Goal: Task Accomplishment & Management: Manage account settings

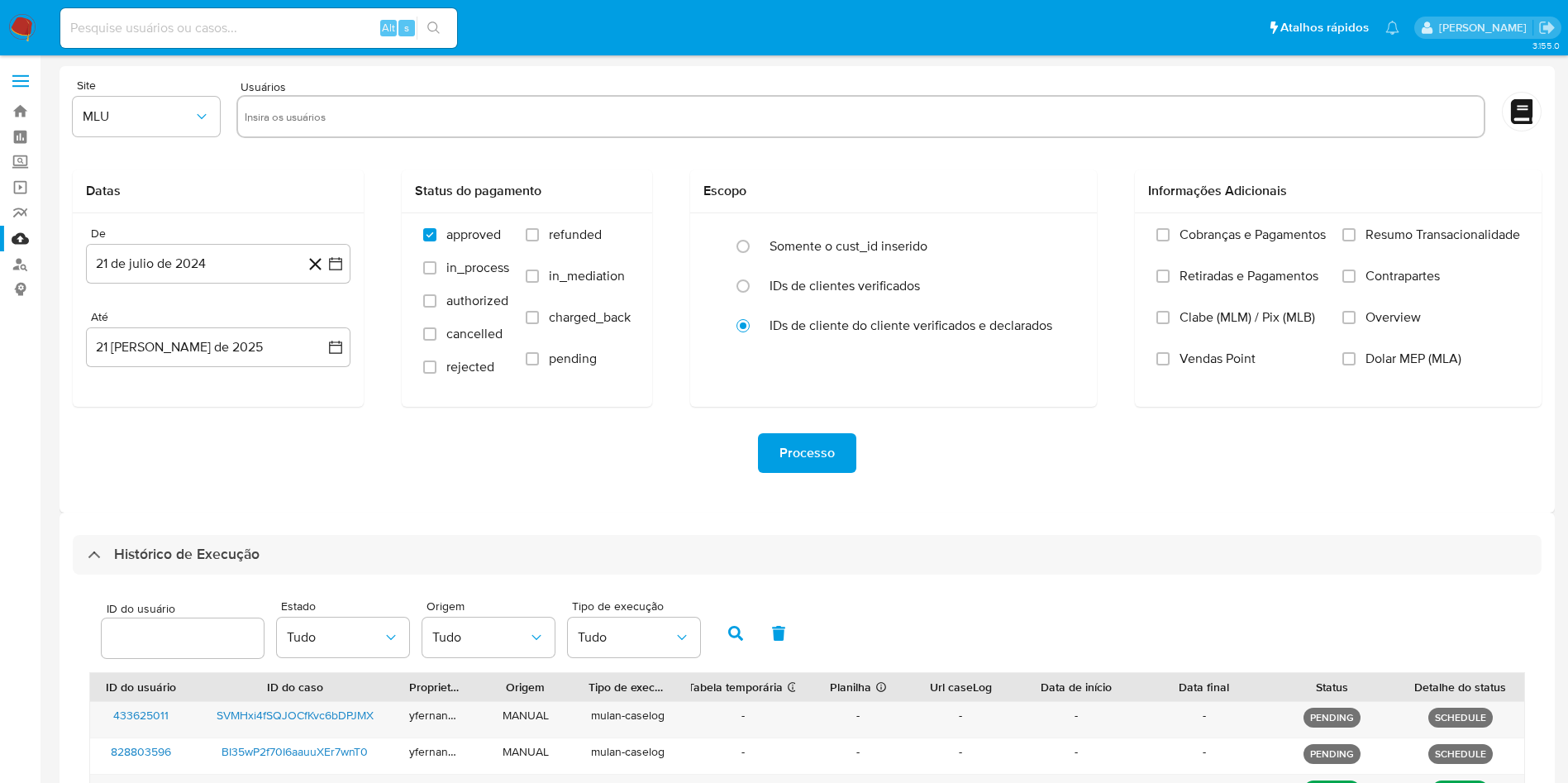
select select "10"
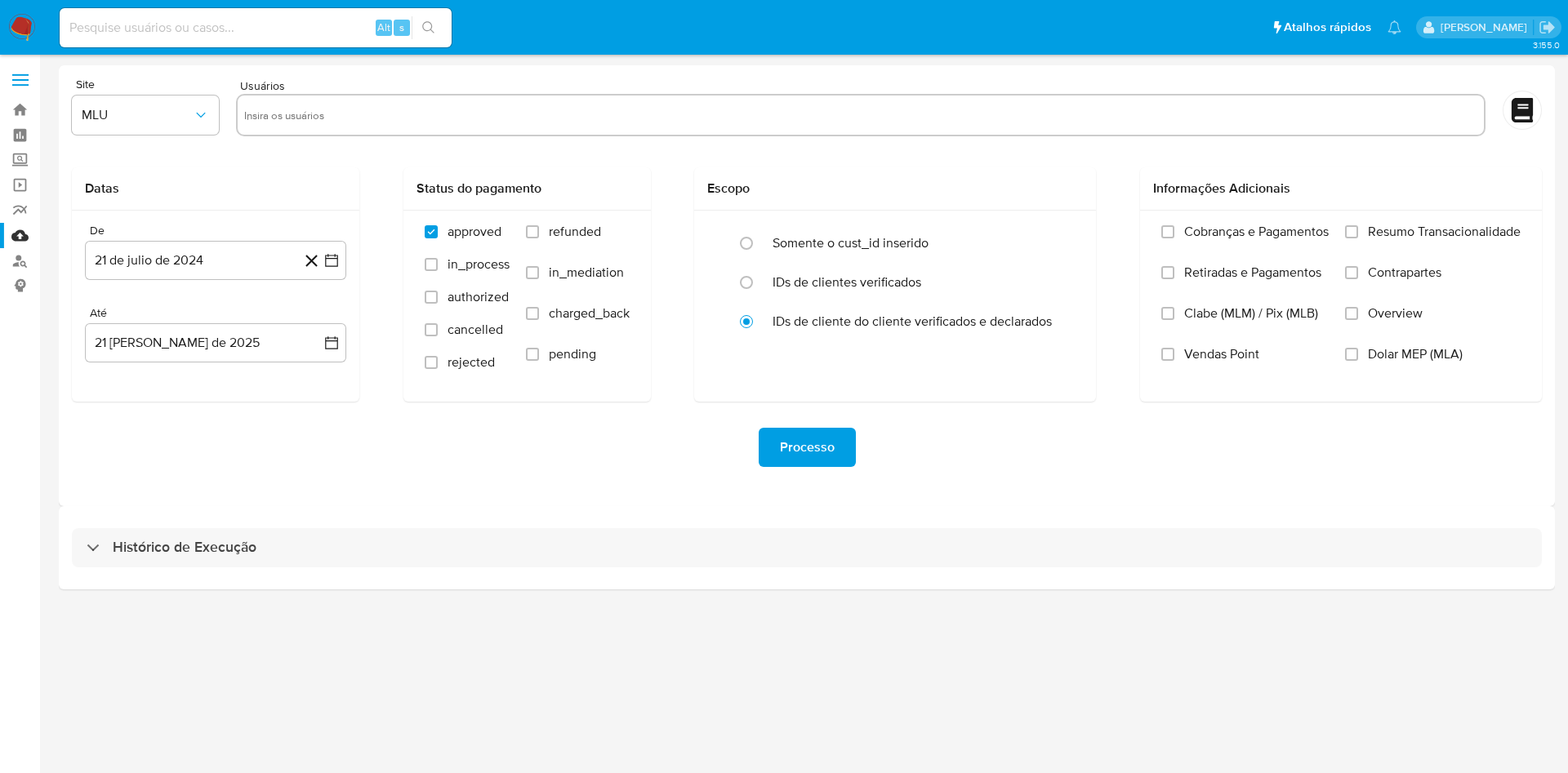
click at [845, 522] on div "Histórico de Execução" at bounding box center [806, 547] width 1496 height 83
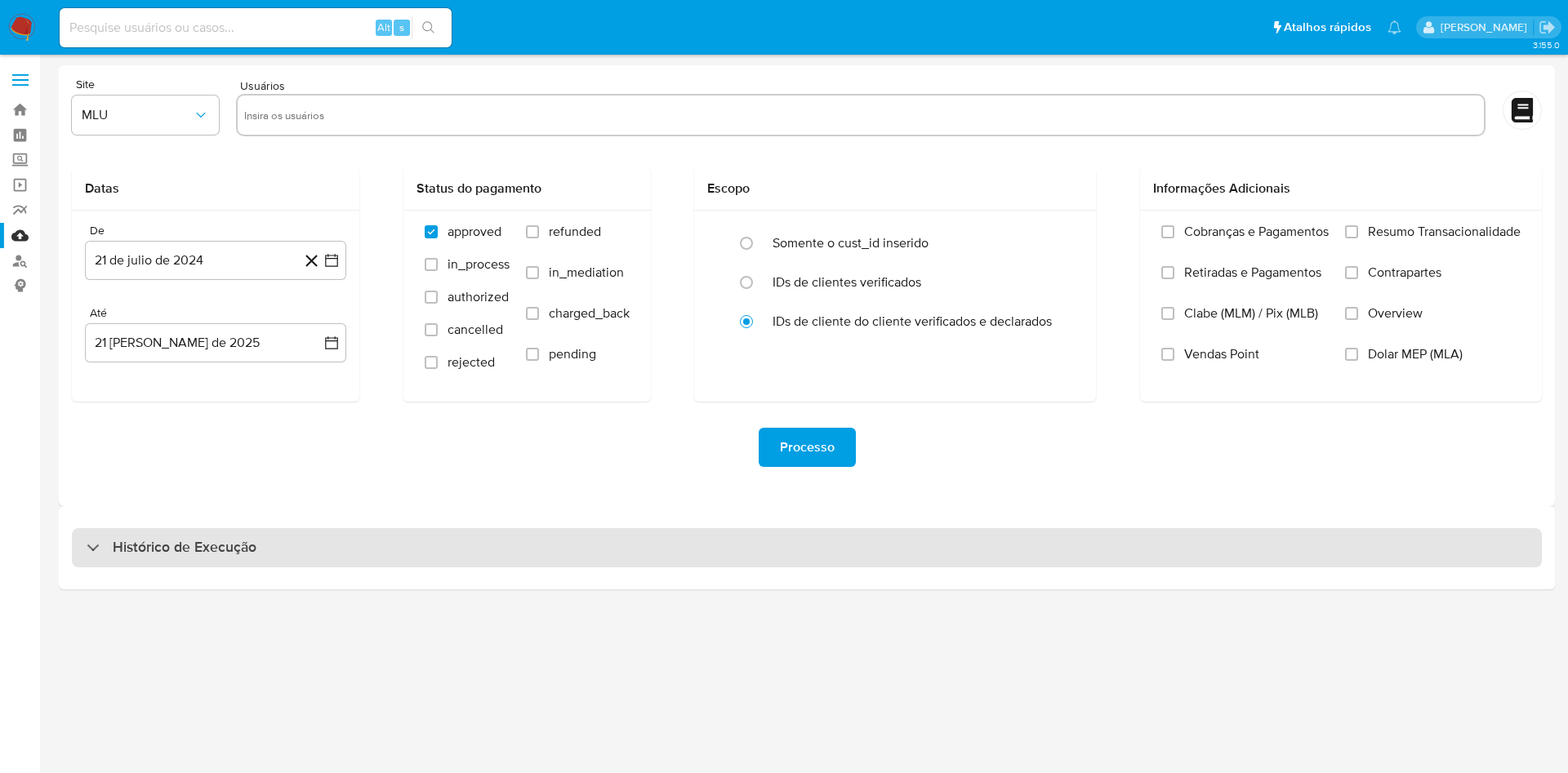
click at [827, 530] on div "Histórico de Execução" at bounding box center [807, 547] width 1470 height 39
select select "10"
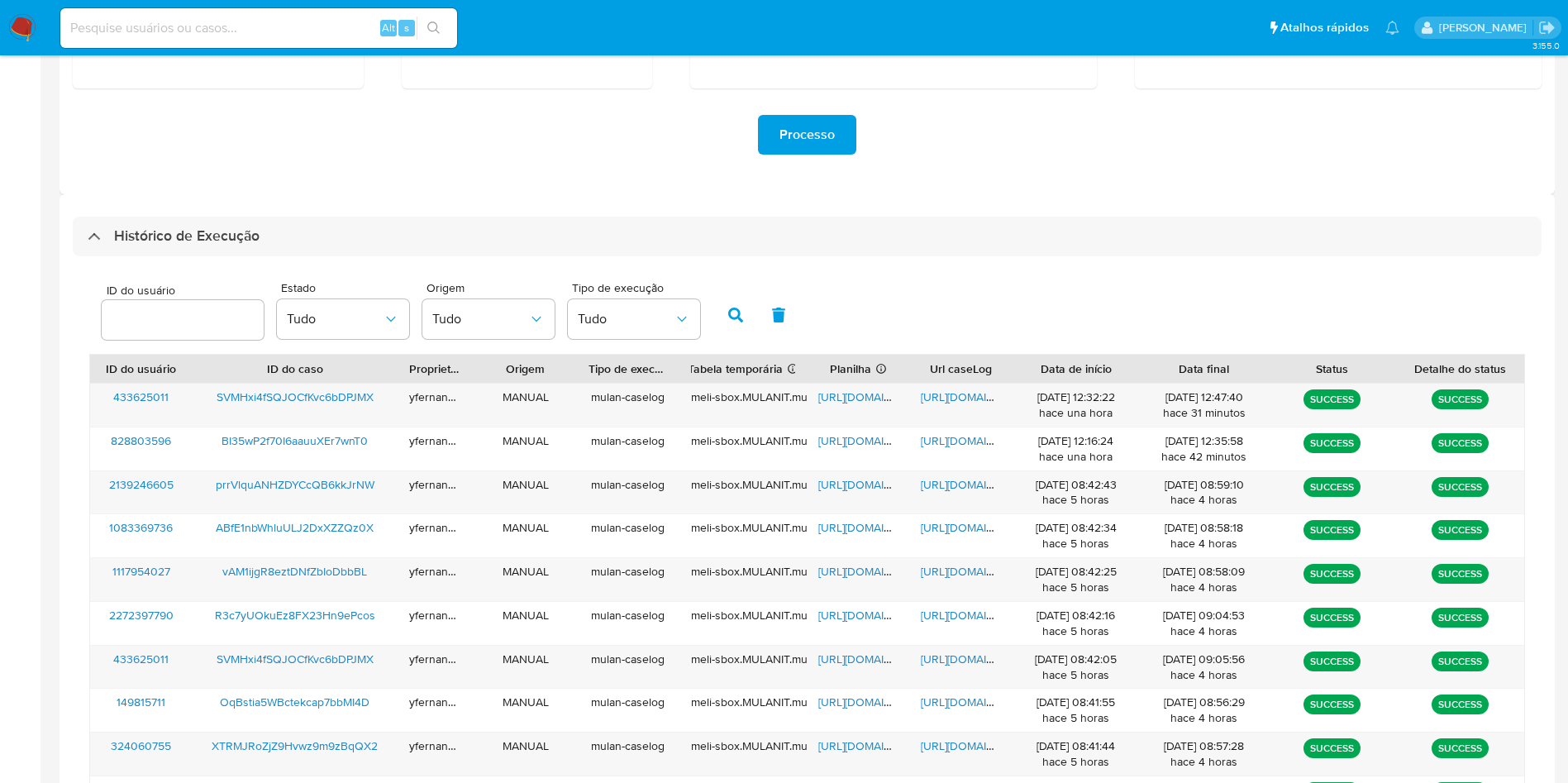
scroll to position [372, 0]
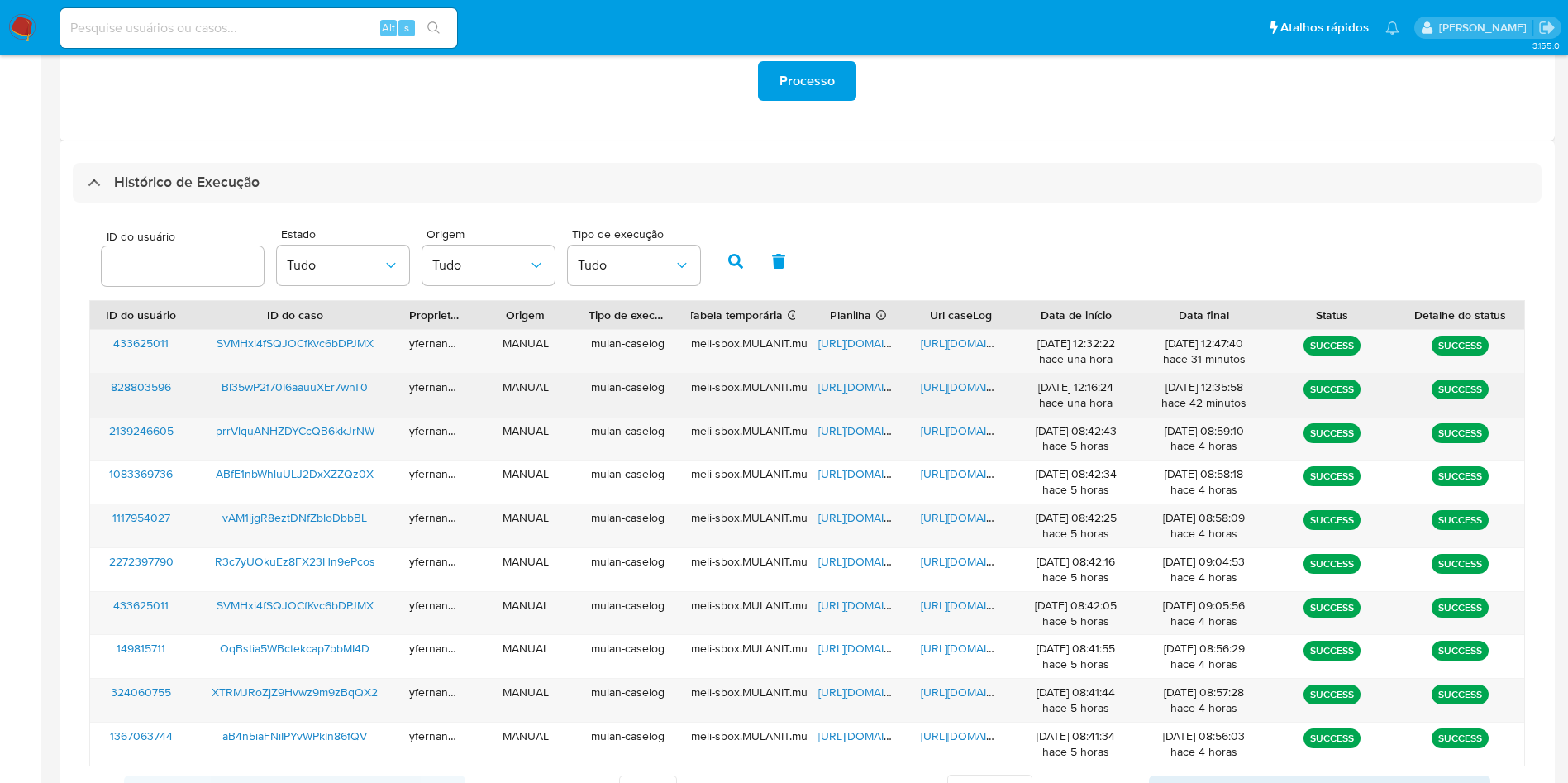
click at [850, 391] on span "https://docs.google.com/spreadsheets/d/1bIozLeoBIGEY_Fv9AVh2aZ9m10Lxu6g58pY1sqG…" at bounding box center [875, 387] width 114 height 17
click at [985, 386] on span "https://docs.google.com/document/d/1A_JsYzPVmoWe3evGsywSLGEuVFQqM3lGXypjOWgVloc…" at bounding box center [977, 387] width 114 height 17
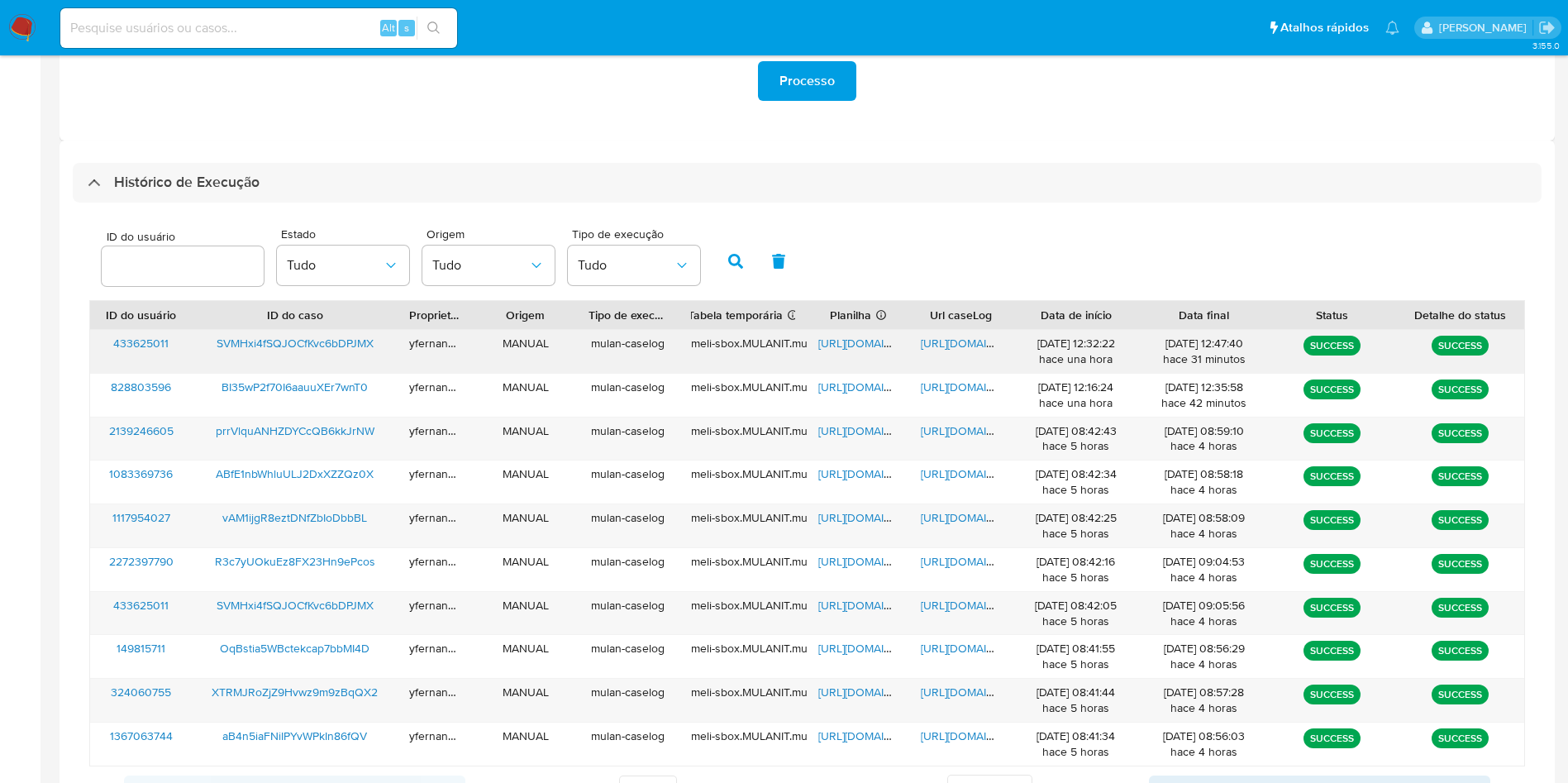
click at [852, 342] on span "https://docs.google.com/spreadsheets/d/1nemF-uaLkHLy5a-qbcFxp6EOIIB3fdPwiFl5VX4…" at bounding box center [875, 343] width 114 height 17
click at [946, 339] on span "https://docs.google.com/document/d/1Ucrj3MX-WnWyTU5jy1Z354wHC9fpt4M5tjDwppLzCqo…" at bounding box center [977, 343] width 114 height 17
click at [996, 125] on div "Processo" at bounding box center [807, 81] width 1469 height 93
click at [867, 517] on span "https://docs.google.com/spreadsheets/d/1zRQEVRv89O_hcEbU2dbd_aODEe-ZY2BxBpbAL-u…" at bounding box center [875, 517] width 114 height 17
click at [958, 515] on span "https://docs.google.com/document/d/1eIQVt7YZKpLODyJKBcep9lffV4_TJi0HdtJrjiGegLo…" at bounding box center [977, 517] width 114 height 17
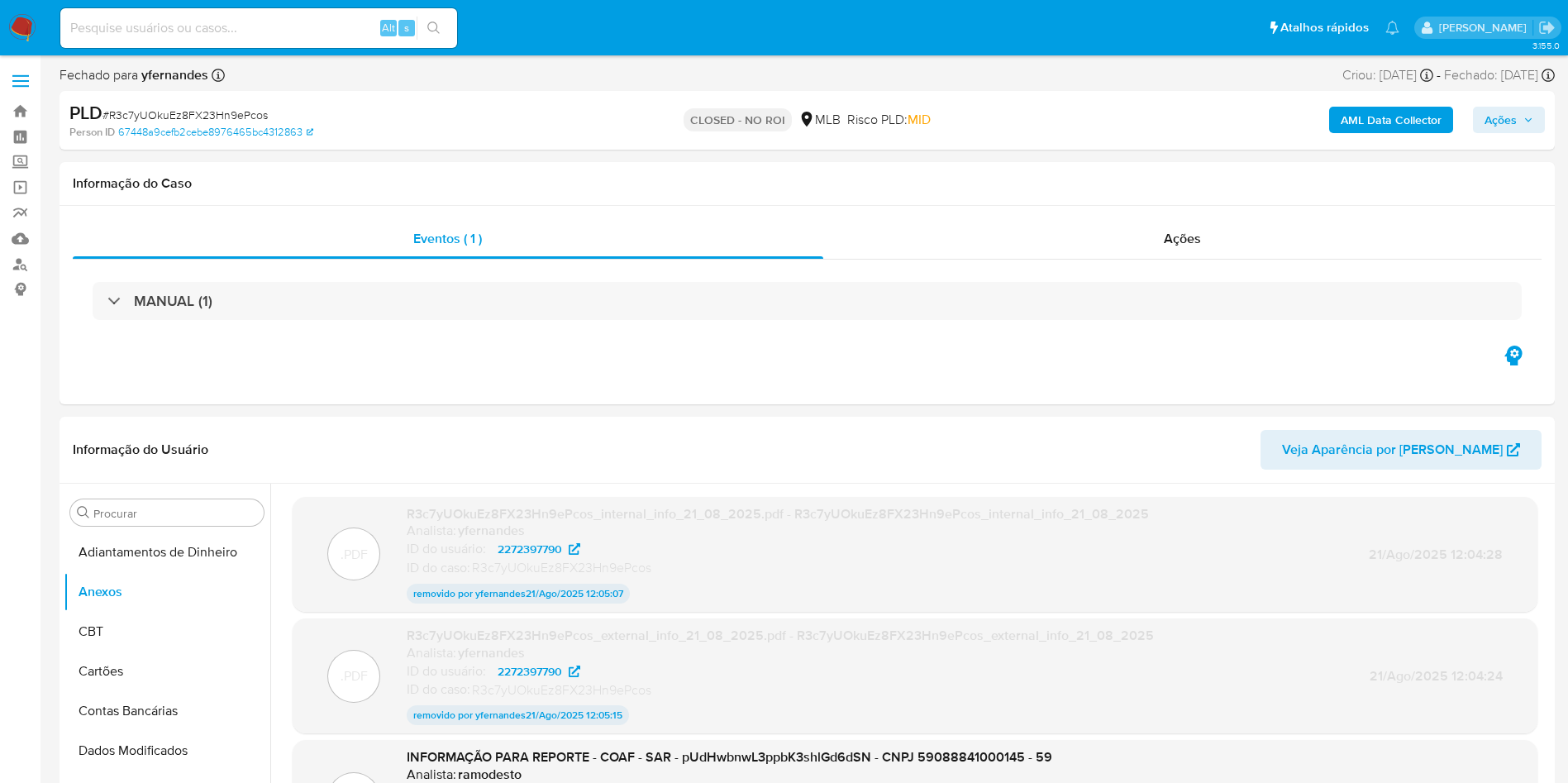
select select "10"
click at [153, 108] on span "# R3c7yUOkuEz8FX23Hn9ePcos" at bounding box center [185, 115] width 166 height 17
copy span "R3c7yUOkuEz8FX23Hn9ePcos"
drag, startPoint x: 17, startPoint y: 404, endPoint x: 416, endPoint y: 354, distance: 402.1
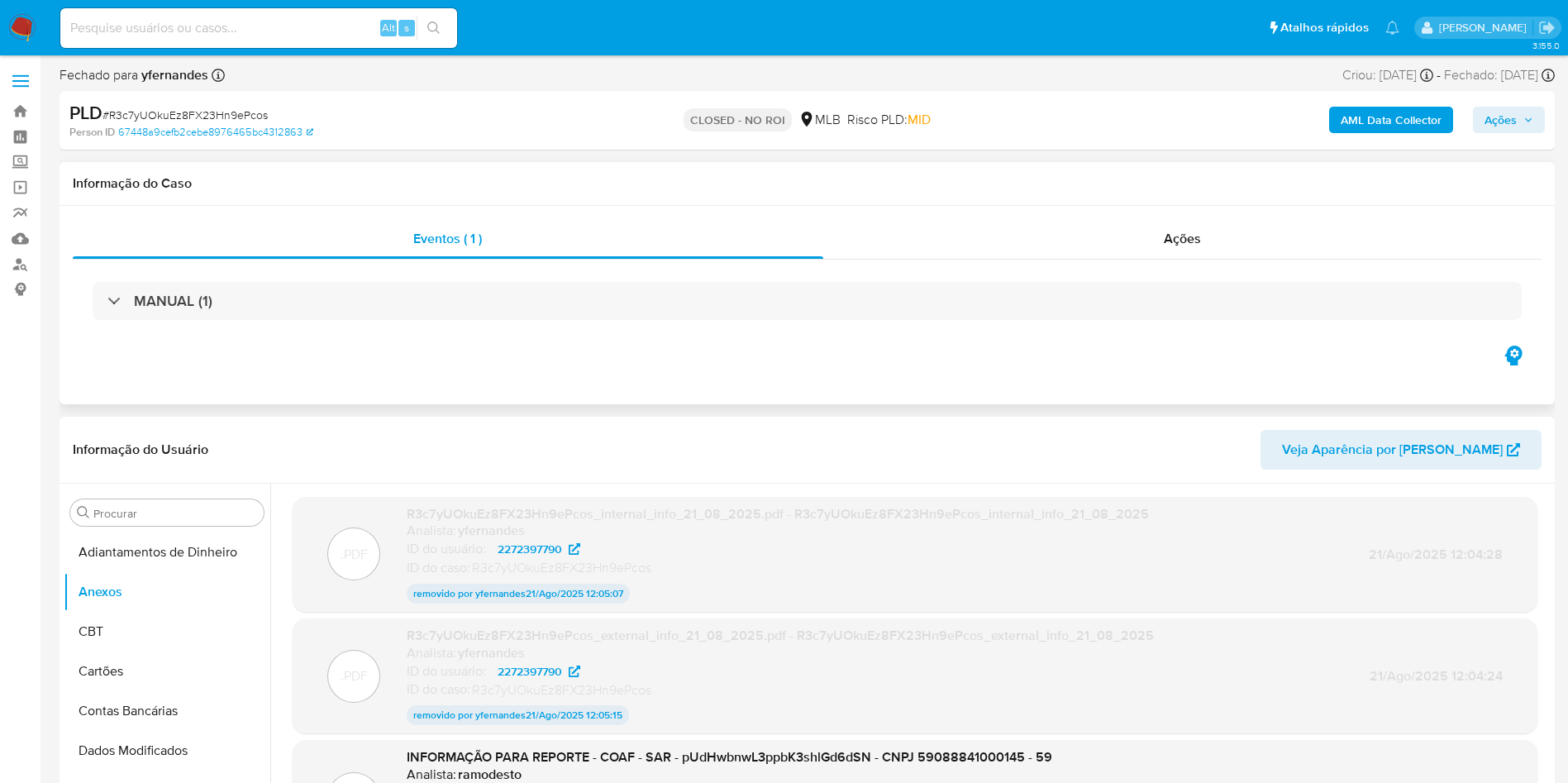
click at [1001, 263] on div "MANUAL (1)" at bounding box center [807, 300] width 1469 height 82
click at [986, 243] on div "Ações" at bounding box center [1183, 239] width 719 height 40
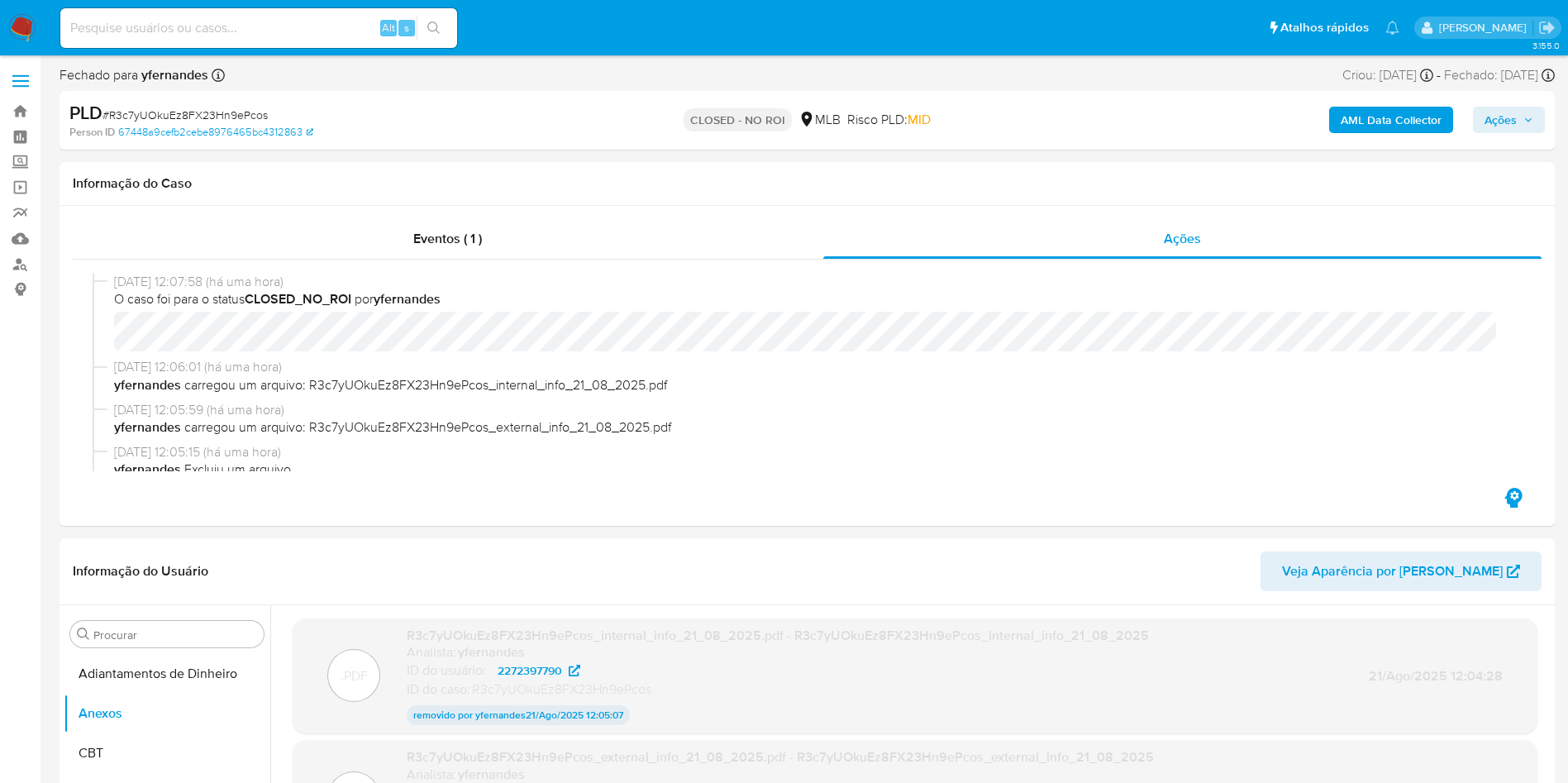
drag, startPoint x: 15, startPoint y: 429, endPoint x: 431, endPoint y: 49, distance: 563.4
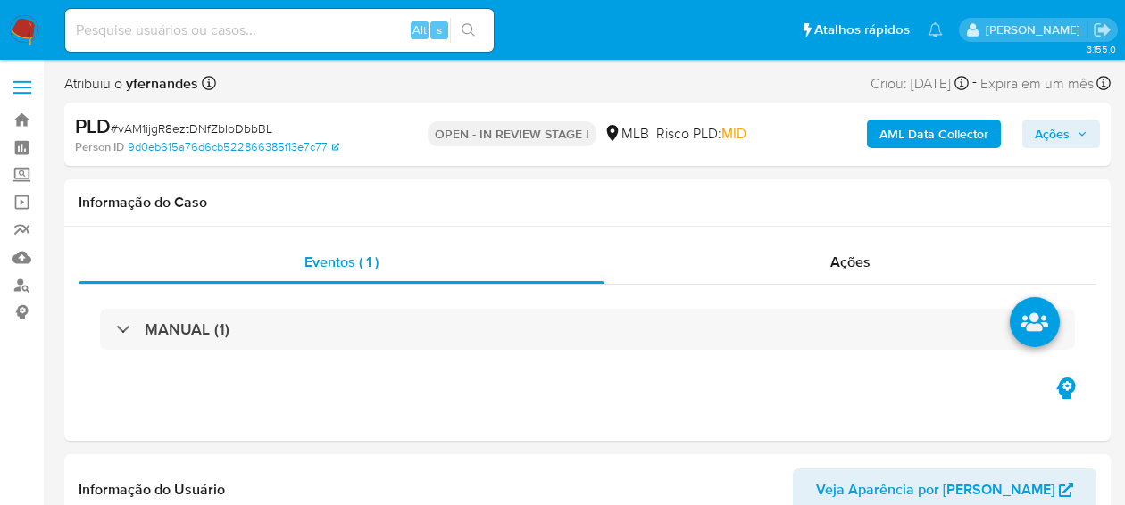
select select "10"
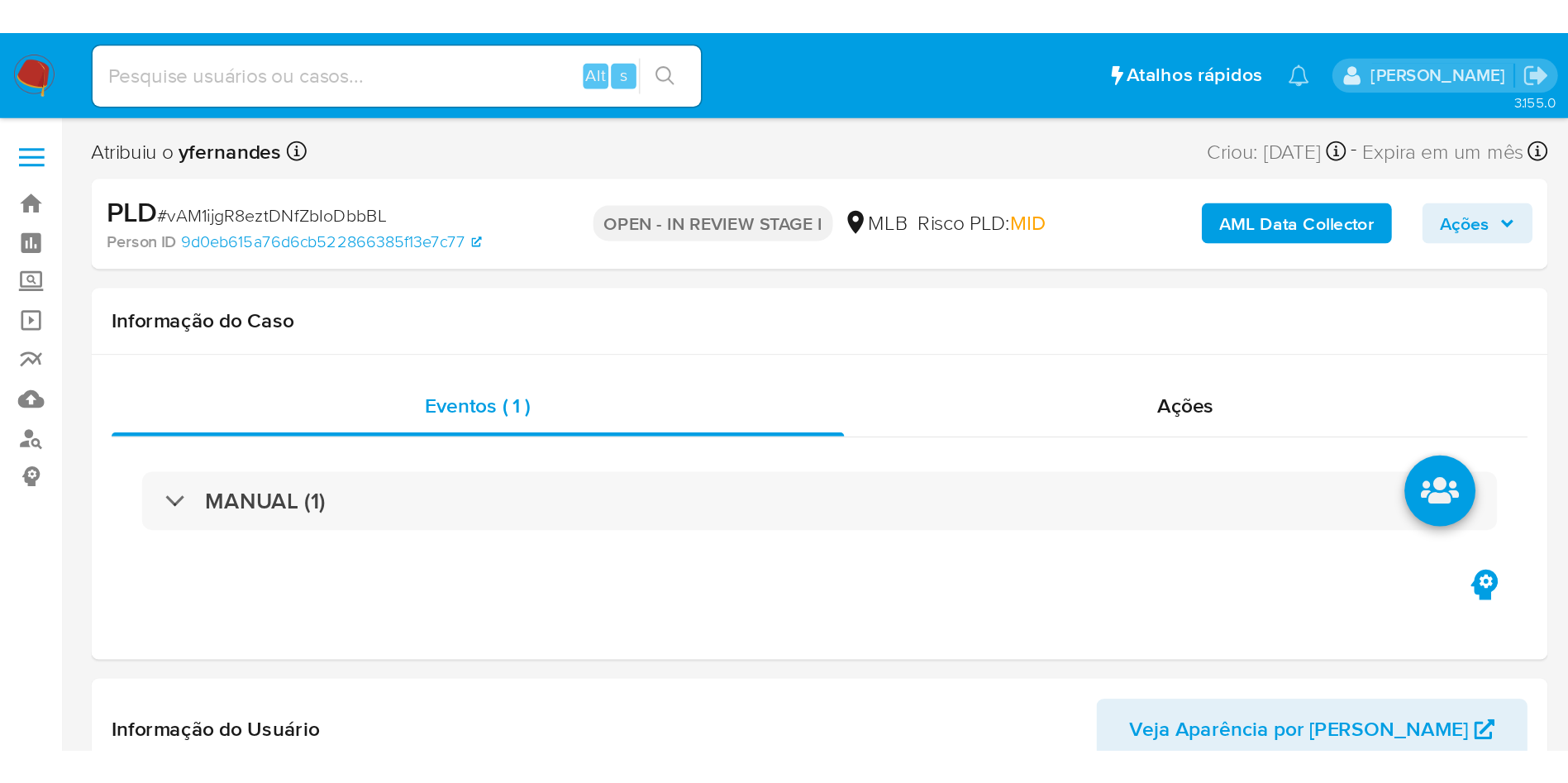
scroll to position [739, 0]
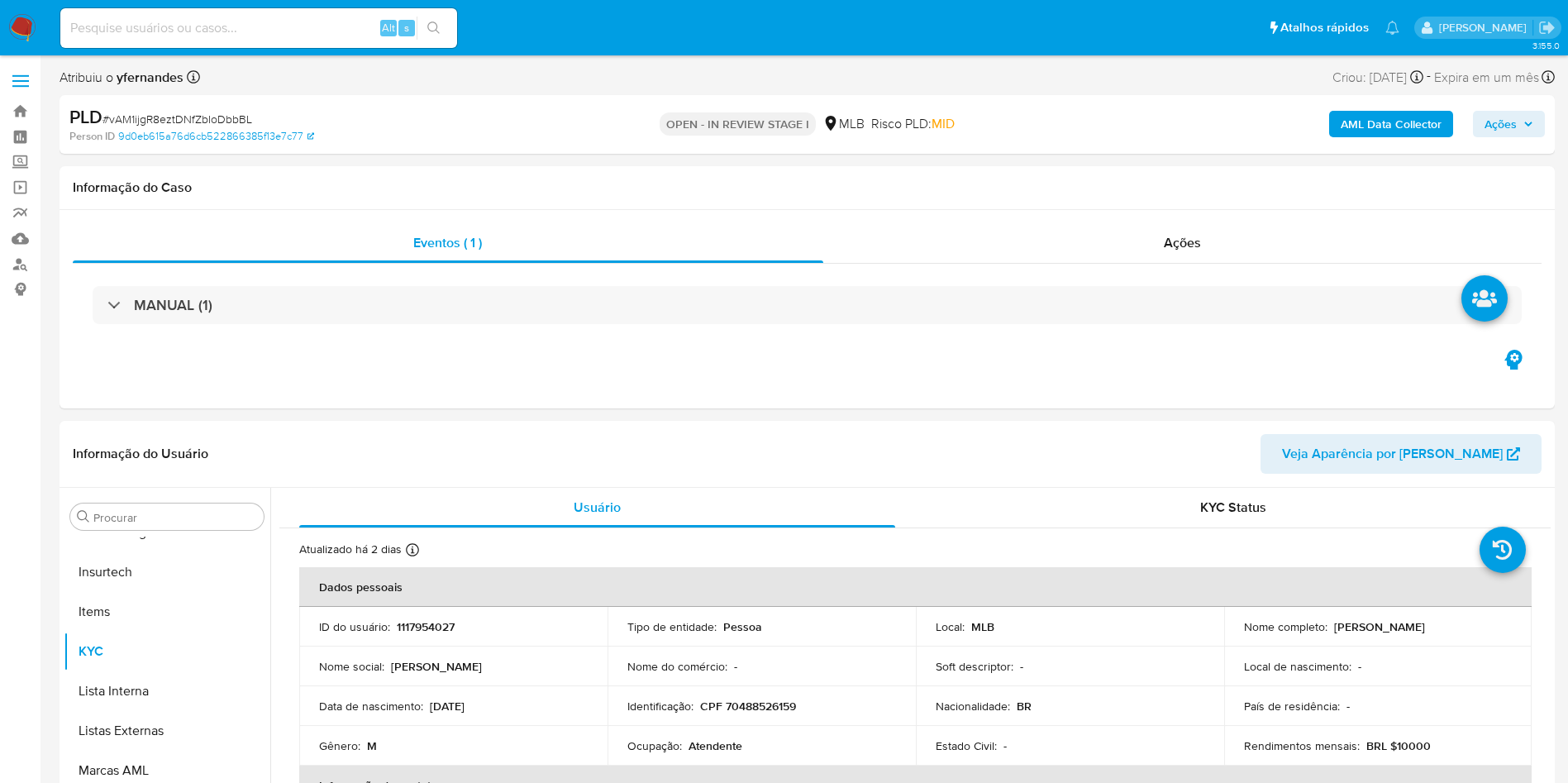
click at [143, 119] on span "# vAM1ijgR8eztDNfZbIoDbbBL" at bounding box center [178, 119] width 150 height 17
click at [143, 117] on span "# vAM1ijgR8eztDNfZbIoDbbBL" at bounding box center [178, 119] width 150 height 17
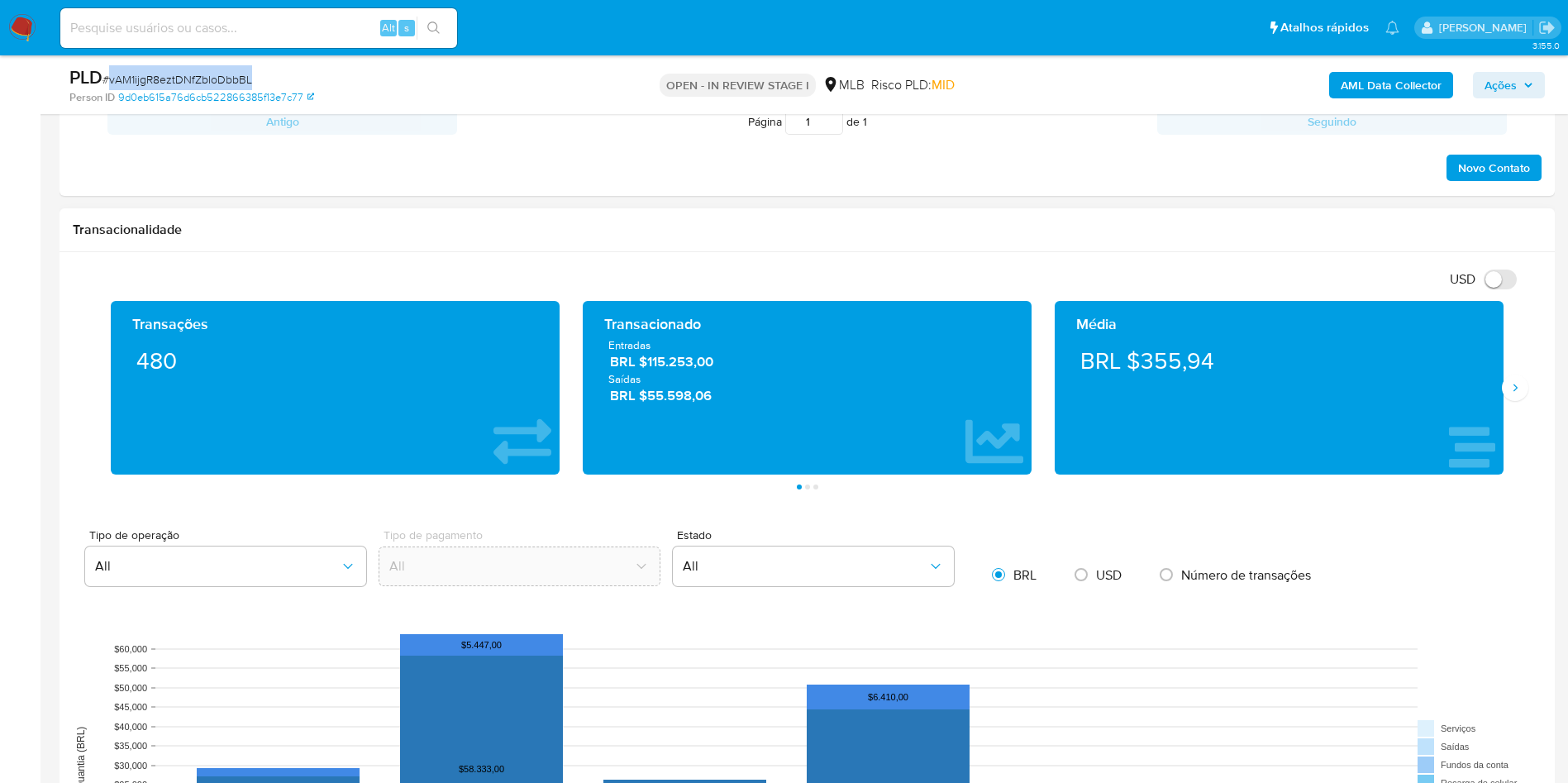
scroll to position [1116, 0]
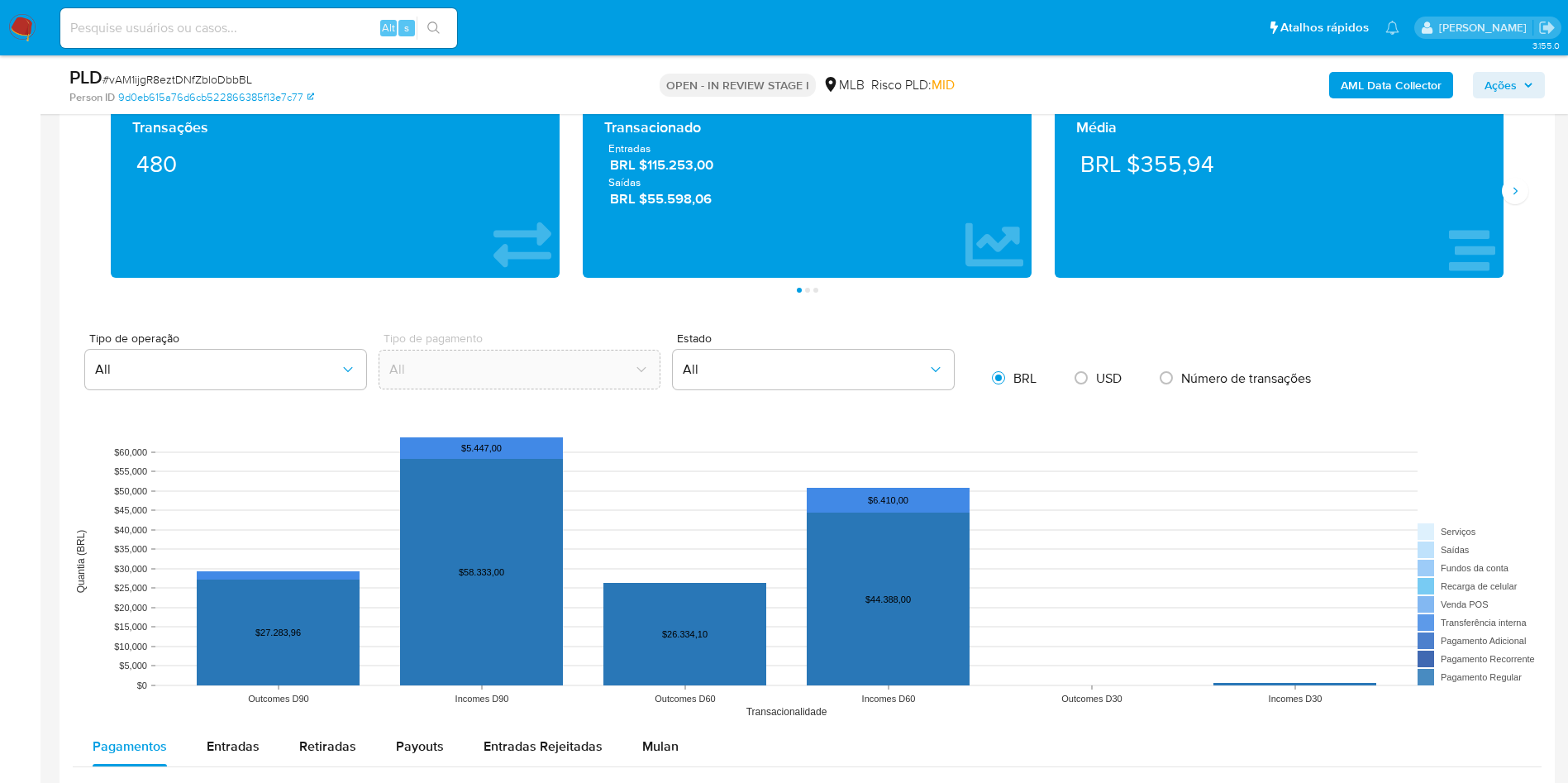
click at [1040, 205] on div "Média BRL $355,94" at bounding box center [1279, 192] width 472 height 174
click at [1040, 197] on icon "Siguiente" at bounding box center [1515, 191] width 13 height 13
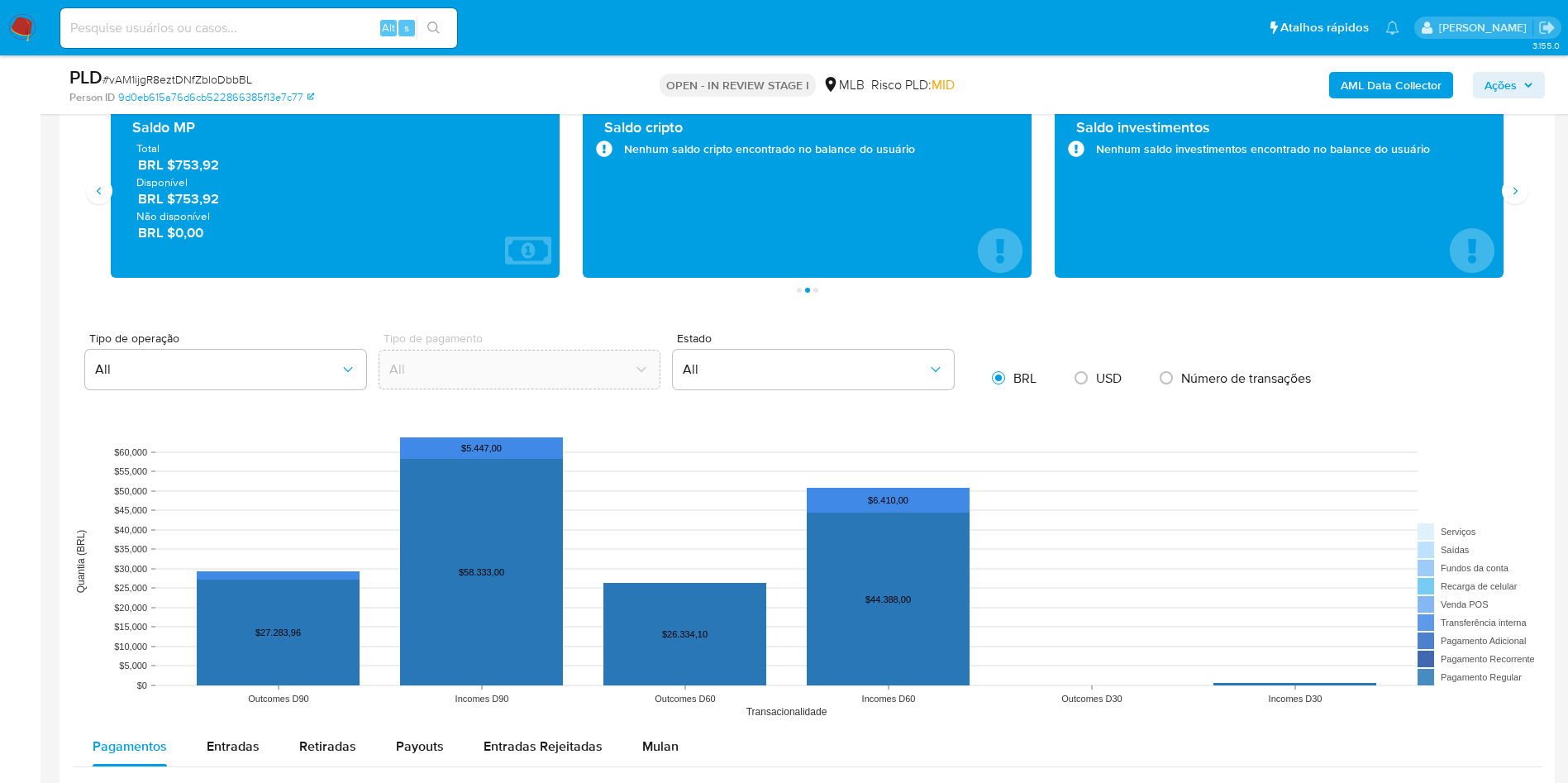
drag, startPoint x: 1513, startPoint y: 197, endPoint x: 1474, endPoint y: 221, distance: 45.8
click at [1040, 196] on icon "Siguiente" at bounding box center [1515, 191] width 13 height 13
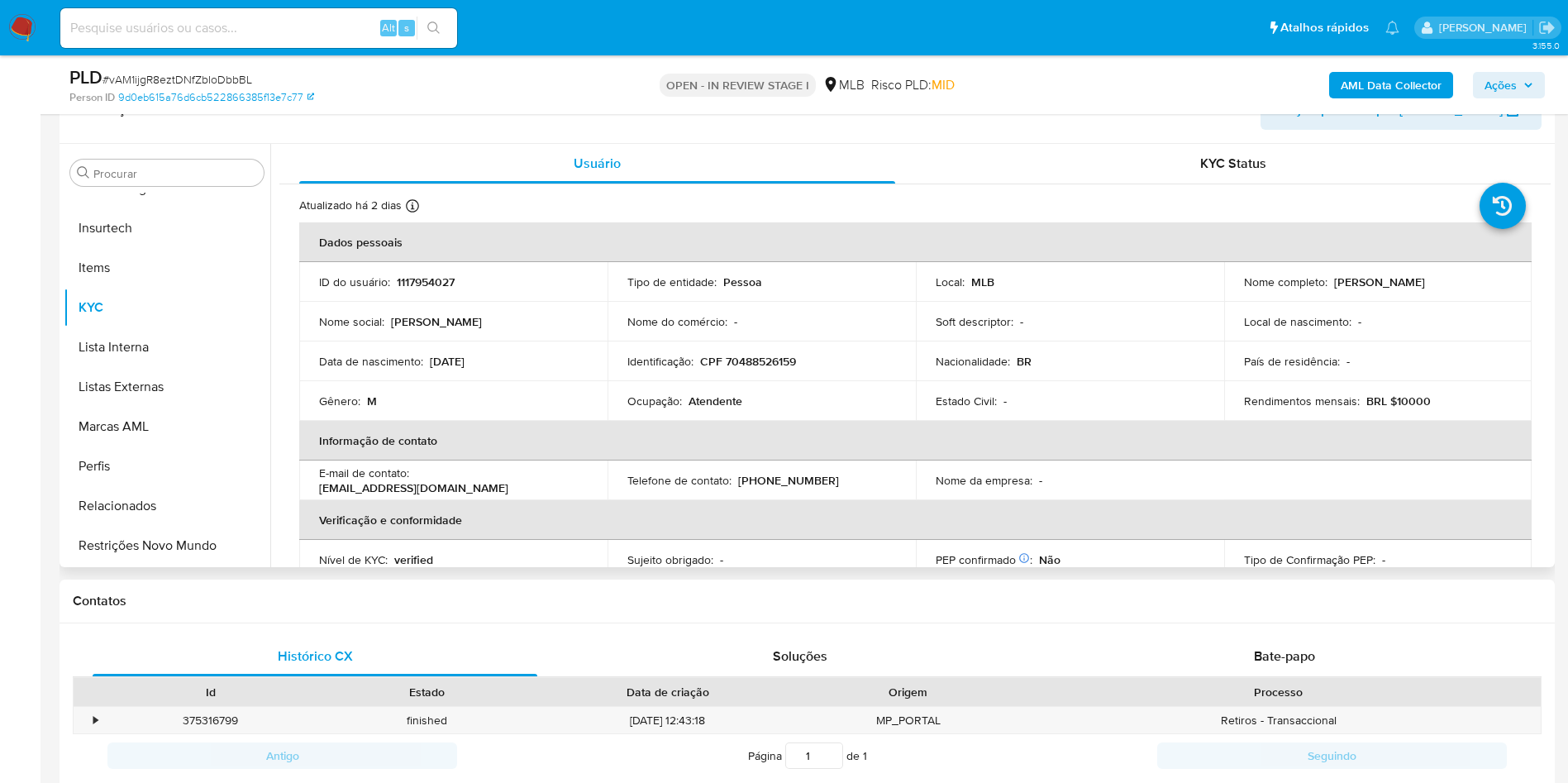
scroll to position [248, 0]
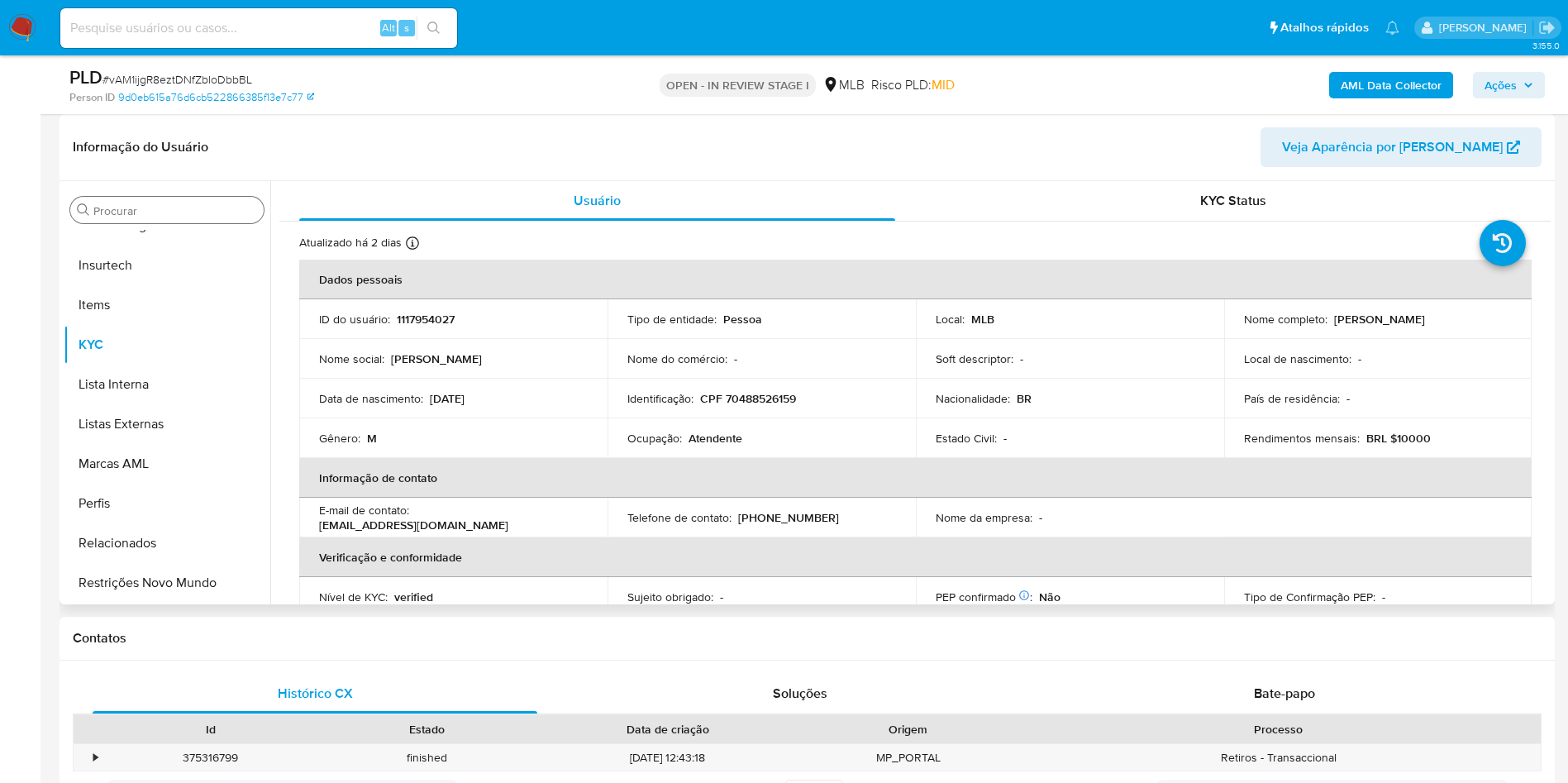
click at [180, 212] on input "Procurar" at bounding box center [175, 211] width 164 height 15
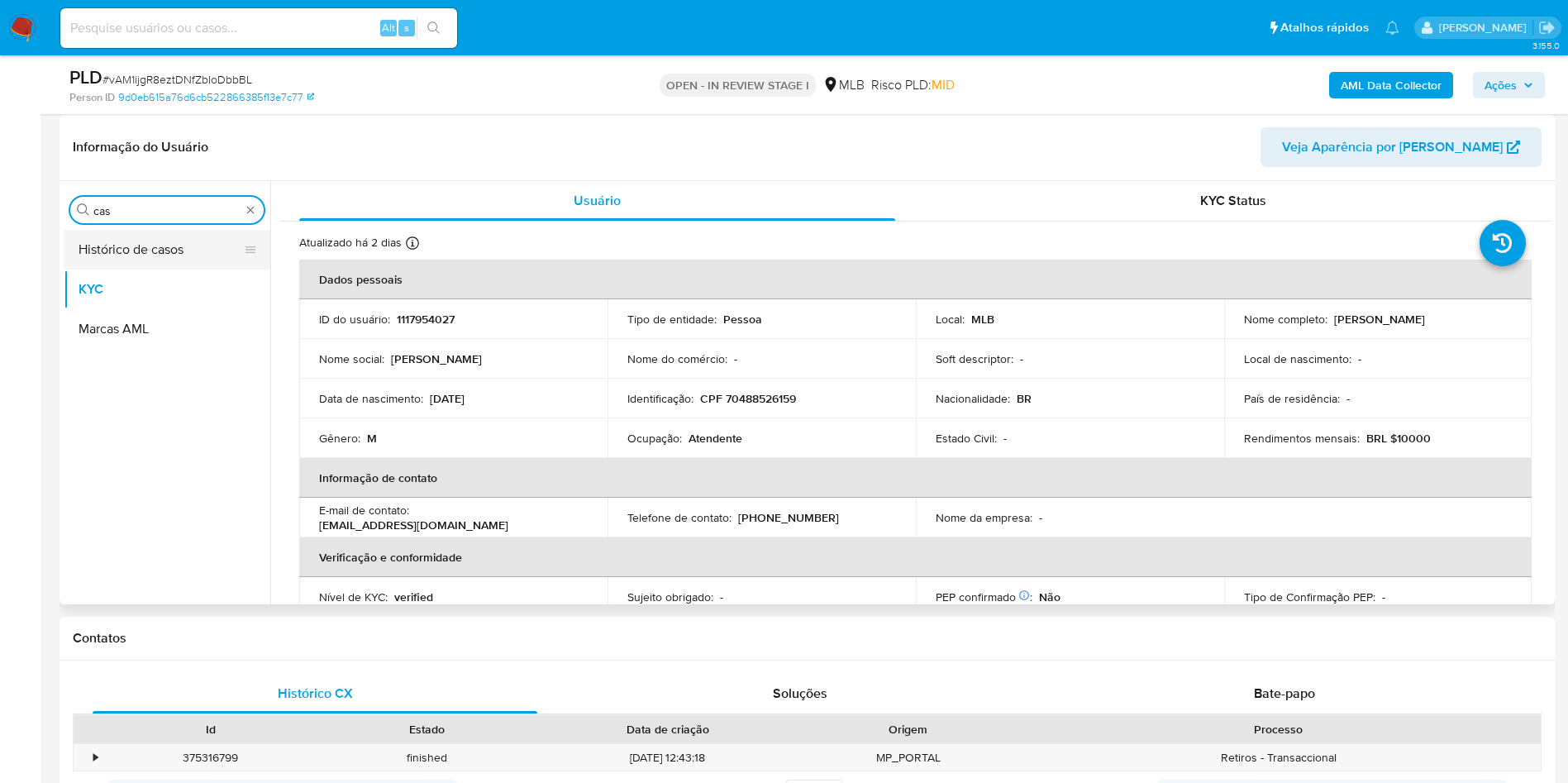
scroll to position [0, 0]
click at [144, 242] on button "Histórico de casos" at bounding box center [160, 249] width 193 height 40
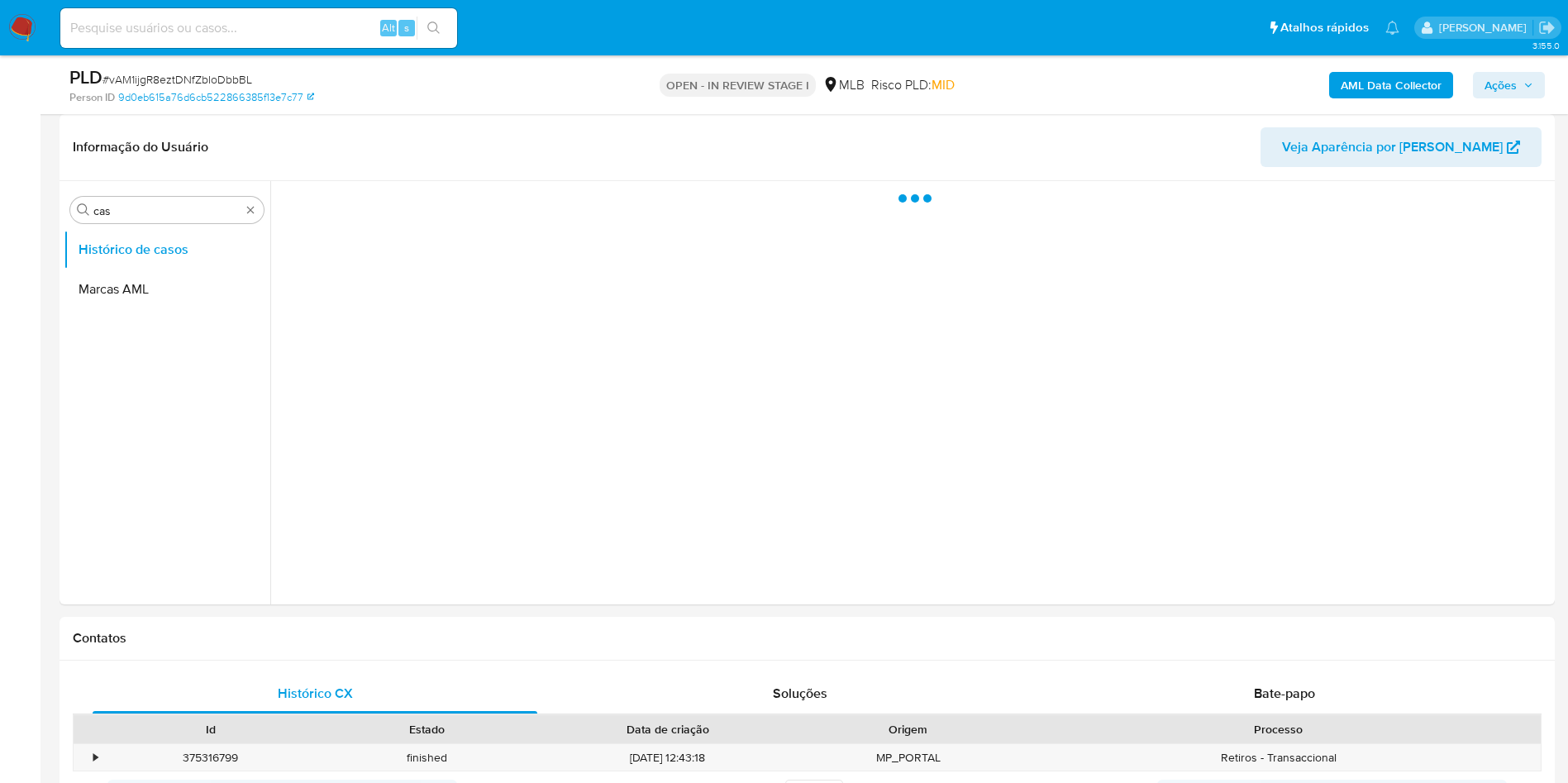
scroll to position [124, 0]
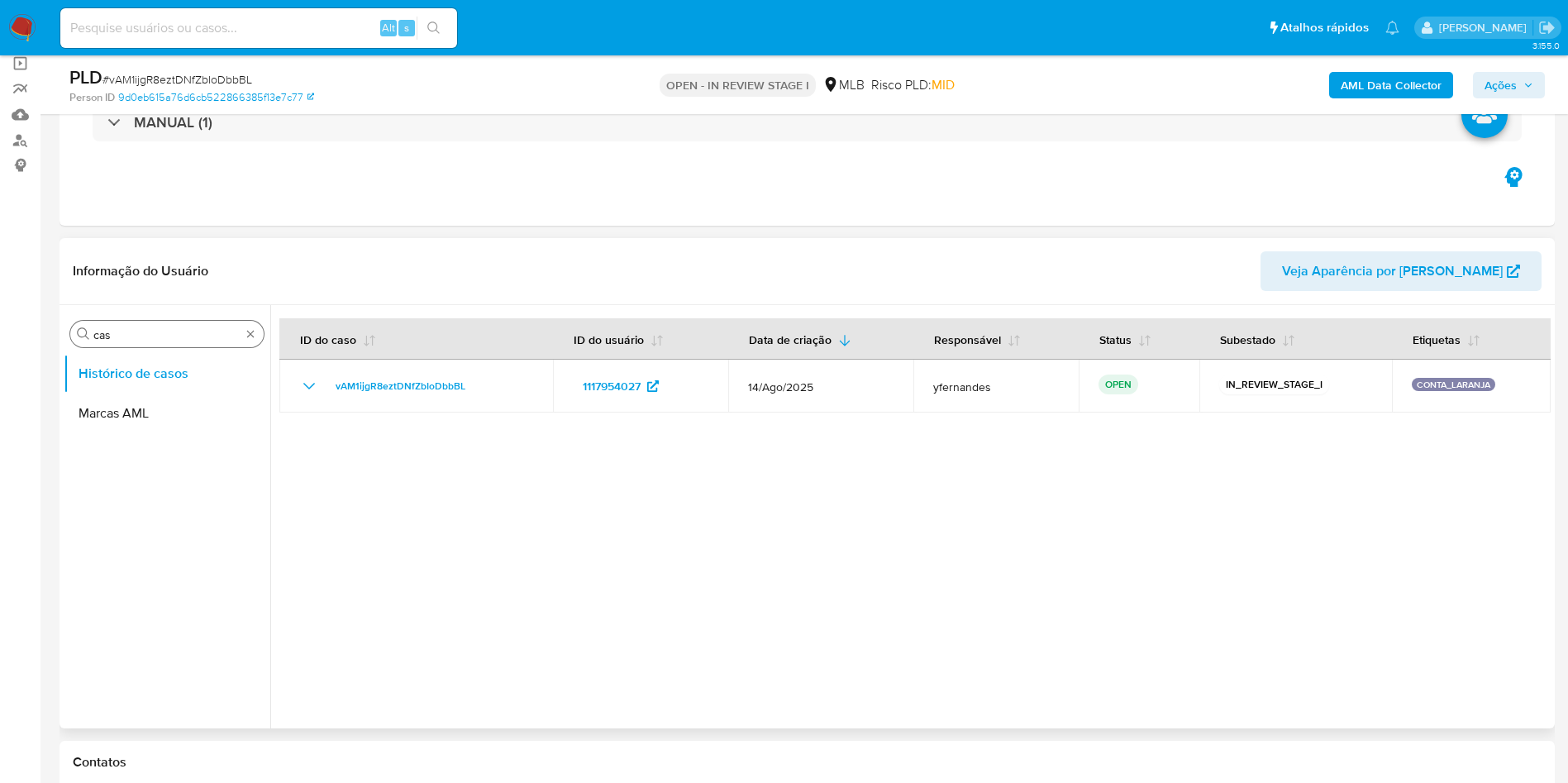
click at [145, 331] on input "cas" at bounding box center [167, 335] width 147 height 15
click at [144, 329] on input "cas" at bounding box center [167, 335] width 147 height 15
click at [129, 360] on button "Geral" at bounding box center [160, 373] width 193 height 40
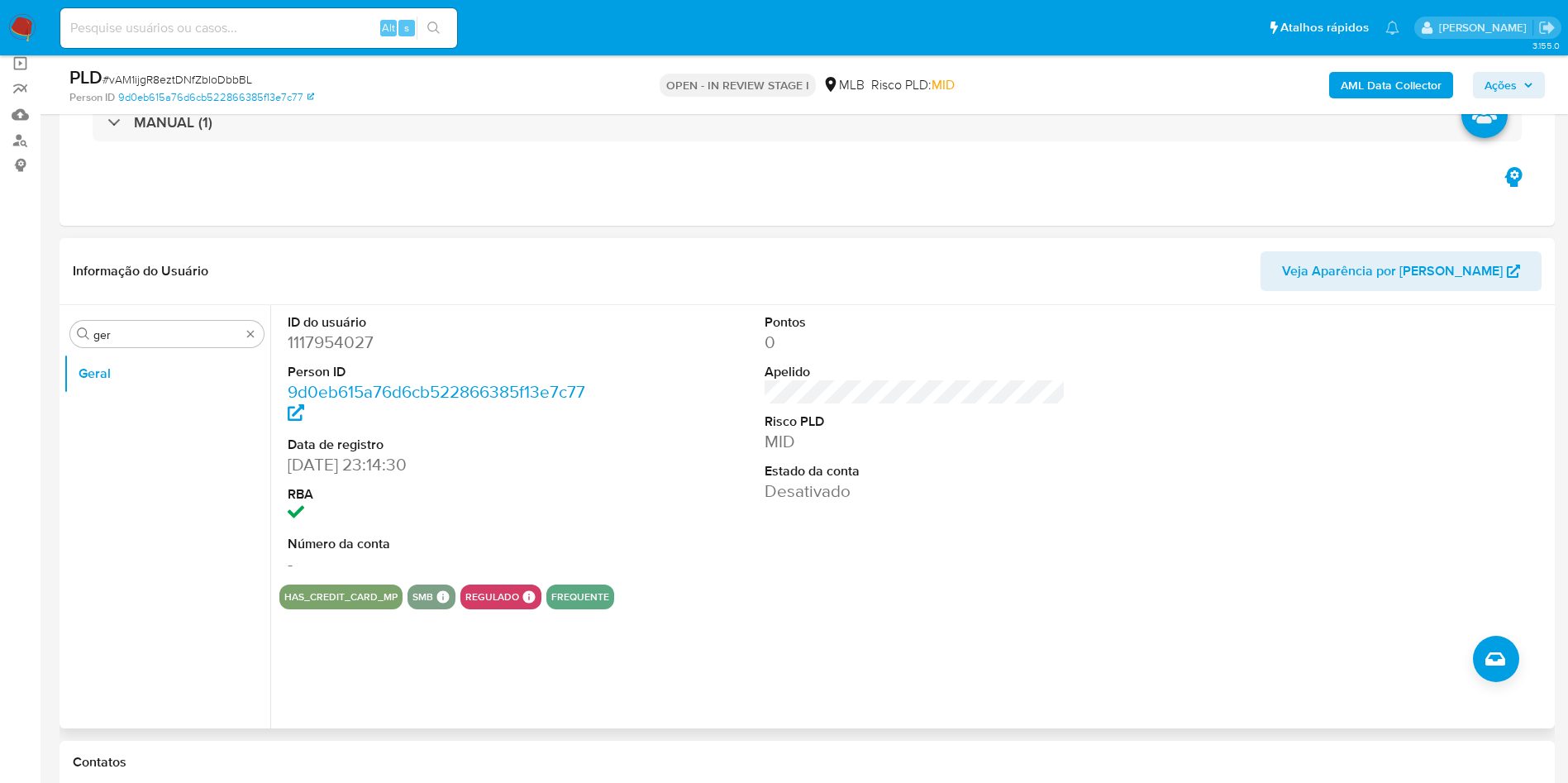
click at [1040, 242] on div "Informação do Usuário Veja Aparência por Pessoa" at bounding box center [807, 271] width 1496 height 67
click at [195, 342] on div "Procurar ger" at bounding box center [167, 334] width 193 height 27
click at [894, 283] on header "Informação do Usuário Veja Aparência por Pessoa" at bounding box center [807, 271] width 1469 height 40
click at [207, 330] on input "ger" at bounding box center [167, 335] width 147 height 15
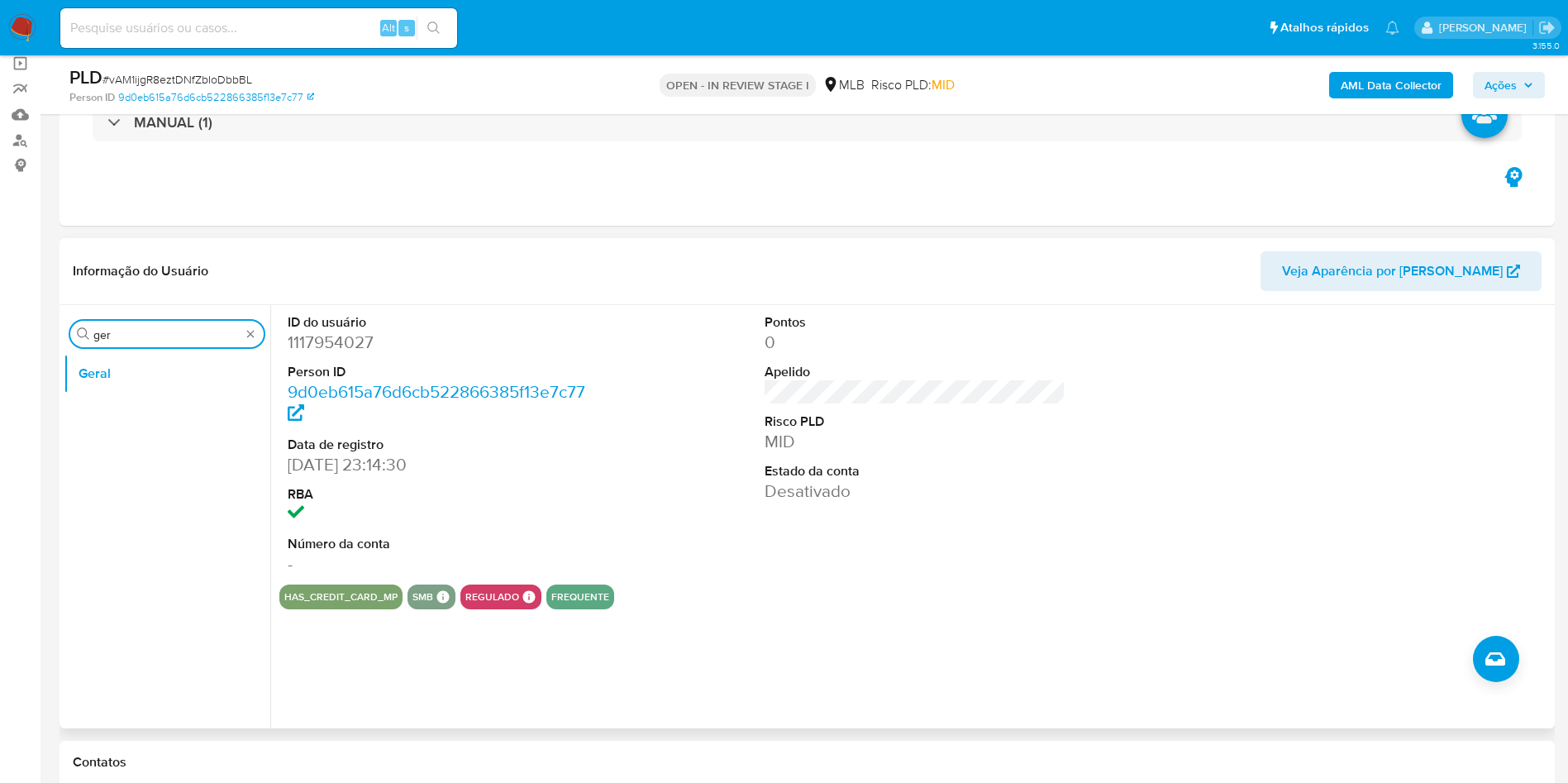
click at [207, 330] on input "ger" at bounding box center [167, 335] width 147 height 15
click at [207, 329] on input "ger" at bounding box center [167, 335] width 147 height 15
type input "ky"
click at [140, 424] on button "KYC" at bounding box center [160, 413] width 193 height 40
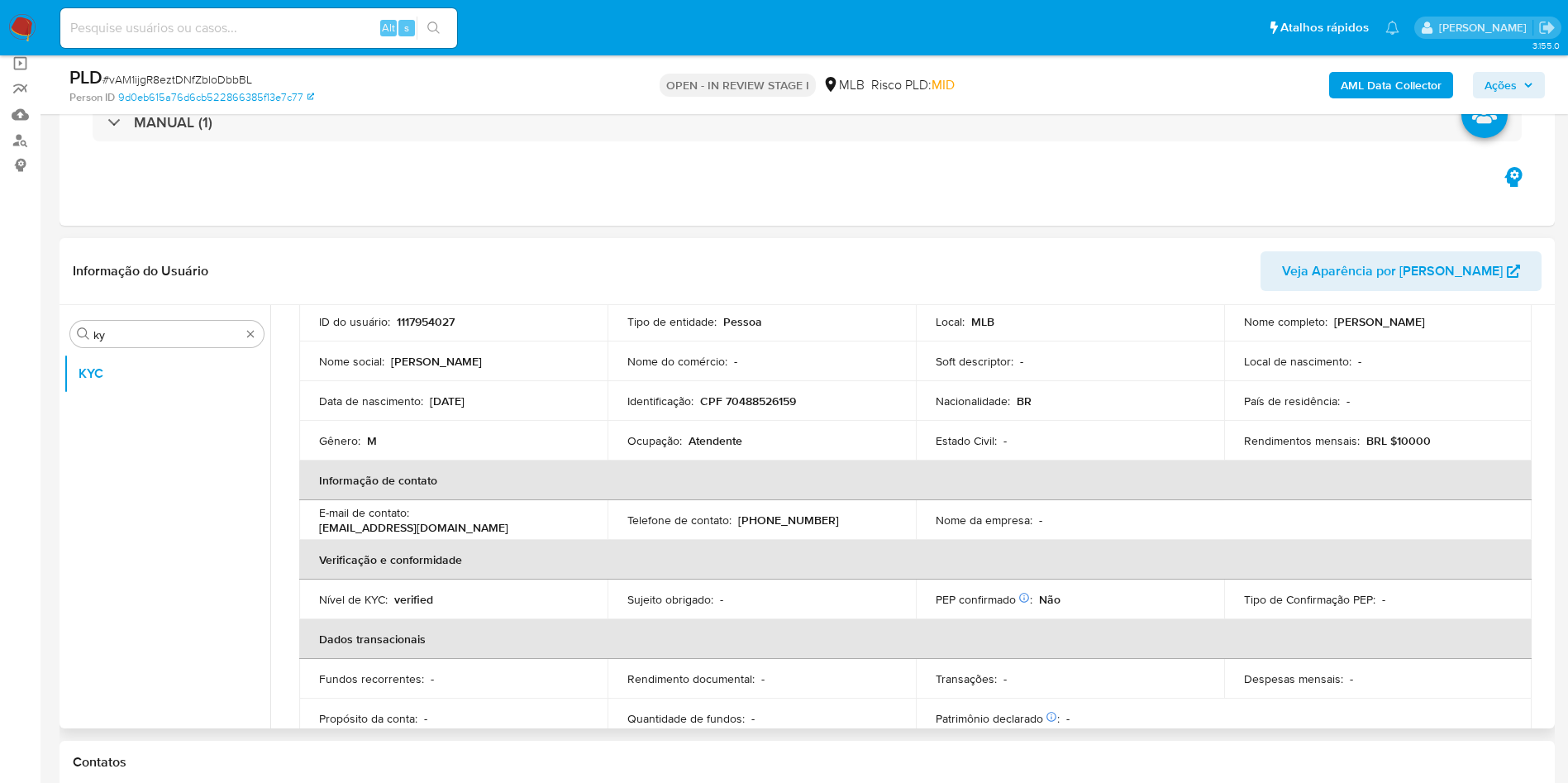
scroll to position [126, 0]
click at [709, 434] on p "Atendente" at bounding box center [716, 437] width 54 height 15
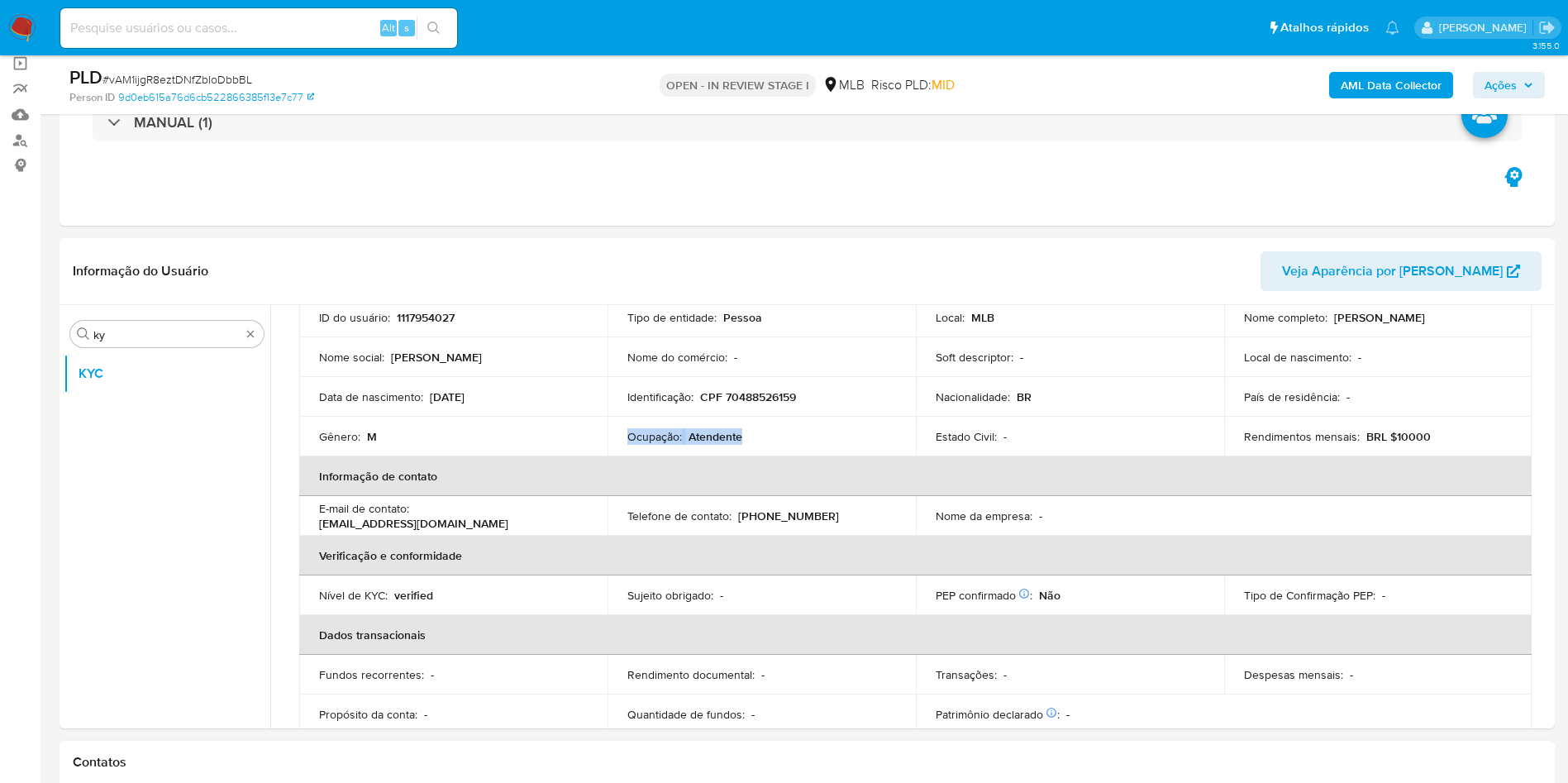
copy div "Ocupação : Atendente"
drag, startPoint x: 715, startPoint y: 383, endPoint x: 781, endPoint y: 379, distance: 66.1
click at [715, 383] on td "Identificação : CPF 70488526159" at bounding box center [761, 396] width 308 height 40
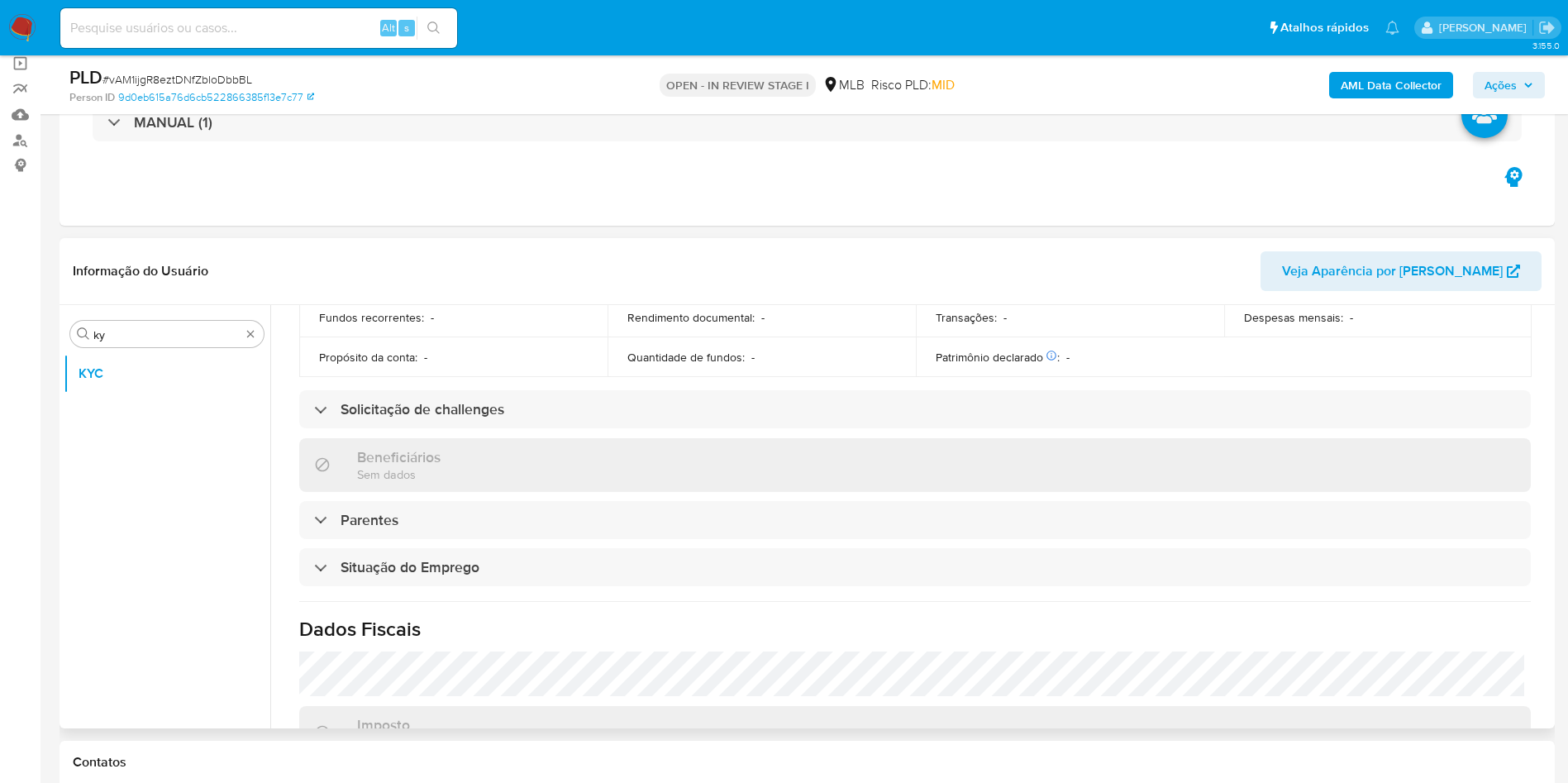
scroll to position [689, 0]
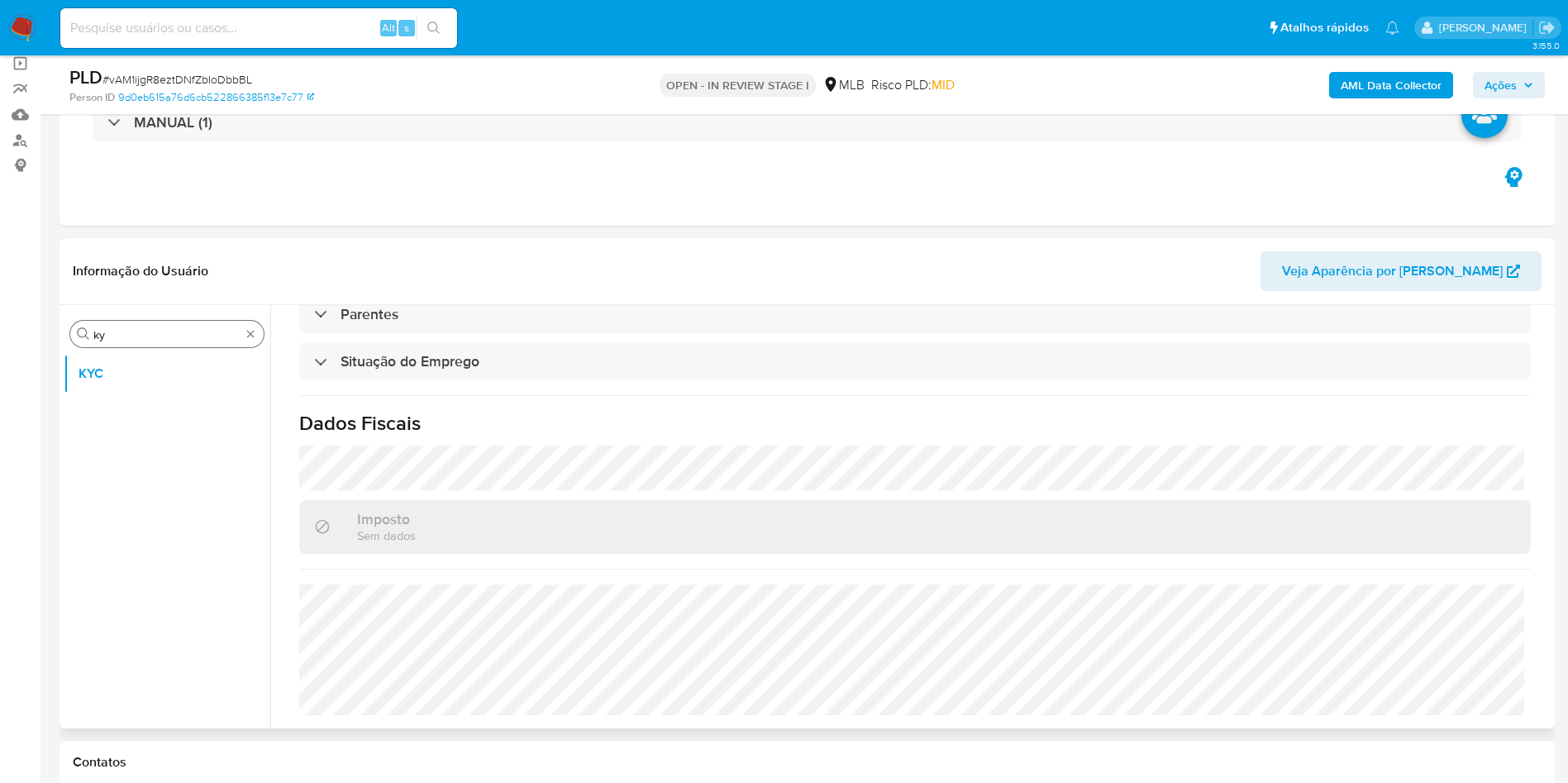
click at [175, 328] on input "ky" at bounding box center [167, 335] width 147 height 15
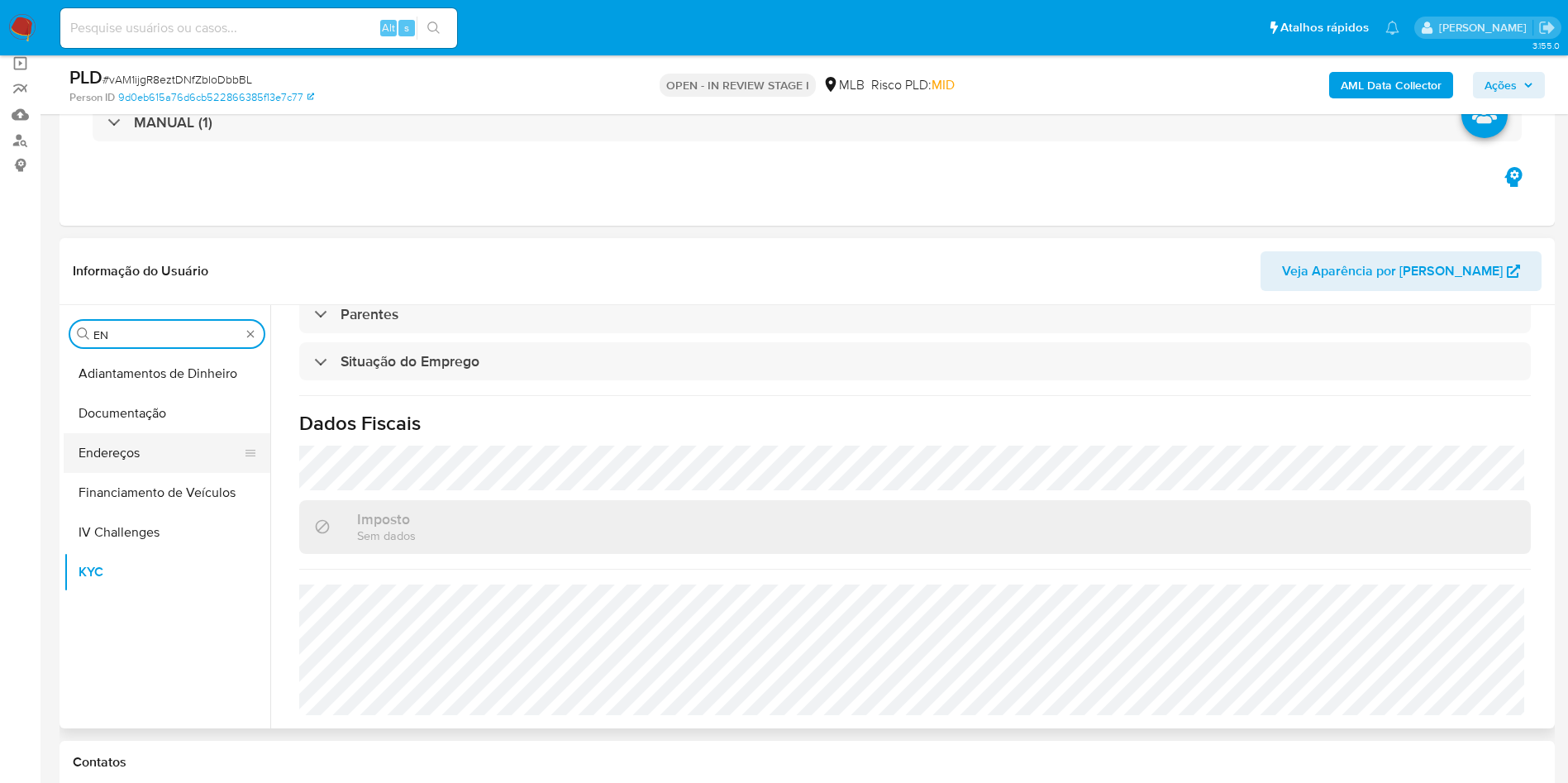
type input "EN"
click at [103, 455] on button "Endereços" at bounding box center [160, 453] width 193 height 40
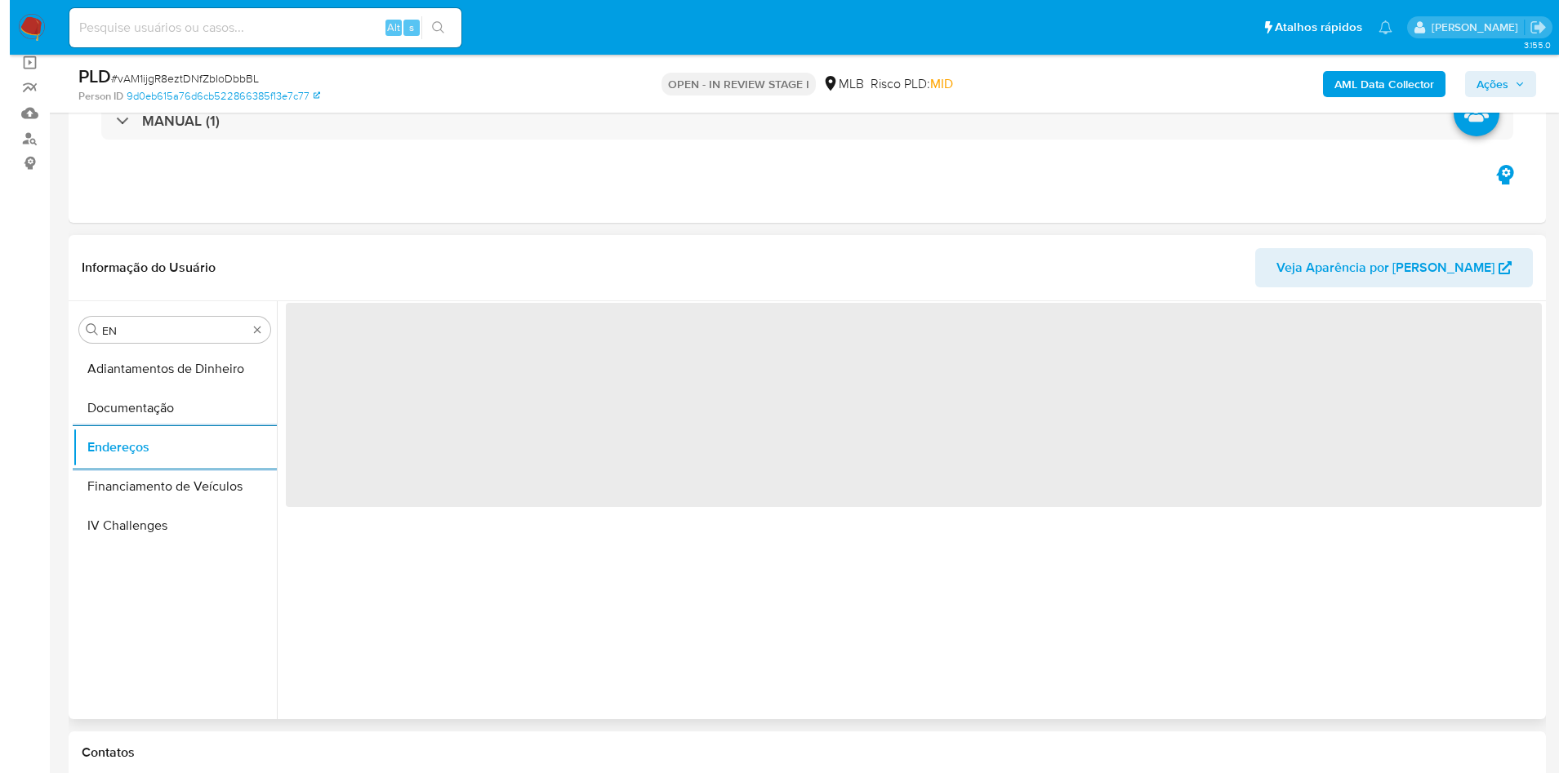
scroll to position [0, 0]
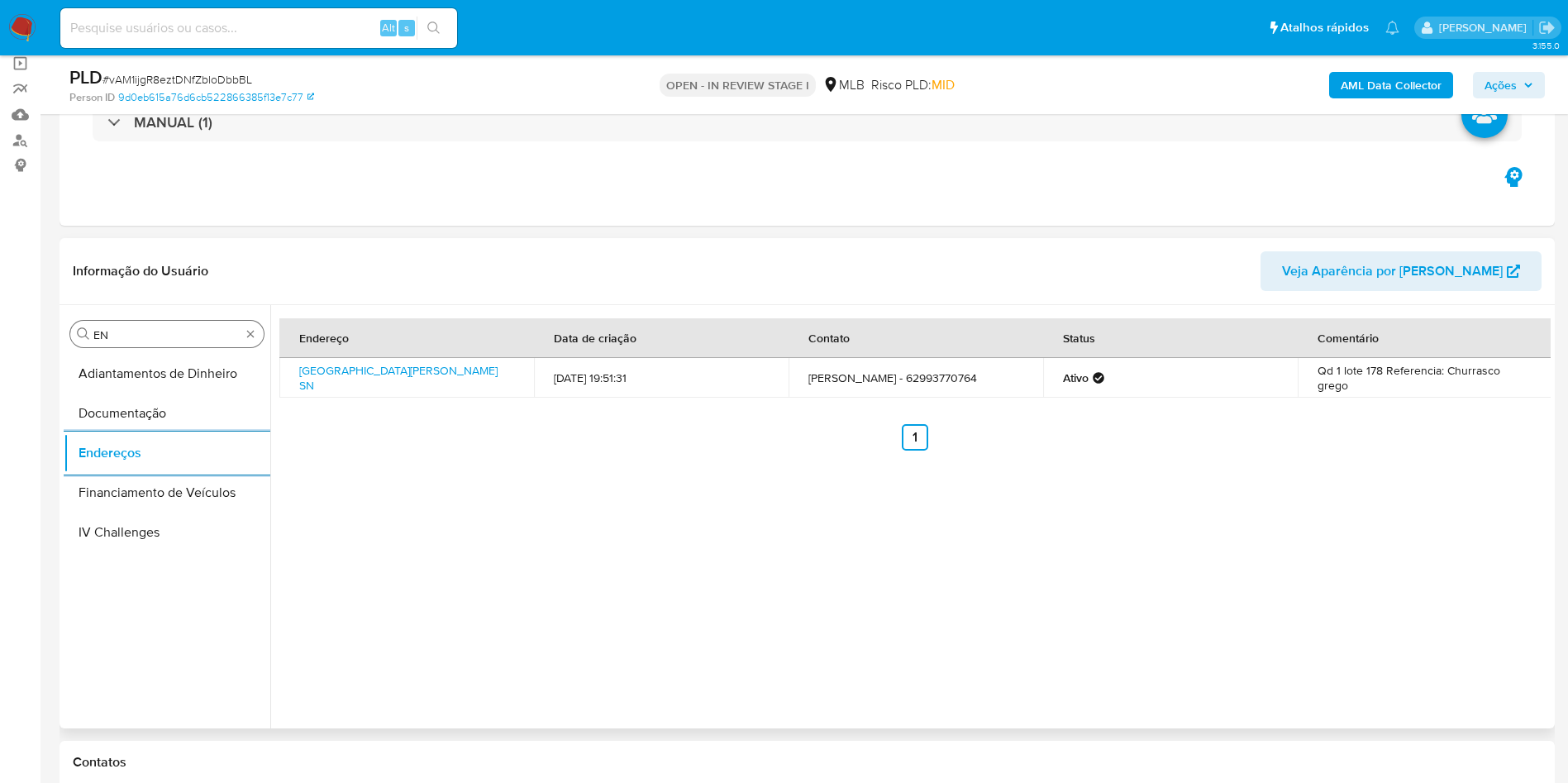
click at [206, 336] on input "EN" at bounding box center [167, 335] width 147 height 15
click at [181, 379] on button "Detalhe da geolocalização" at bounding box center [160, 373] width 193 height 40
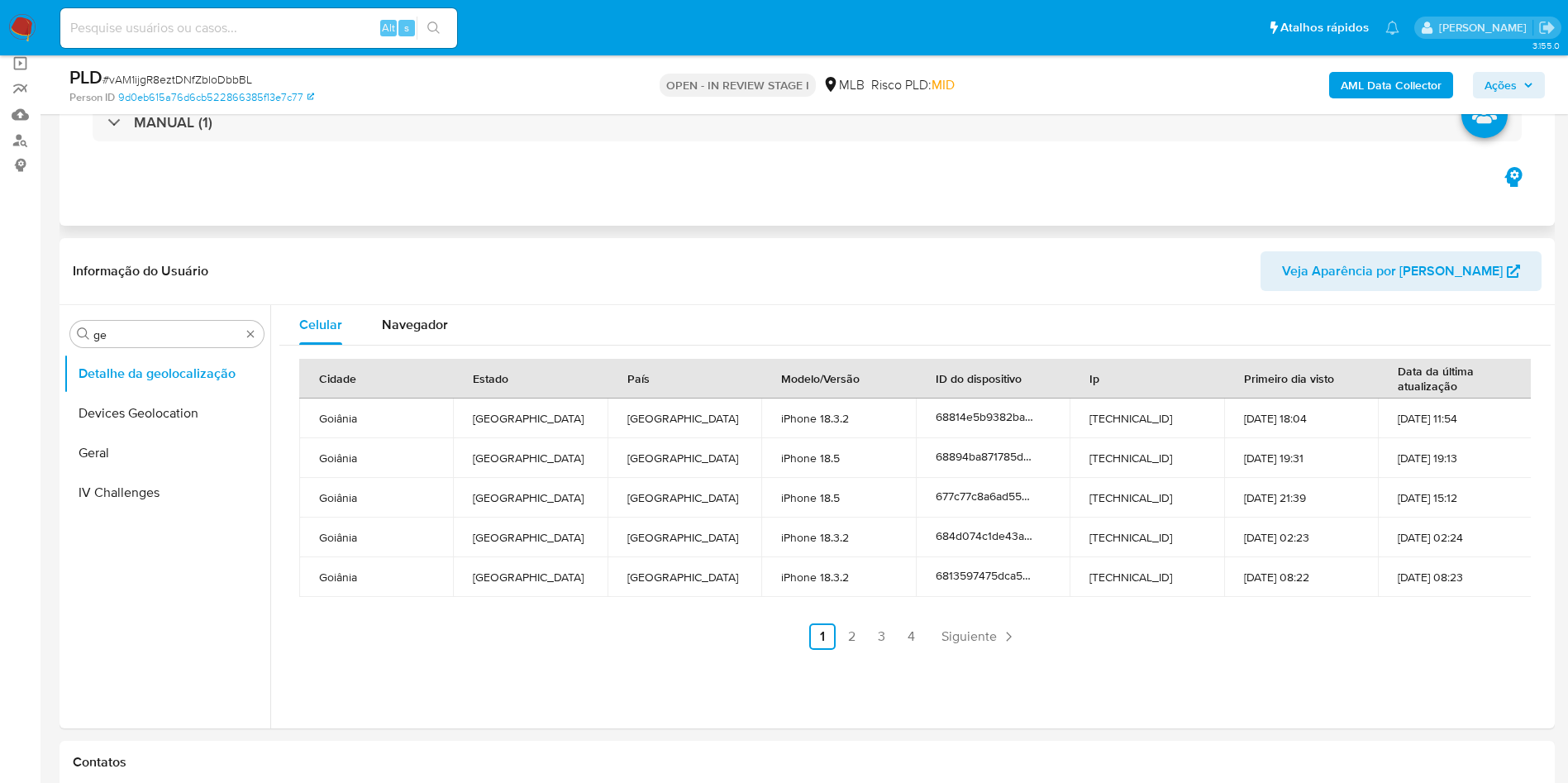
click at [928, 187] on div "Eventos ( 1 ) Ações MANUAL (1)" at bounding box center [807, 126] width 1496 height 198
click at [131, 344] on div "Procurar ge" at bounding box center [167, 334] width 193 height 27
click at [124, 342] on input "ge" at bounding box center [167, 335] width 147 height 15
click at [124, 341] on input "ge" at bounding box center [167, 335] width 147 height 15
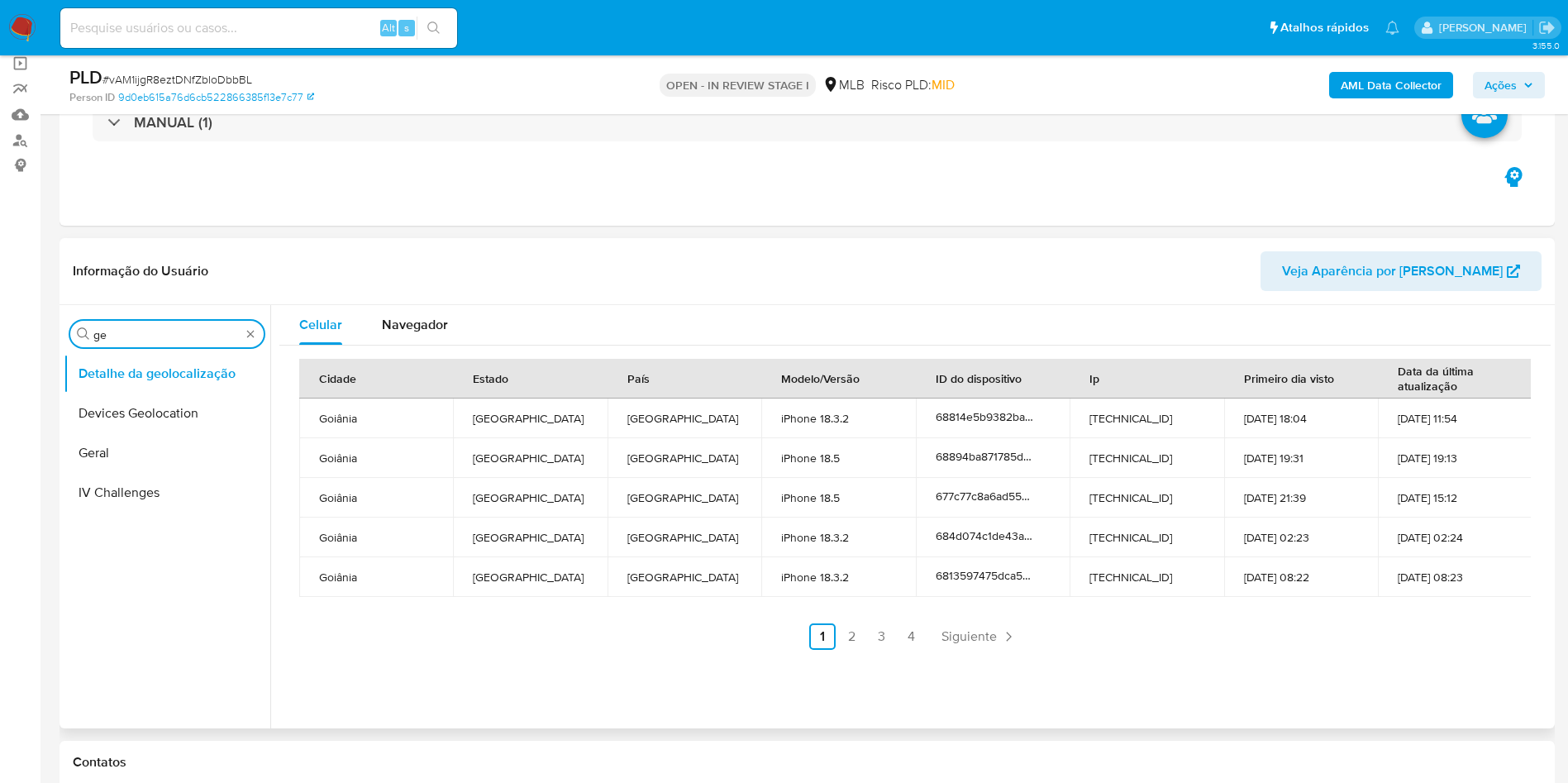
click at [121, 336] on input "ge" at bounding box center [167, 335] width 147 height 15
type input "res"
click at [135, 459] on button "Restrições Novo Mundo" at bounding box center [160, 453] width 193 height 40
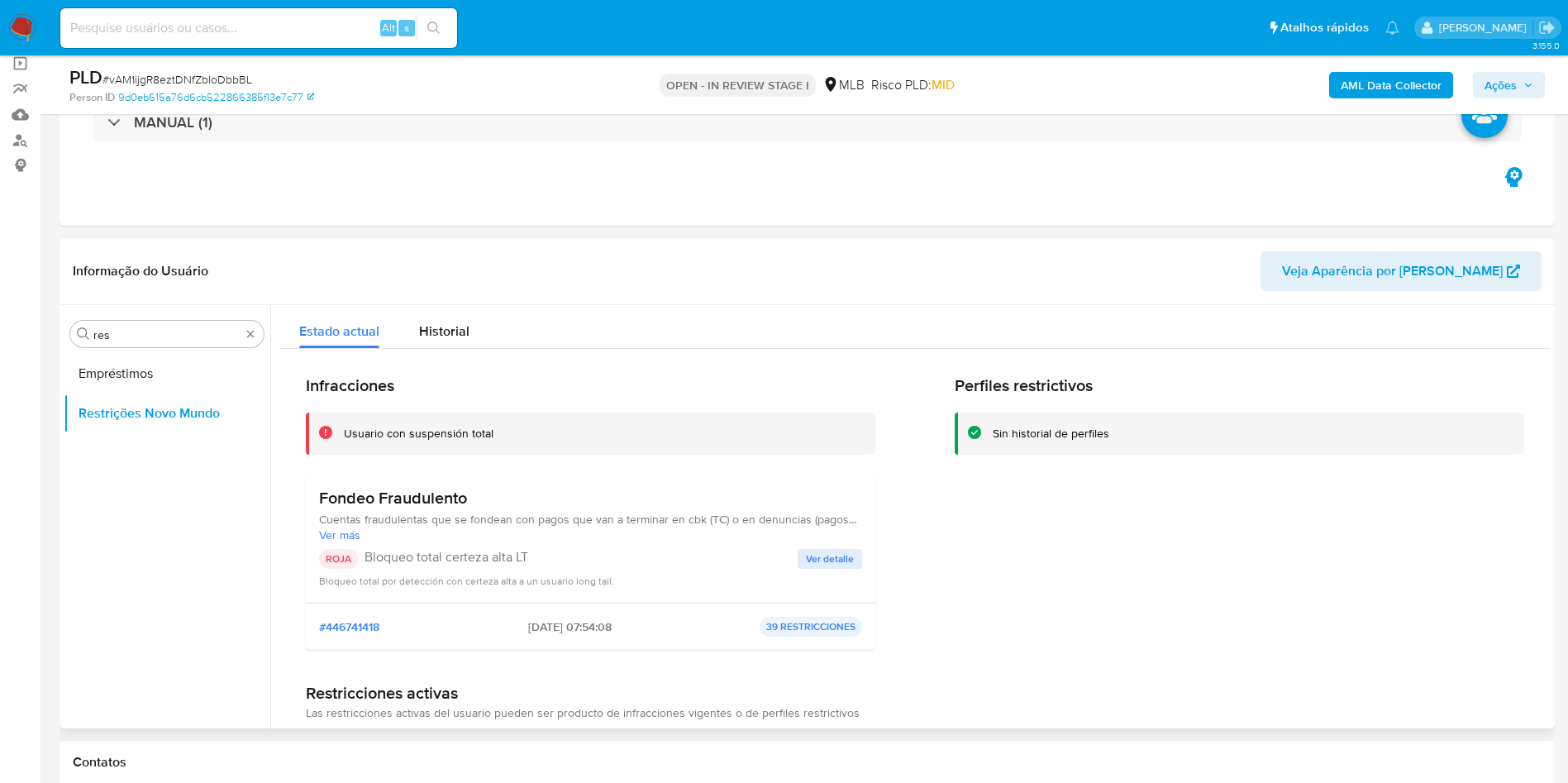
click at [387, 467] on div "Fondeo Fraudulento Cuentas fraudulentas que se fondean con pagos que van a term…" at bounding box center [590, 539] width 569 height 128
click at [429, 467] on h3 "Fondeo Fraudulento" at bounding box center [591, 498] width 543 height 20
click at [485, 467] on p "Bloqueo total certeza alta LT" at bounding box center [581, 557] width 433 height 17
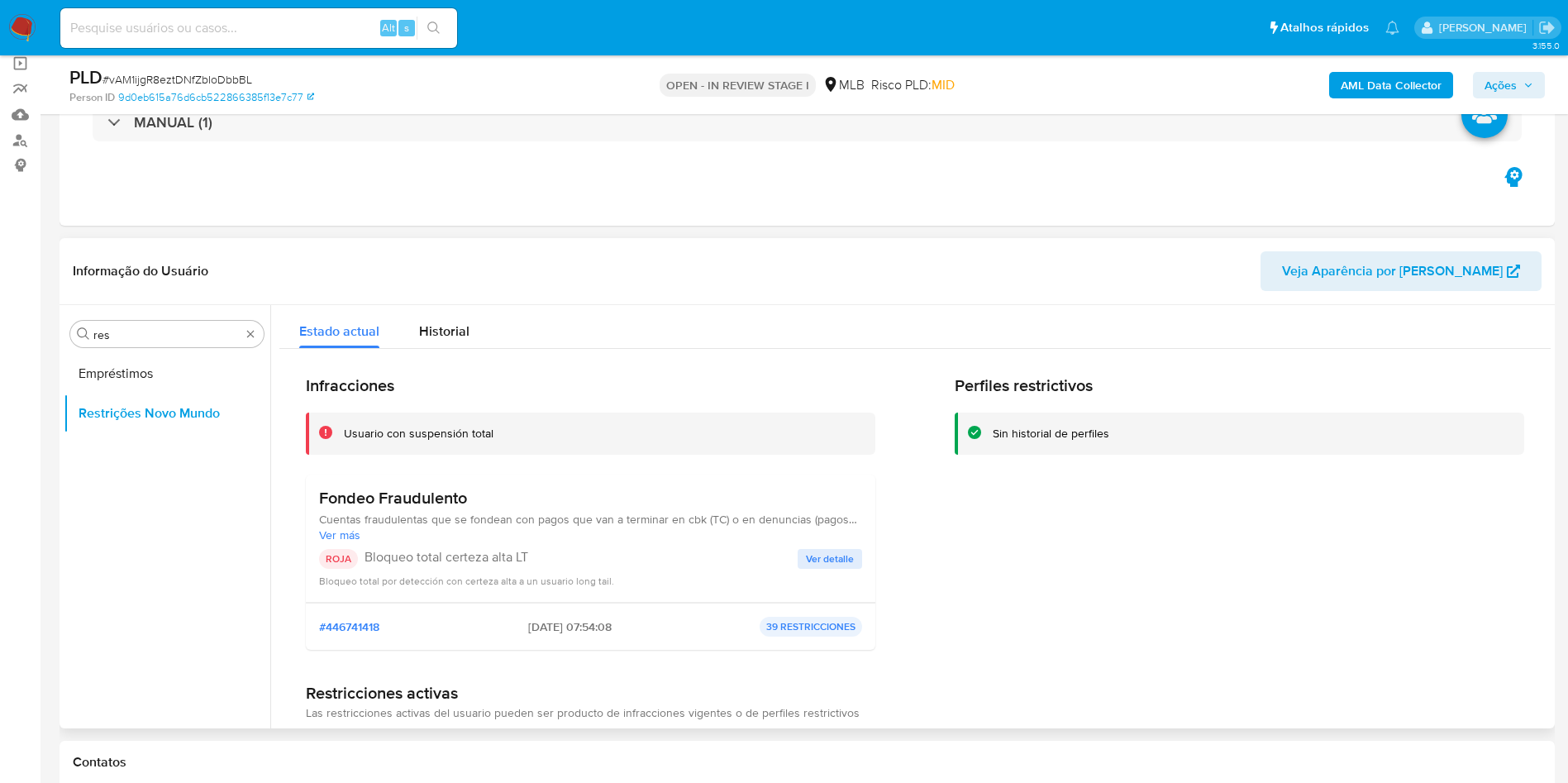
click at [485, 467] on p "Bloqueo total certeza alta LT" at bounding box center [581, 557] width 433 height 17
click at [815, 467] on span "Ver detalle" at bounding box center [830, 559] width 48 height 17
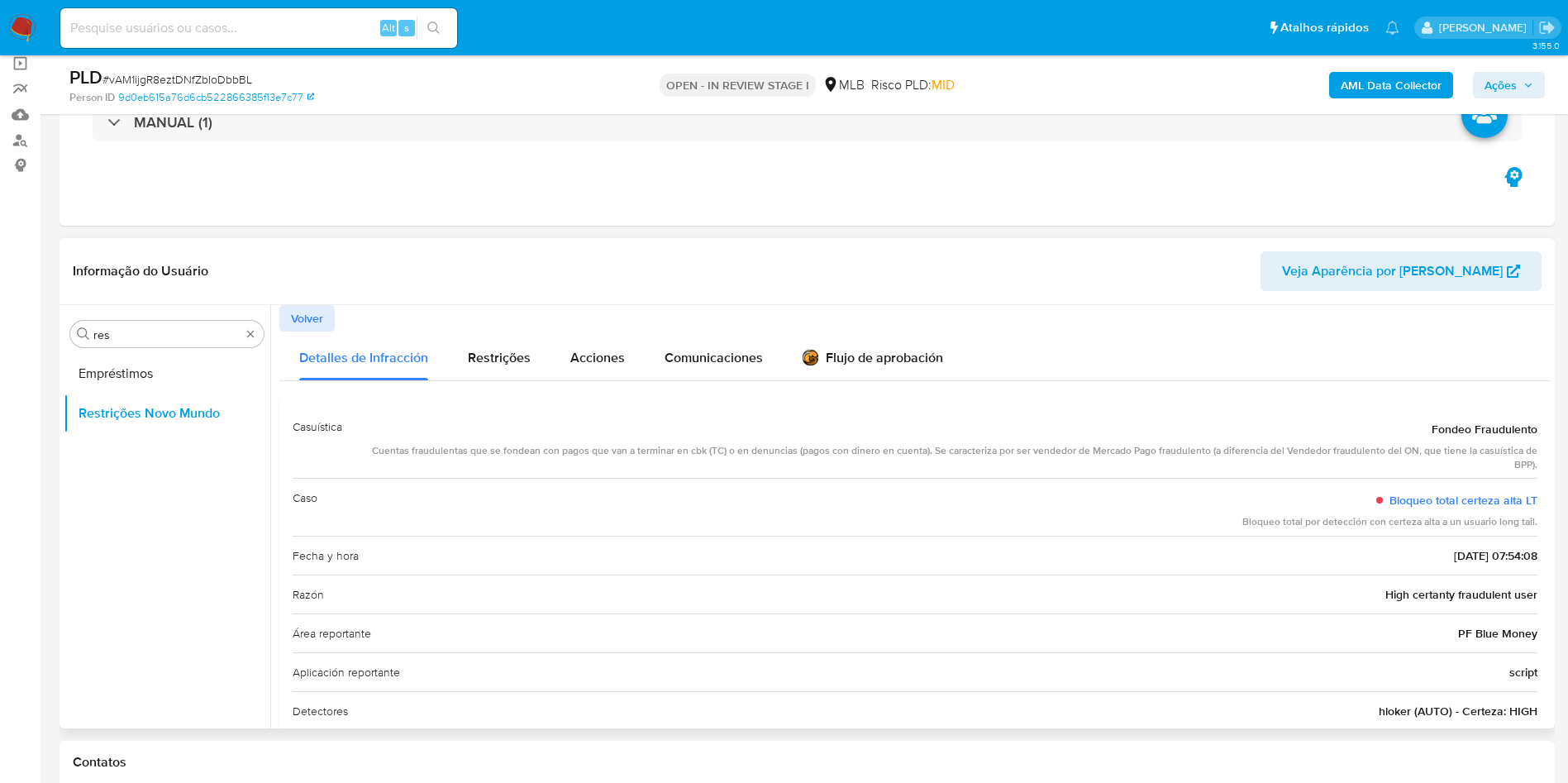
click at [1040, 467] on span "High certanty fraudulent user" at bounding box center [1462, 594] width 152 height 17
click at [803, 362] on icon at bounding box center [810, 357] width 16 height 16
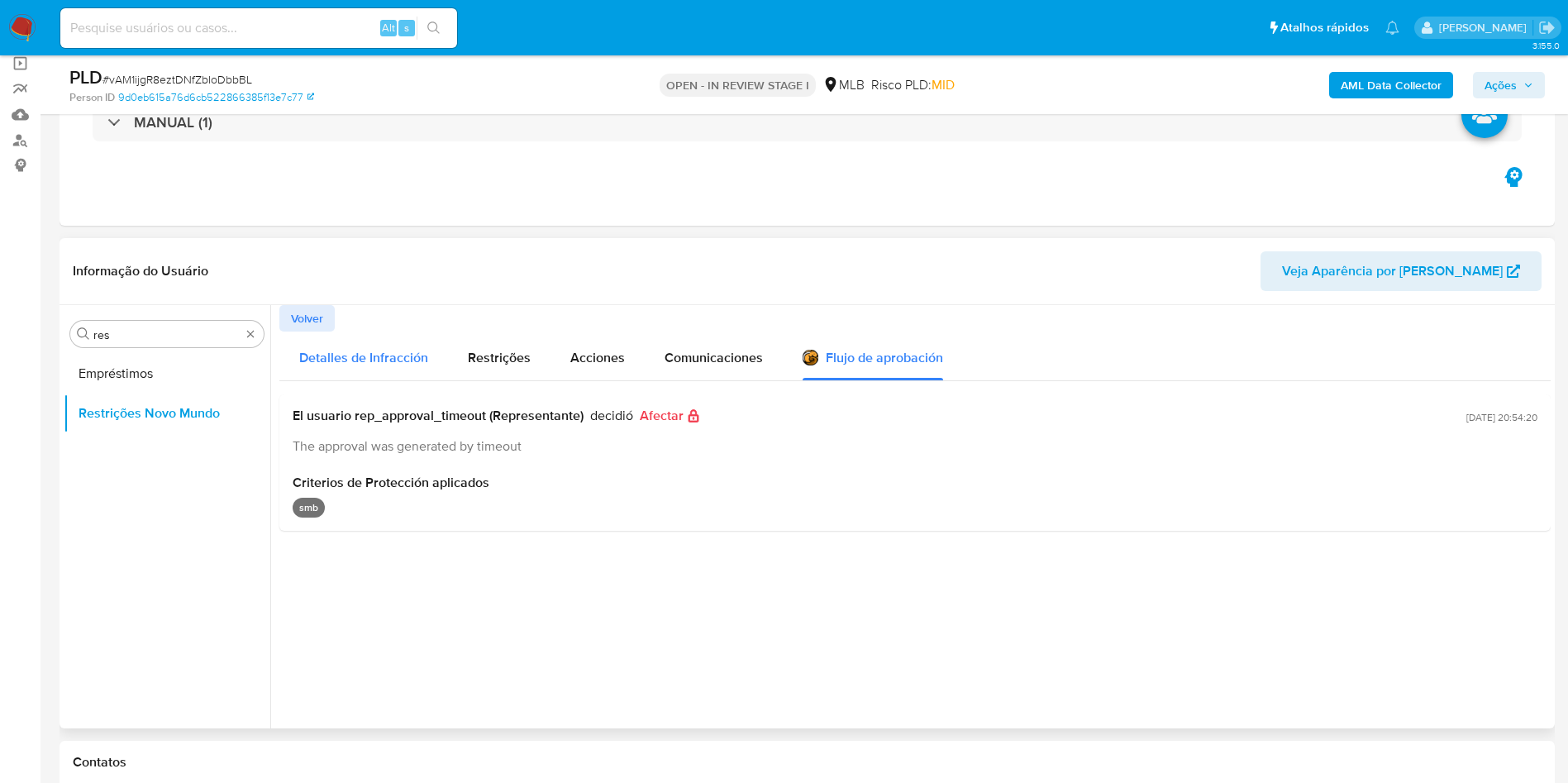
click at [336, 367] on span "Detalles de Infracción" at bounding box center [363, 357] width 129 height 19
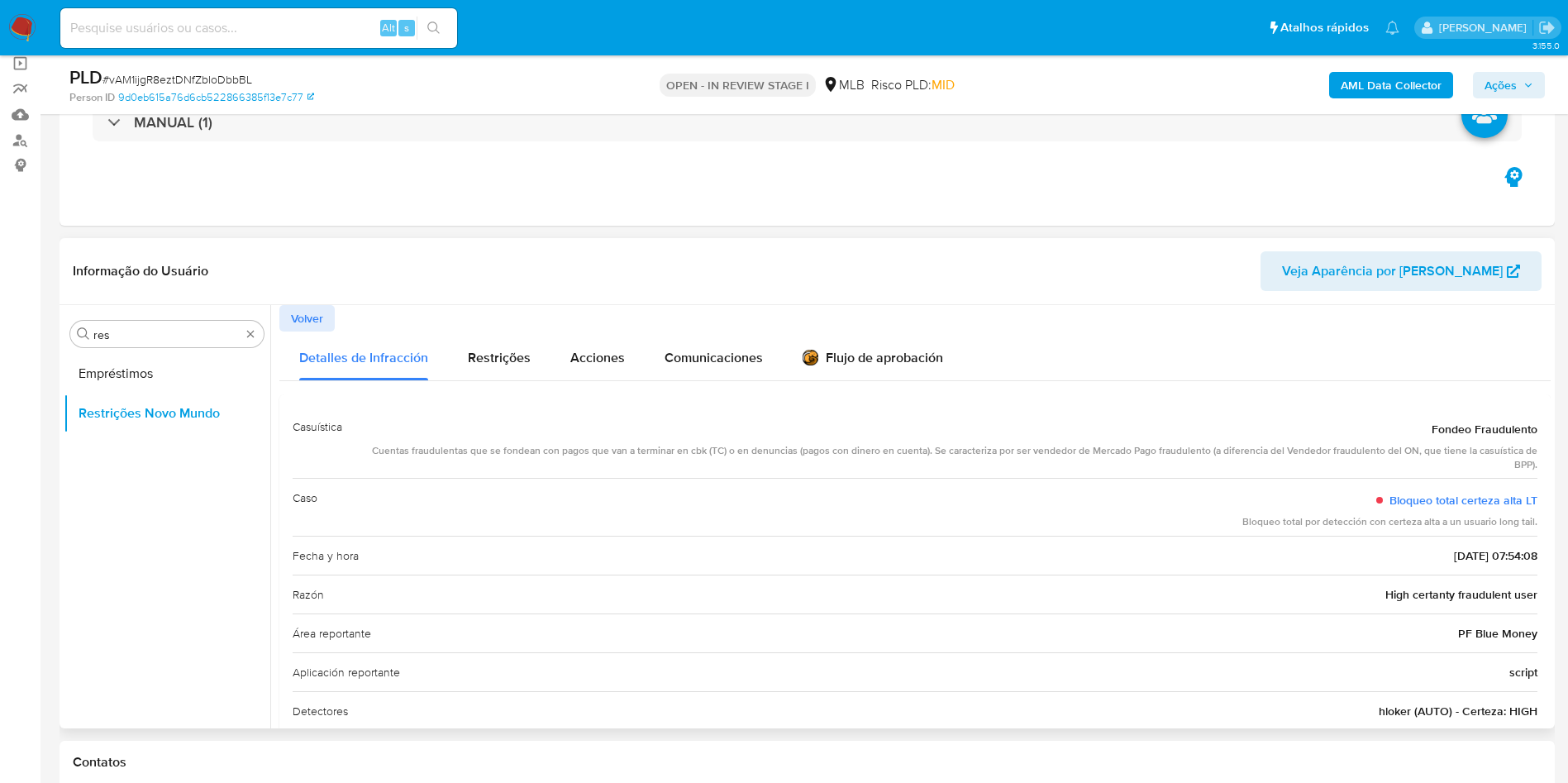
click at [1040, 280] on header "Informação do Usuário Veja Aparência por Pessoa" at bounding box center [807, 271] width 1469 height 40
click at [209, 334] on input "res" at bounding box center [167, 335] width 147 height 15
click at [210, 332] on input "res" at bounding box center [167, 335] width 147 height 15
type input "poi"
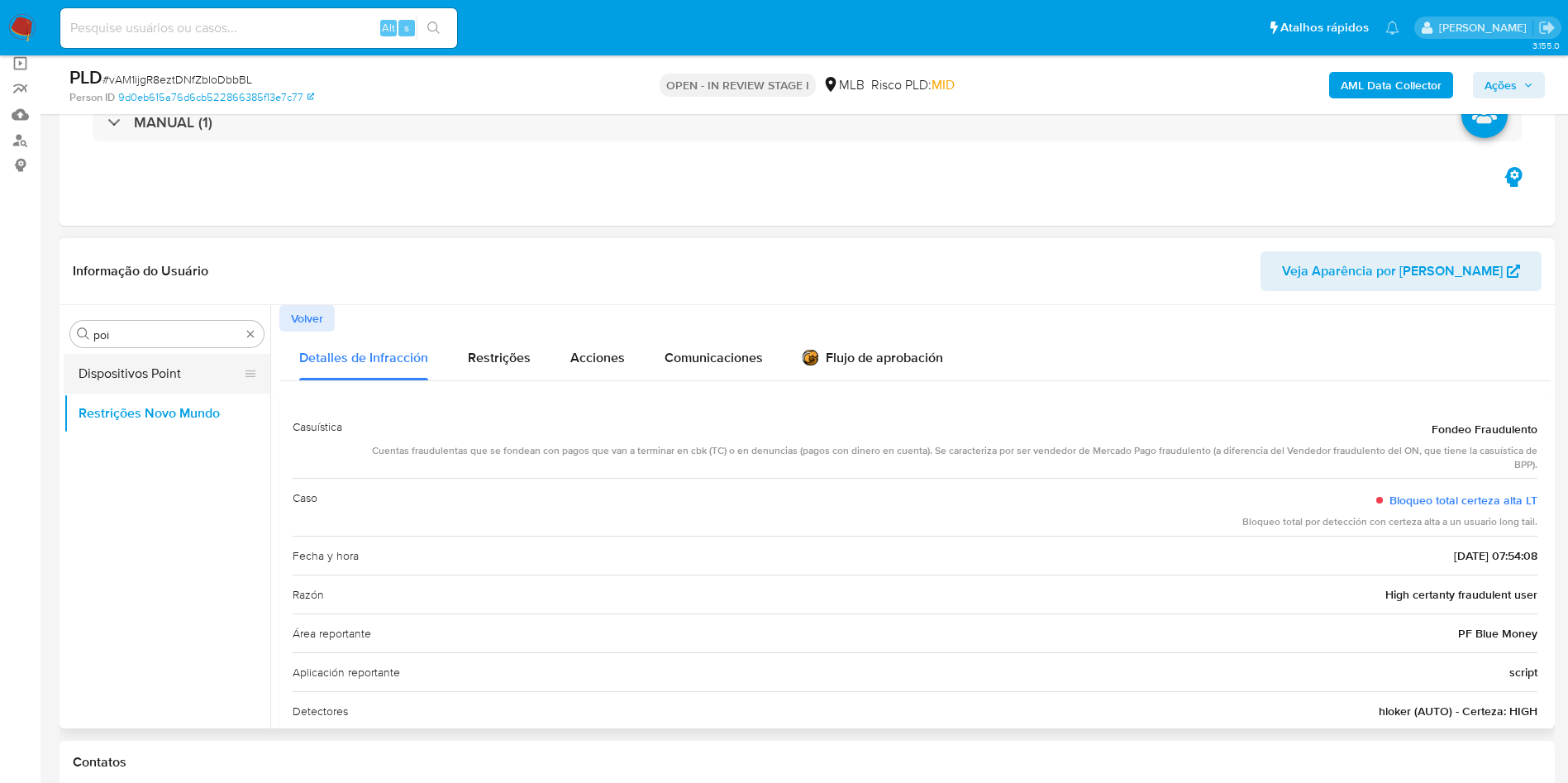
click at [192, 365] on button "Dispositivos Point" at bounding box center [160, 373] width 193 height 40
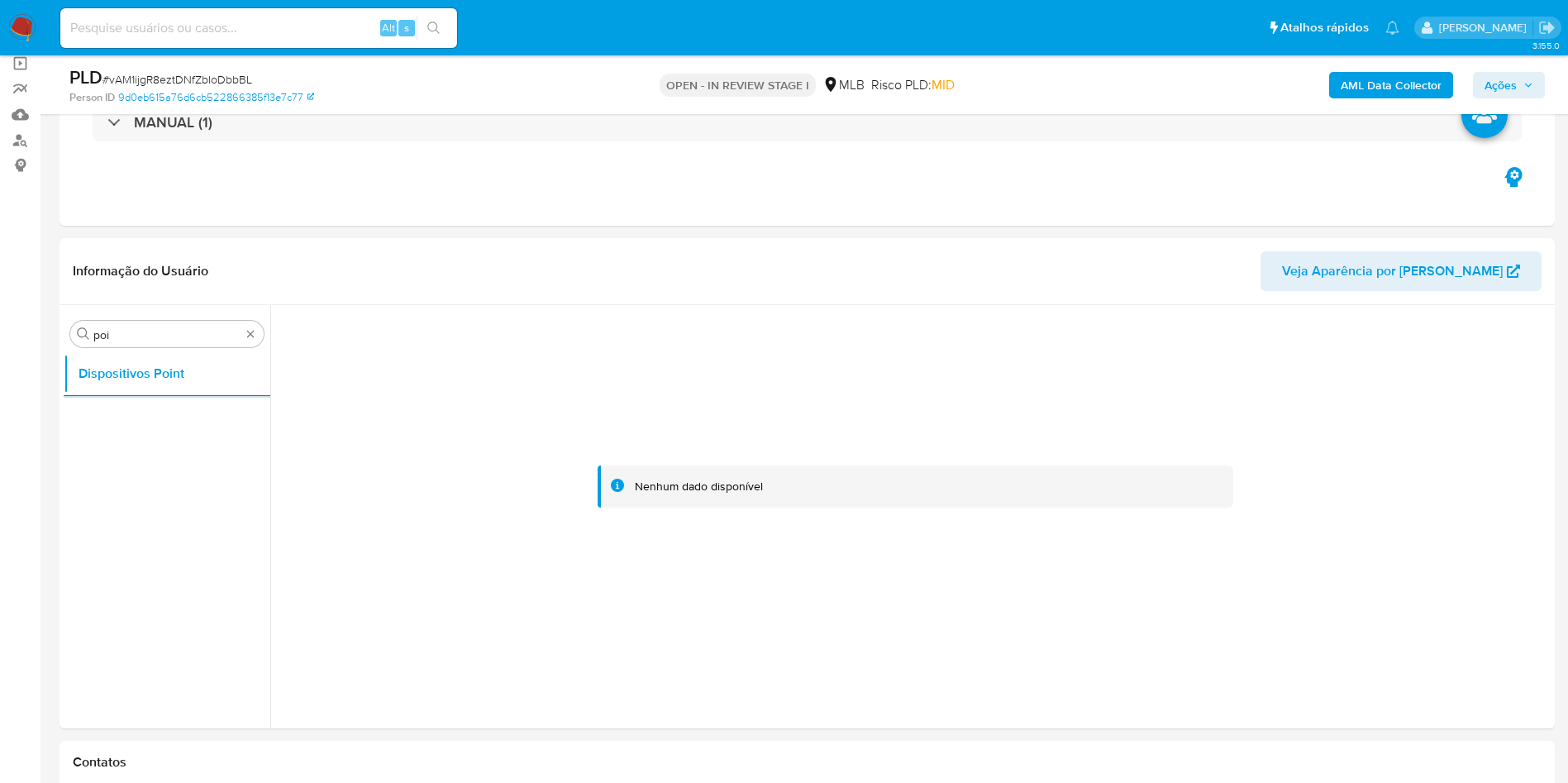
click at [1040, 95] on b "AML Data Collector" at bounding box center [1391, 85] width 101 height 27
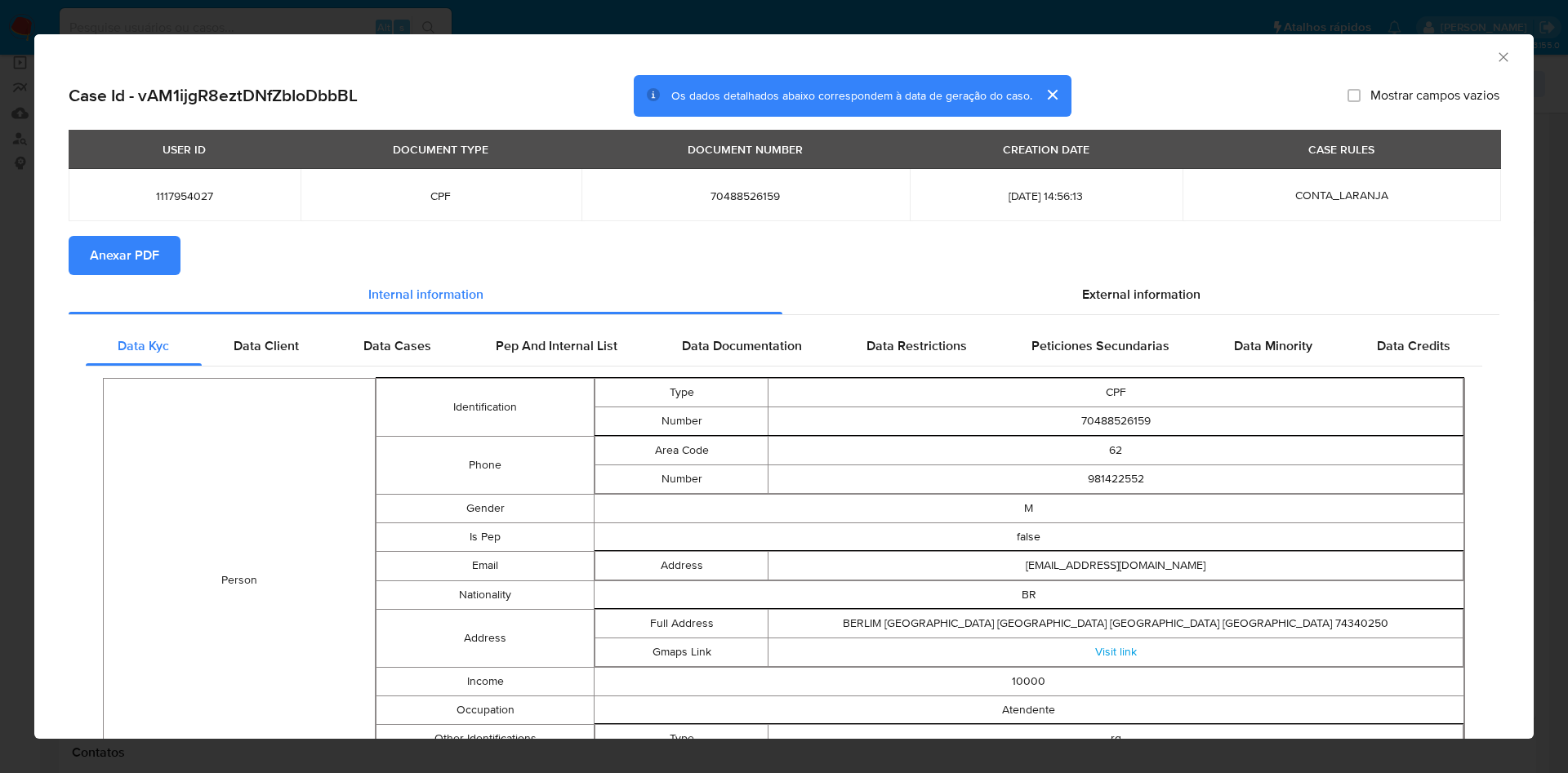
click at [91, 256] on span "Anexar PDF" at bounding box center [124, 255] width 69 height 36
click at [1028, 283] on div "External information" at bounding box center [1141, 297] width 717 height 39
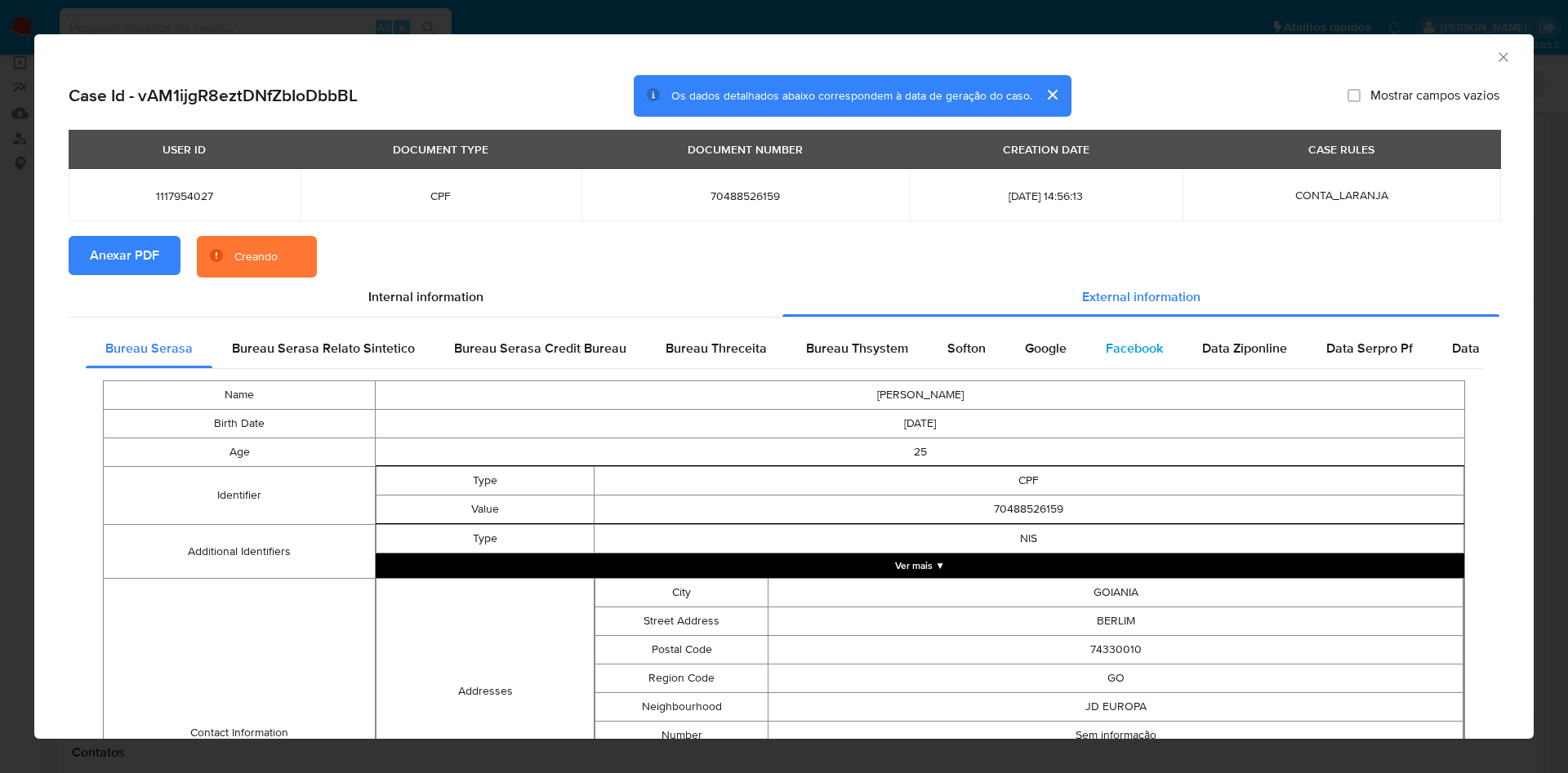
click at [1028, 347] on span "Facebook" at bounding box center [1134, 348] width 58 height 19
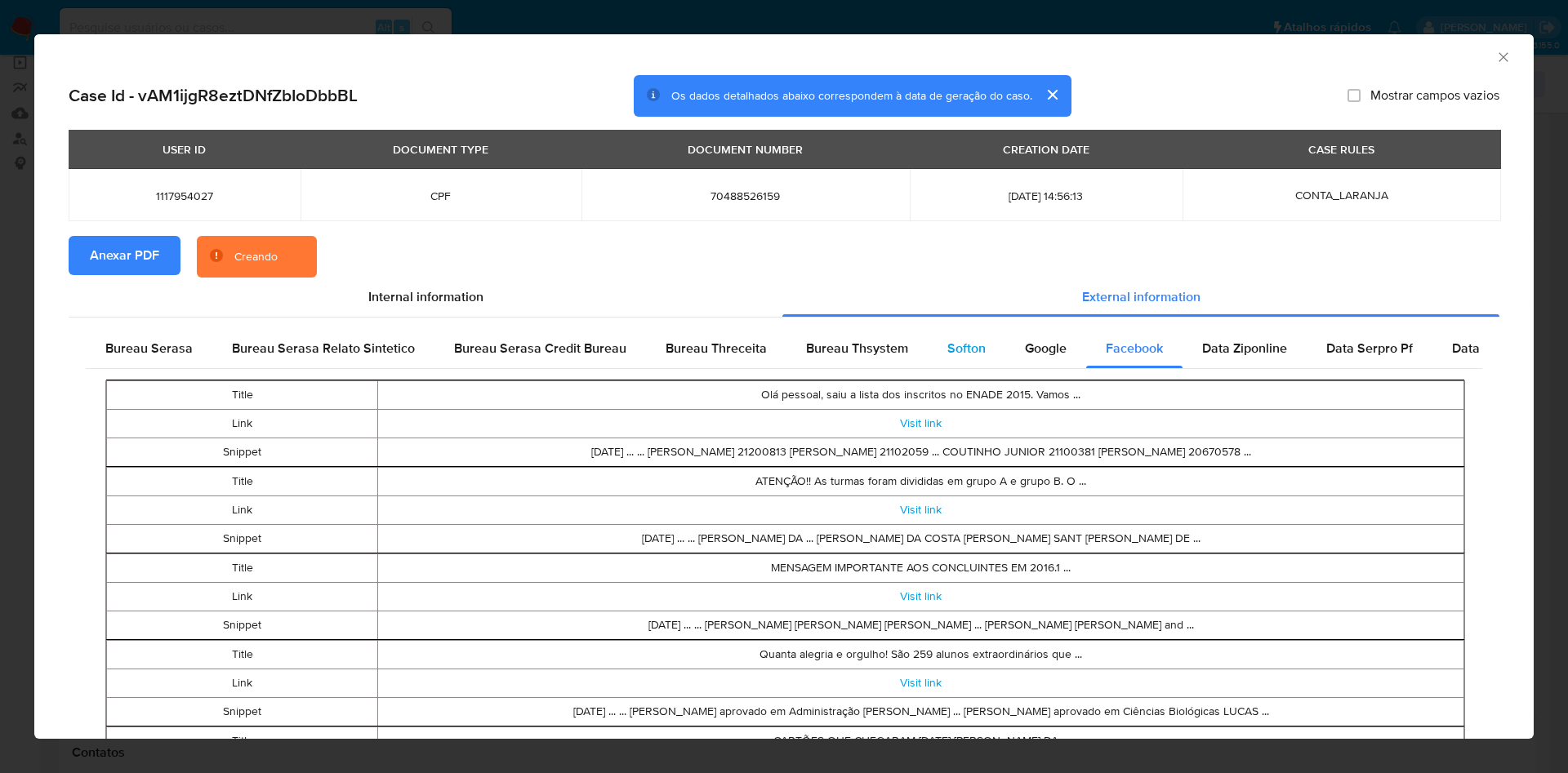
drag, startPoint x: 1051, startPoint y: 347, endPoint x: 947, endPoint y: 366, distance: 105.7
click at [1028, 346] on span "Google" at bounding box center [1046, 348] width 42 height 19
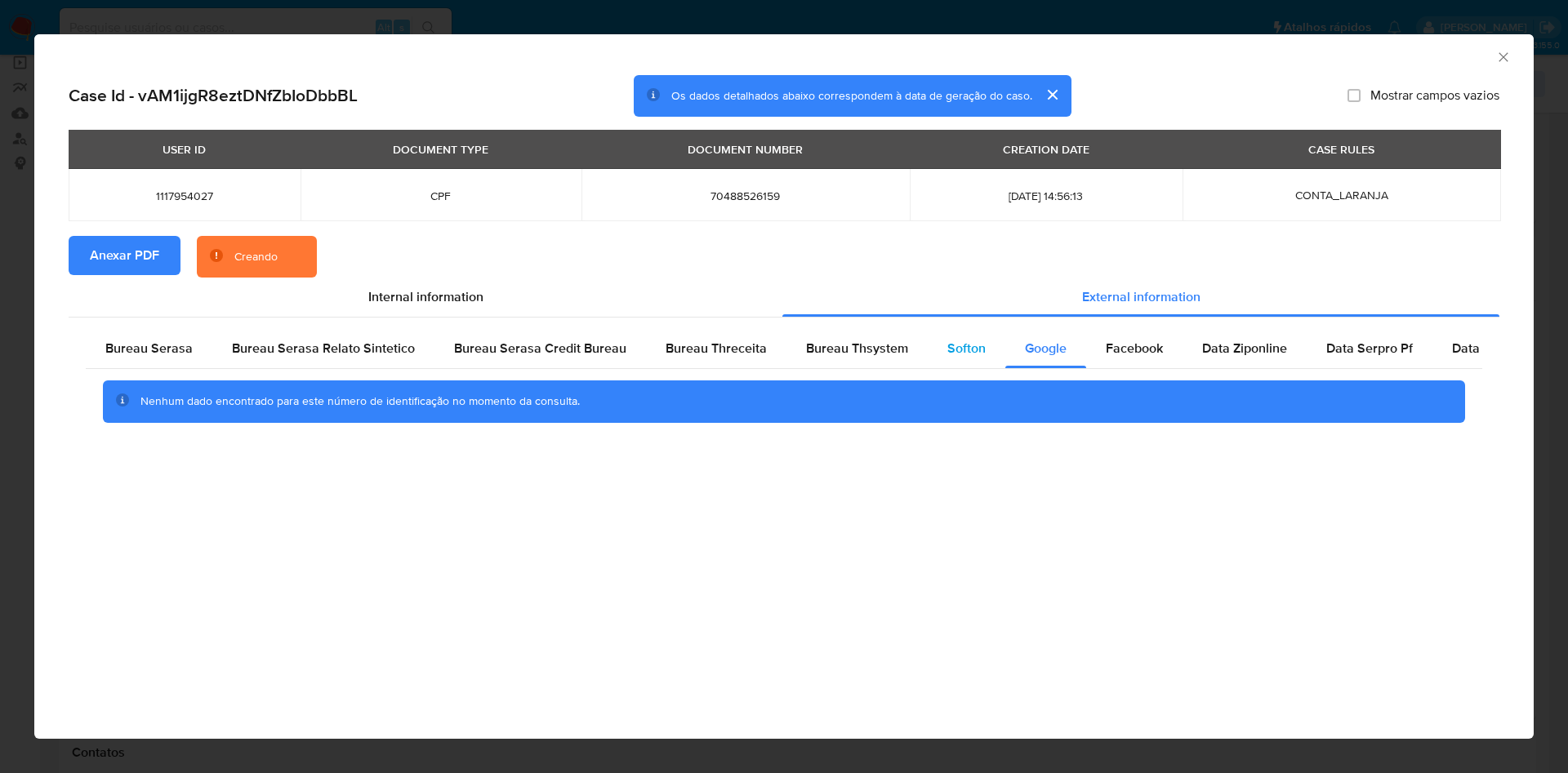
click at [940, 365] on div "Softon" at bounding box center [966, 348] width 78 height 39
click at [851, 365] on div "Bureau Thsystem" at bounding box center [857, 348] width 142 height 39
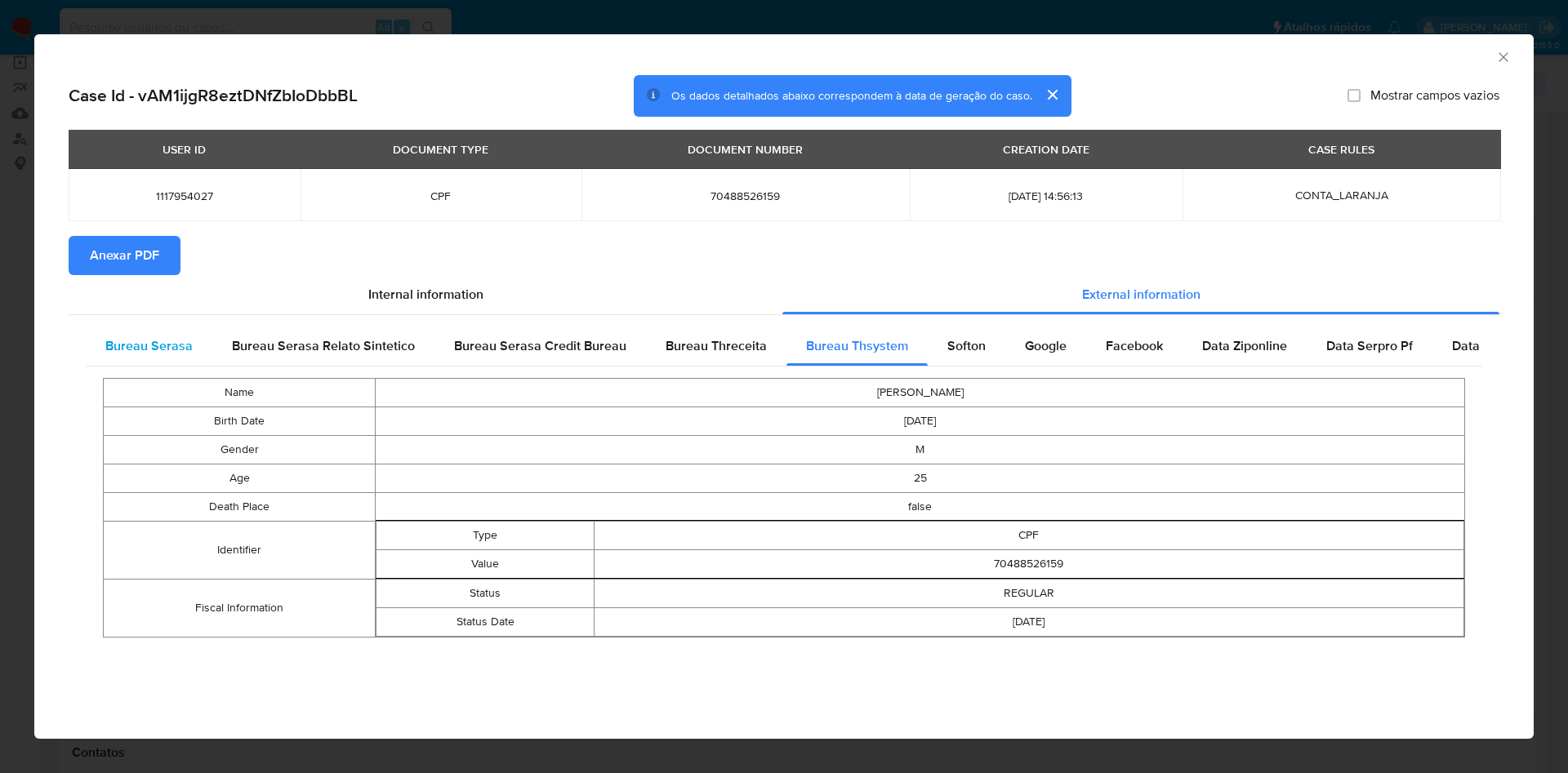
click at [135, 344] on span "Bureau Serasa" at bounding box center [149, 345] width 88 height 19
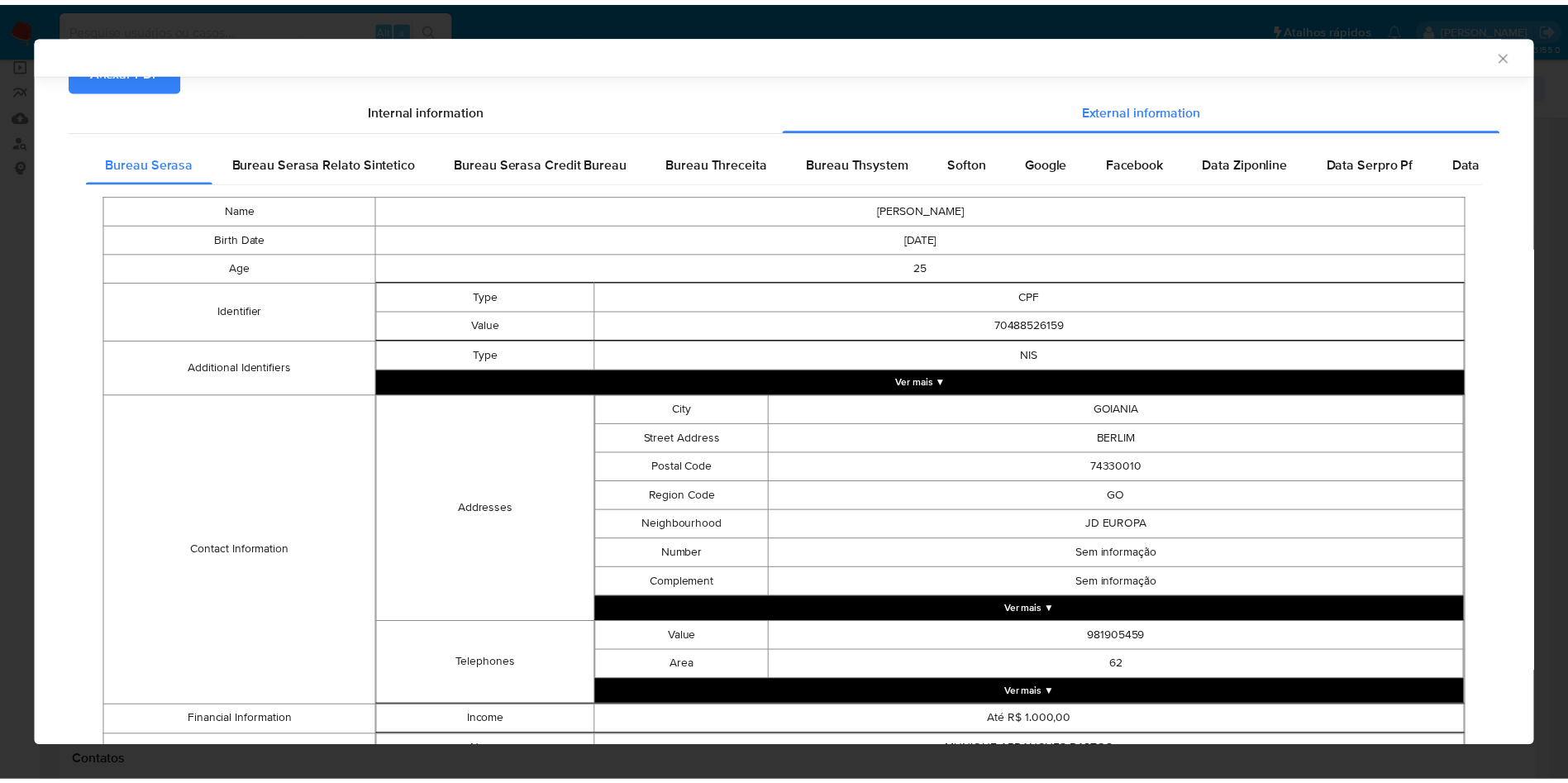
scroll to position [290, 0]
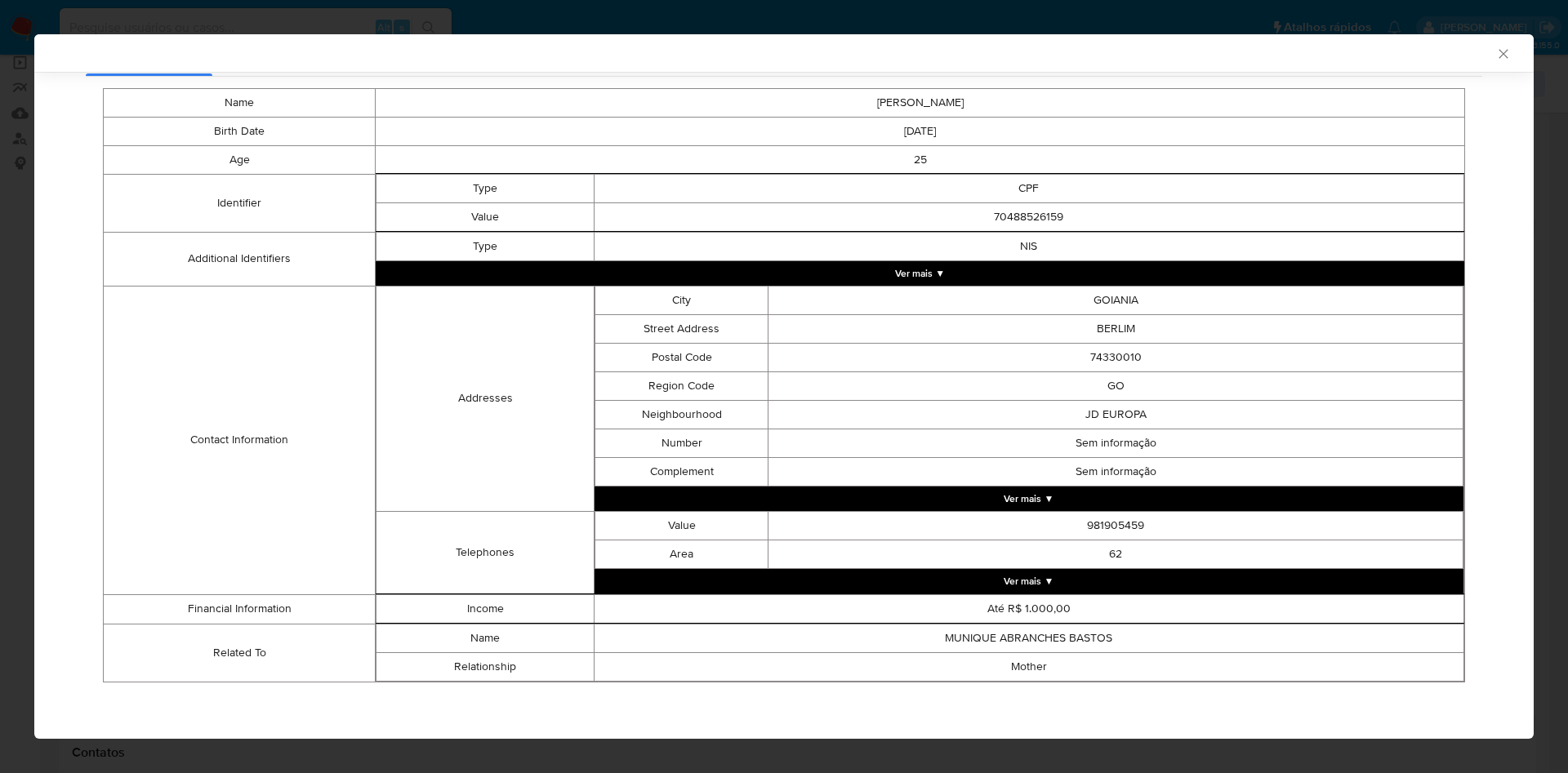
click at [5, 302] on div "AML Data Collector Case Id - vAM1ijgR8eztDNfZbIoDbbBL Os dados detalhados abaix…" at bounding box center [784, 386] width 1568 height 773
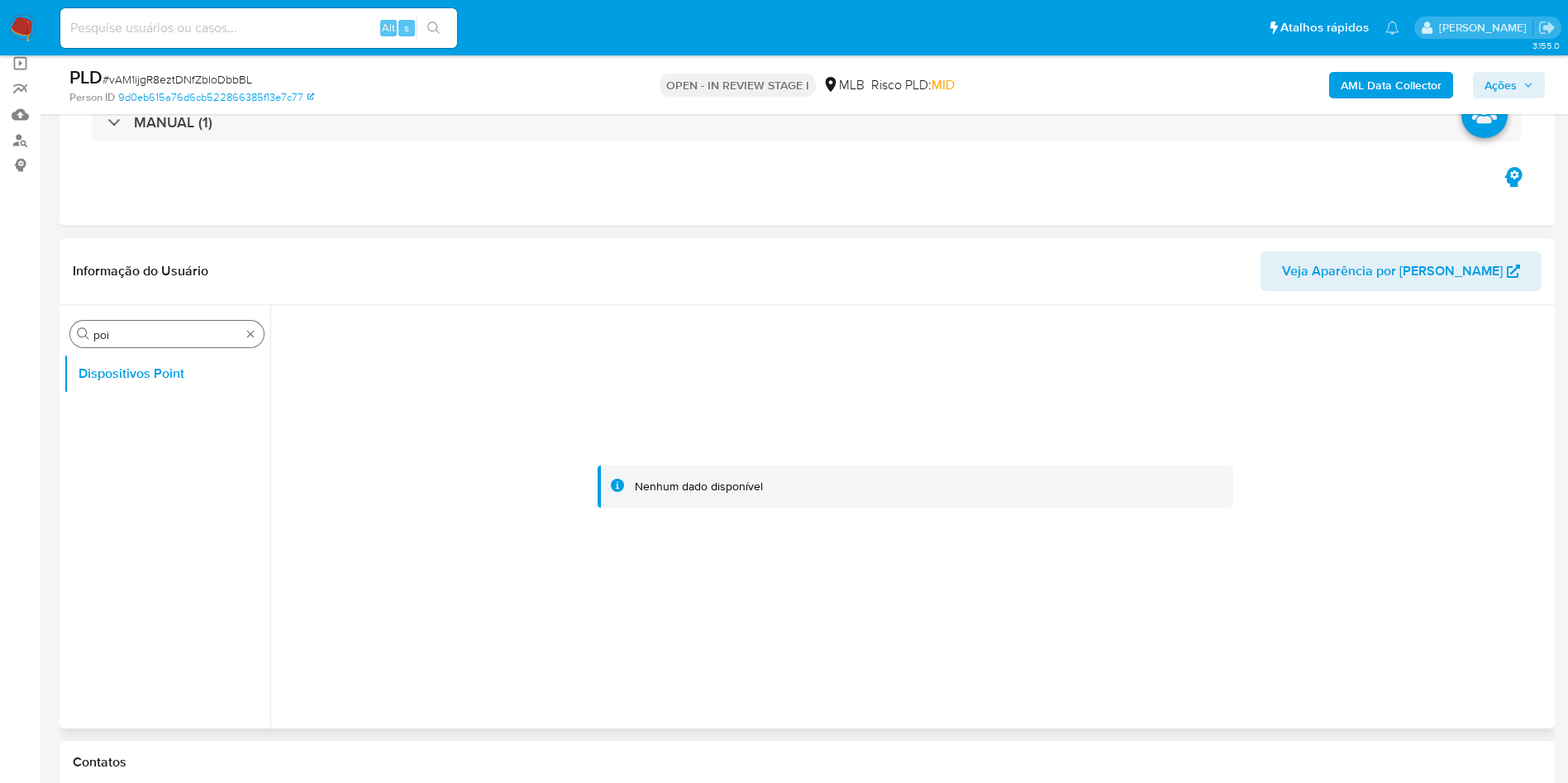
click at [144, 342] on div "Procurar poi" at bounding box center [167, 334] width 193 height 27
click at [128, 336] on input "poi" at bounding box center [167, 335] width 147 height 15
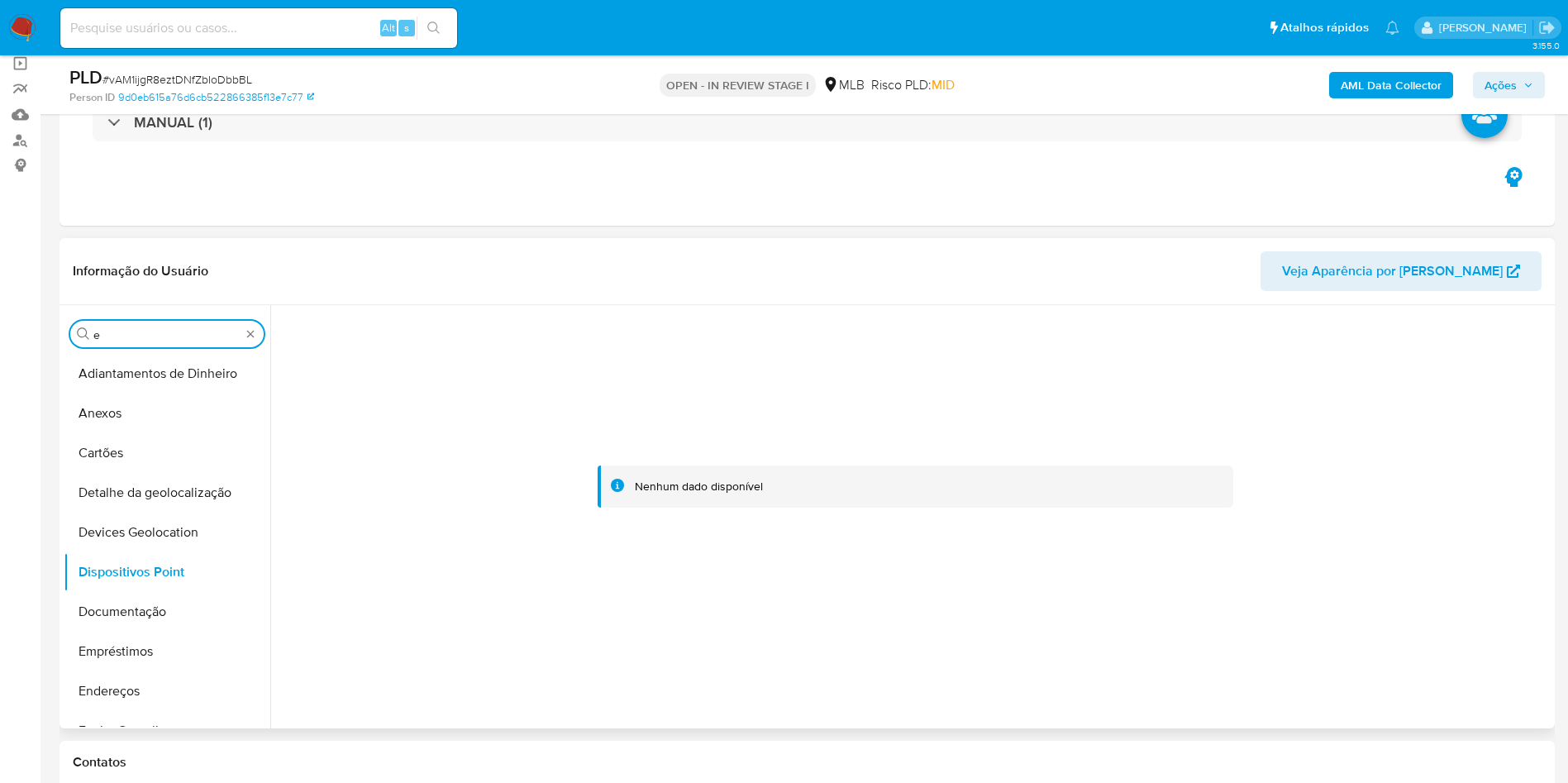
click at [130, 338] on input "e" at bounding box center [167, 335] width 147 height 15
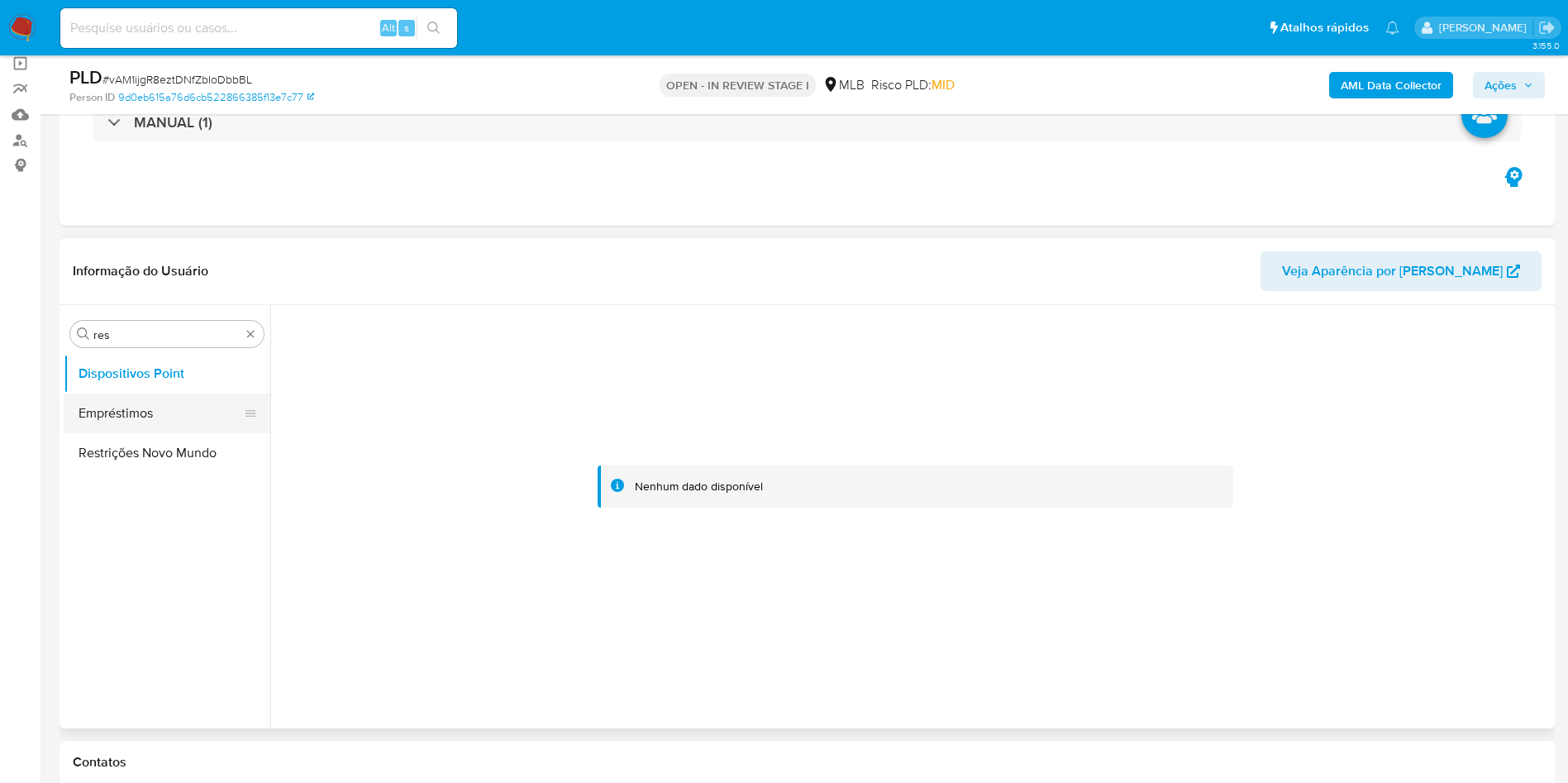
click at [120, 426] on button "Empréstimos" at bounding box center [160, 413] width 193 height 40
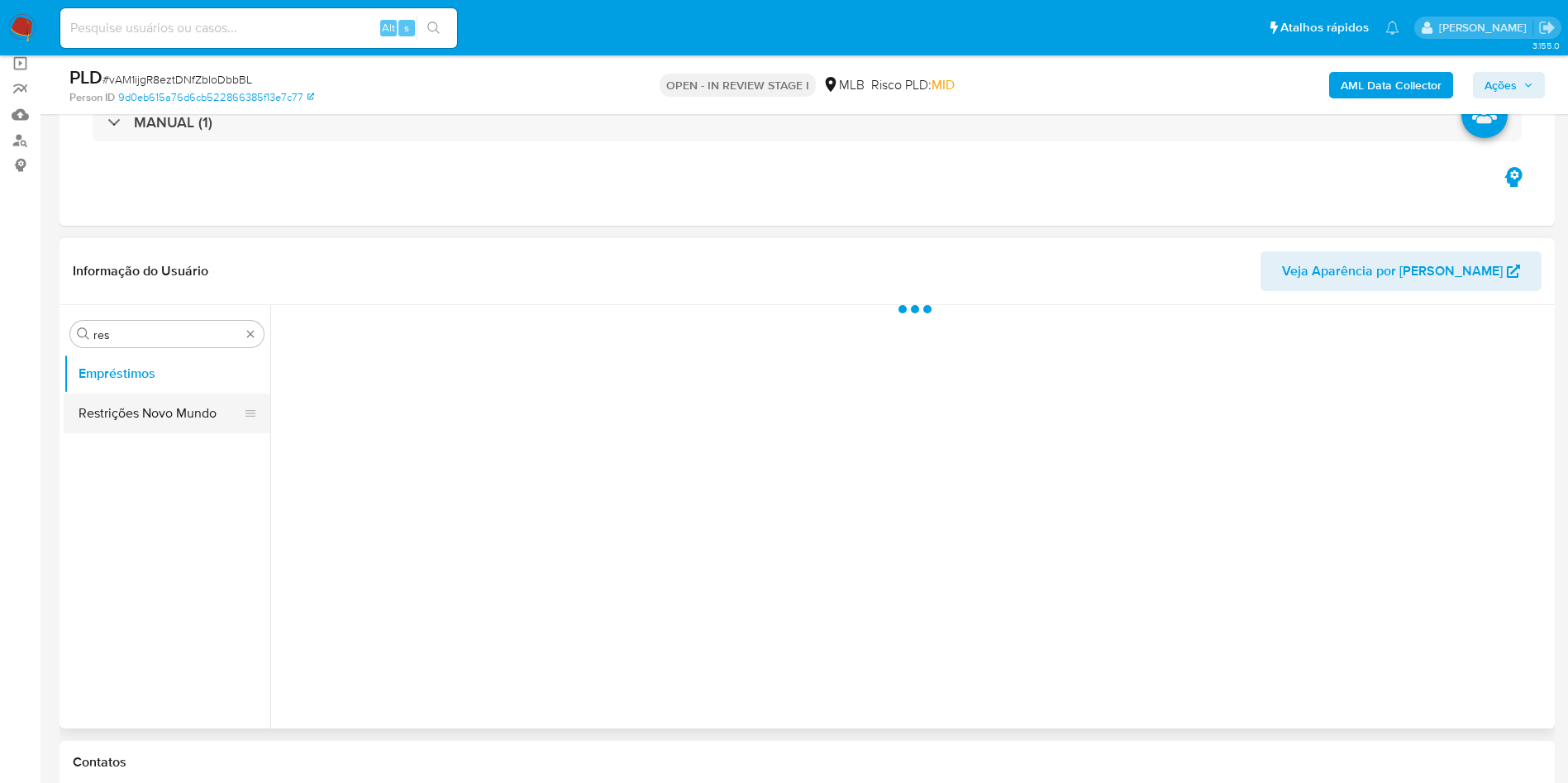
click at [105, 410] on button "Restrições Novo Mundo" at bounding box center [160, 413] width 193 height 40
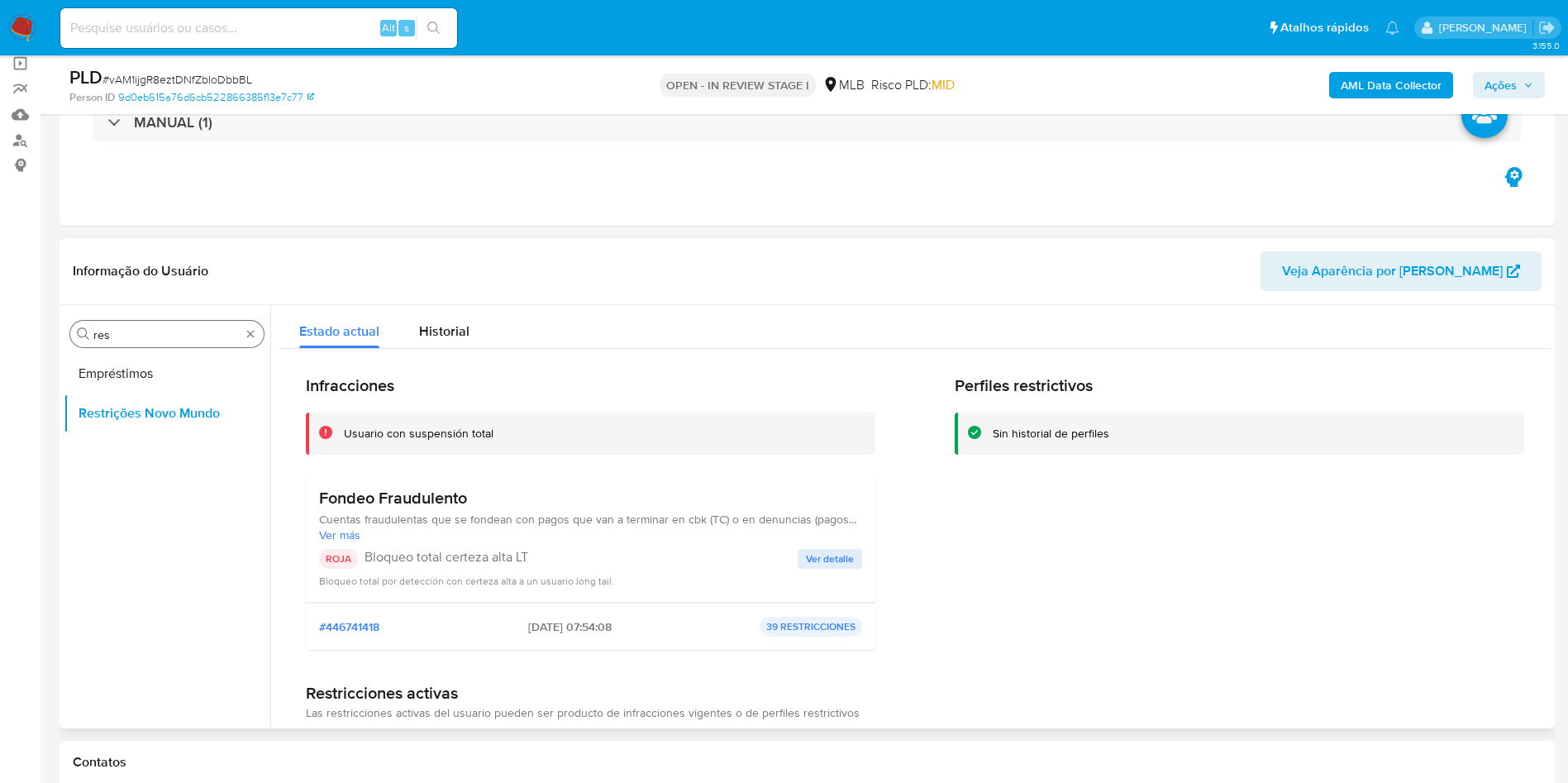
click at [180, 339] on input "res" at bounding box center [167, 335] width 147 height 15
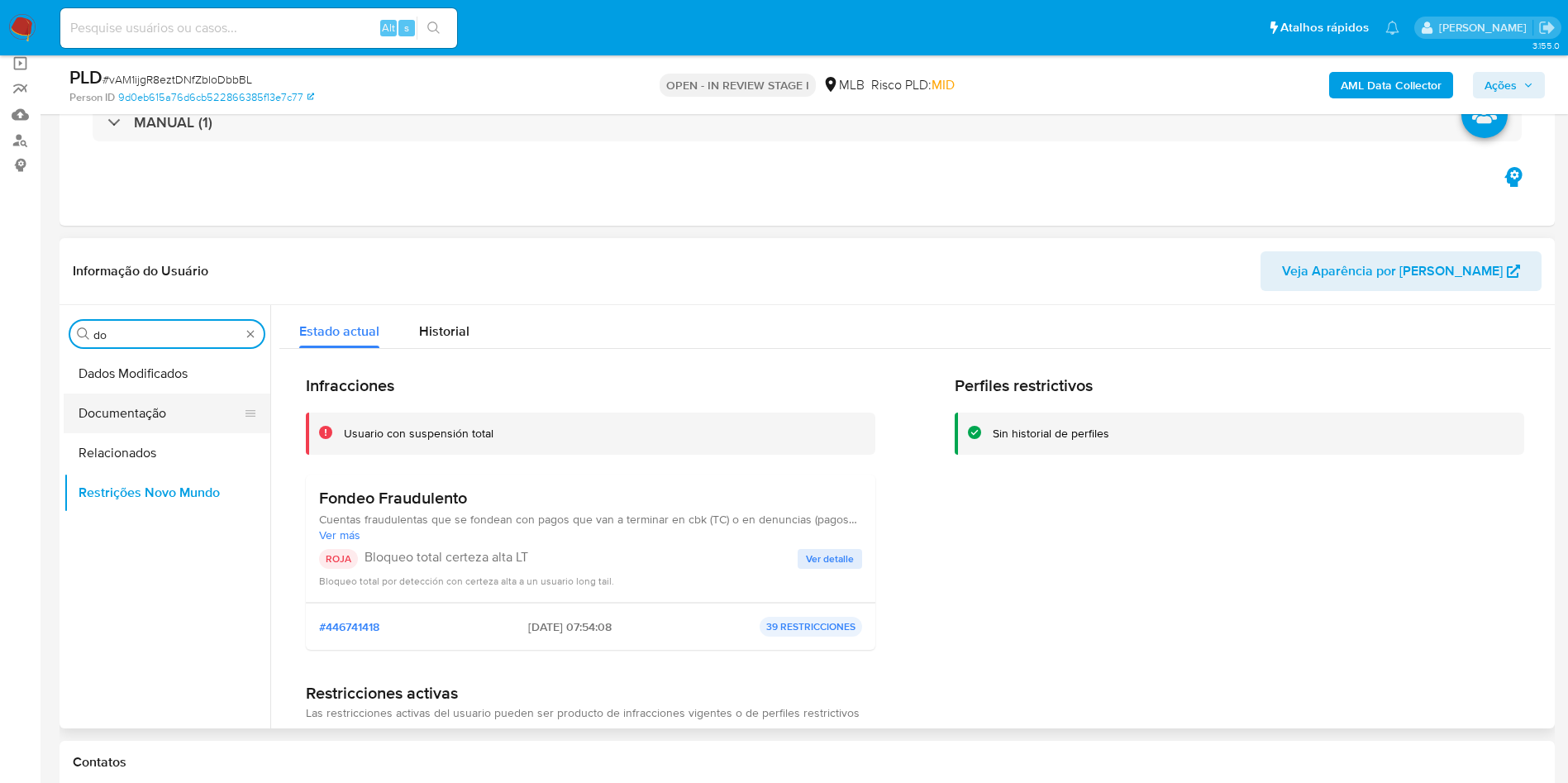
type input "do"
click at [179, 421] on button "Documentação" at bounding box center [160, 413] width 193 height 40
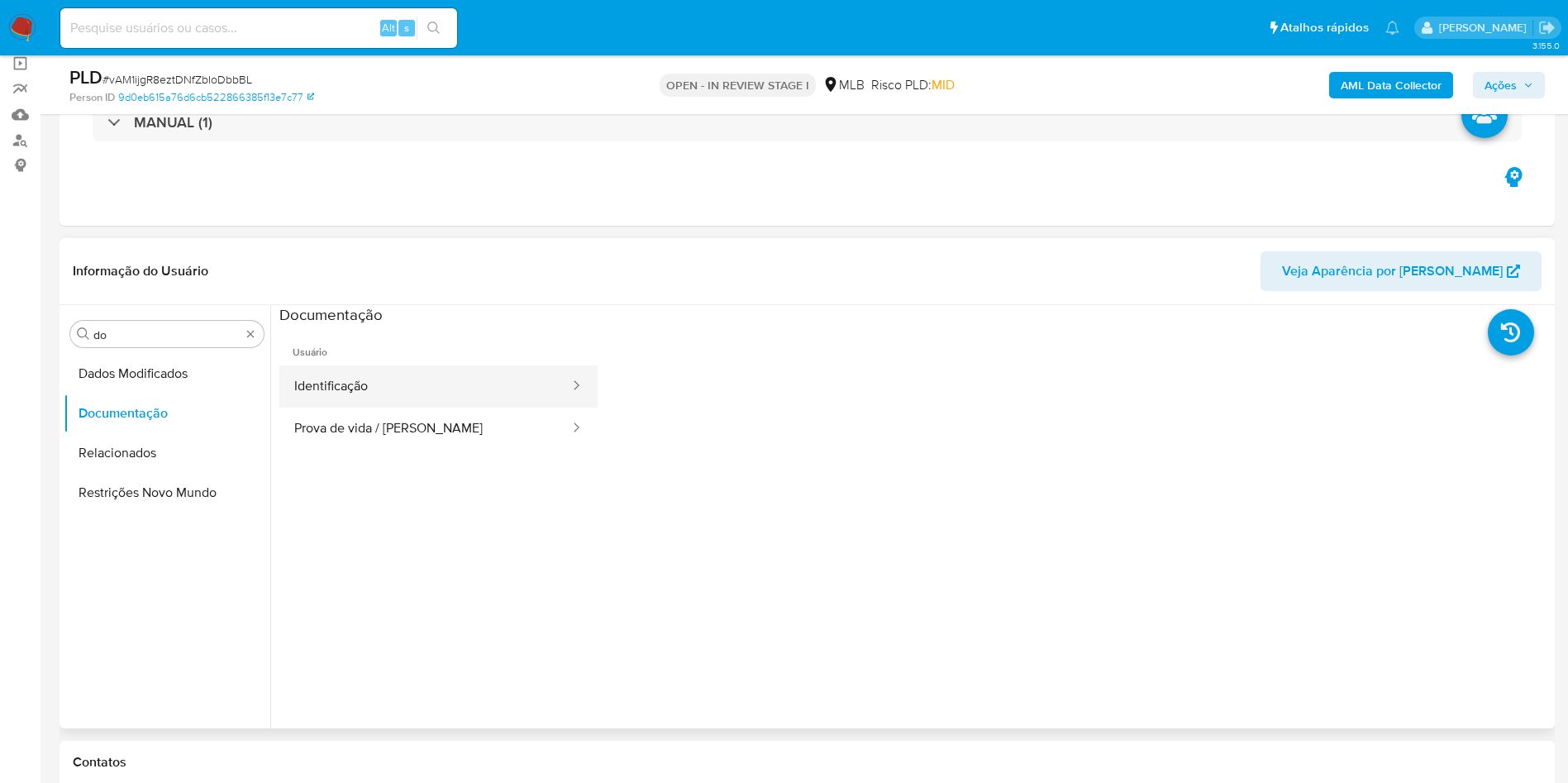
click at [404, 398] on button "Identificação" at bounding box center [425, 387] width 292 height 43
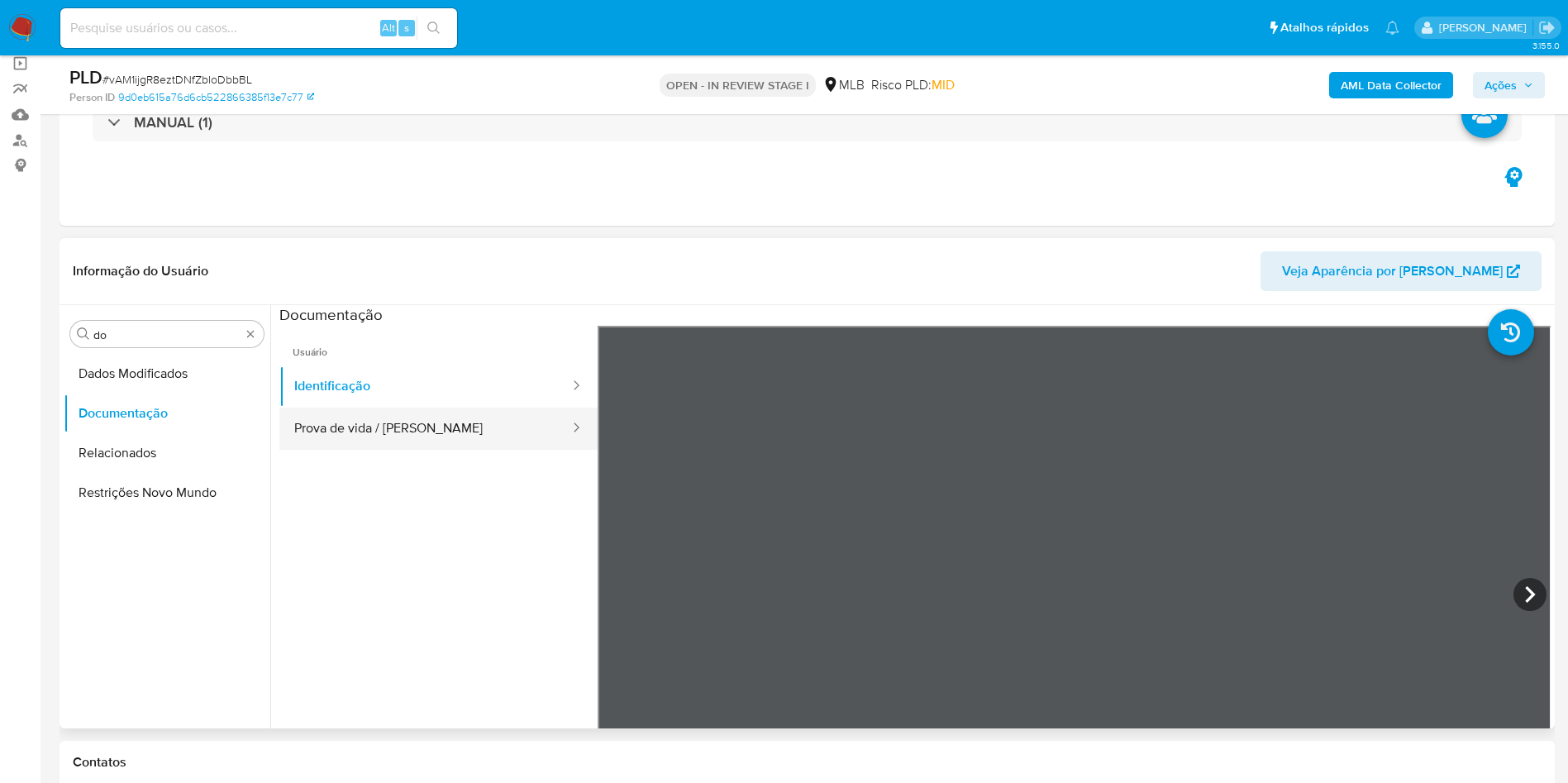
click at [407, 414] on button "Prova de vida / Selfie" at bounding box center [425, 429] width 292 height 43
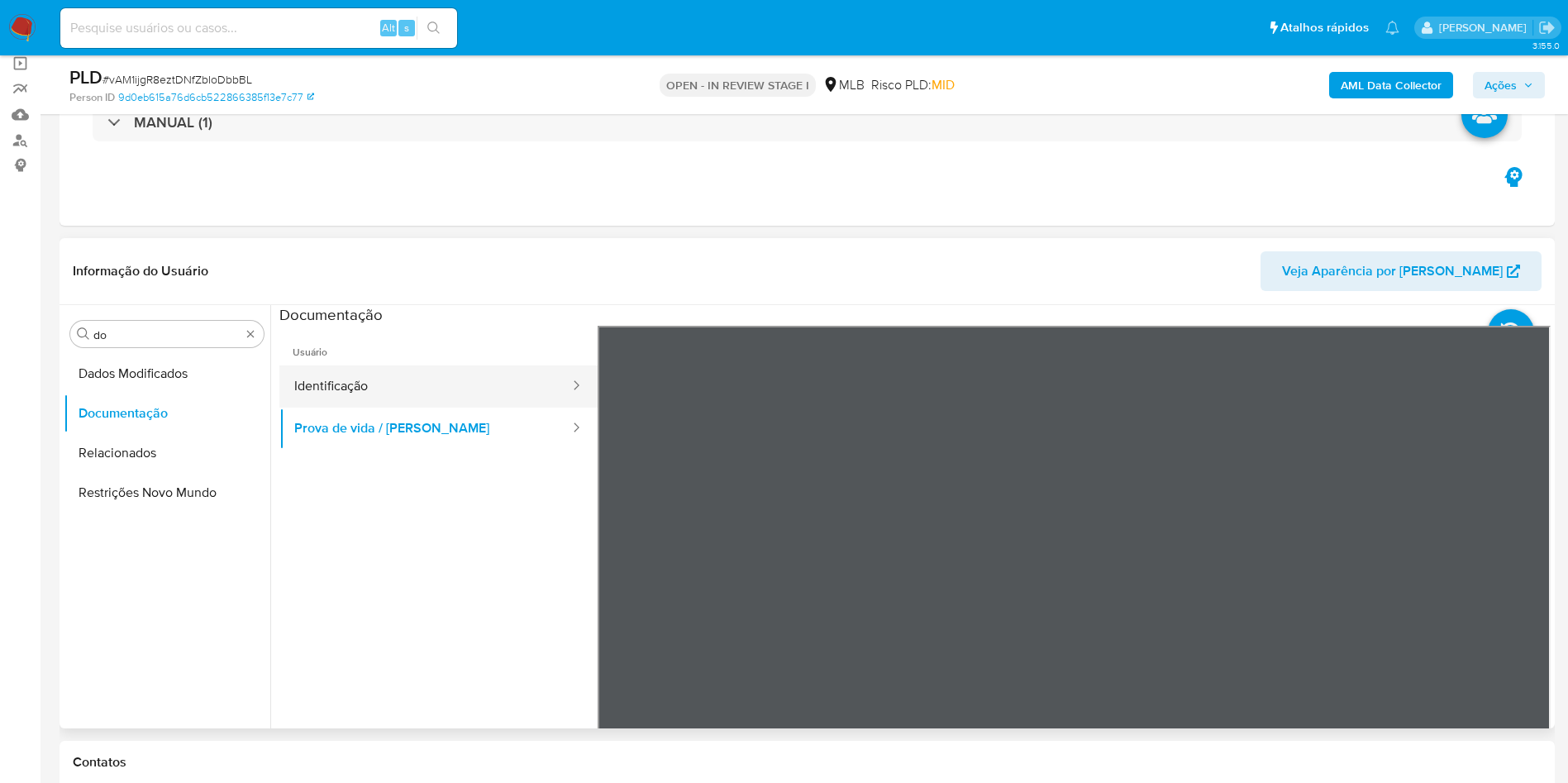
click at [375, 396] on button "Identificação" at bounding box center [425, 387] width 292 height 43
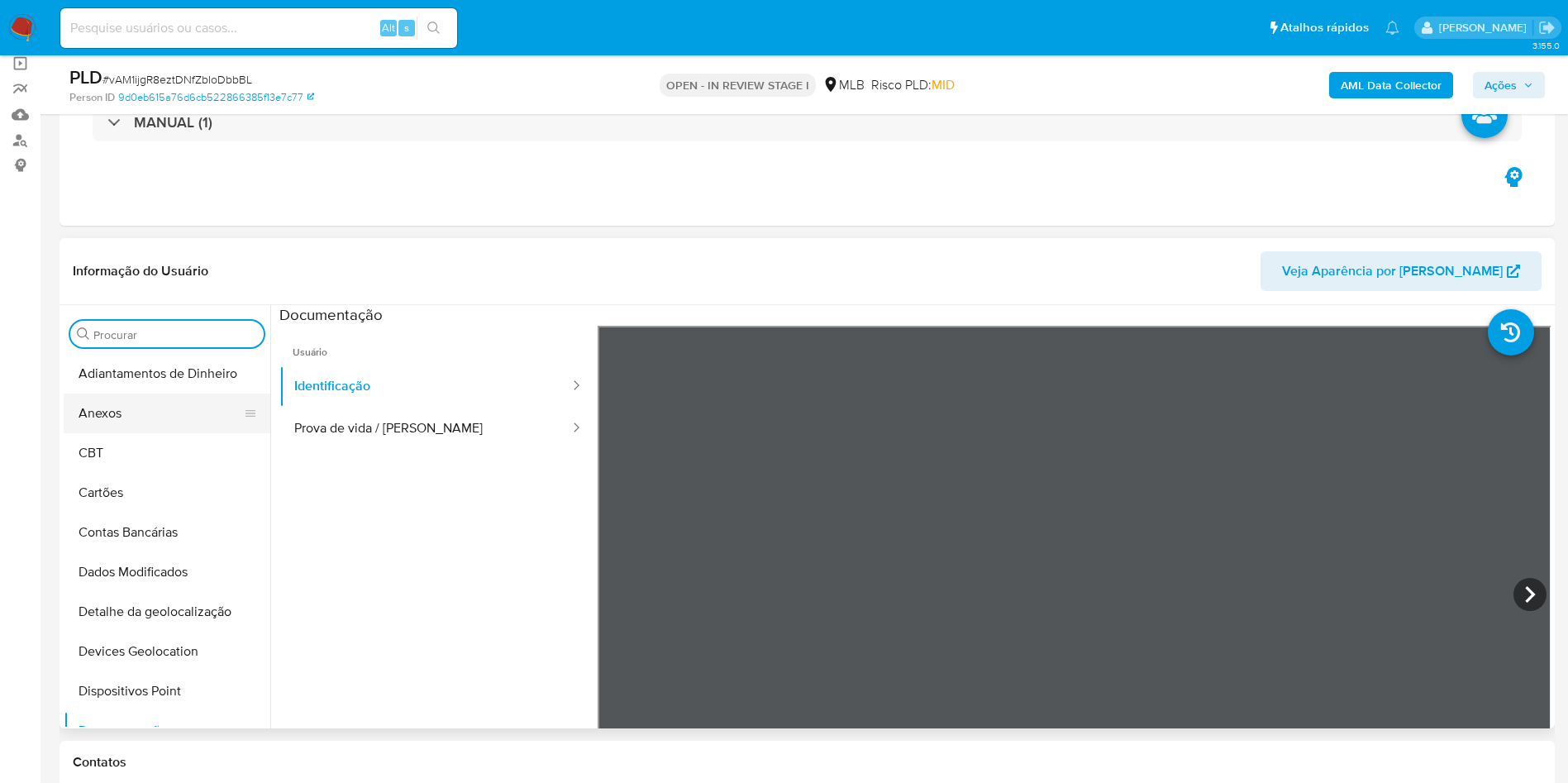
click at [150, 423] on button "Anexos" at bounding box center [160, 413] width 193 height 40
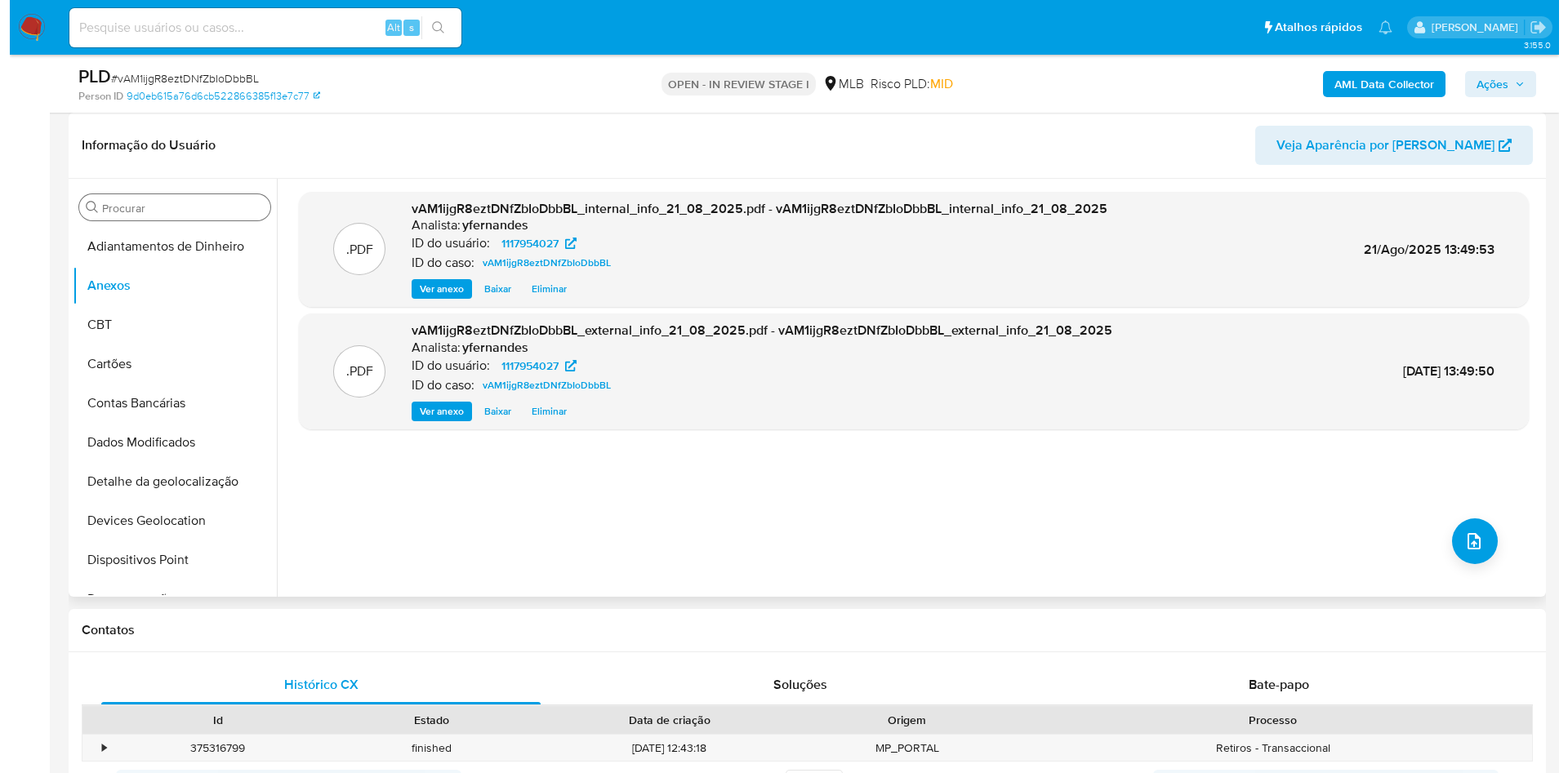
scroll to position [367, 0]
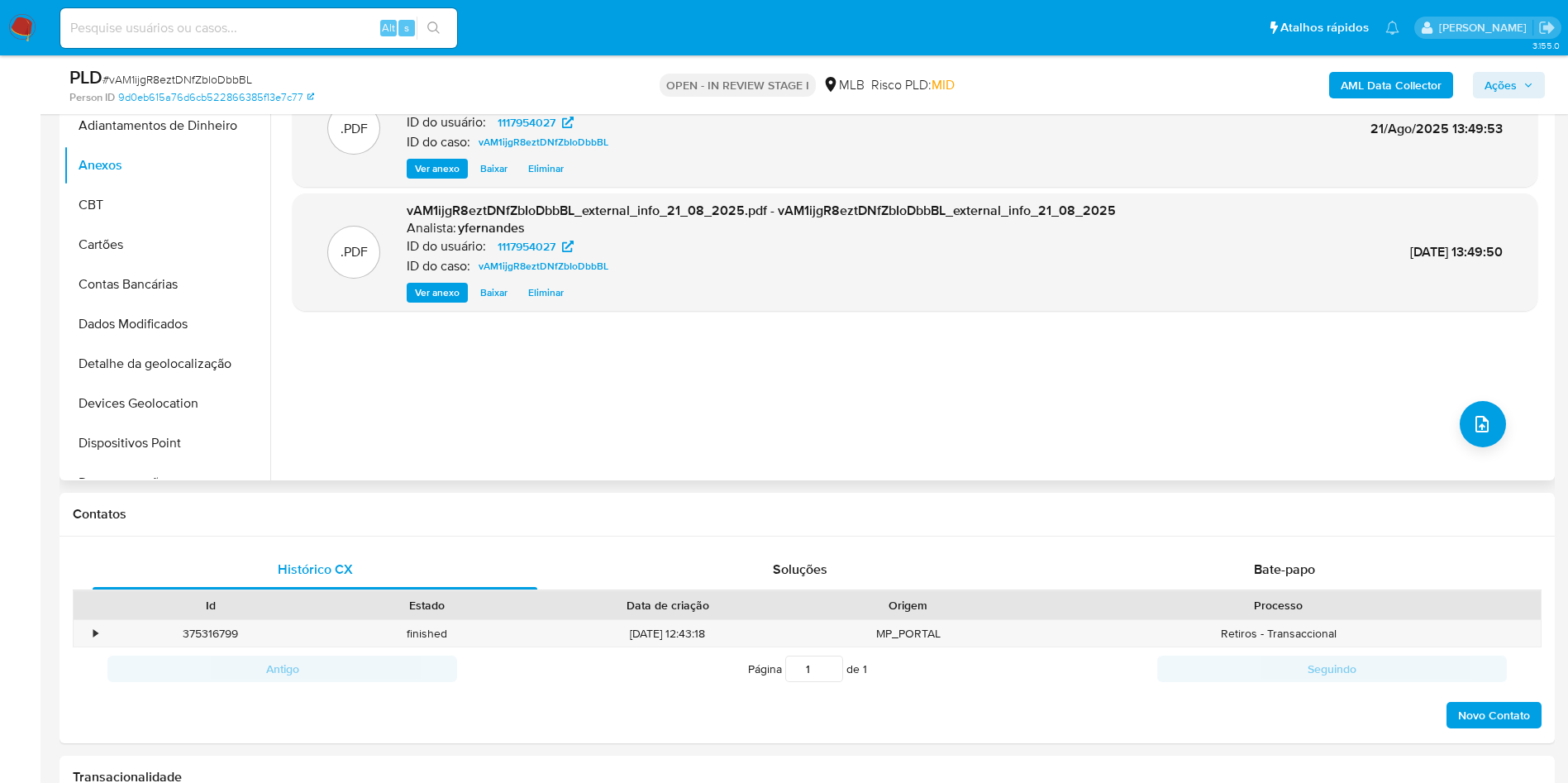
click at [1040, 401] on div ".PDF vAM1ijgR8eztDNfZbIoDbbBL_internal_info_21_08_2025.pdf - vAM1ijgR8eztDNfZbI…" at bounding box center [915, 268] width 1245 height 397
click at [1040, 429] on icon "upload-file" at bounding box center [1482, 423] width 19 height 19
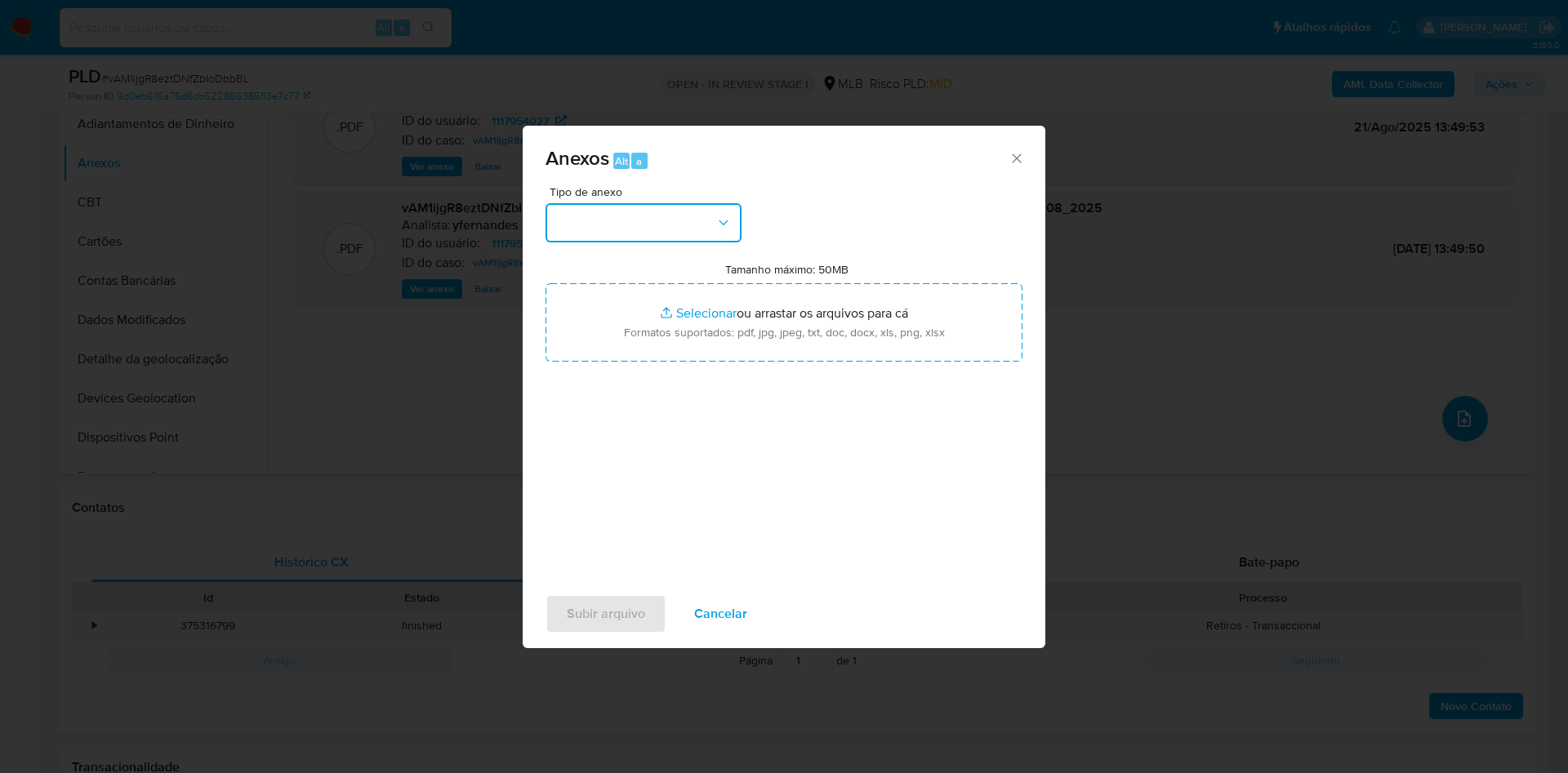
click at [645, 210] on button "button" at bounding box center [644, 222] width 196 height 39
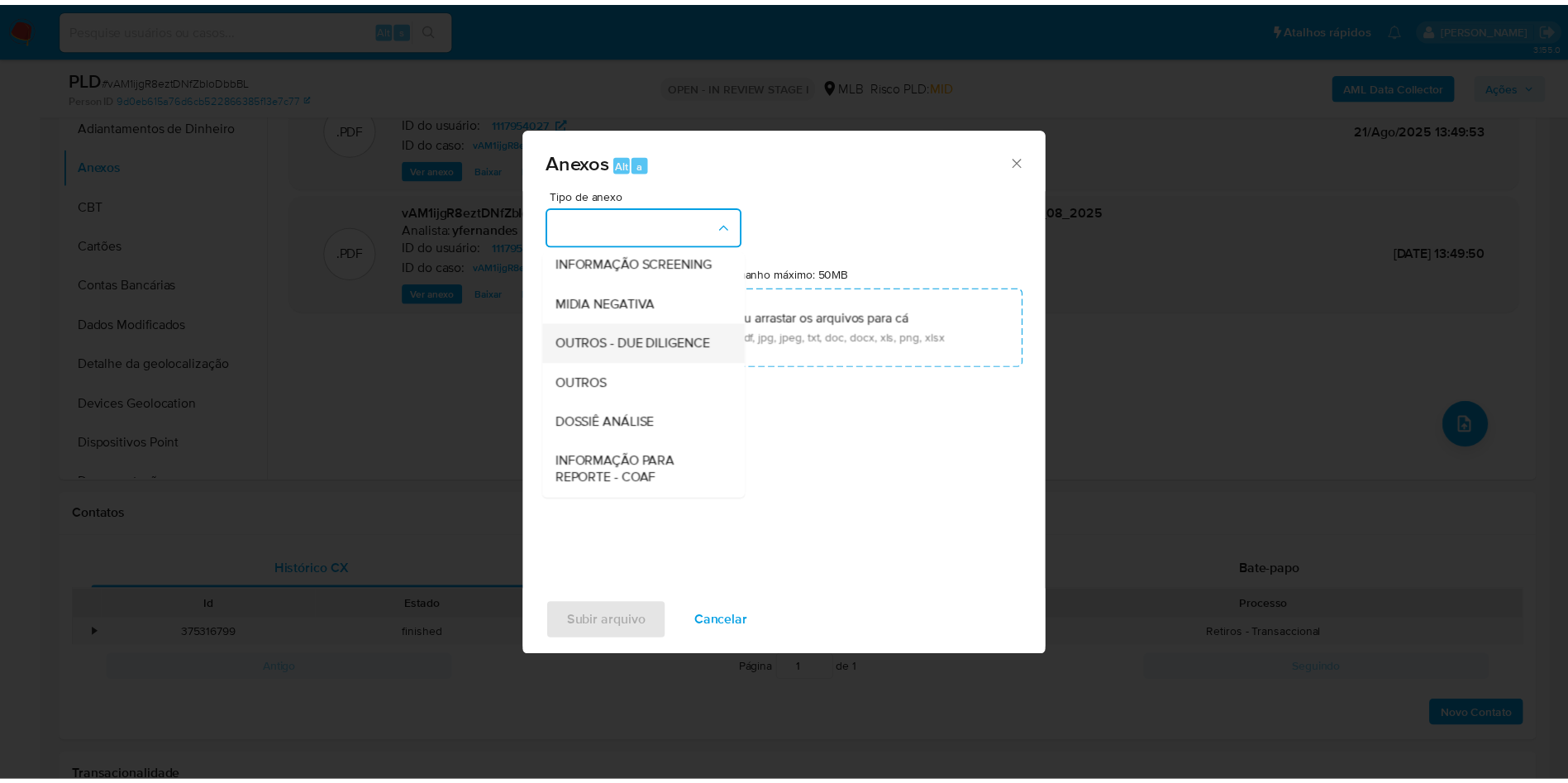
scroll to position [255, 0]
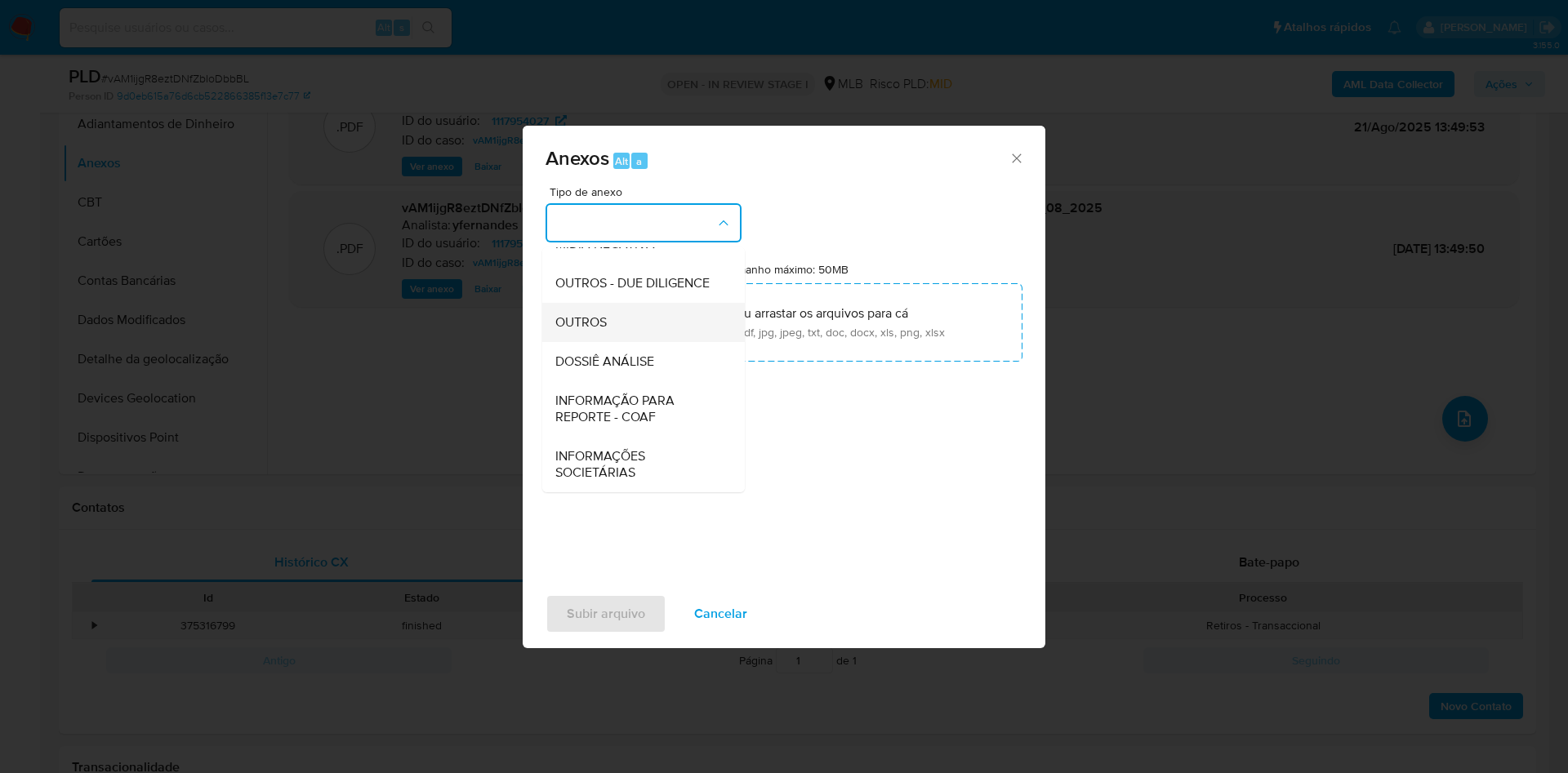
click at [602, 310] on div "OUTROS" at bounding box center [638, 322] width 166 height 39
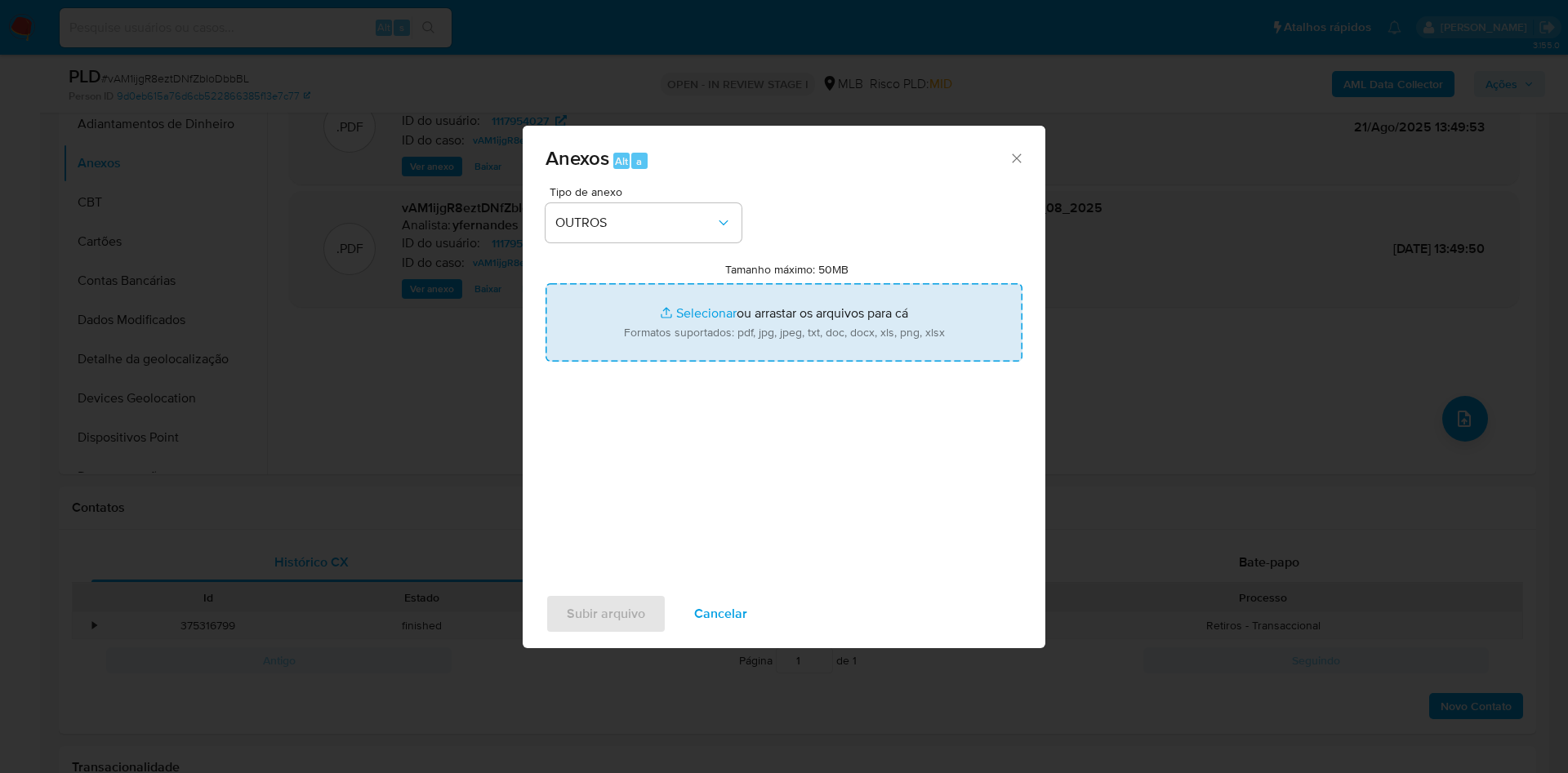
type input "C:\fakepath\Mulan 1117954027_2025_08_21_07_54_40.xlsx"
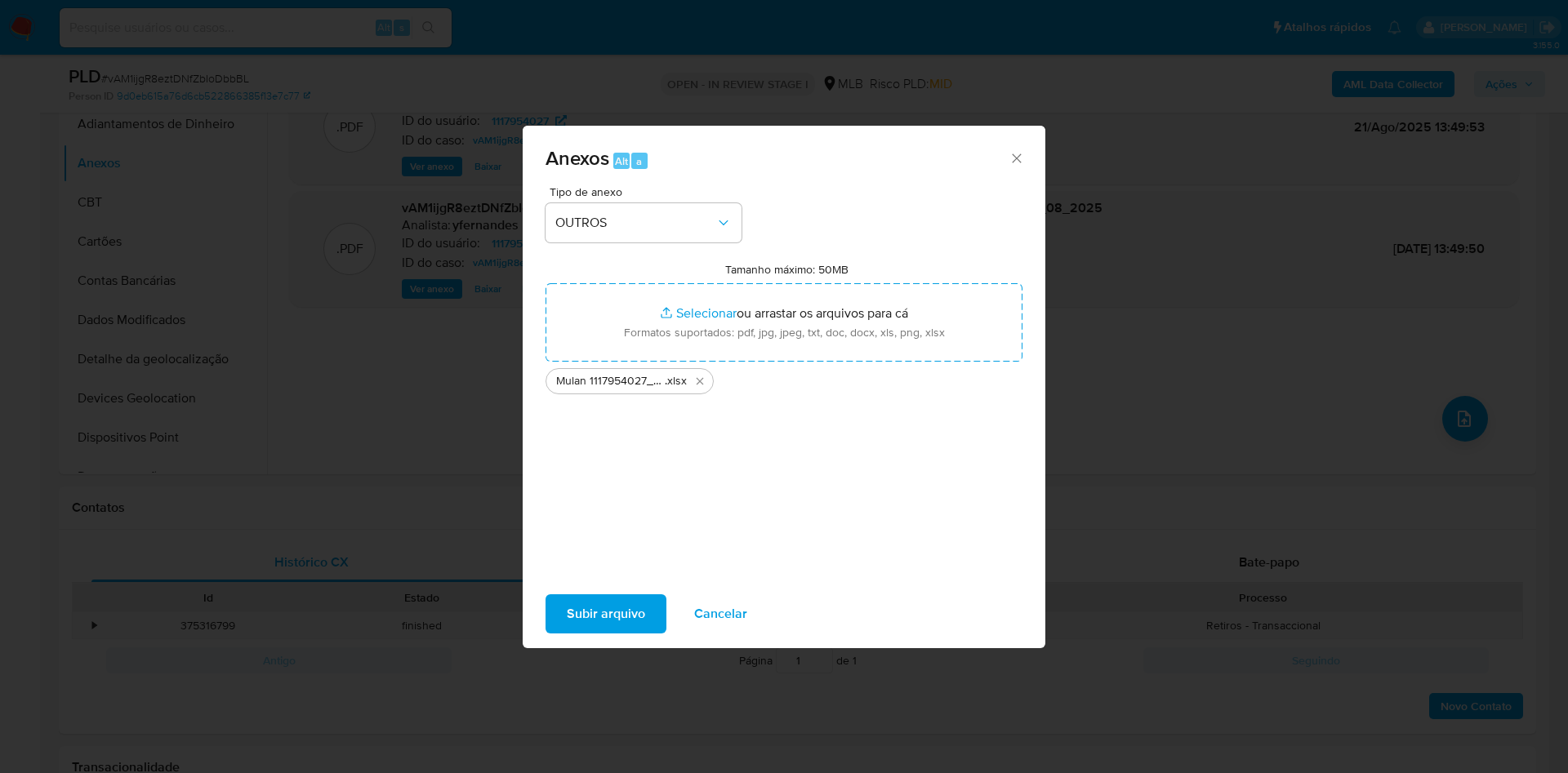
click at [610, 461] on span "Subir arquivo" at bounding box center [606, 613] width 79 height 36
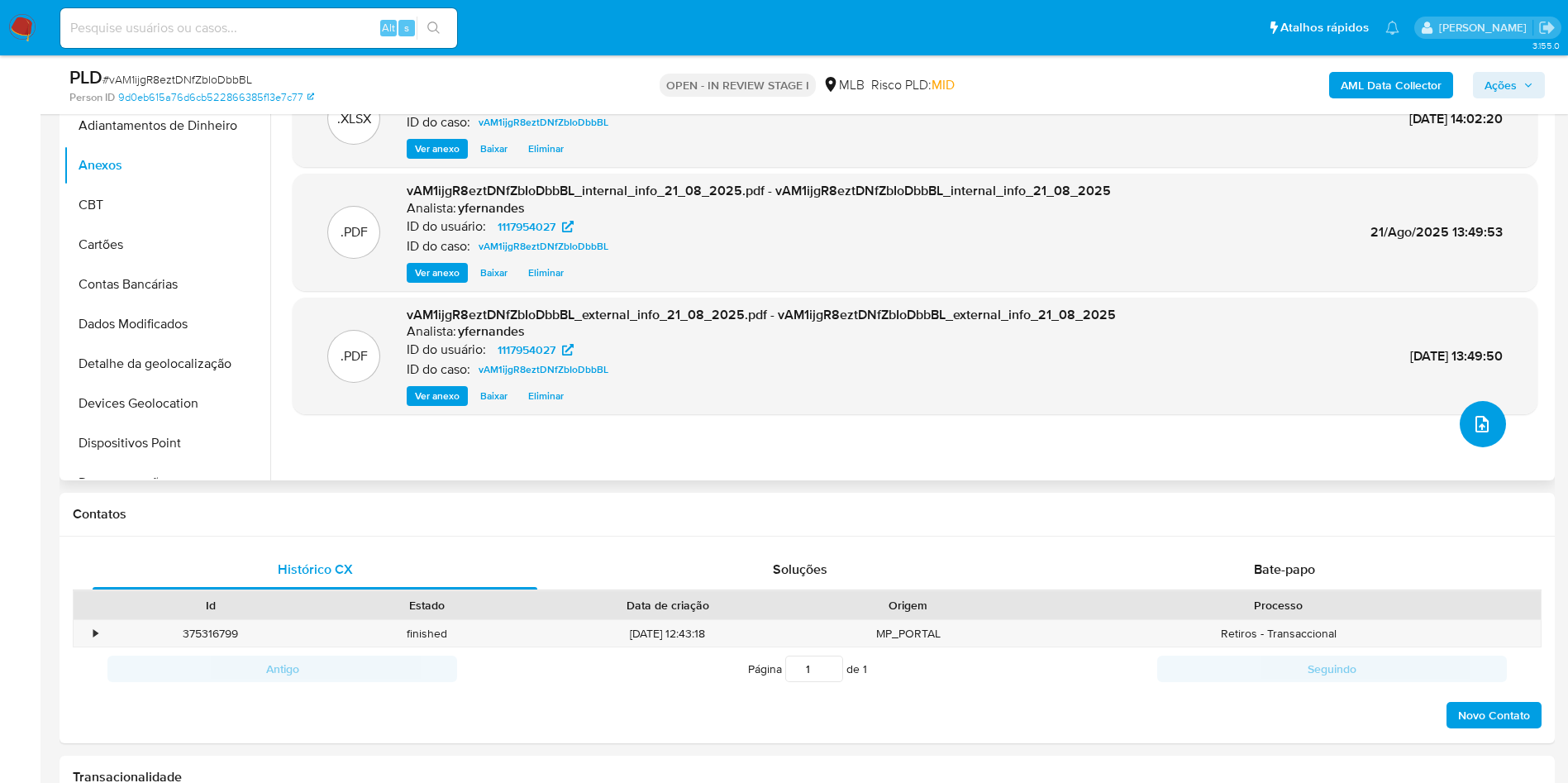
scroll to position [248, 0]
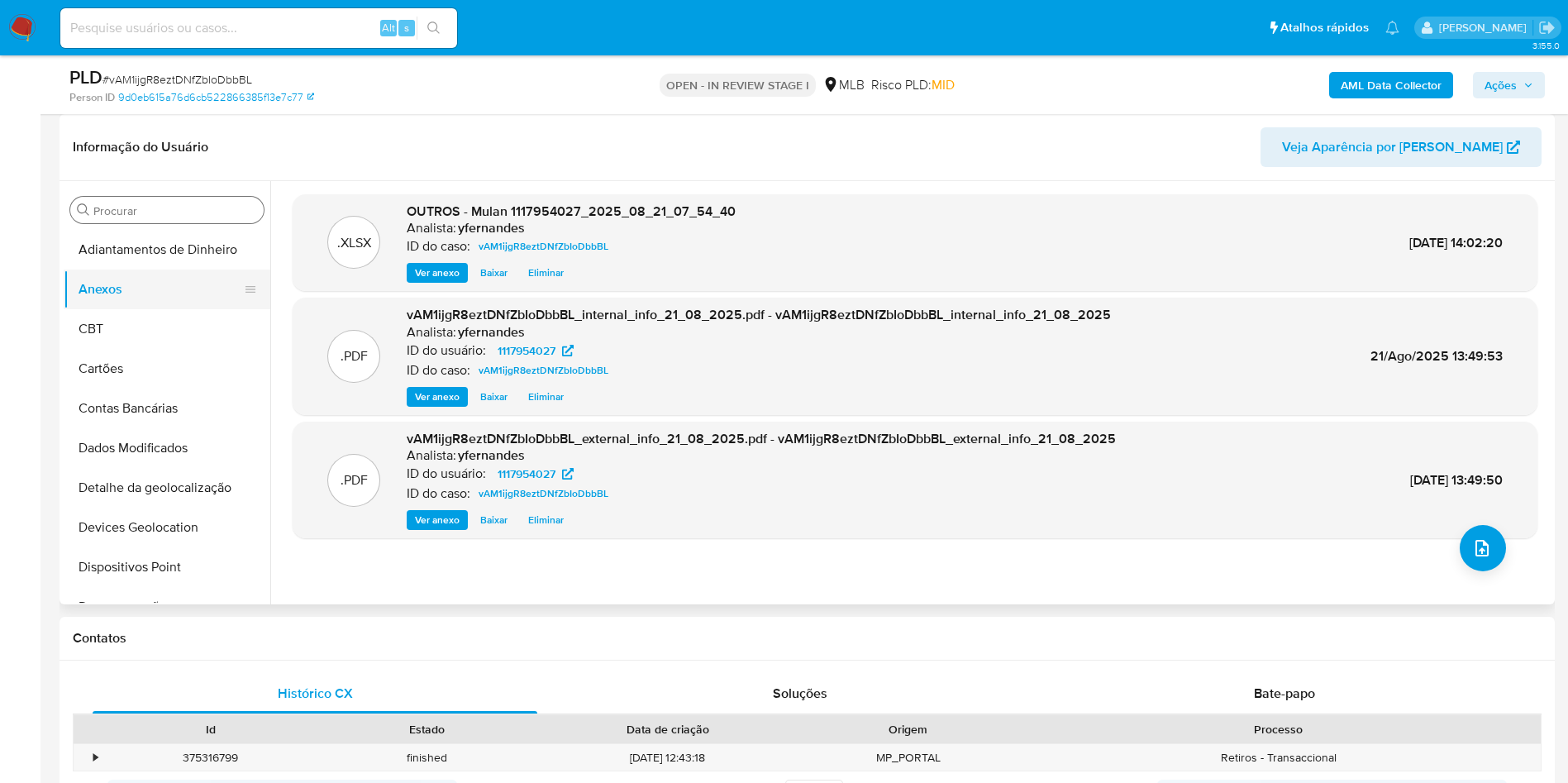
click at [158, 305] on button "Anexos" at bounding box center [160, 289] width 193 height 40
click at [145, 316] on button "CBT" at bounding box center [160, 329] width 193 height 40
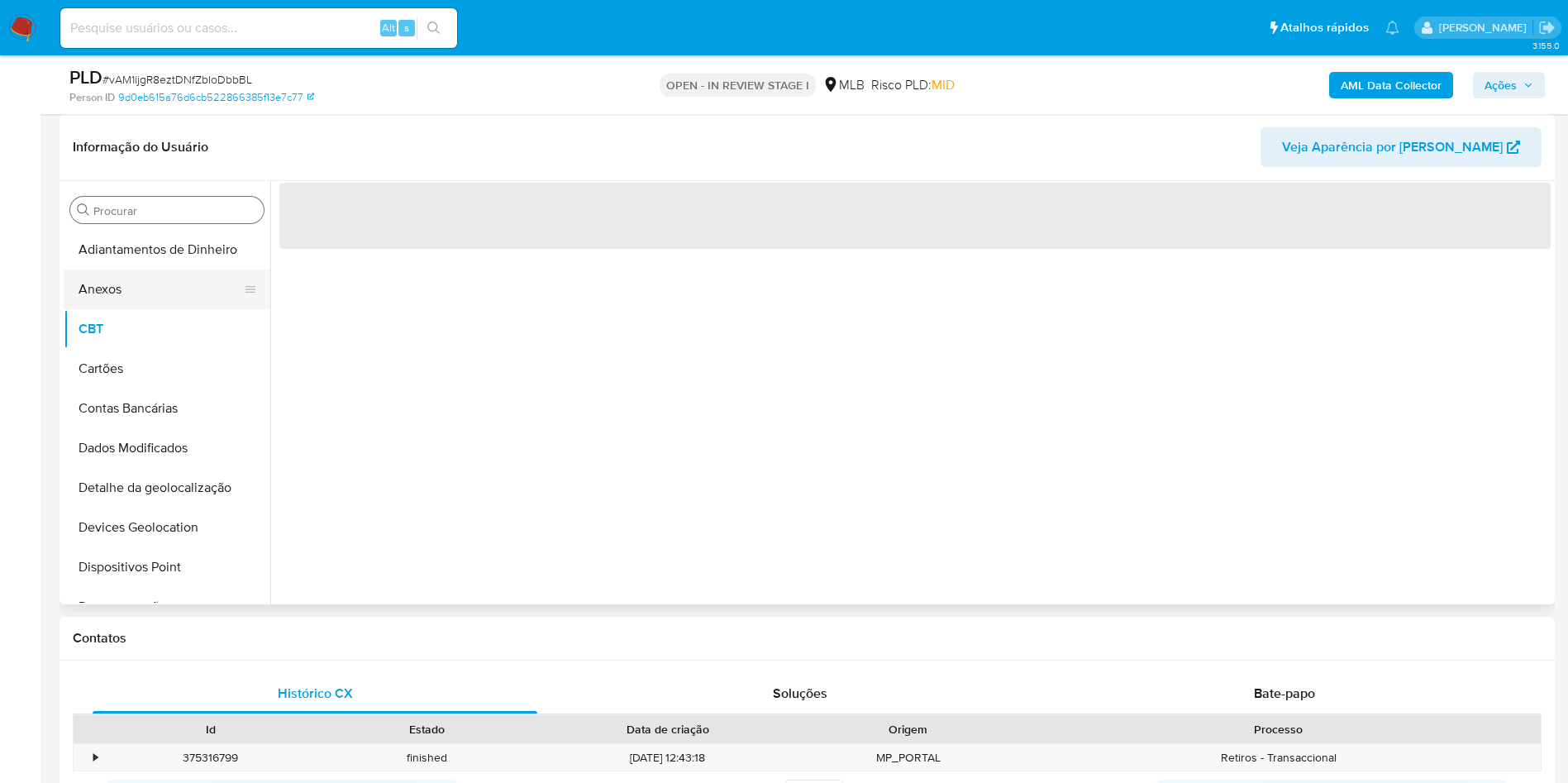
click at [142, 282] on button "Anexos" at bounding box center [160, 289] width 193 height 40
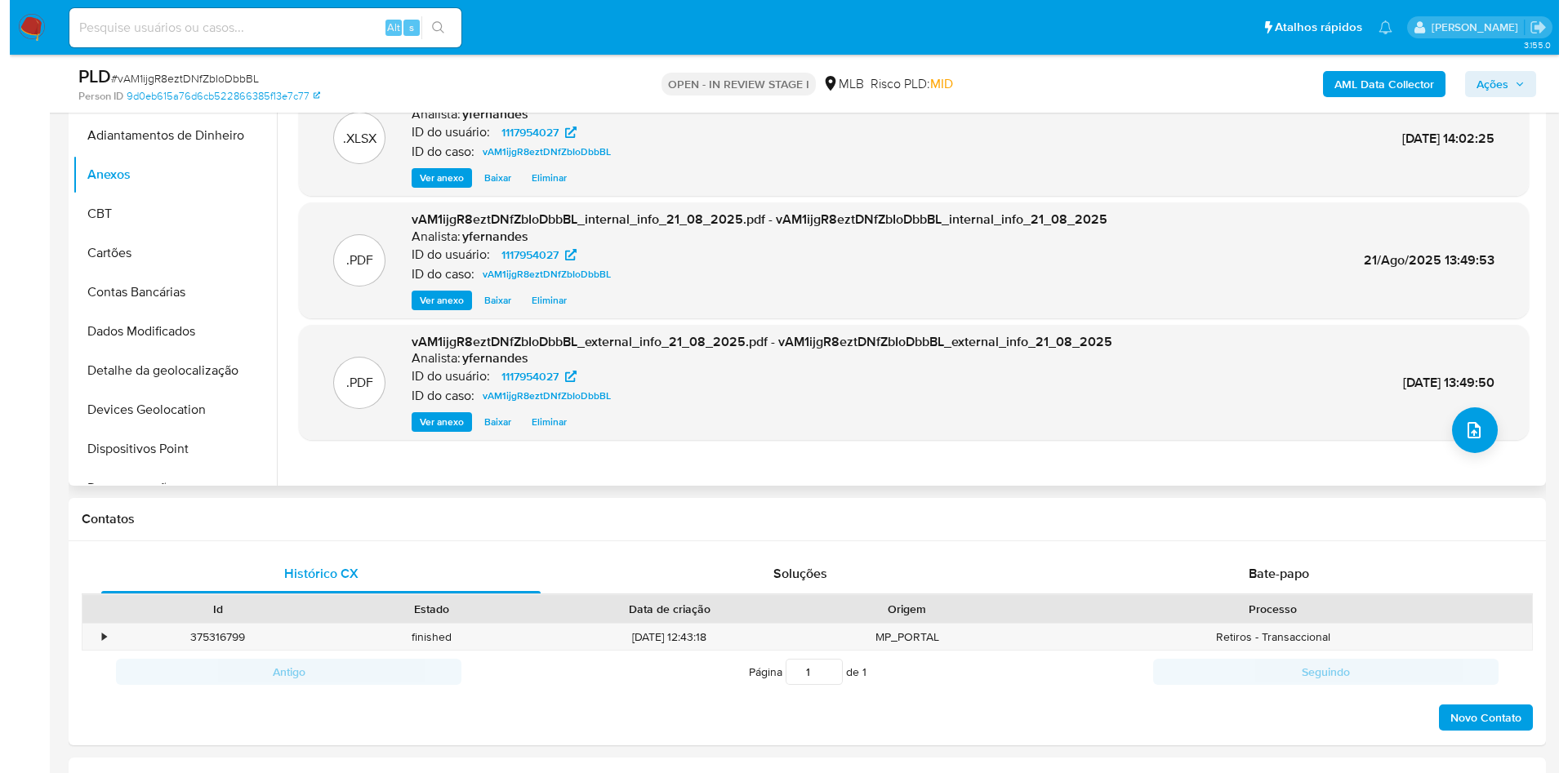
scroll to position [490, 0]
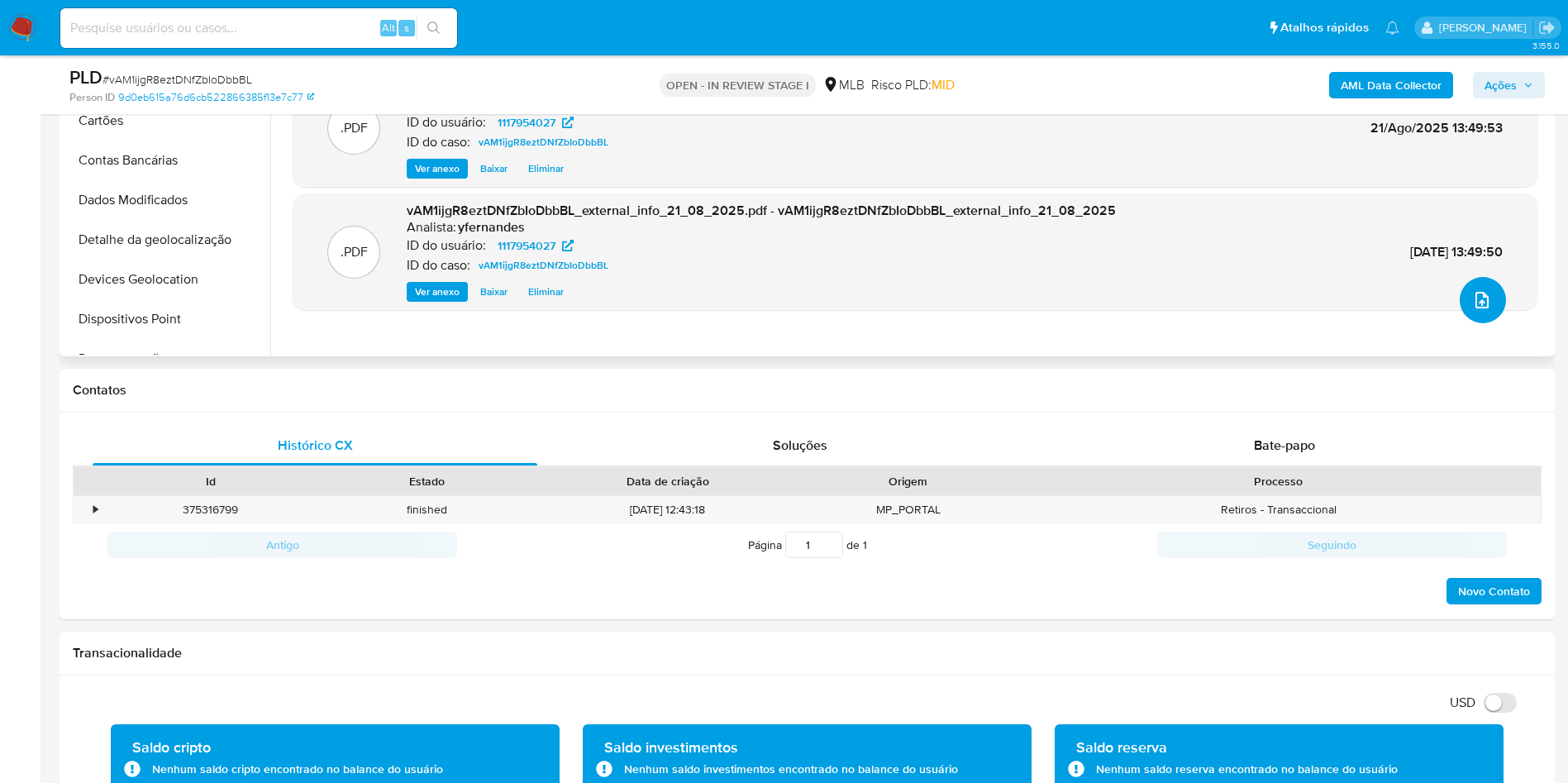
click at [1040, 313] on button "upload-file" at bounding box center [1483, 300] width 46 height 46
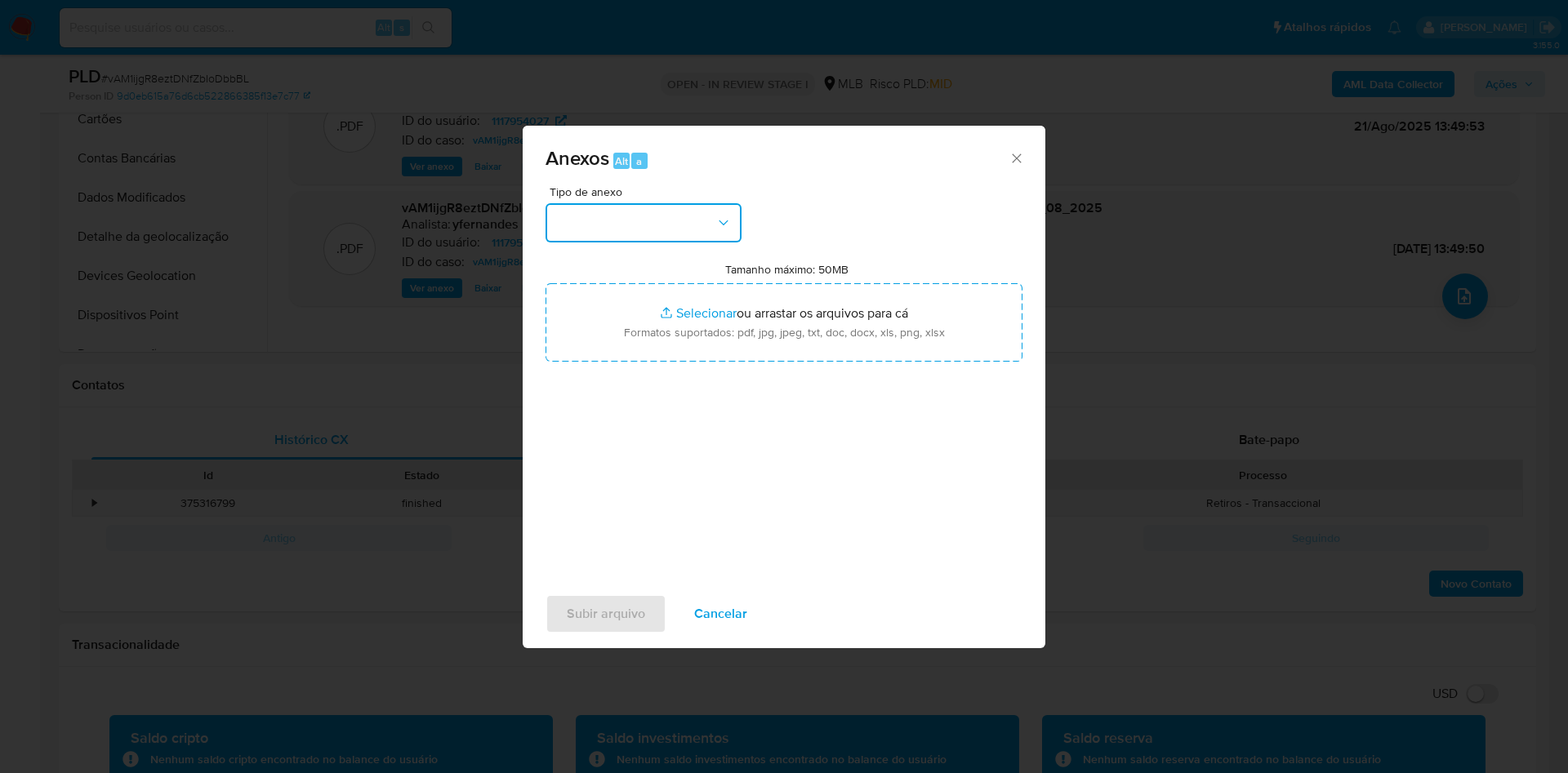
click at [612, 222] on button "button" at bounding box center [644, 222] width 196 height 39
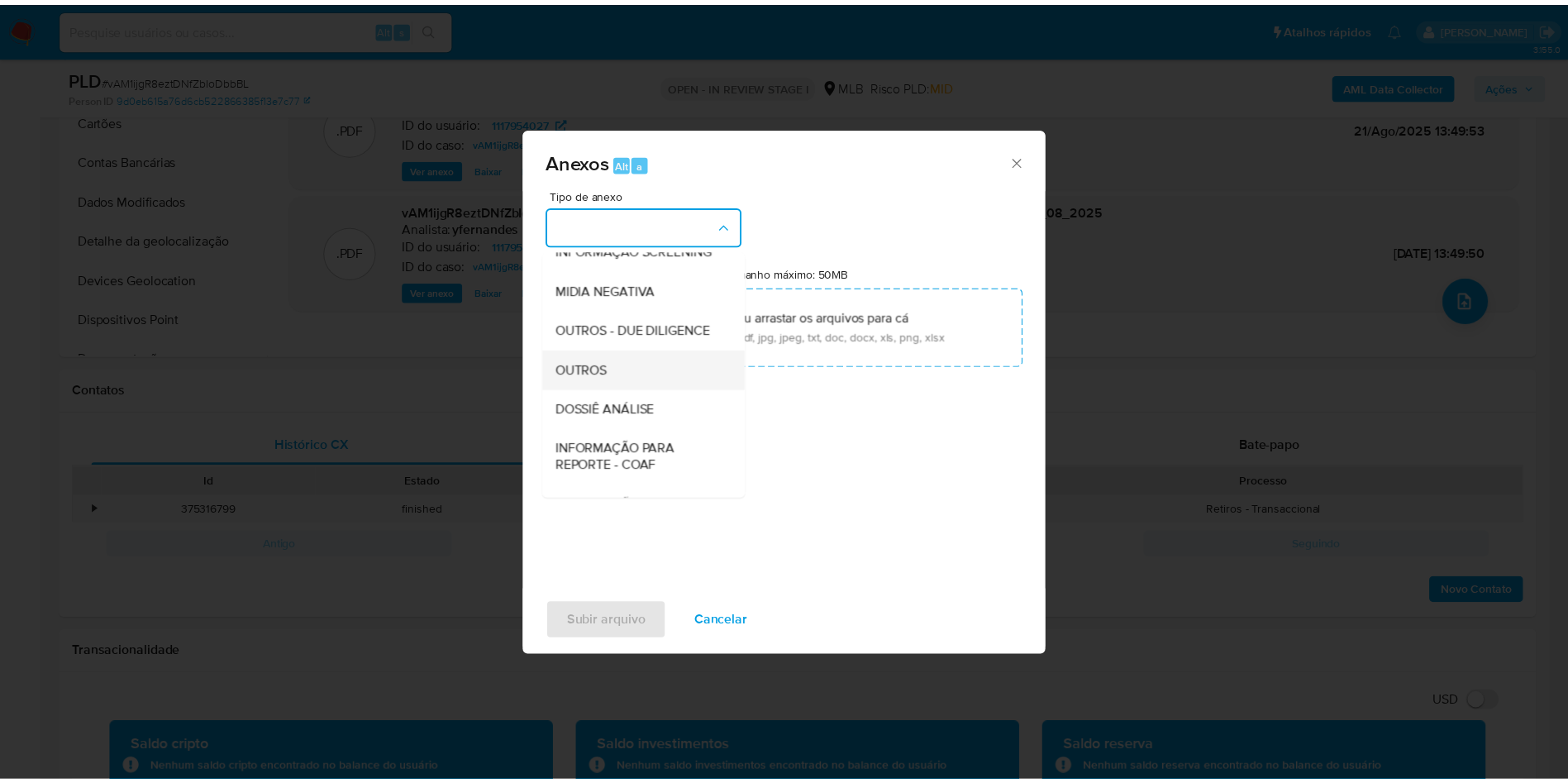
scroll to position [255, 0]
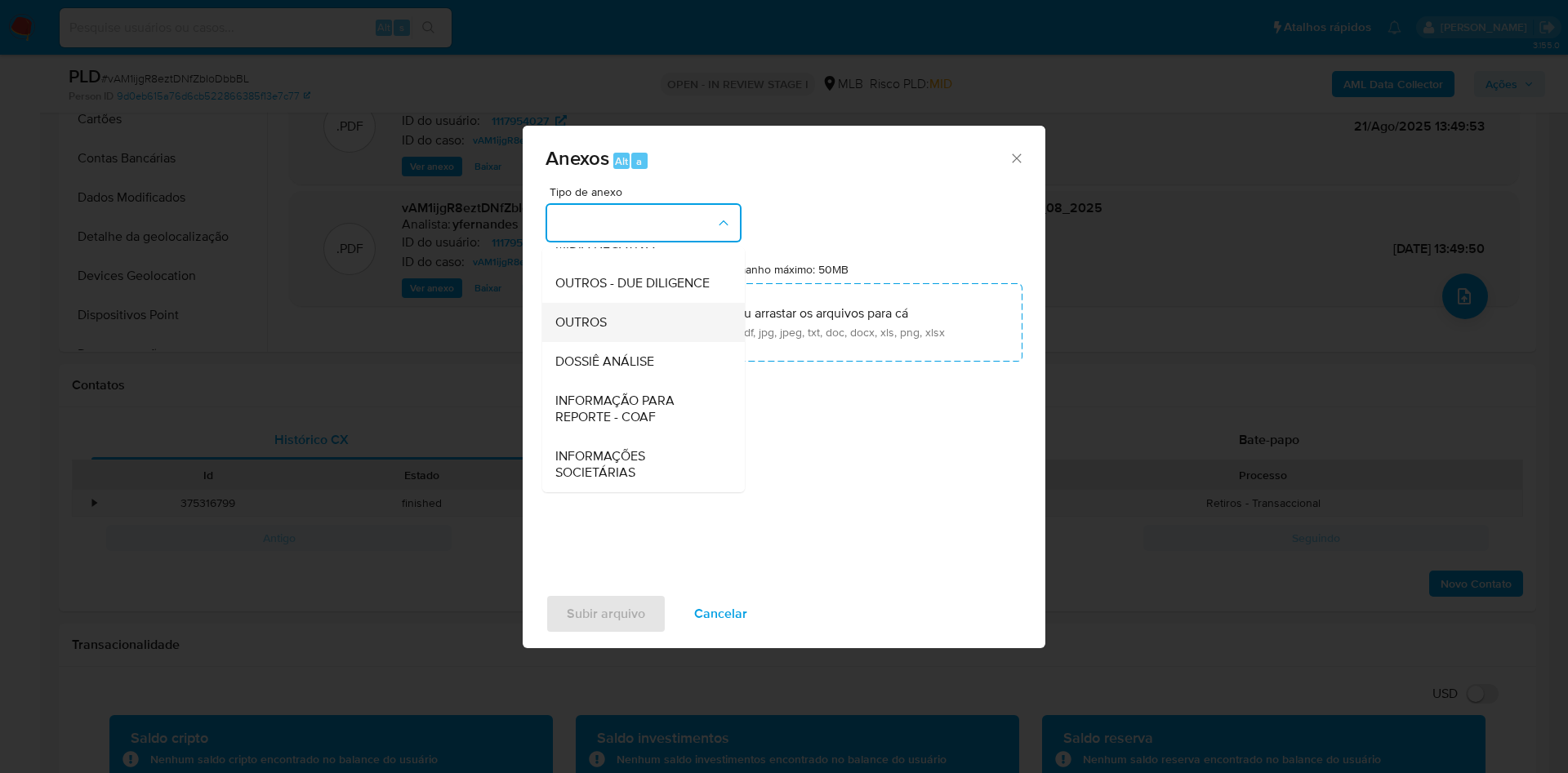
click at [620, 332] on div "OUTROS" at bounding box center [638, 322] width 166 height 39
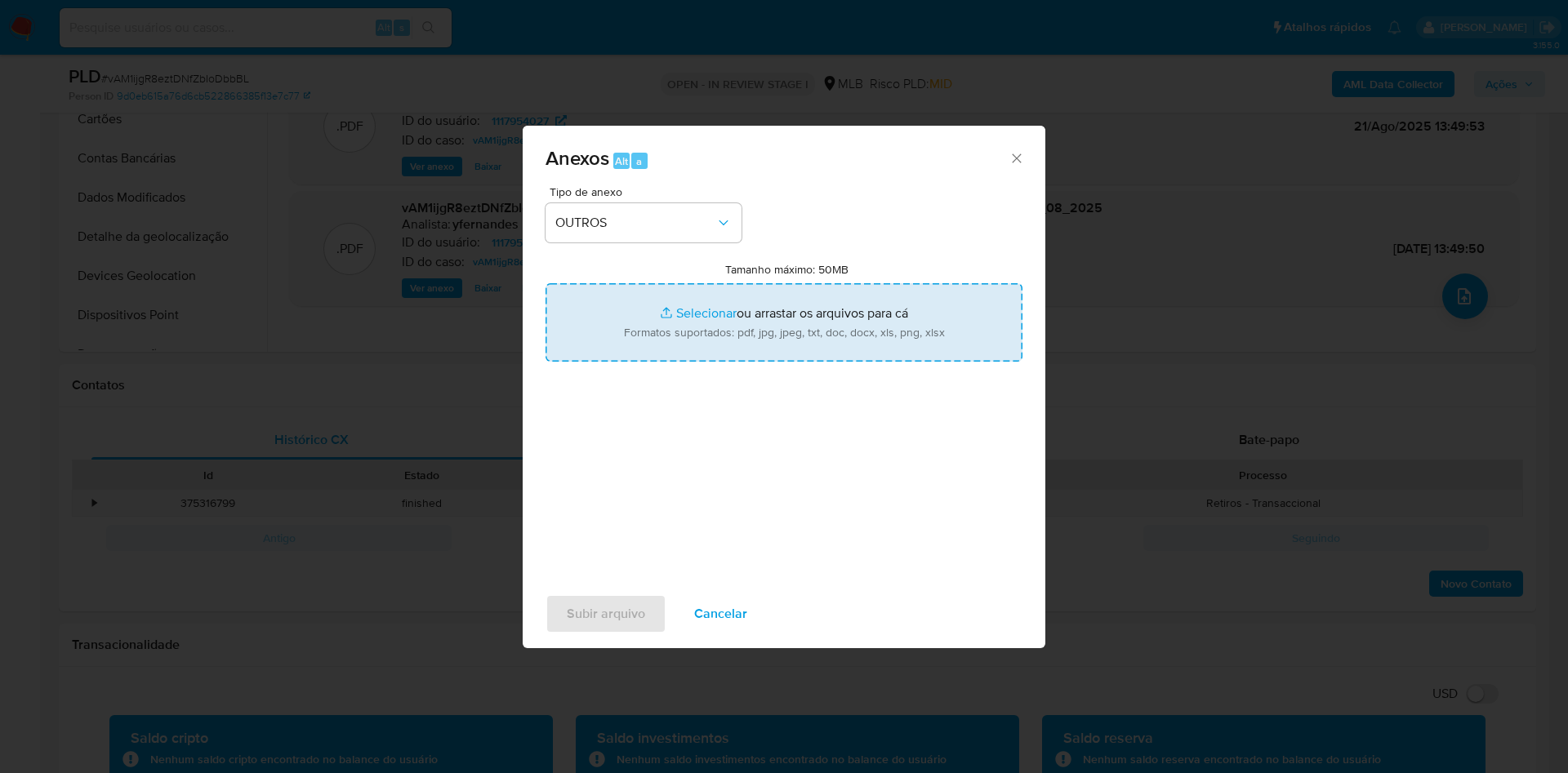
type input "C:\fakepath\SAR - xxx - CPF 70488526159 - YURI FELIPE BASTOS COUTINHO.pdf"
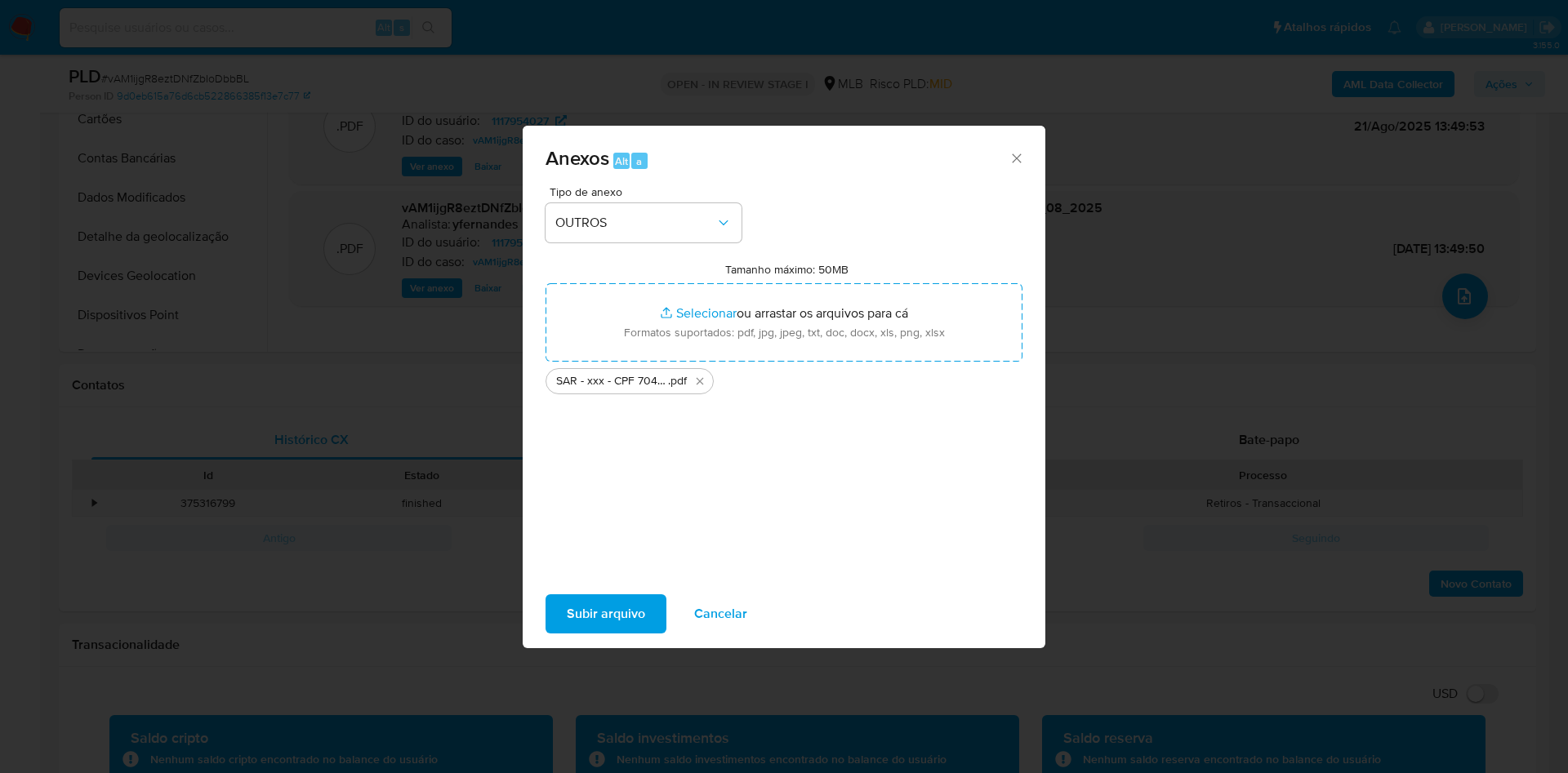
drag, startPoint x: 867, startPoint y: 292, endPoint x: 592, endPoint y: 619, distance: 427.3
click at [592, 461] on span "Subir arquivo" at bounding box center [606, 613] width 79 height 36
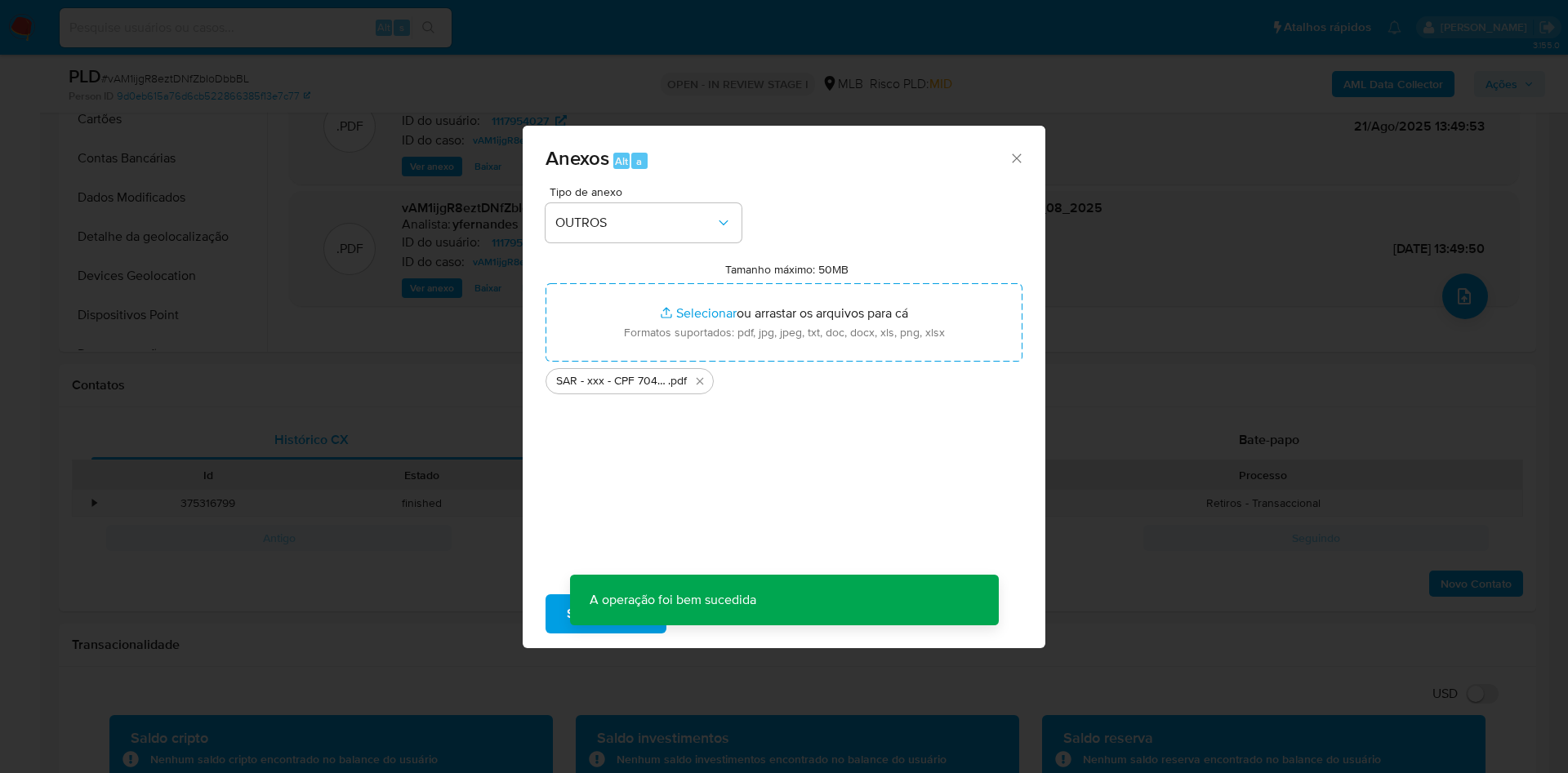
click at [419, 323] on div "Anexos Alt a Tipo de anexo OUTROS Tamanho máximo: 50MB Selecionar arquivos Sele…" at bounding box center [784, 386] width 1568 height 773
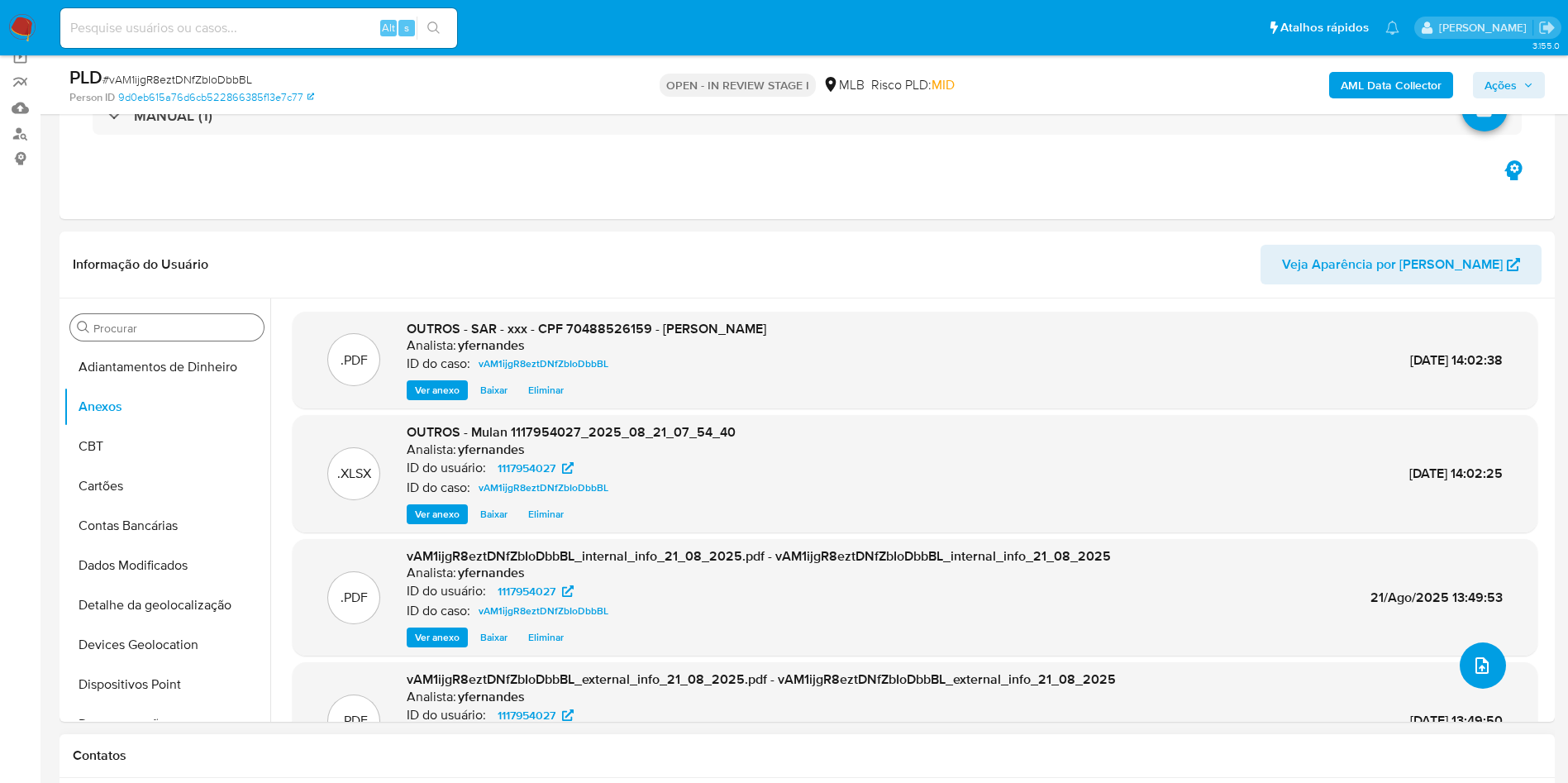
scroll to position [124, 0]
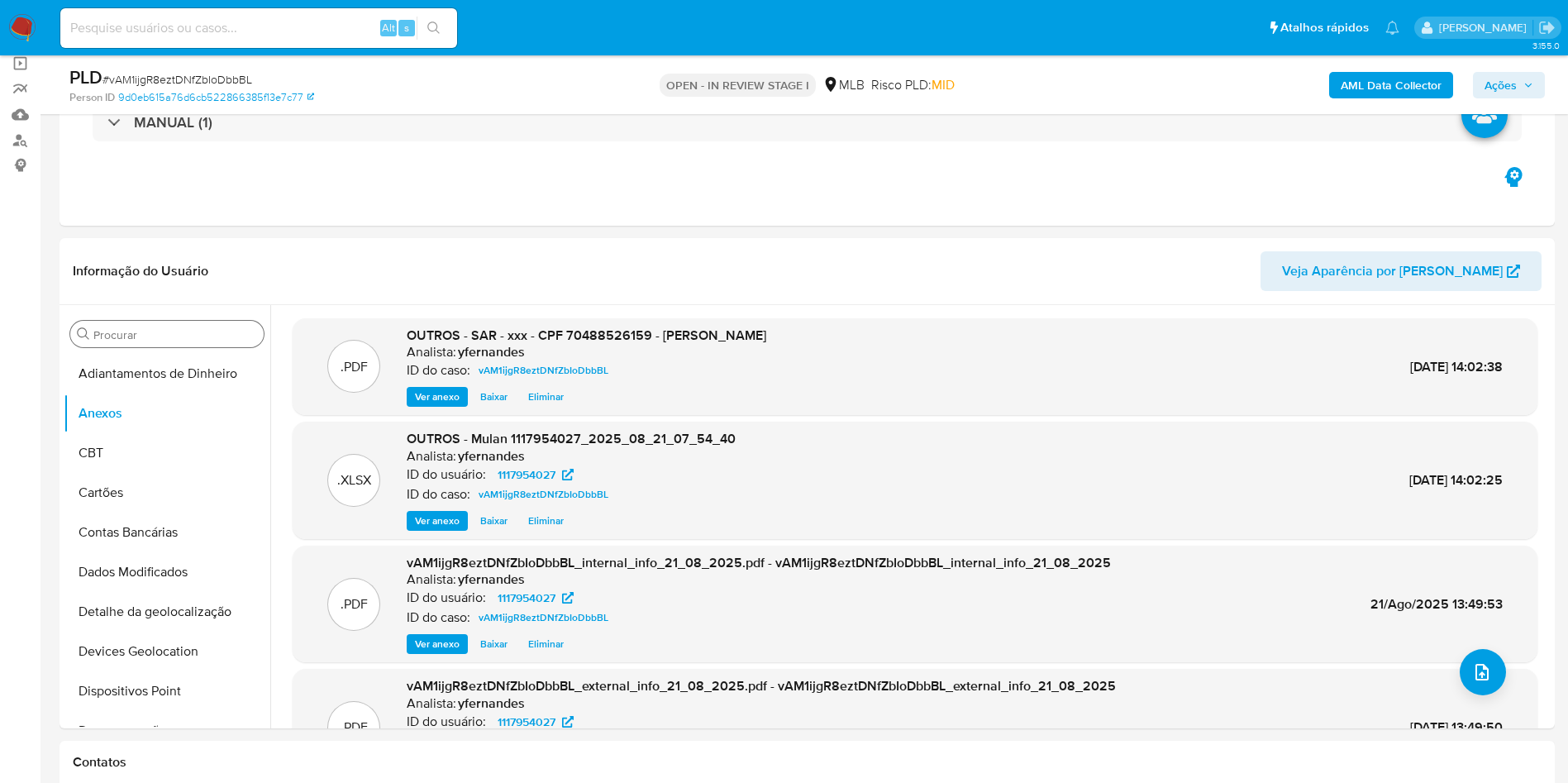
click at [1040, 90] on span "Ações" at bounding box center [1509, 84] width 49 height 23
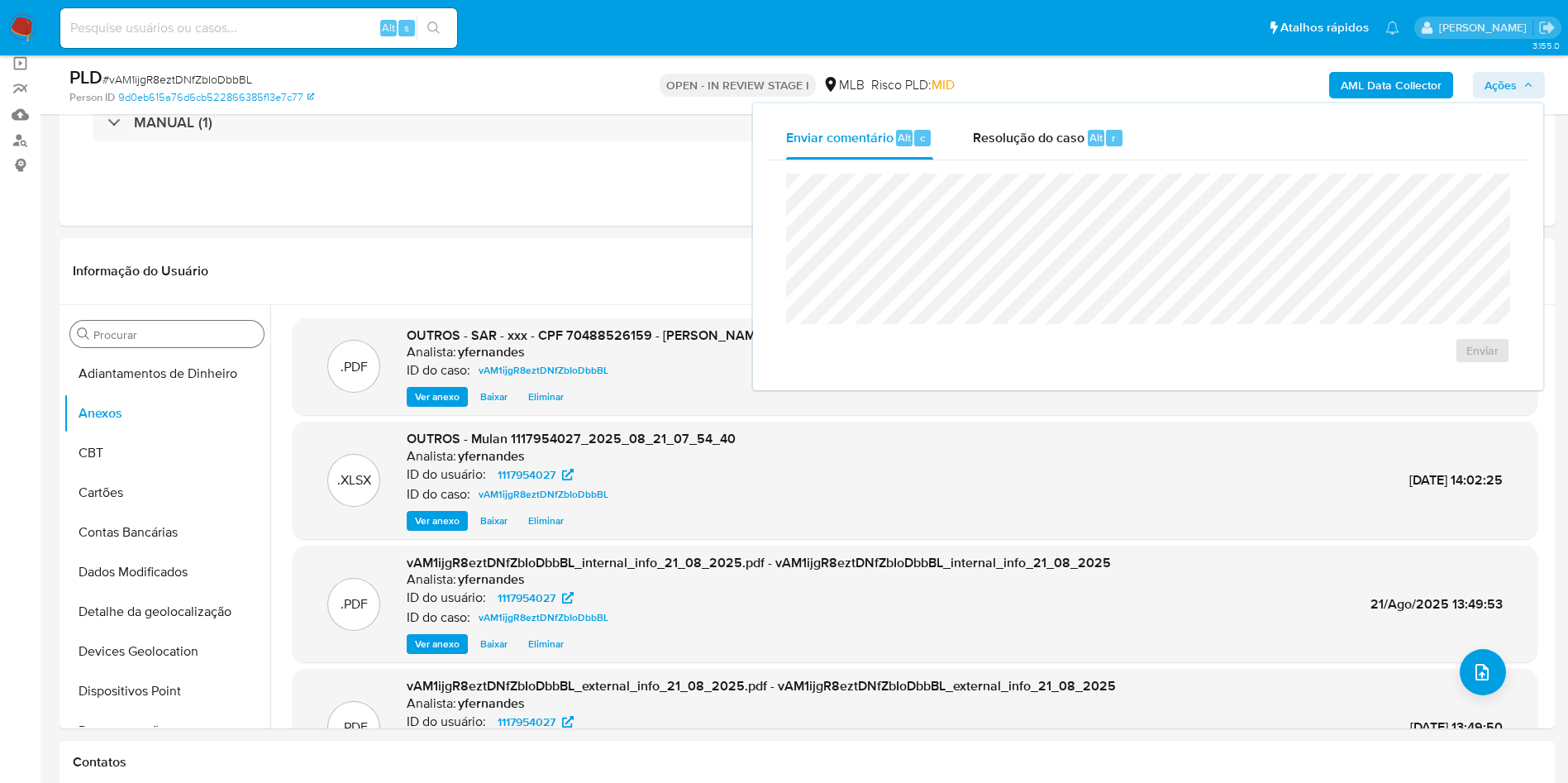
click at [1001, 135] on span "Resolução do caso" at bounding box center [1028, 137] width 112 height 19
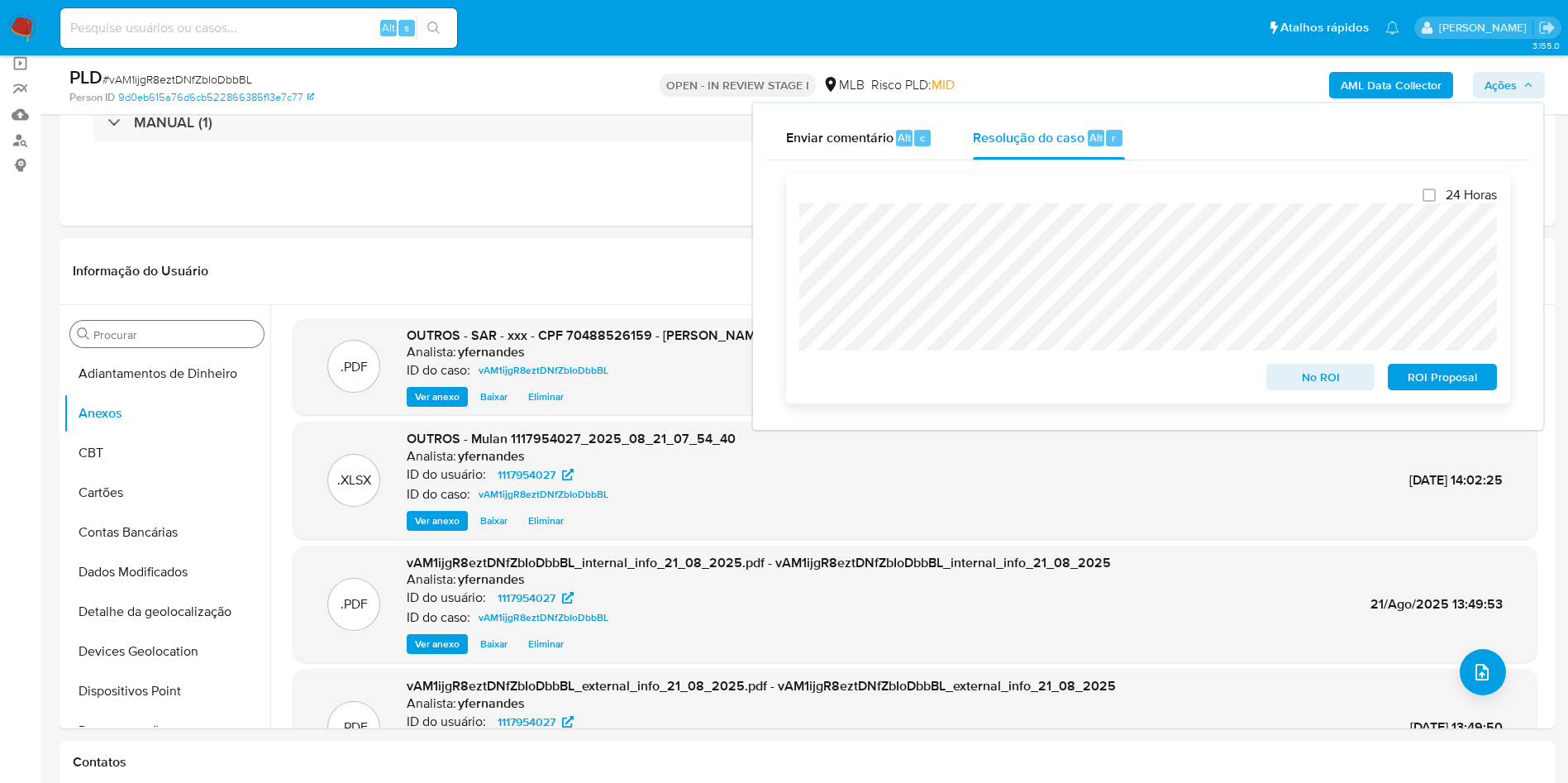
click at [1040, 382] on span "ROI Proposal" at bounding box center [1442, 377] width 86 height 23
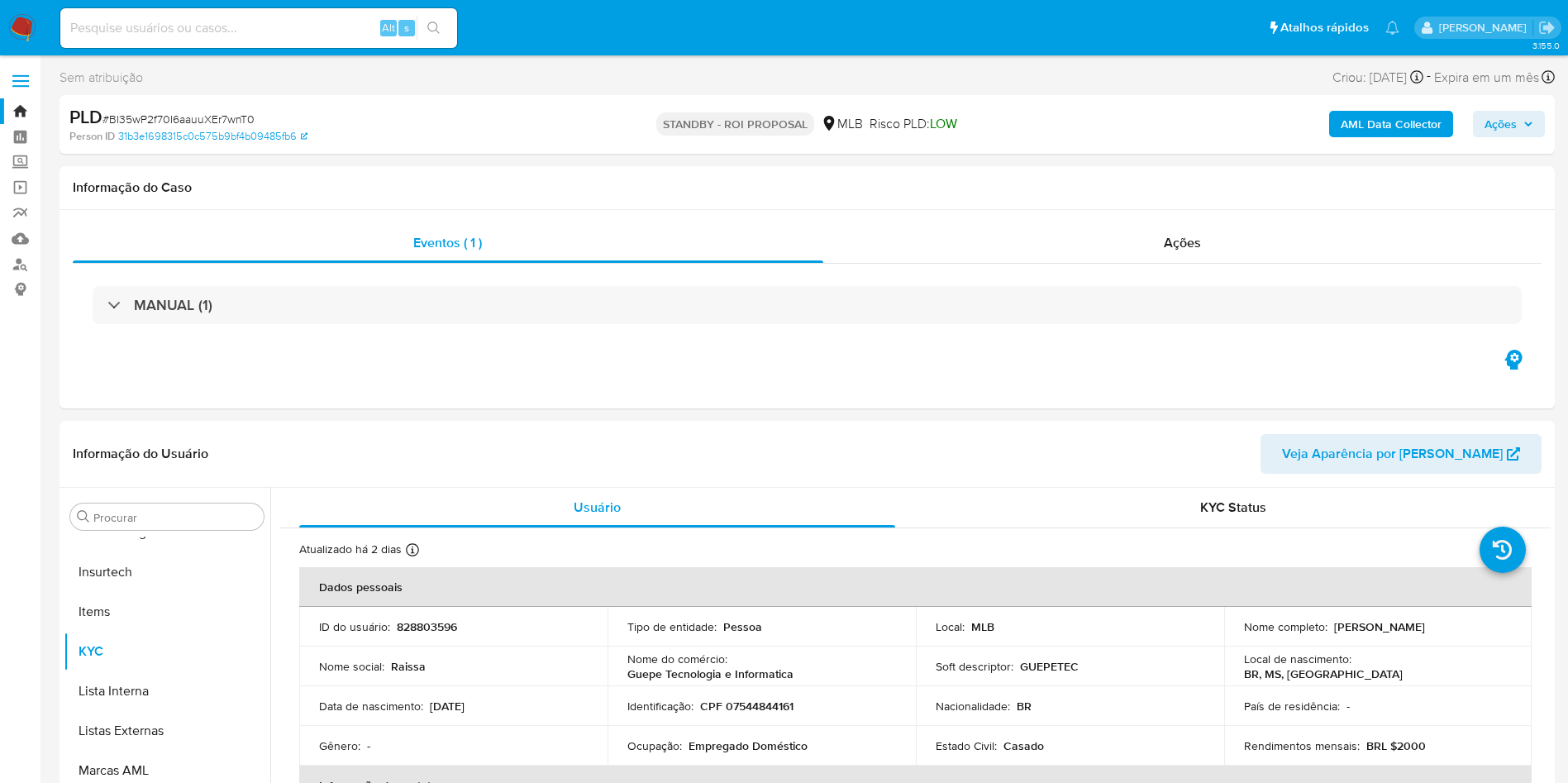
click at [1398, 135] on b "AML Data Collector" at bounding box center [1391, 124] width 101 height 27
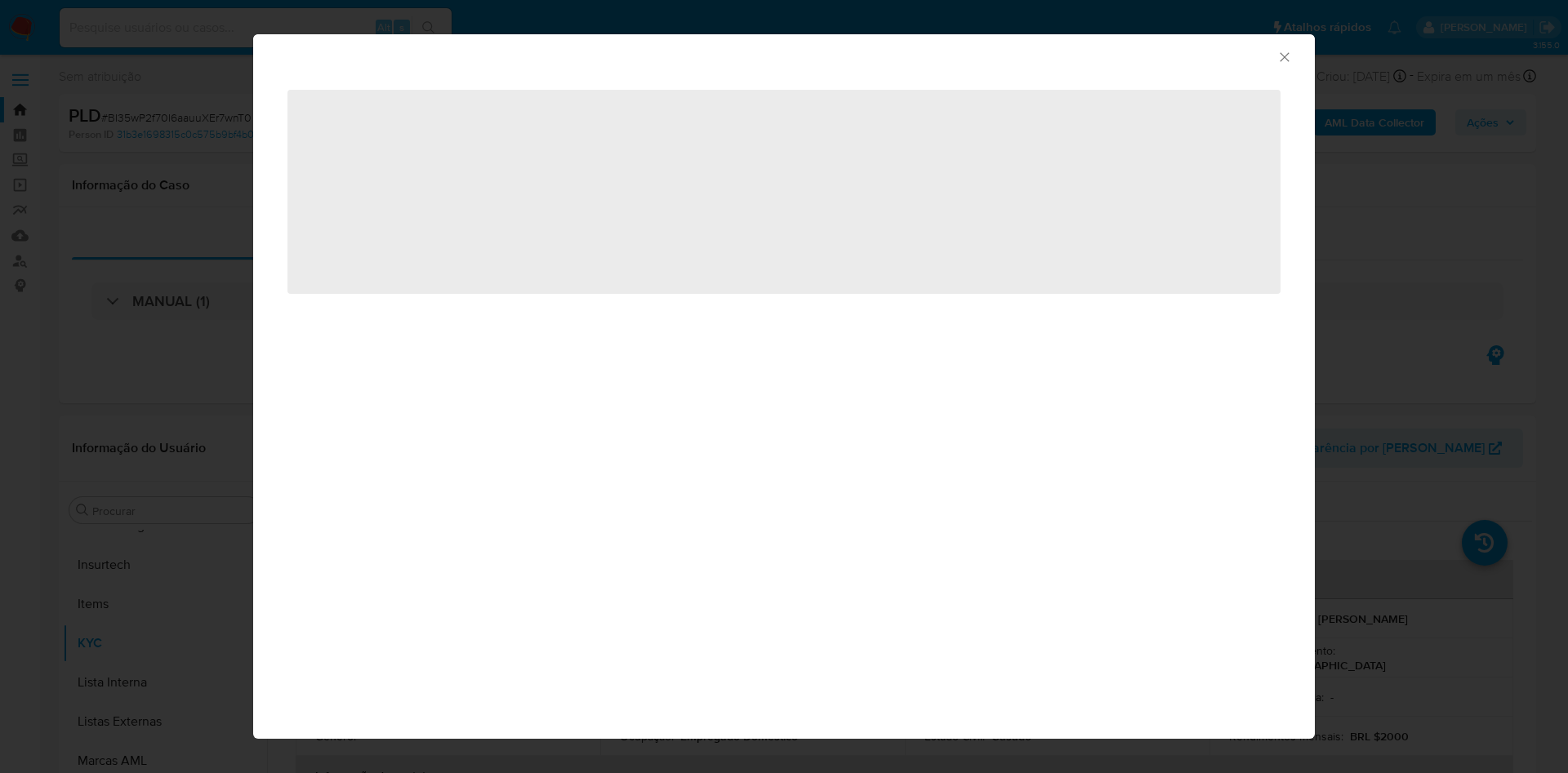
click at [1285, 57] on icon "Fechar a janela" at bounding box center [1285, 58] width 16 height 16
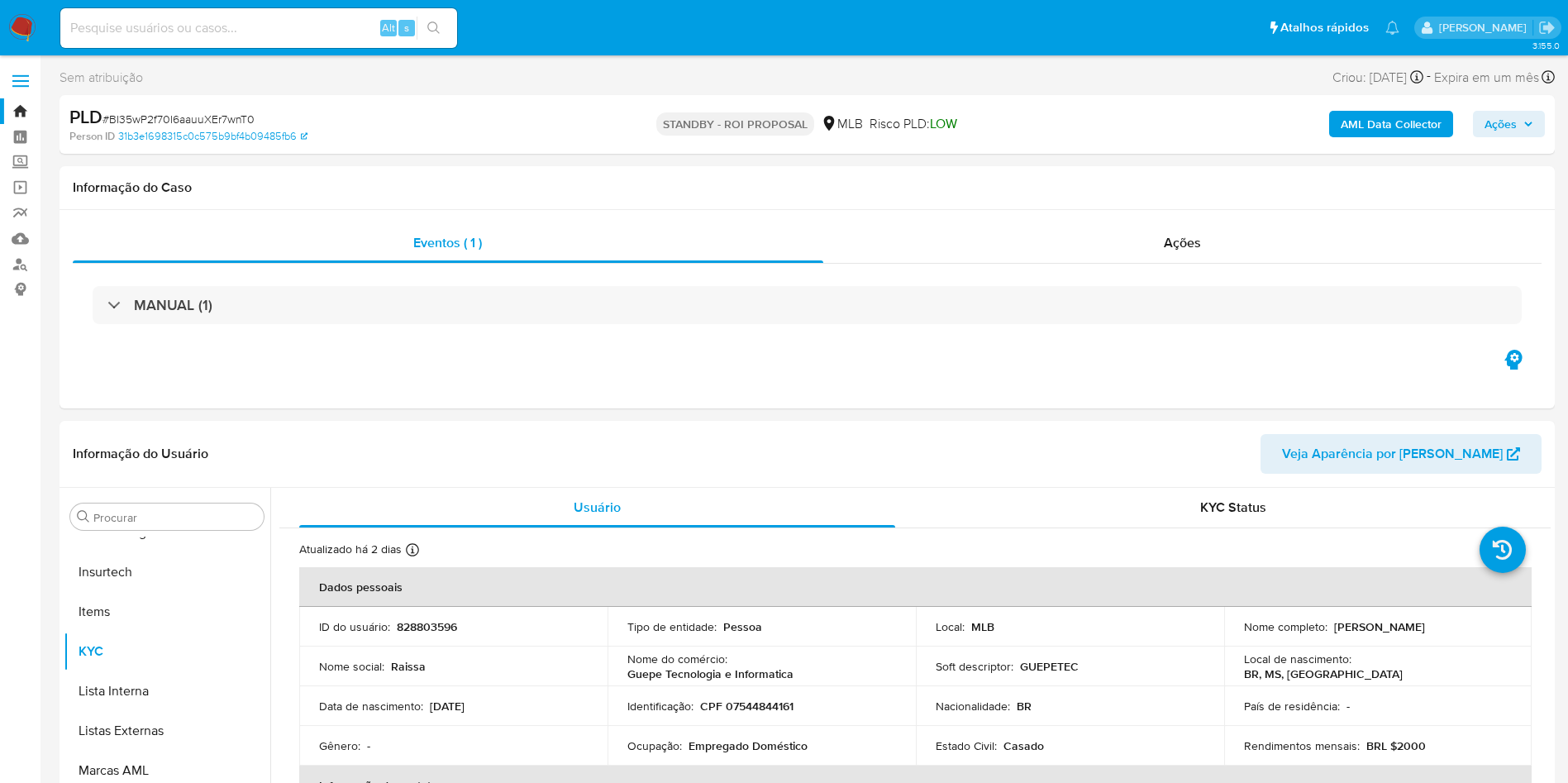
click at [1503, 113] on span "Ações" at bounding box center [1500, 124] width 32 height 27
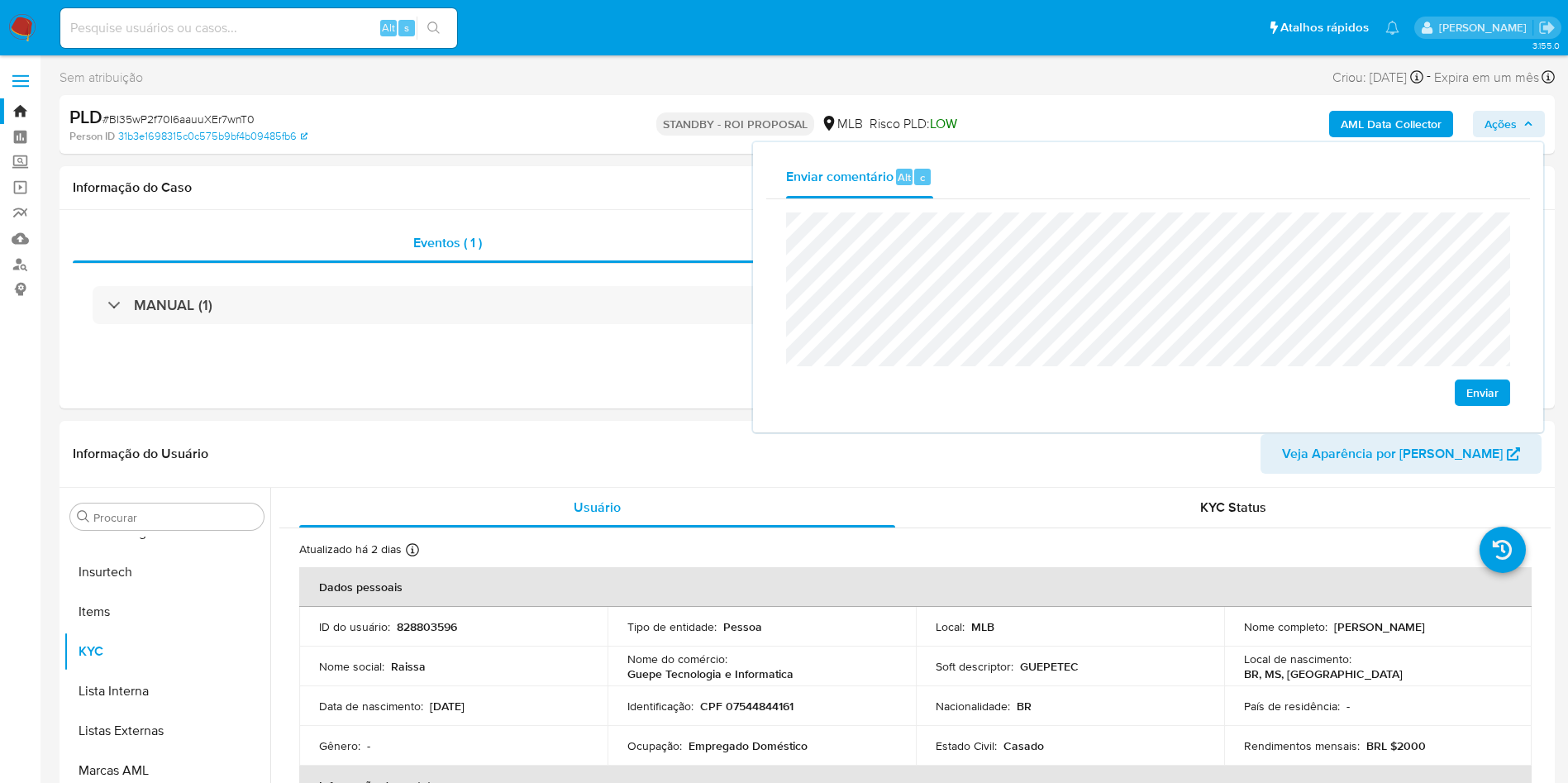
click at [770, 225] on div "Enviar" at bounding box center [1148, 309] width 764 height 220
click at [1482, 379] on div "Enviar" at bounding box center [1148, 309] width 724 height 193
click at [1498, 395] on span "Enviar" at bounding box center [1482, 392] width 32 height 23
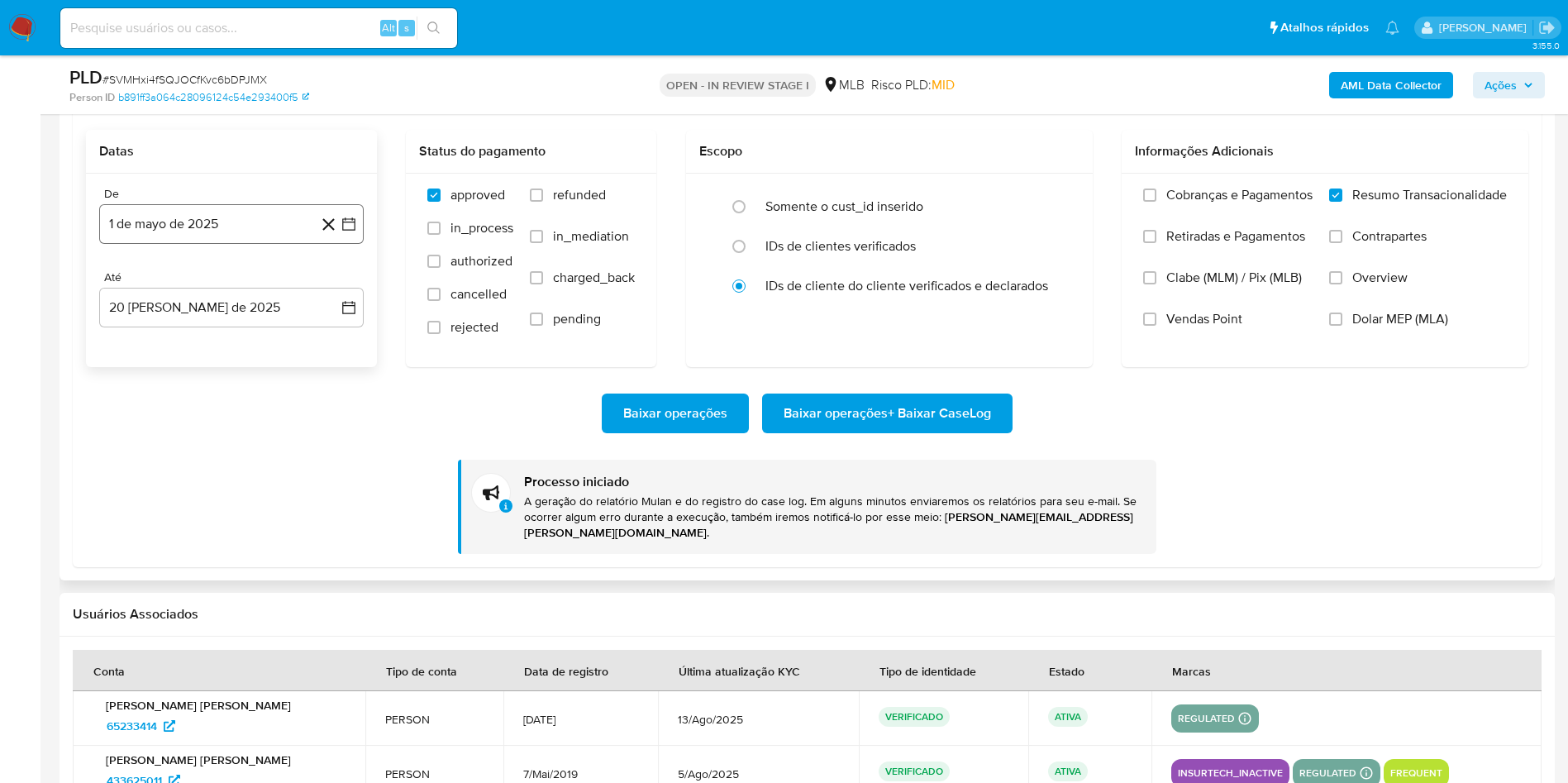
click at [179, 220] on button "1 de mayo de 2025" at bounding box center [231, 224] width 265 height 40
click at [126, 285] on icon "Mes anterior" at bounding box center [129, 283] width 19 height 19
click at [302, 352] on button "1" at bounding box center [297, 344] width 27 height 27
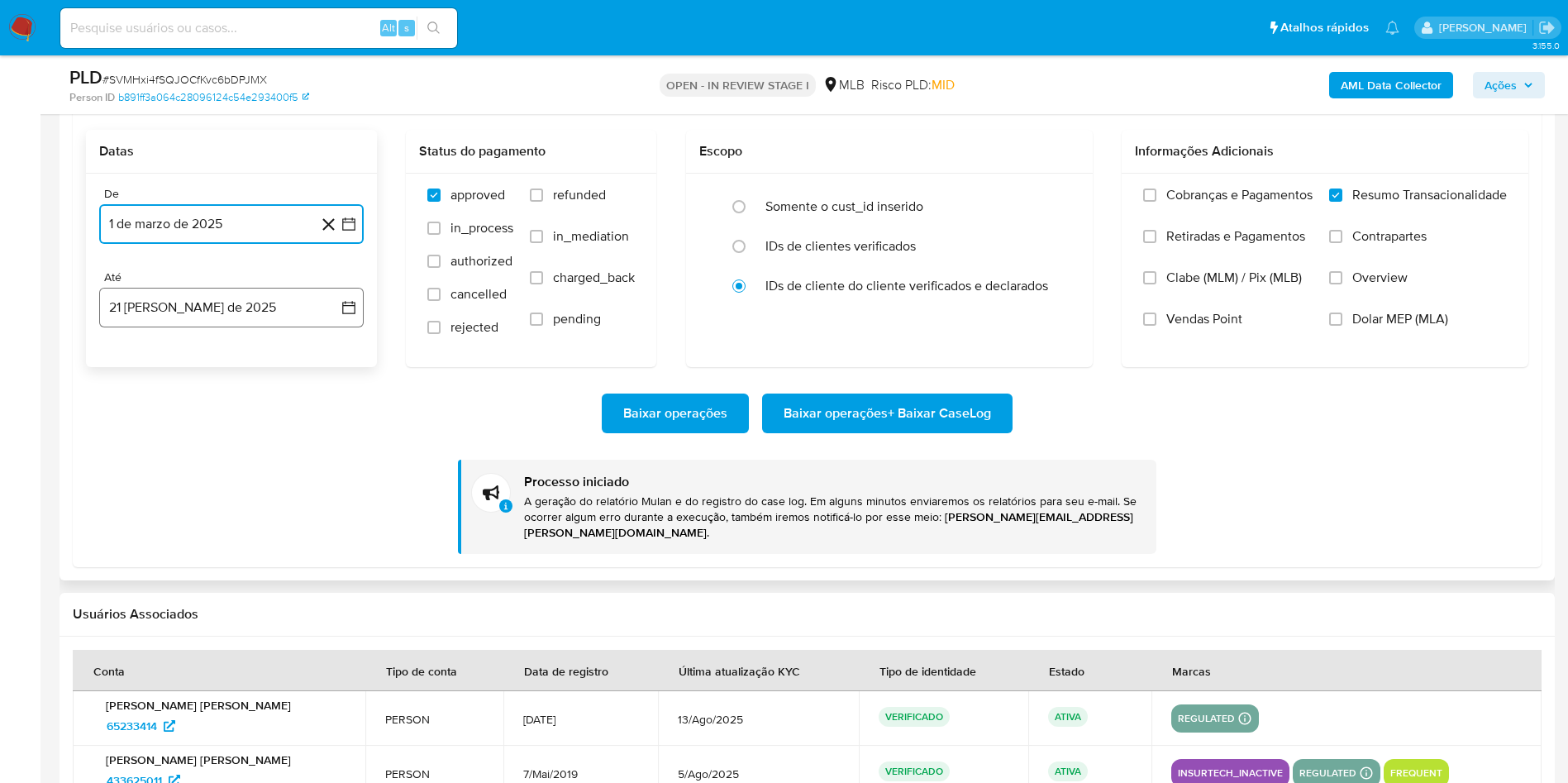
drag, startPoint x: 249, startPoint y: 304, endPoint x: 254, endPoint y: 311, distance: 8.6
click at [249, 304] on button "21 de agosto de 2025" at bounding box center [231, 307] width 265 height 40
click at [205, 518] on button "20" at bounding box center [198, 528] width 27 height 27
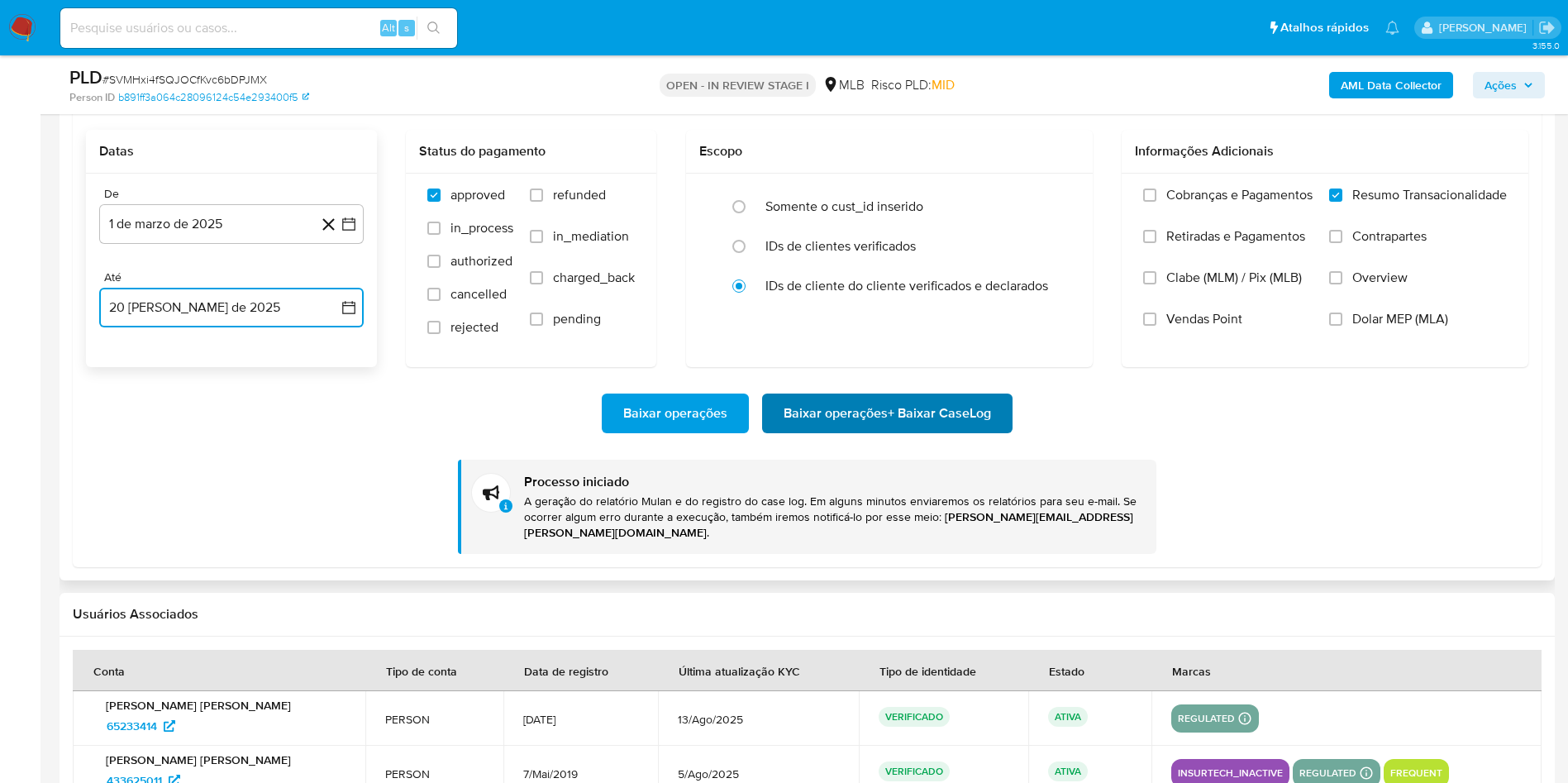
click at [855, 426] on span "Baixar operações + Baixar CaseLog" at bounding box center [888, 413] width 207 height 36
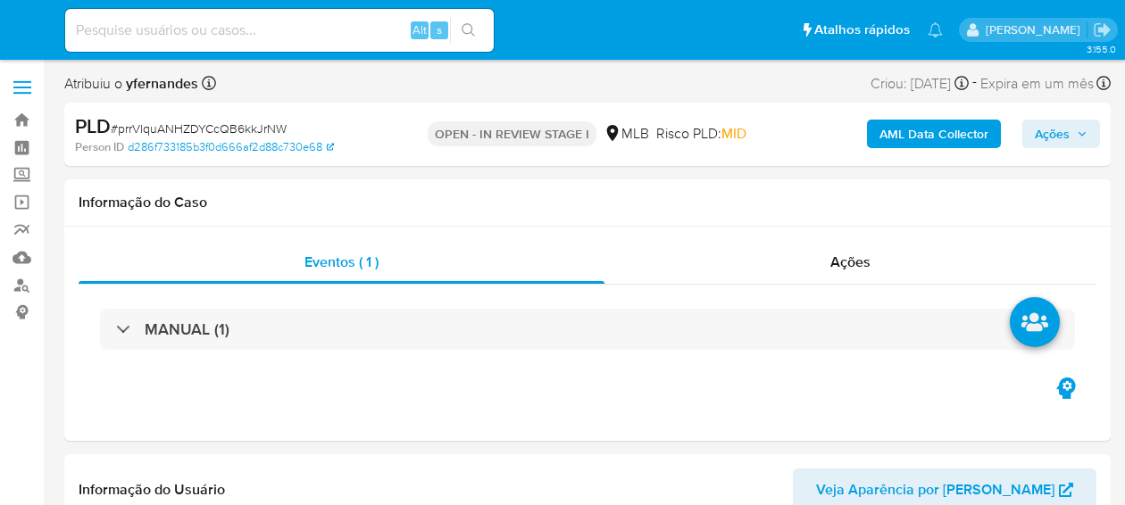
select select "10"
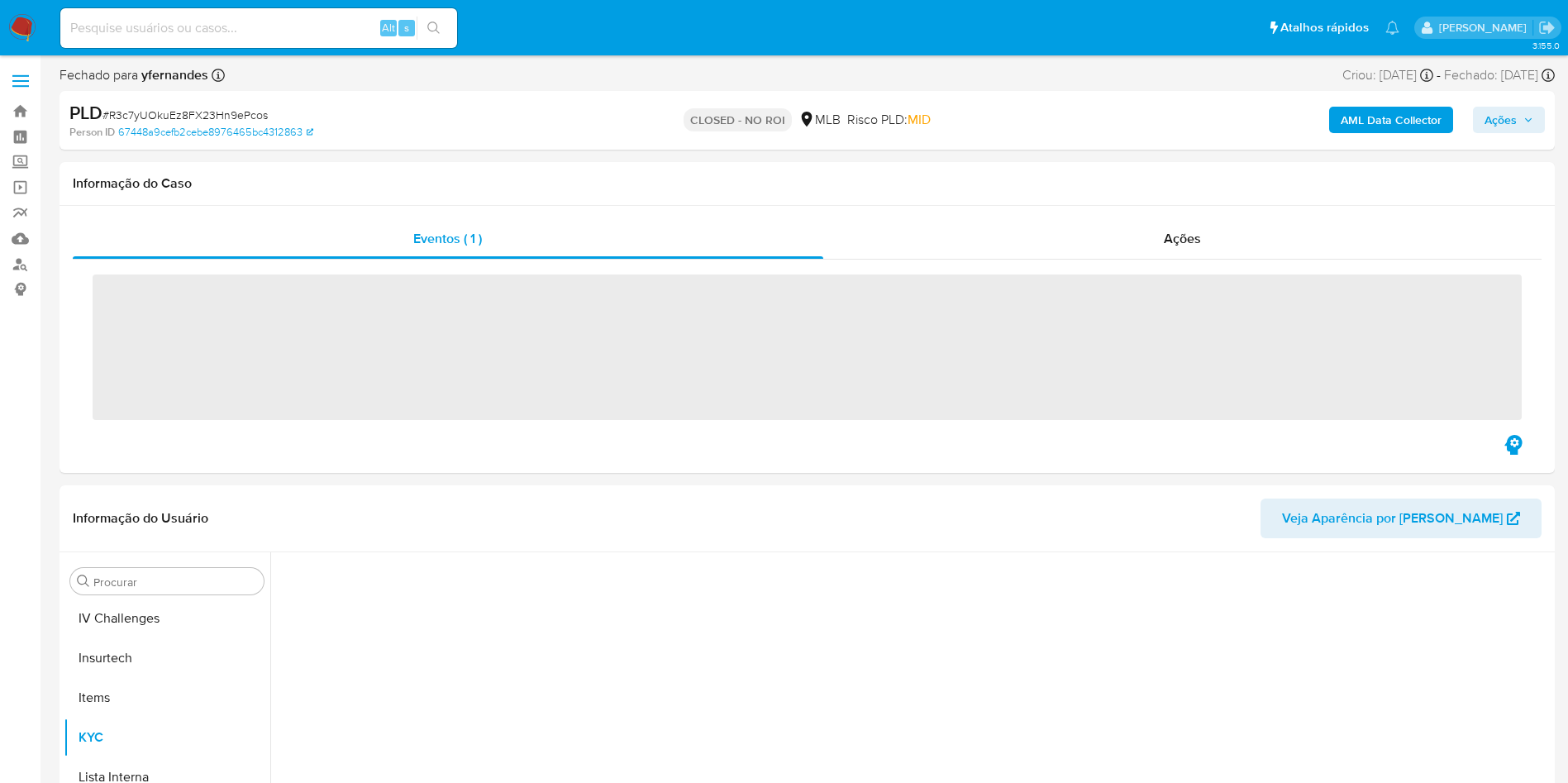
scroll to position [739, 0]
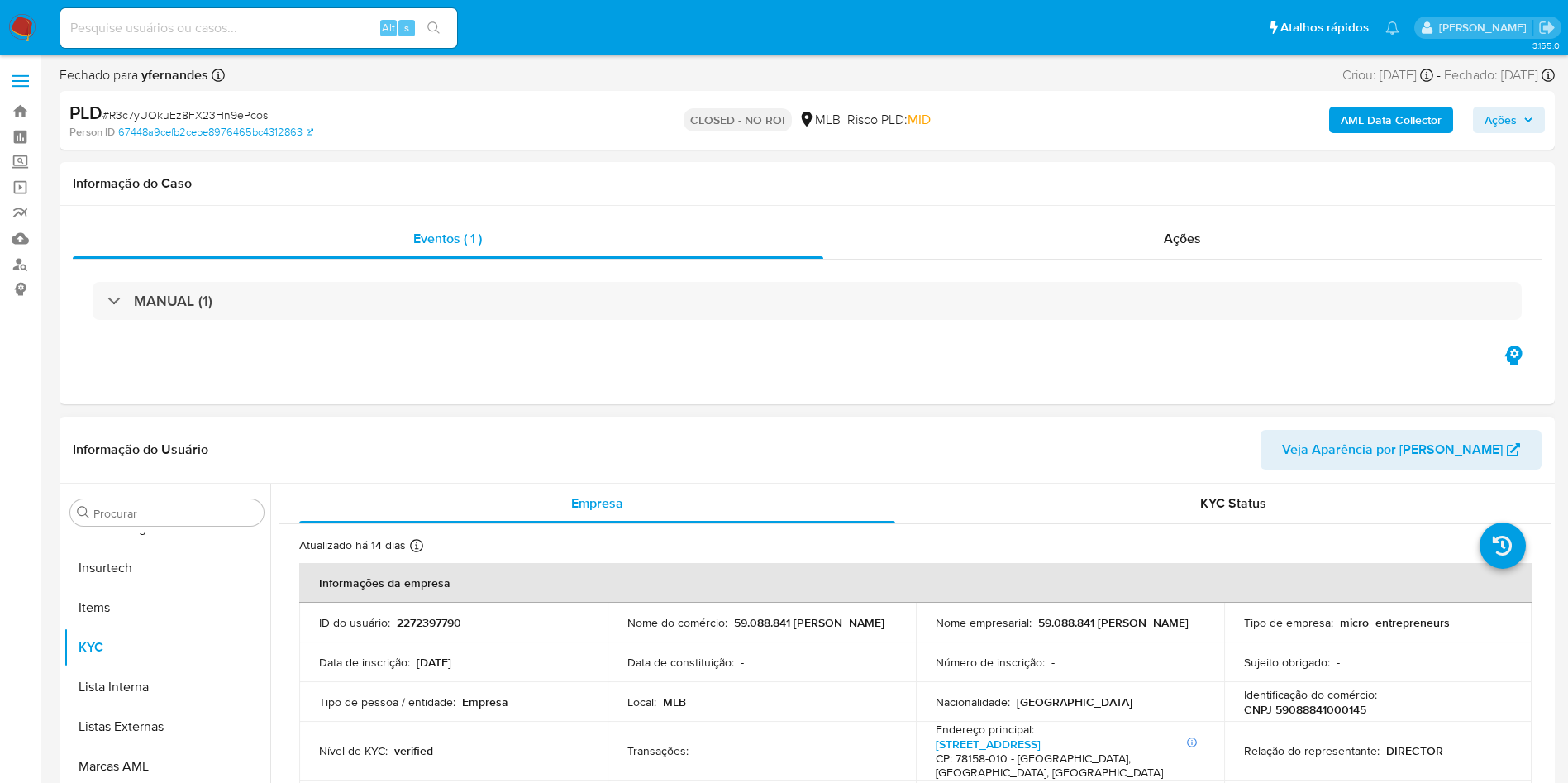
select select "10"
click at [1087, 130] on div "AML Data Collector Ações" at bounding box center [1300, 120] width 488 height 39
click at [1368, 118] on b "AML Data Collector" at bounding box center [1391, 119] width 101 height 27
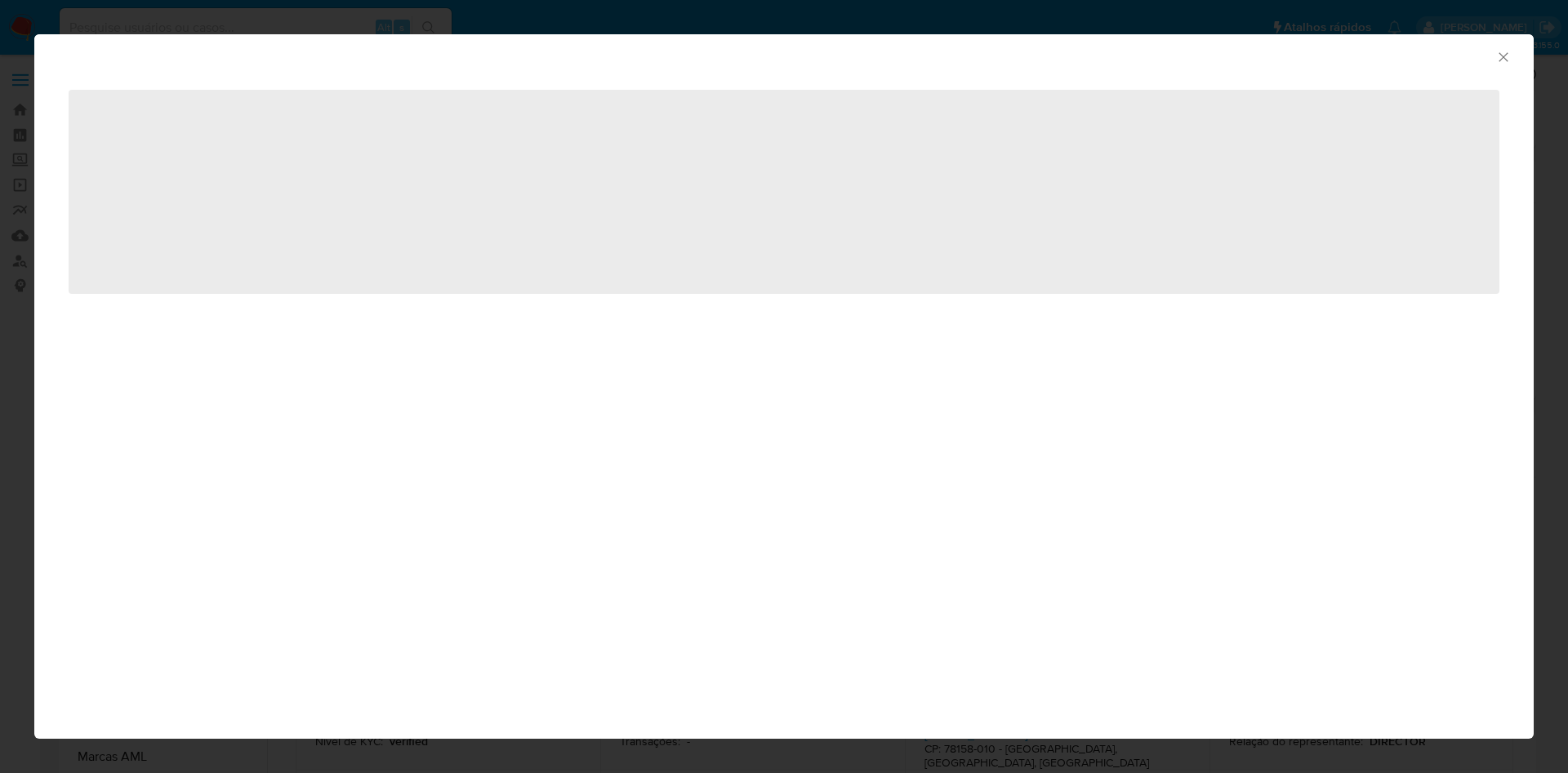
click at [1509, 62] on icon "Fechar a janela" at bounding box center [1503, 58] width 16 height 16
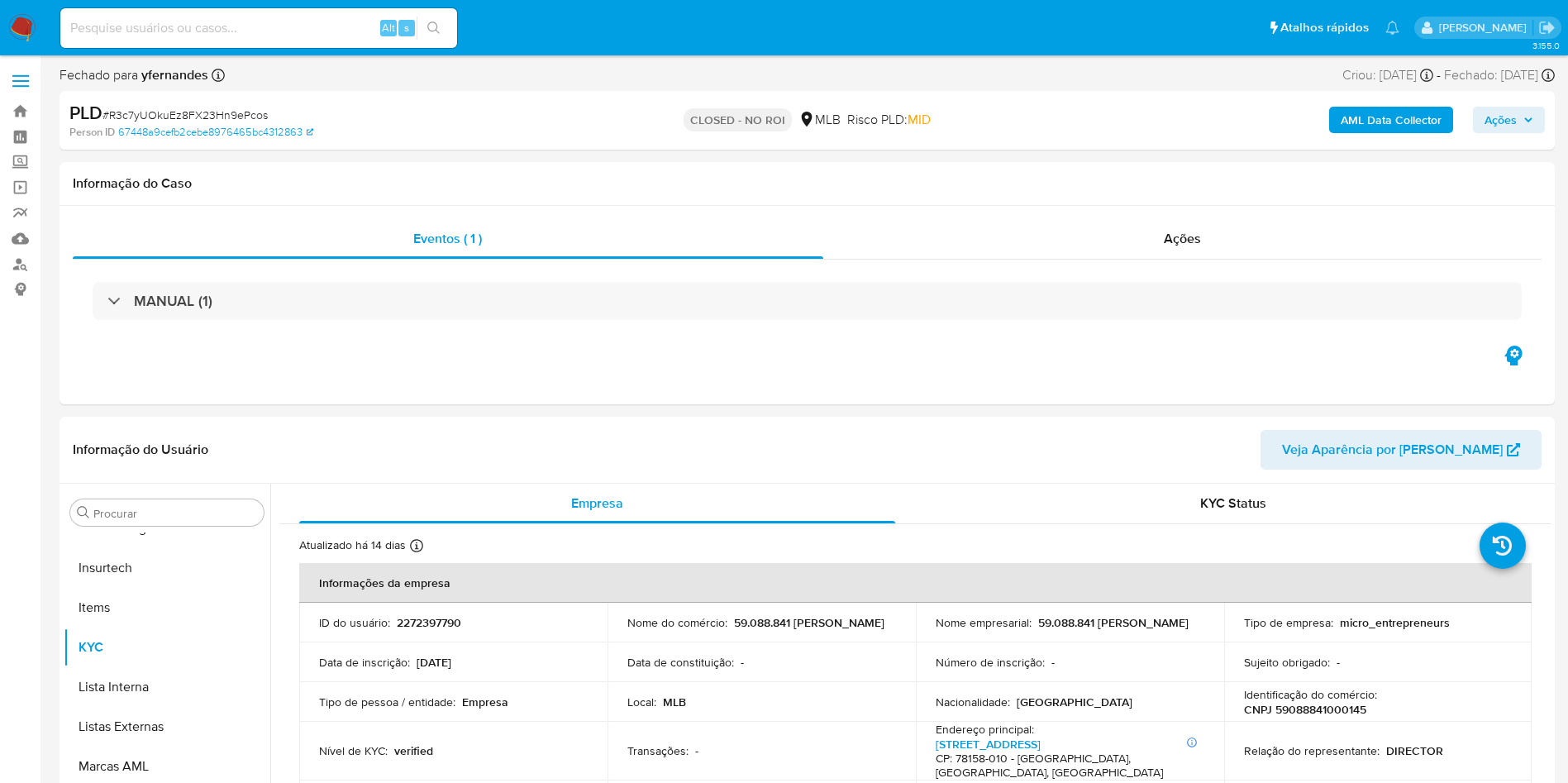
click at [1503, 121] on span "Ações" at bounding box center [1500, 119] width 32 height 27
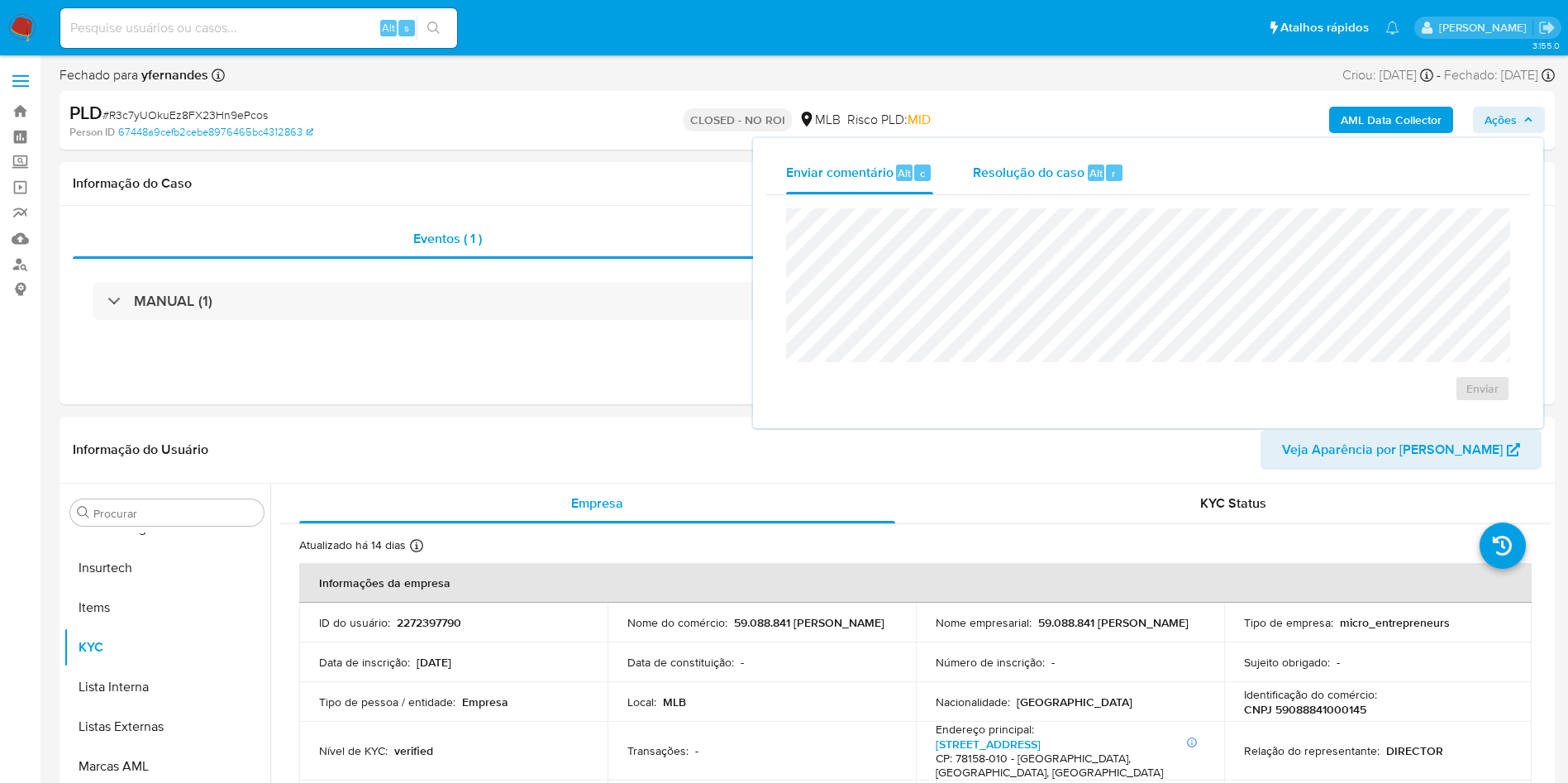
click at [1077, 191] on div "Resolução do caso Alt r" at bounding box center [1048, 172] width 151 height 43
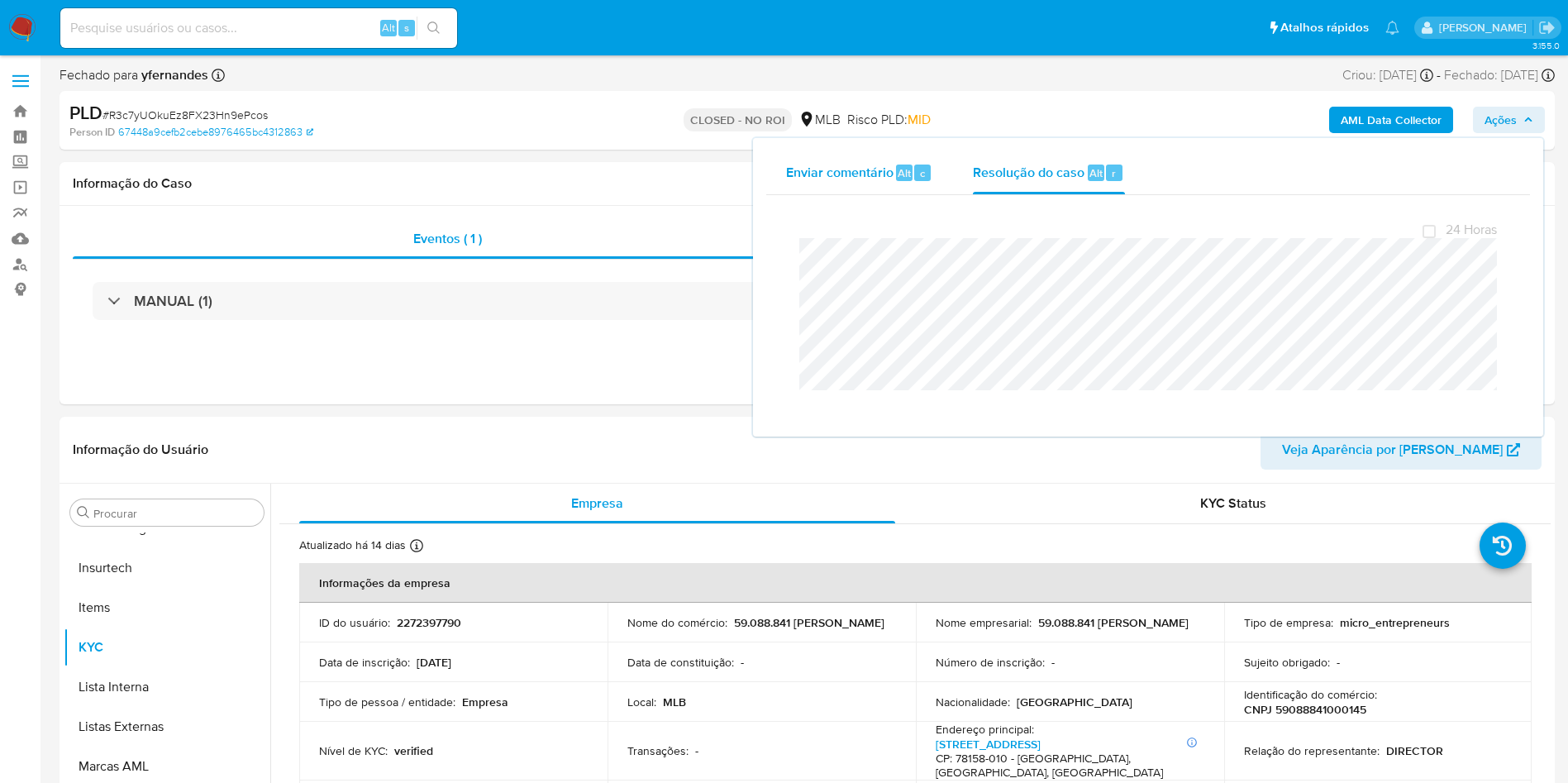
click at [834, 167] on span "Enviar comentário" at bounding box center [840, 172] width 107 height 19
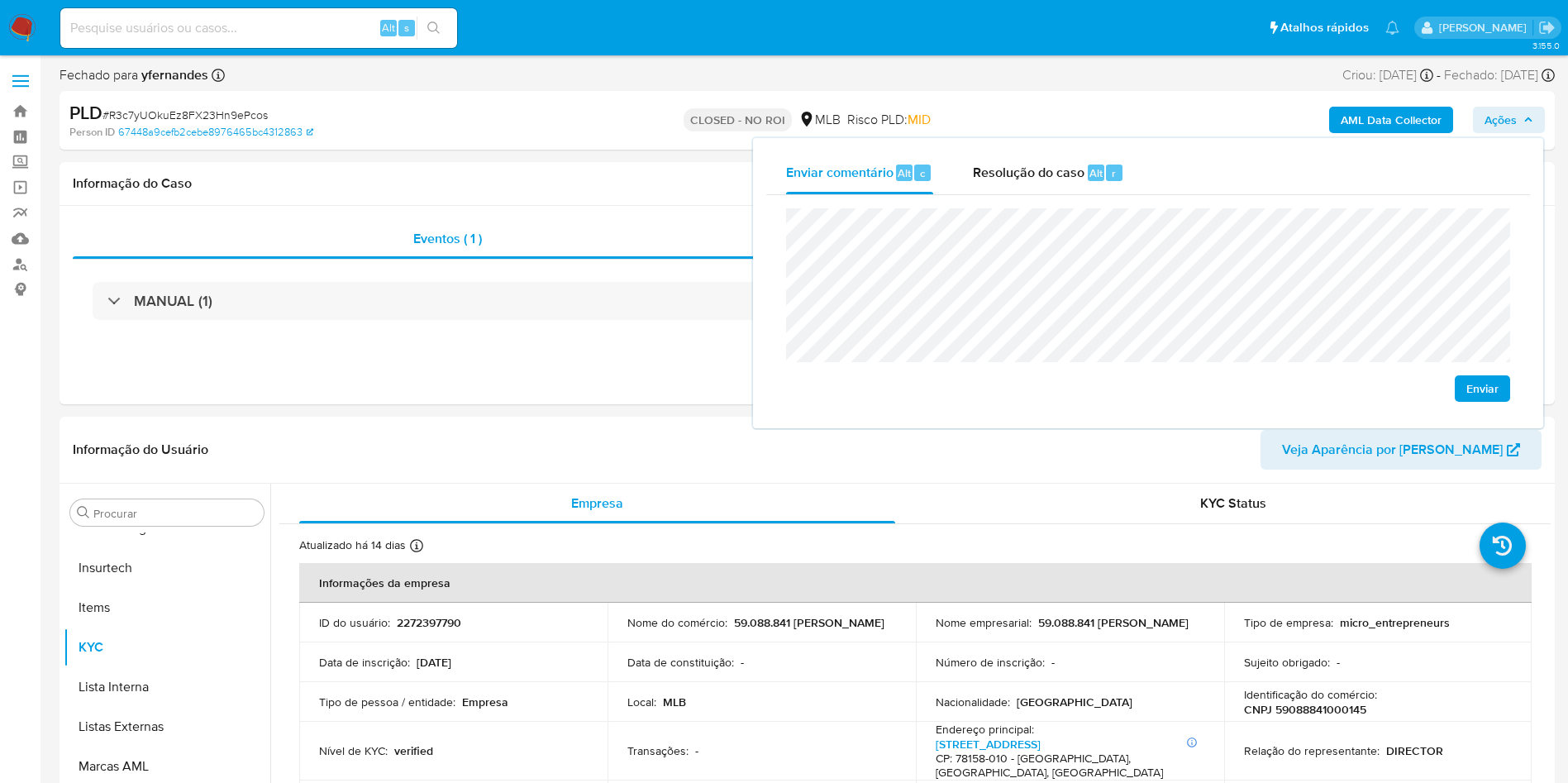
click at [1501, 385] on button "Enviar" at bounding box center [1483, 388] width 56 height 27
click at [1520, 406] on div "Enviar" at bounding box center [1148, 305] width 764 height 220
click at [1421, 392] on div "Enviar" at bounding box center [1148, 304] width 724 height 193
click at [1495, 395] on span "Enviar" at bounding box center [1482, 388] width 32 height 23
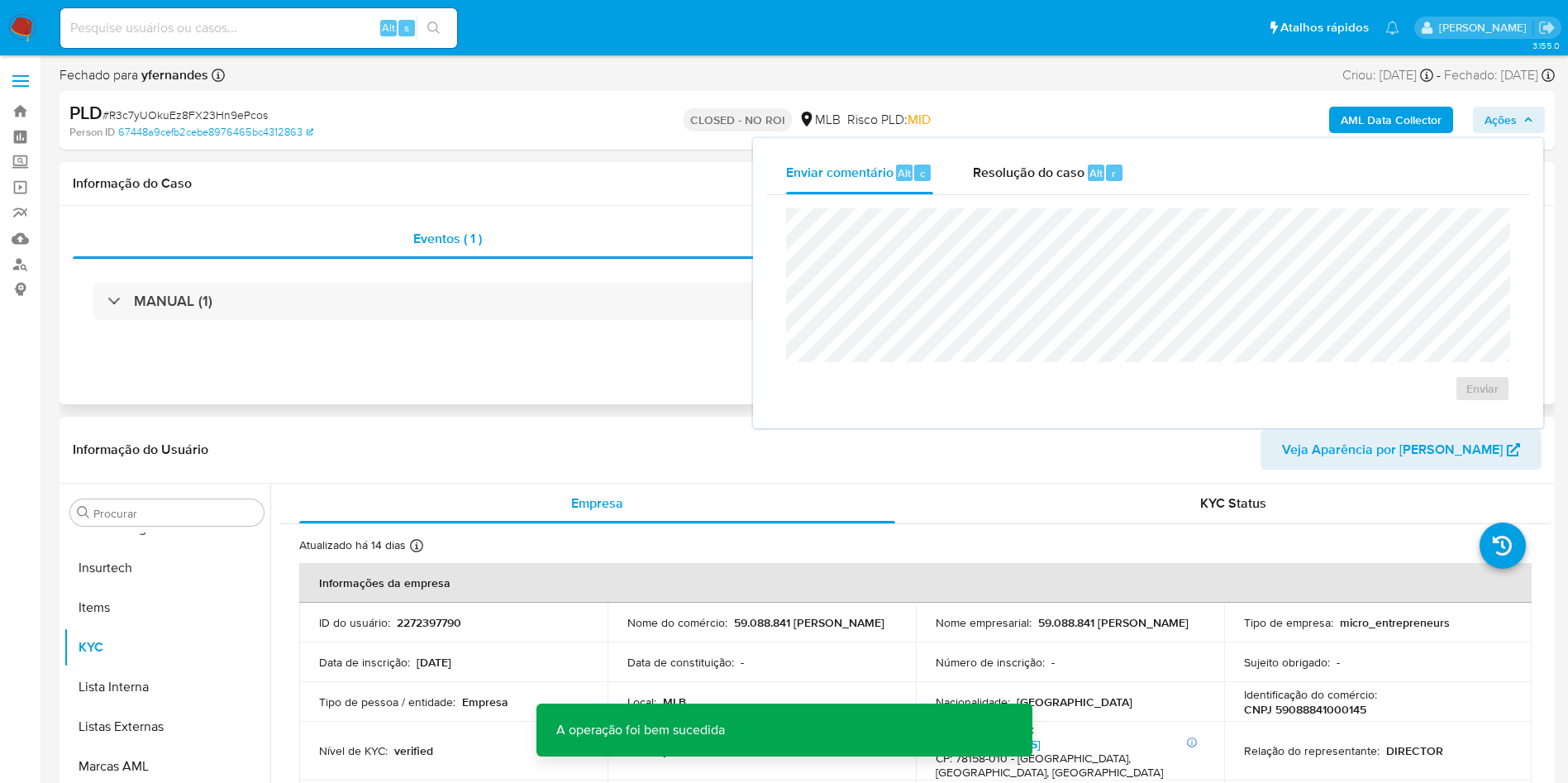
click at [543, 181] on h1 "Informação do Caso" at bounding box center [807, 183] width 1469 height 17
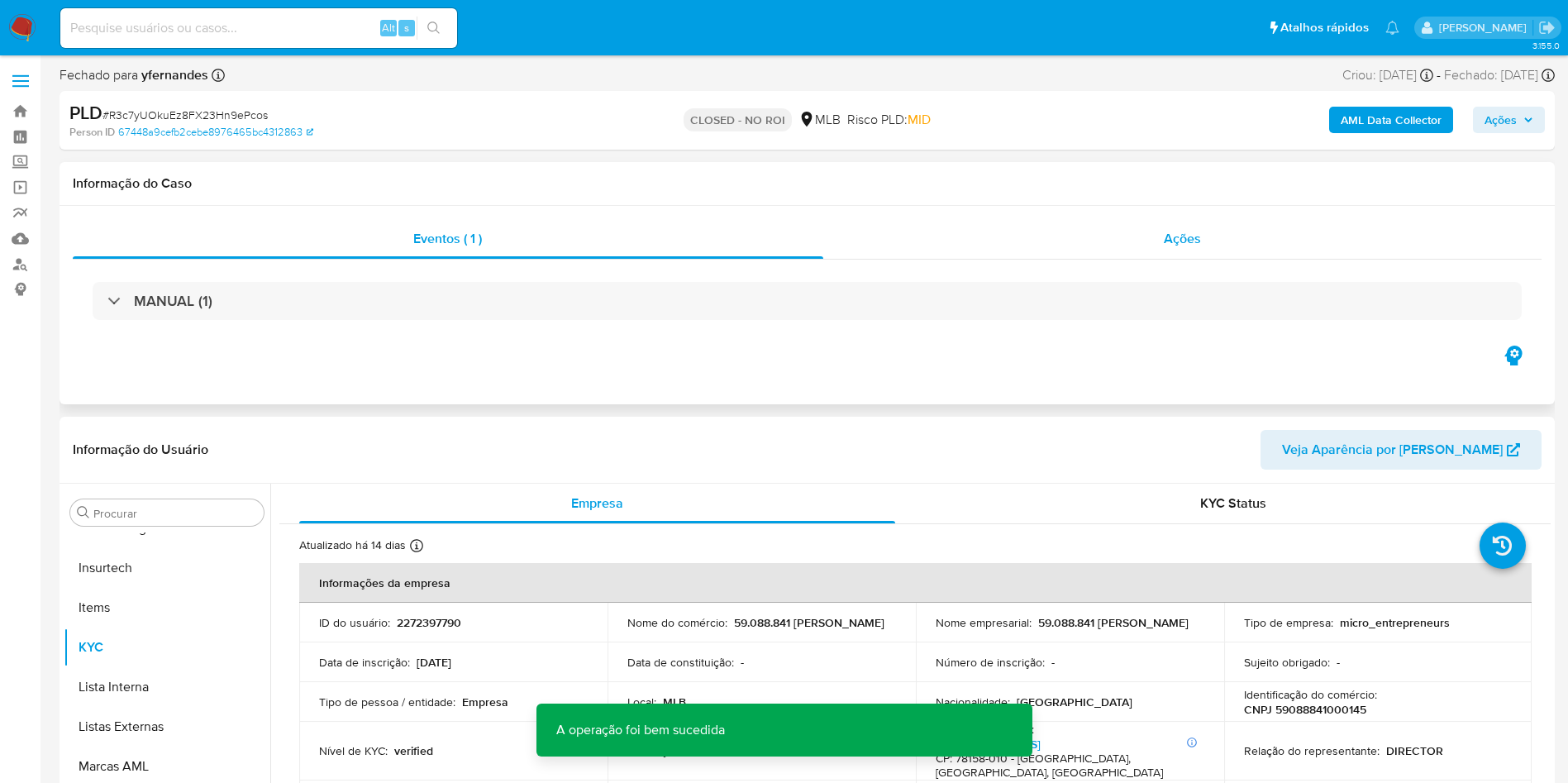
click at [1004, 226] on div "Ações" at bounding box center [1183, 239] width 719 height 40
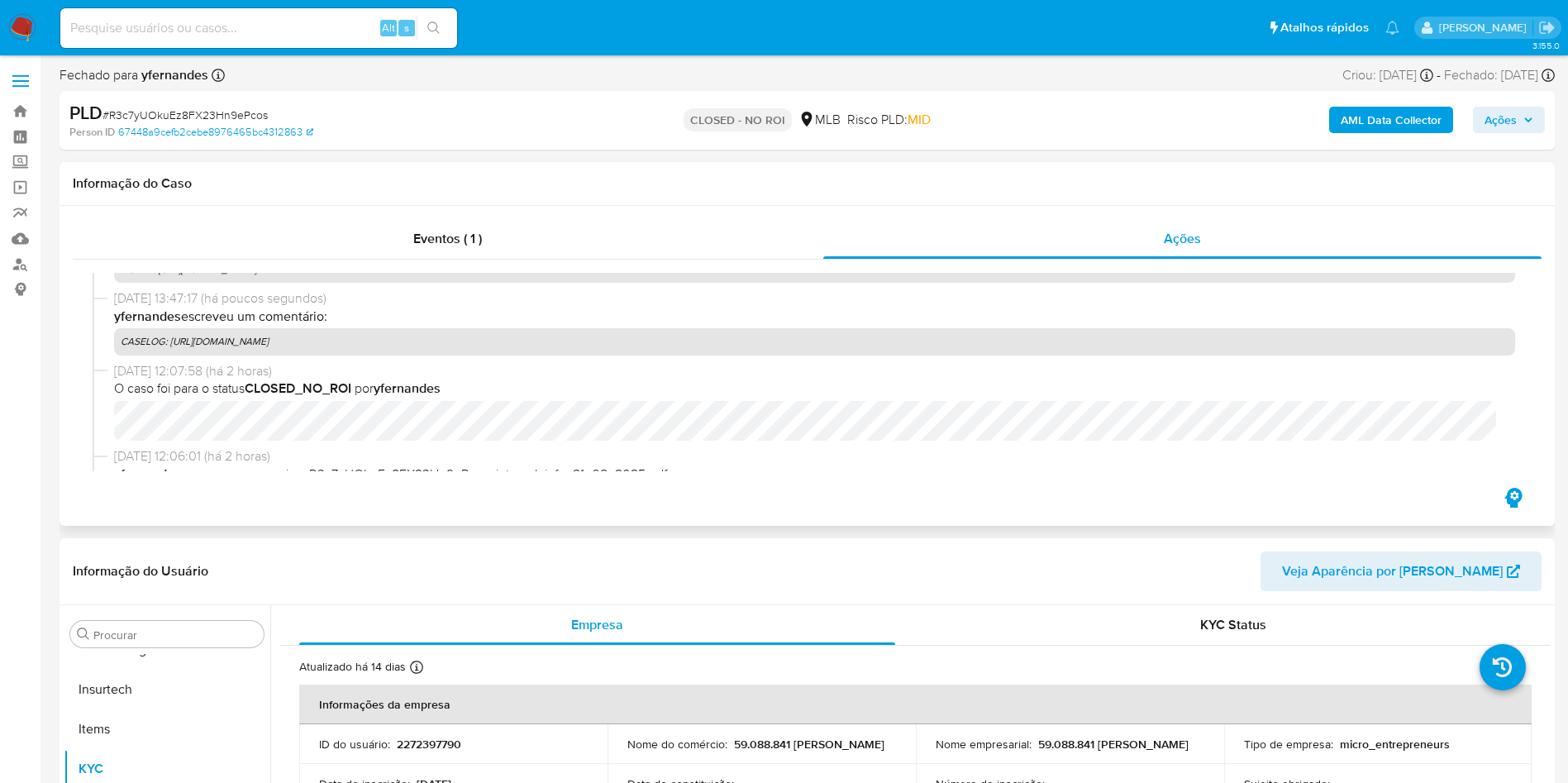
scroll to position [0, 0]
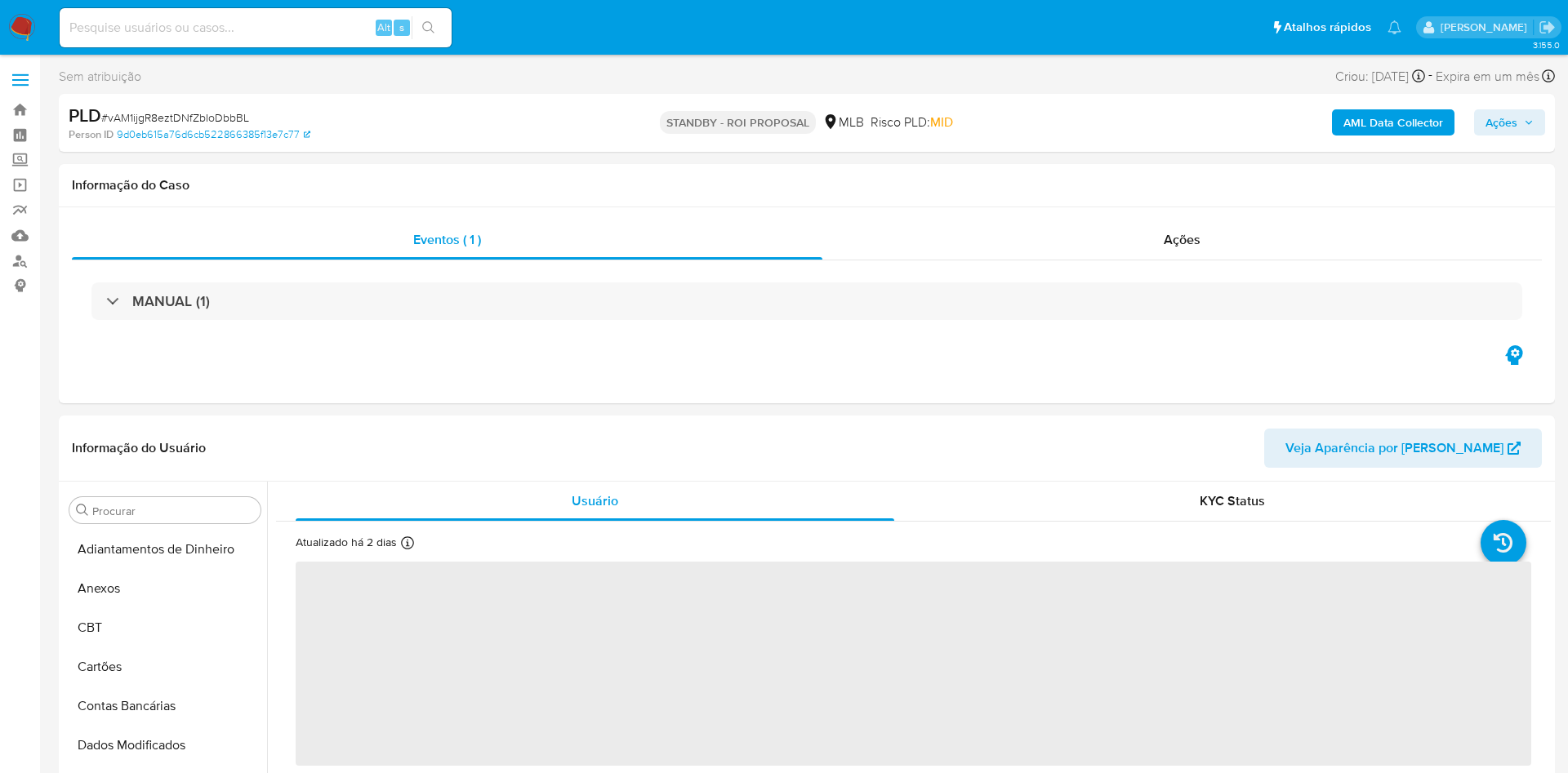
select select "10"
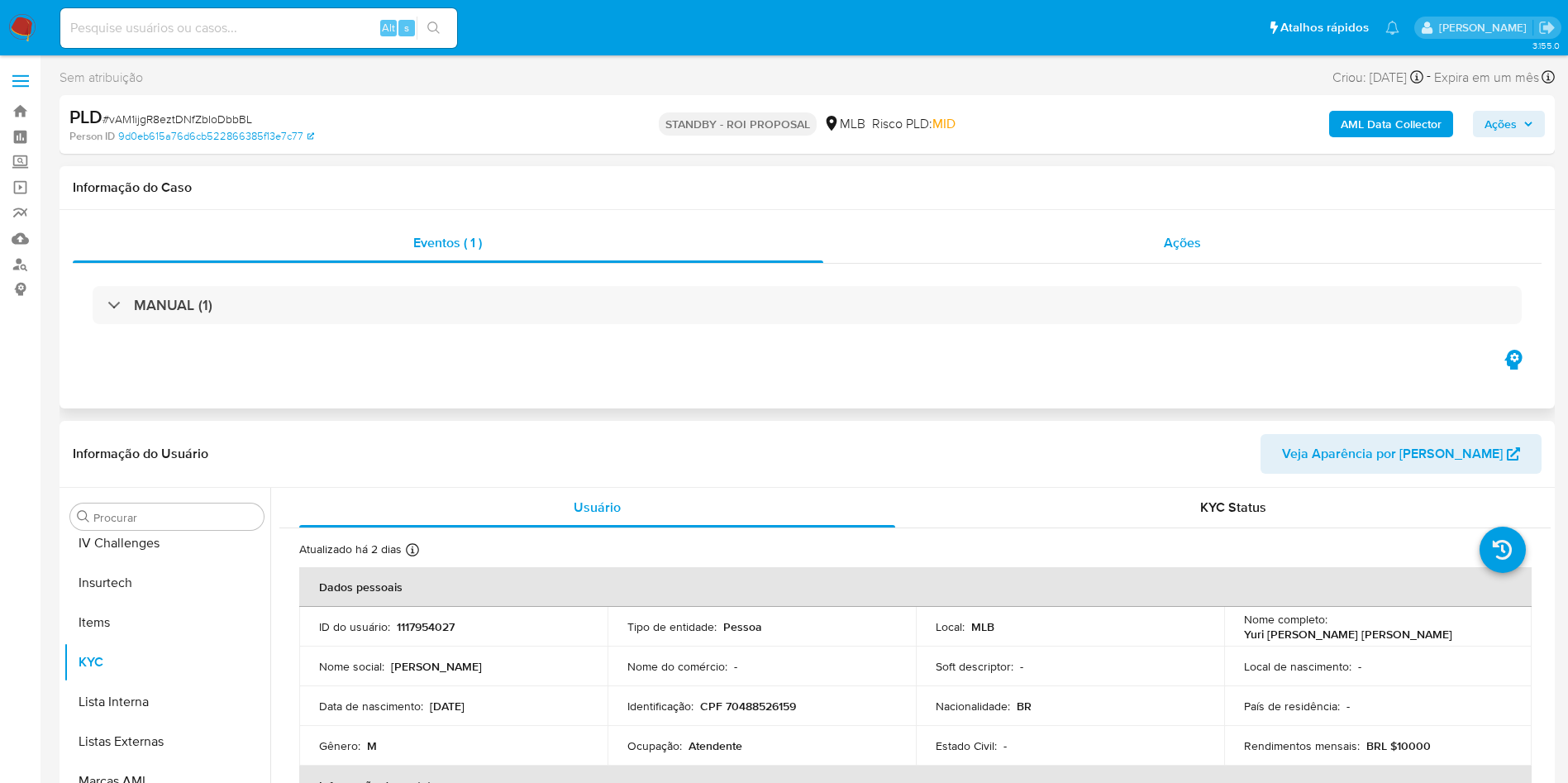
scroll to position [739, 0]
click at [1002, 258] on div "Ações" at bounding box center [1183, 242] width 719 height 40
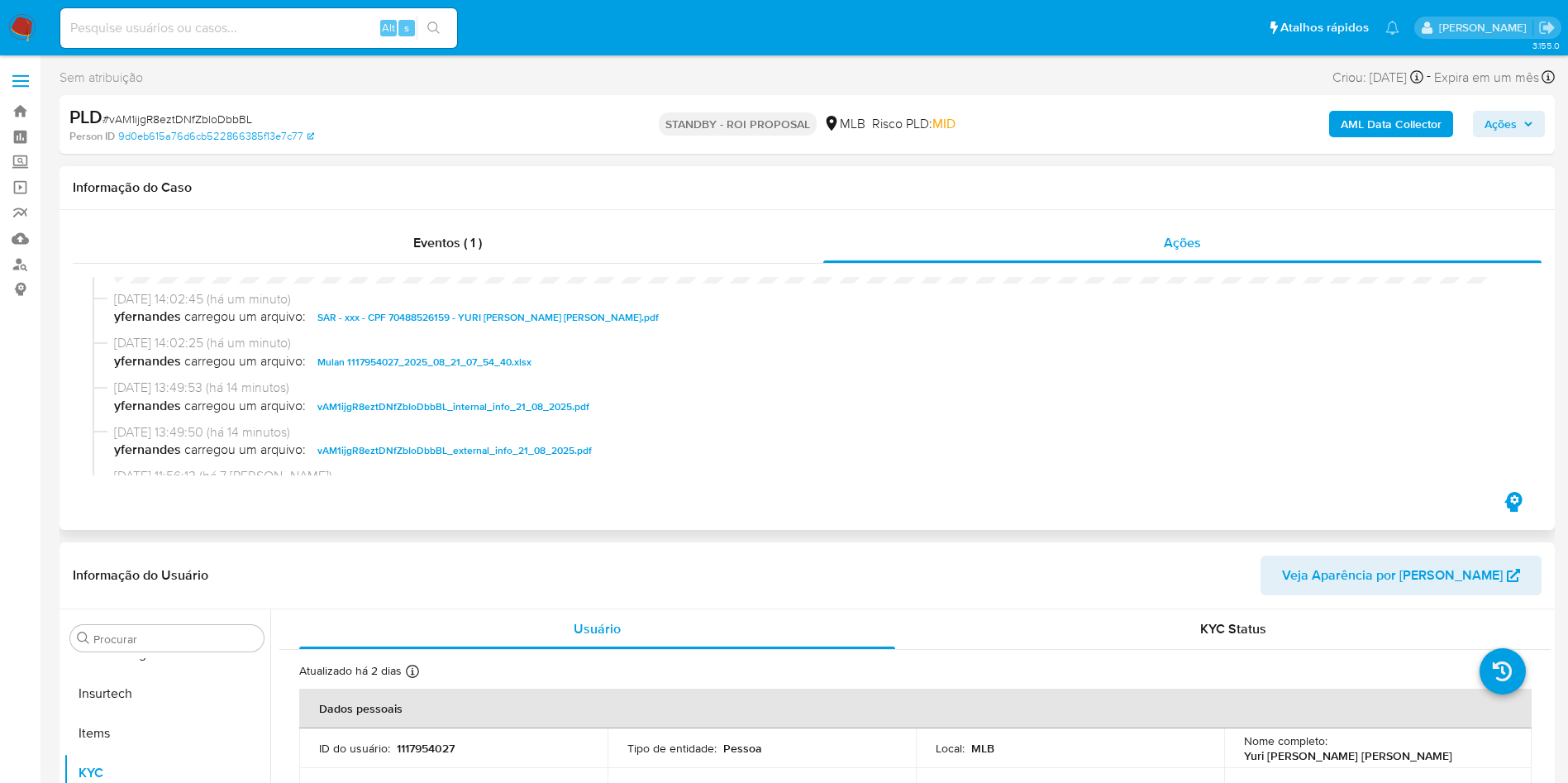
scroll to position [0, 0]
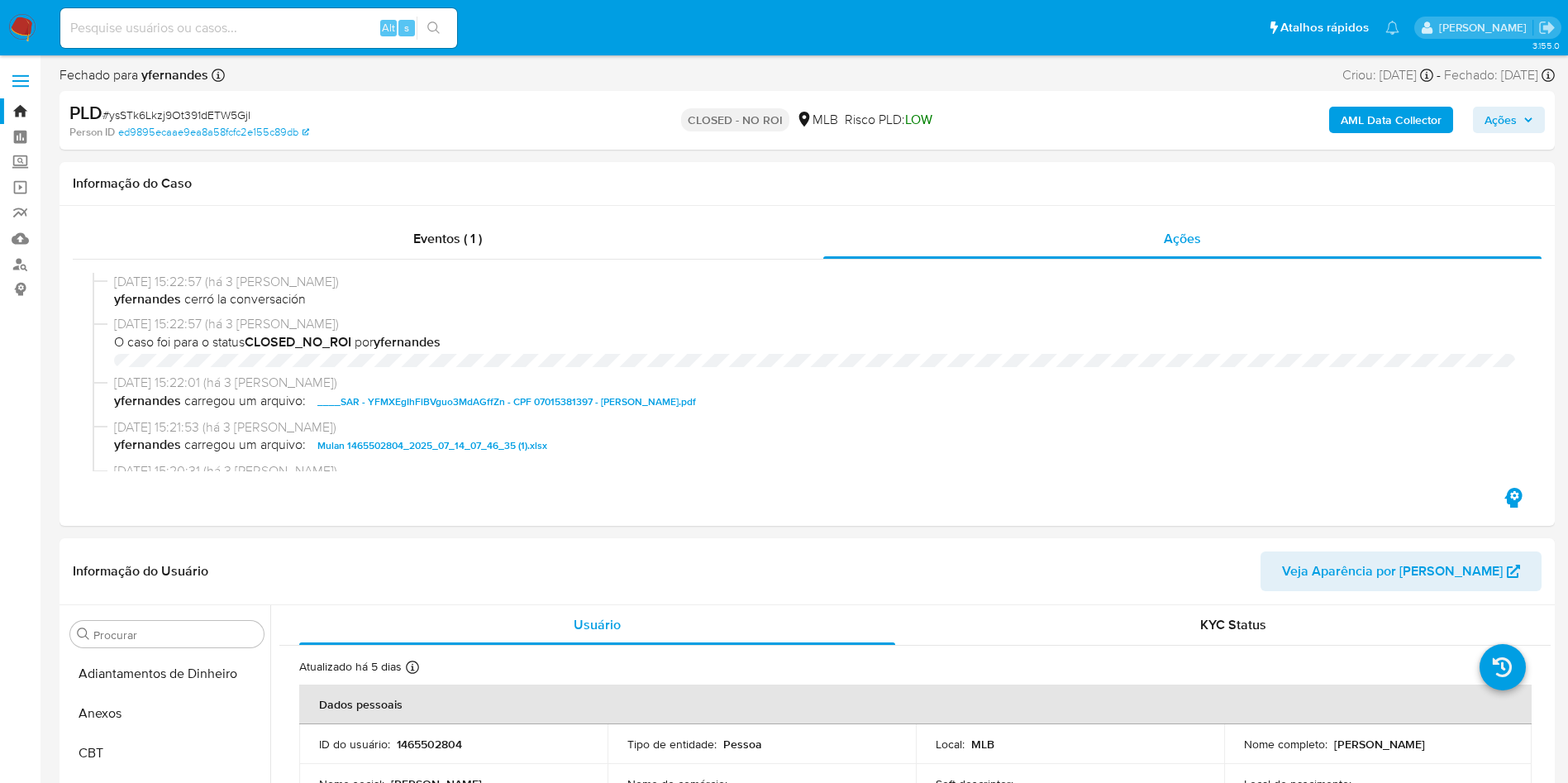
select select "10"
click at [32, 26] on img at bounding box center [22, 28] width 28 height 28
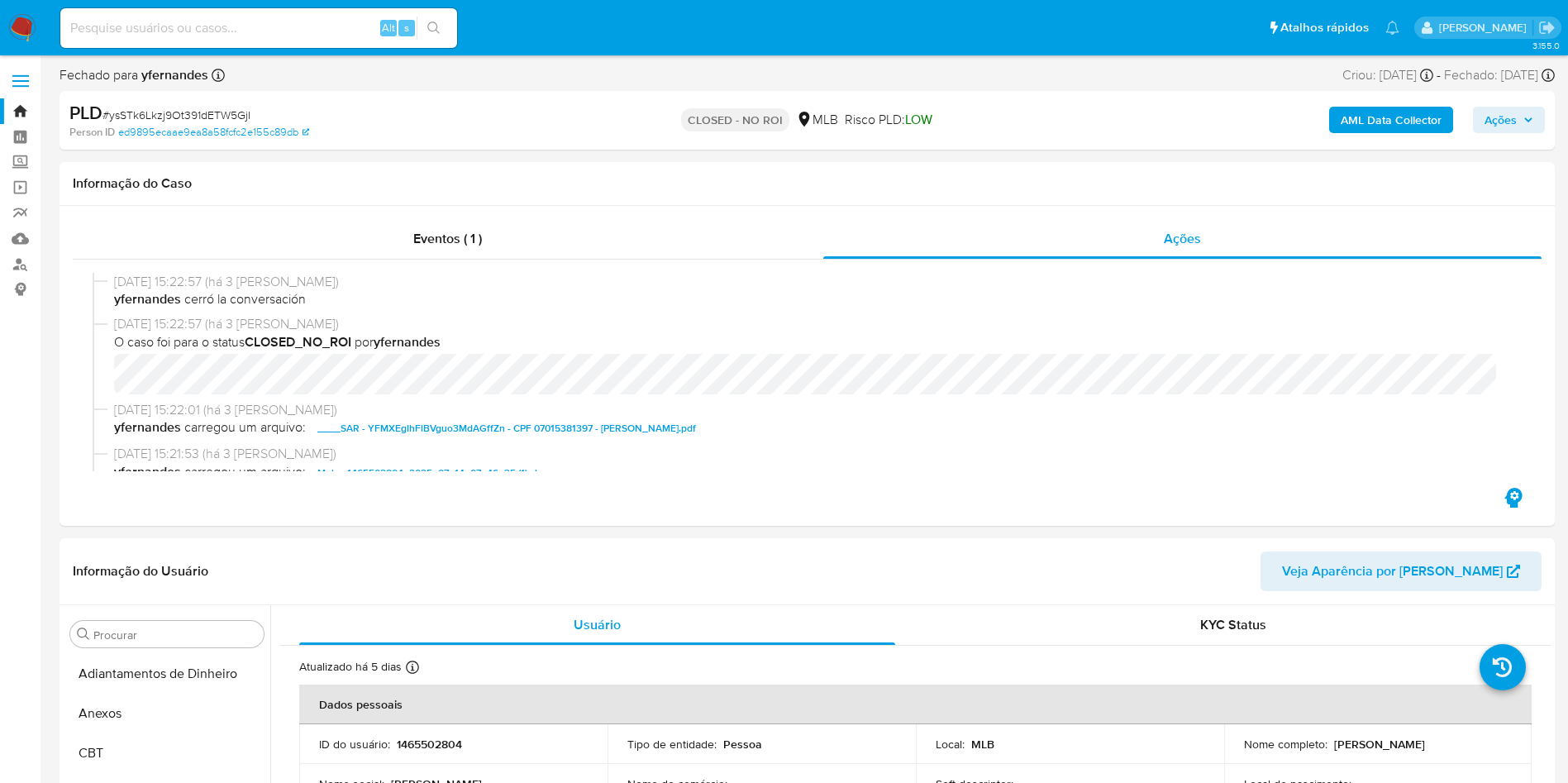
scroll to position [739, 0]
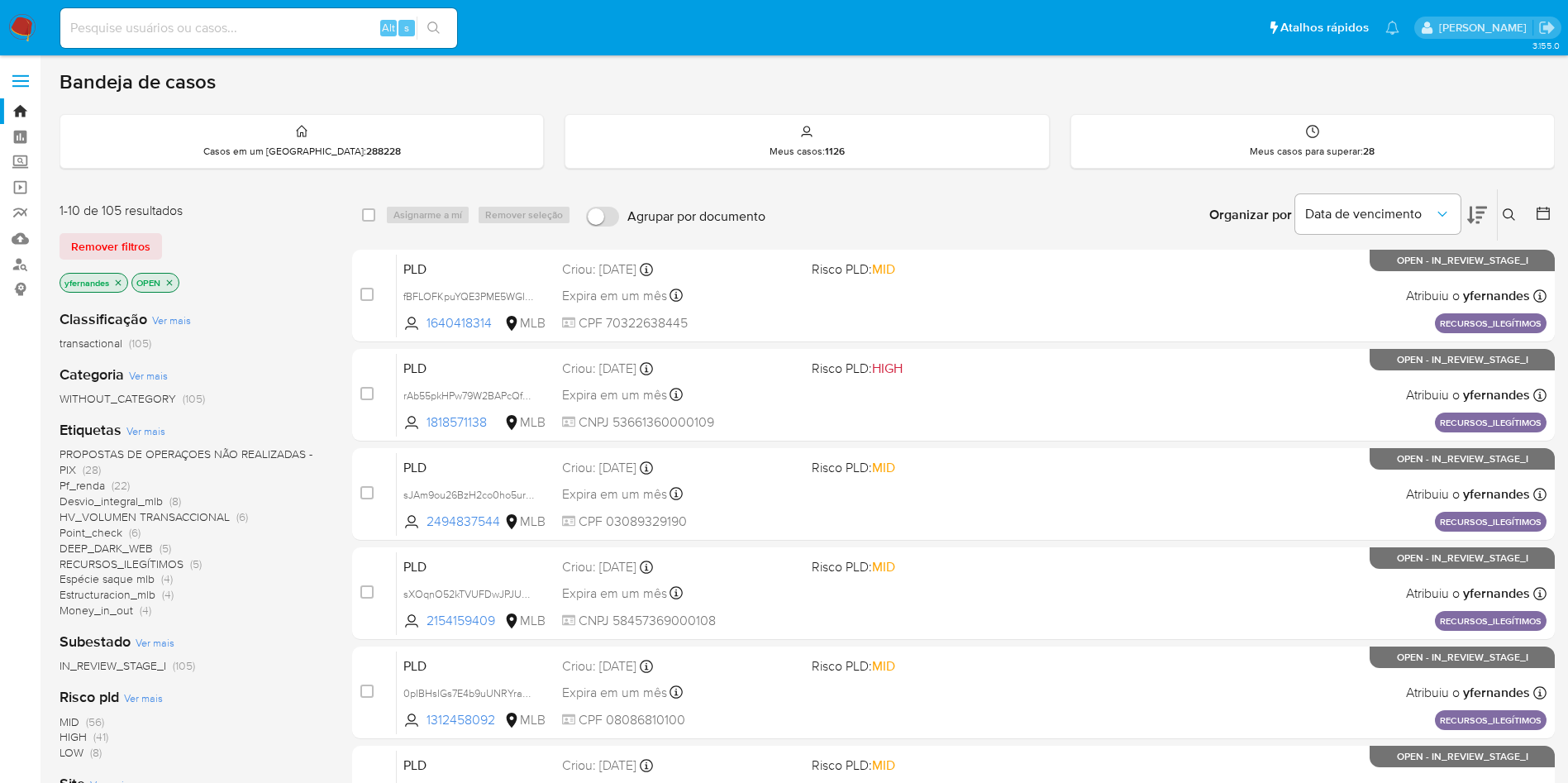
click at [328, 38] on input at bounding box center [258, 28] width 397 height 21
click at [319, 28] on input at bounding box center [258, 28] width 397 height 21
paste input "OqBstia5WBctekcap7bbMI4D"
type input "OqBstia5WBctekcap7bbMI4D"
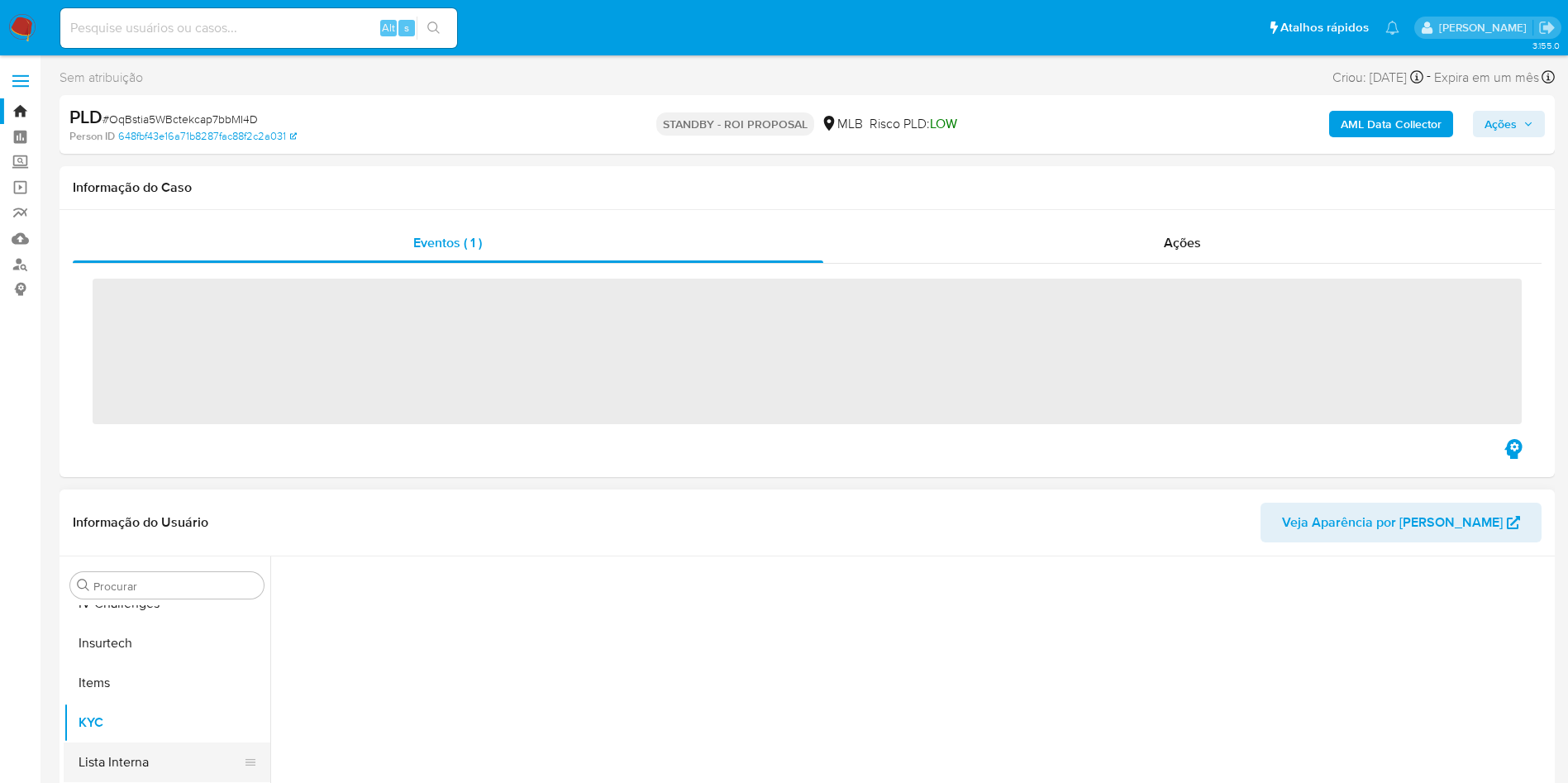
scroll to position [739, 0]
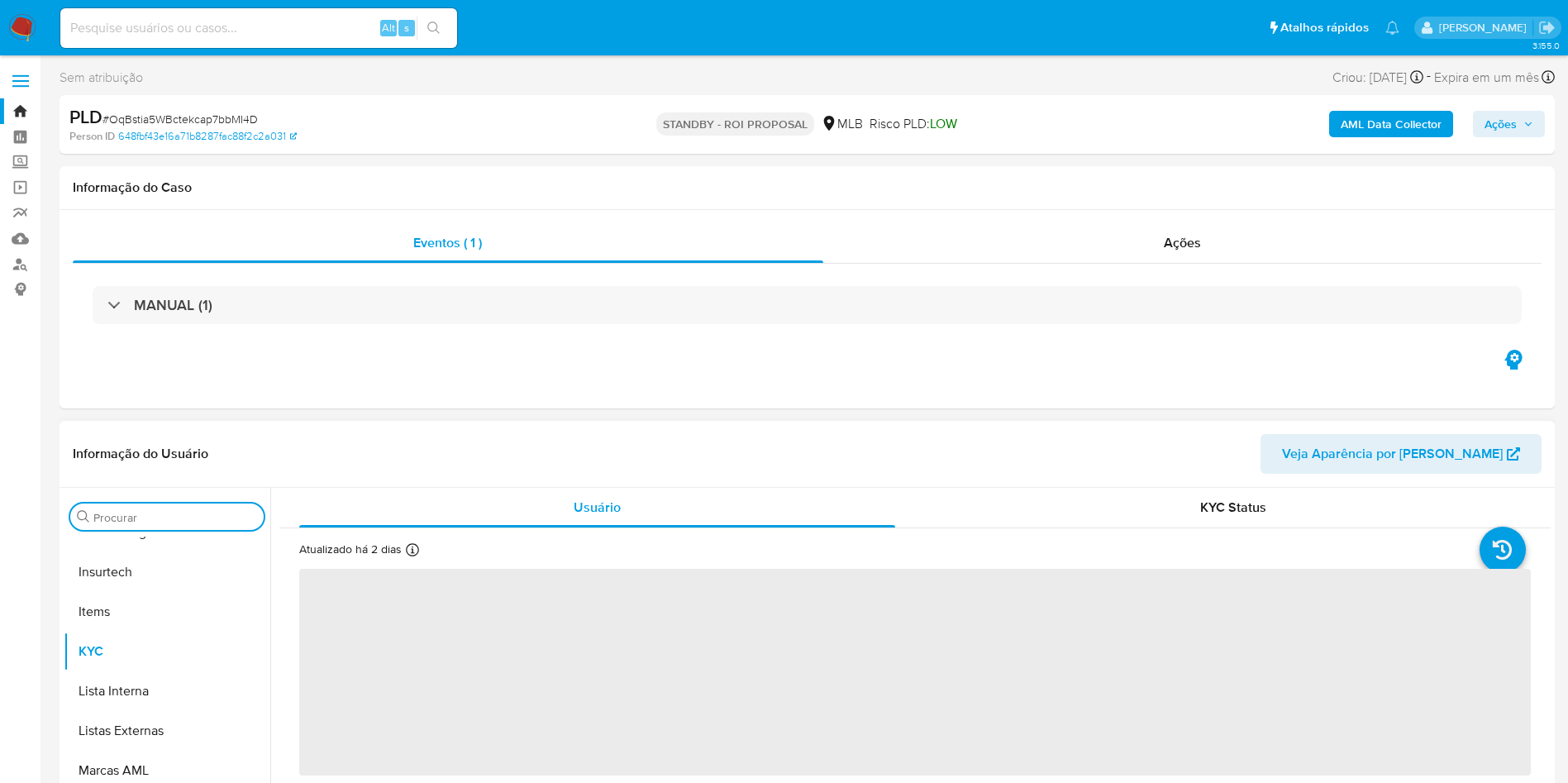
click at [143, 524] on input "Procurar" at bounding box center [175, 517] width 164 height 15
click at [140, 522] on input "Procurar" at bounding box center [175, 517] width 164 height 15
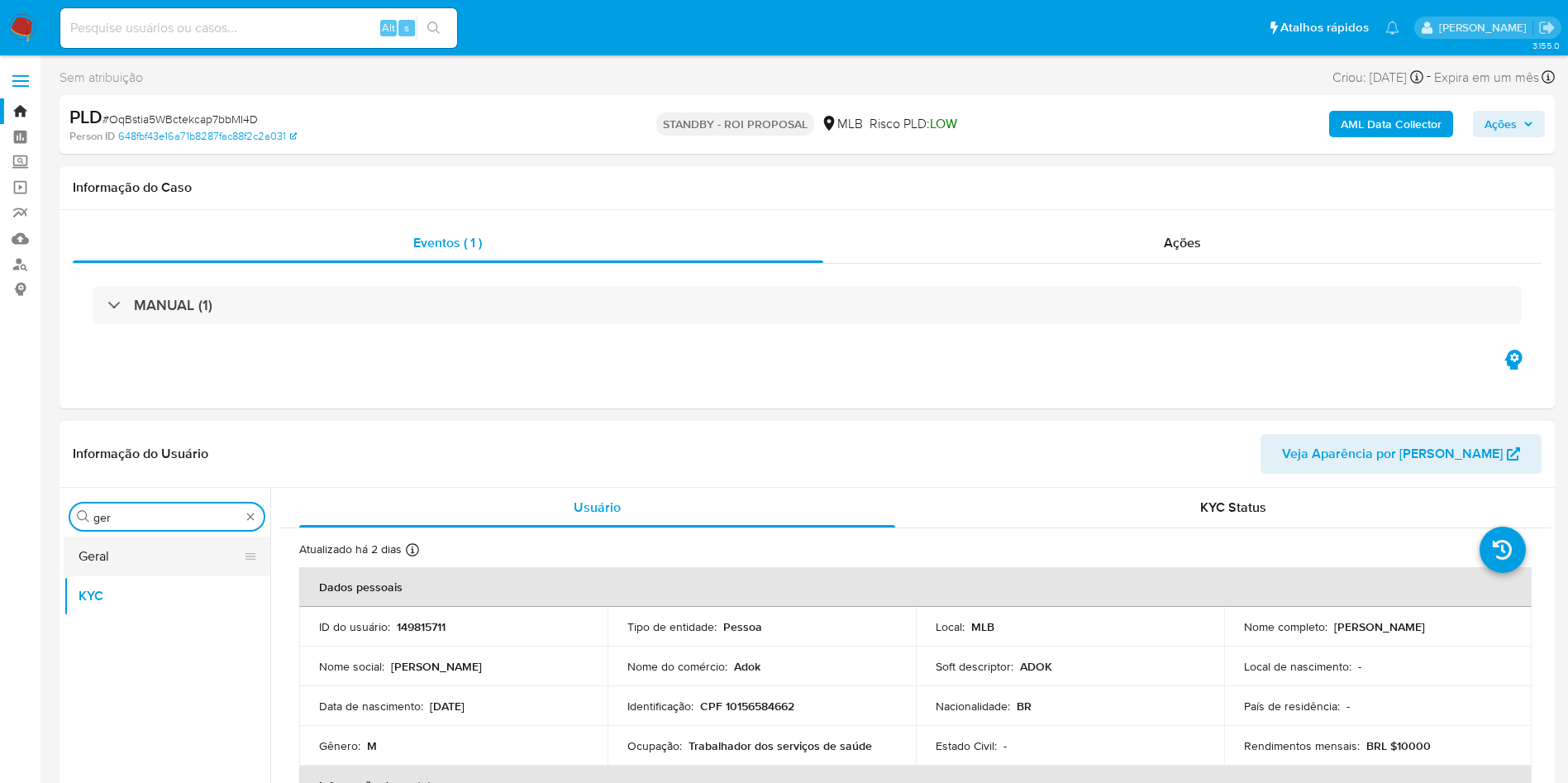
type input "ger"
click at [139, 553] on button "Geral" at bounding box center [160, 556] width 193 height 40
select select "10"
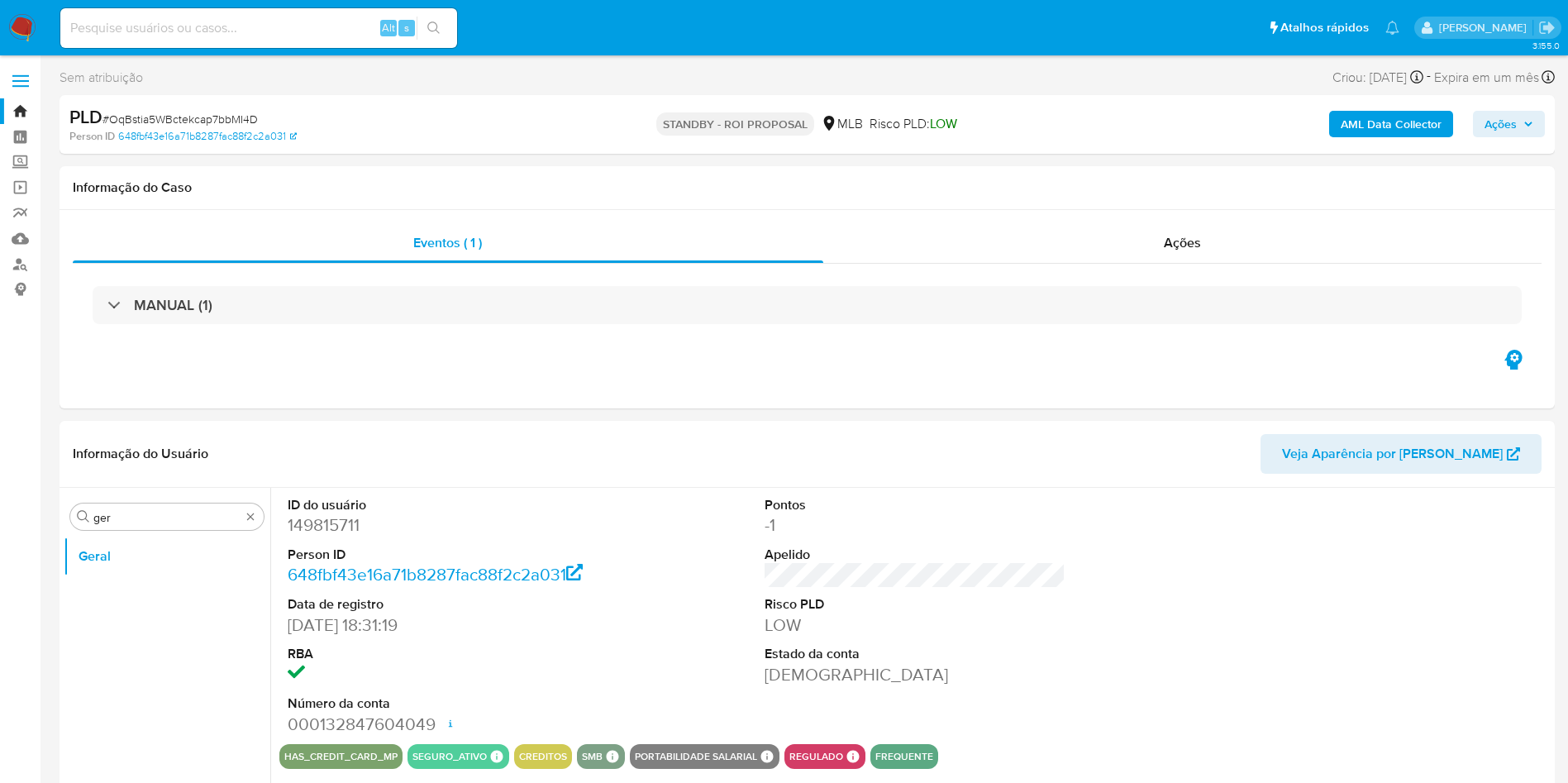
scroll to position [124, 0]
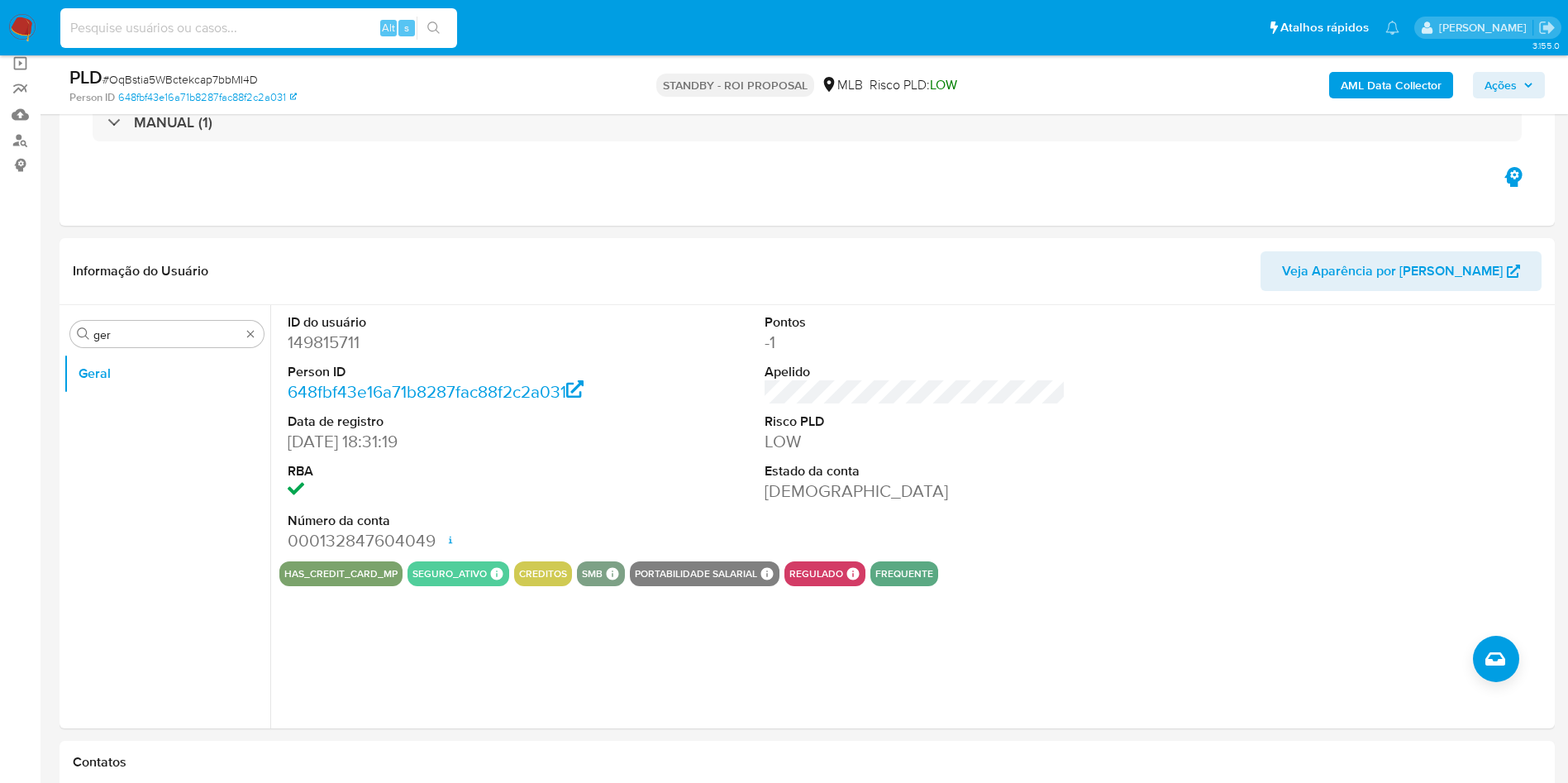
click at [340, 27] on input at bounding box center [258, 28] width 397 height 21
paste input "ABfE1nbWhluULJ2DxXZZQz0X"
type input "ABfE1nbWhluULJ2DxXZZQz0X"
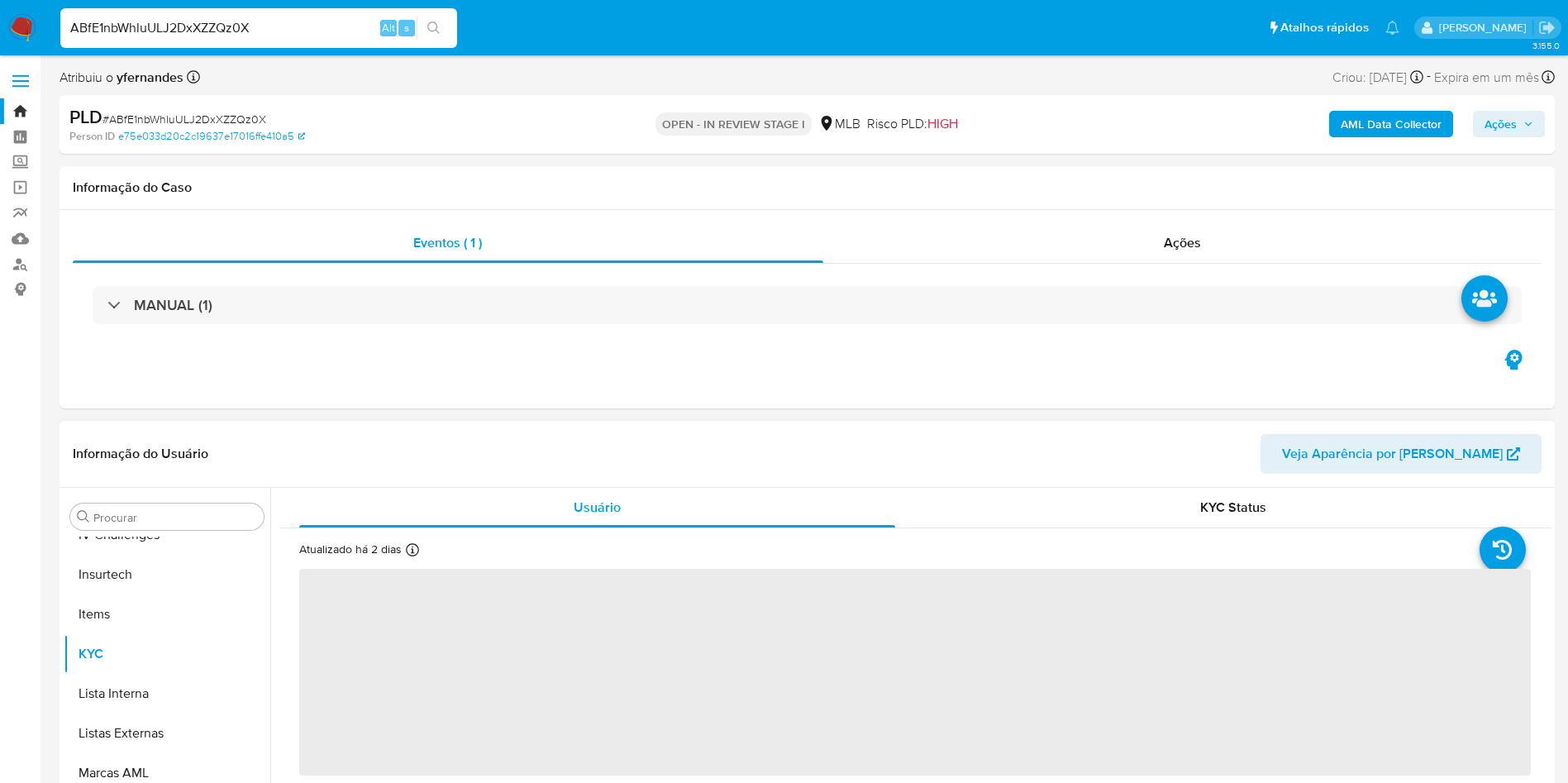
scroll to position [739, 0]
click at [128, 517] on input "Procurar" at bounding box center [175, 517] width 164 height 15
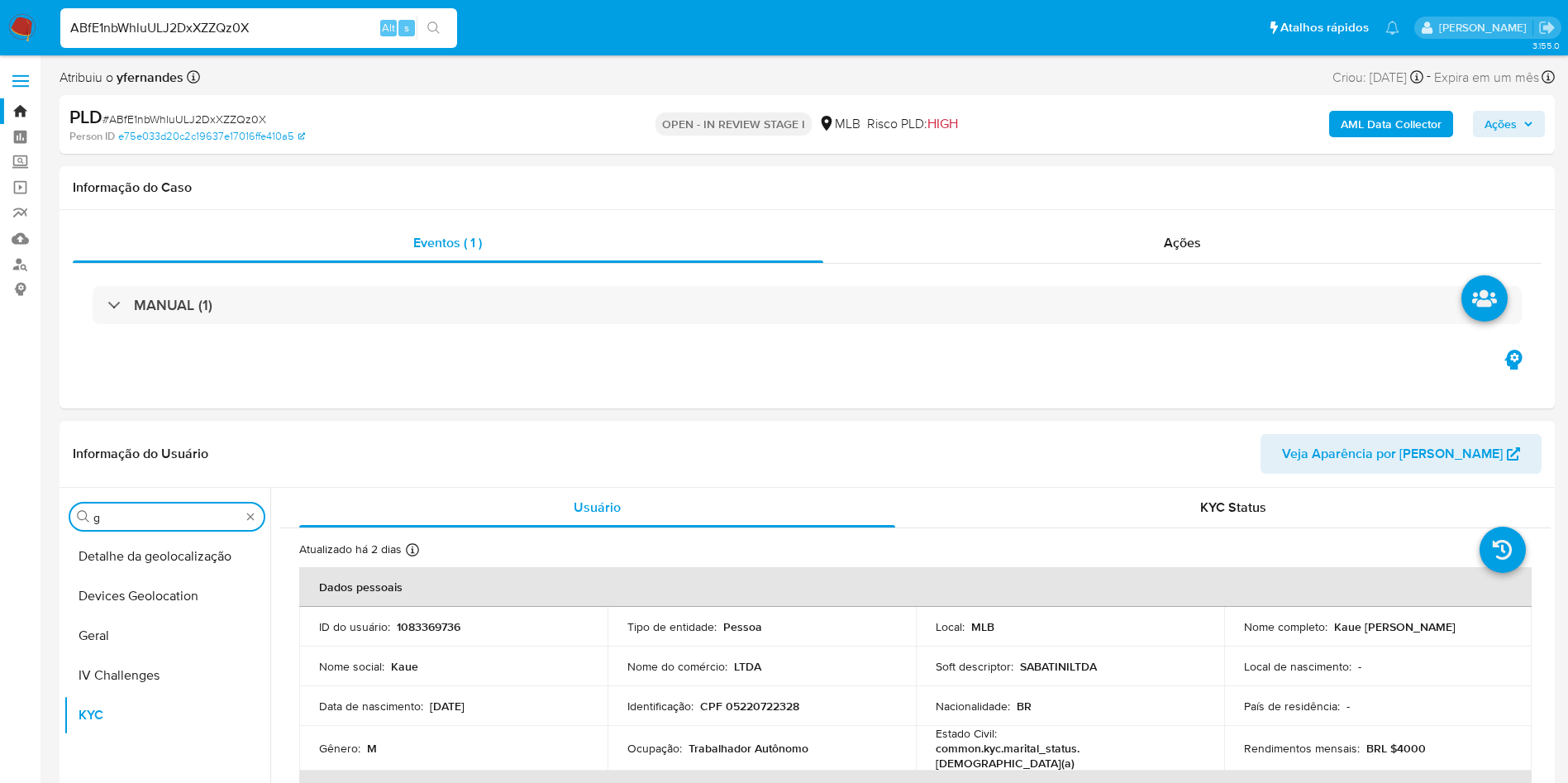
scroll to position [0, 0]
type input "ger"
click at [123, 546] on button "Geral" at bounding box center [160, 556] width 193 height 40
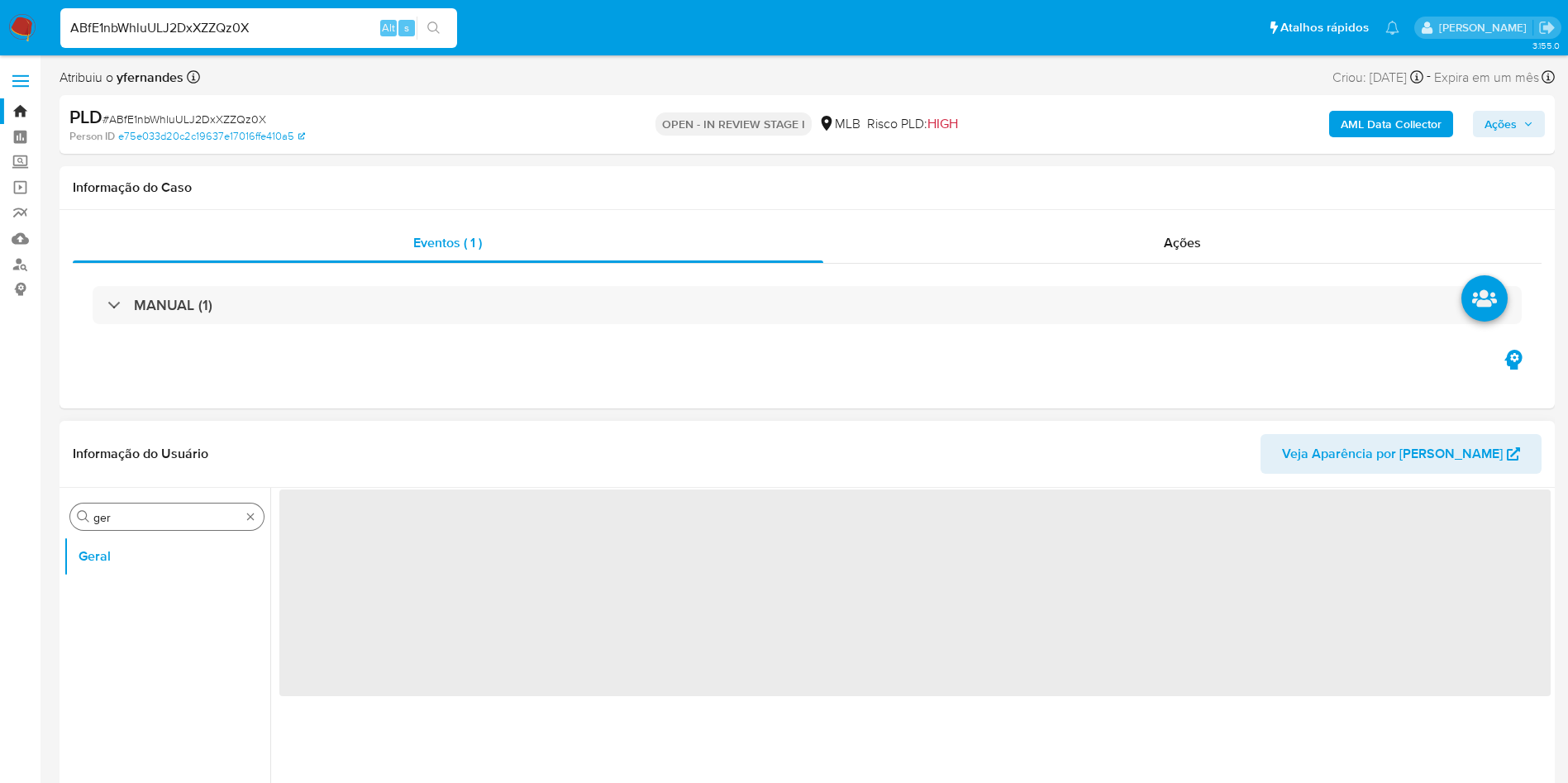
select select "10"
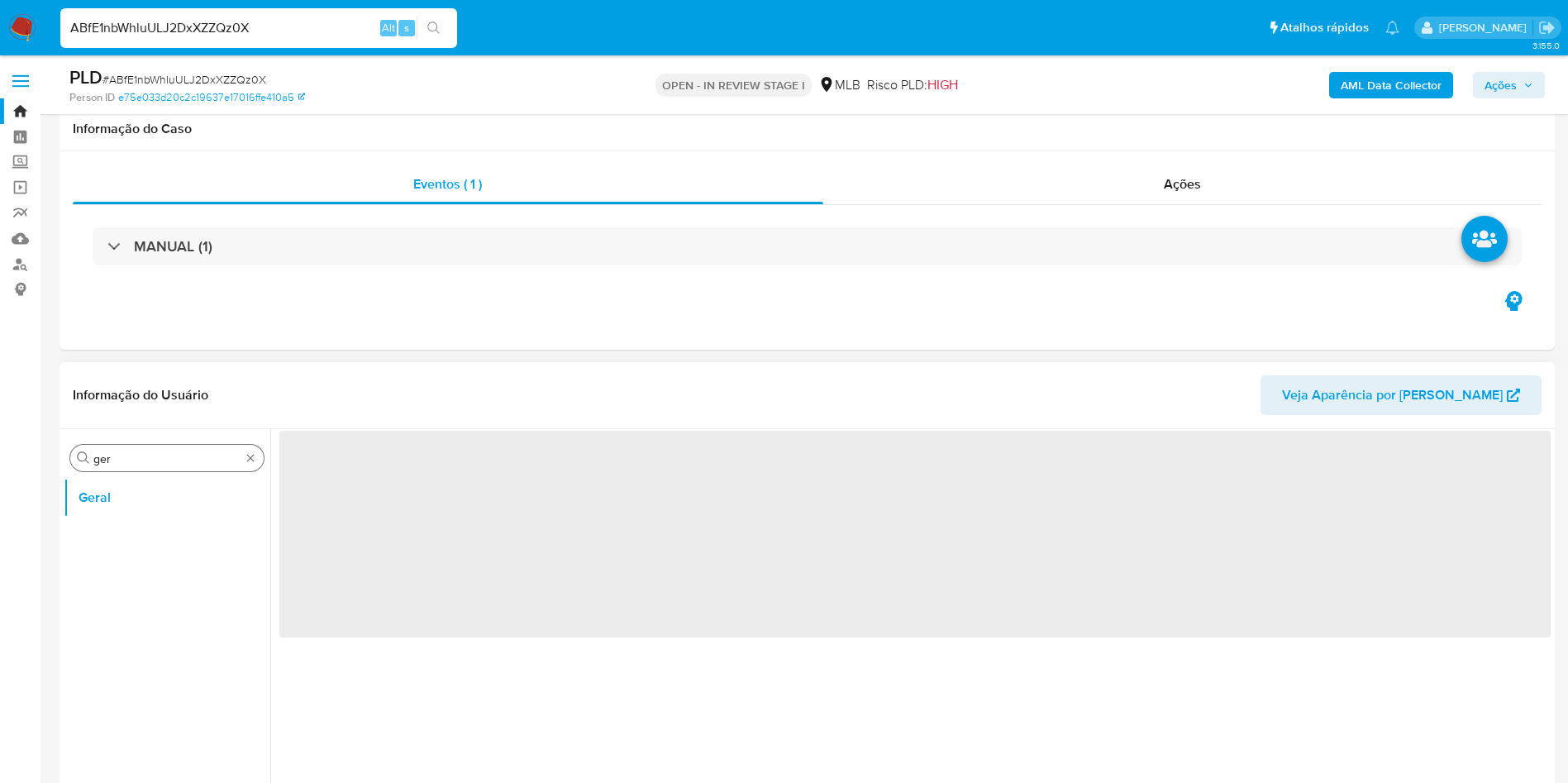
scroll to position [124, 0]
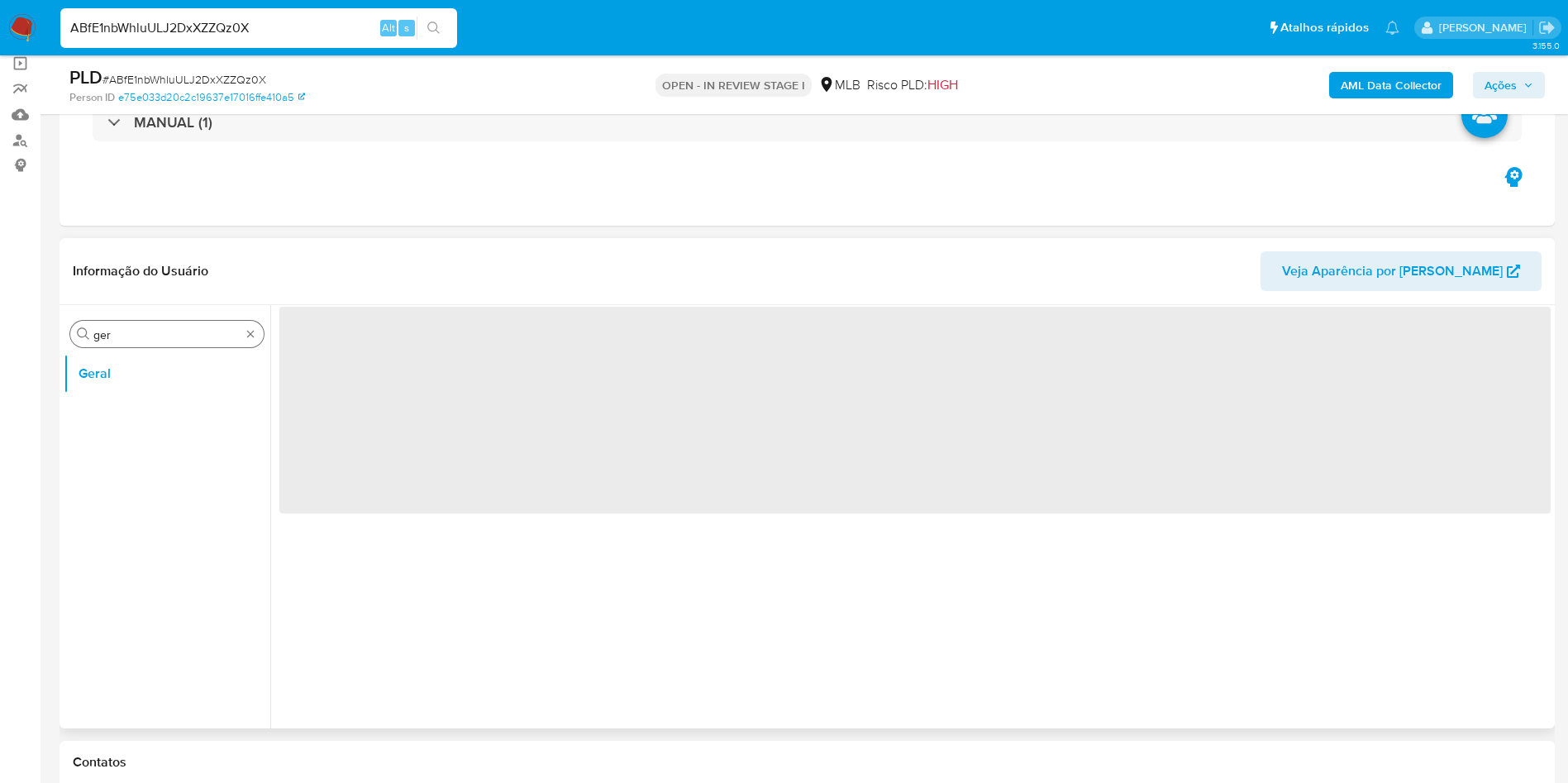
click at [128, 335] on input "ger" at bounding box center [167, 335] width 147 height 15
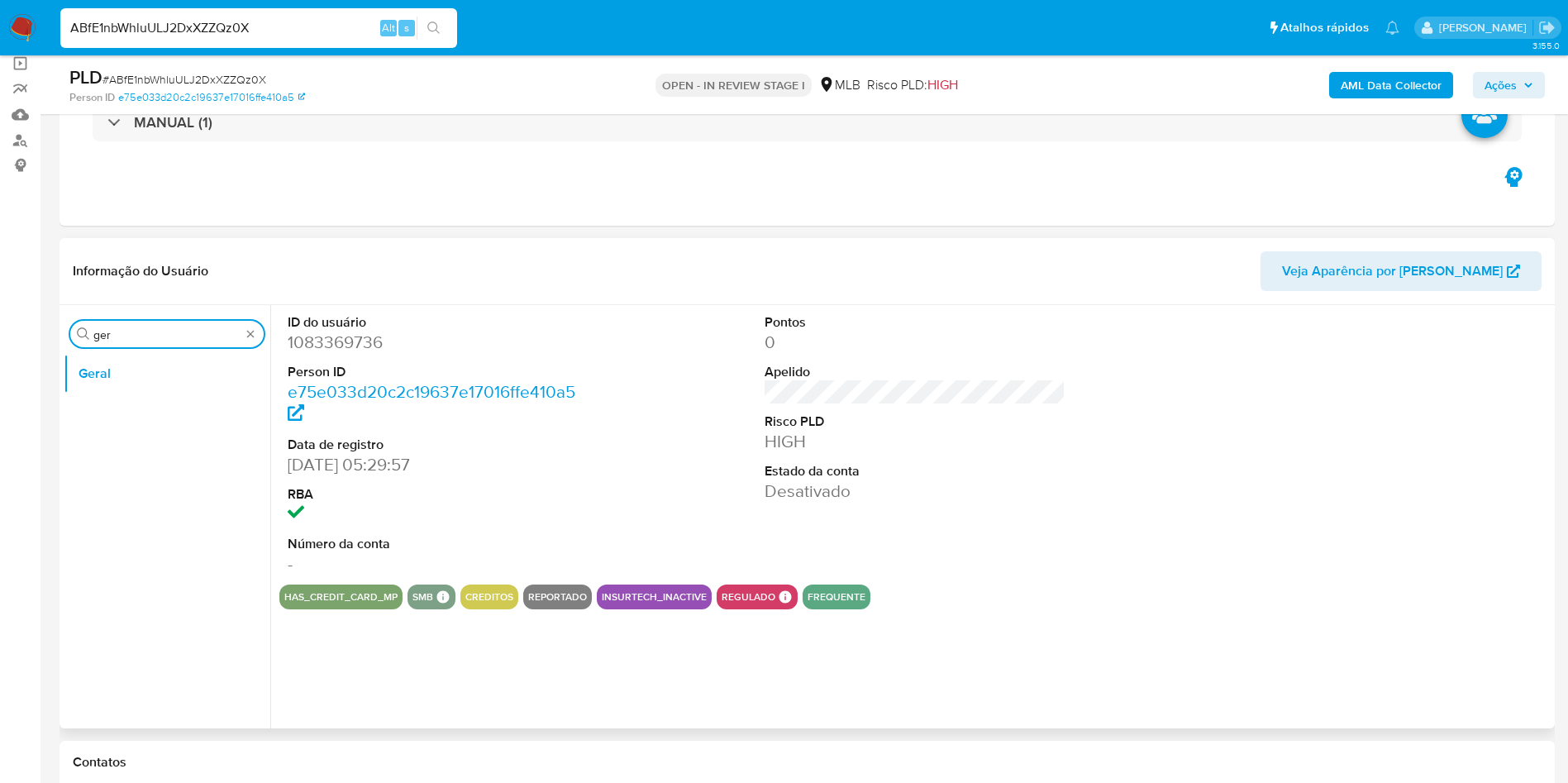
click at [128, 335] on input "ger" at bounding box center [167, 335] width 147 height 15
type input "res"
click at [128, 447] on button "Restrições Novo Mundo" at bounding box center [160, 453] width 193 height 40
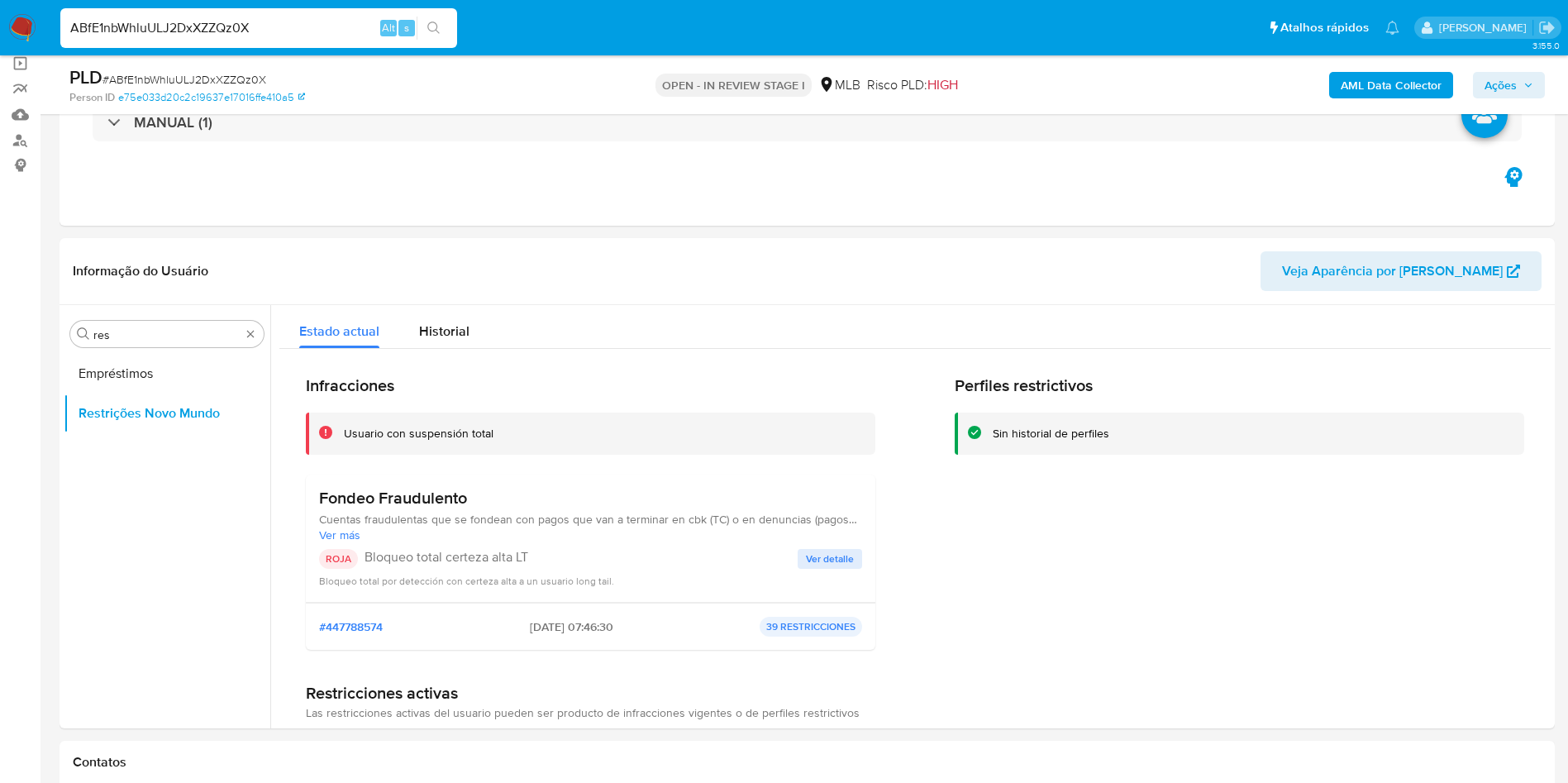
click at [35, 16] on img at bounding box center [22, 28] width 28 height 28
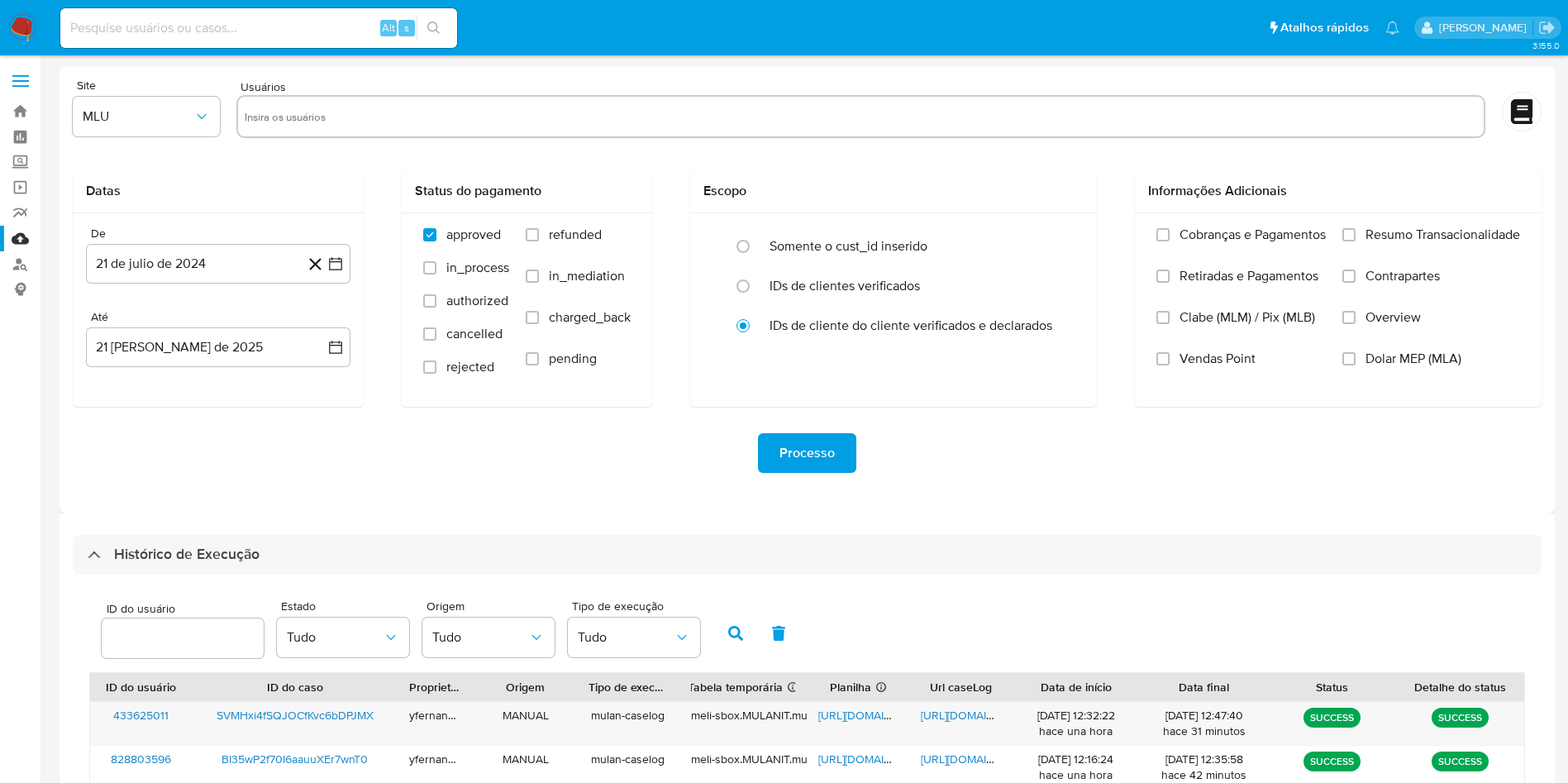
select select "10"
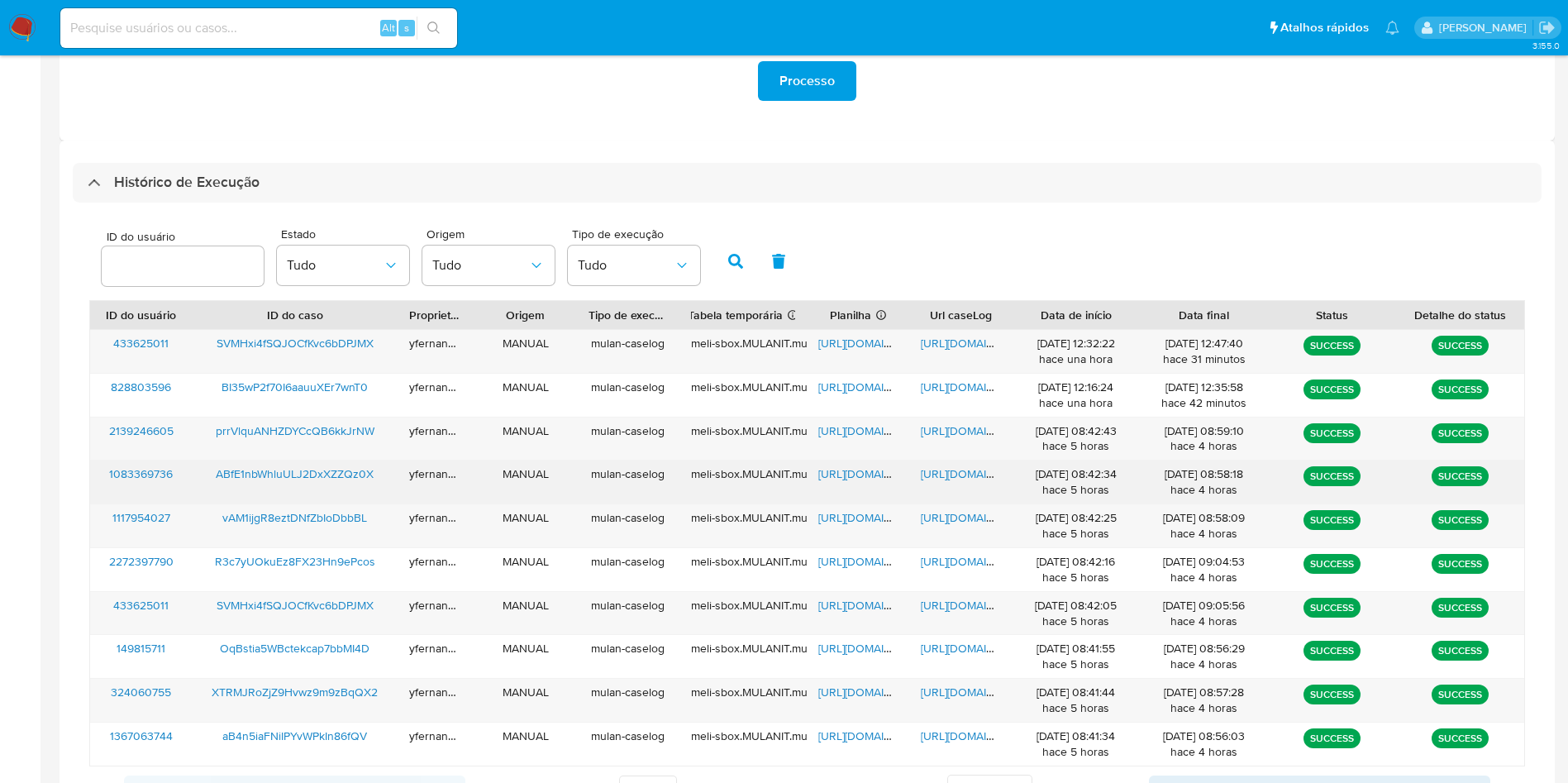
click at [854, 466] on span "[URL][DOMAIN_NAME]" at bounding box center [875, 474] width 114 height 17
click at [971, 471] on span "[URL][DOMAIN_NAME]" at bounding box center [977, 474] width 114 height 17
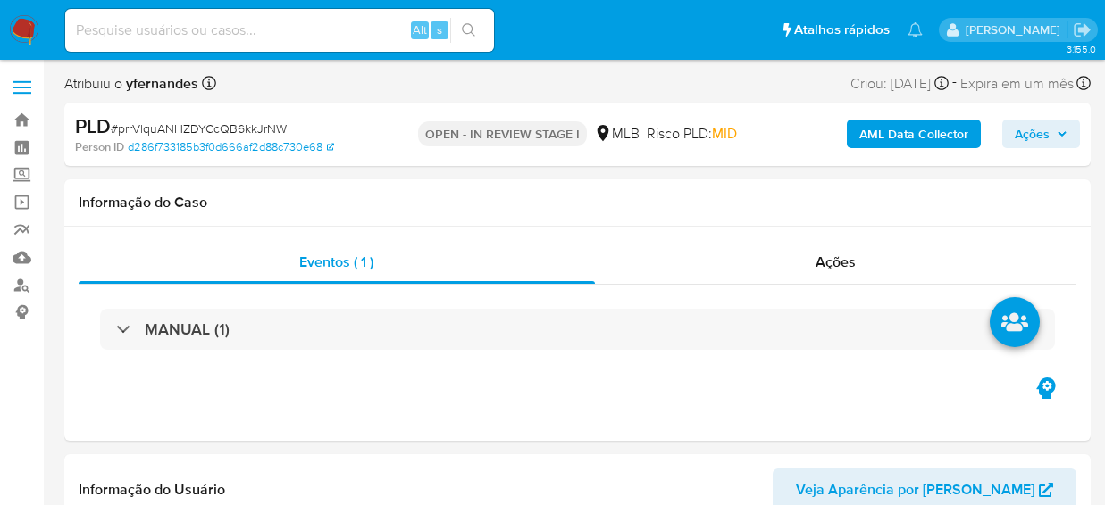
select select "10"
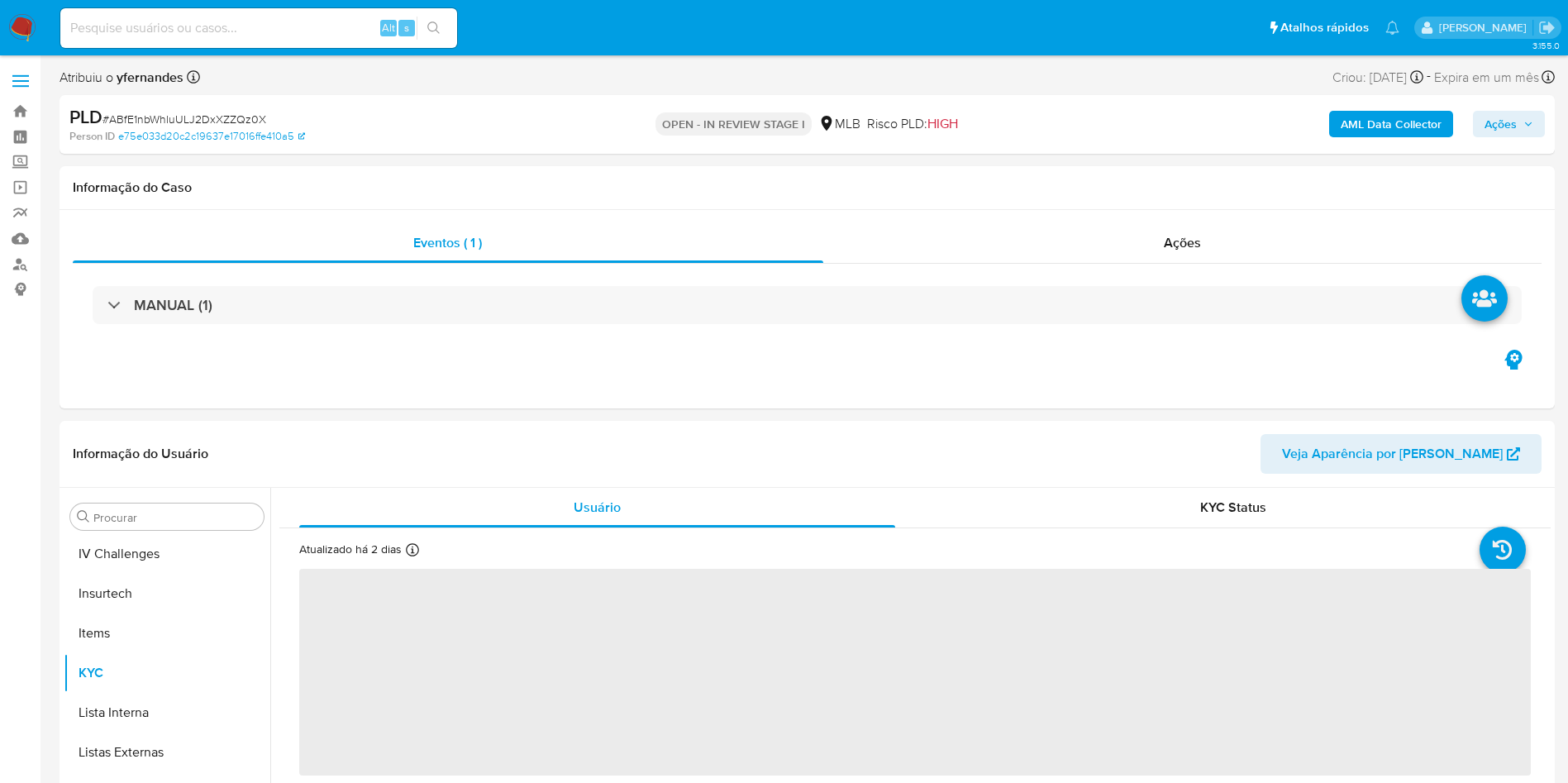
scroll to position [739, 0]
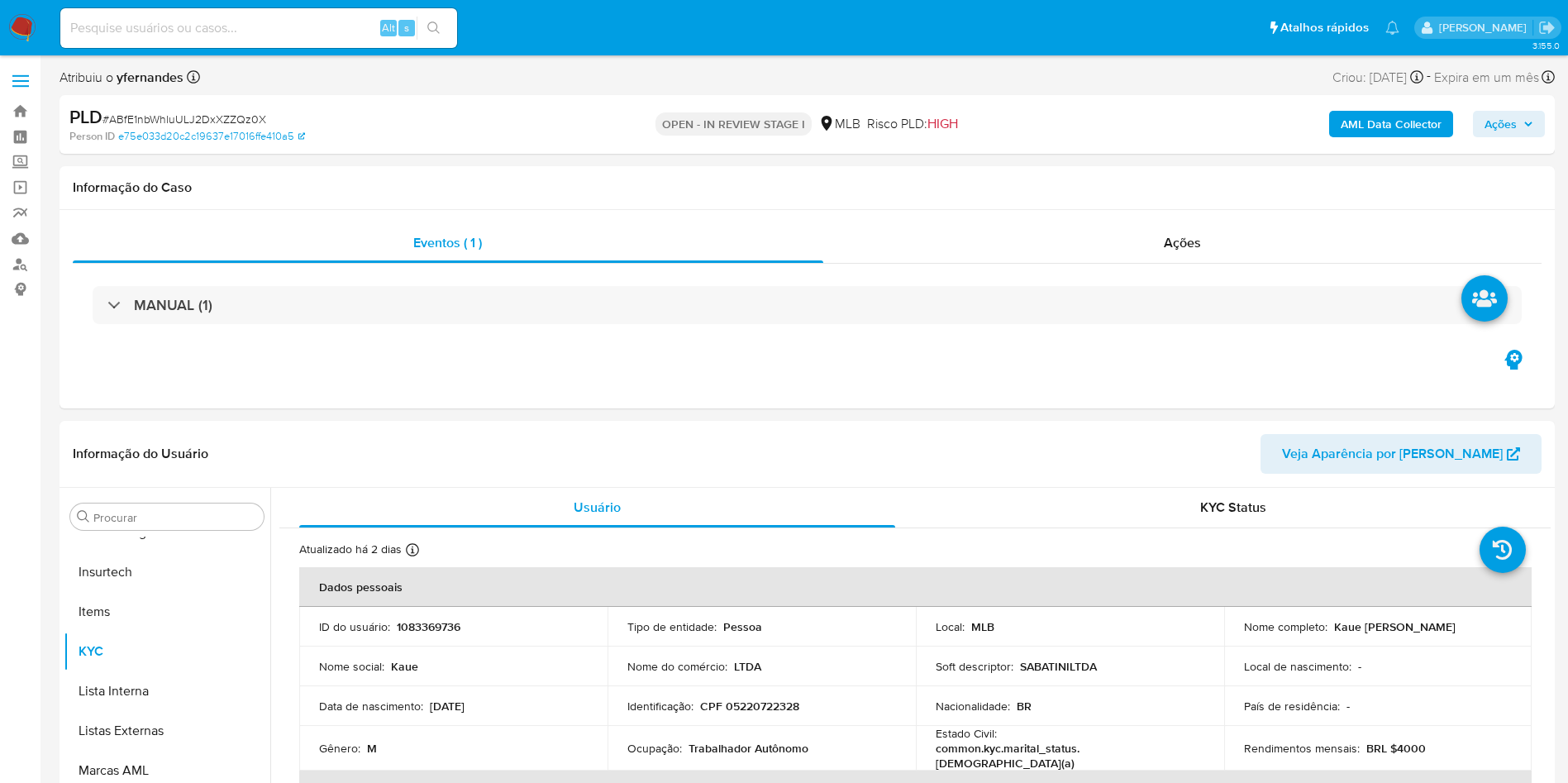
select select "10"
click at [174, 117] on span "# ABfE1nbWhluULJ2DxXZZQz0X" at bounding box center [184, 119] width 164 height 17
copy span "ABfE1nbWhluULJ2DxXZZQz0X"
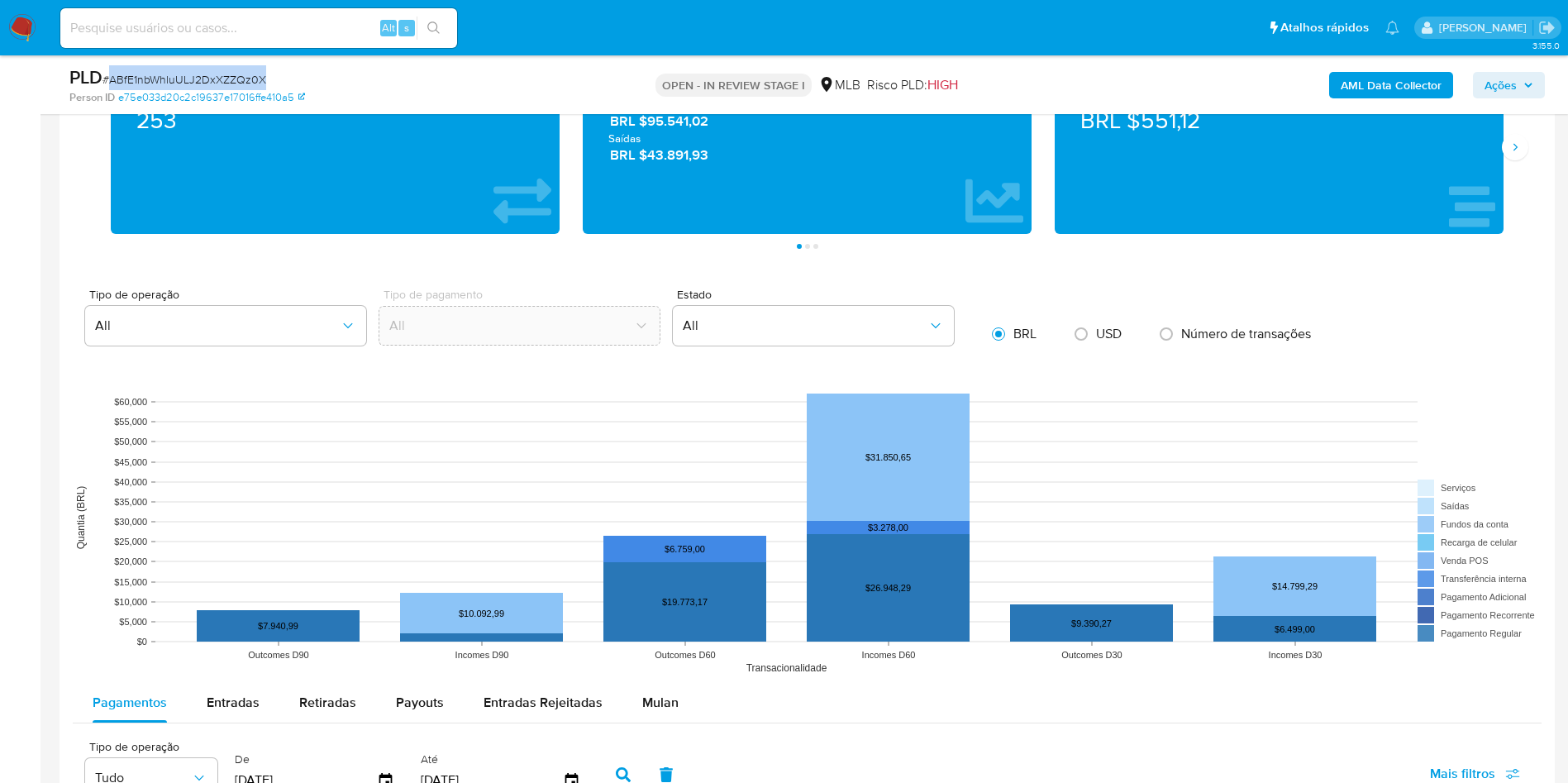
scroll to position [1116, 0]
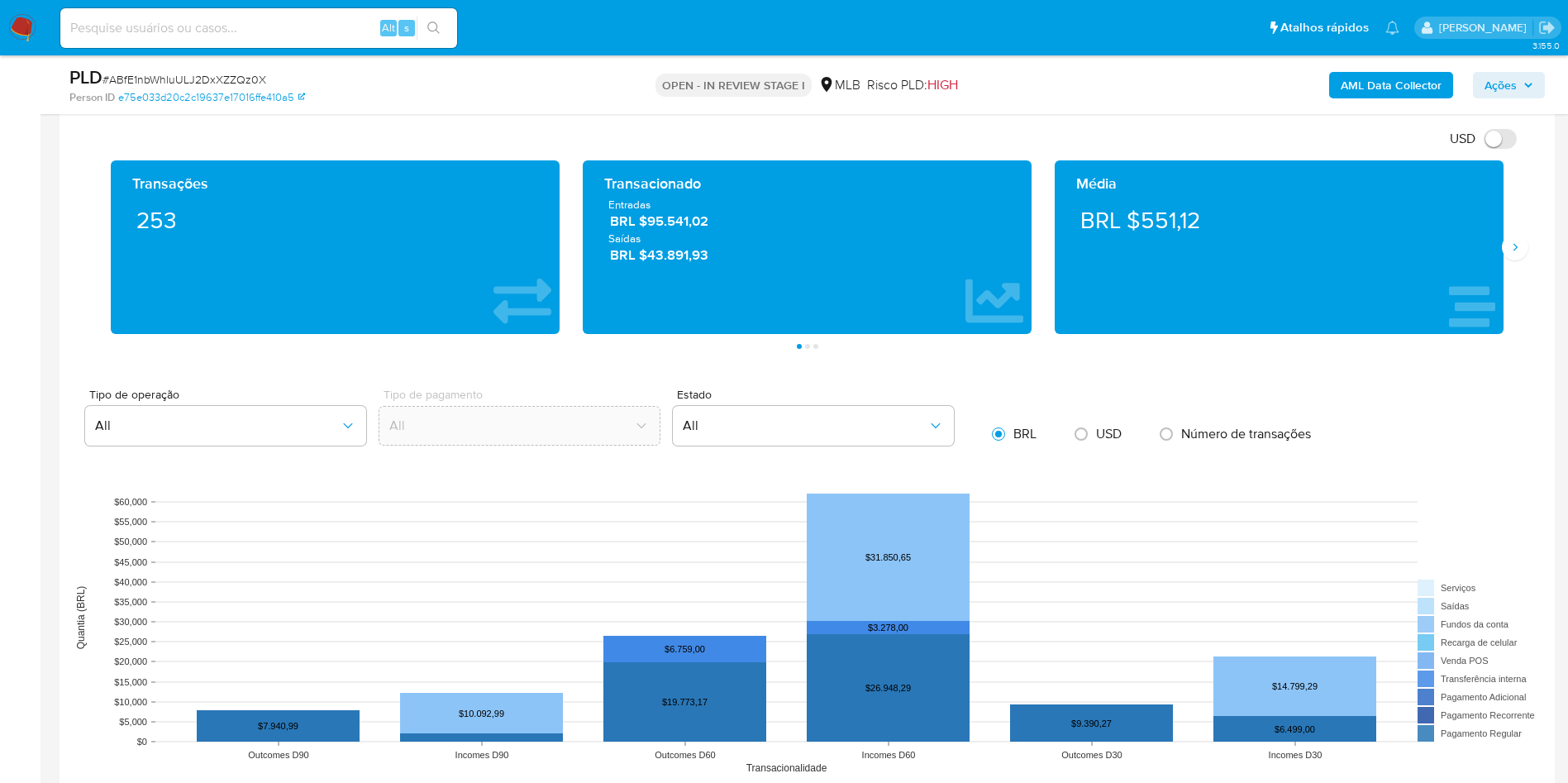
click at [1527, 255] on div "Transações 253 Transacionado Entradas BRL $95.541,02 Saídas BRL $43.891,93 Médi…" at bounding box center [807, 255] width 1469 height 189
click at [1519, 247] on icon "Siguiente" at bounding box center [1515, 247] width 13 height 13
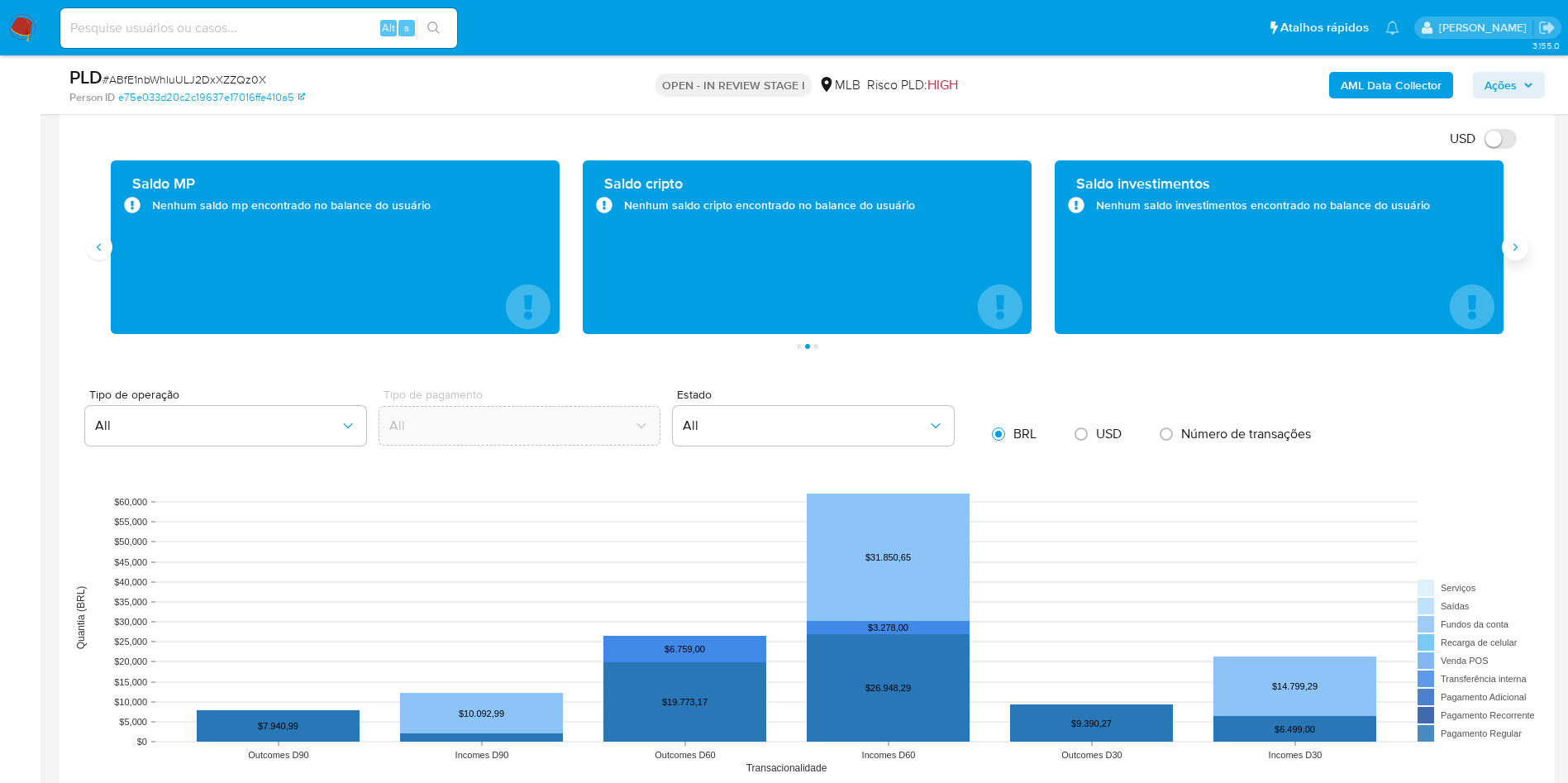
click at [1519, 247] on icon "Siguiente" at bounding box center [1515, 247] width 13 height 13
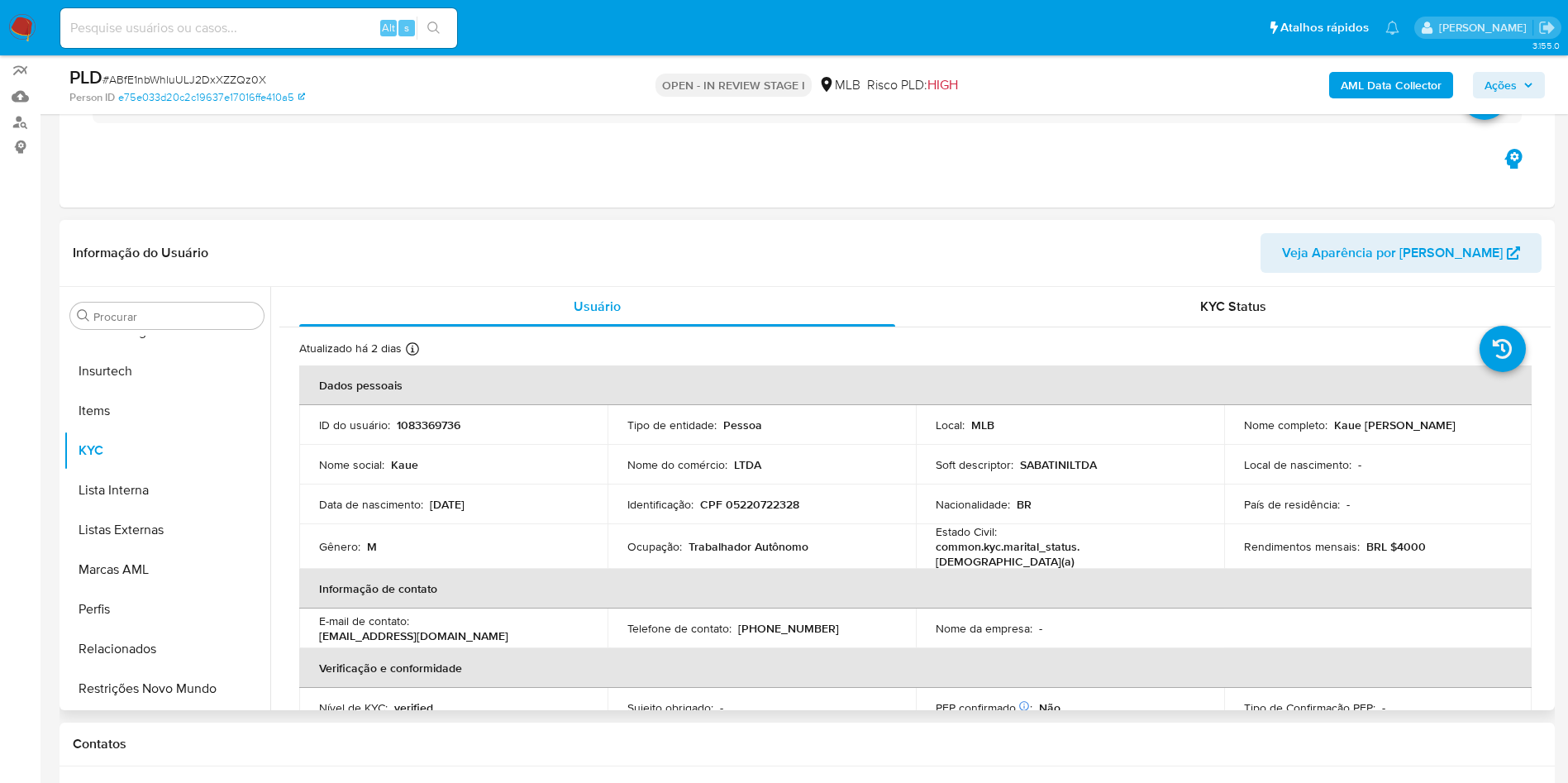
scroll to position [124, 0]
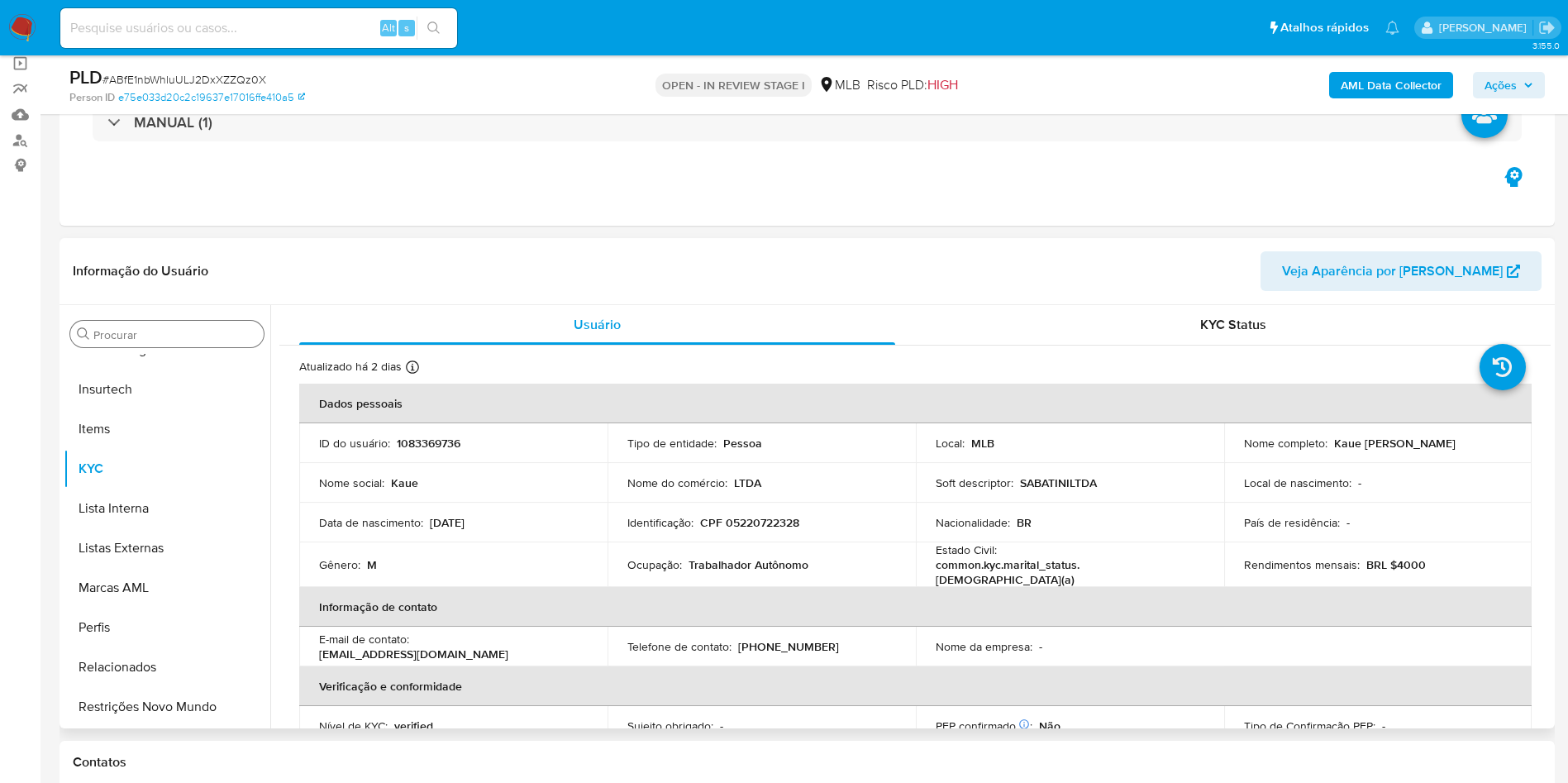
click at [146, 329] on input "Procurar" at bounding box center [175, 335] width 164 height 15
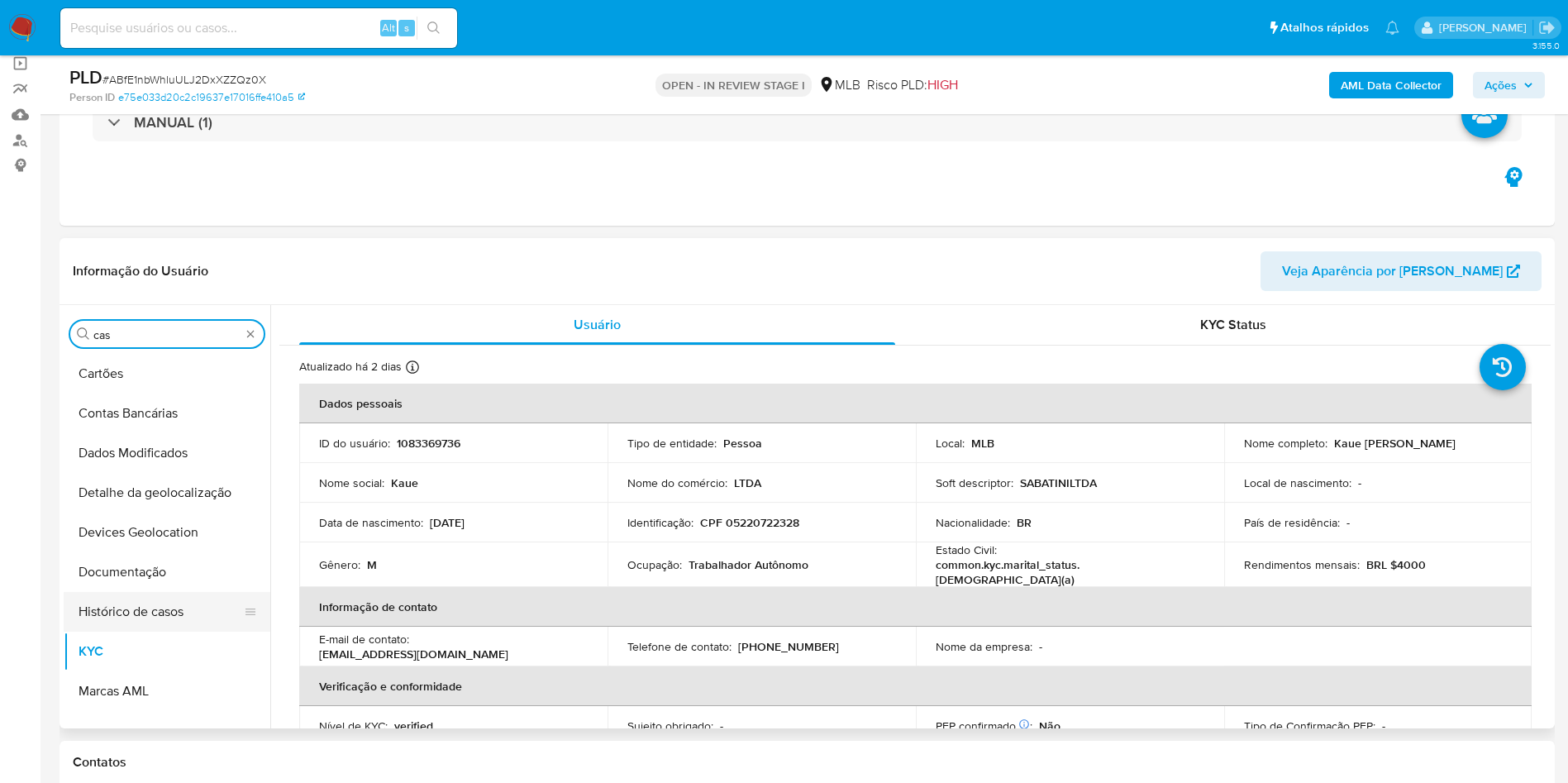
scroll to position [0, 0]
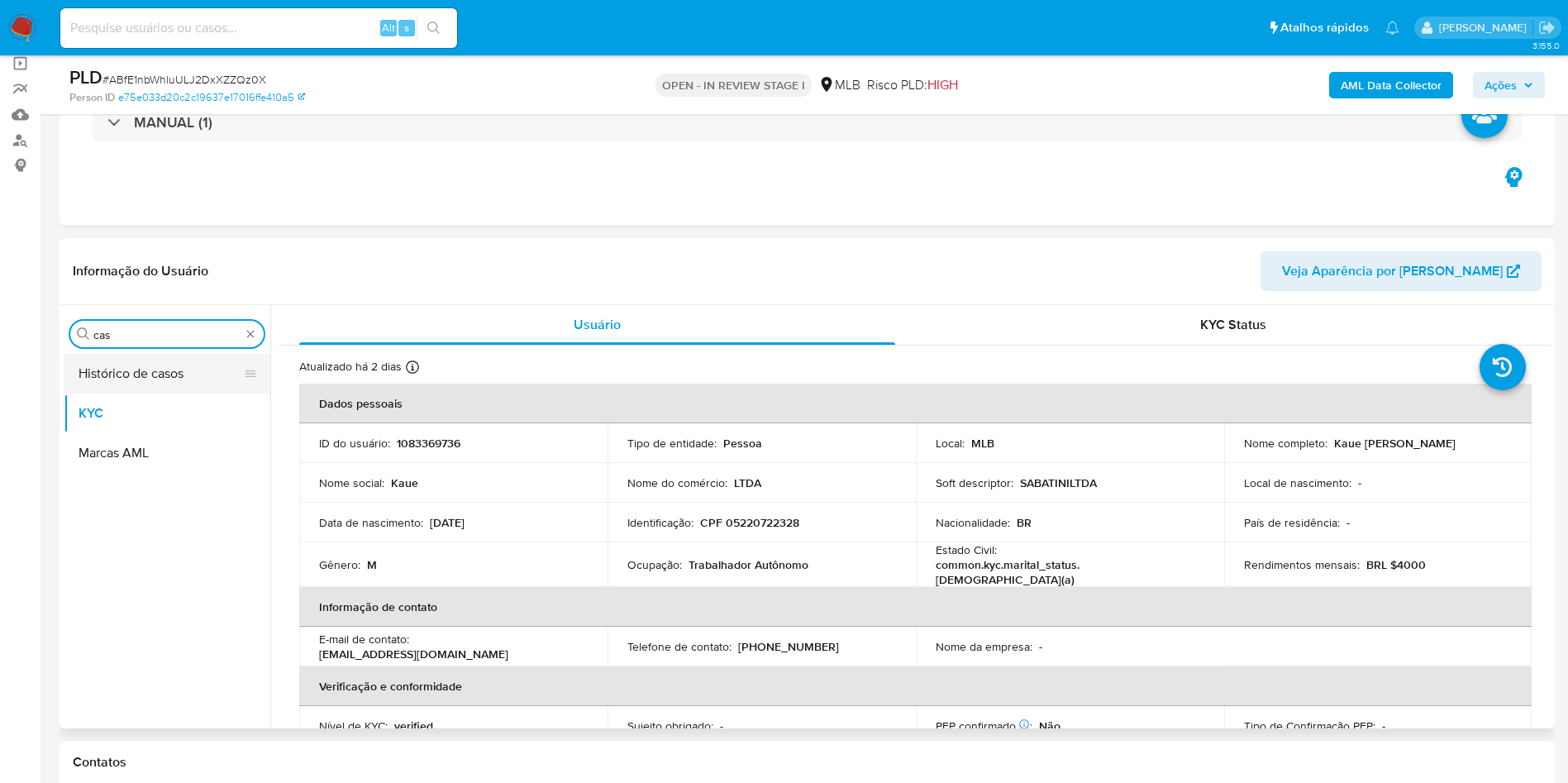
click at [111, 371] on button "Histórico de casos" at bounding box center [160, 373] width 193 height 40
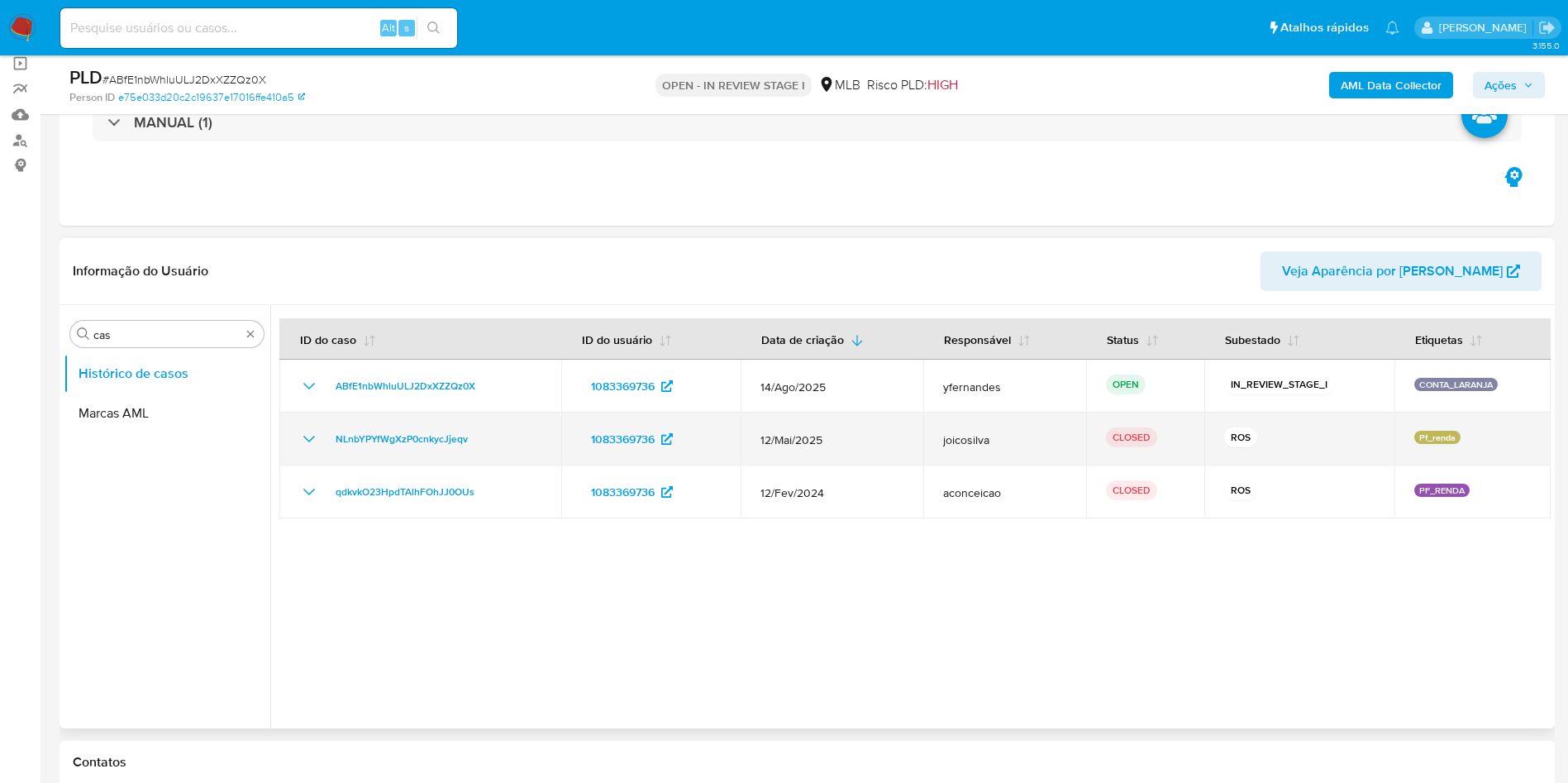
click at [321, 435] on div "NLnbYPYfWgXzP0cnkycJjeqv" at bounding box center [420, 439] width 243 height 19
click at [314, 434] on icon "Mostrar/Ocultar" at bounding box center [308, 439] width 19 height 19
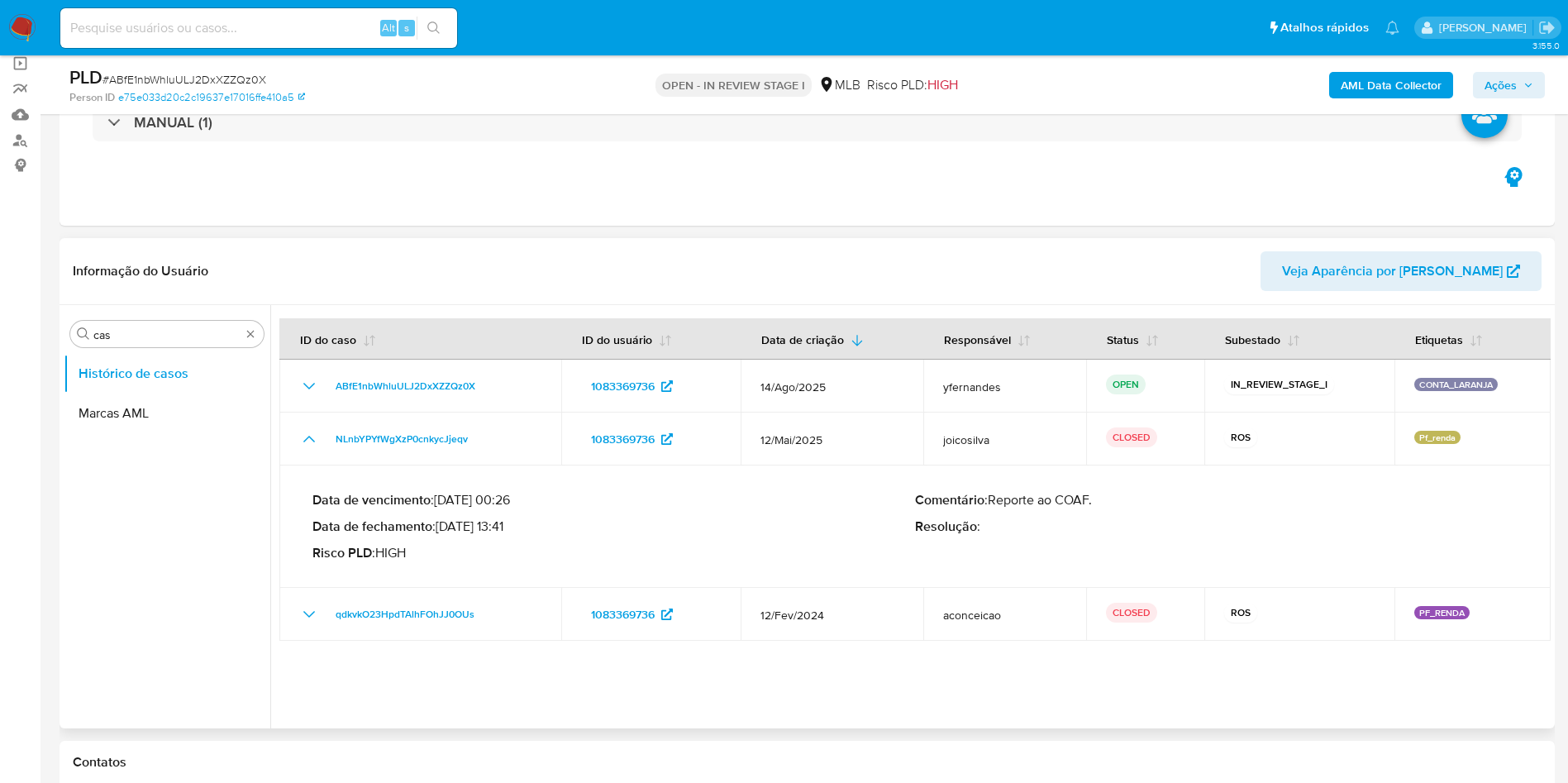
drag, startPoint x: 323, startPoint y: 424, endPoint x: 508, endPoint y: 530, distance: 213.2
click at [508, 530] on tbody "ABfE1nbWhluULJ2DxXZZQz0X 1083369736 14/Ago/2025 yfernandes OPEN IN_REVIEW_STAGE…" at bounding box center [915, 500] width 1272 height 281
drag, startPoint x: 442, startPoint y: 529, endPoint x: 515, endPoint y: 524, distance: 73.2
click at [515, 524] on p "Data de fechamento : 02/06/2025 13:41" at bounding box center [614, 527] width 603 height 17
drag, startPoint x: 685, startPoint y: 557, endPoint x: 246, endPoint y: 373, distance: 476.0
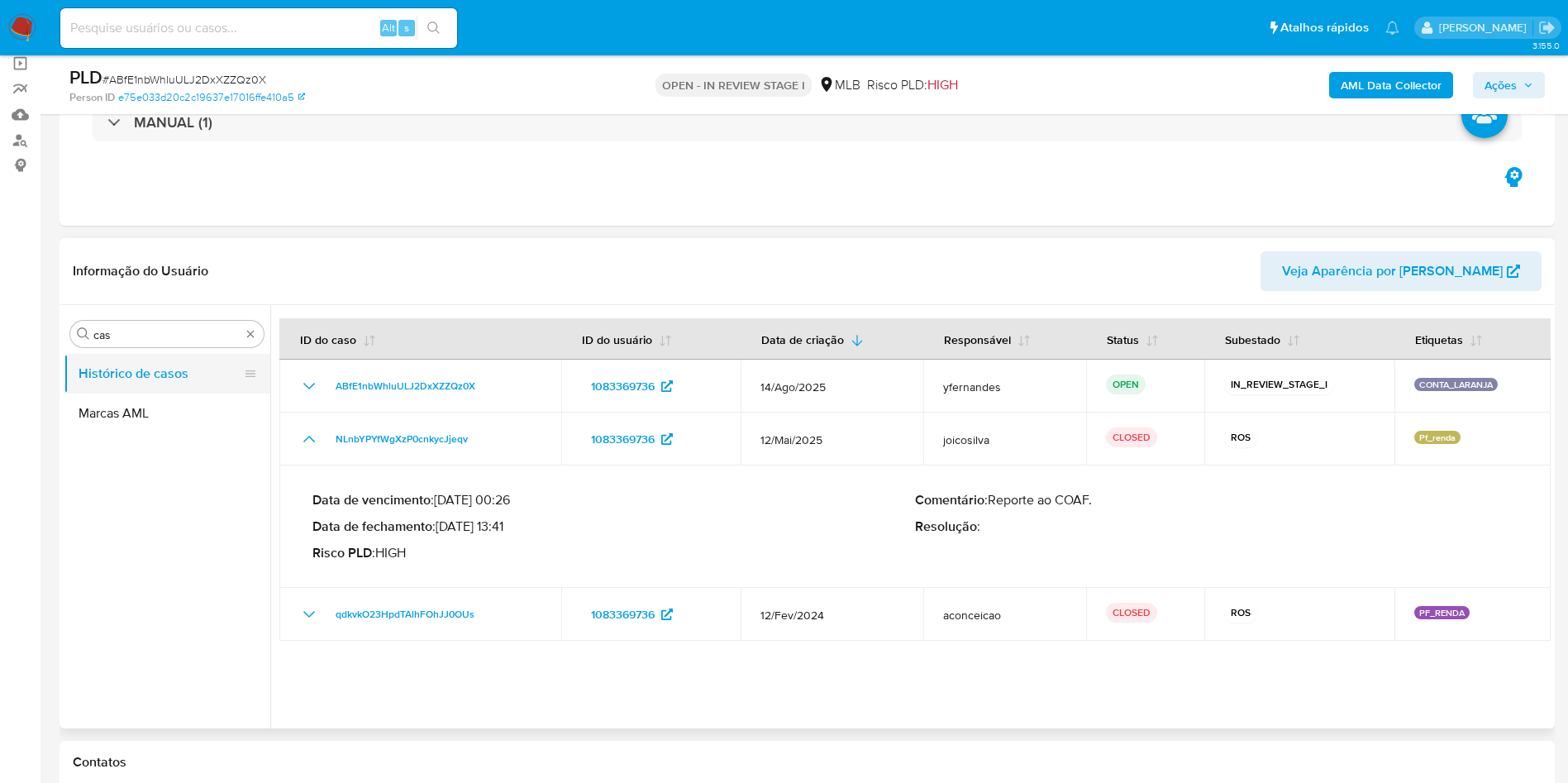
click at [685, 556] on p "Risco PLD : HIGH" at bounding box center [614, 553] width 603 height 17
click at [160, 329] on input "cas" at bounding box center [167, 335] width 147 height 15
click at [159, 329] on input "cas" at bounding box center [167, 335] width 147 height 15
click at [142, 364] on button "Anexos" at bounding box center [160, 373] width 193 height 40
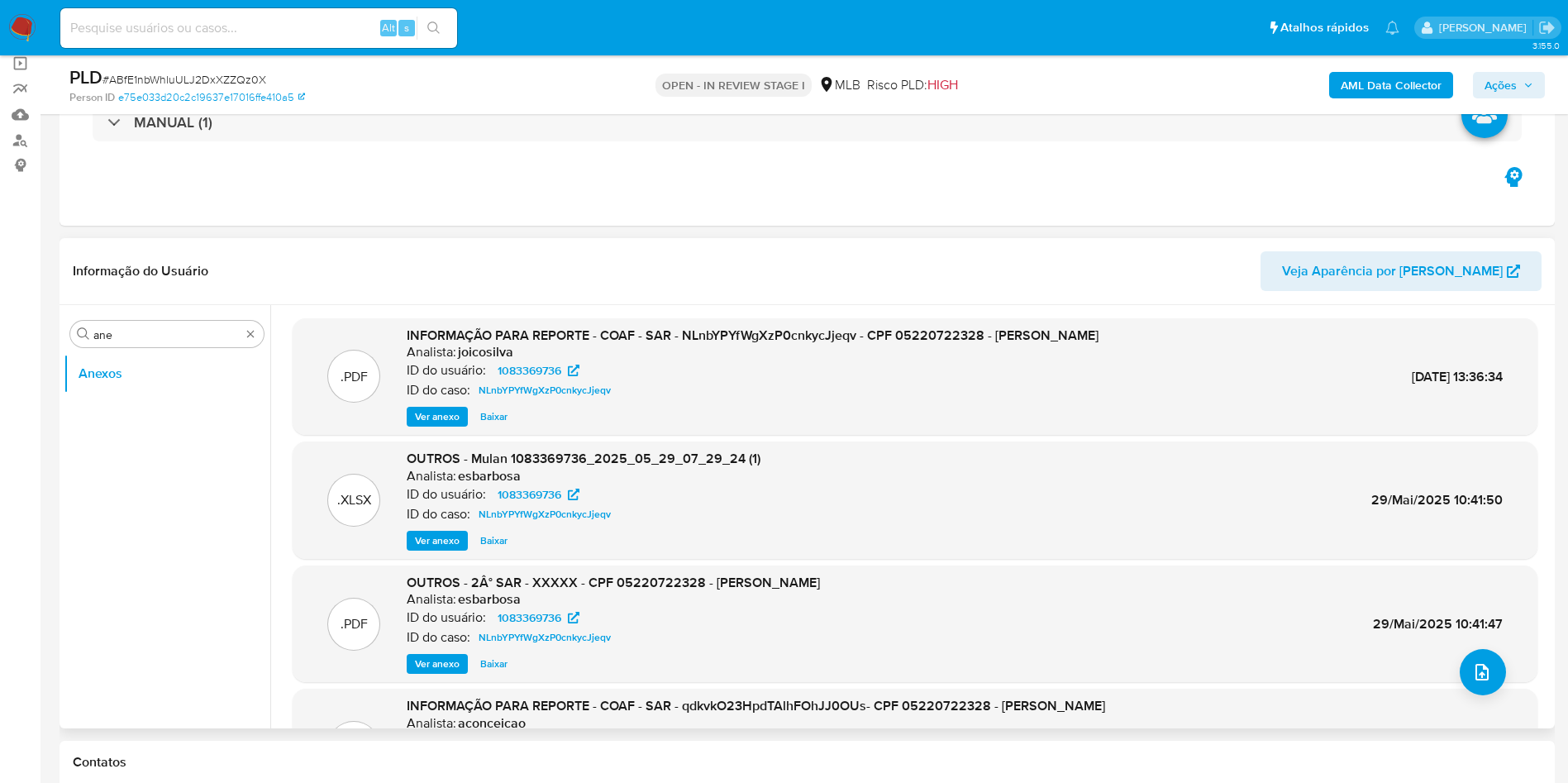
click at [440, 408] on span "Ver anexo" at bounding box center [437, 416] width 44 height 17
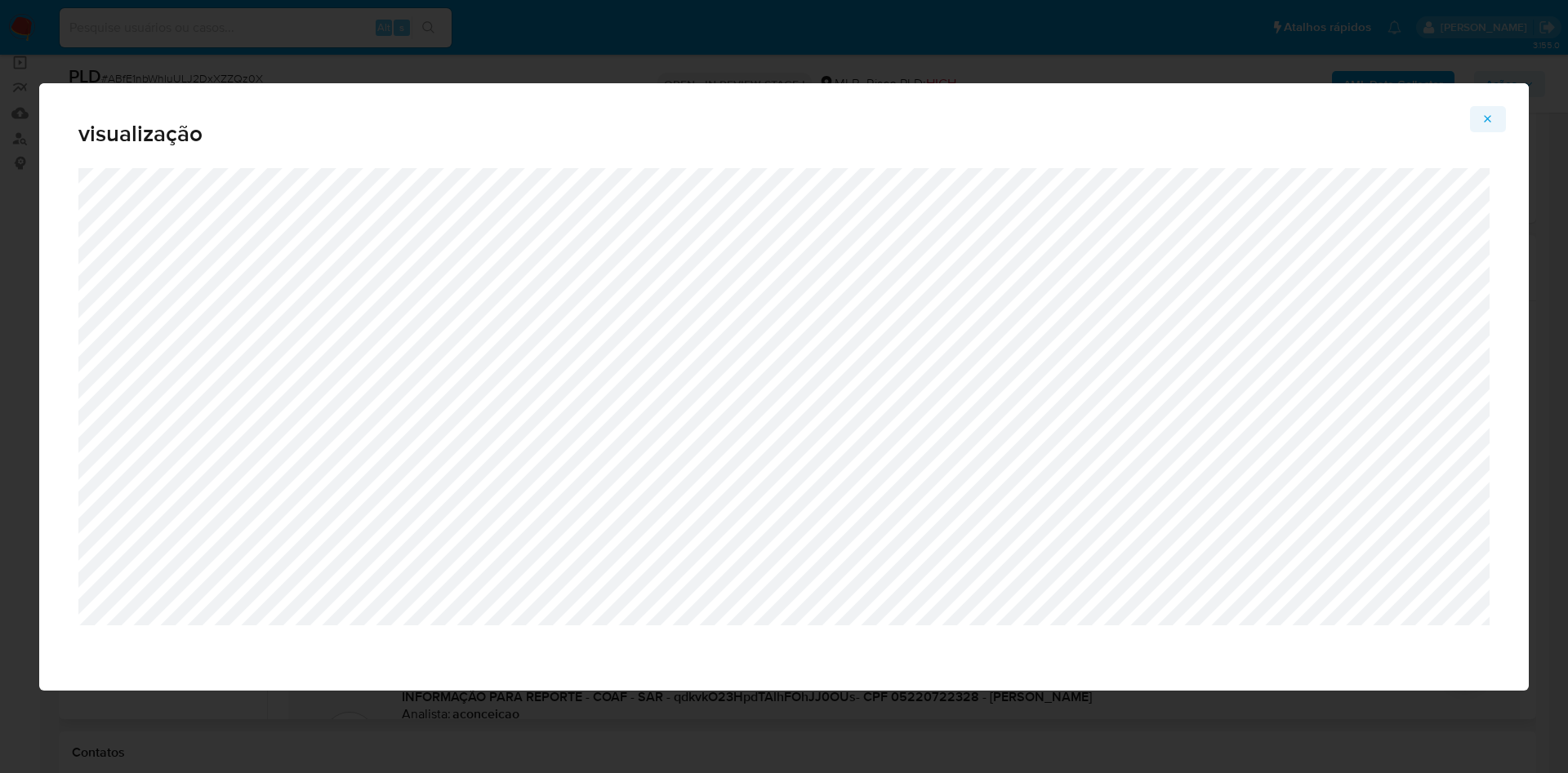
click at [1489, 121] on icon "Attachment preview" at bounding box center [1488, 119] width 13 height 13
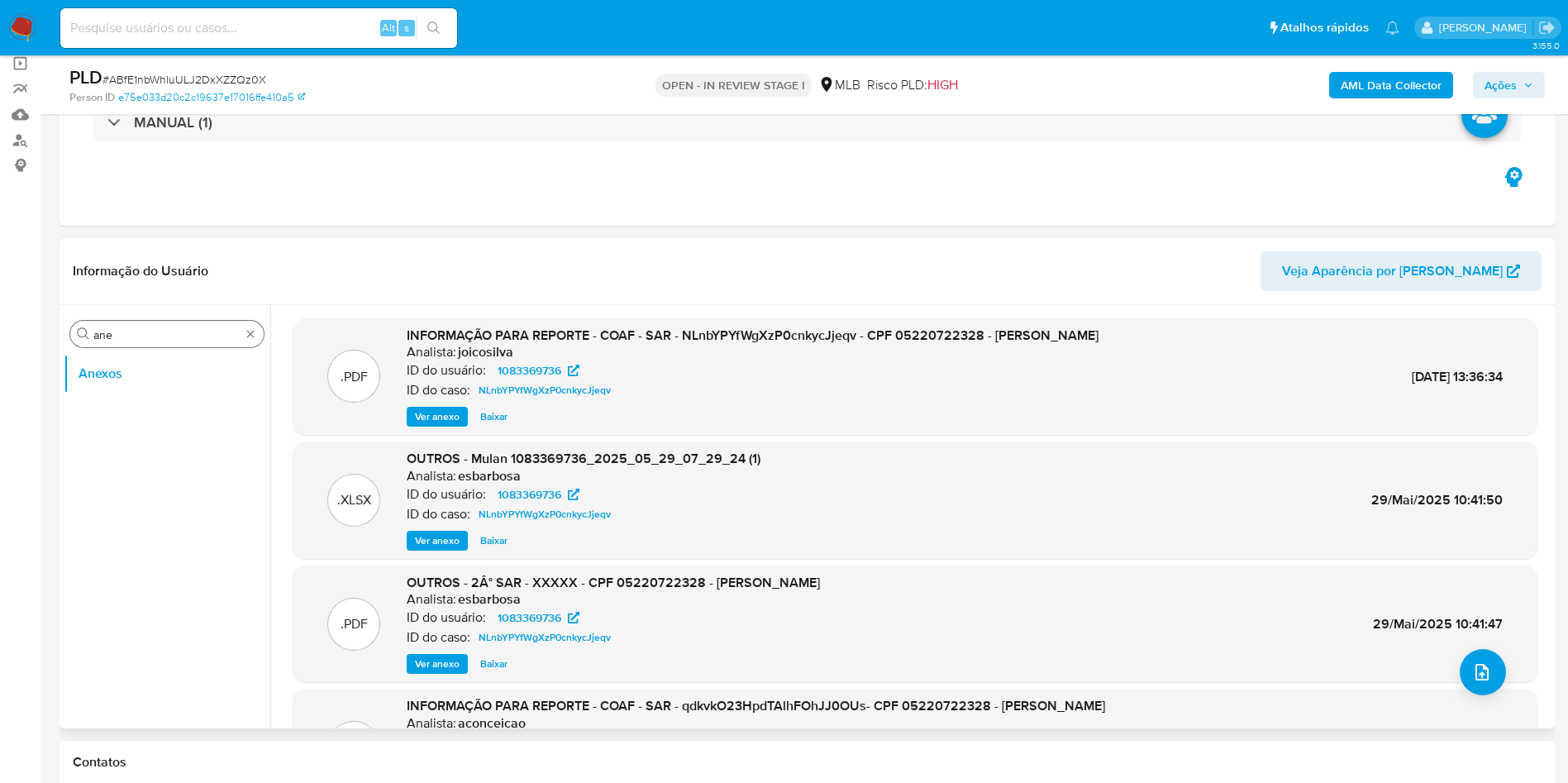
click at [212, 334] on input "ane" at bounding box center [167, 335] width 147 height 15
click at [212, 335] on input "ane" at bounding box center [167, 335] width 147 height 15
click at [159, 343] on div "Procurar ane" at bounding box center [167, 334] width 193 height 27
click at [154, 335] on input "ane" at bounding box center [167, 335] width 147 height 15
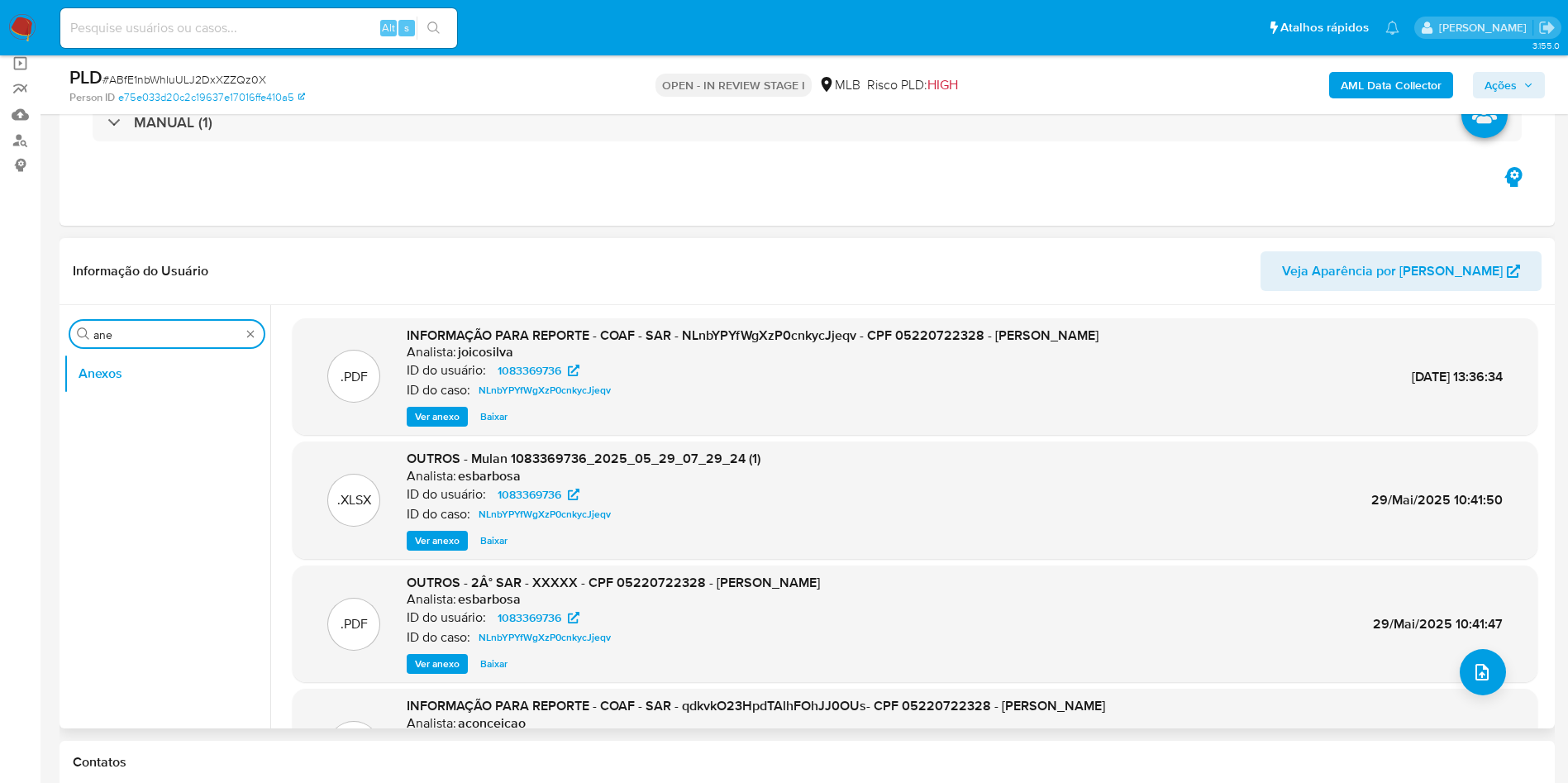
click at [154, 334] on input "ane" at bounding box center [167, 335] width 147 height 15
click at [122, 410] on button "Geral" at bounding box center [160, 413] width 193 height 40
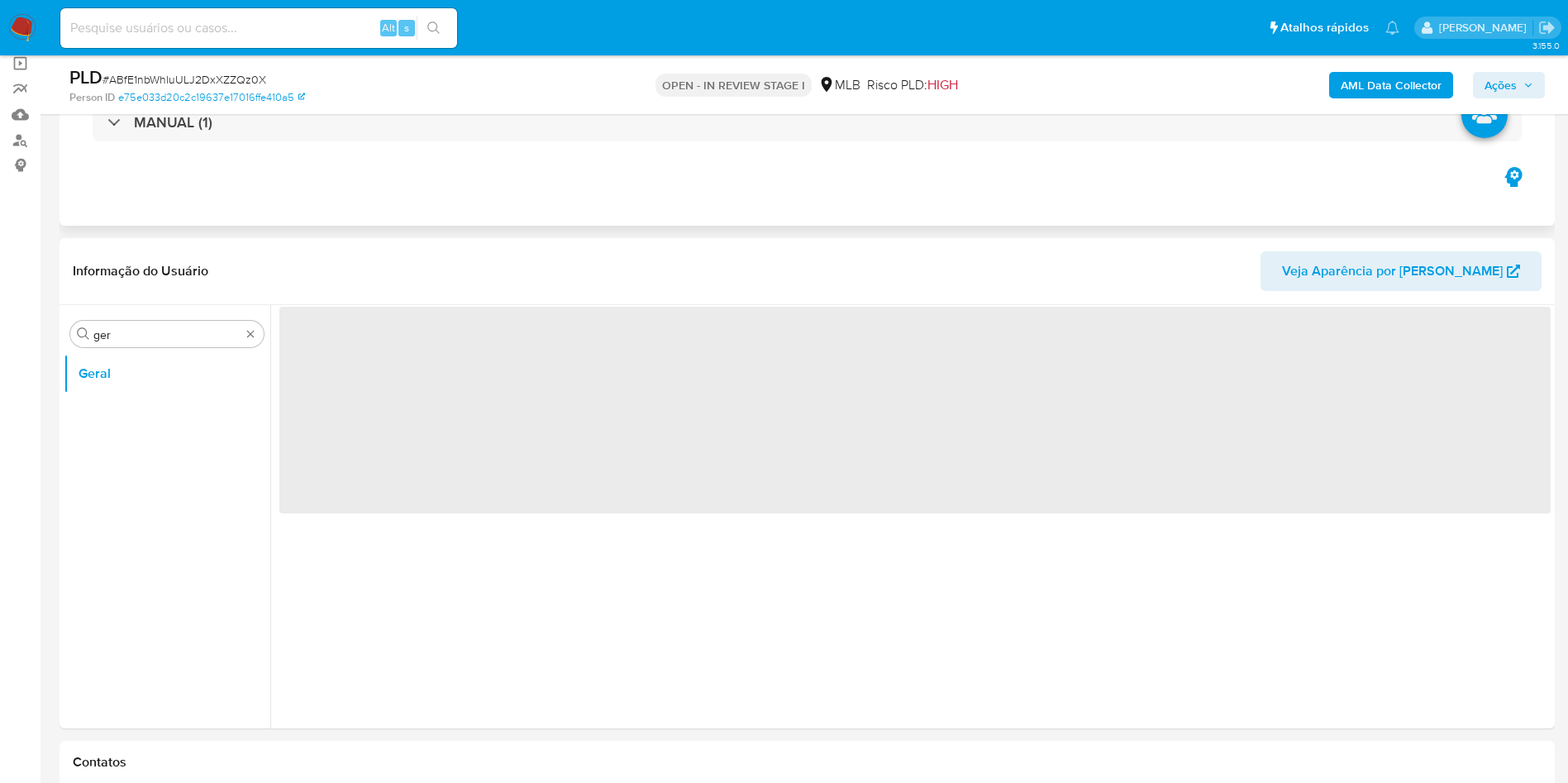
click at [755, 223] on div "Eventos ( 1 ) Ações MANUAL (1)" at bounding box center [807, 126] width 1496 height 198
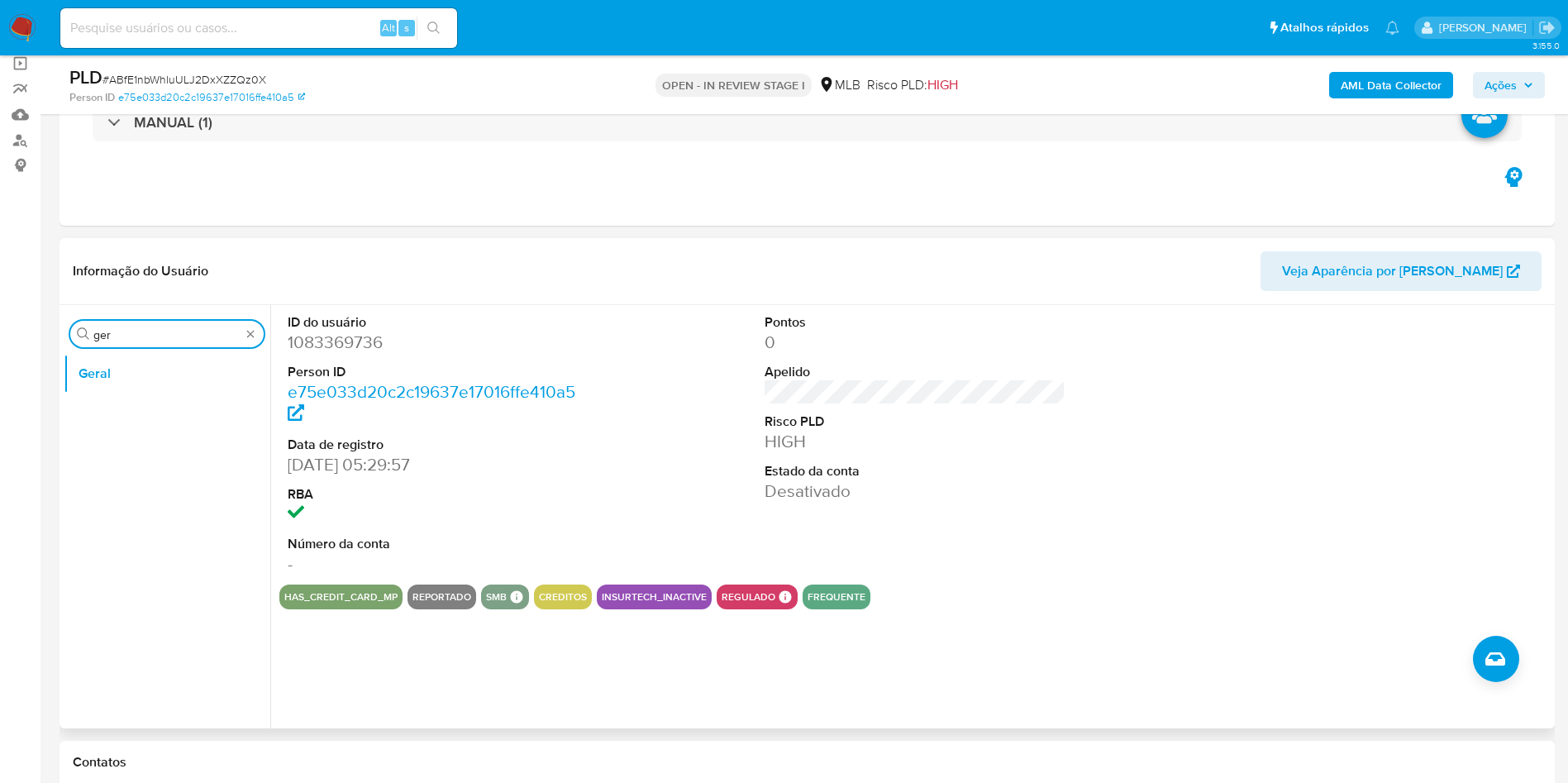
click at [162, 334] on input "ger" at bounding box center [167, 335] width 147 height 15
click at [162, 333] on input "ger" at bounding box center [167, 335] width 147 height 15
click at [162, 332] on input "ger" at bounding box center [167, 335] width 147 height 15
type input "do"
click at [141, 410] on button "Documentação" at bounding box center [160, 413] width 193 height 40
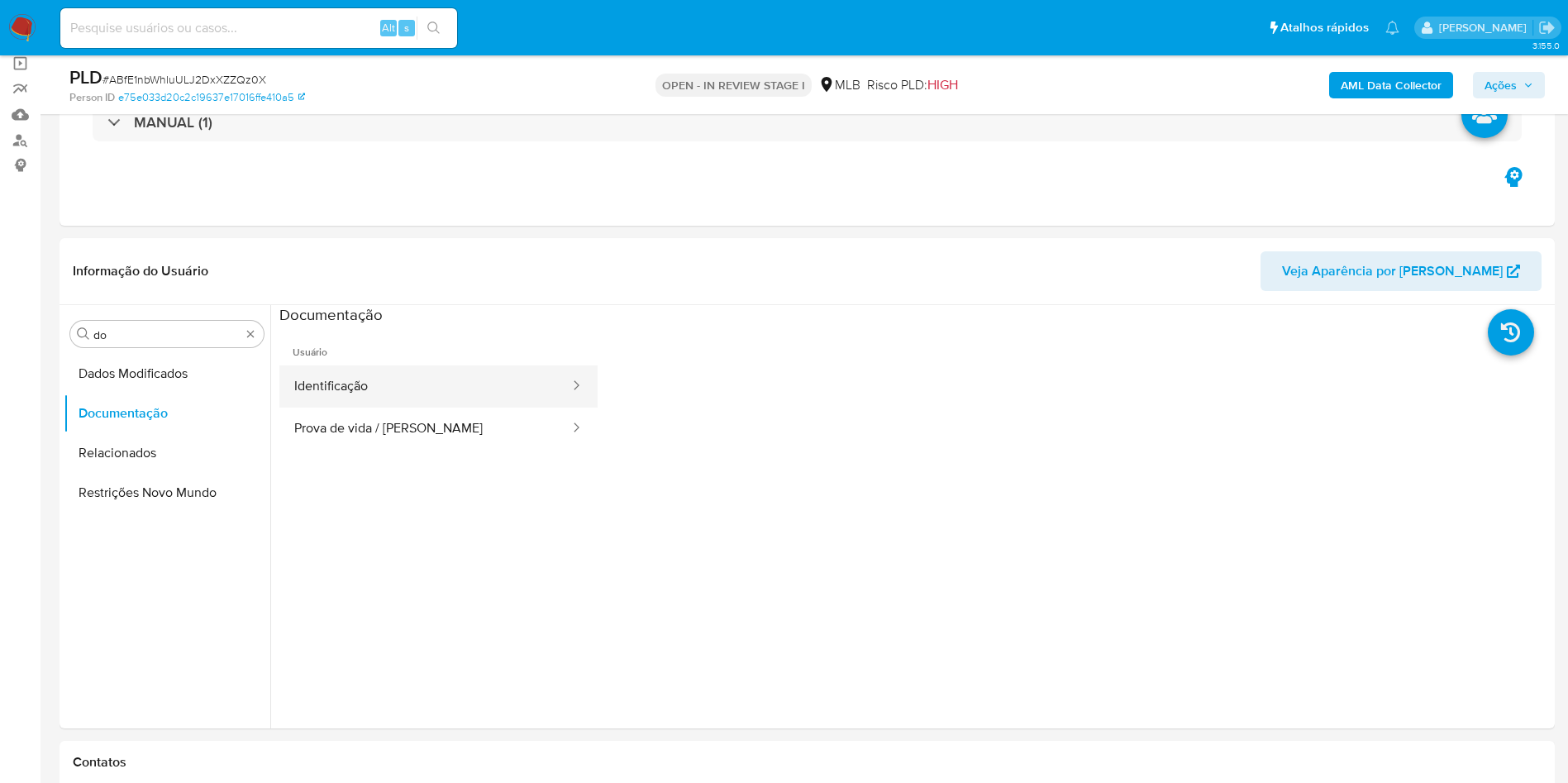
click at [406, 396] on button "Identificação" at bounding box center [425, 387] width 292 height 43
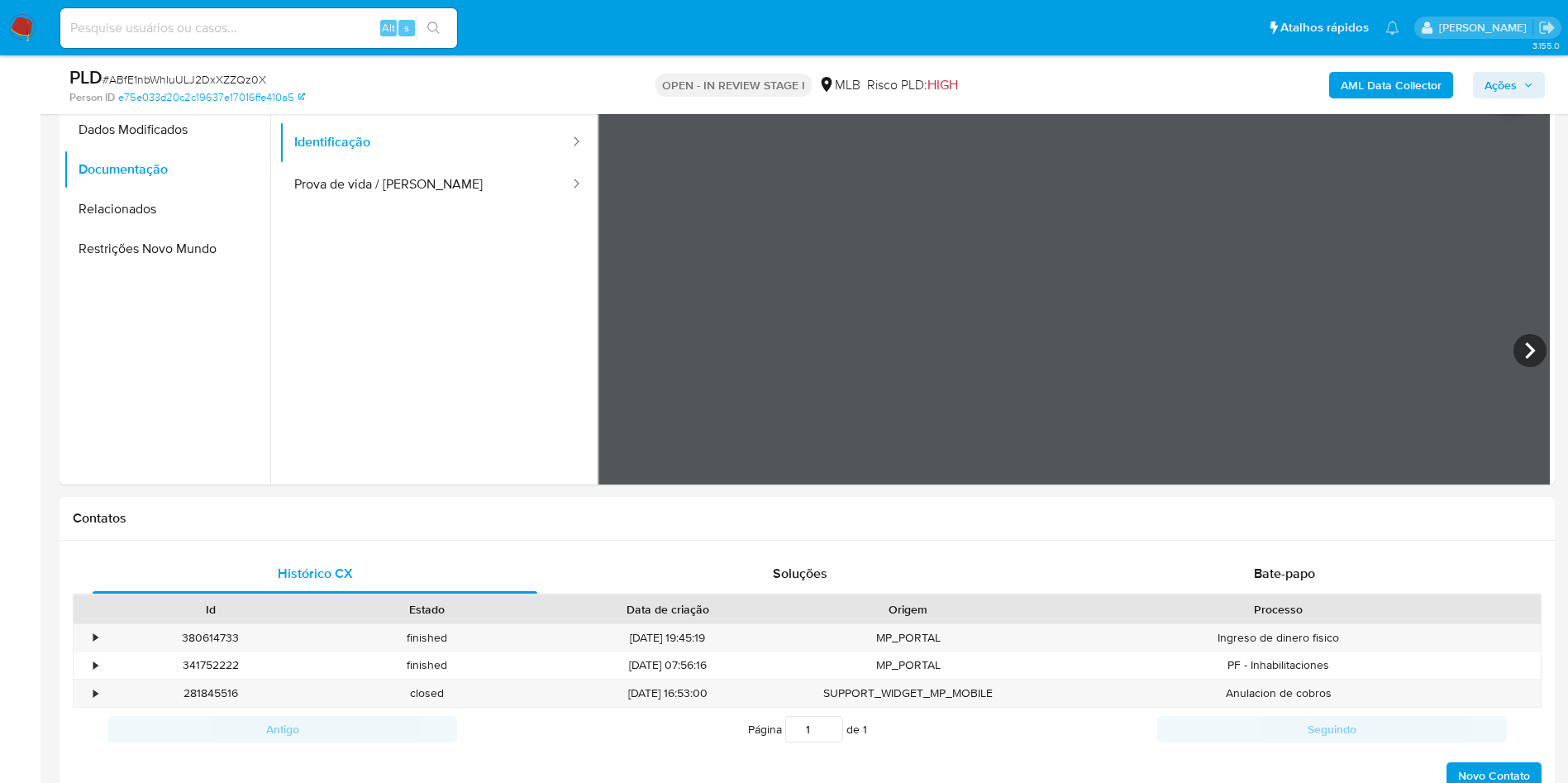
scroll to position [372, 0]
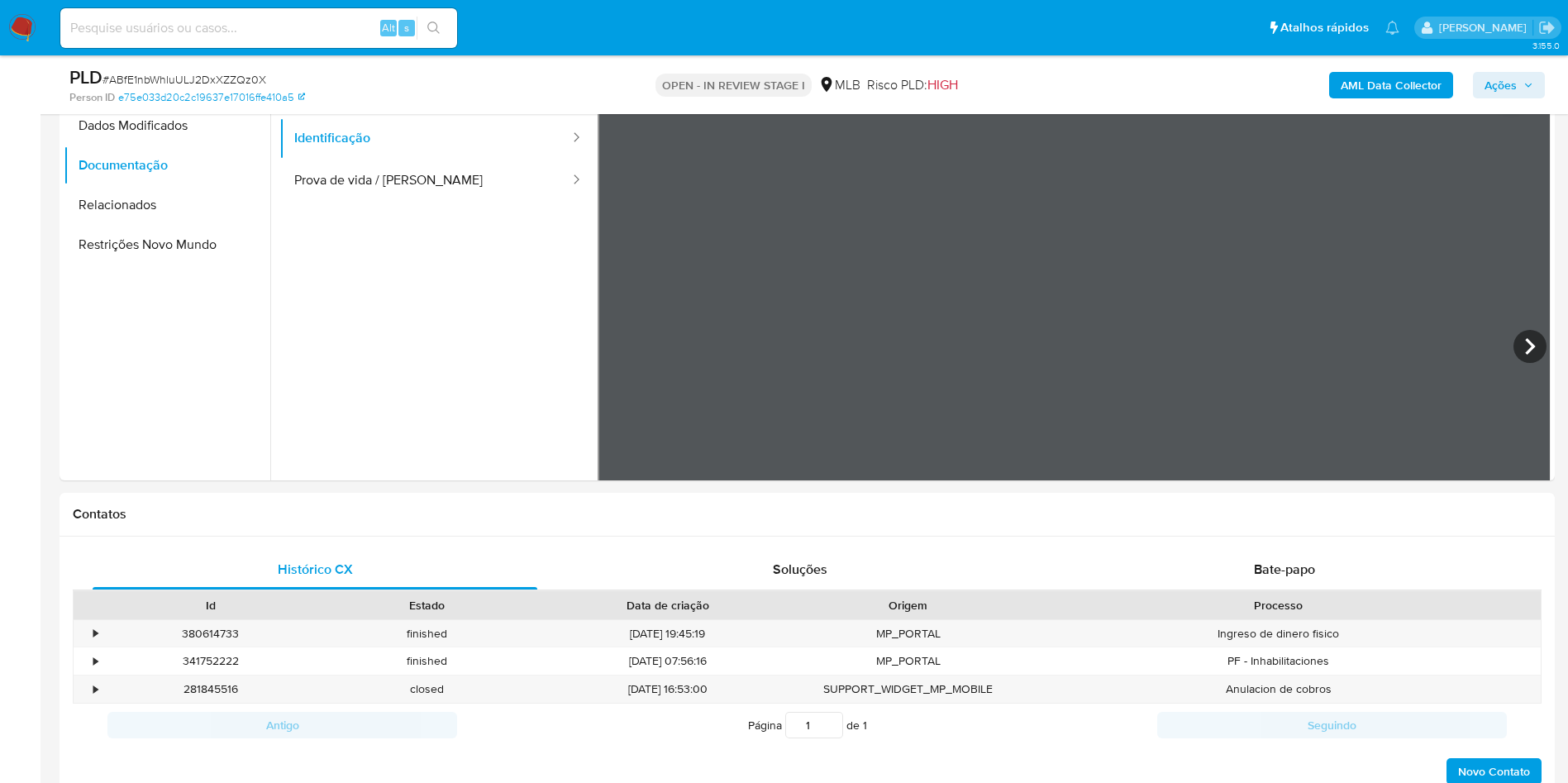
click at [1527, 351] on icon at bounding box center [1530, 346] width 33 height 33
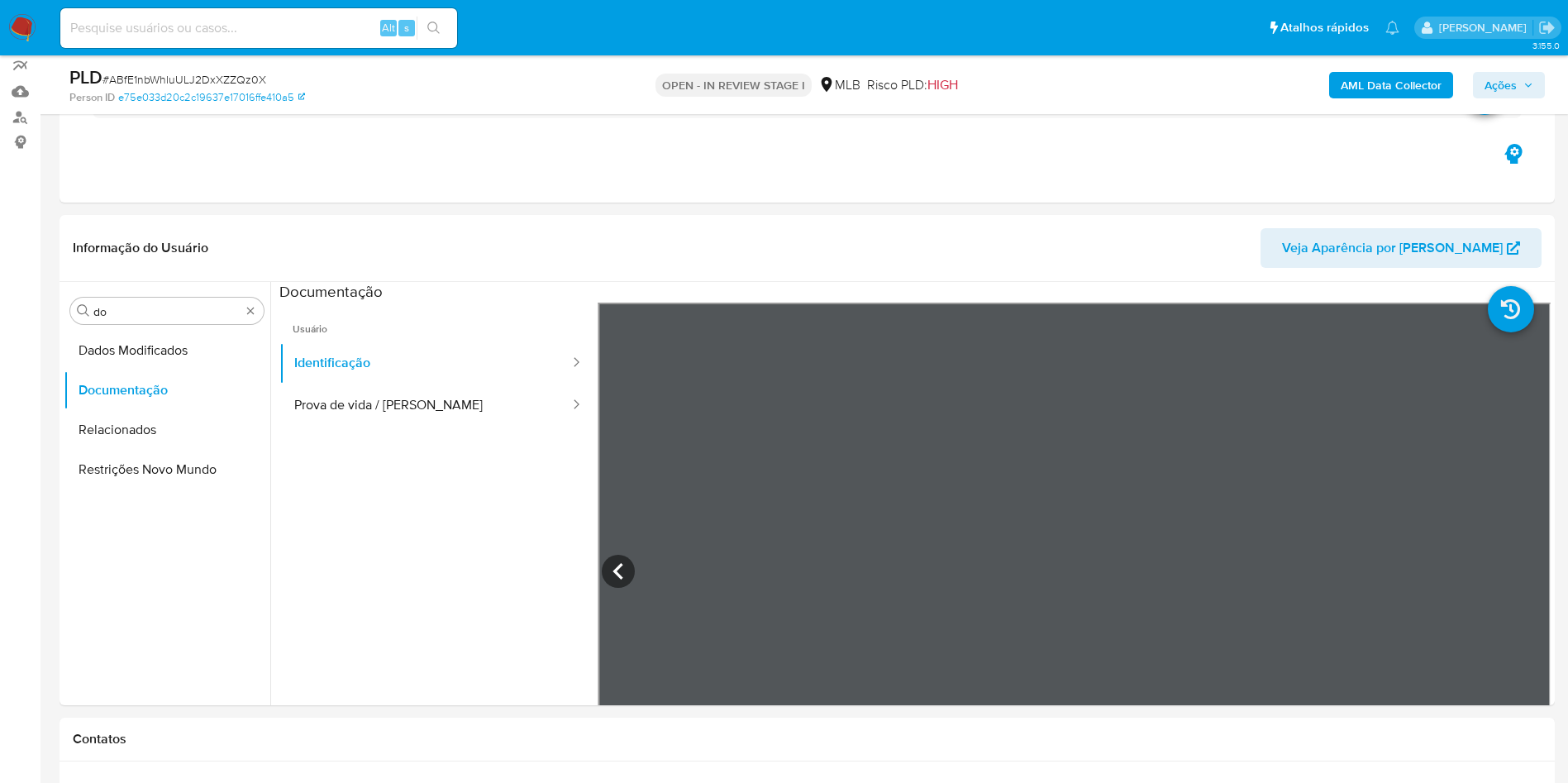
scroll to position [124, 0]
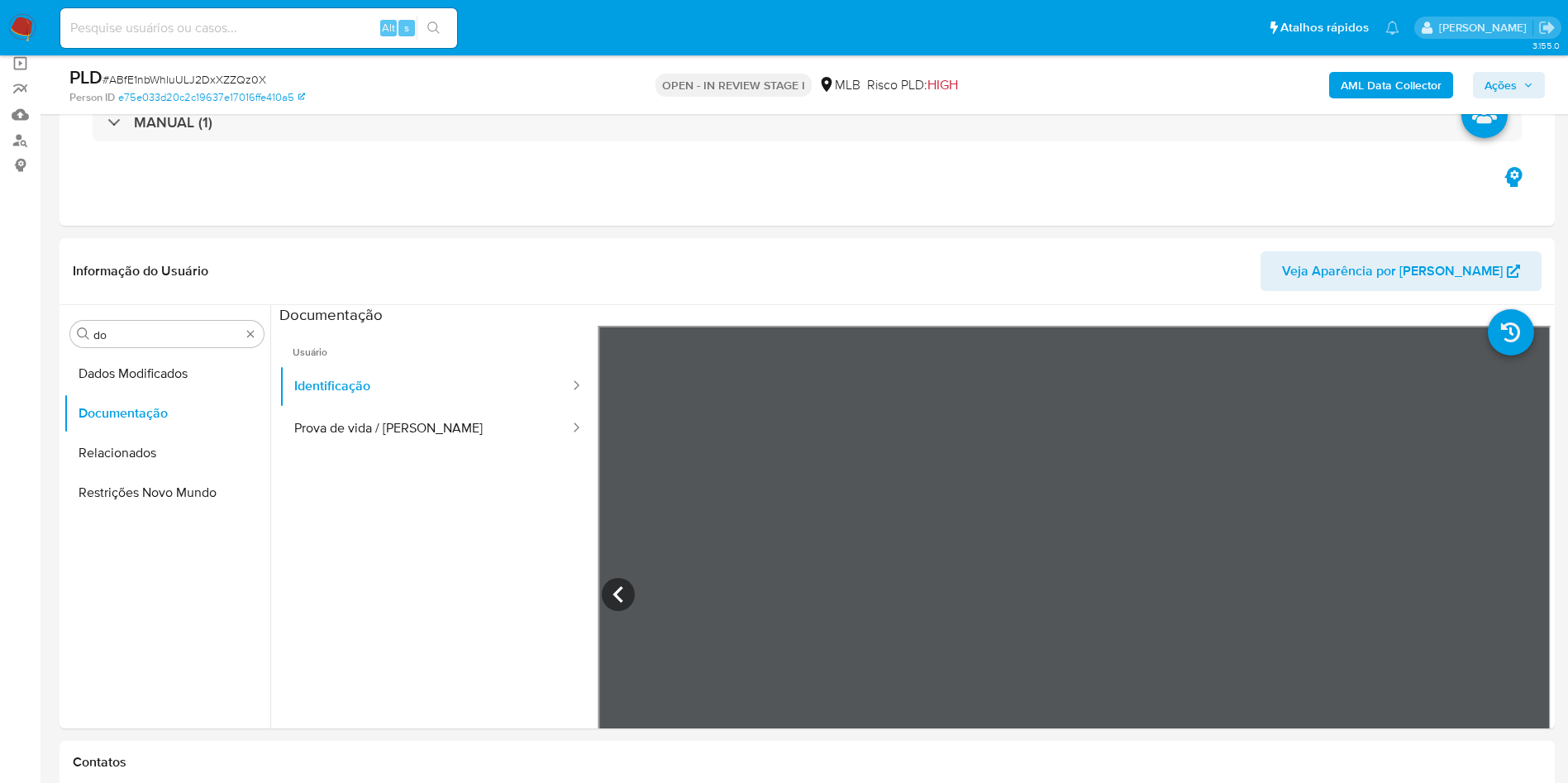
click at [369, 422] on button "Prova de vida / Selfie" at bounding box center [425, 429] width 292 height 43
click at [157, 339] on input "do" at bounding box center [167, 335] width 147 height 15
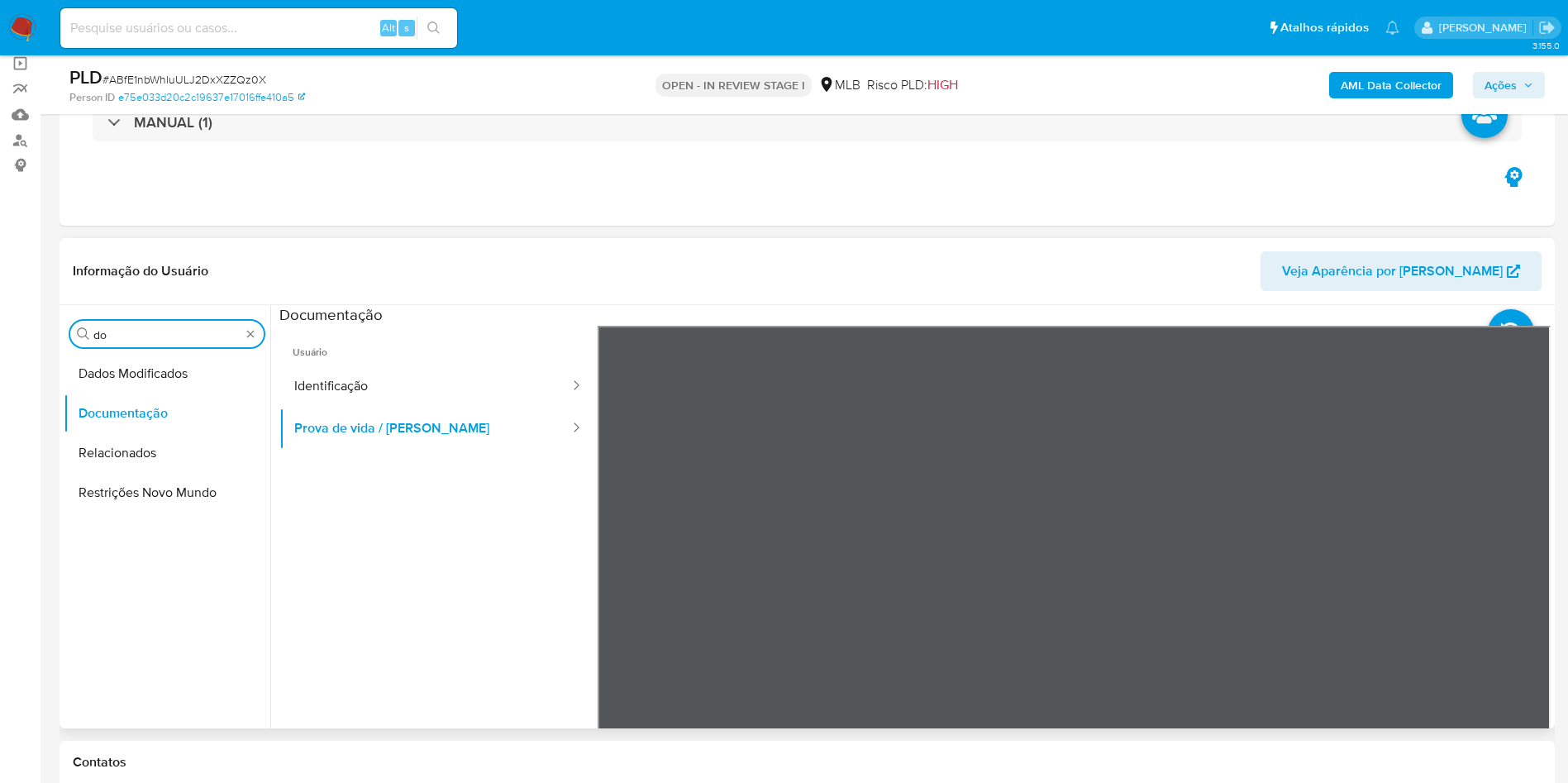
click at [157, 339] on input "do" at bounding box center [167, 335] width 147 height 15
click at [157, 338] on input "do" at bounding box center [167, 335] width 147 height 15
type input "ky"
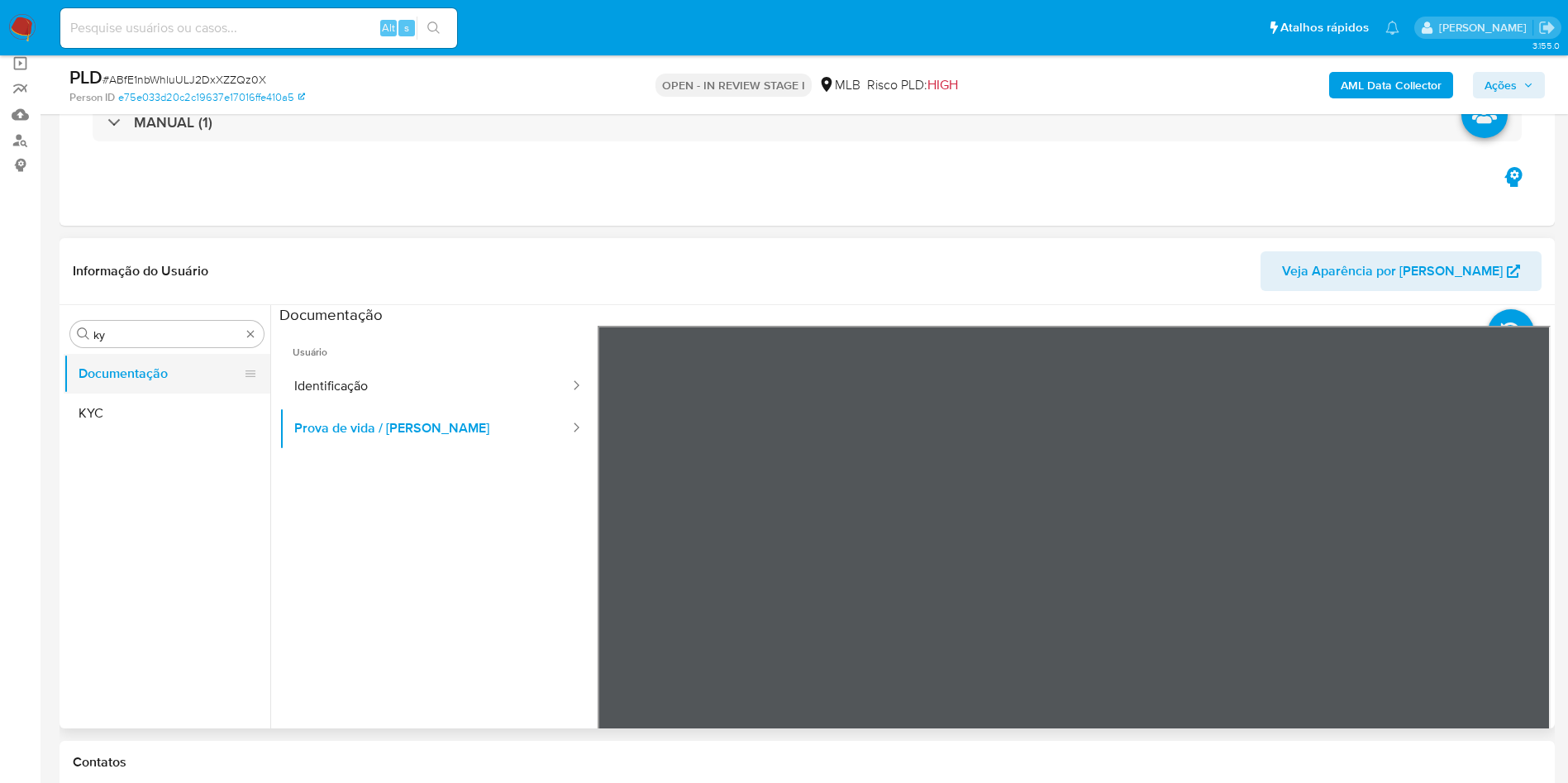
click at [140, 385] on button "Documentação" at bounding box center [160, 373] width 193 height 40
click at [136, 403] on button "KYC" at bounding box center [160, 413] width 193 height 40
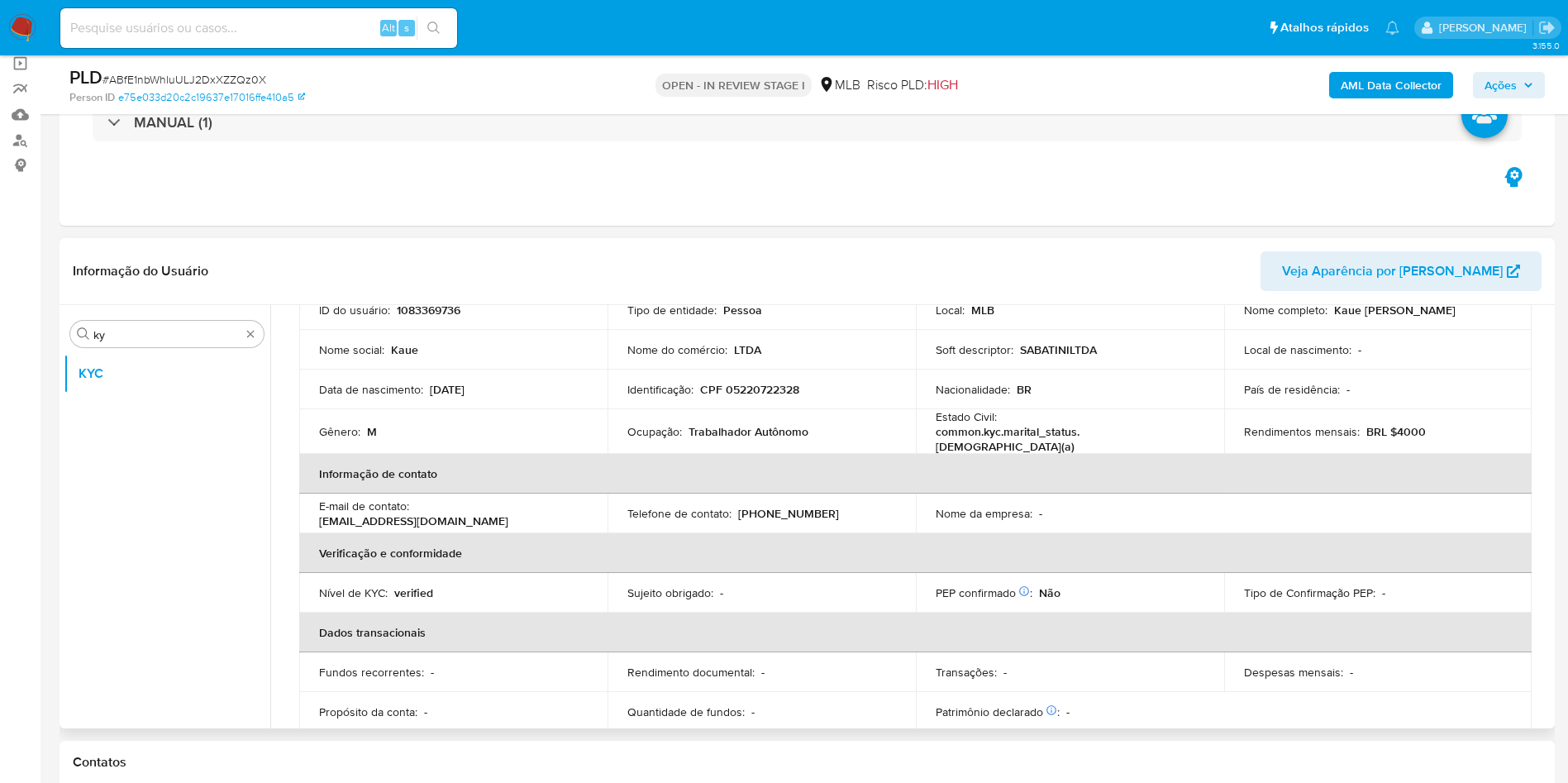
scroll to position [127, 0]
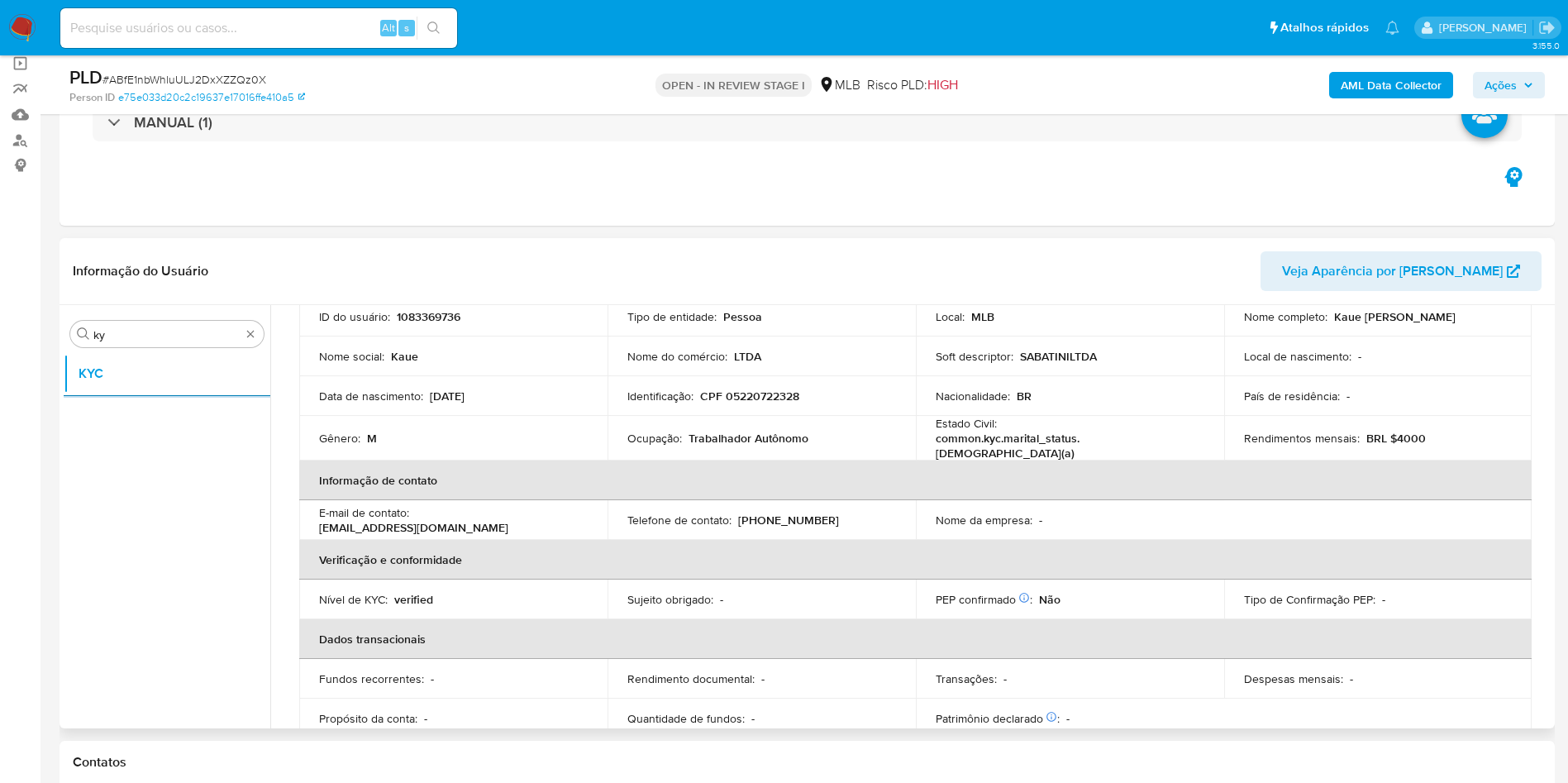
click at [641, 426] on td "Ocupação : Trabalhador Autônomo" at bounding box center [761, 438] width 308 height 44
copy div "Ocupação : Trabalhador Autônomo"
click at [761, 394] on p "CPF 05220722328" at bounding box center [749, 396] width 99 height 15
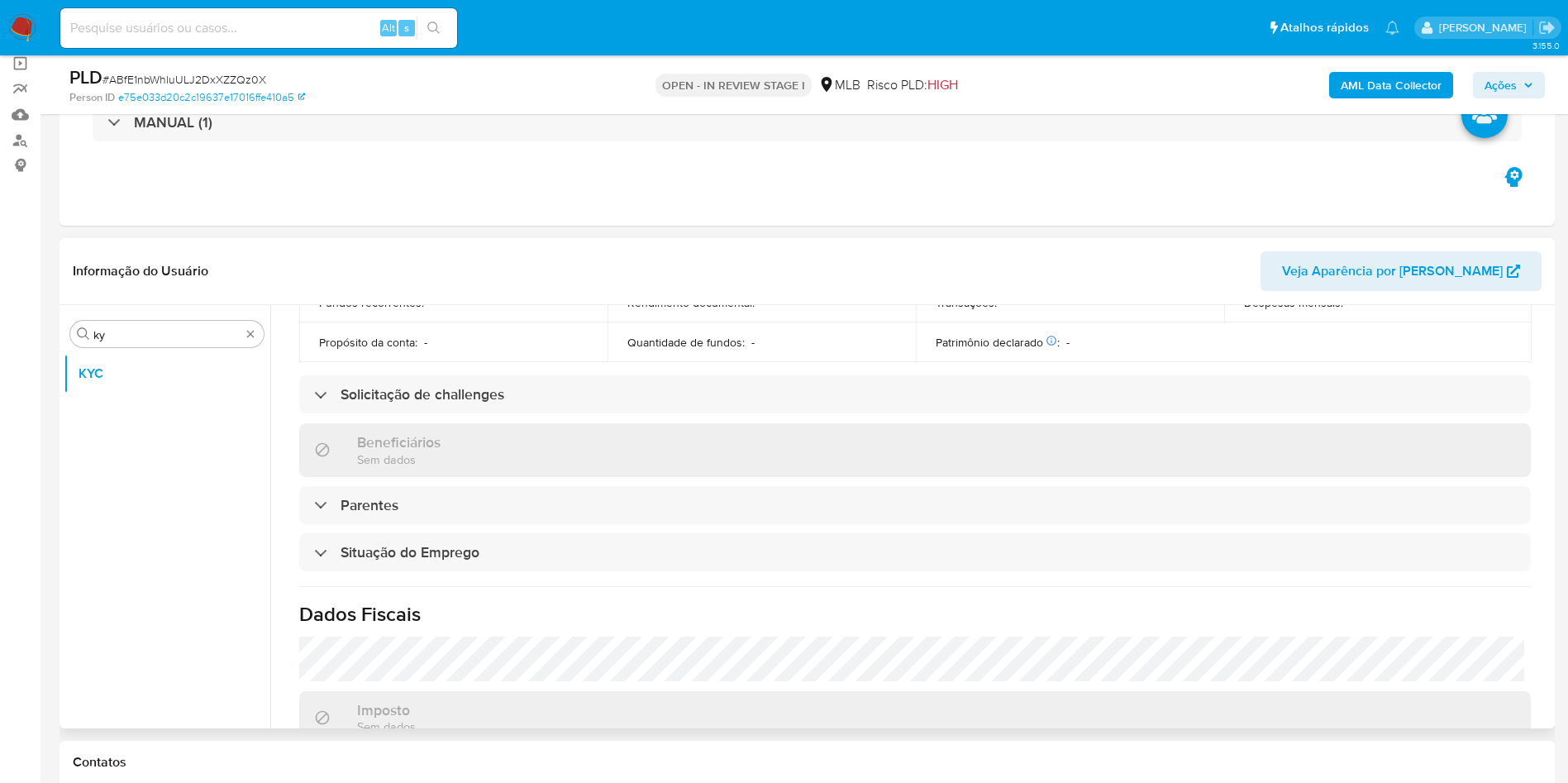
scroll to position [689, 0]
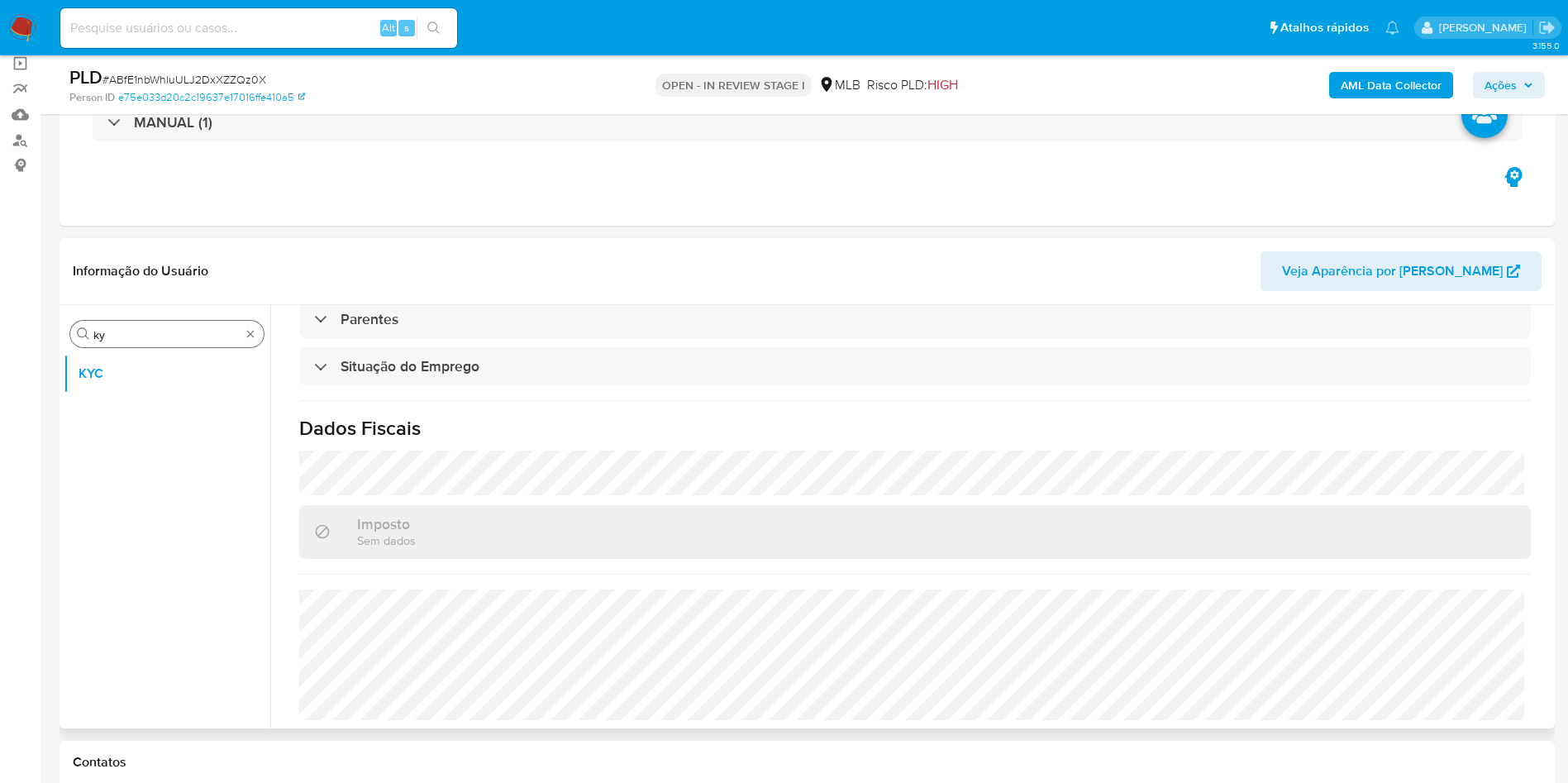
click at [98, 329] on input "ky" at bounding box center [167, 335] width 147 height 15
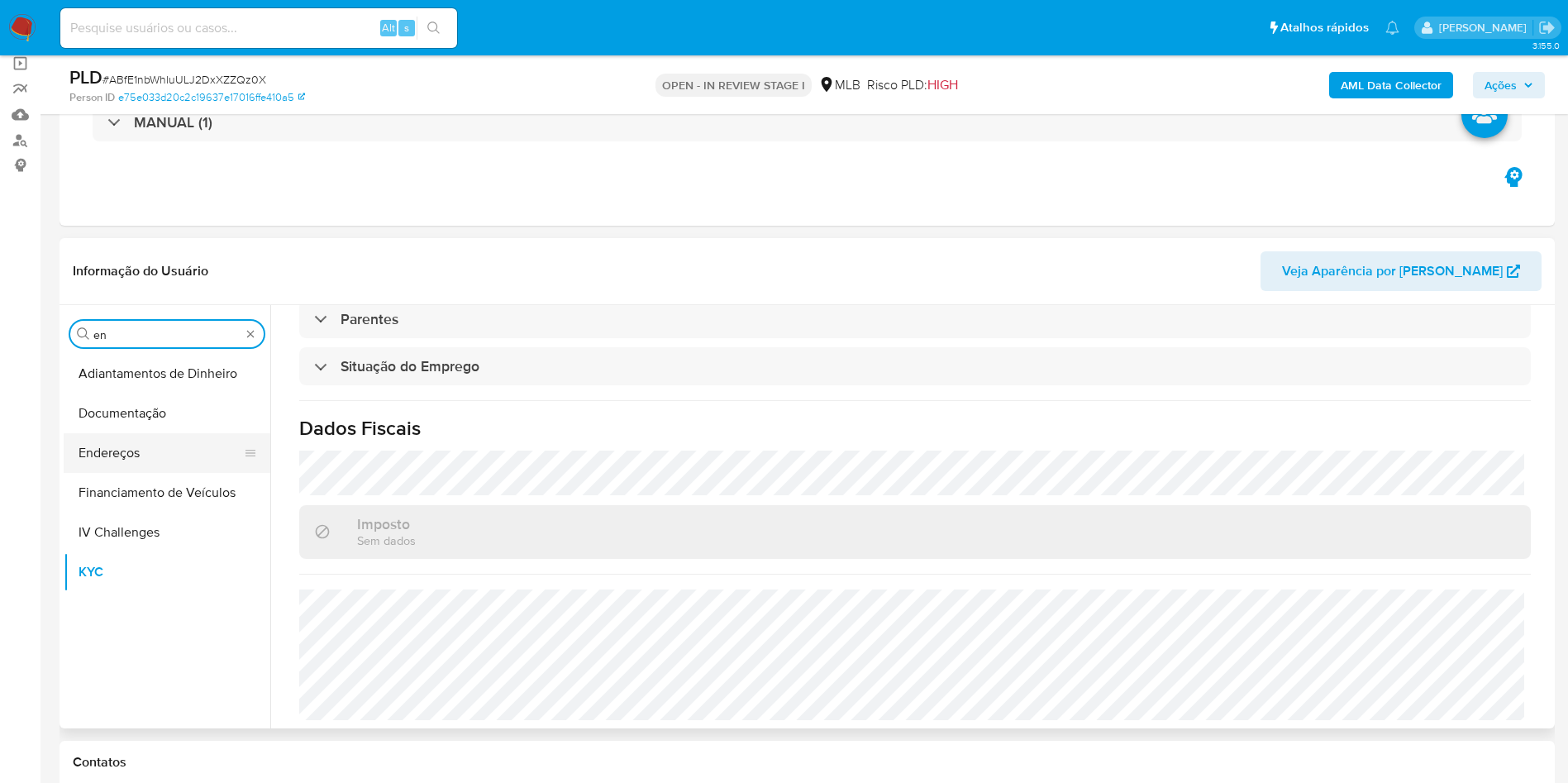
type input "en"
click at [113, 436] on button "Endereços" at bounding box center [160, 453] width 193 height 40
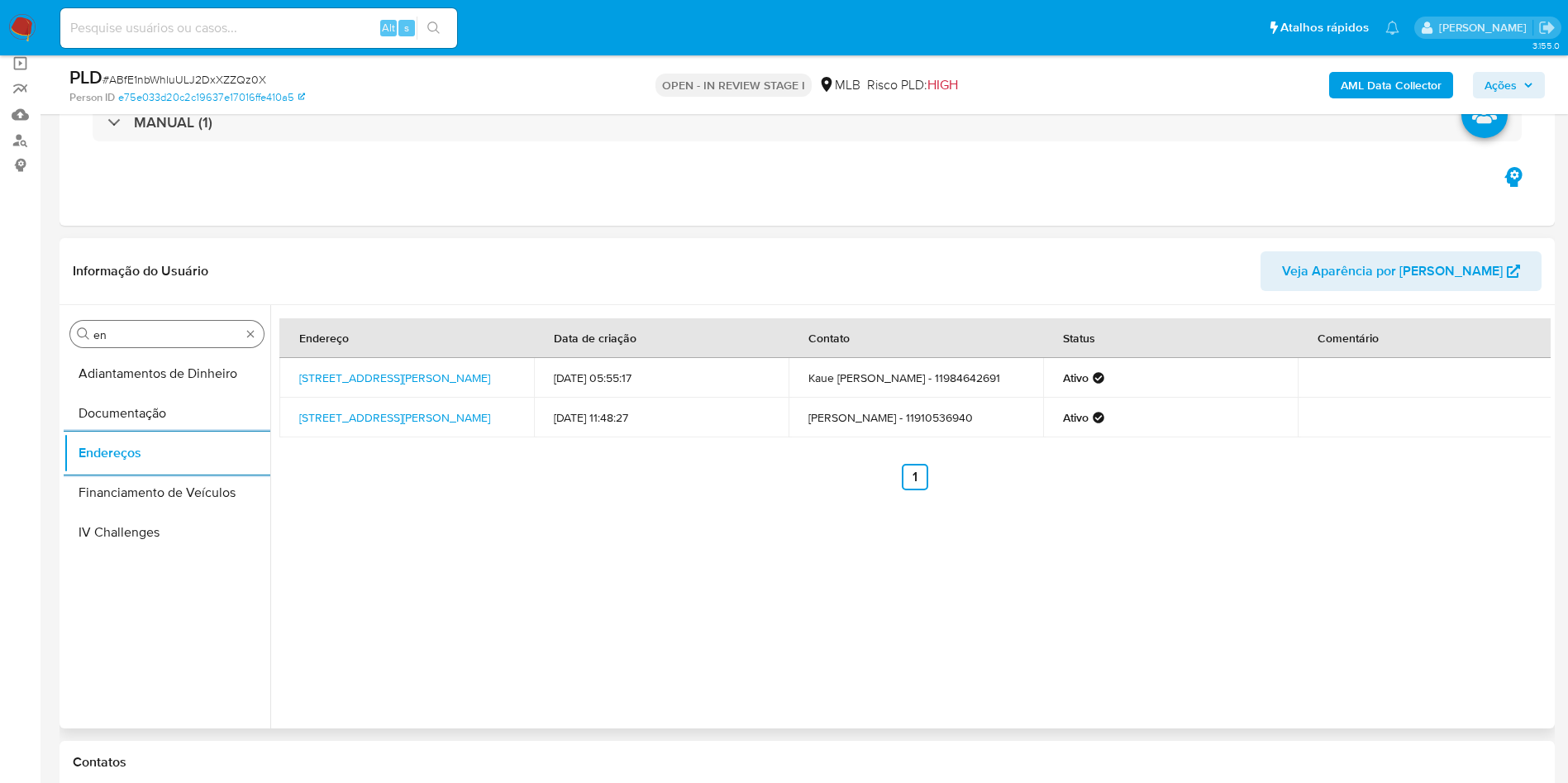
click at [157, 329] on input "en" at bounding box center [167, 335] width 147 height 15
click at [157, 329] on input "en" at bounding box center [167, 335] width 147 height 15
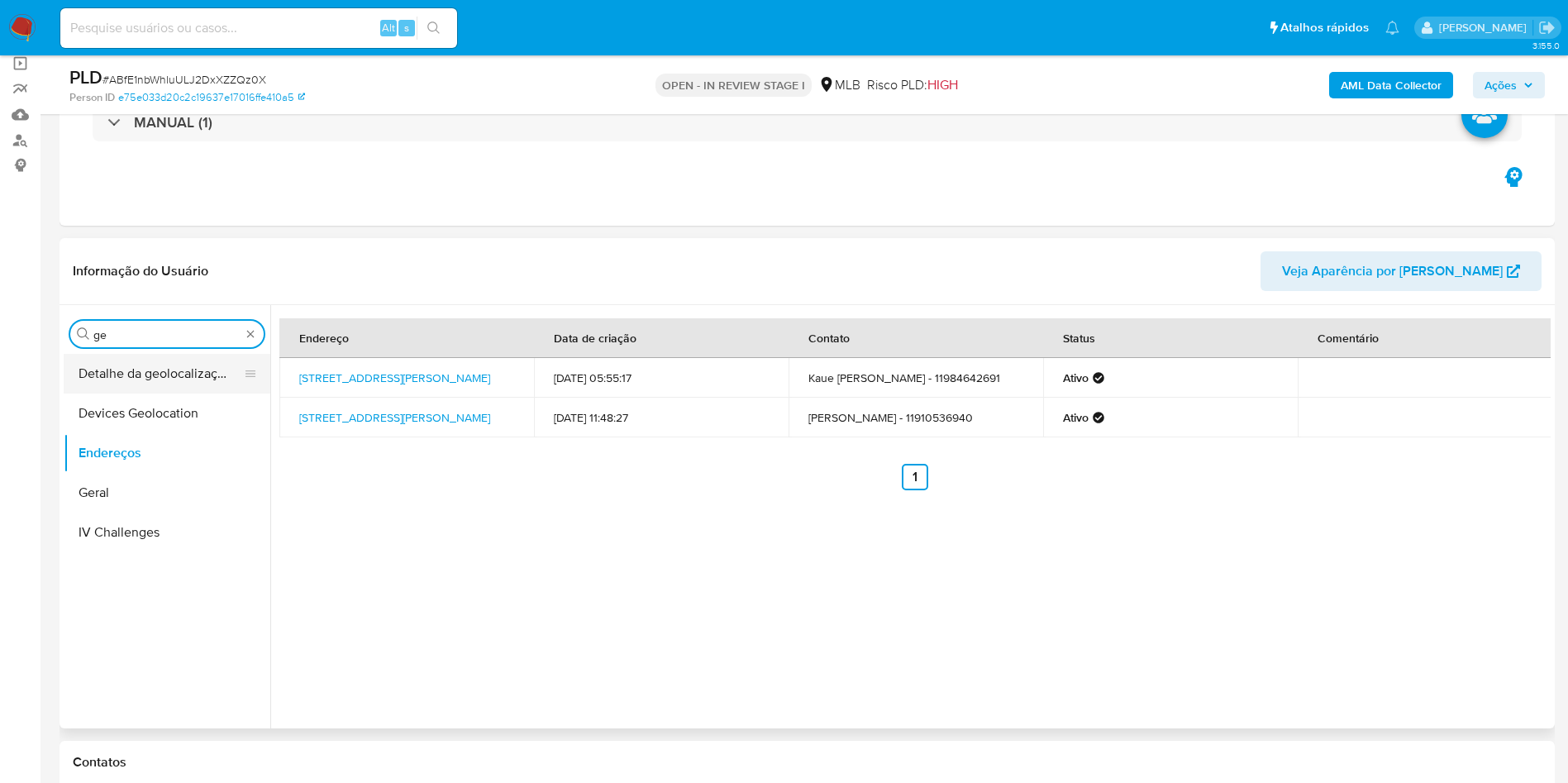
type input "ge"
click at [168, 363] on button "Detalhe da geolocalização" at bounding box center [160, 373] width 193 height 40
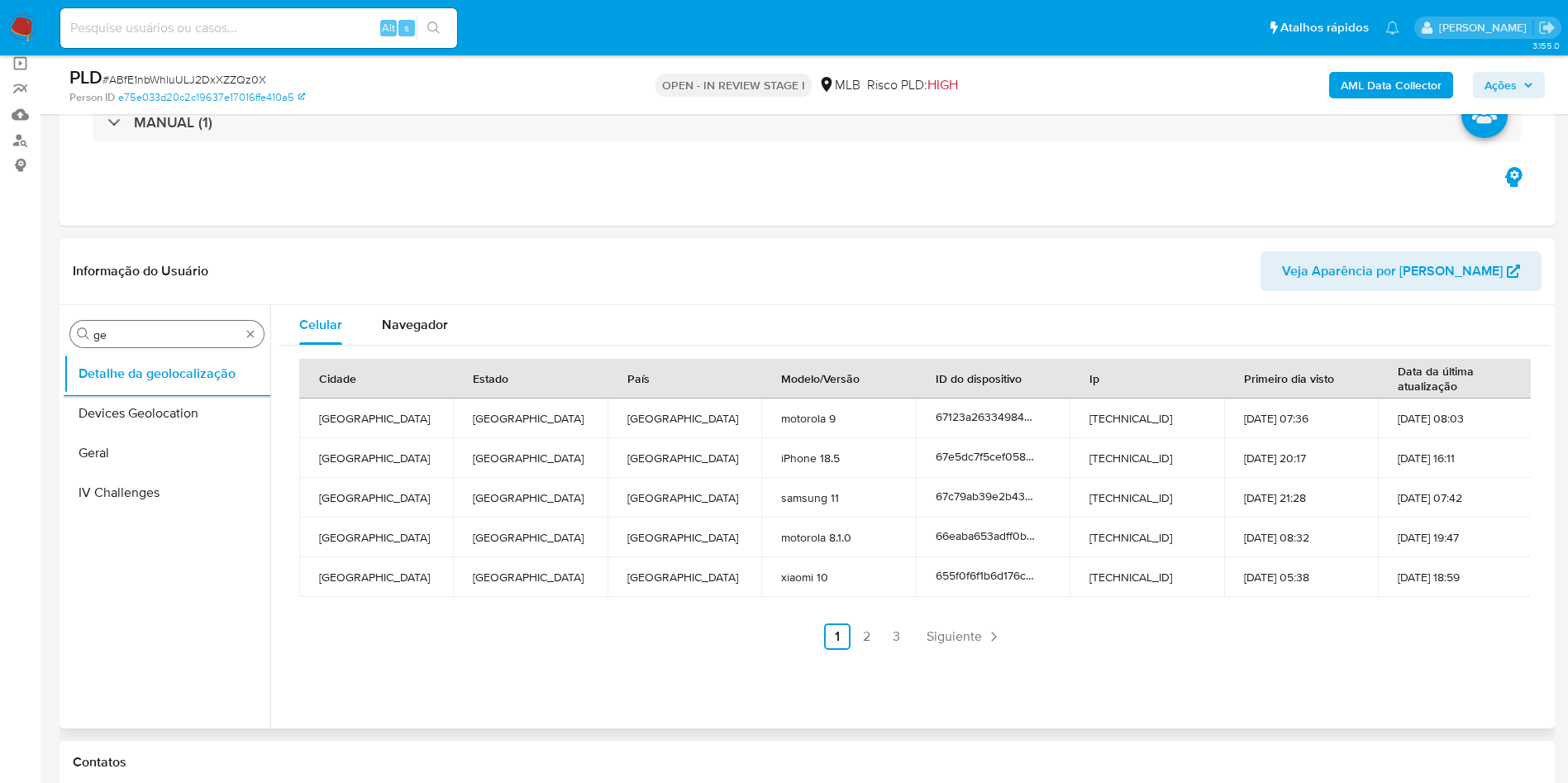
click at [185, 336] on input "ge" at bounding box center [167, 335] width 147 height 15
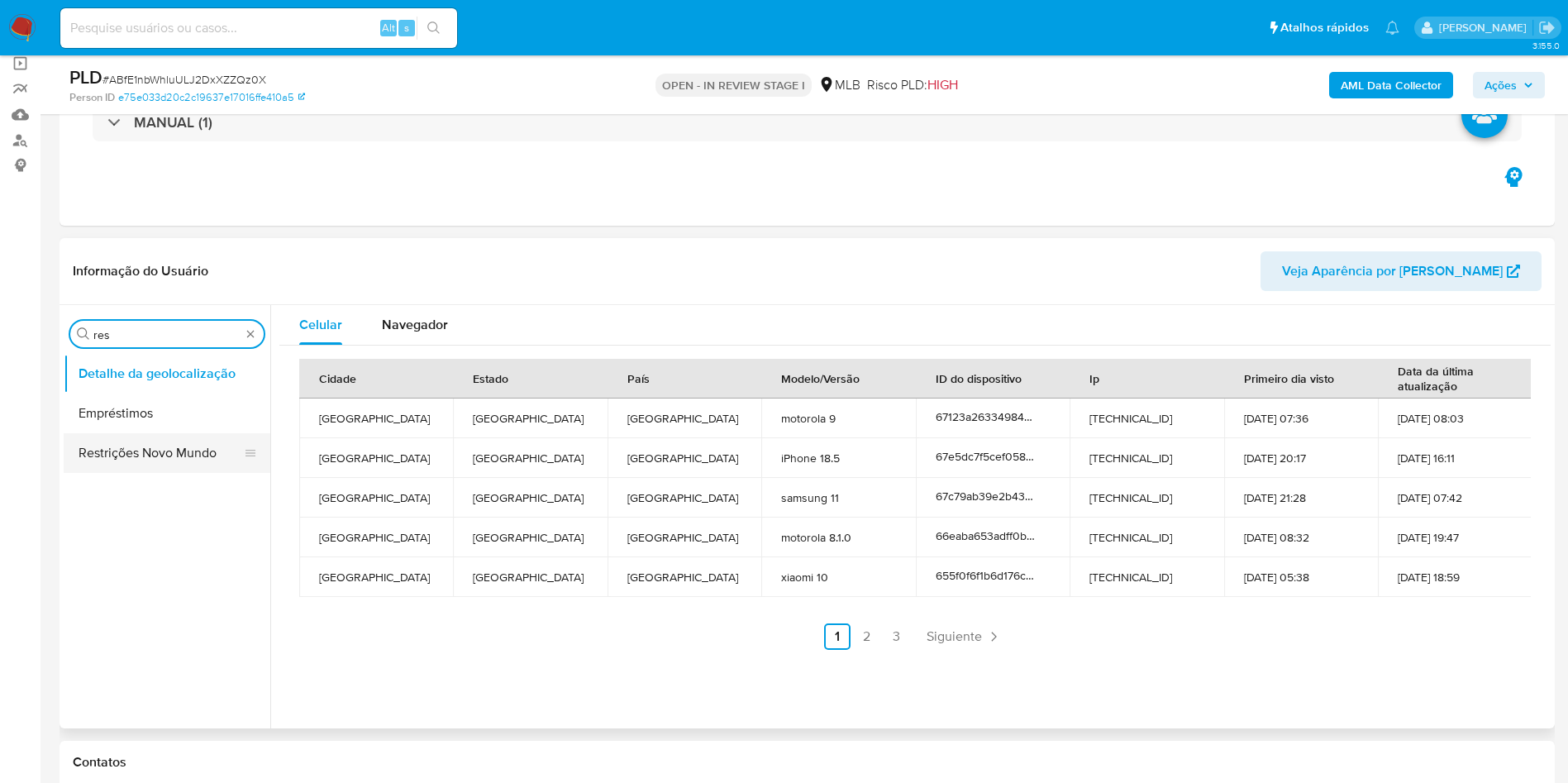
type input "res"
click at [150, 441] on button "Restrições Novo Mundo" at bounding box center [160, 453] width 193 height 40
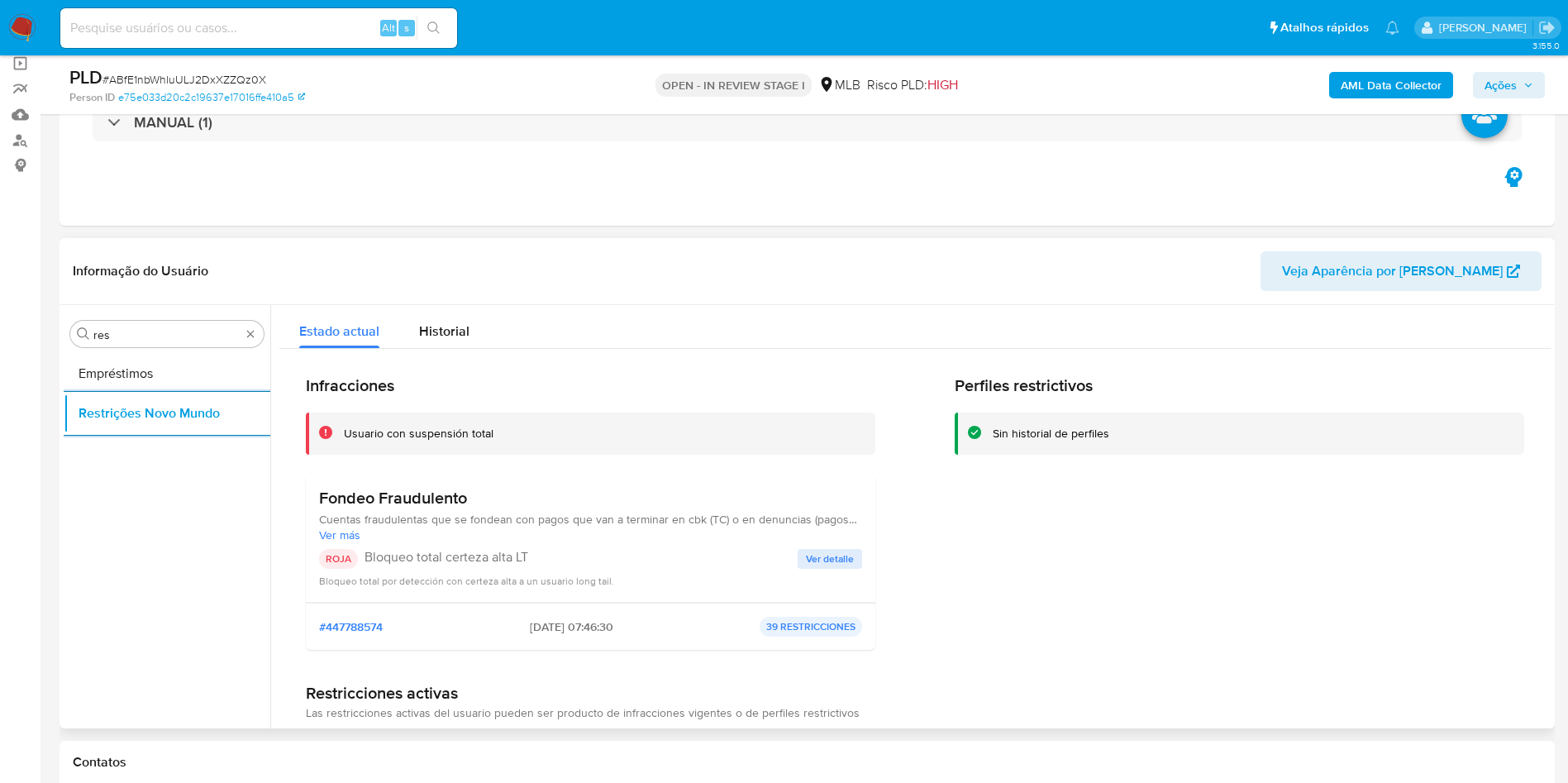
click at [326, 492] on h3 "Fondeo Fraudulento" at bounding box center [591, 498] width 543 height 20
click at [512, 558] on p "Bloqueo total certeza alta LT" at bounding box center [581, 557] width 433 height 17
click at [512, 559] on p "Bloqueo total certeza alta LT" at bounding box center [581, 557] width 433 height 17
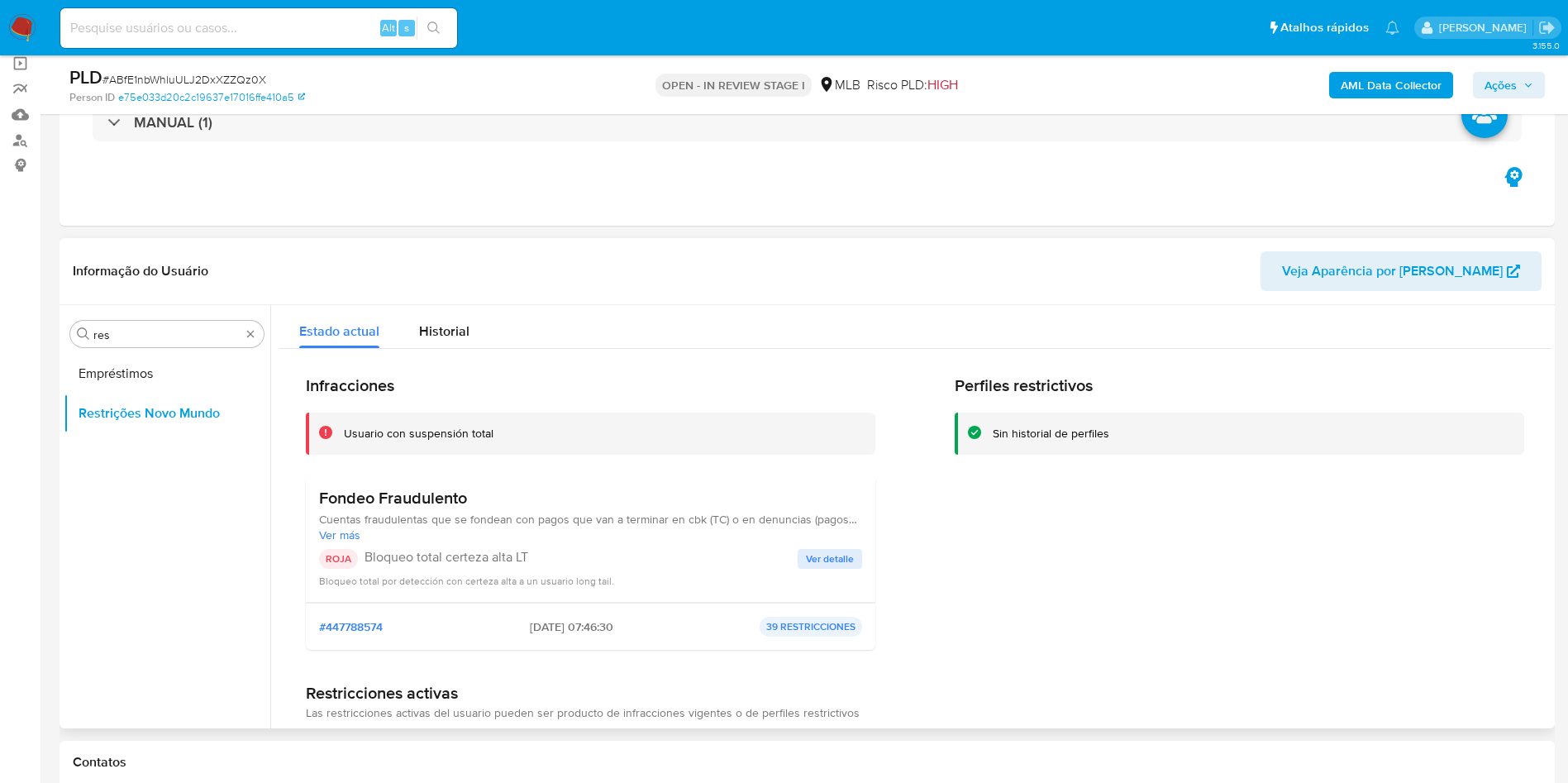
click at [512, 559] on p "Bloqueo total certeza alta LT" at bounding box center [581, 557] width 433 height 17
drag, startPoint x: 839, startPoint y: 531, endPoint x: 856, endPoint y: 568, distance: 40.7
click at [839, 531] on span "Ver más" at bounding box center [591, 535] width 543 height 15
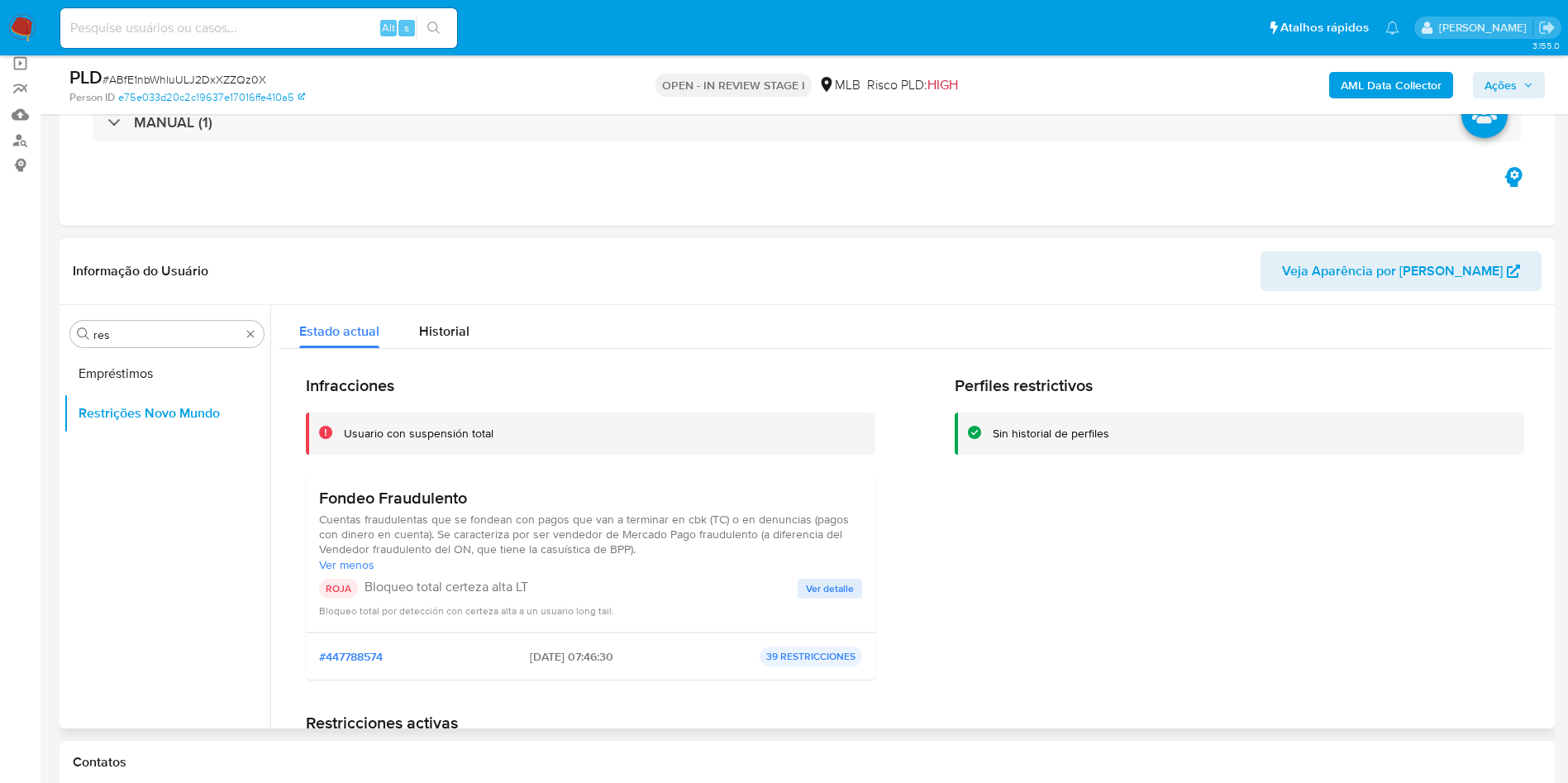
click at [843, 577] on div "Fondeo Fraudulento Cuentas fraudulentas que se fondean con pagos que van a term…" at bounding box center [591, 553] width 543 height 130
click at [830, 589] on span "Ver detalle" at bounding box center [830, 589] width 48 height 17
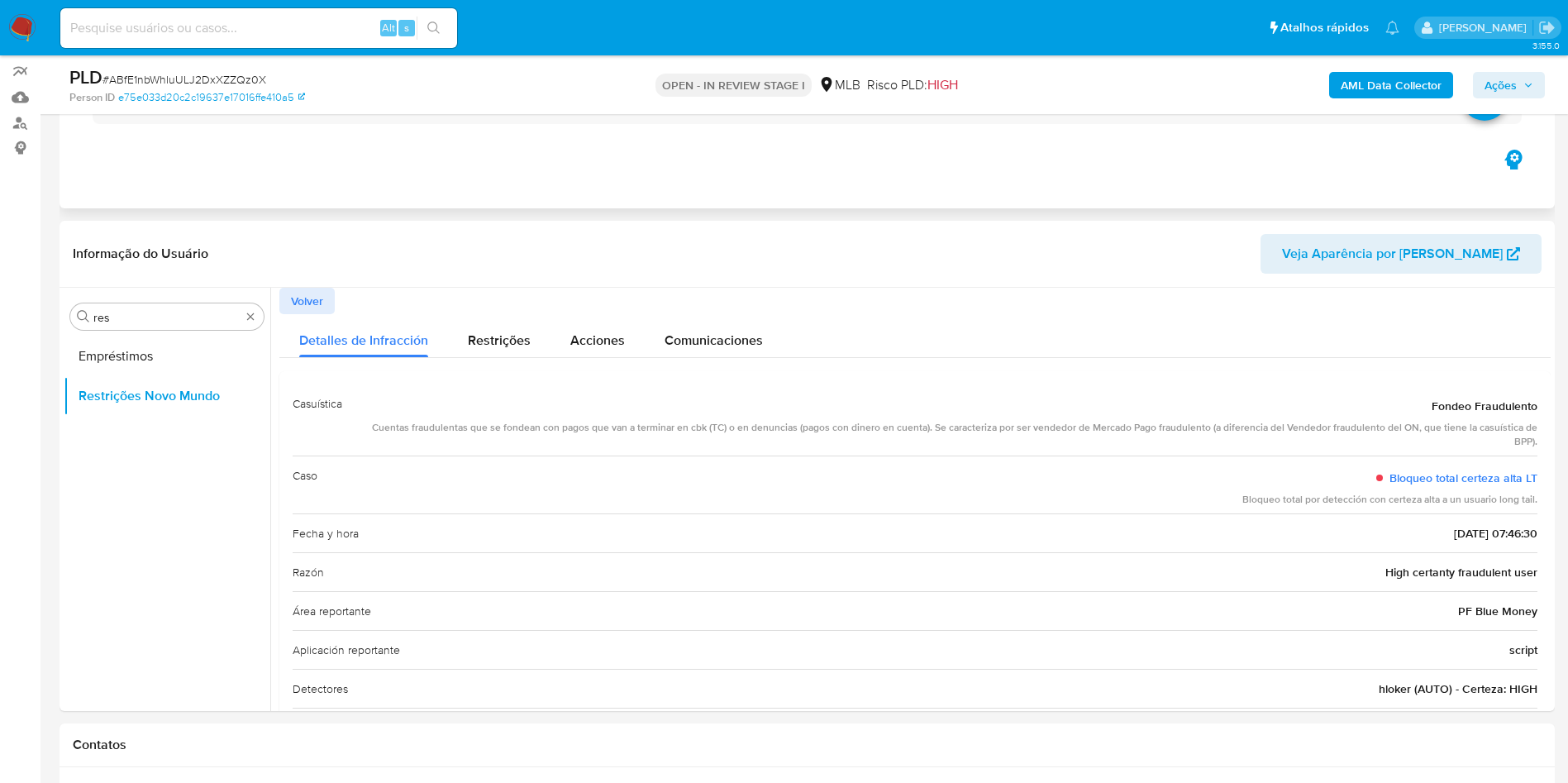
scroll to position [248, 0]
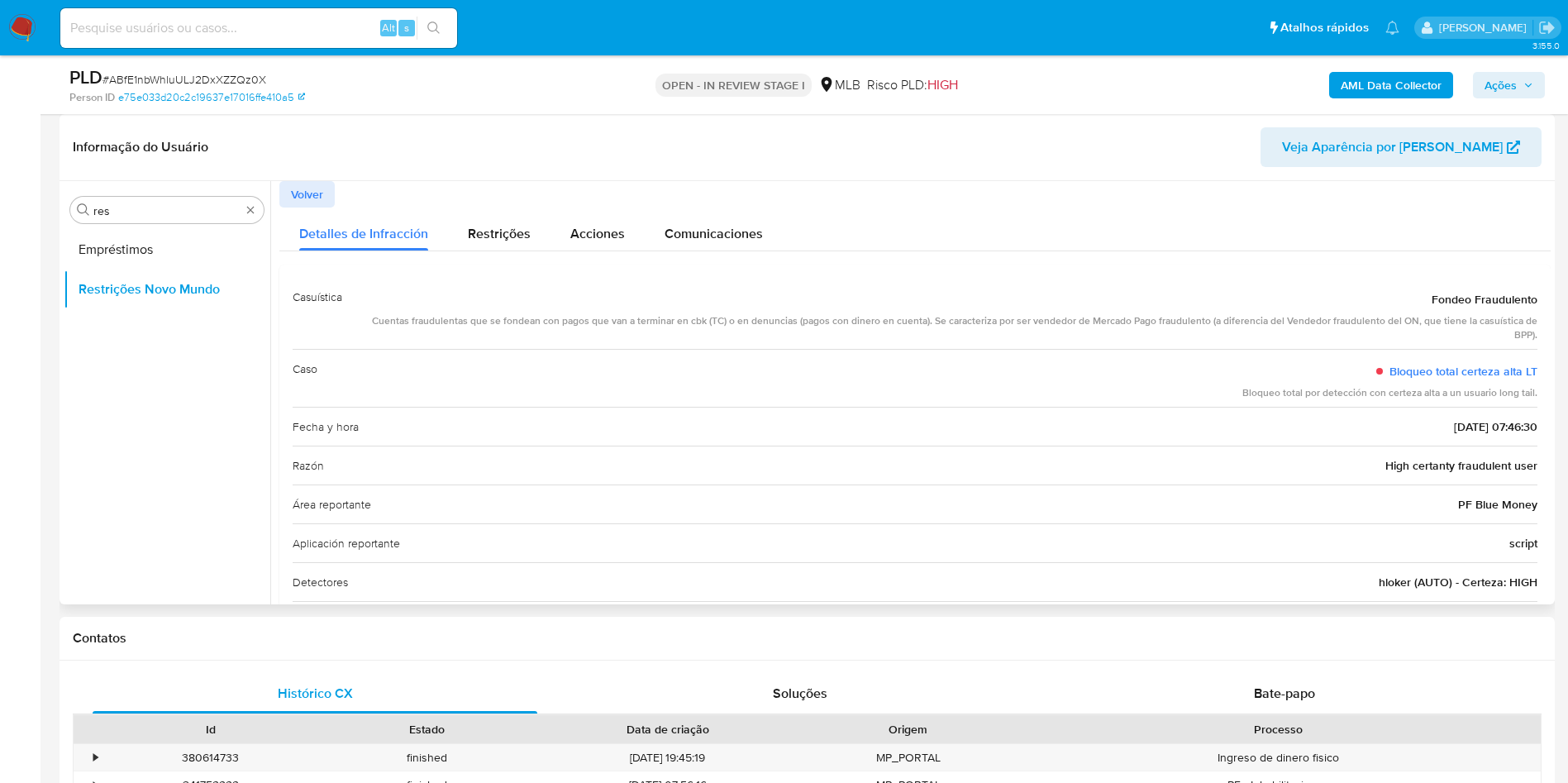
click at [1425, 467] on span "High certanty fraudulent user" at bounding box center [1462, 466] width 152 height 17
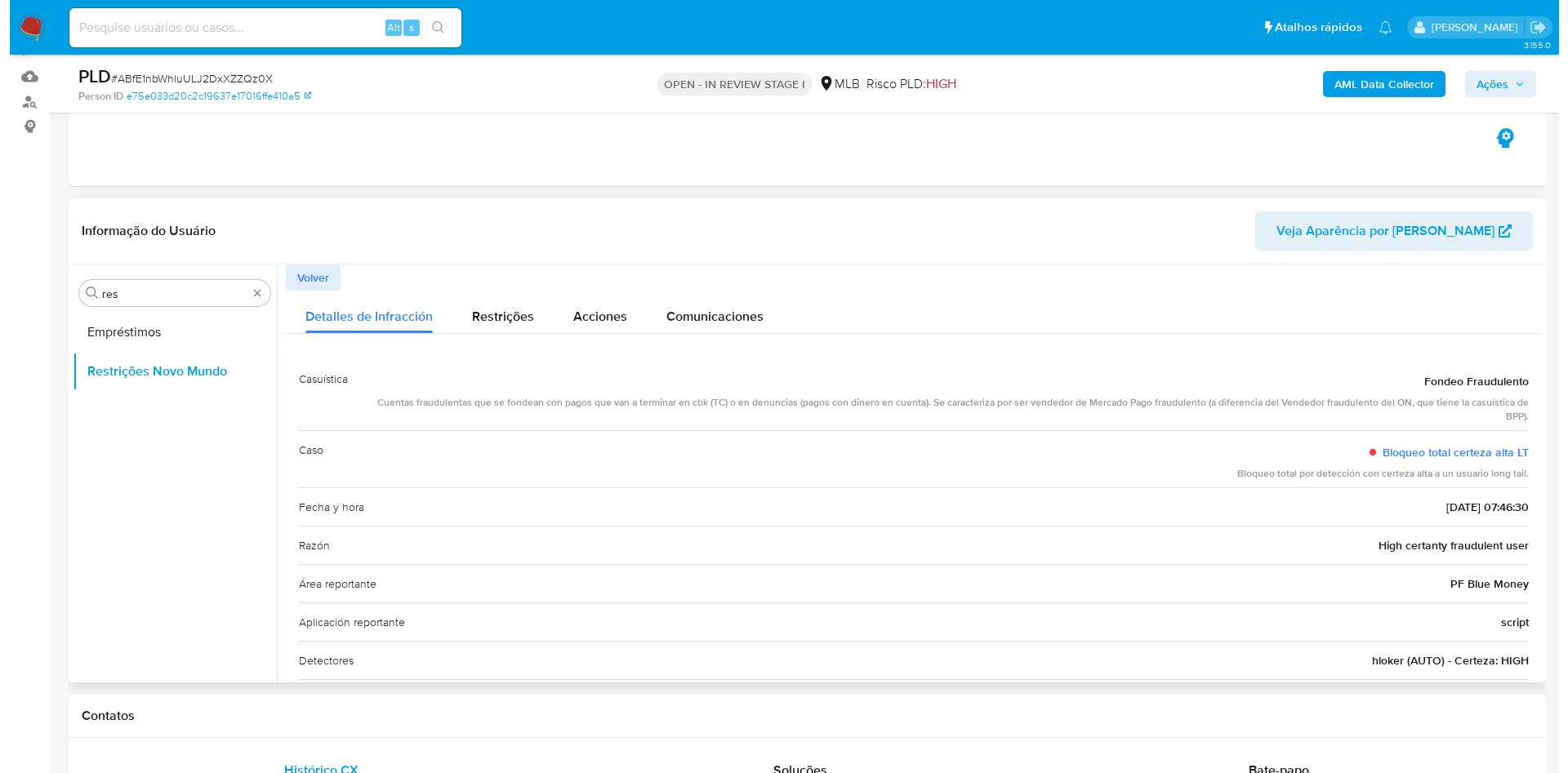
scroll to position [122, 0]
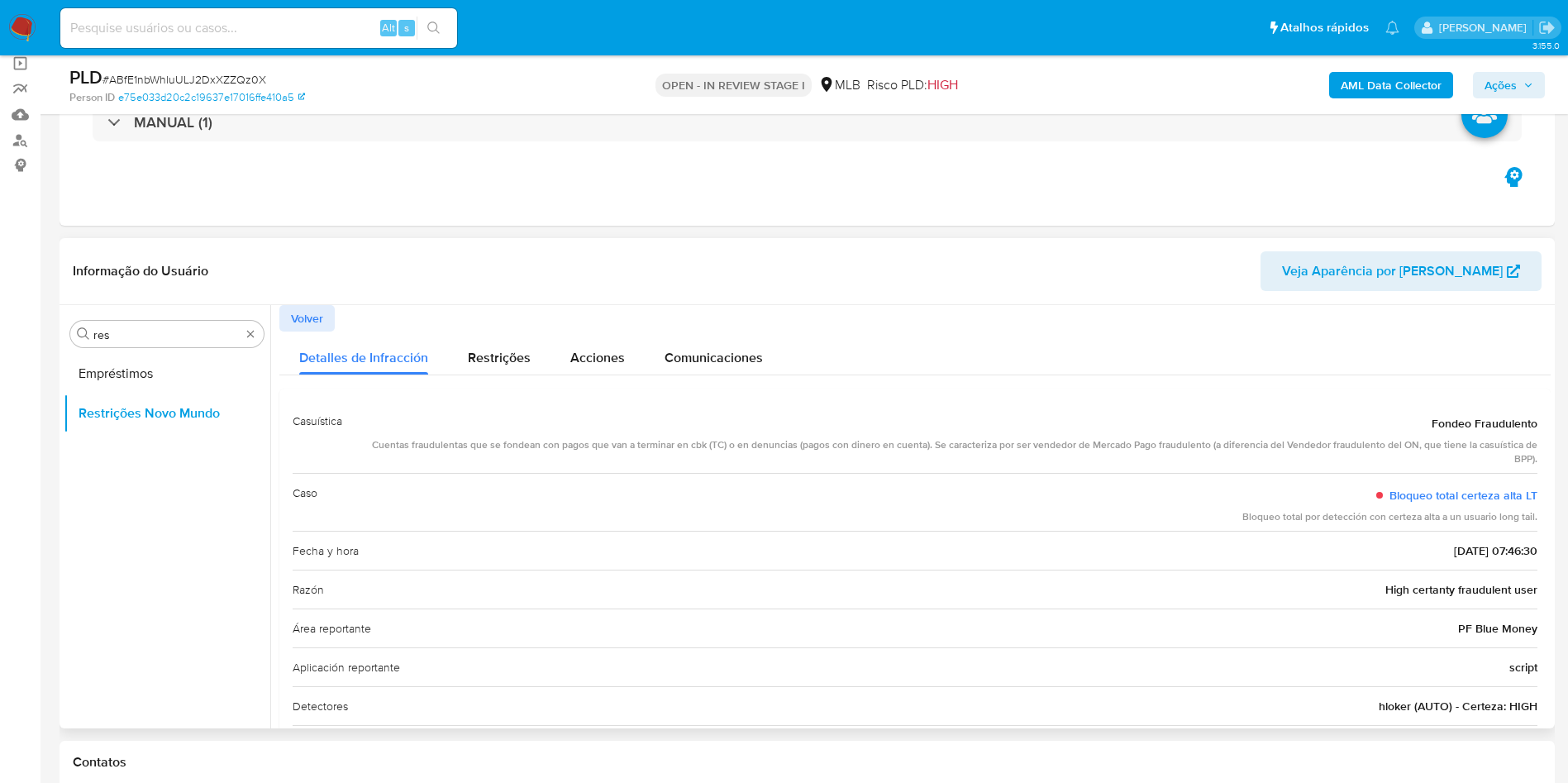
click at [305, 316] on span "Volver" at bounding box center [306, 317] width 32 height 23
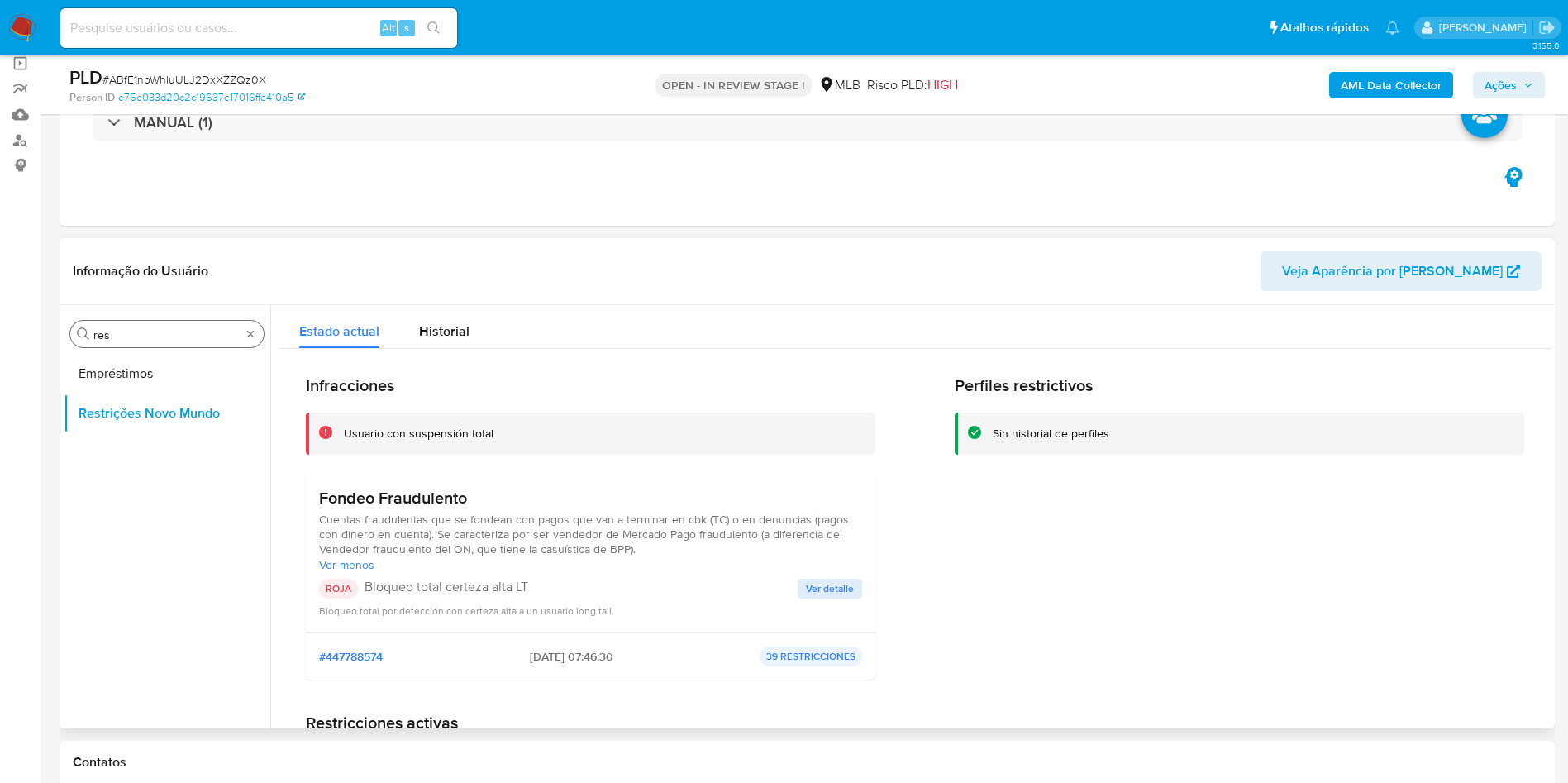
click at [220, 333] on input "res" at bounding box center [167, 335] width 147 height 15
type input "po"
click at [203, 373] on button "Dispositivos Point" at bounding box center [160, 373] width 193 height 40
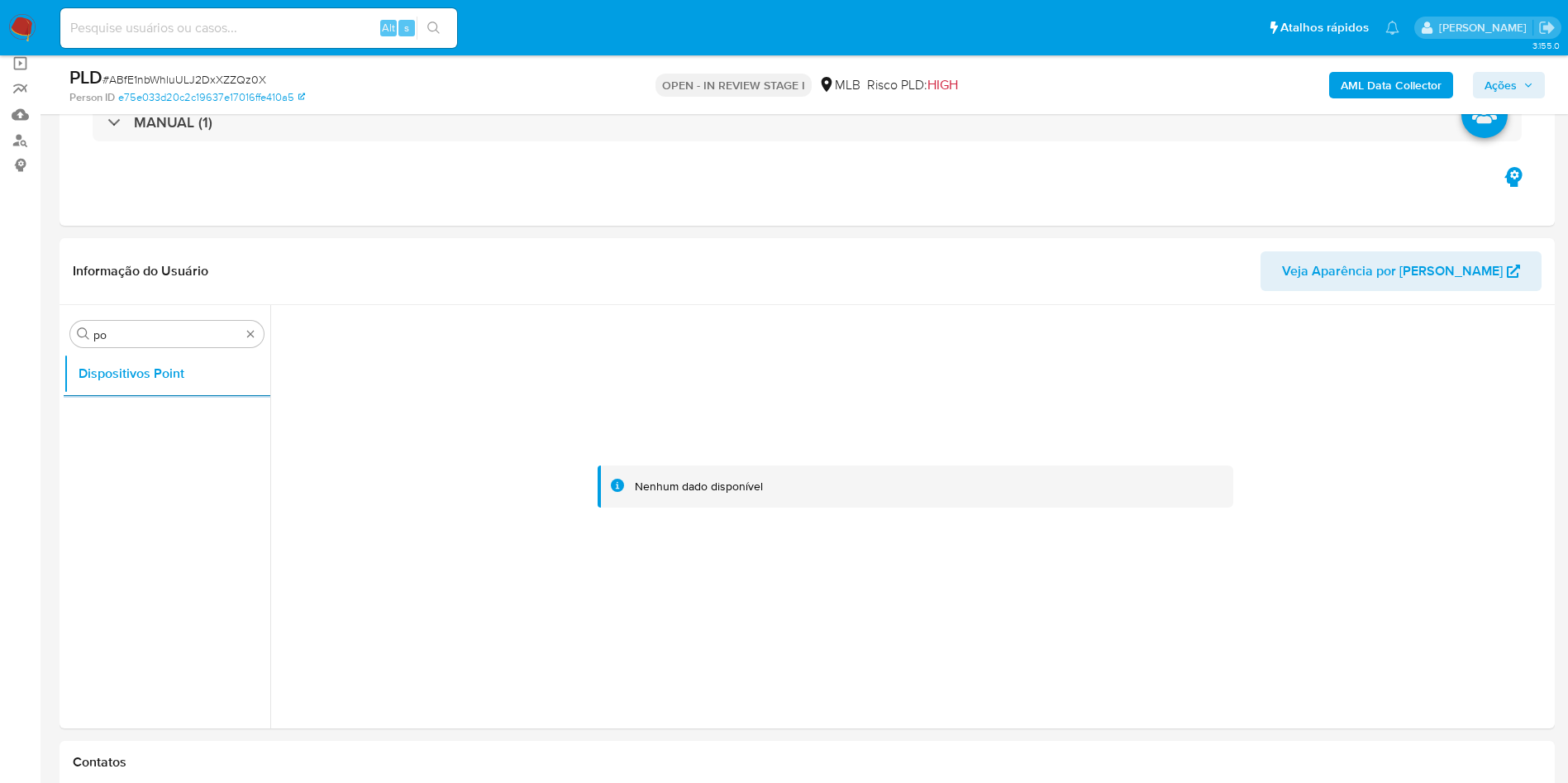
click at [1426, 62] on div "PLD # ABfE1nbWhluULJ2DxXZZQz0X Person ID e75e033d20c2c19637e17016ffe410a5 OPEN …" at bounding box center [807, 84] width 1496 height 58
click at [1420, 72] on b "AML Data Collector" at bounding box center [1391, 85] width 101 height 27
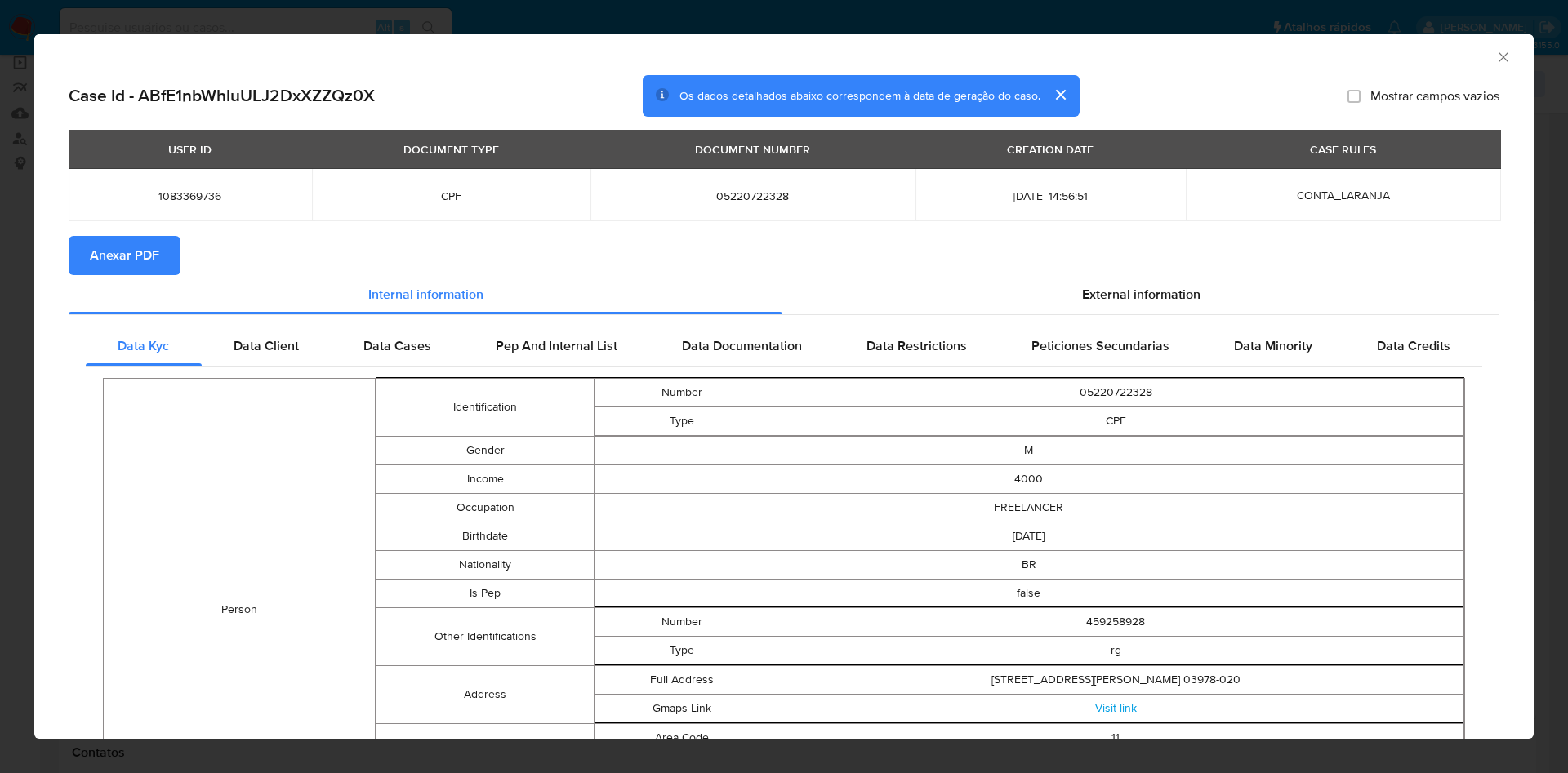
click at [182, 257] on section "Anexar PDF" at bounding box center [784, 255] width 1431 height 39
click at [164, 266] on button "Anexar PDF" at bounding box center [124, 255] width 112 height 39
click at [1116, 298] on span "External information" at bounding box center [1140, 296] width 118 height 19
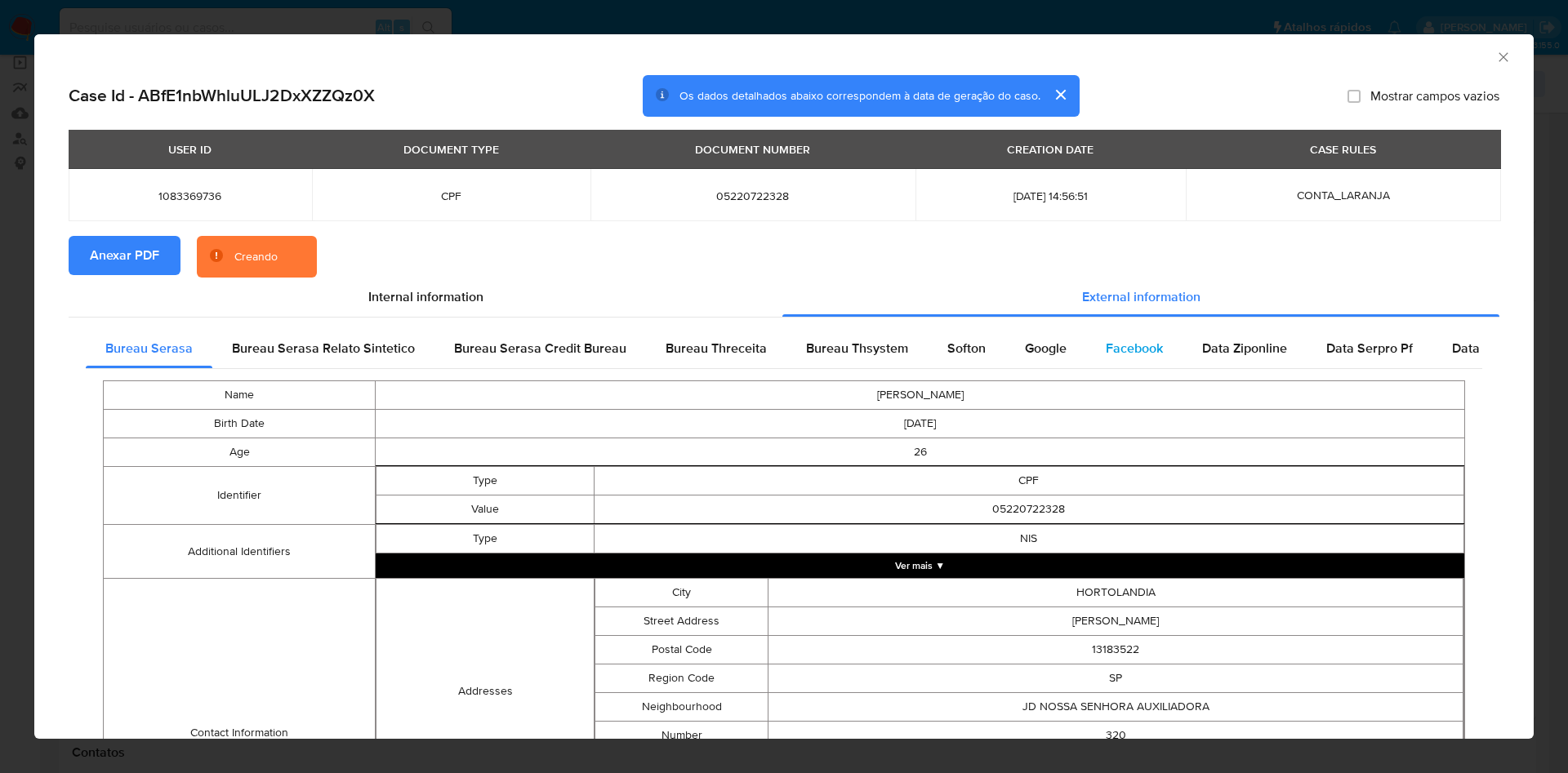
click at [1107, 332] on div "Facebook" at bounding box center [1134, 348] width 96 height 39
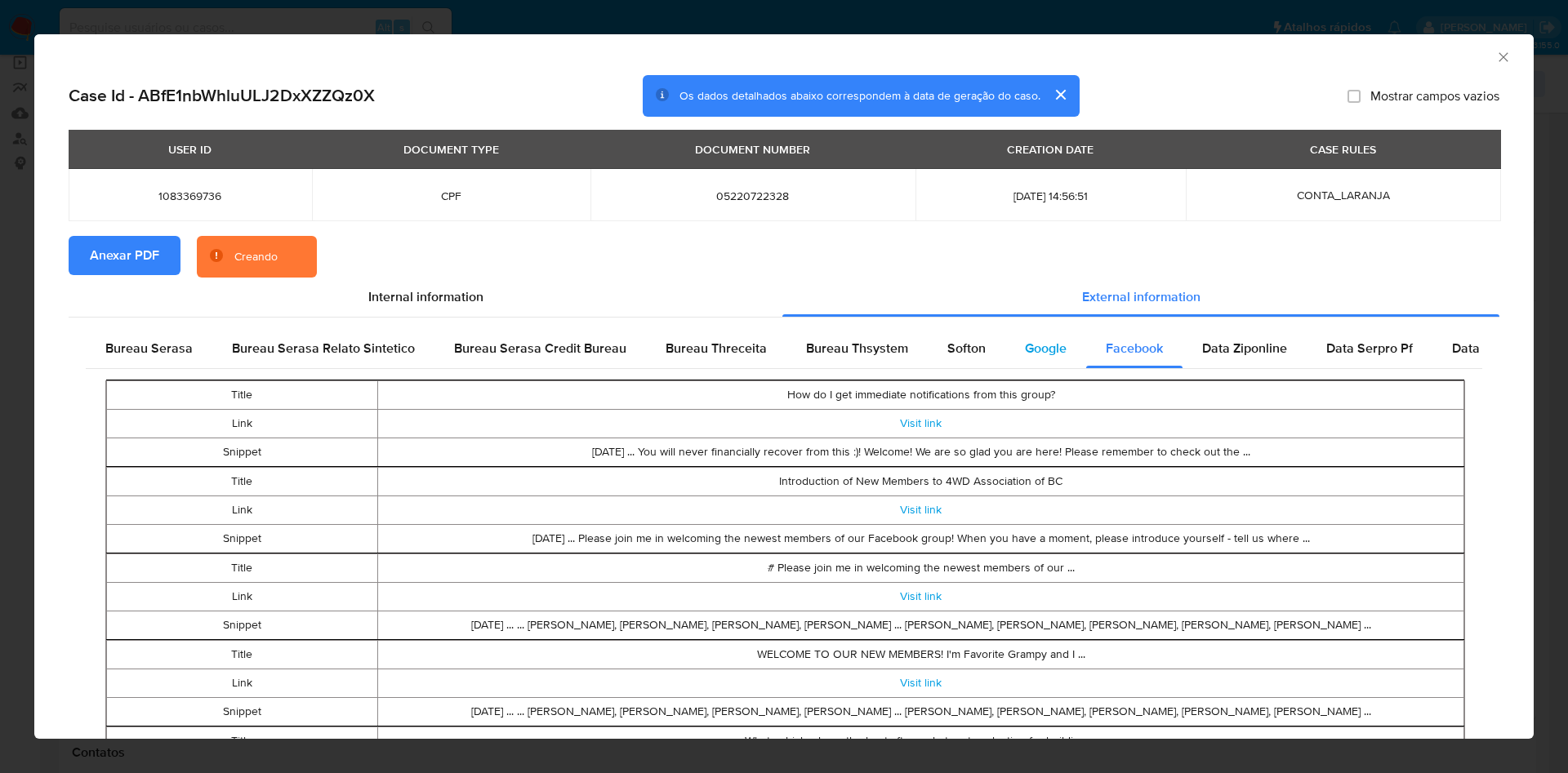
click at [1005, 349] on div "Google" at bounding box center [1045, 348] width 80 height 39
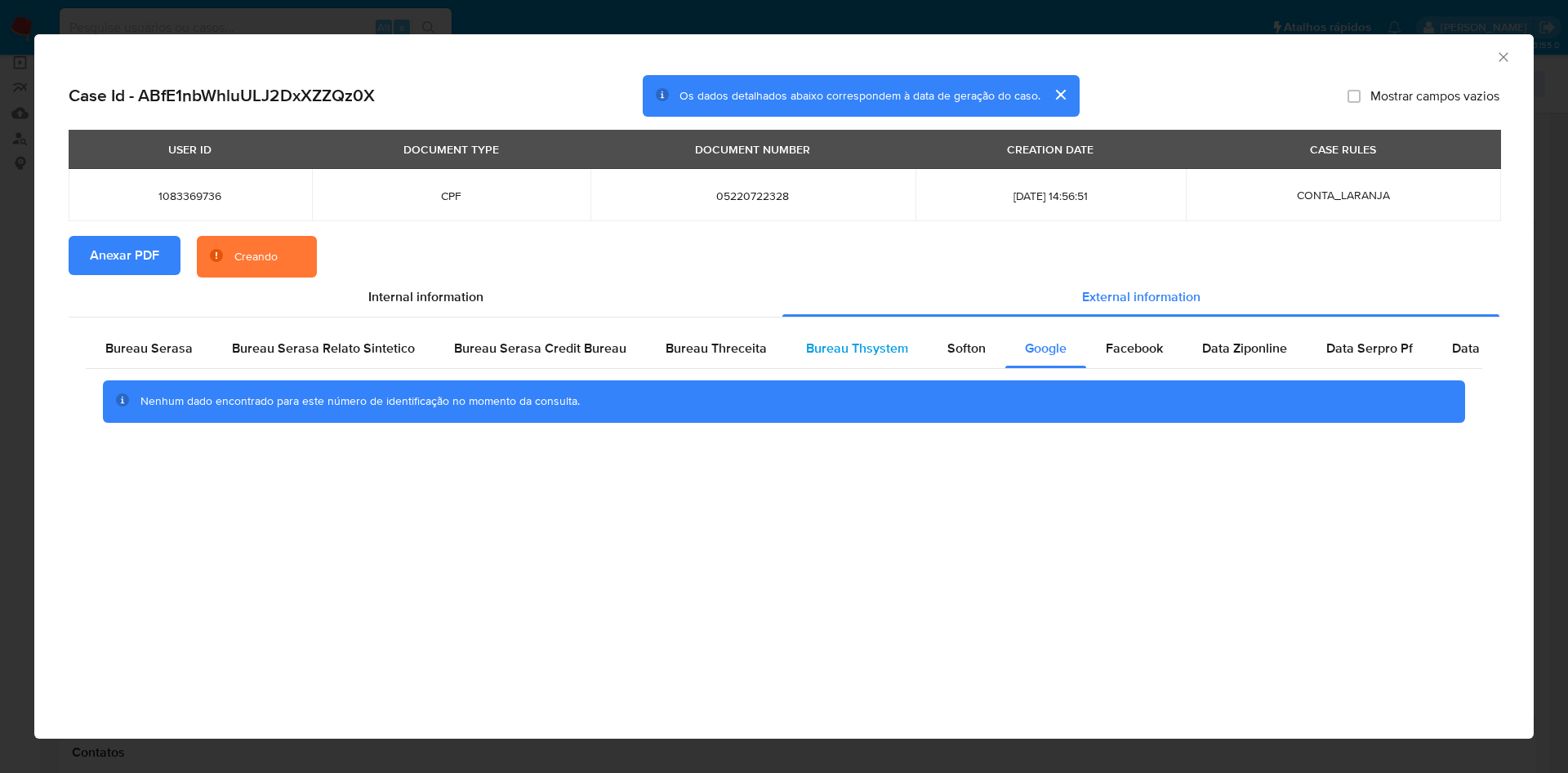
click at [917, 354] on div "Bureau Thsystem" at bounding box center [857, 348] width 142 height 39
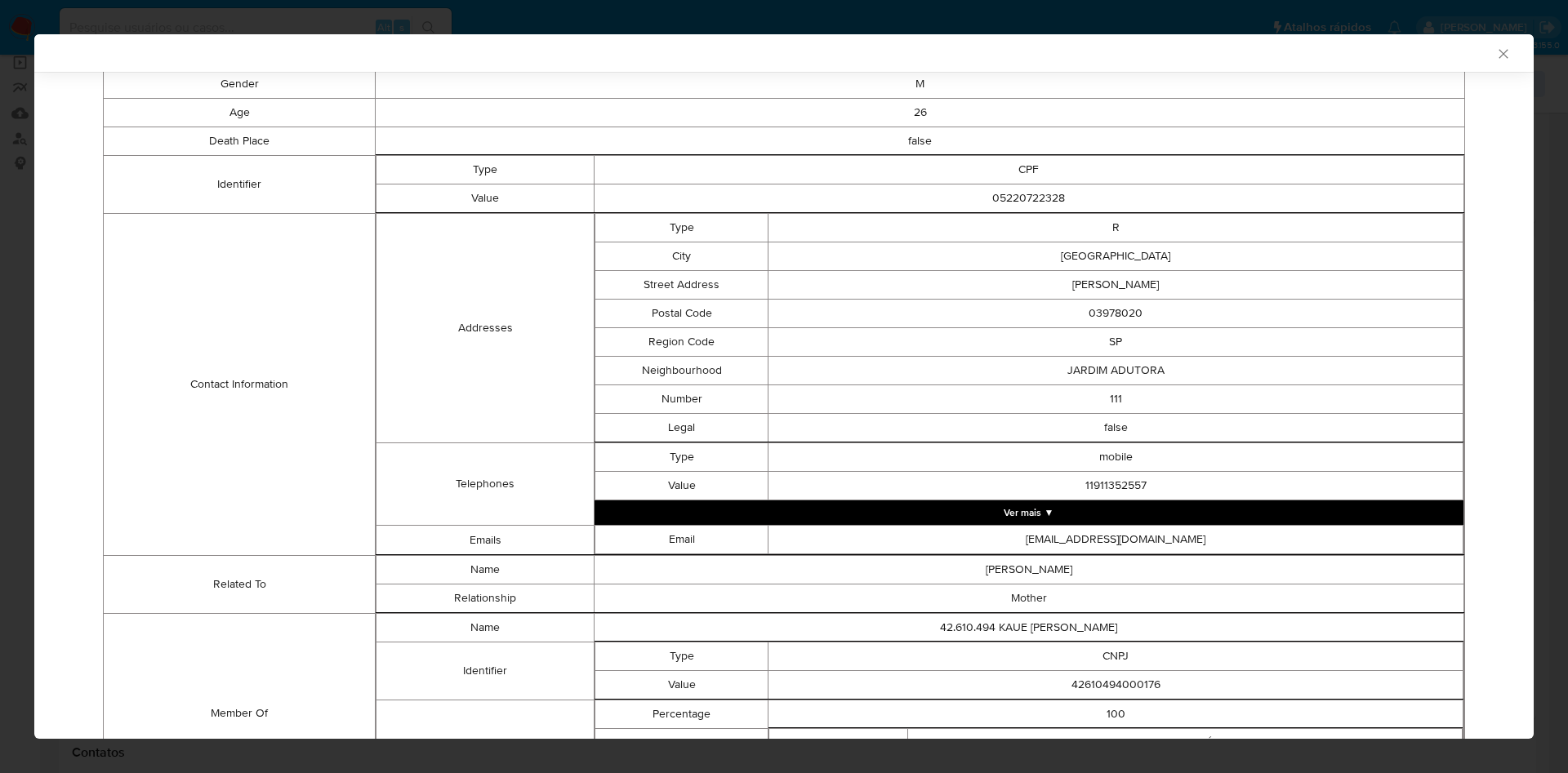
scroll to position [496, 0]
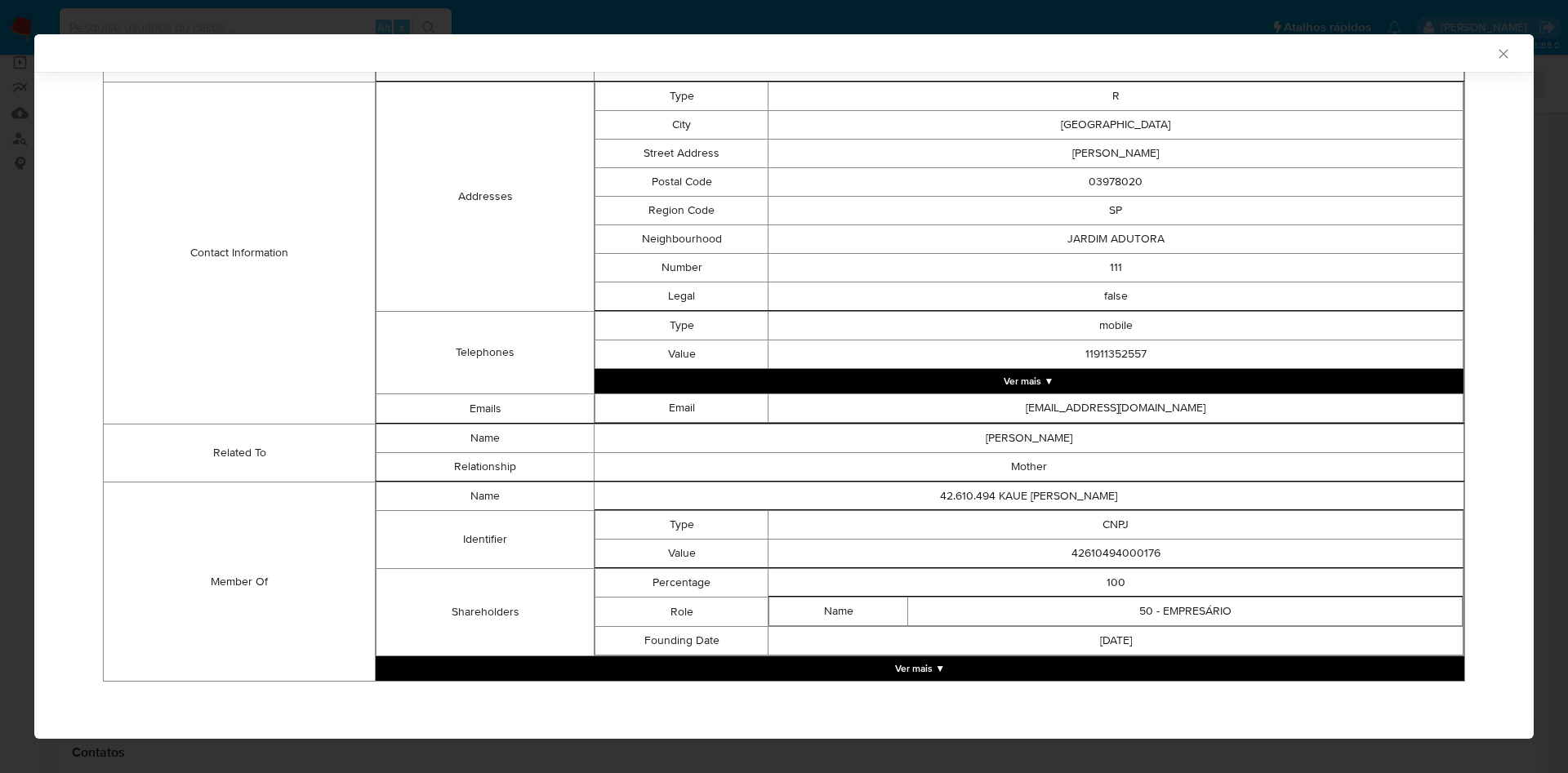
click at [817, 666] on button "Ver mais ▼" at bounding box center [920, 668] width 1089 height 25
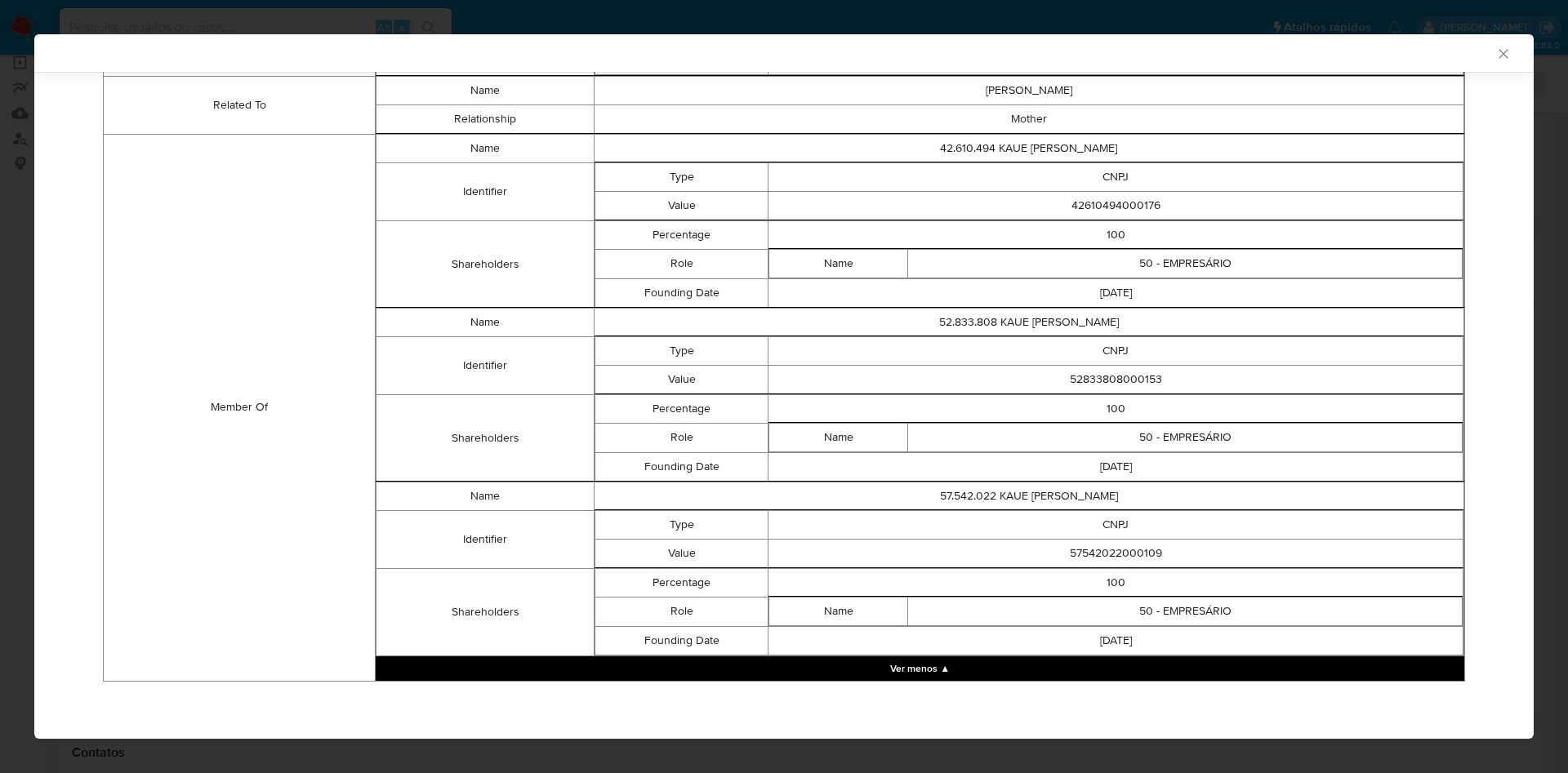
scroll to position [841, 0]
click at [1112, 204] on td "42610494000176" at bounding box center [1115, 206] width 695 height 28
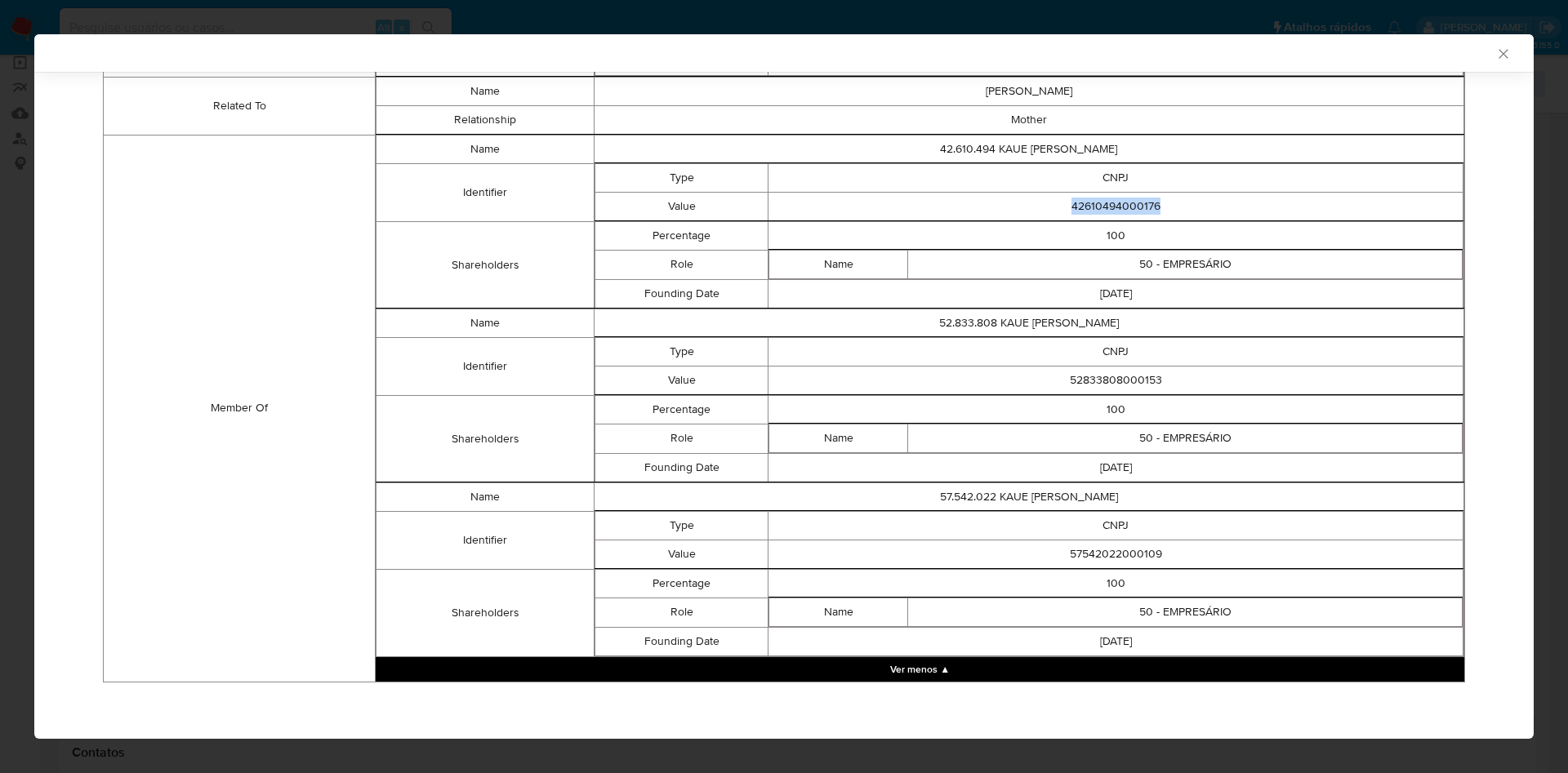
click at [1112, 204] on td "42610494000176" at bounding box center [1115, 206] width 695 height 28
copy td "42610494000176"
click at [1140, 397] on td "100" at bounding box center [1115, 408] width 695 height 28
click at [1126, 385] on td "52833808000153" at bounding box center [1115, 379] width 695 height 28
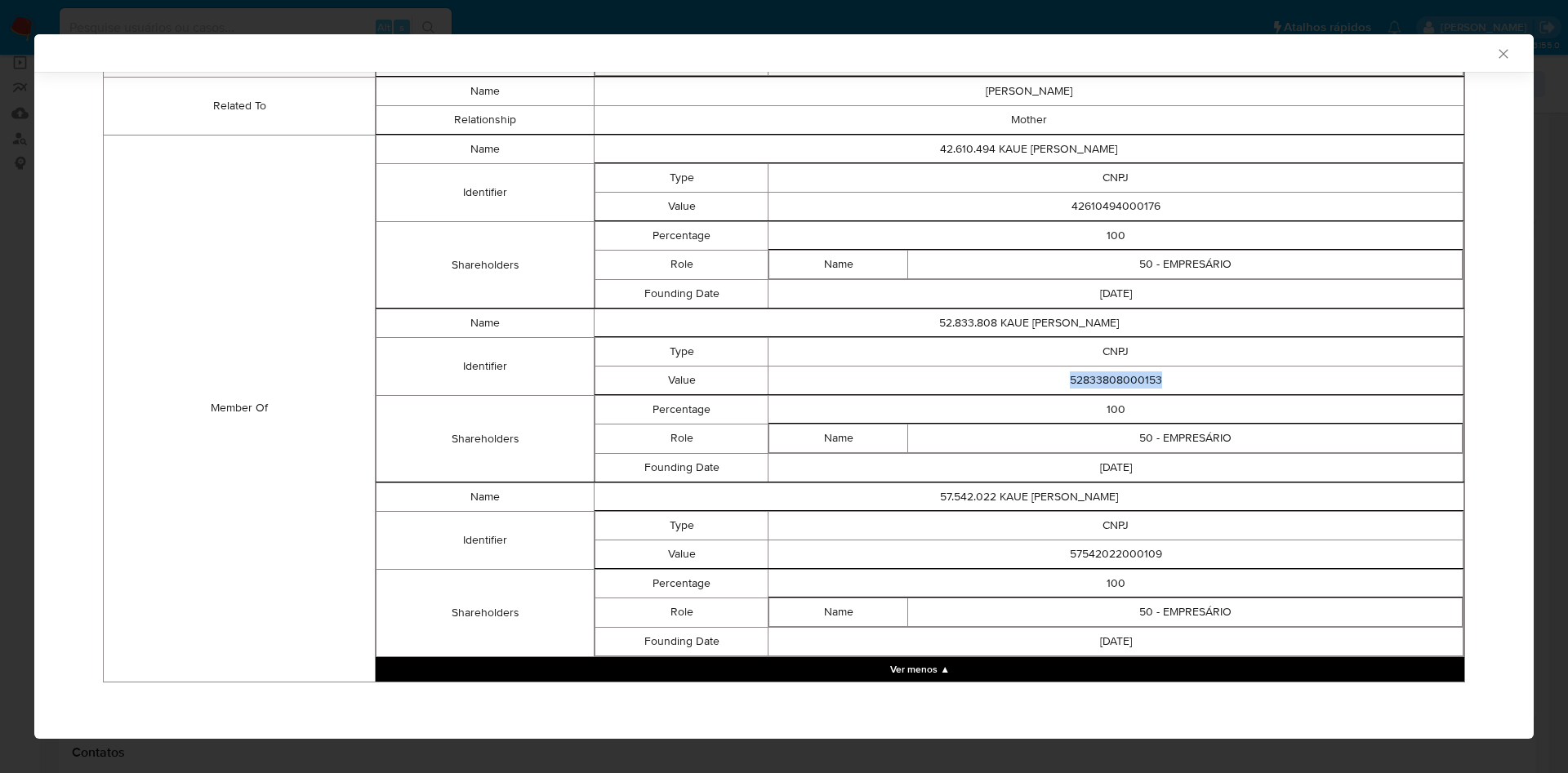
copy td "52833808000153"
click at [1060, 554] on td "57542022000109" at bounding box center [1115, 553] width 695 height 28
copy td "57542022000109"
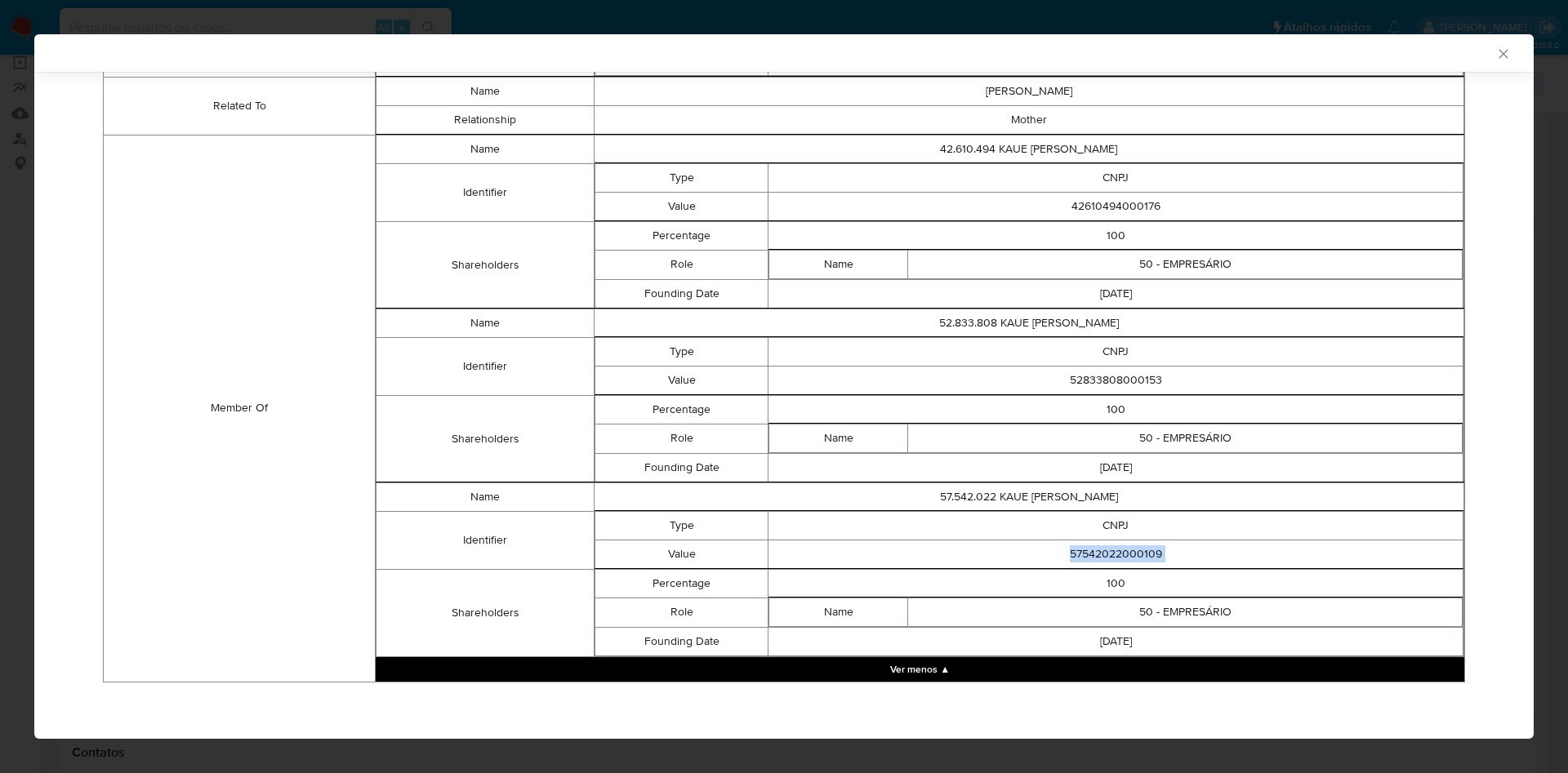
drag, startPoint x: 899, startPoint y: 390, endPoint x: 231, endPoint y: 279, distance: 677.2
click at [899, 389] on td "52833808000153" at bounding box center [1115, 379] width 695 height 28
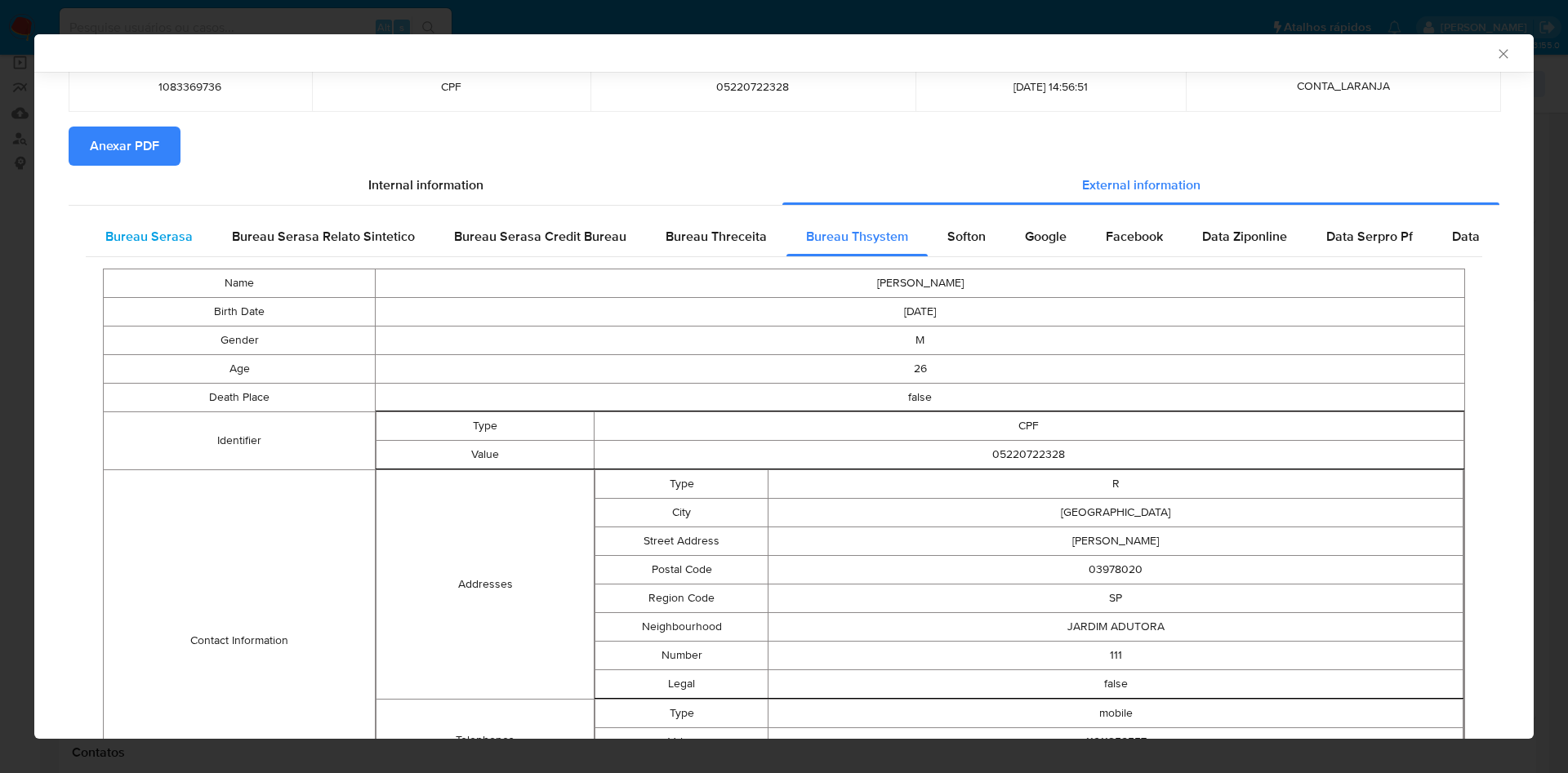
click at [183, 249] on div "Bureau Serasa" at bounding box center [149, 237] width 126 height 39
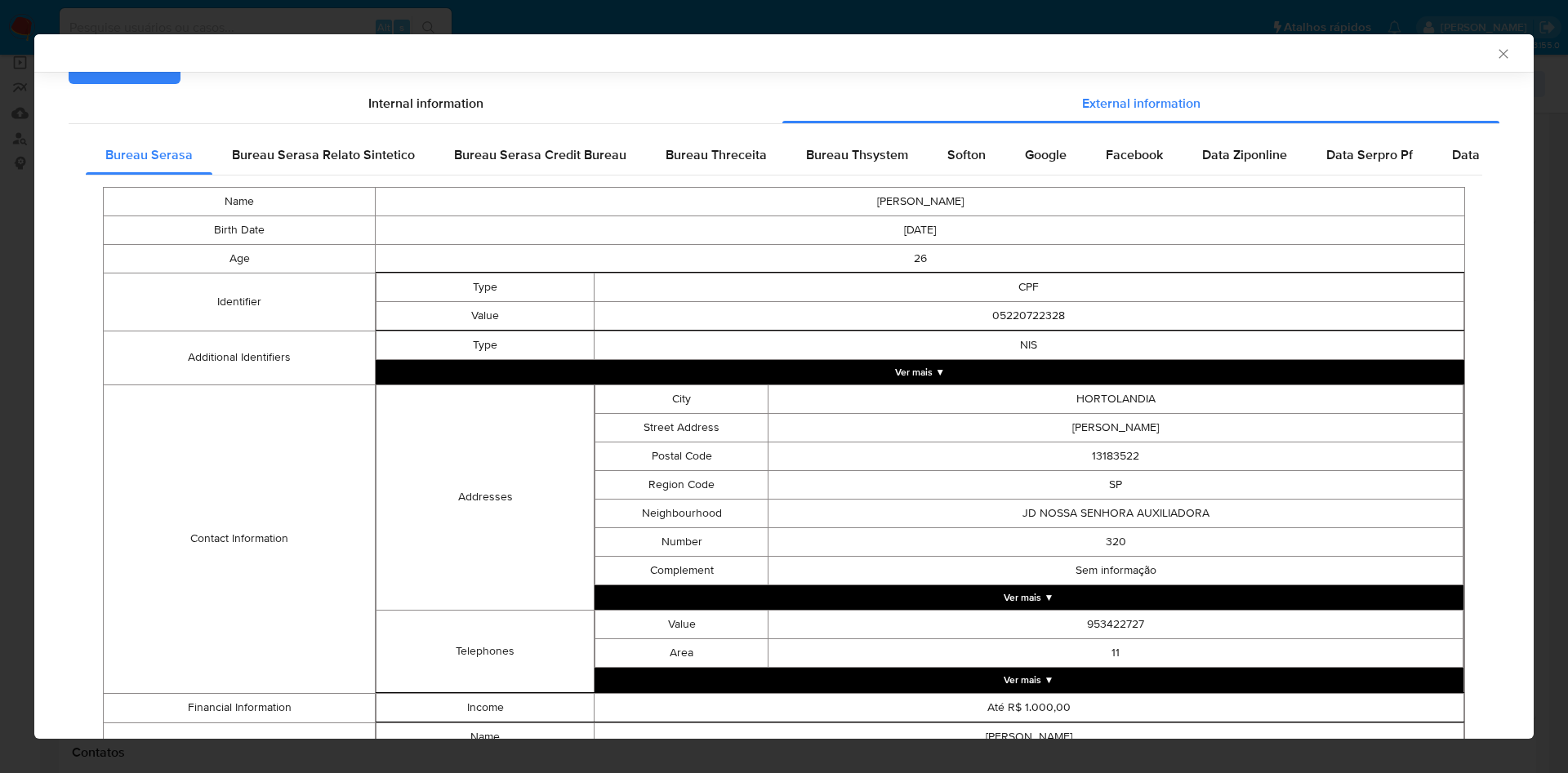
scroll to position [286, 0]
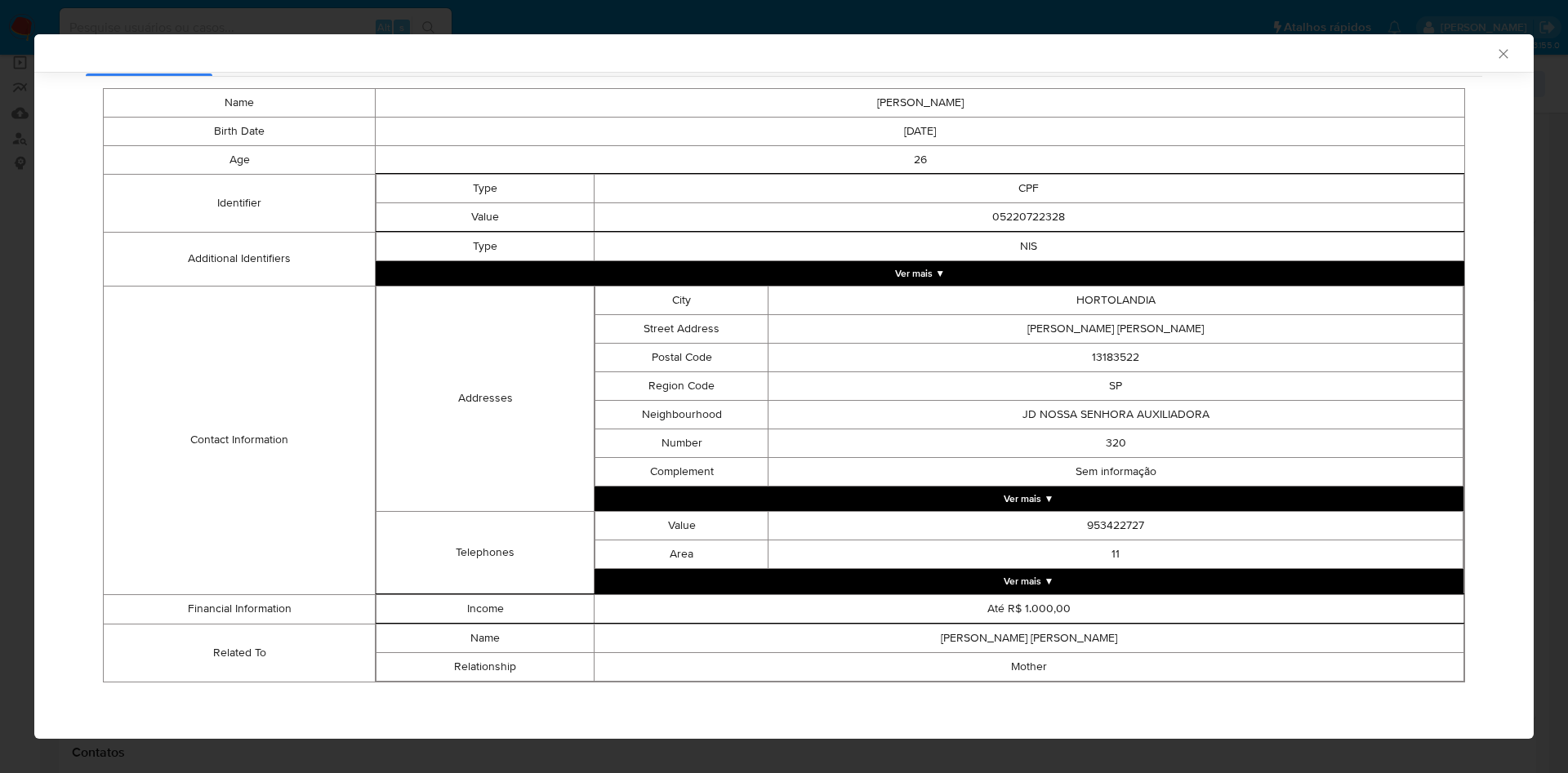
click at [16, 272] on div "AML Data Collector Case Id - ABfE1nbWhluULJ2DxXZZQz0X Os dados detalhados abaix…" at bounding box center [784, 386] width 1568 height 773
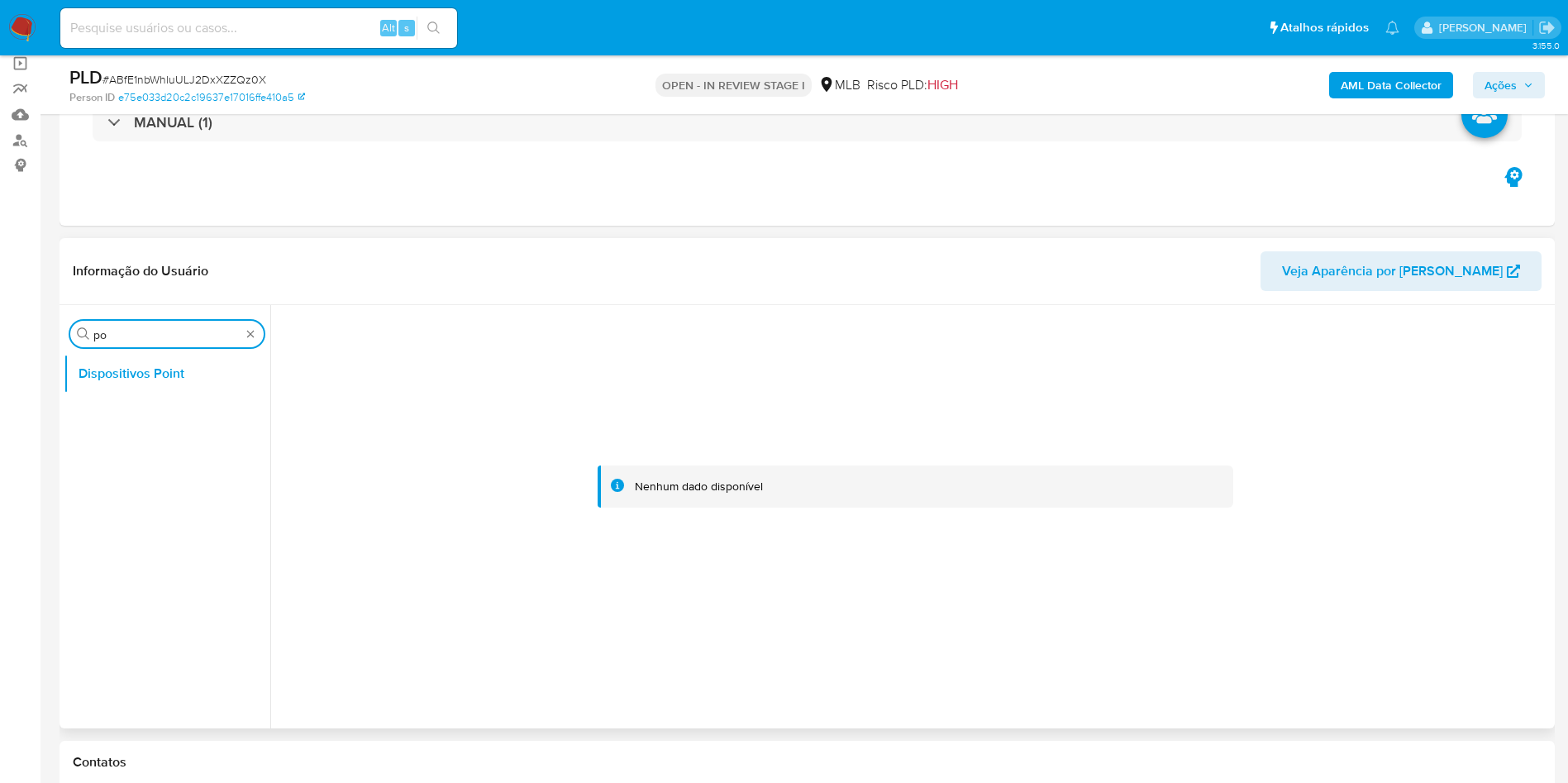
click at [109, 336] on input "po" at bounding box center [167, 335] width 147 height 15
type input "ane"
click at [108, 376] on button "Anexos" at bounding box center [160, 373] width 193 height 40
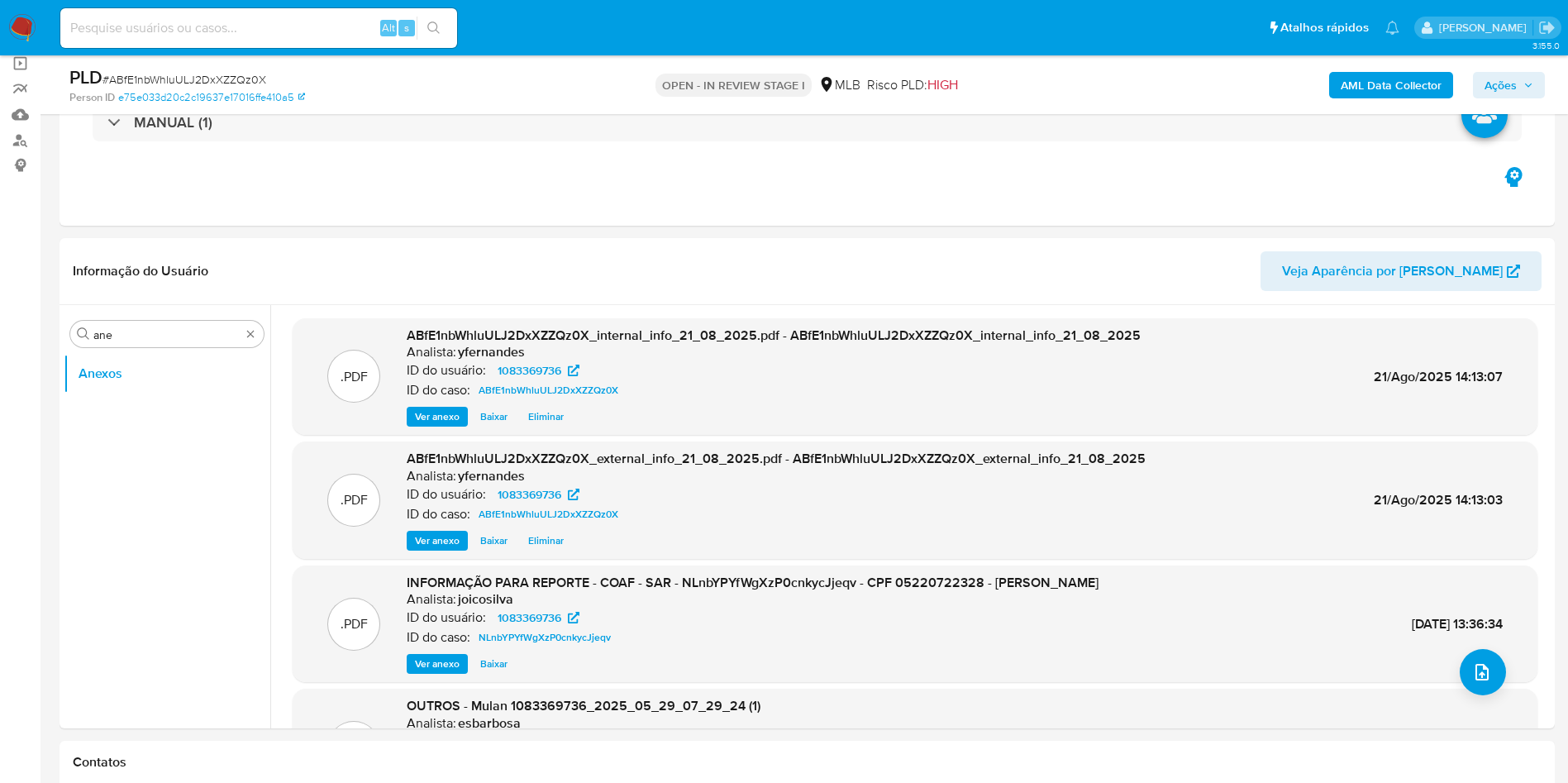
click at [437, 660] on span "Ver anexo" at bounding box center [437, 664] width 44 height 17
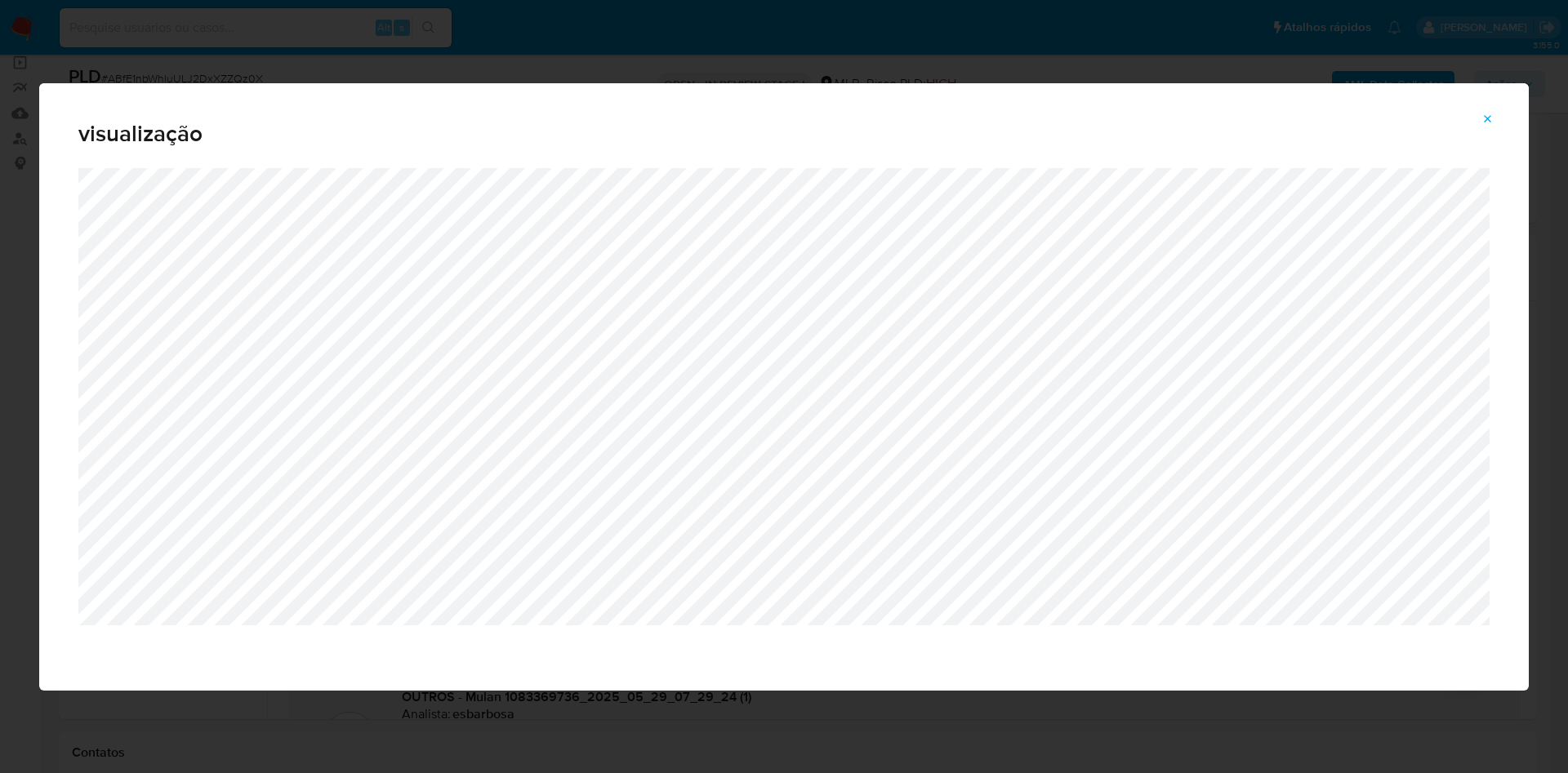
click at [1489, 118] on icon "Attachment preview" at bounding box center [1488, 119] width 13 height 13
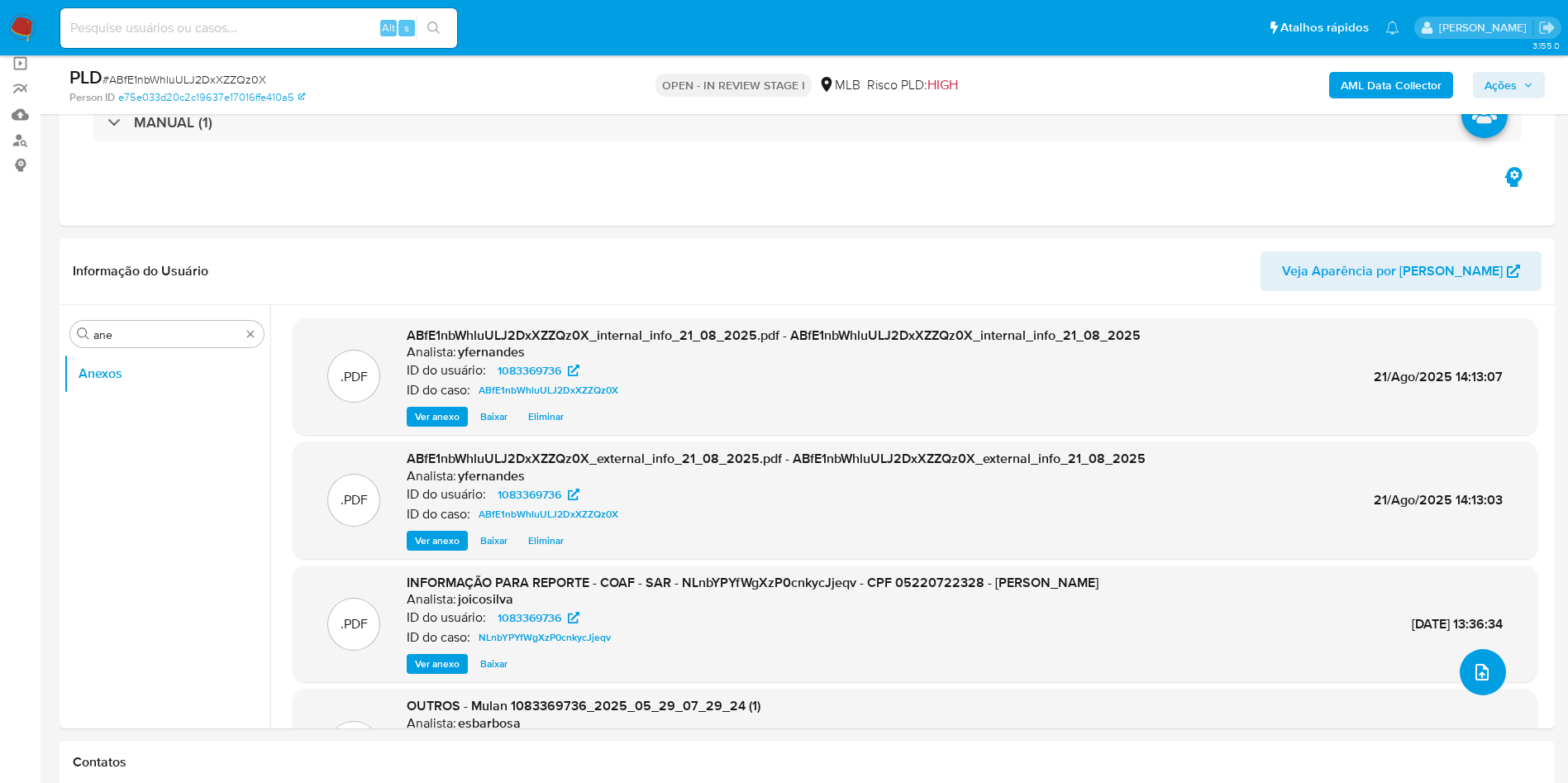
click at [1481, 678] on icon "upload-file" at bounding box center [1482, 671] width 19 height 19
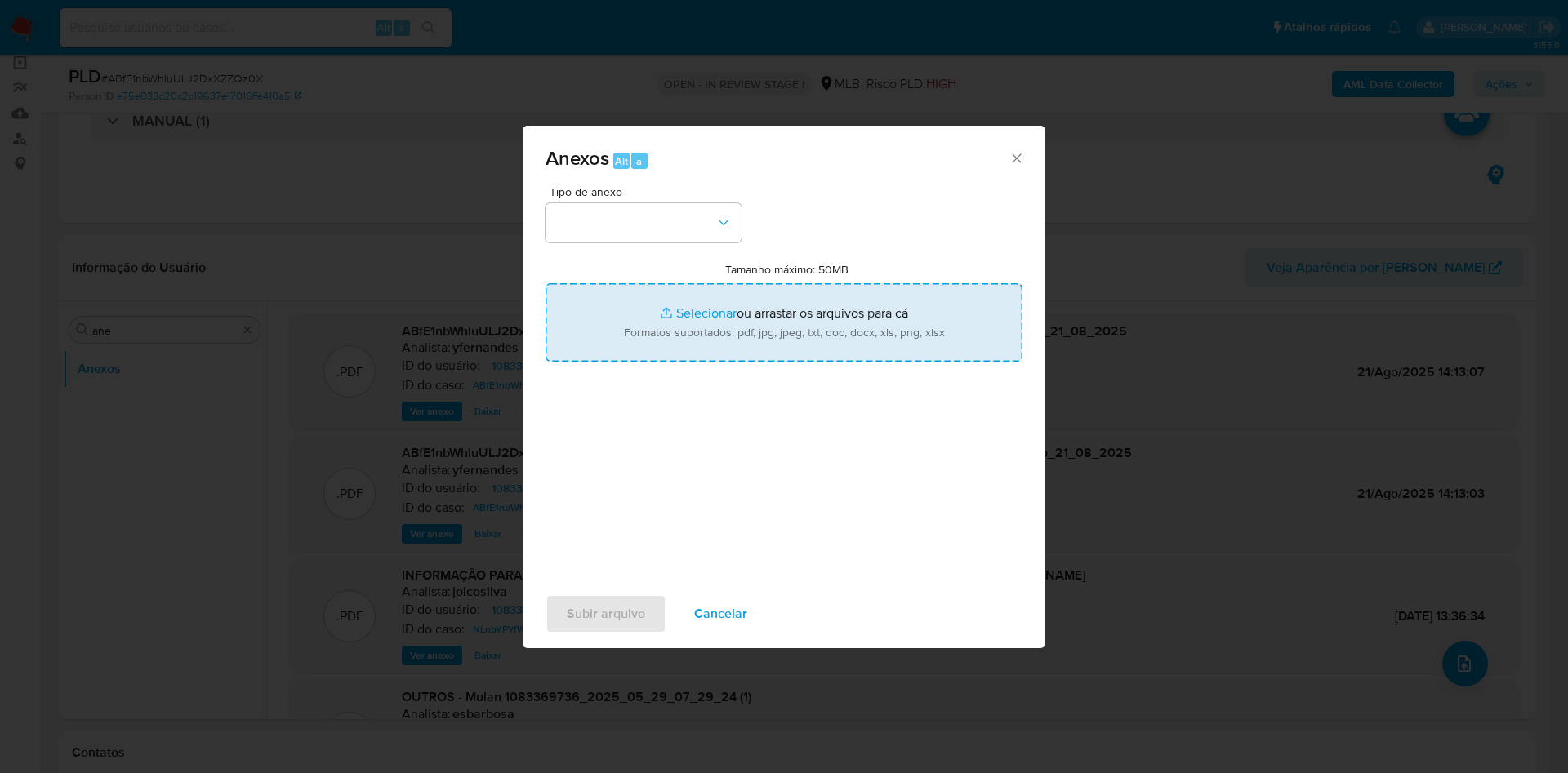
drag, startPoint x: 615, startPoint y: 247, endPoint x: 629, endPoint y: 292, distance: 47.1
click at [615, 246] on div "Tipo de anexo Tamanho máximo: 50MB Selecionar arquivos Selecionar ou arrastar o…" at bounding box center [784, 379] width 477 height 386
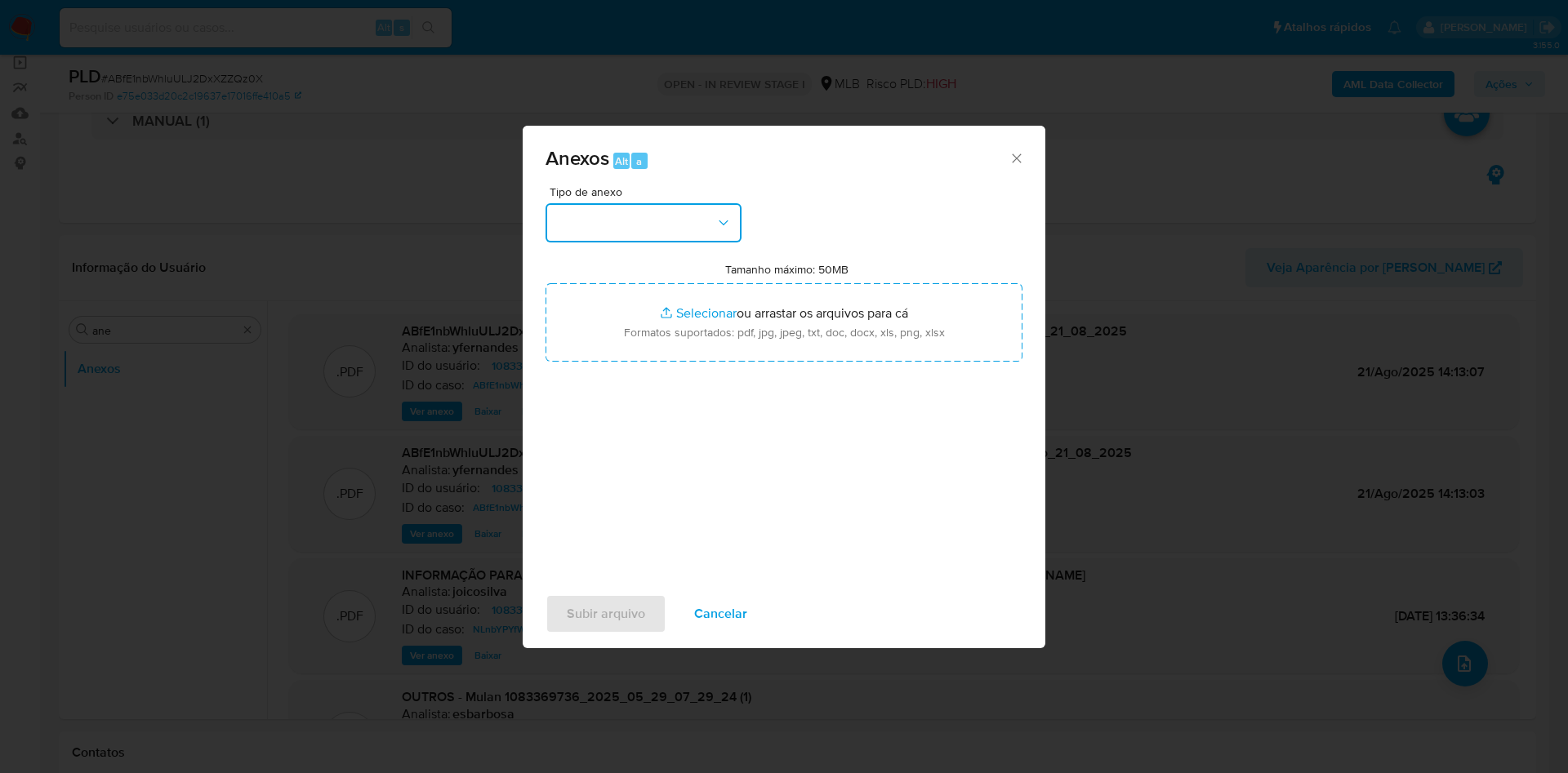
click at [614, 203] on button "button" at bounding box center [644, 222] width 196 height 39
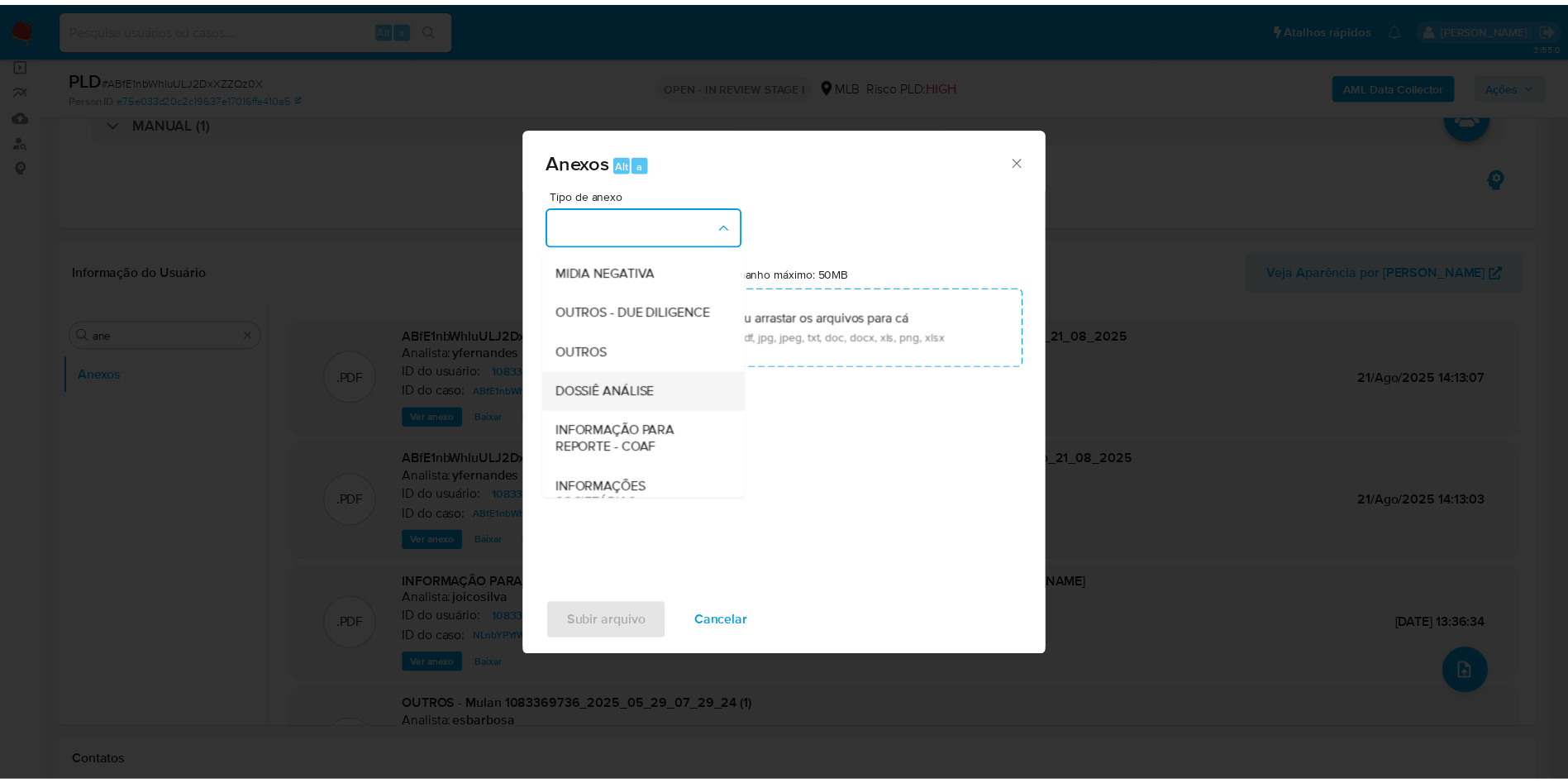
scroll to position [255, 0]
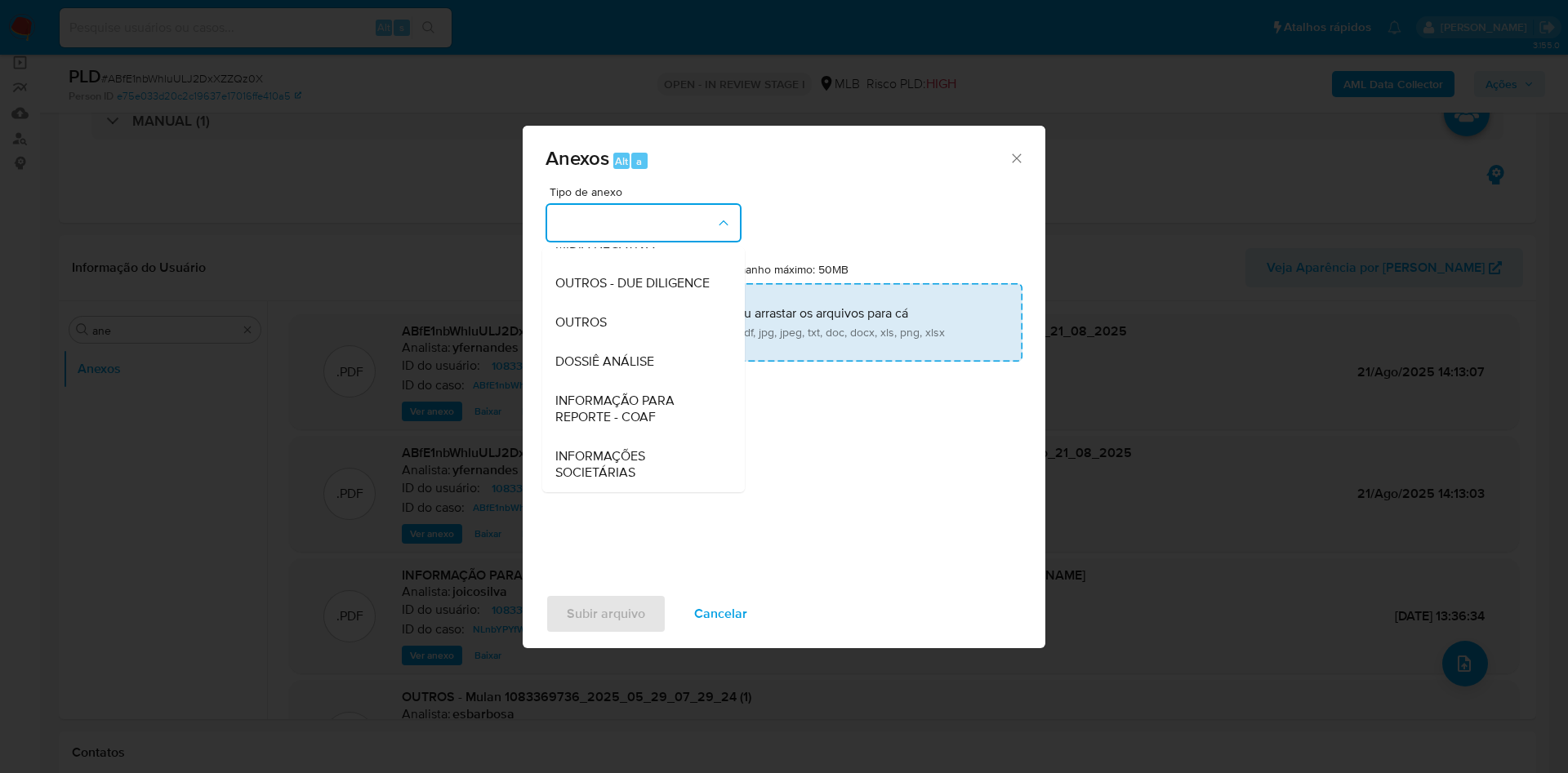
click at [592, 326] on span "OUTROS" at bounding box center [581, 323] width 51 height 16
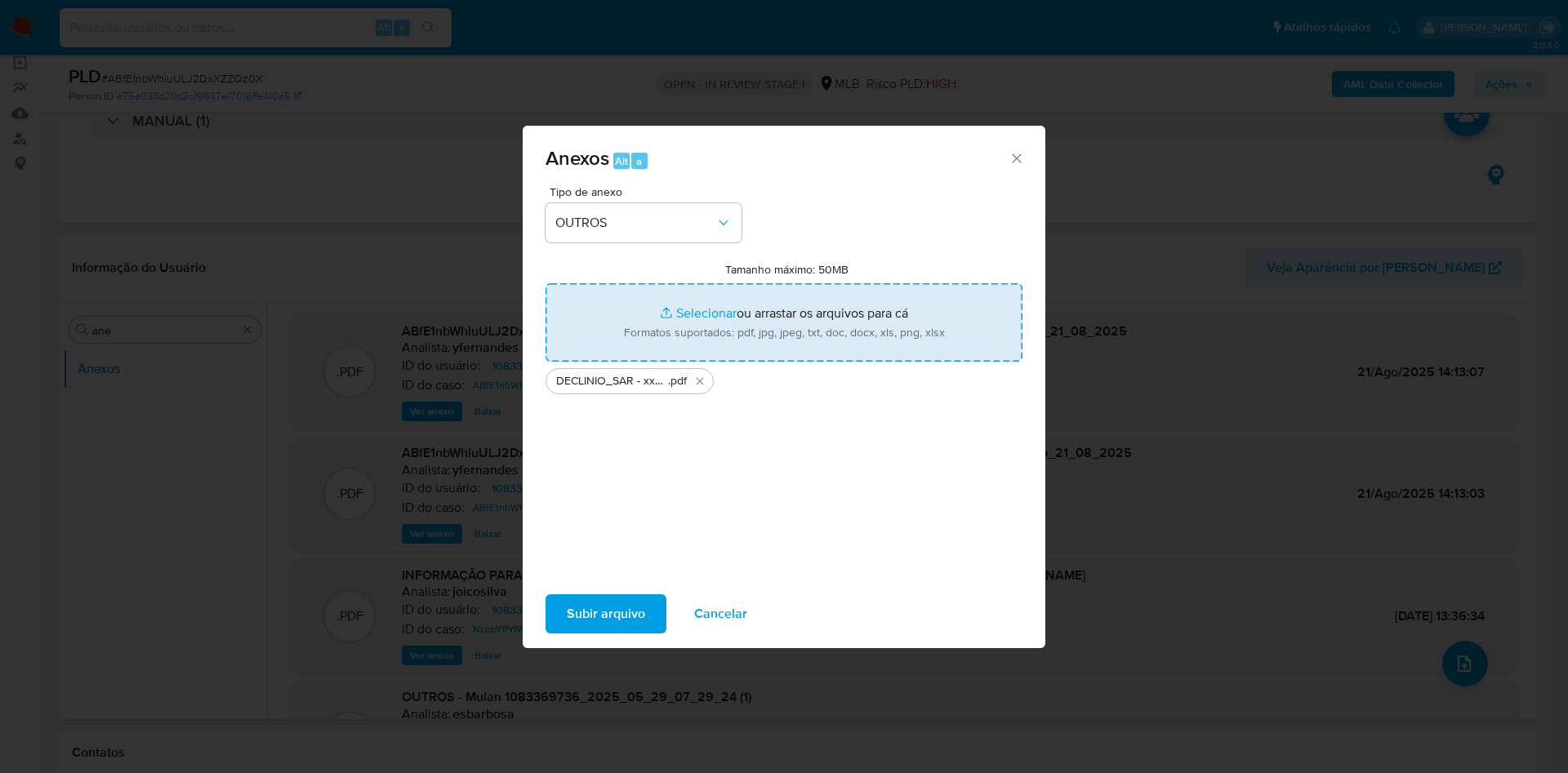
type input "C:\fakepath\Mulan 1083369736_2025_08_21_07_55_28.xlsx"
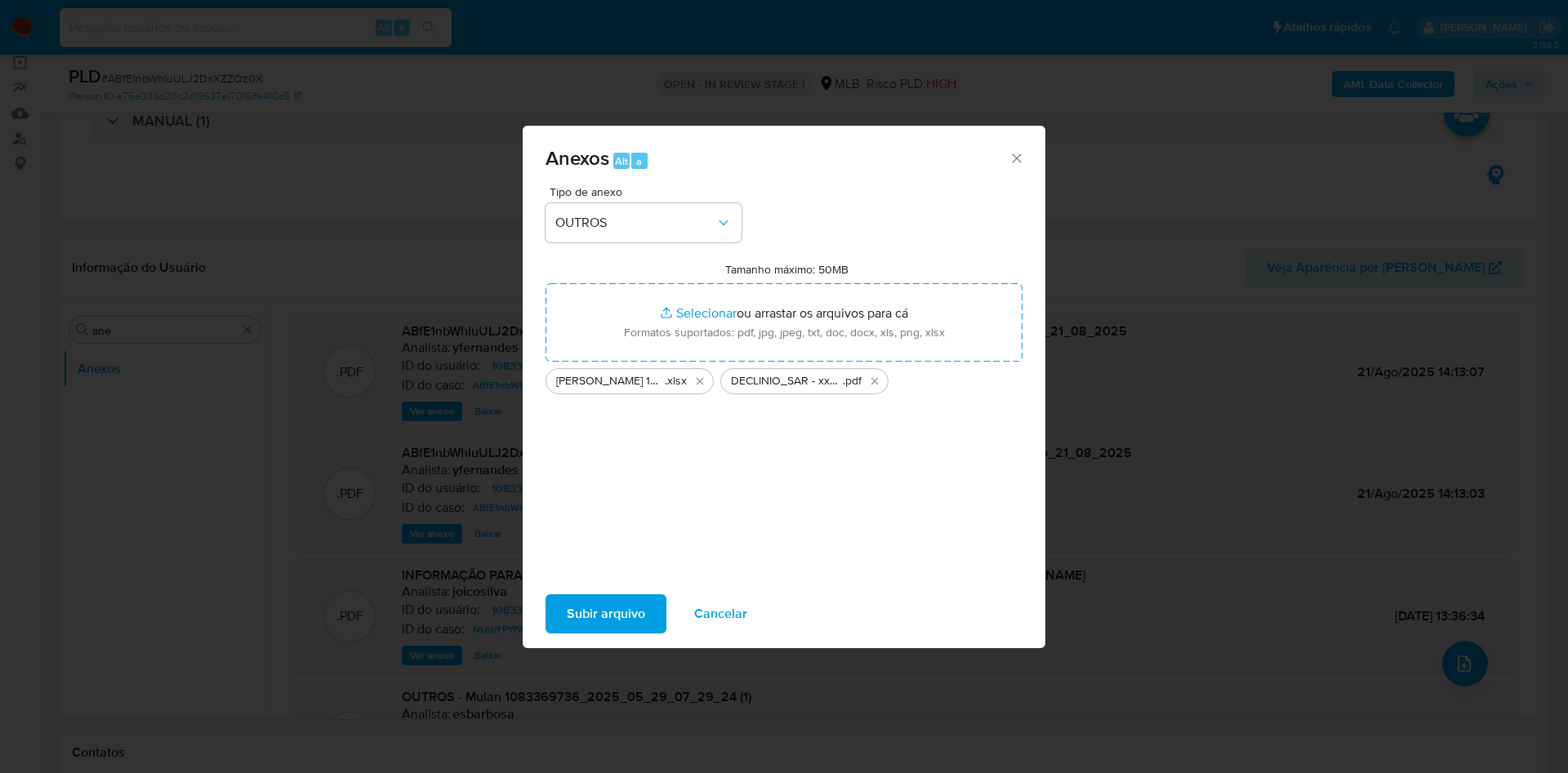
click at [592, 602] on span "Subir arquivo" at bounding box center [606, 613] width 79 height 36
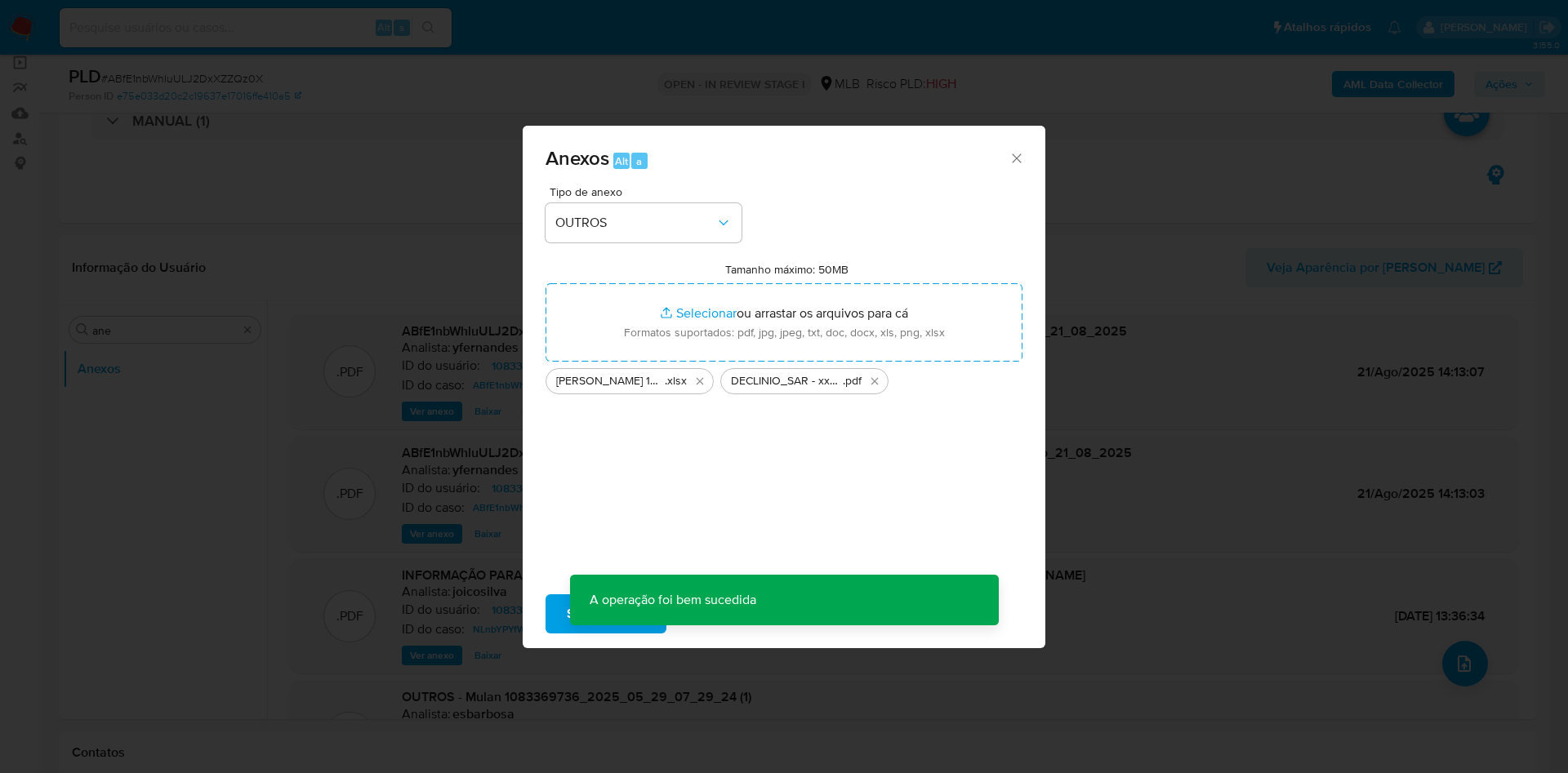
click at [388, 309] on div "Anexos Alt a Tipo de anexo OUTROS Tamanho máximo: 50MB Selecionar arquivos Sele…" at bounding box center [784, 386] width 1568 height 773
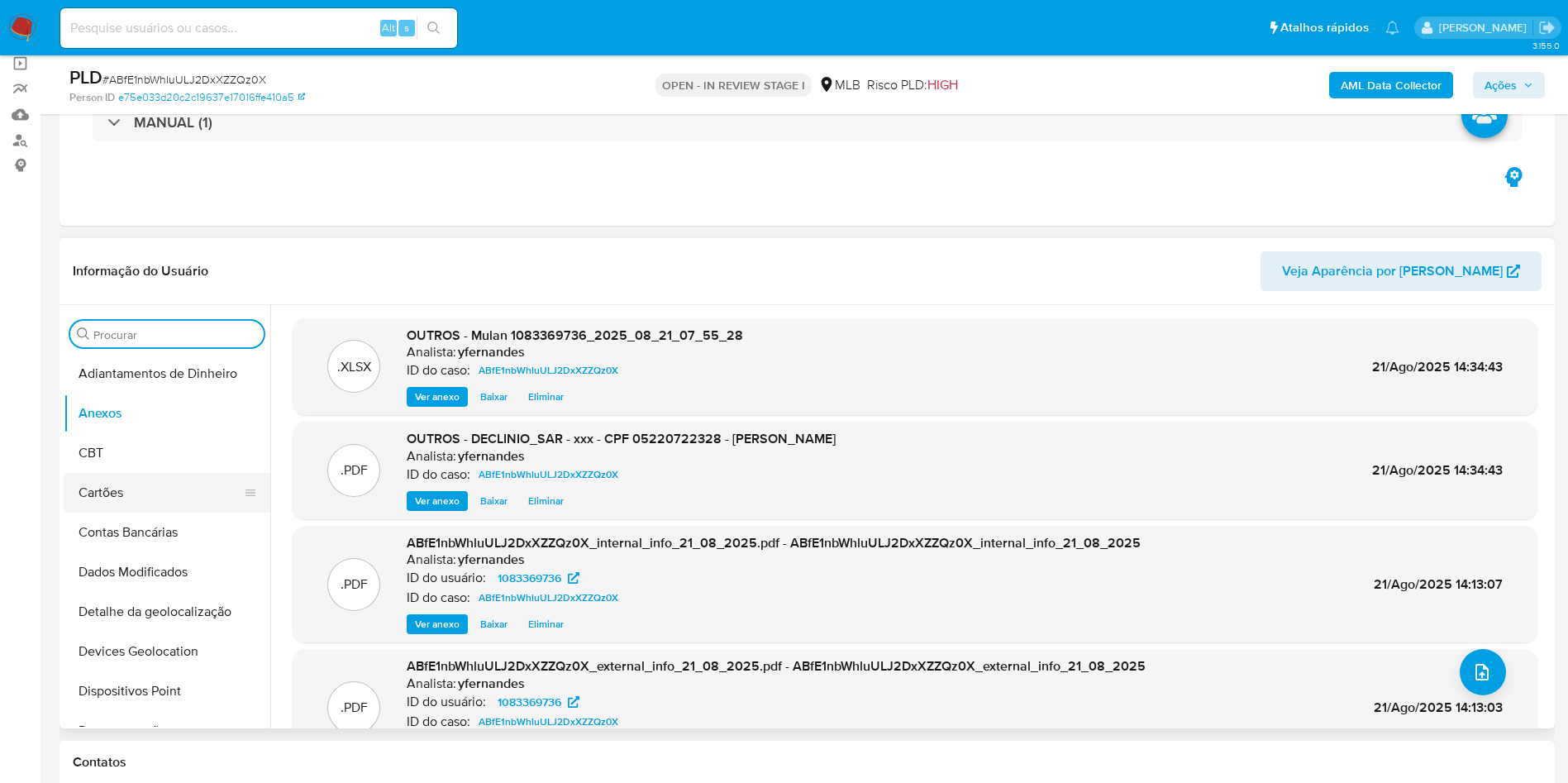
click at [106, 492] on button "Cartões" at bounding box center [160, 492] width 193 height 40
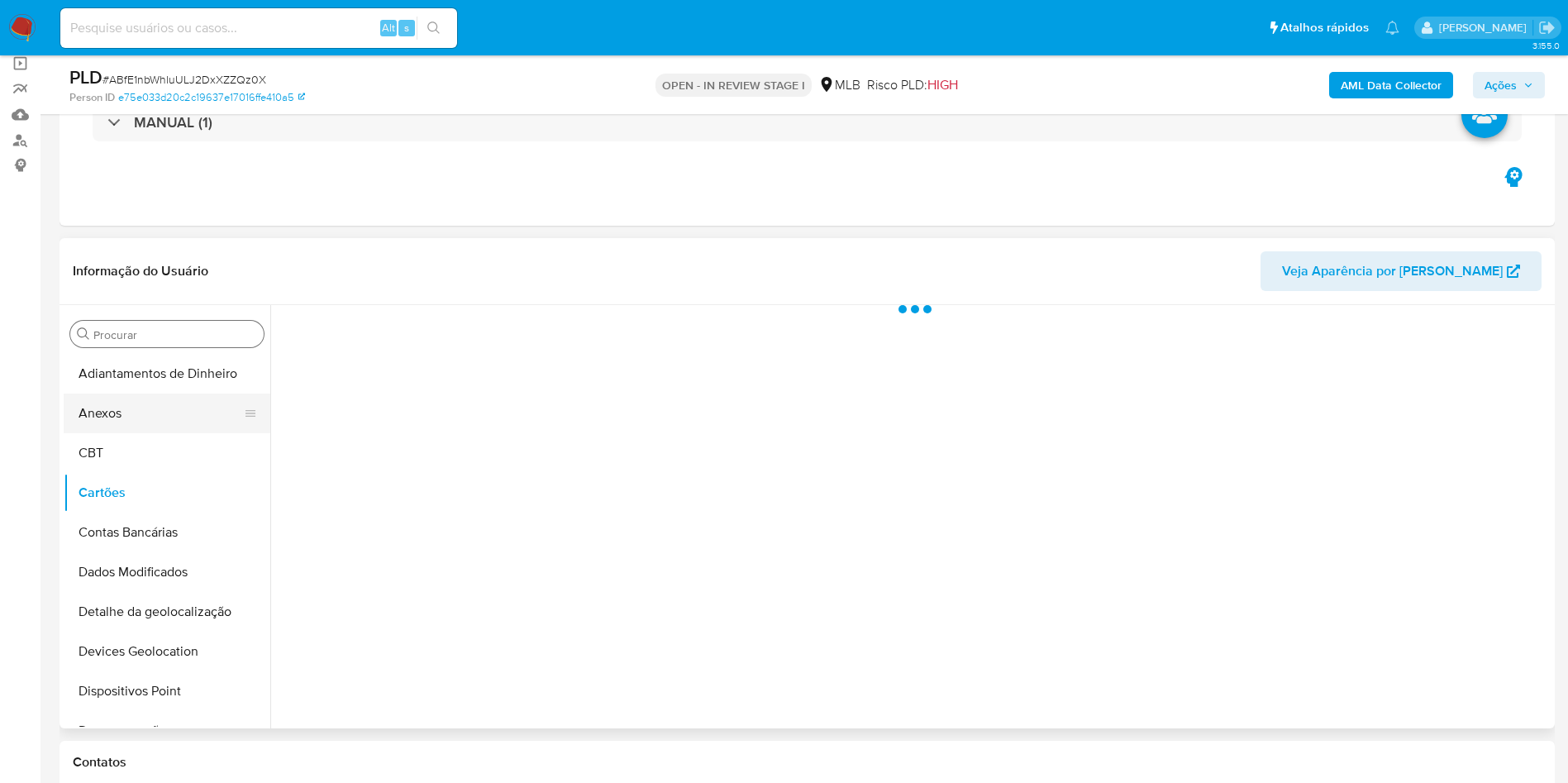
click at [105, 403] on button "Anexos" at bounding box center [160, 413] width 193 height 40
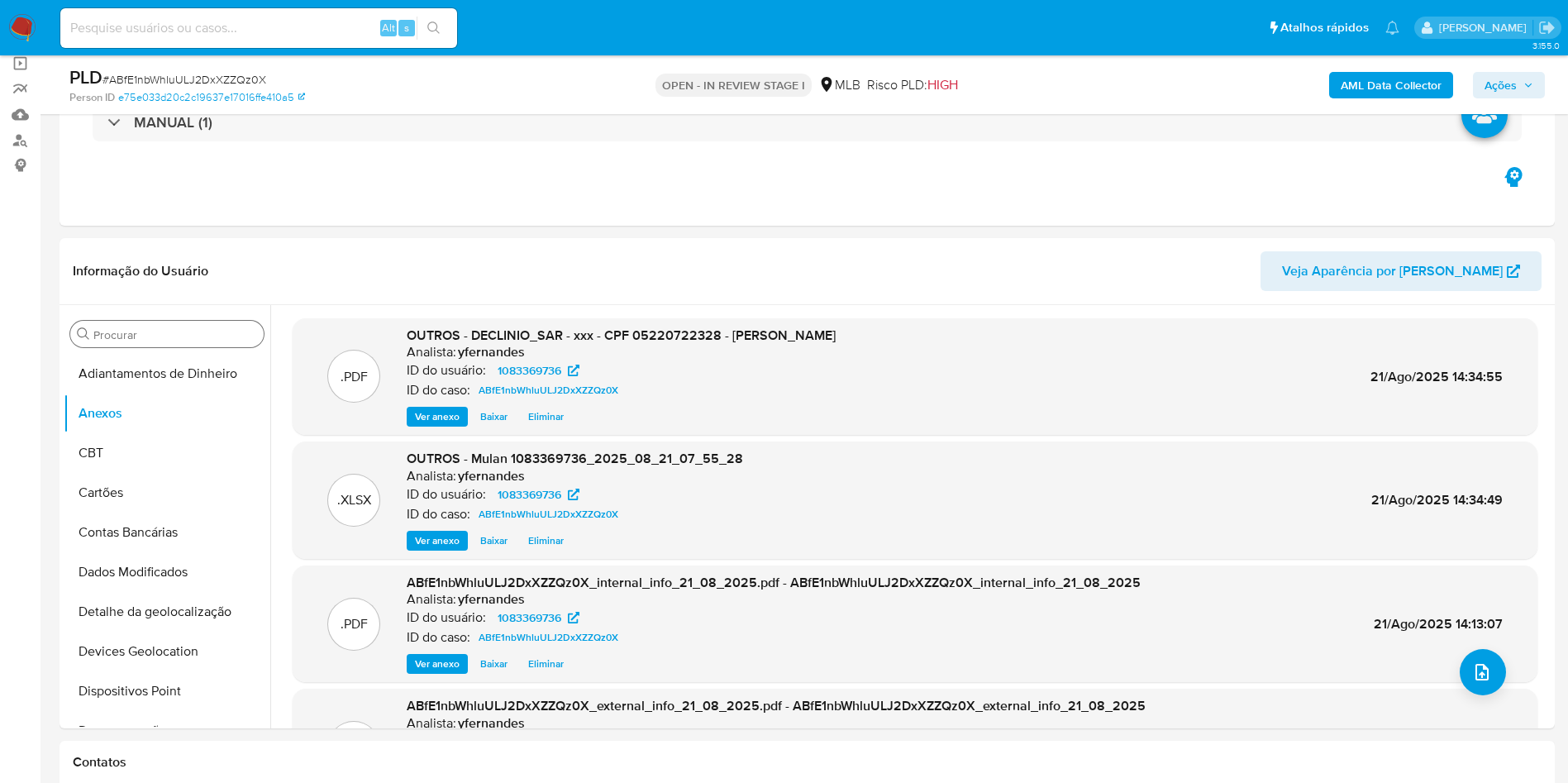
click at [1507, 84] on span "Ações" at bounding box center [1500, 85] width 32 height 27
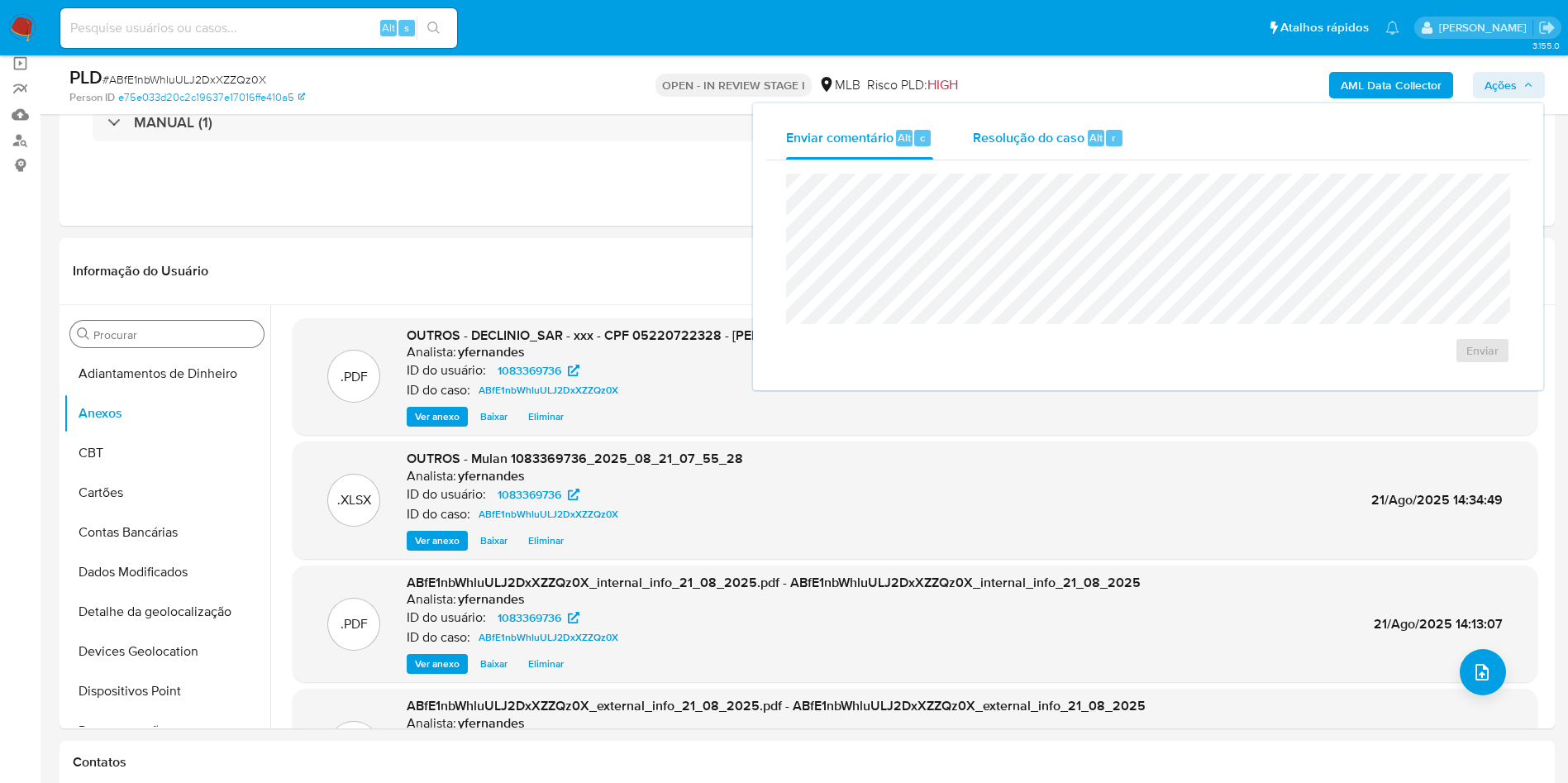
drag, startPoint x: 944, startPoint y: 138, endPoint x: 973, endPoint y: 140, distance: 29.1
click at [945, 138] on button "Enviar comentário Alt c" at bounding box center [860, 138] width 187 height 43
click at [985, 151] on div "Resolução do caso Alt r" at bounding box center [1048, 138] width 151 height 43
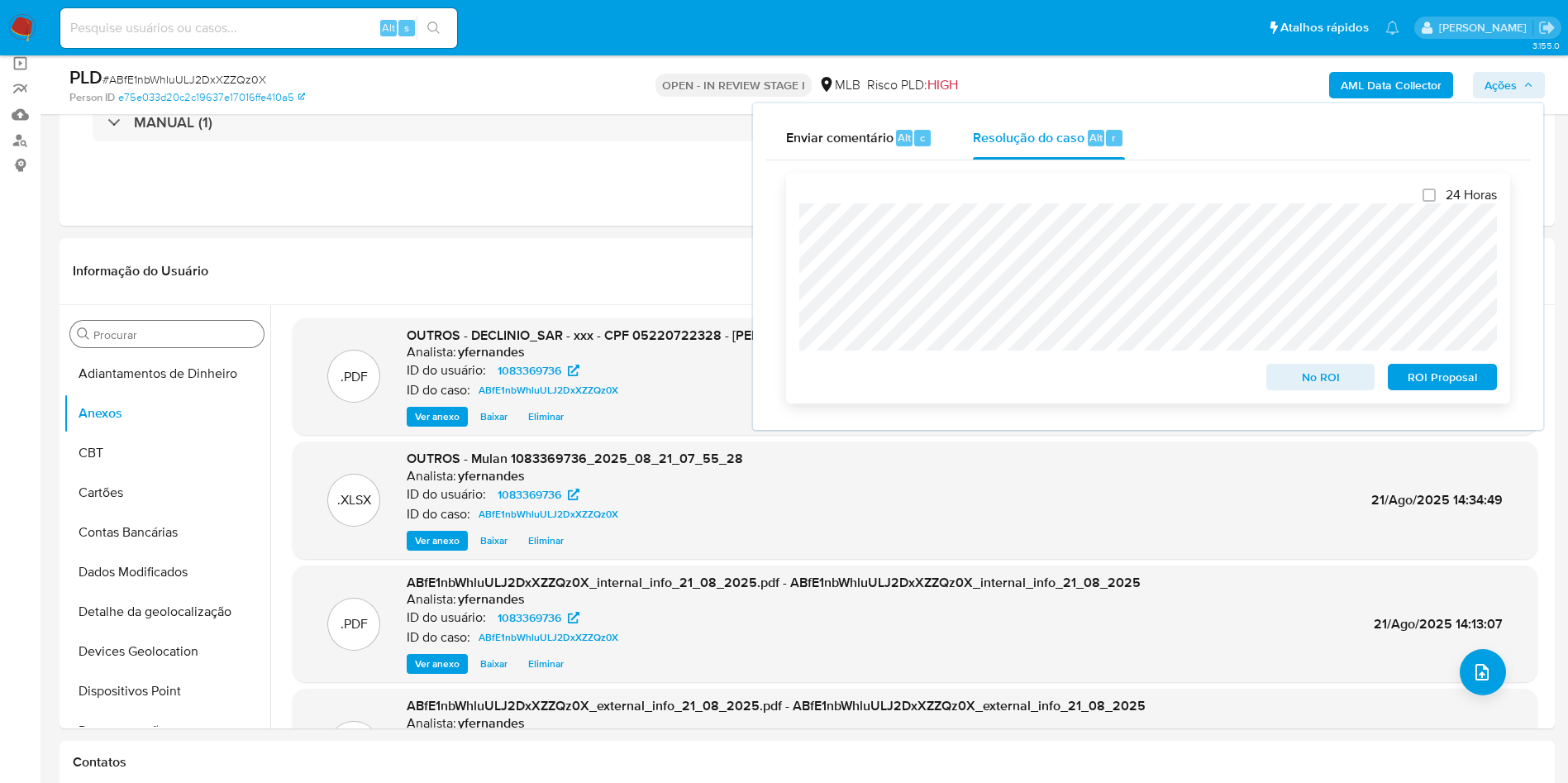
click at [1285, 385] on span "No ROI" at bounding box center [1321, 377] width 86 height 23
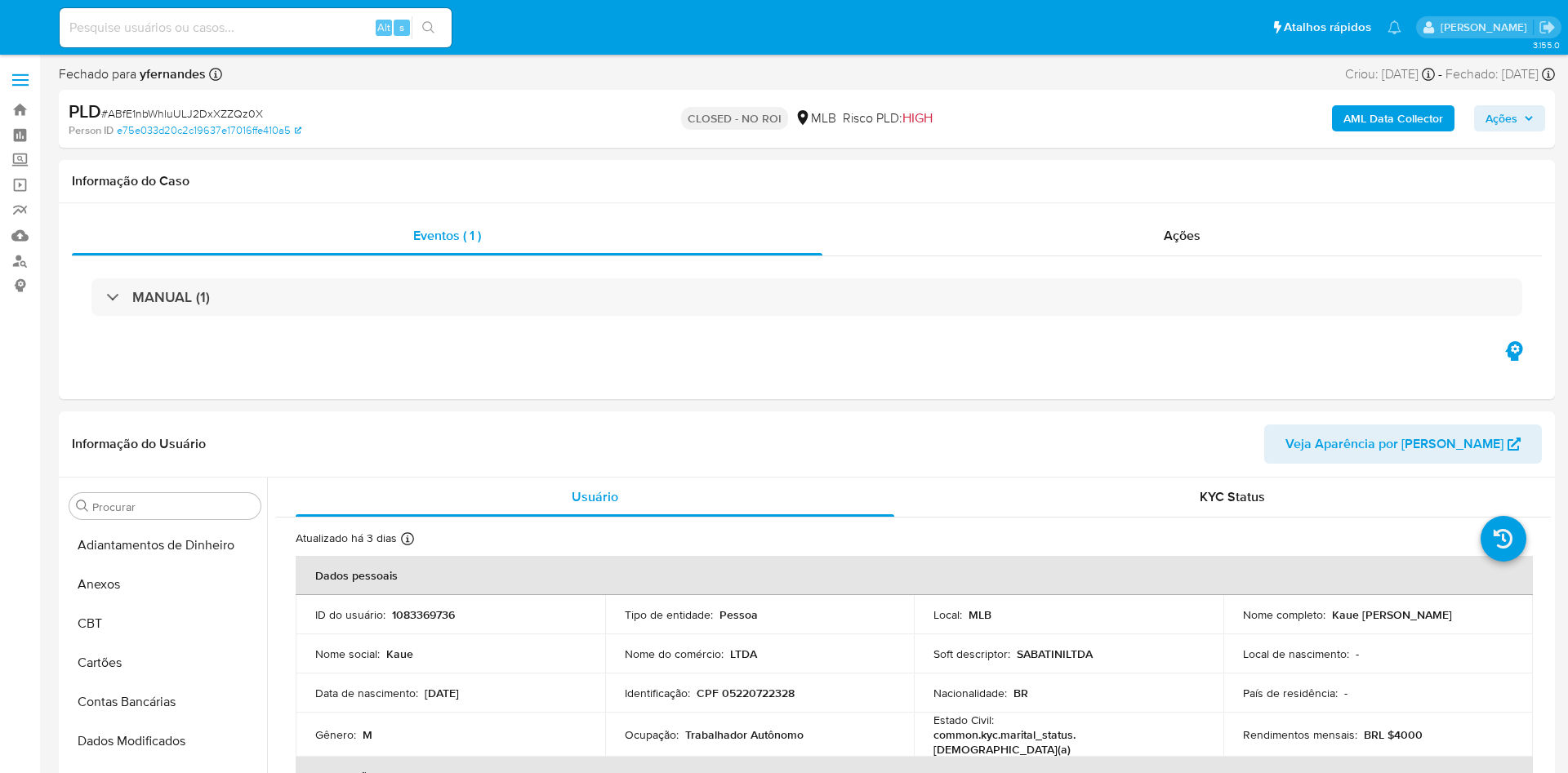
select select "10"
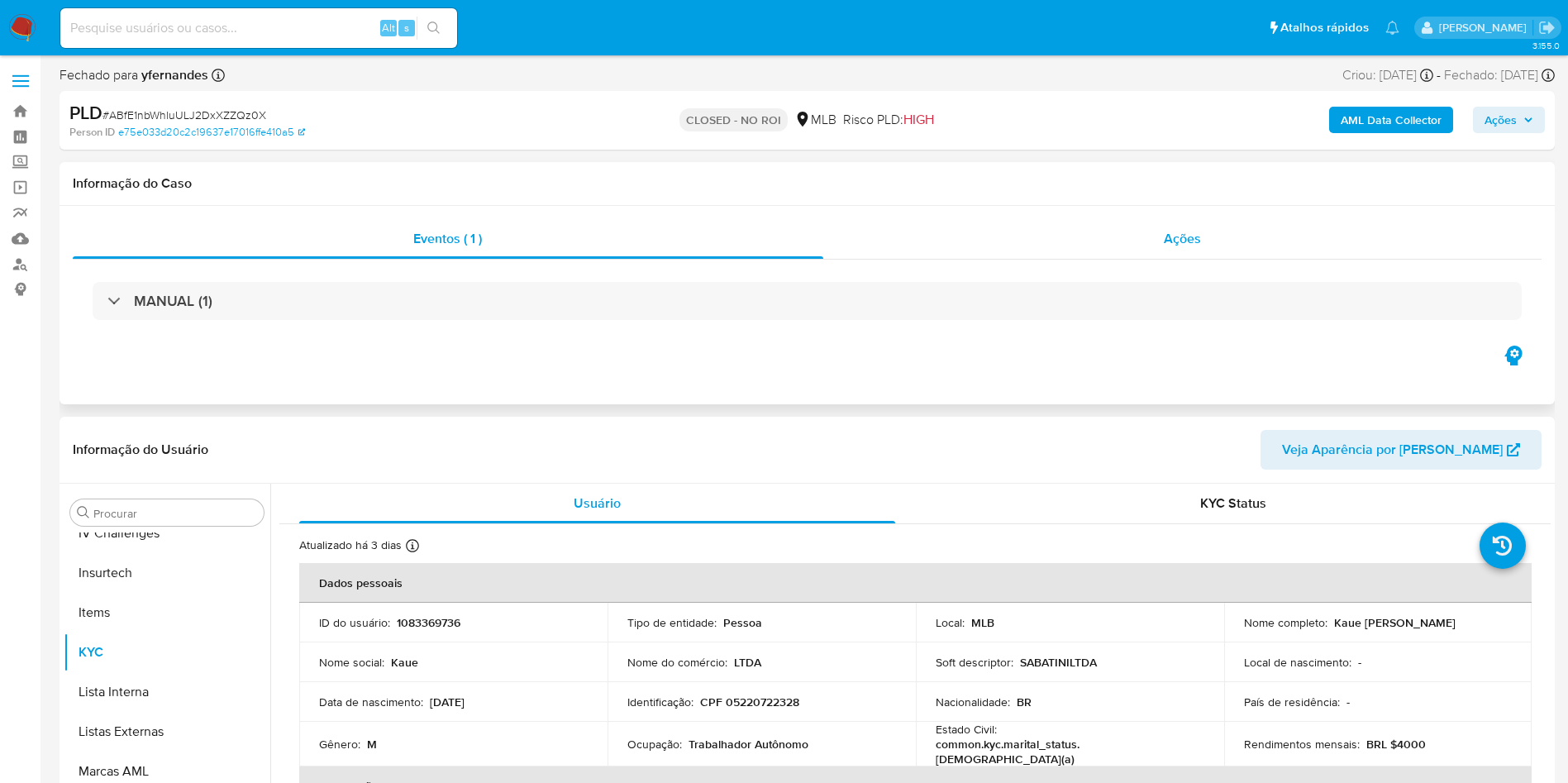
scroll to position [739, 0]
click at [1146, 243] on div "Ações" at bounding box center [1183, 239] width 719 height 40
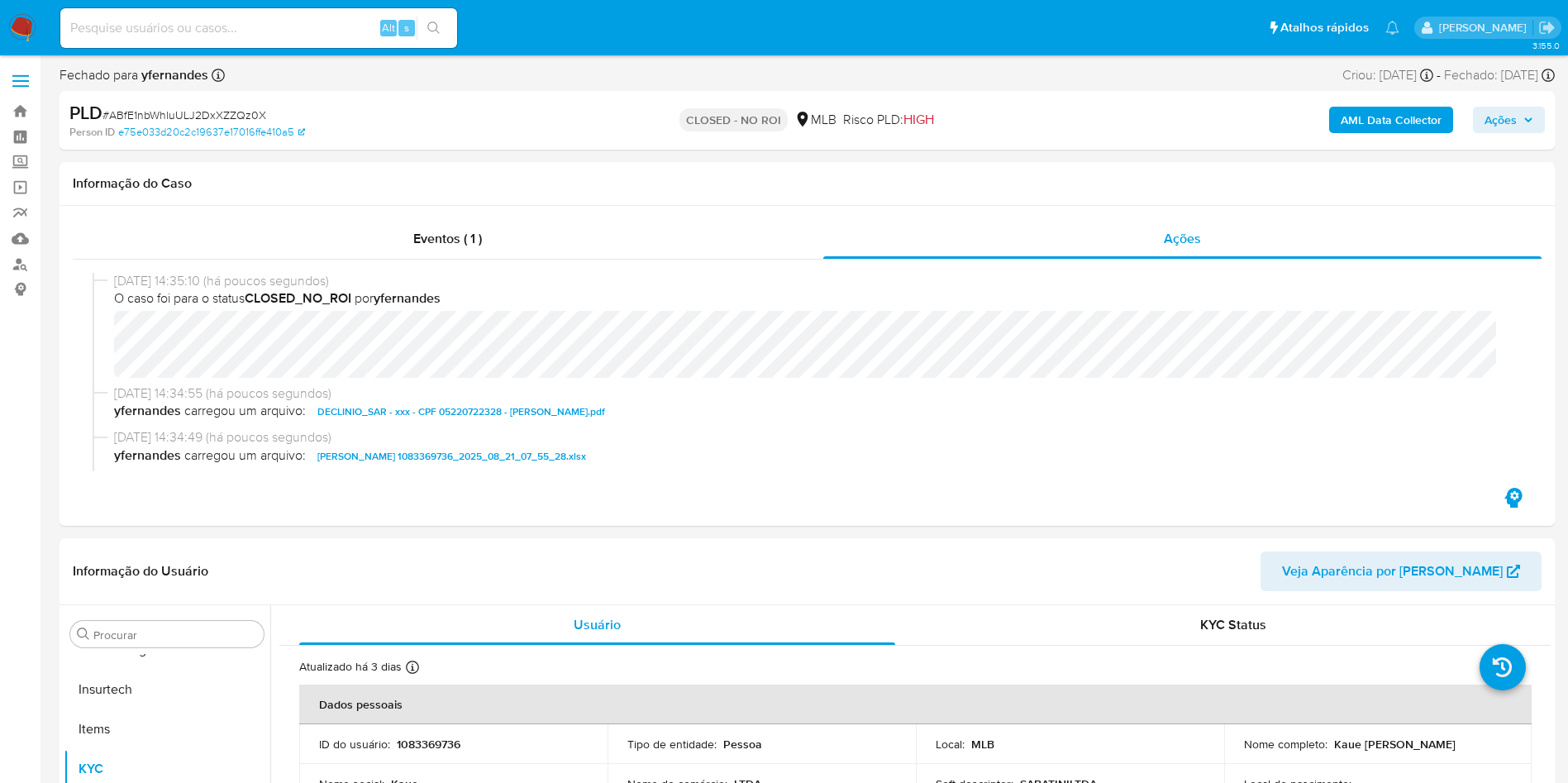
scroll to position [0, 0]
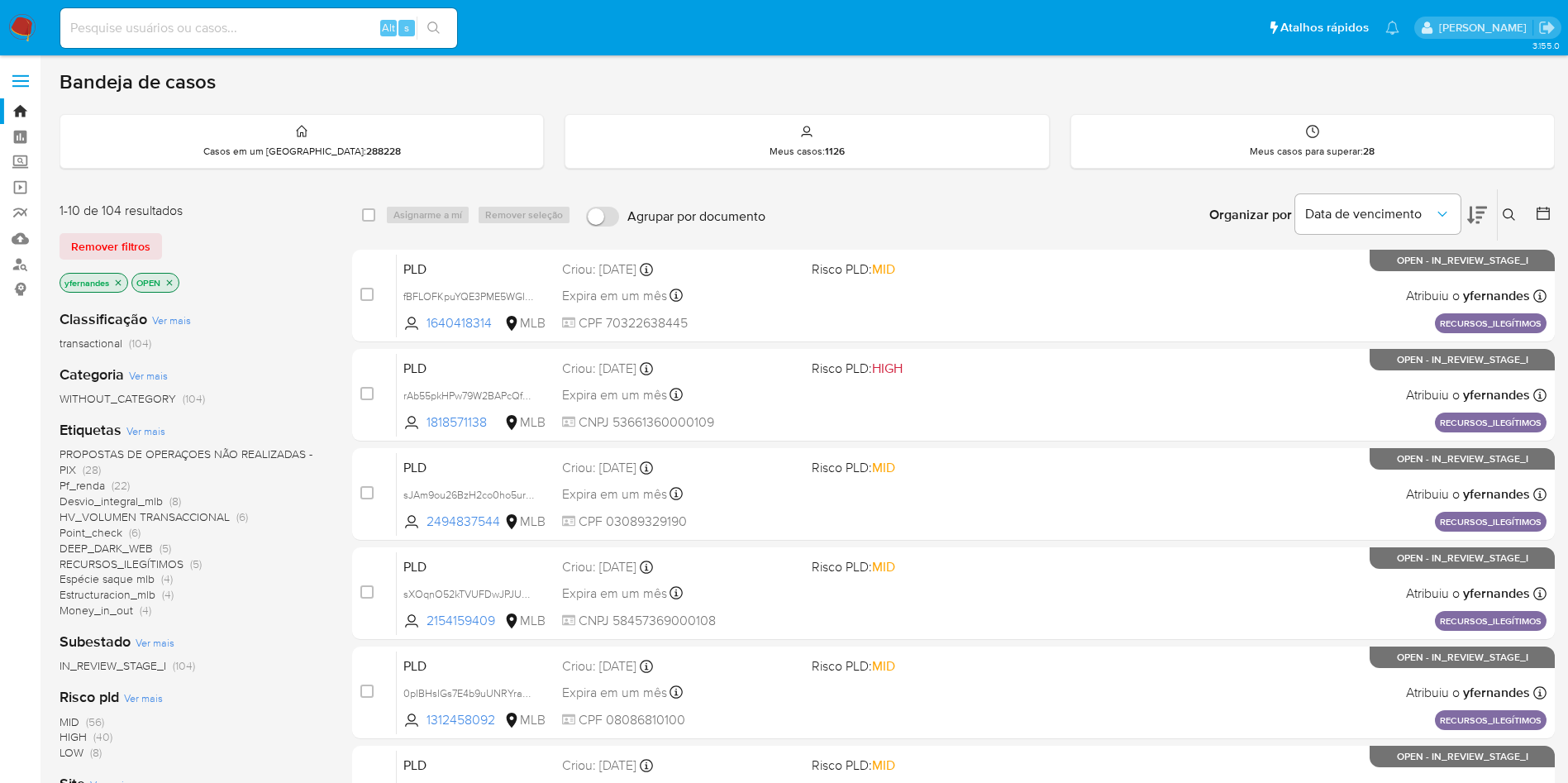
click at [161, 429] on span "Ver mais" at bounding box center [146, 430] width 39 height 15
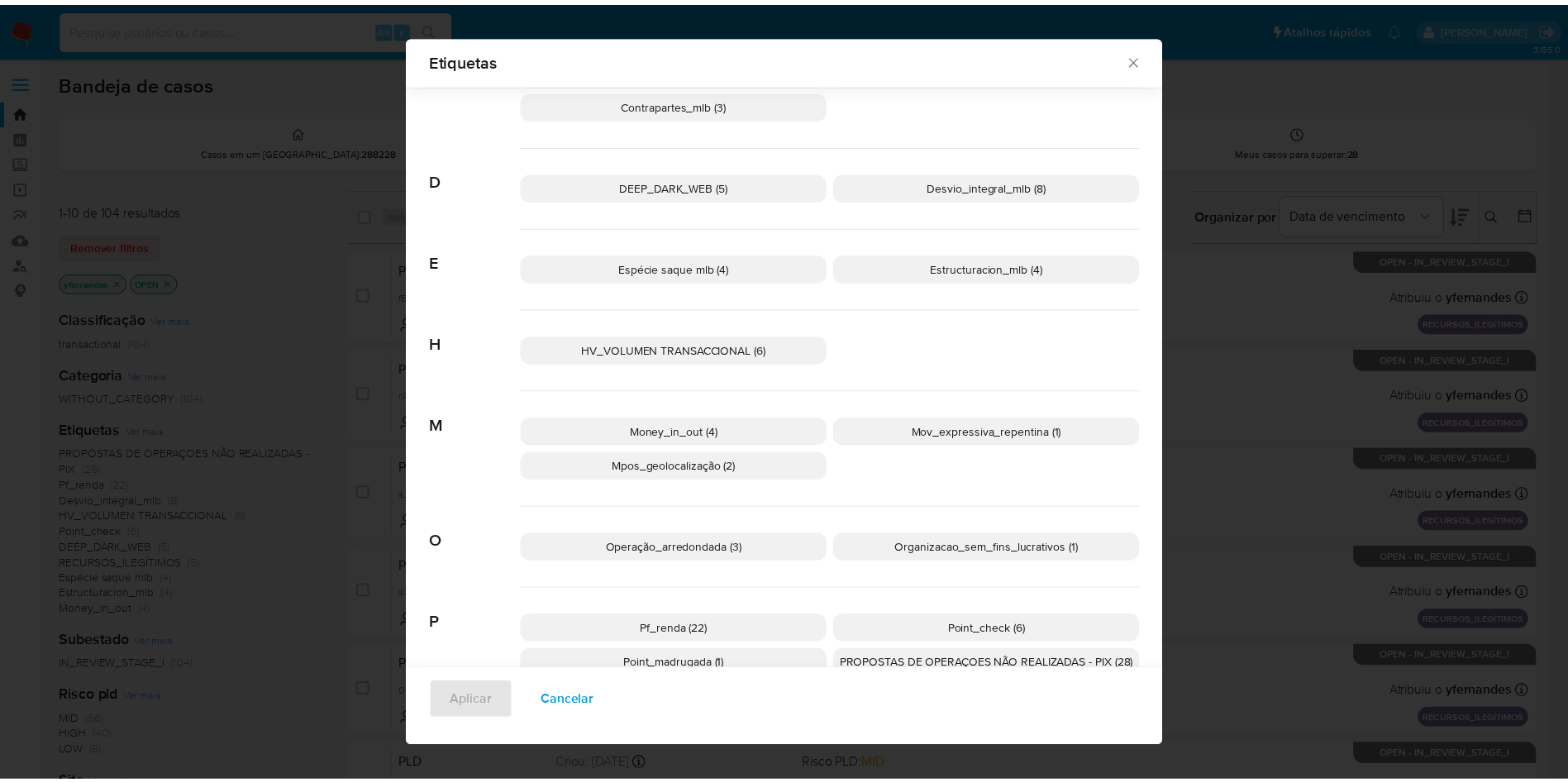
scroll to position [465, 0]
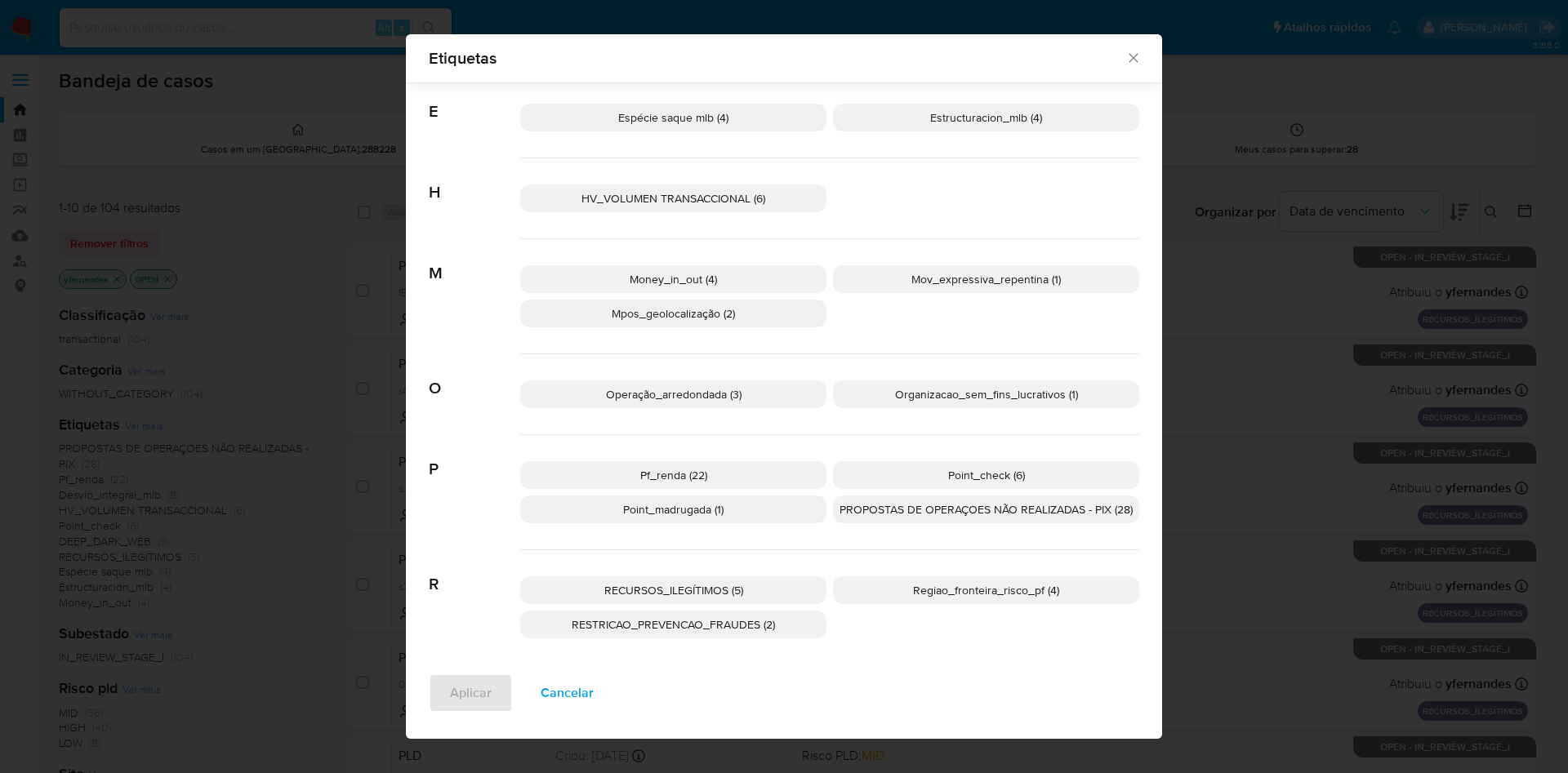
click at [739, 584] on p "RECURSOS_ILEGÍTIMOS (5)" at bounding box center [673, 590] width 306 height 27
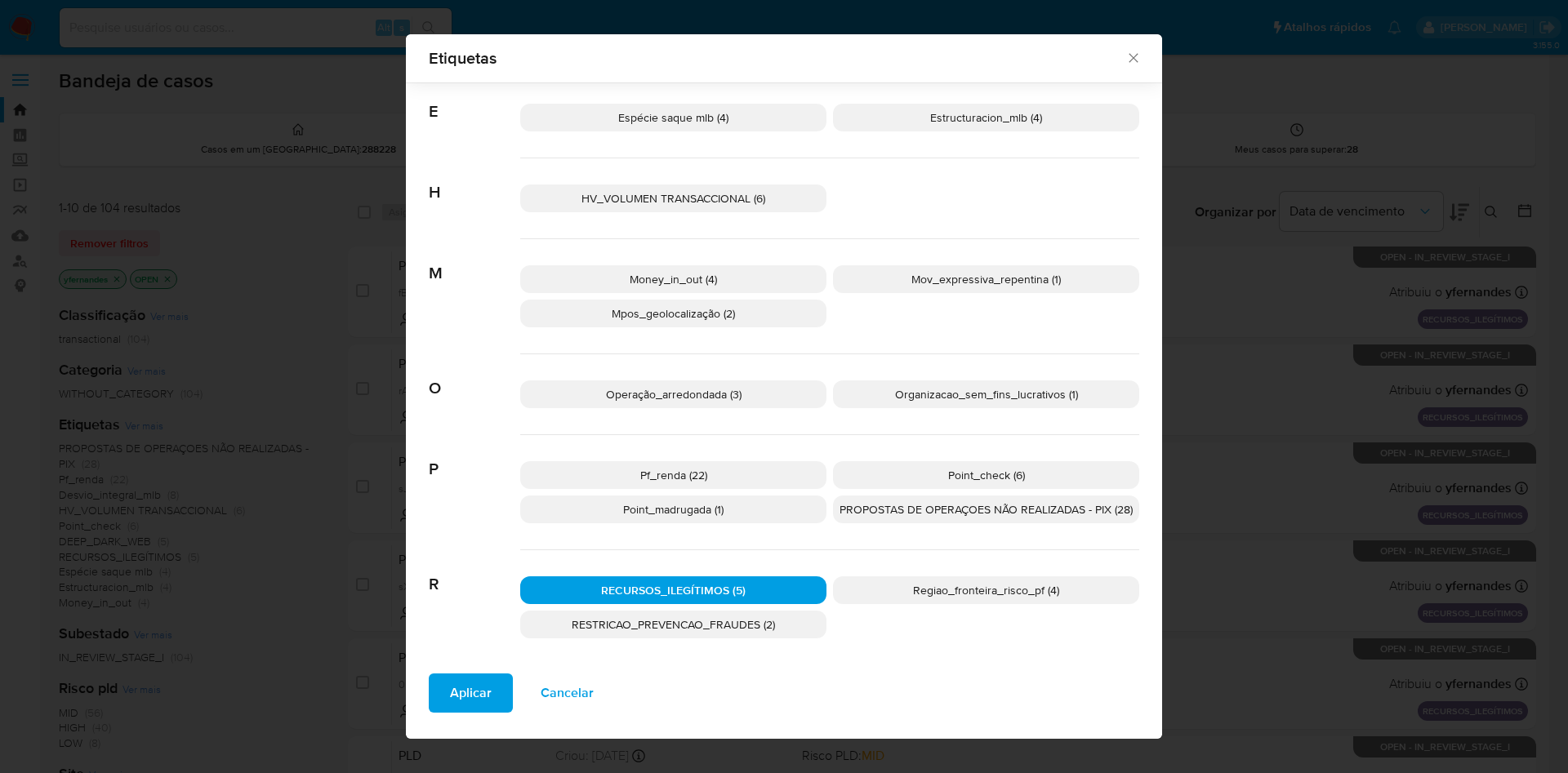
click at [438, 706] on button "Aplicar" at bounding box center [471, 693] width 84 height 39
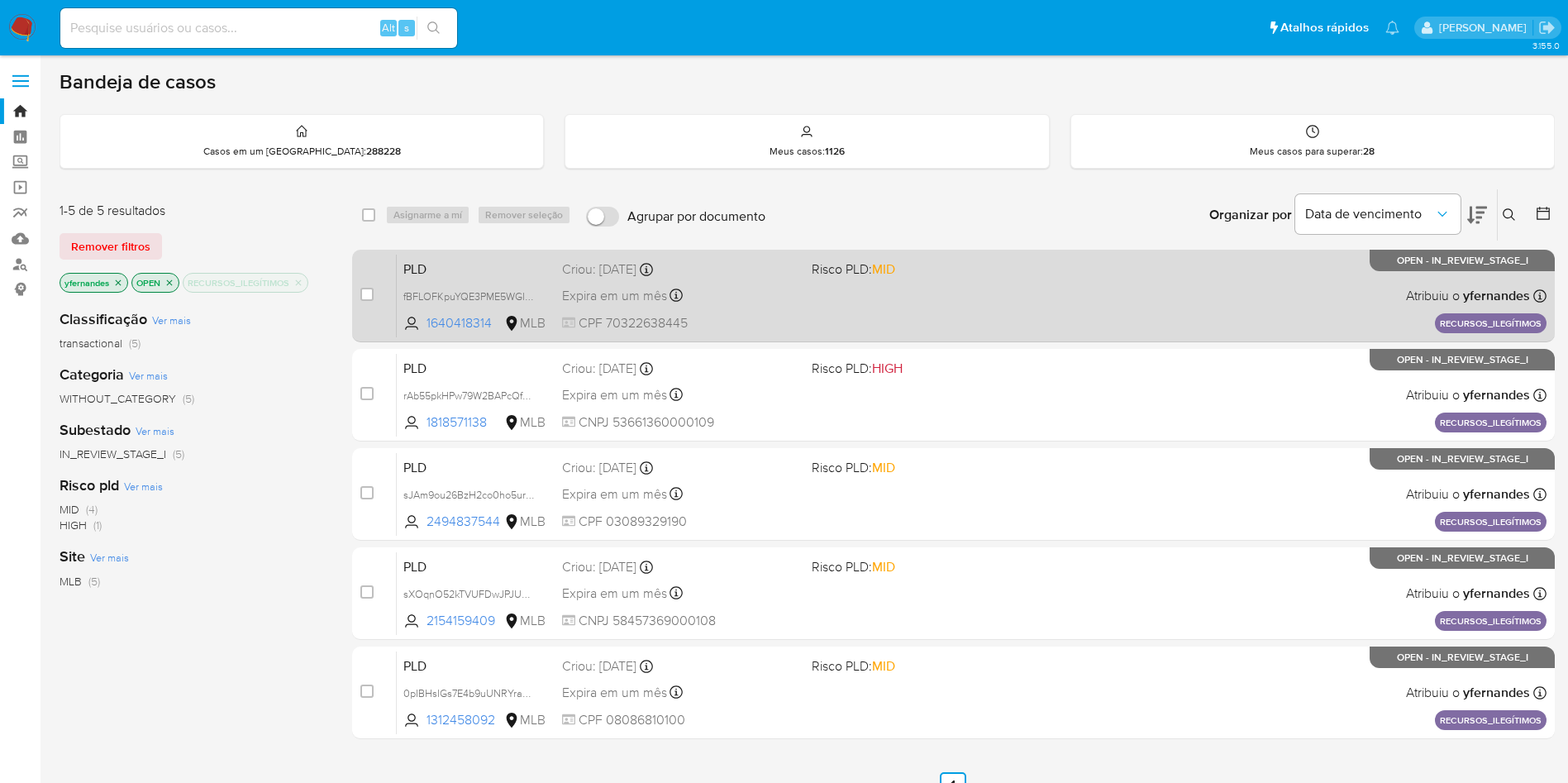
click at [736, 280] on div "PLD fBFLOFKpuYQE3PME5WGIB15T 1640418314 MLB Risco PLD: MID Criou: [DATE] Criou:…" at bounding box center [972, 295] width 1150 height 83
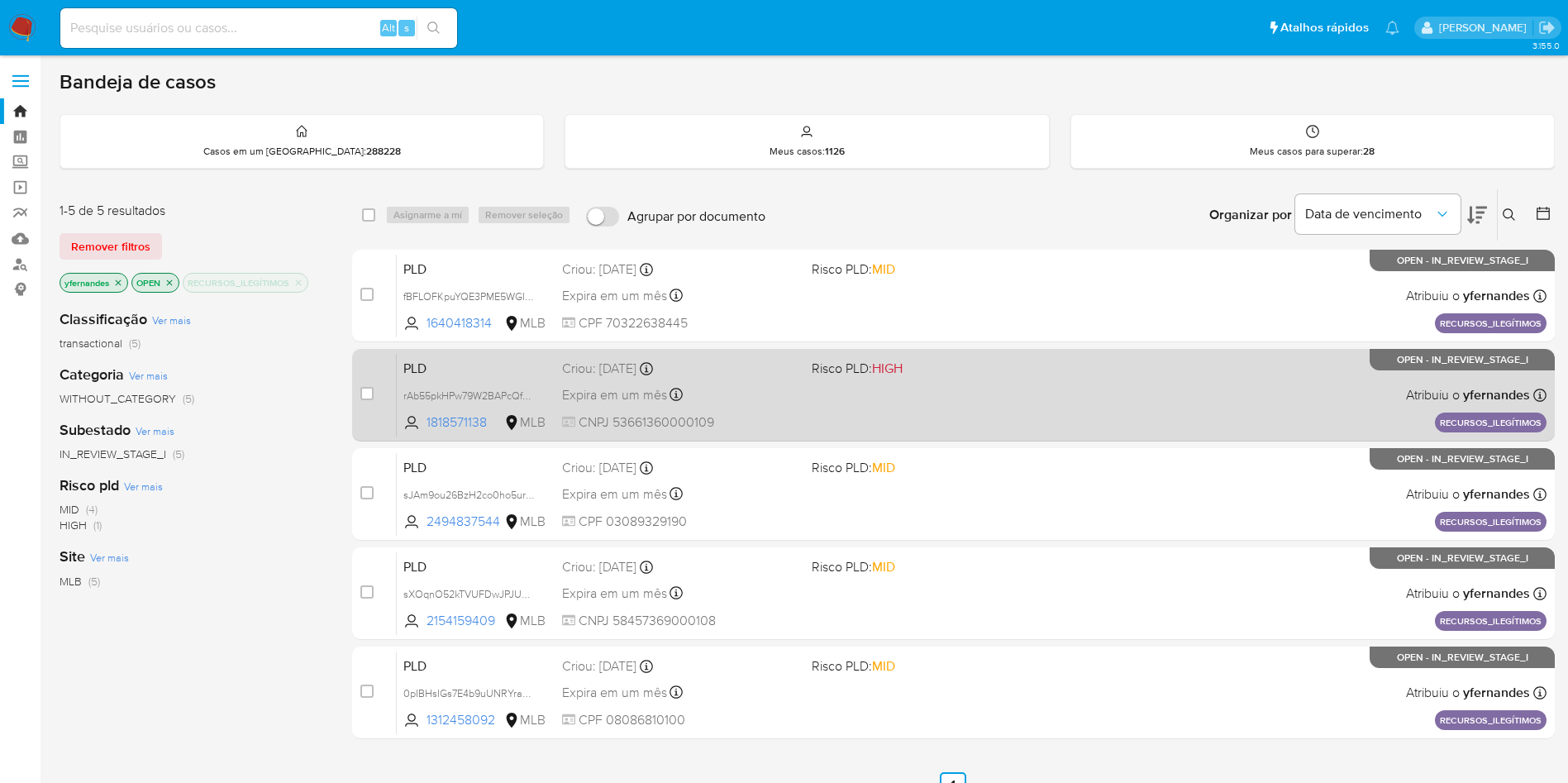
click at [753, 417] on span "CNPJ 53661360000109" at bounding box center [679, 423] width 236 height 19
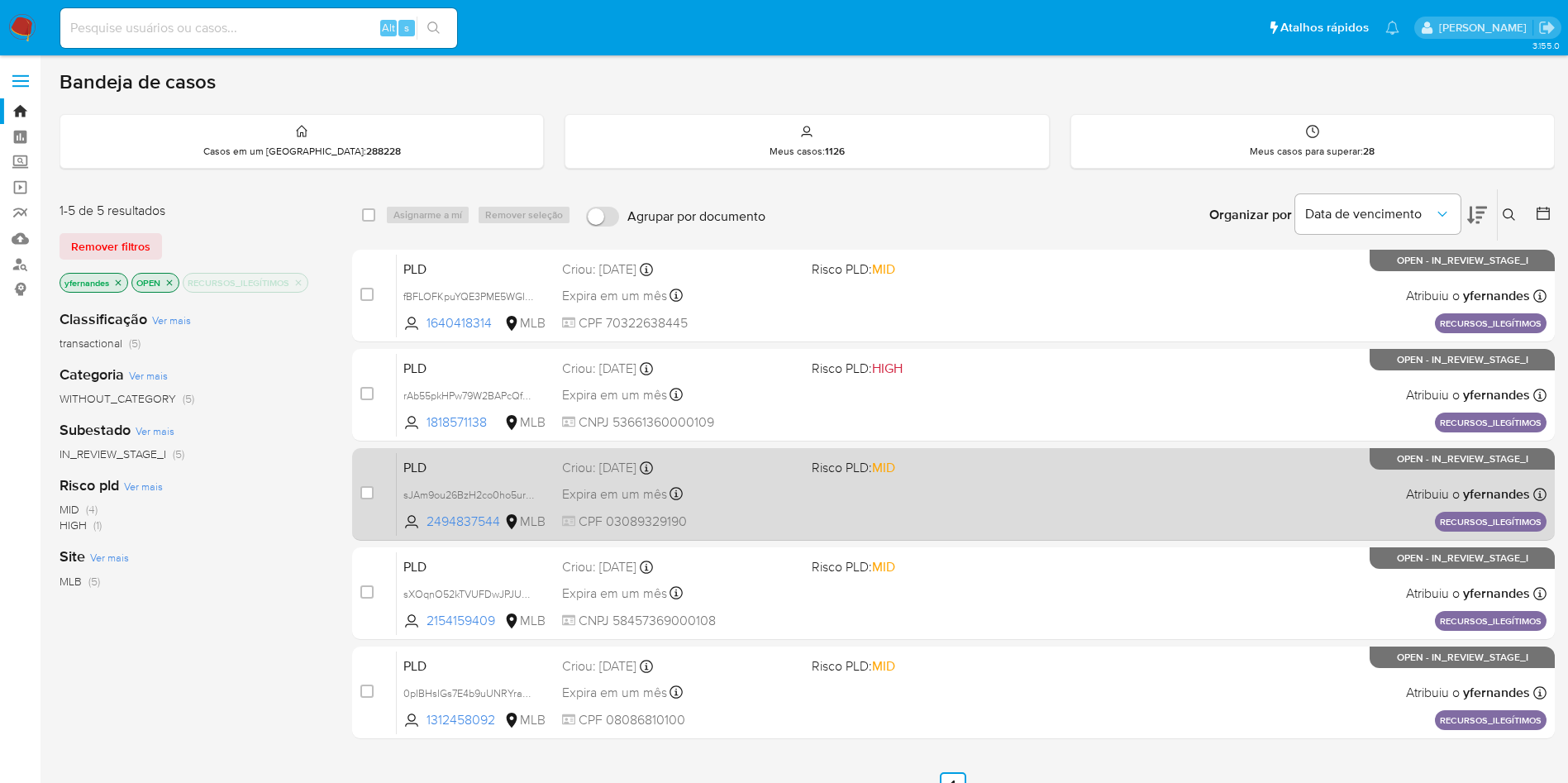
click at [745, 490] on div "Expira em um mês Expira em [DATE] 11:57:44" at bounding box center [679, 494] width 236 height 22
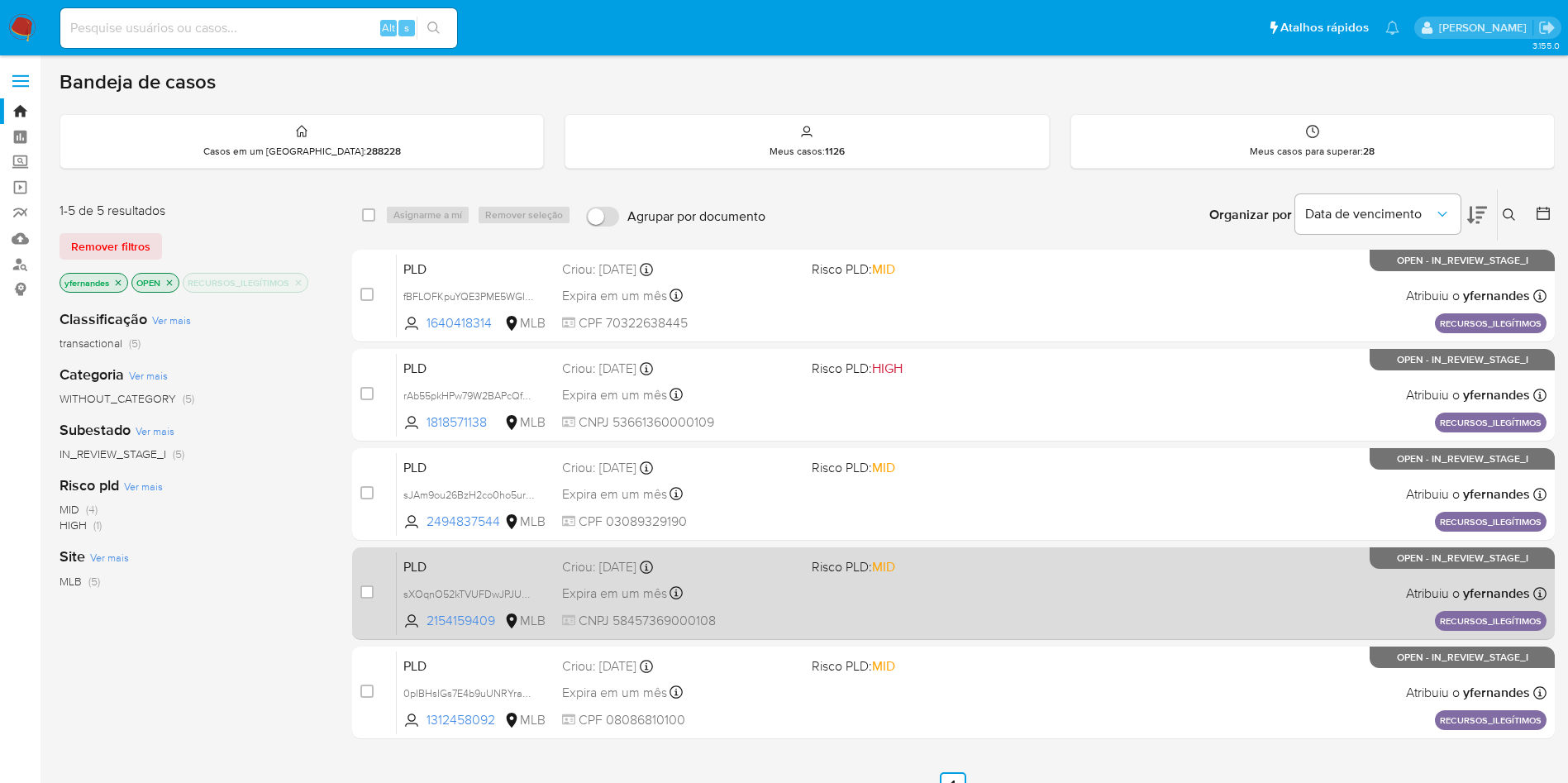
click at [738, 592] on div "Expira em um mês Expira em [DATE] 11:57:42" at bounding box center [679, 593] width 236 height 22
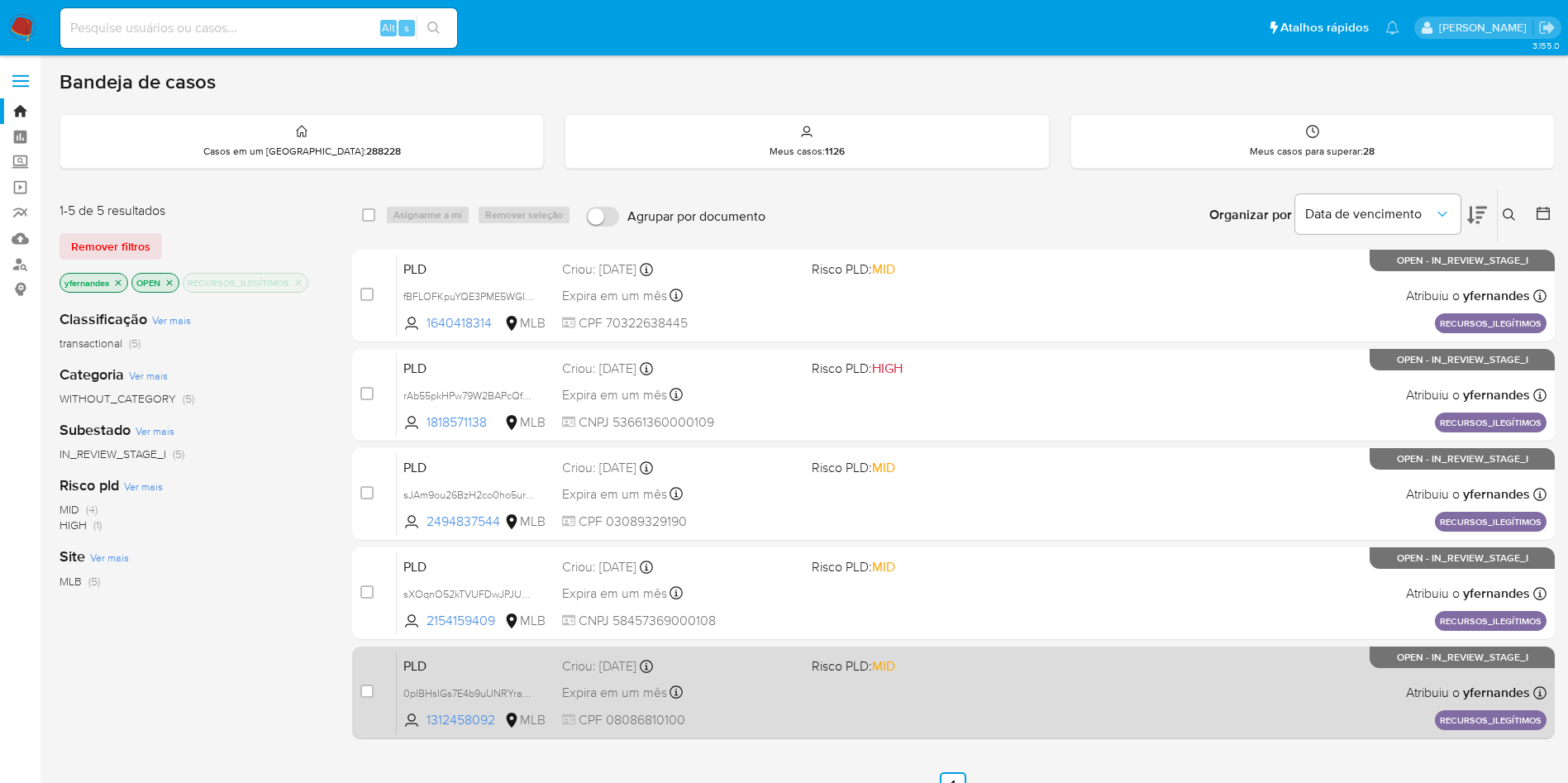
click at [739, 687] on div "Expira em um mês Expira em [DATE] 11:57:39" at bounding box center [679, 692] width 236 height 22
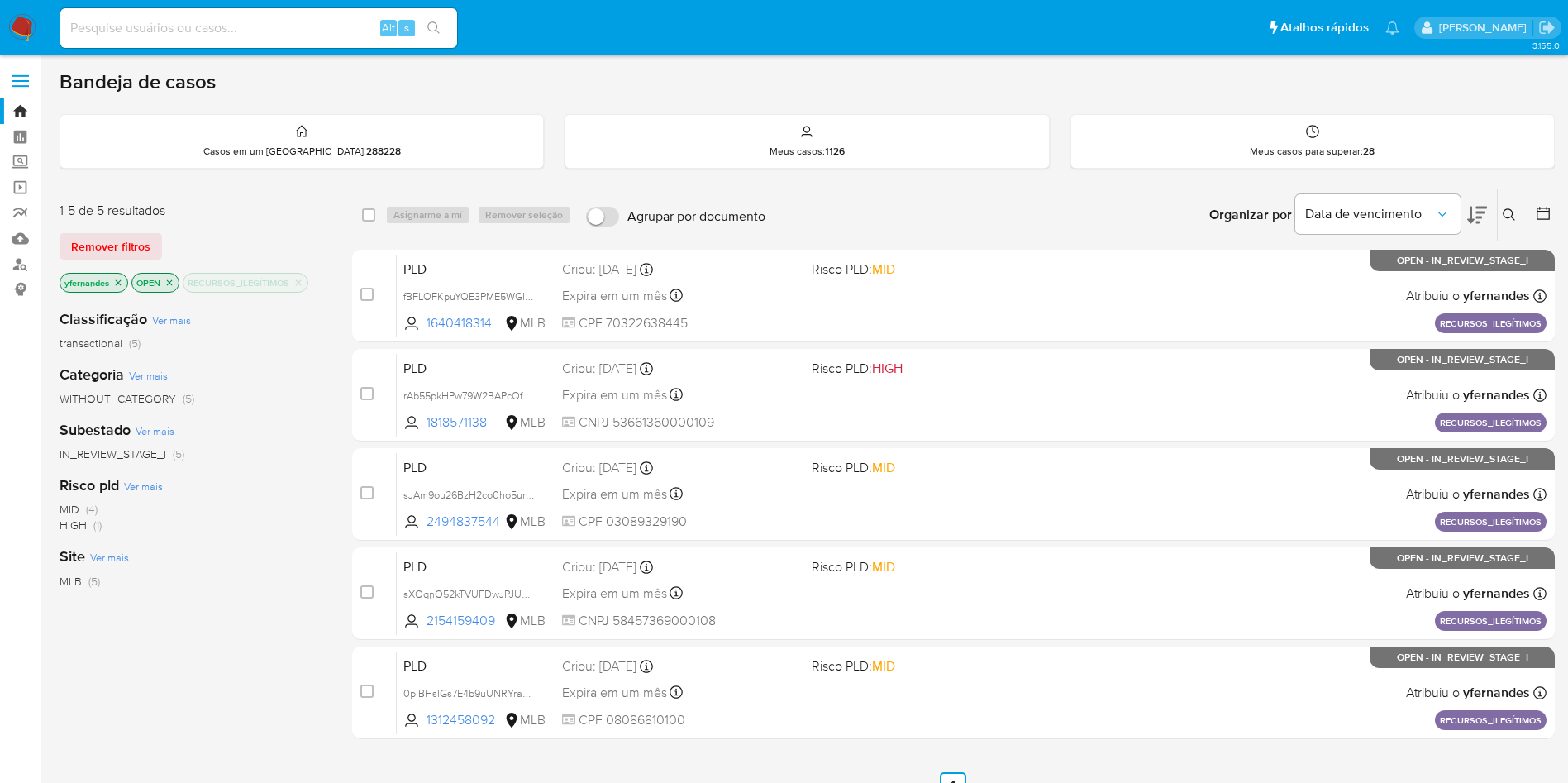
click at [266, 42] on div "Alt s" at bounding box center [258, 28] width 397 height 40
click at [252, 21] on input at bounding box center [258, 28] width 397 height 21
paste input "469503143"
type input "469503143"
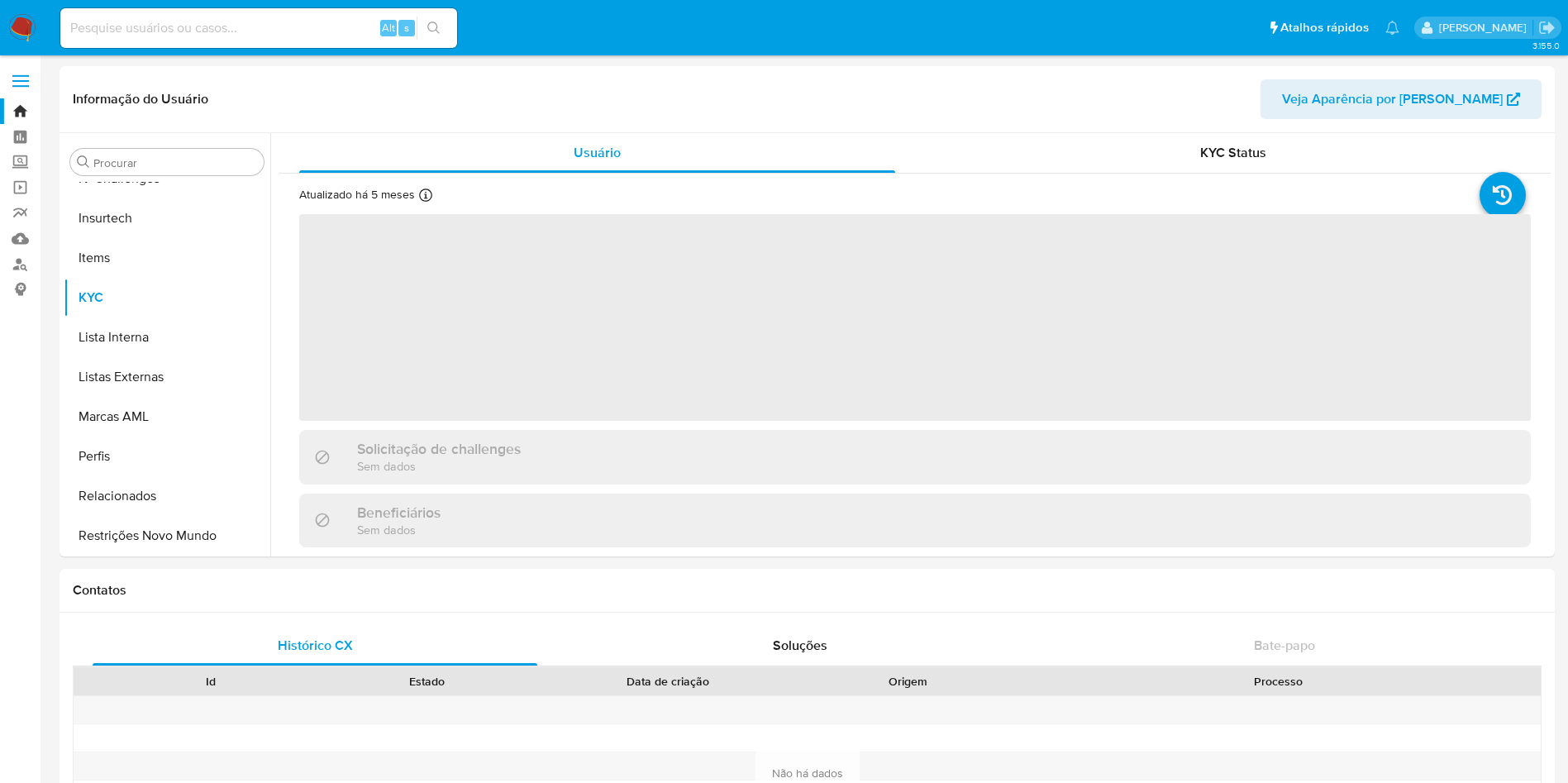
scroll to position [739, 0]
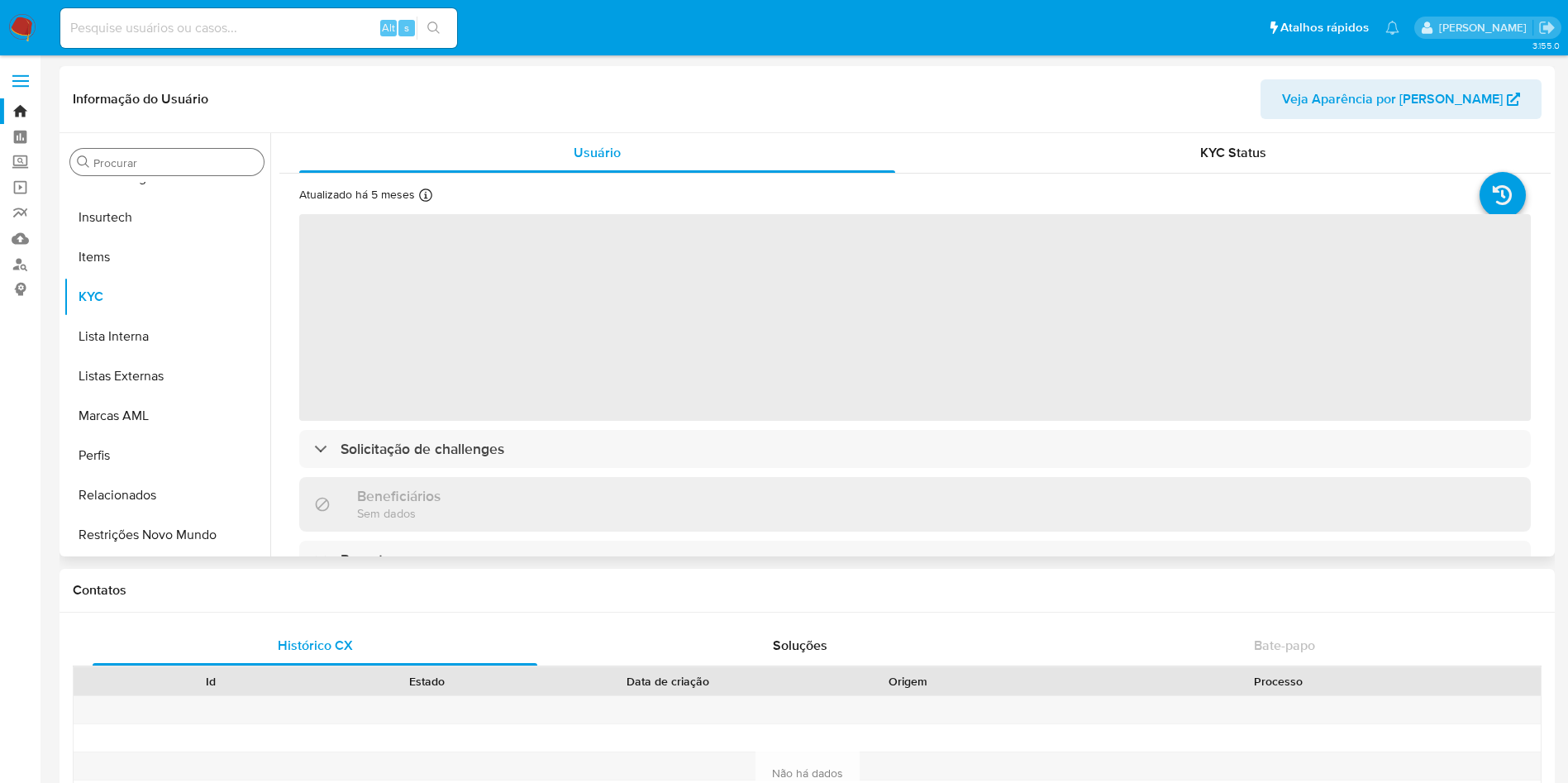
click at [139, 143] on div "Procurar Adiantamentos de Dinheiro Anexos CBT Cartões Contas Bancárias Dados Mo…" at bounding box center [167, 345] width 206 height 421
click at [147, 165] on input "Procurar" at bounding box center [175, 163] width 164 height 15
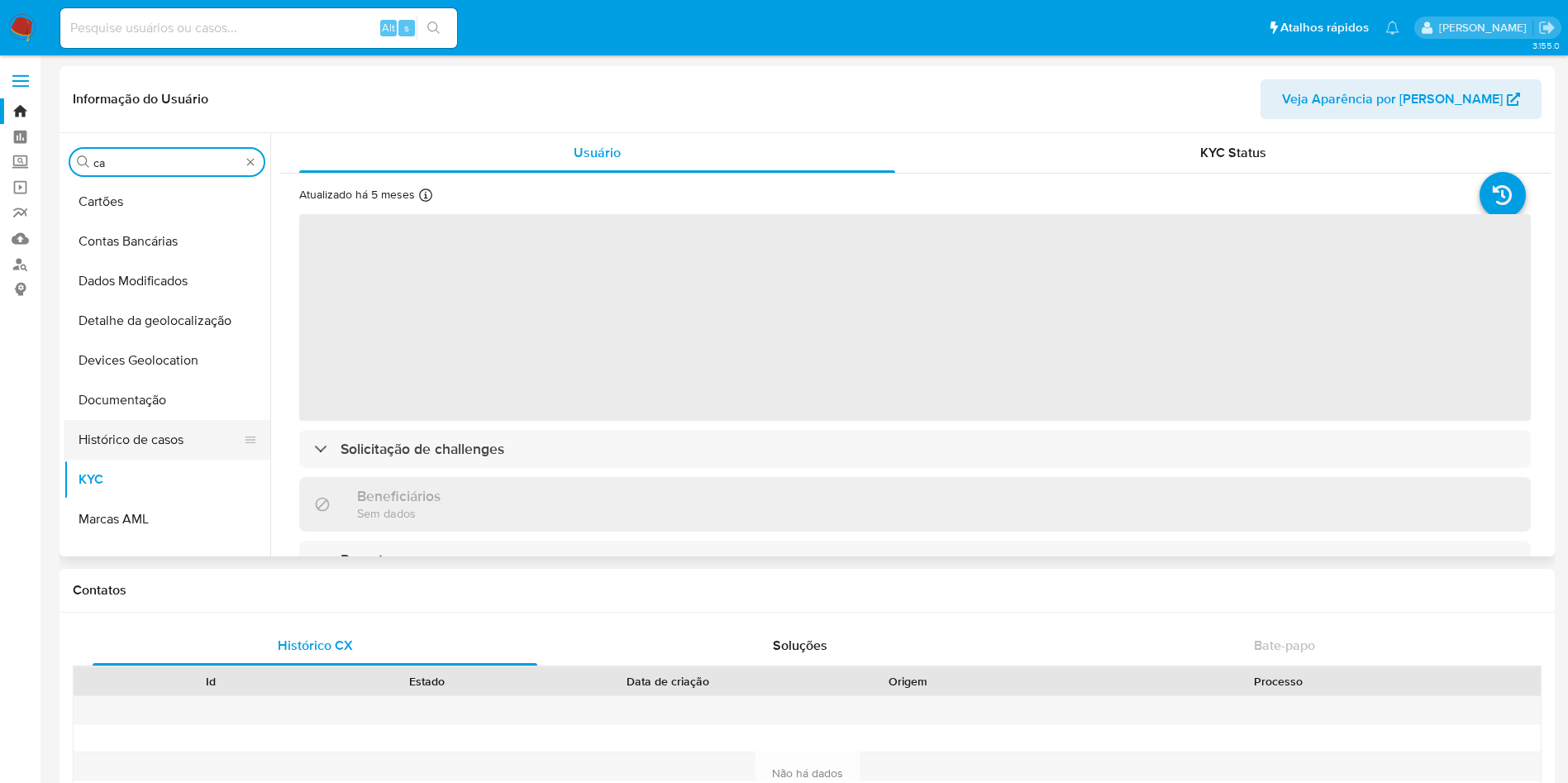
type input "cas"
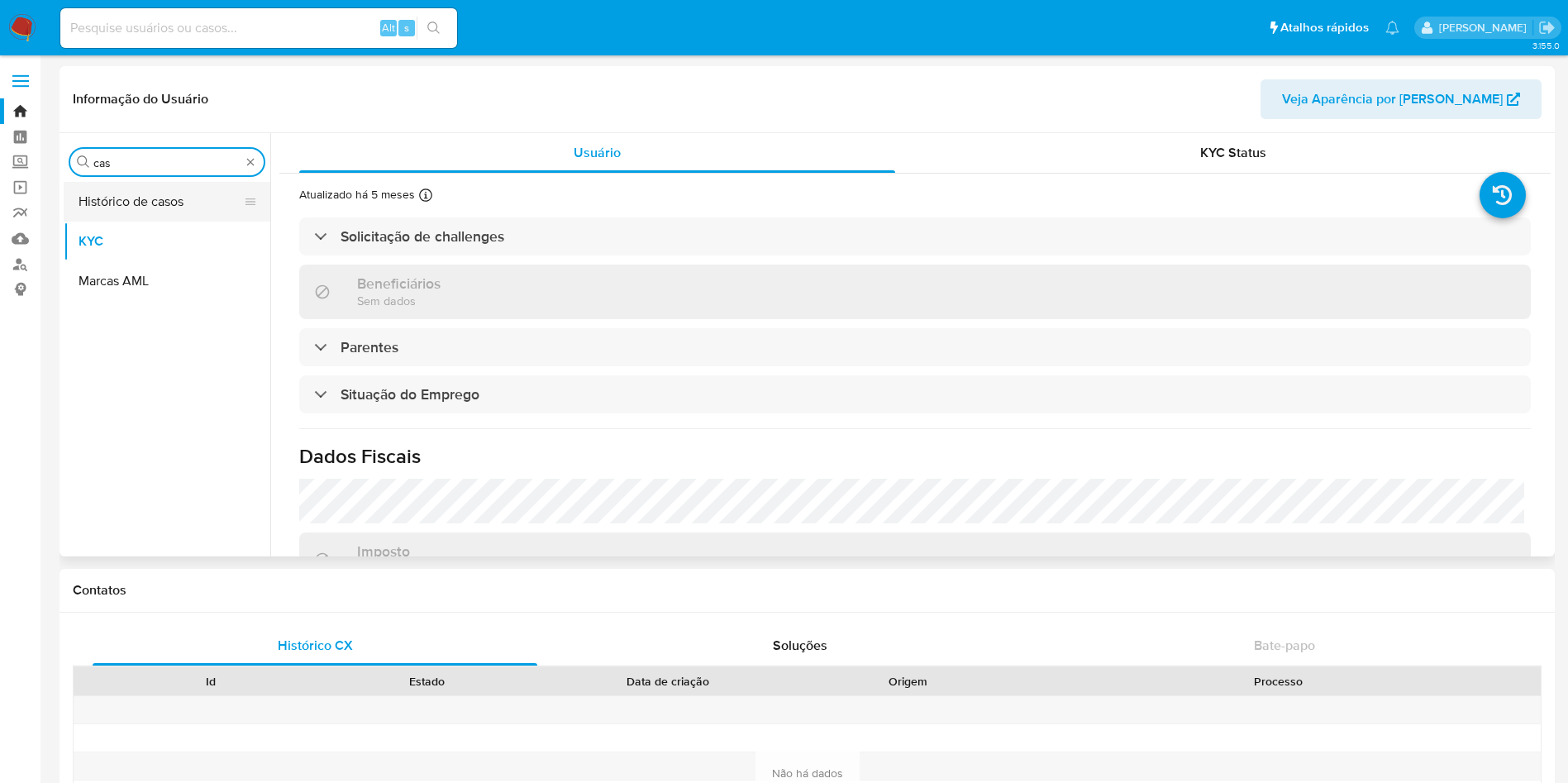
select select "10"
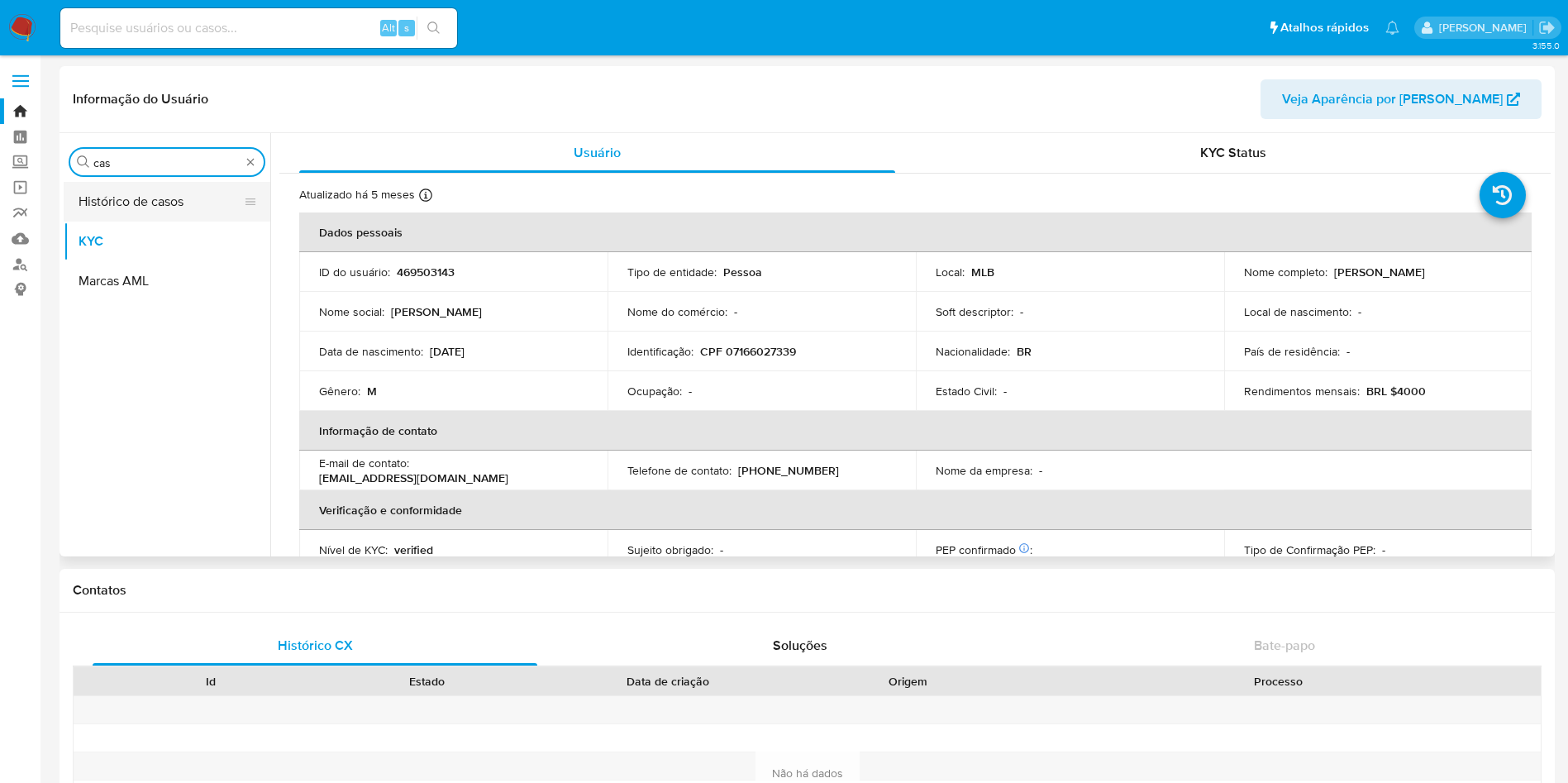
type input "cas"
click at [132, 188] on button "Histórico de casos" at bounding box center [160, 201] width 193 height 40
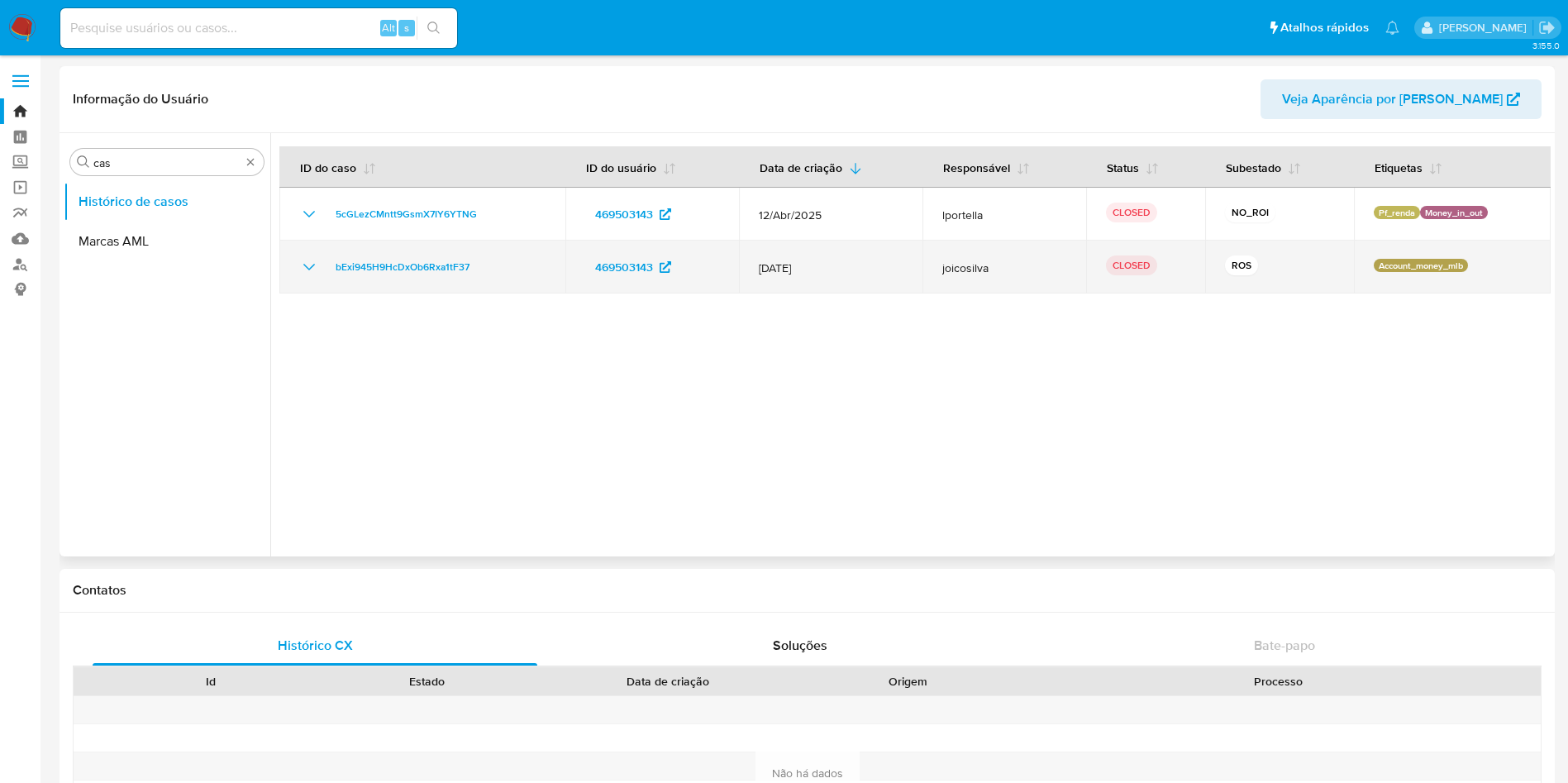
drag, startPoint x: 313, startPoint y: 275, endPoint x: 332, endPoint y: 282, distance: 20.2
click at [313, 275] on icon "Mostrar/Ocultar" at bounding box center [308, 267] width 19 height 19
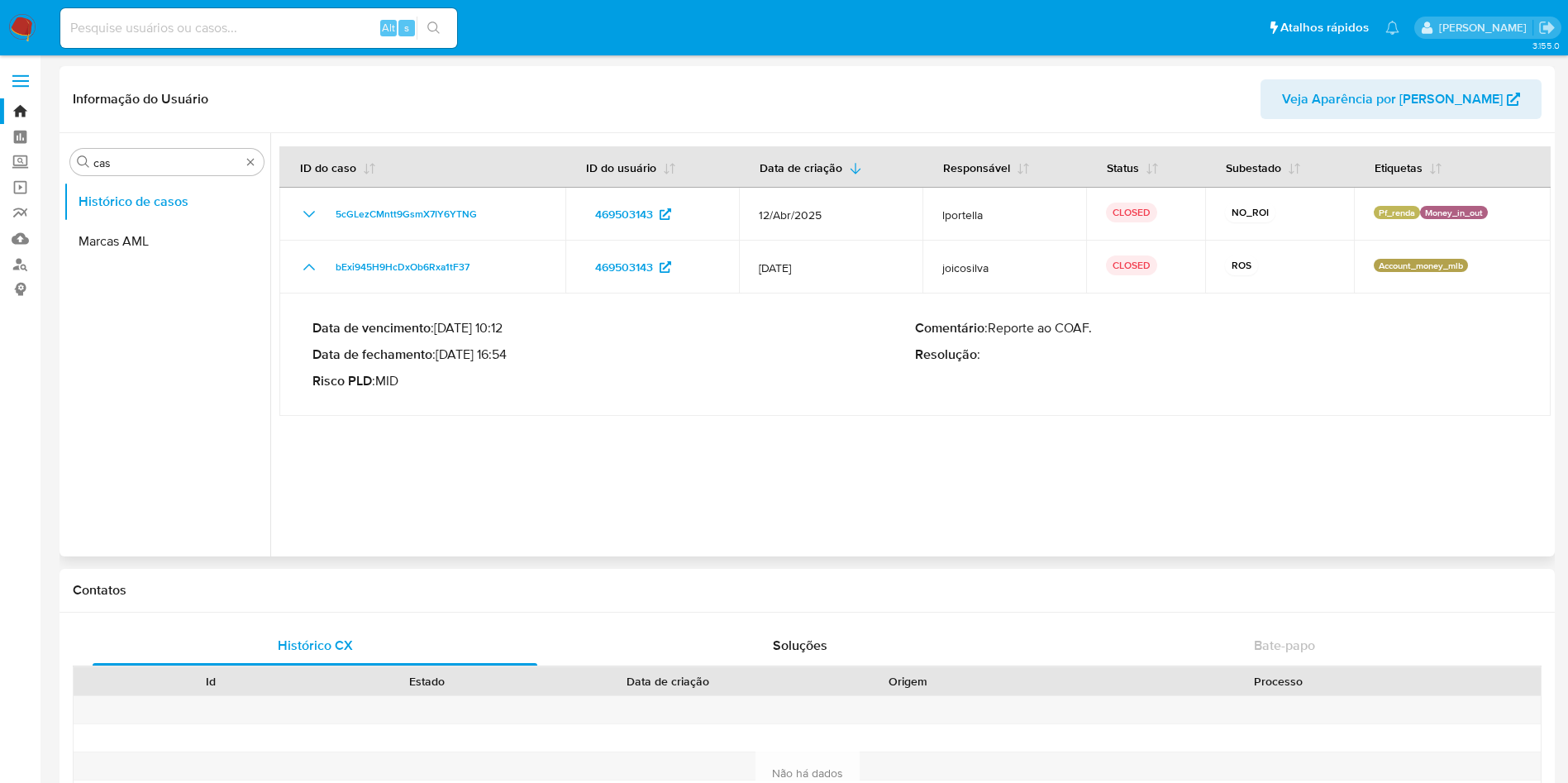
drag, startPoint x: 471, startPoint y: 360, endPoint x: 508, endPoint y: 357, distance: 37.1
click at [508, 357] on p "Data de fechamento : 15/04/2025 16:54" at bounding box center [614, 354] width 603 height 17
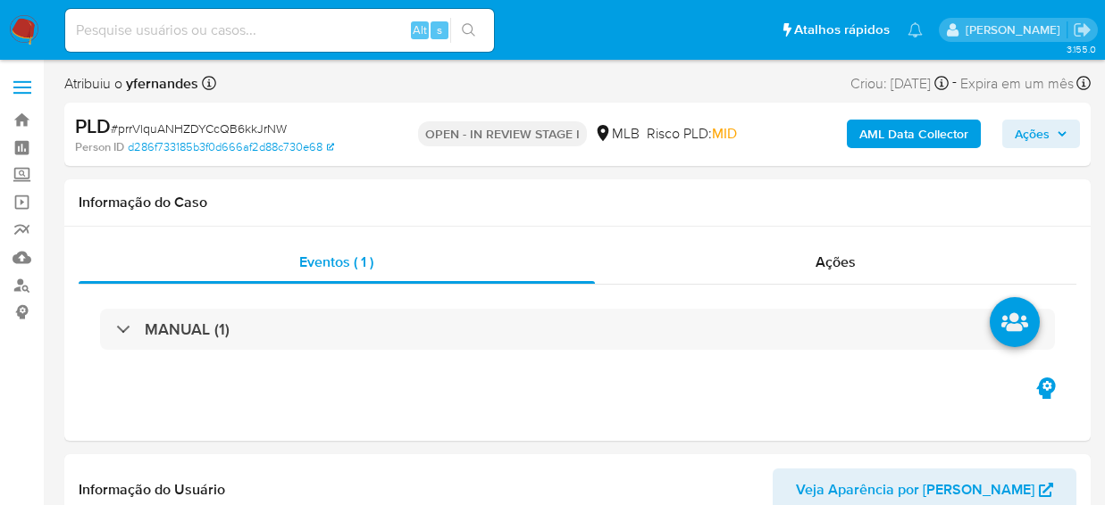
select select "10"
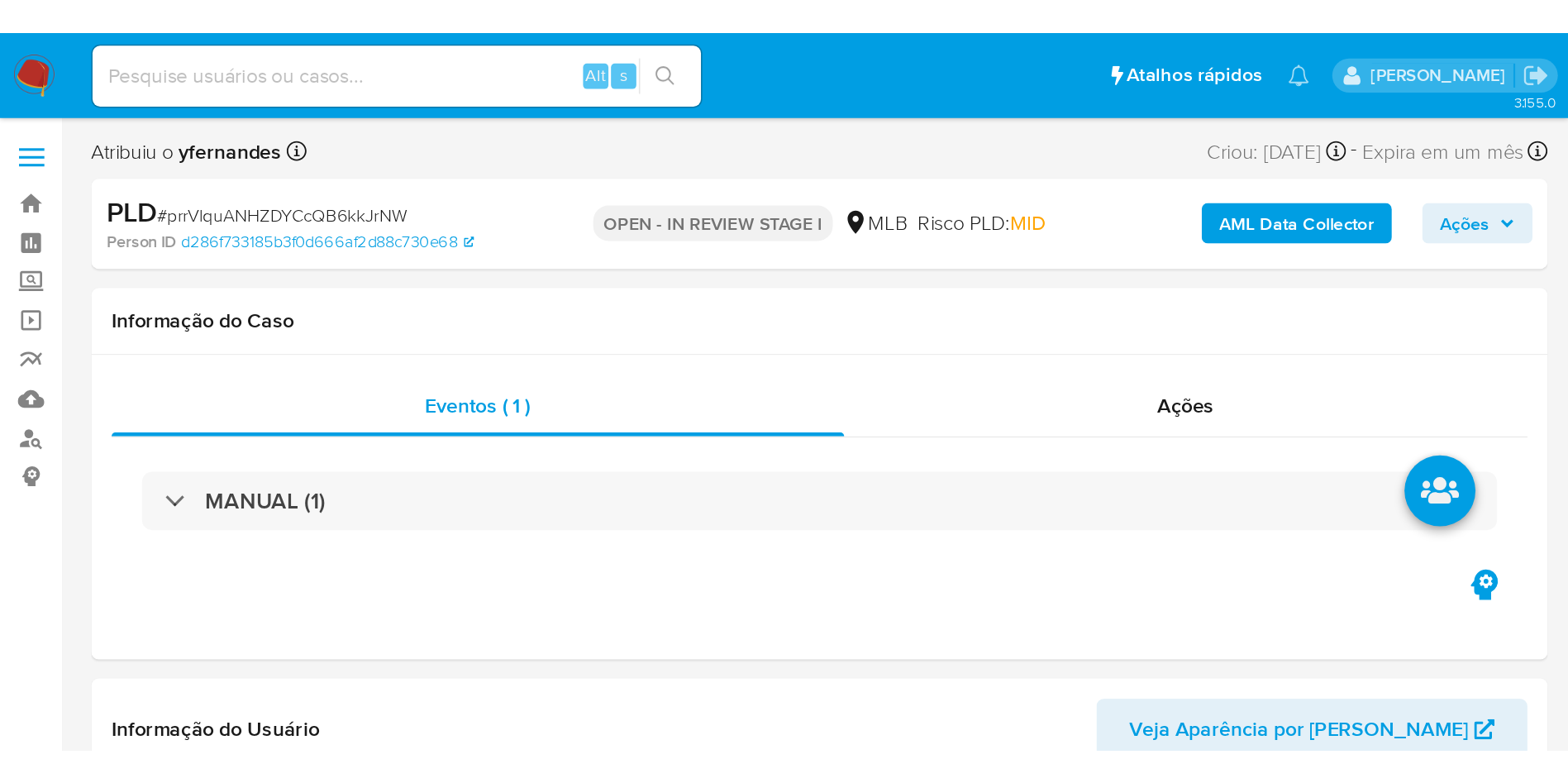
scroll to position [739, 0]
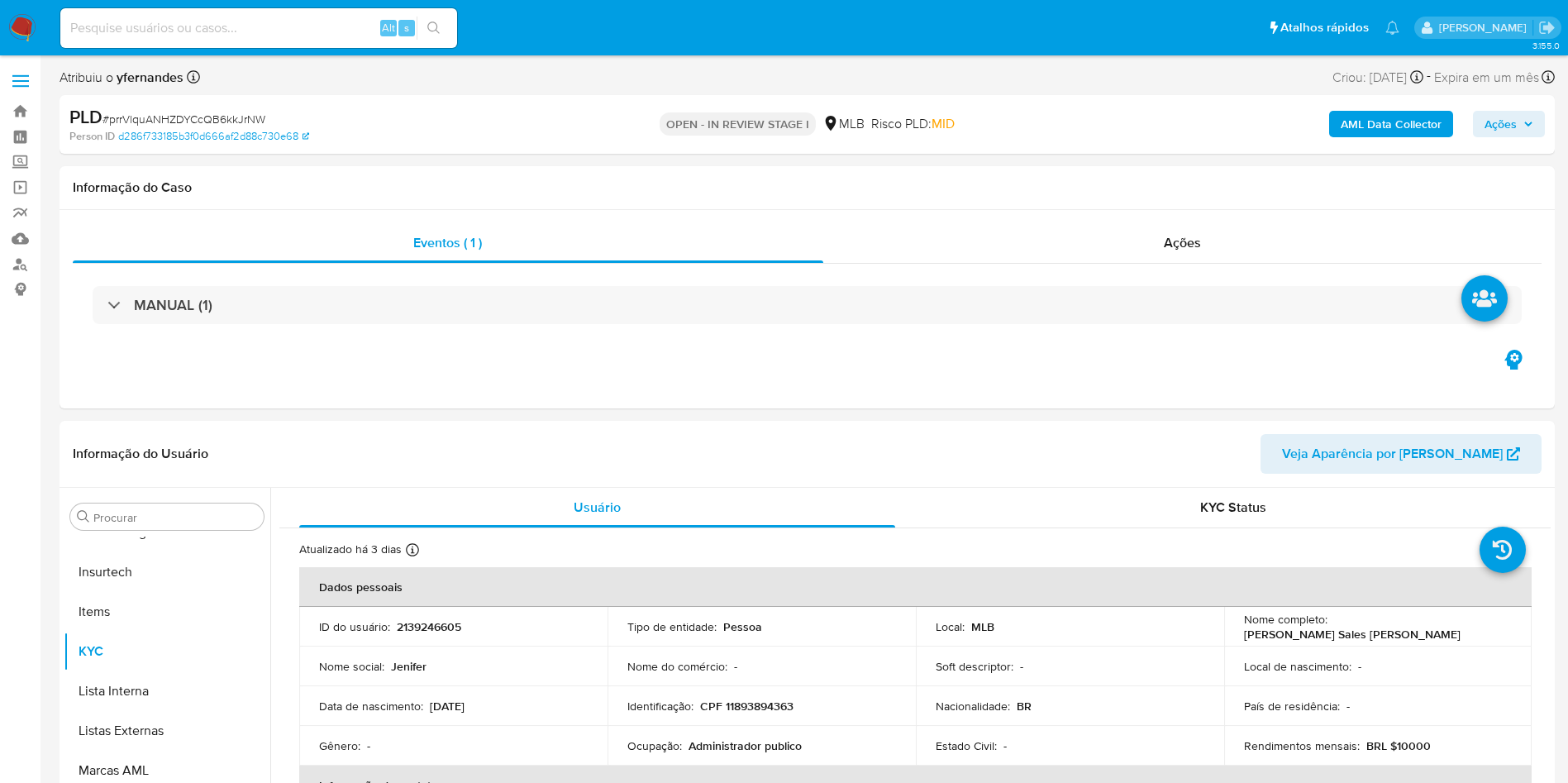
click at [226, 111] on span "# prrVlquANHZDYCcQB6kkJrNW" at bounding box center [184, 119] width 163 height 17
copy span "prrVlquANHZDYCcQB6kkJrNW"
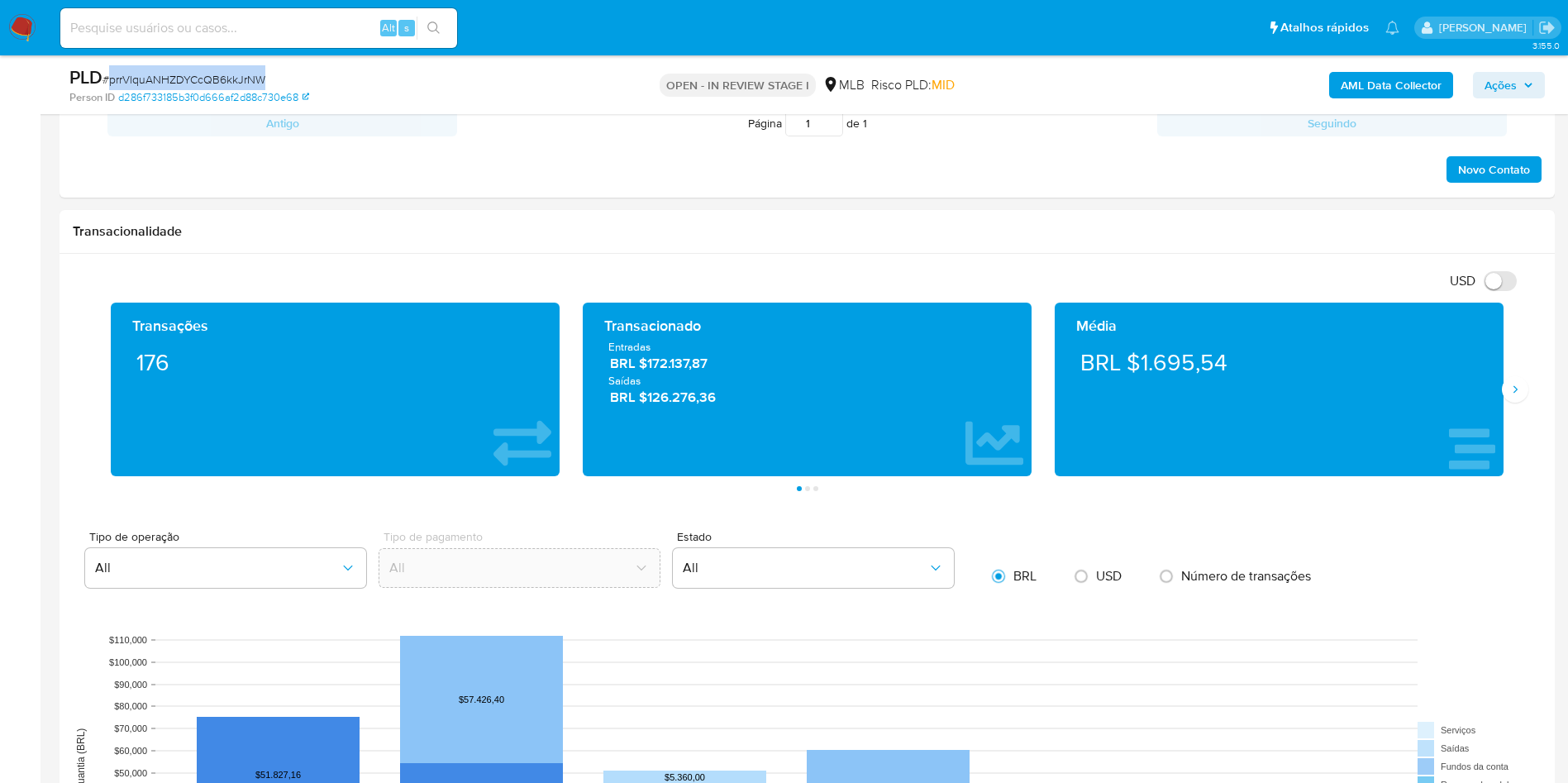
scroll to position [992, 0]
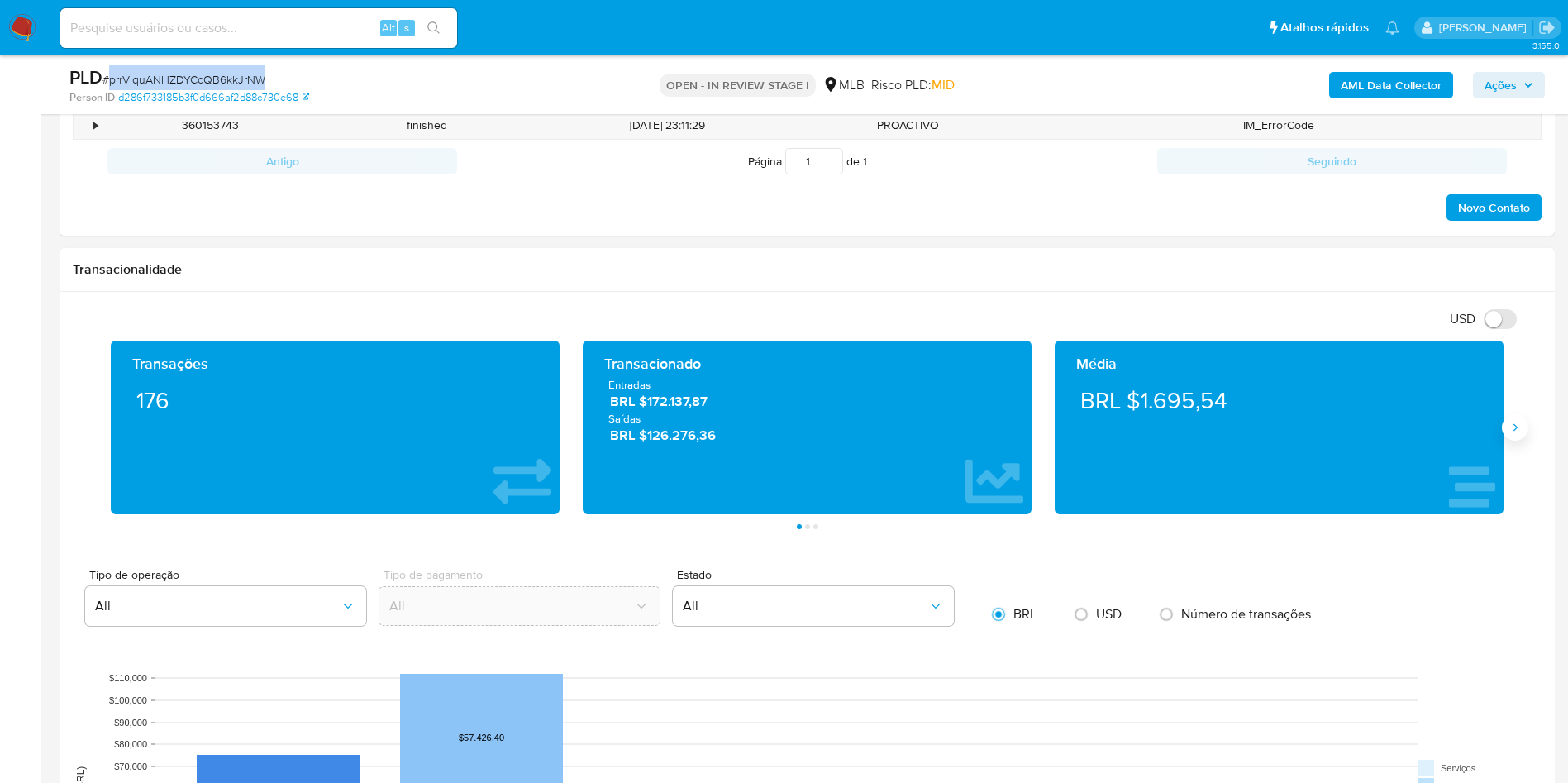
click at [1022, 428] on button "Siguiente" at bounding box center [1515, 427] width 27 height 27
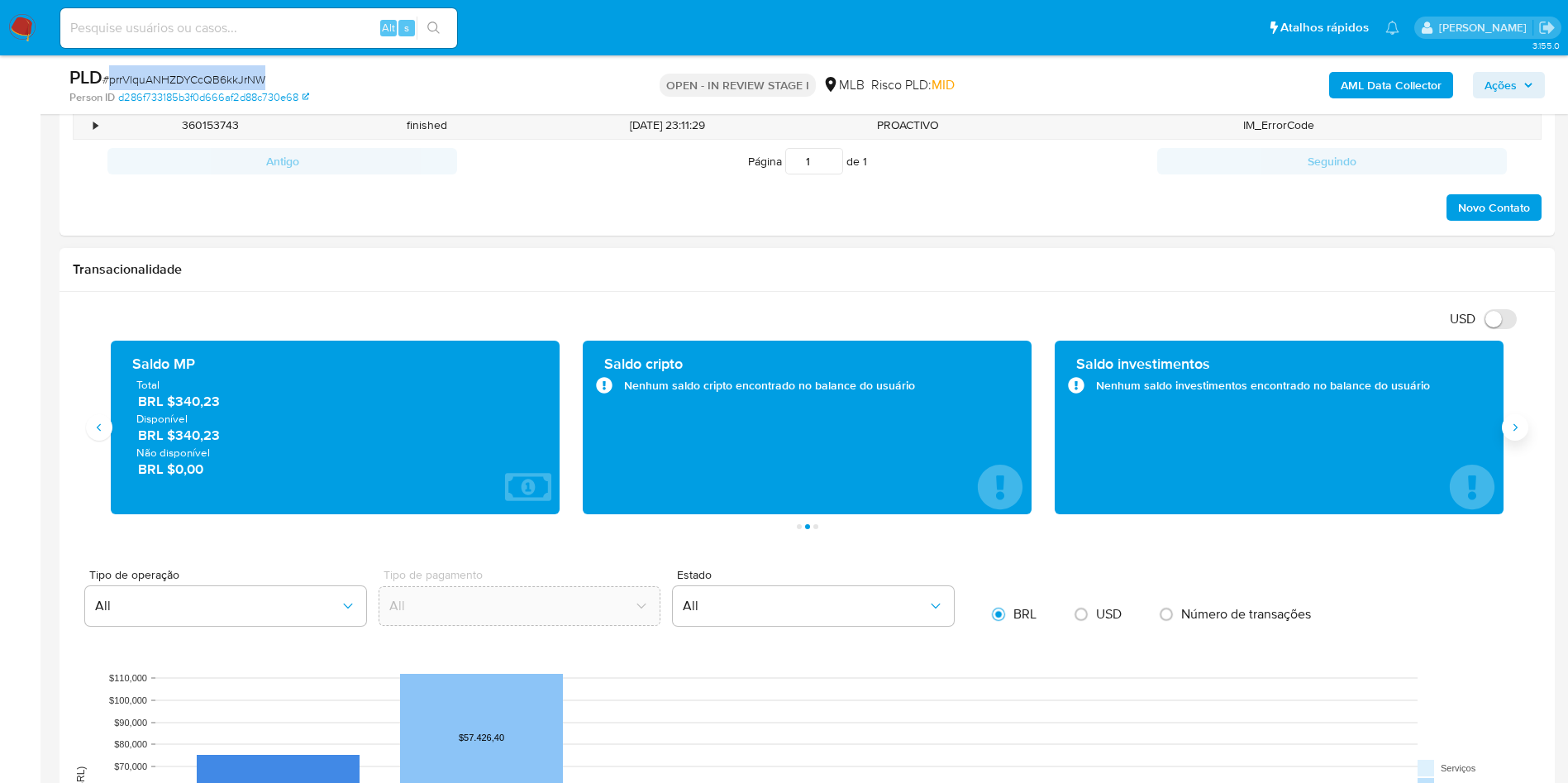
click at [1022, 428] on button "Siguiente" at bounding box center [1515, 427] width 27 height 27
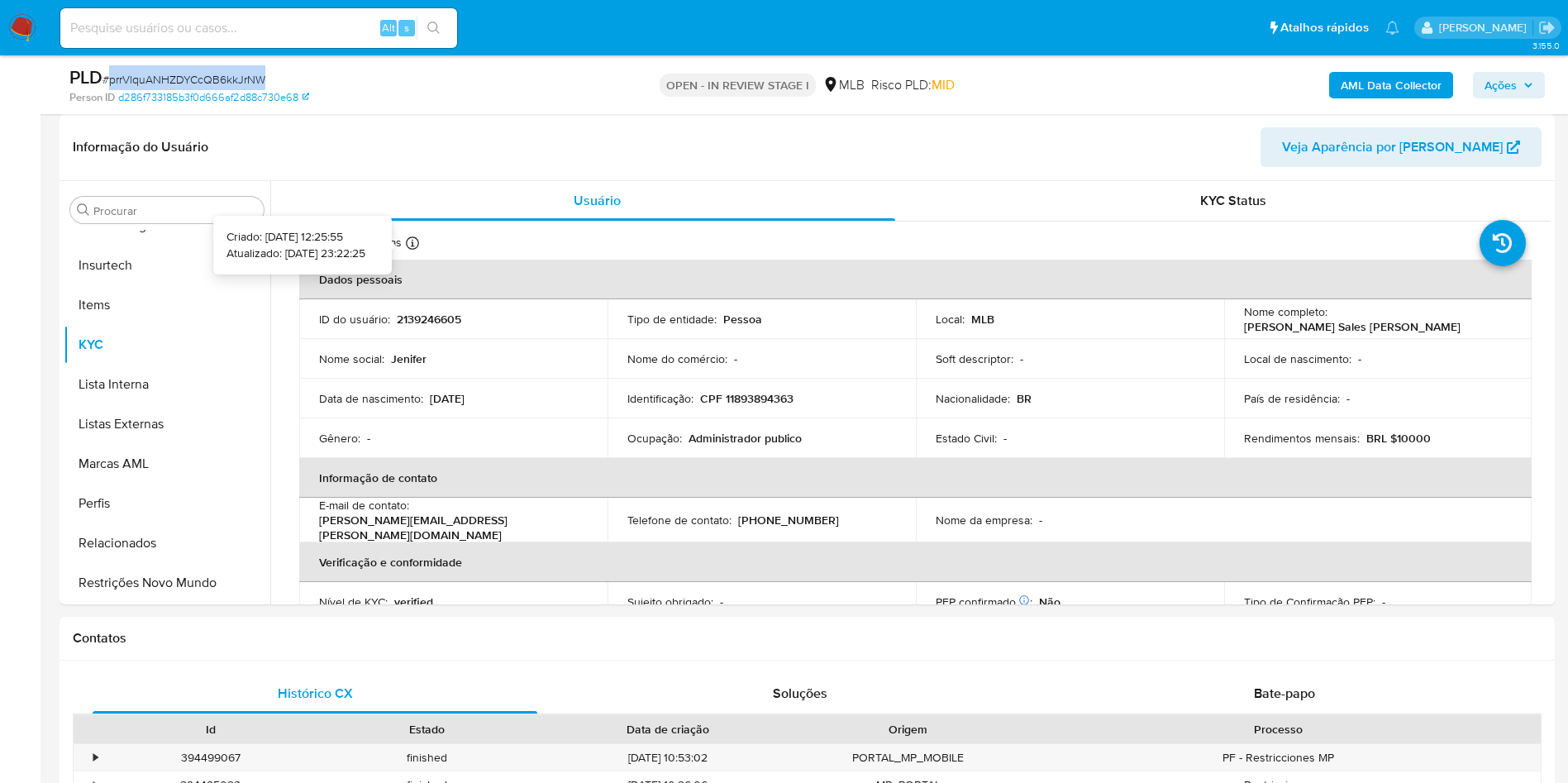
scroll to position [124, 0]
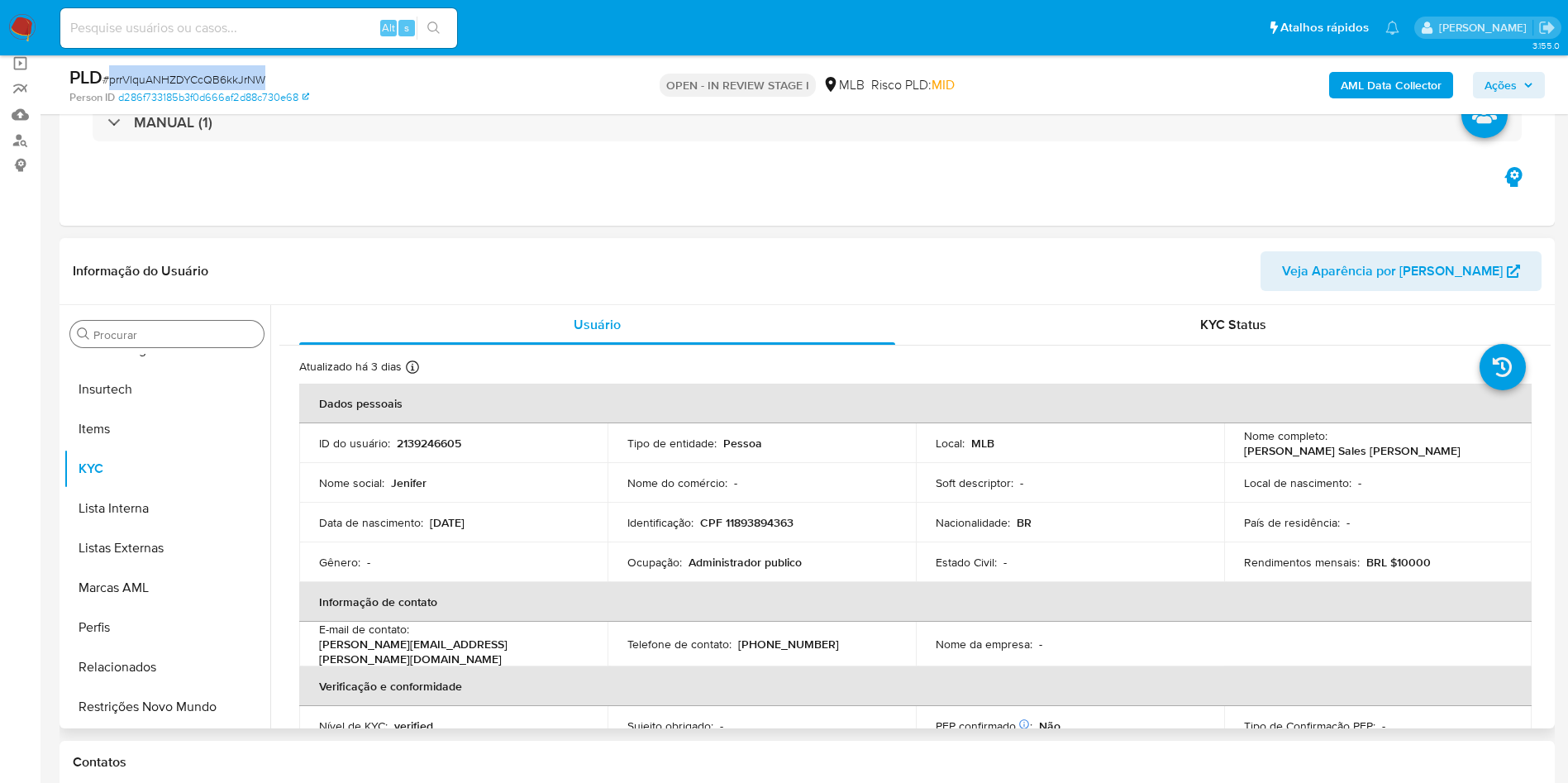
click at [157, 329] on input "Procurar" at bounding box center [175, 335] width 164 height 15
click at [167, 335] on input "Procurar" at bounding box center [175, 335] width 164 height 15
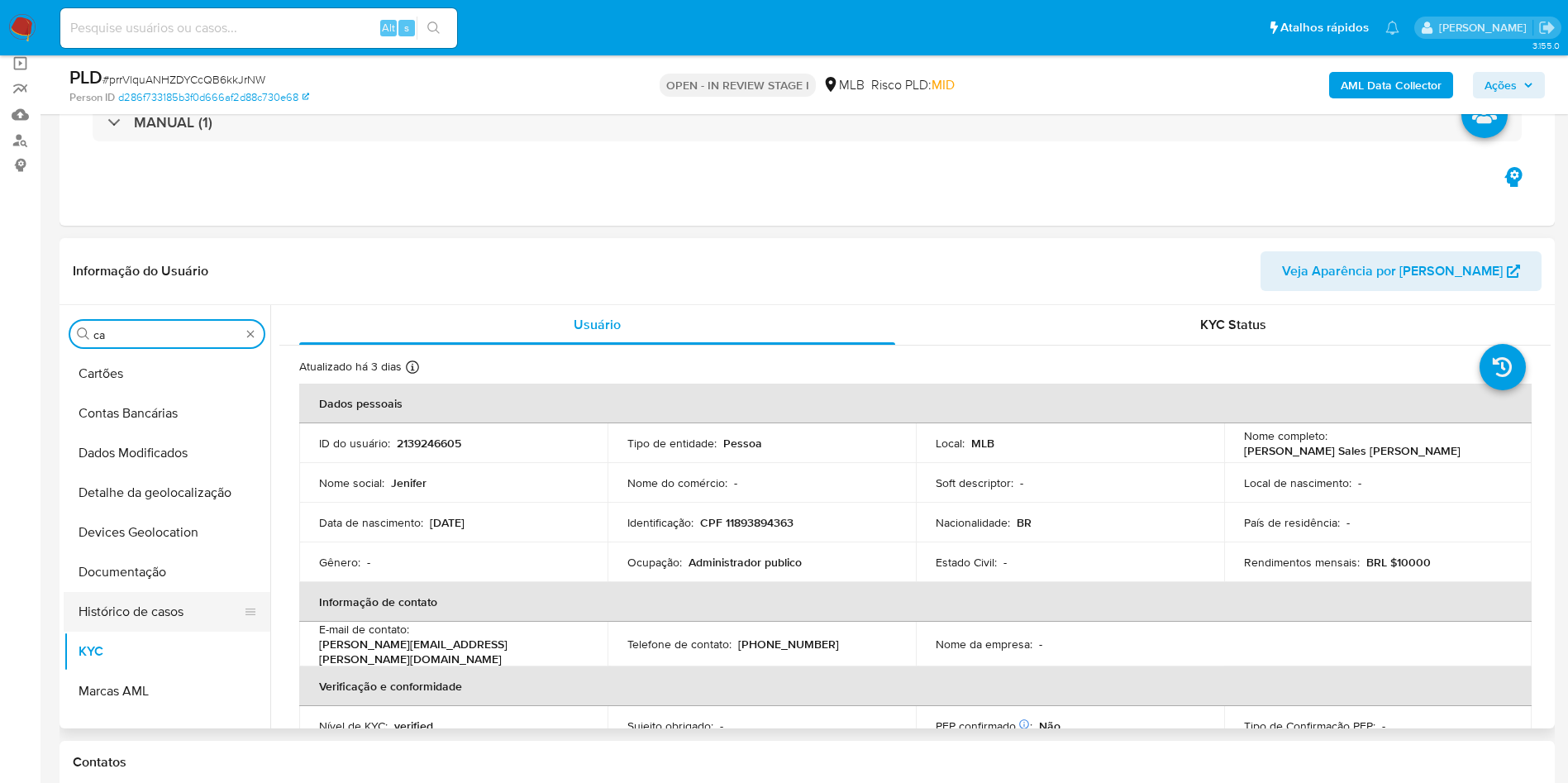
scroll to position [0, 0]
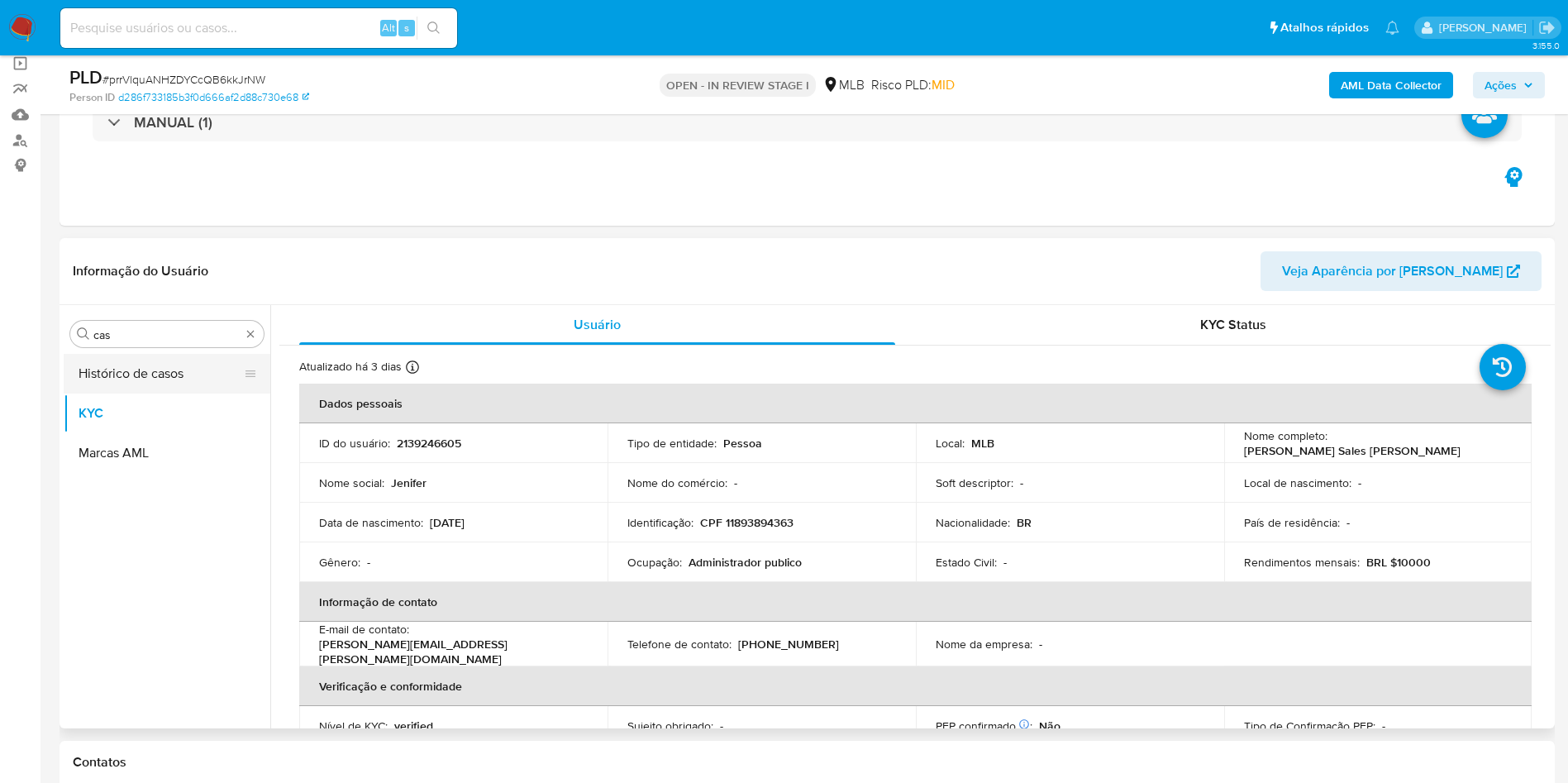
click at [143, 367] on button "Histórico de casos" at bounding box center [160, 373] width 193 height 40
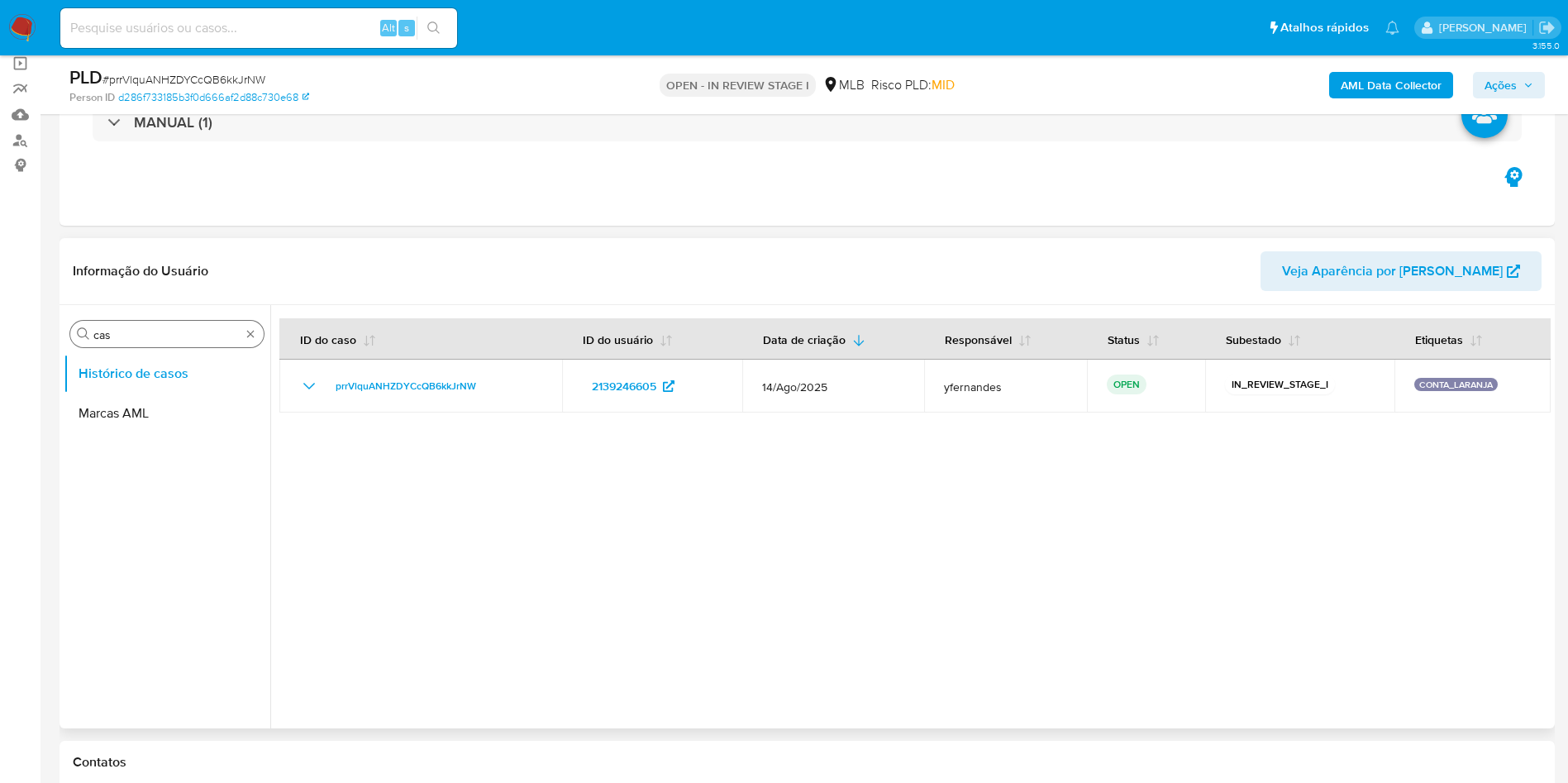
click at [158, 329] on input "cas" at bounding box center [167, 335] width 147 height 15
click at [158, 330] on input "cas" at bounding box center [167, 335] width 147 height 15
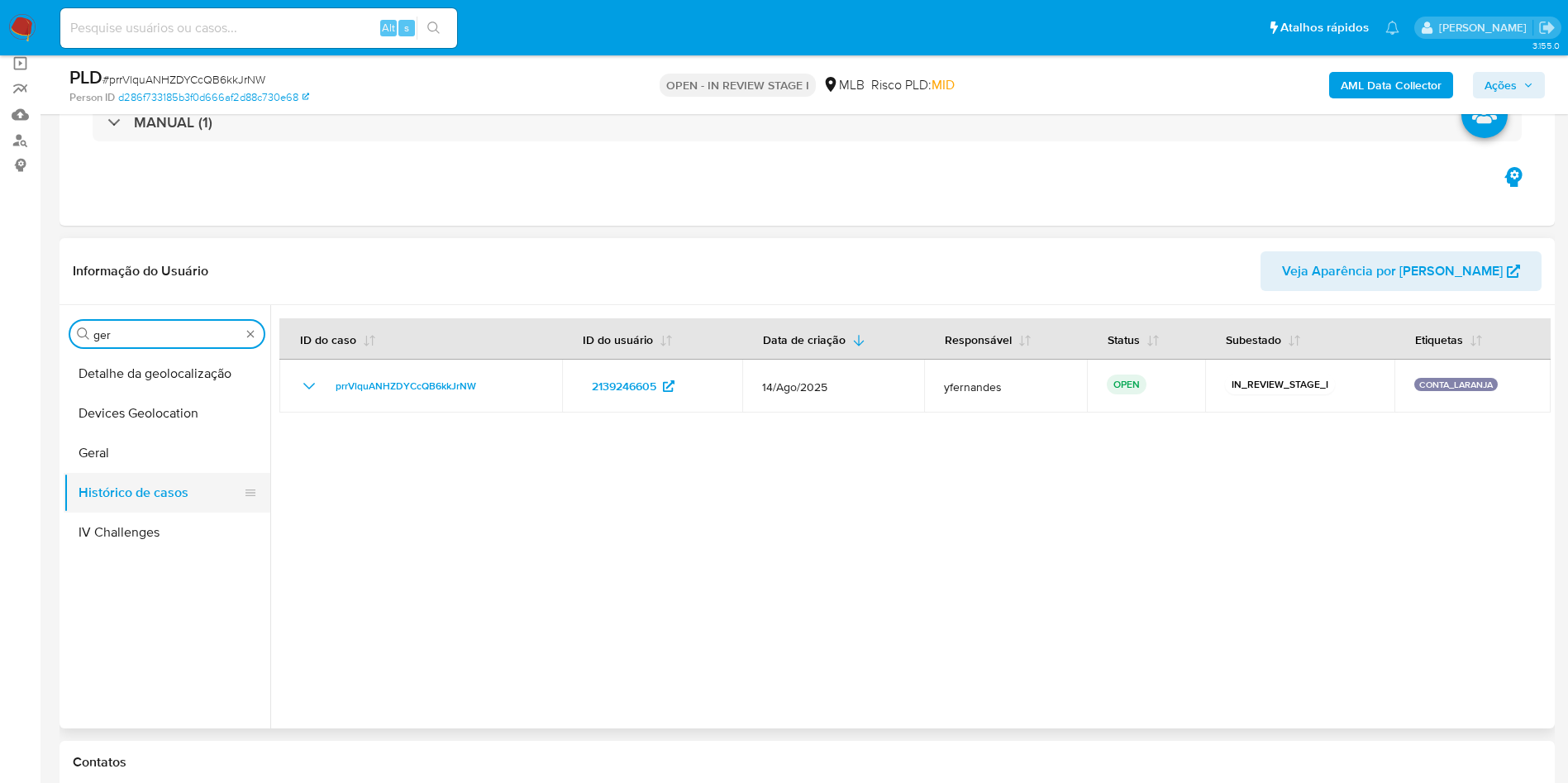
type input "ger"
click at [126, 467] on button "Histórico de casos" at bounding box center [160, 492] width 193 height 40
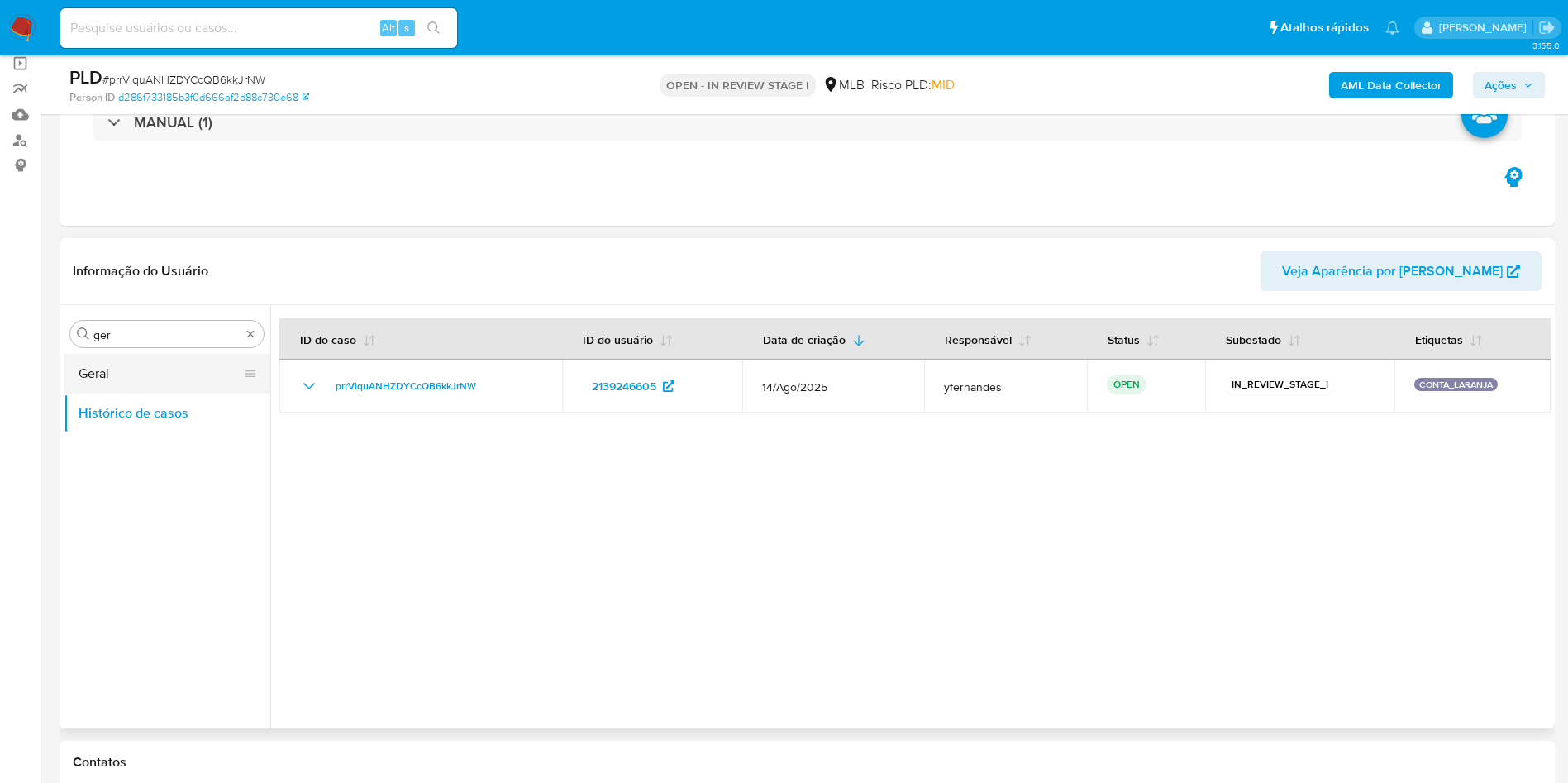
click at [143, 379] on button "Geral" at bounding box center [160, 373] width 193 height 40
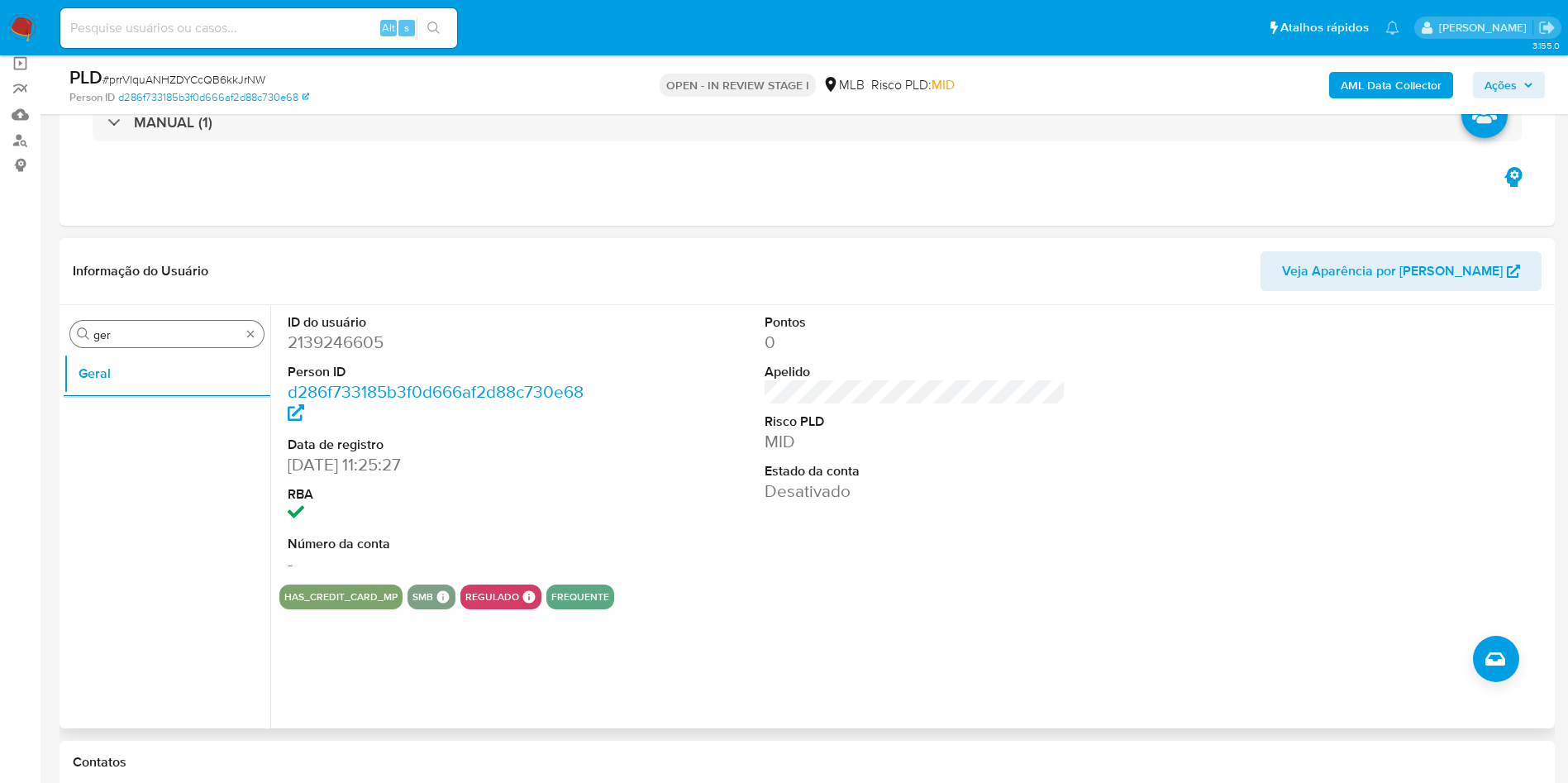
click at [118, 324] on div "Procurar ger" at bounding box center [167, 334] width 193 height 27
click at [125, 332] on input "ger" at bounding box center [167, 335] width 147 height 15
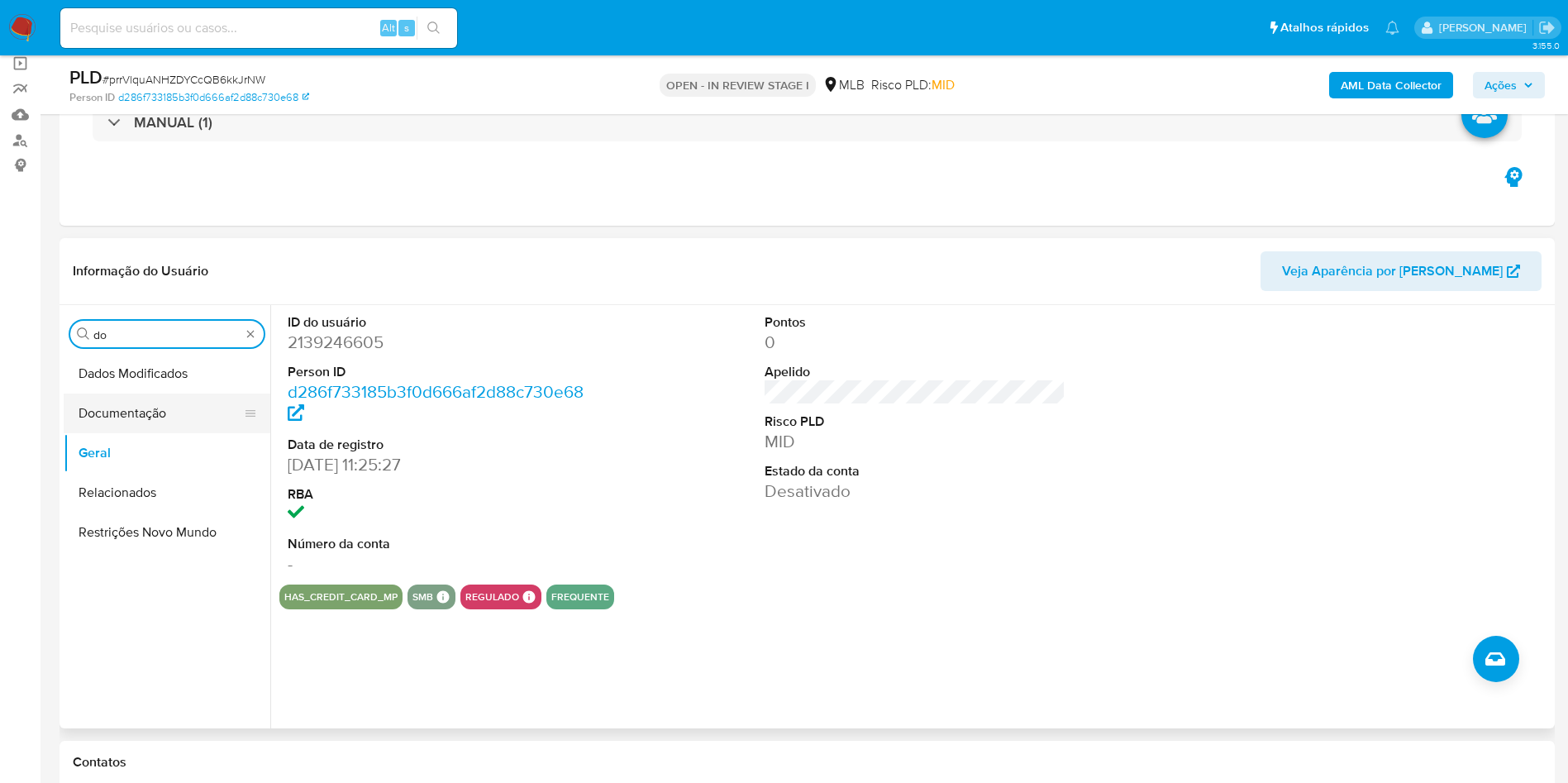
type input "do"
drag, startPoint x: 101, startPoint y: 409, endPoint x: 249, endPoint y: 372, distance: 152.6
click at [101, 408] on button "Documentação" at bounding box center [167, 413] width 206 height 40
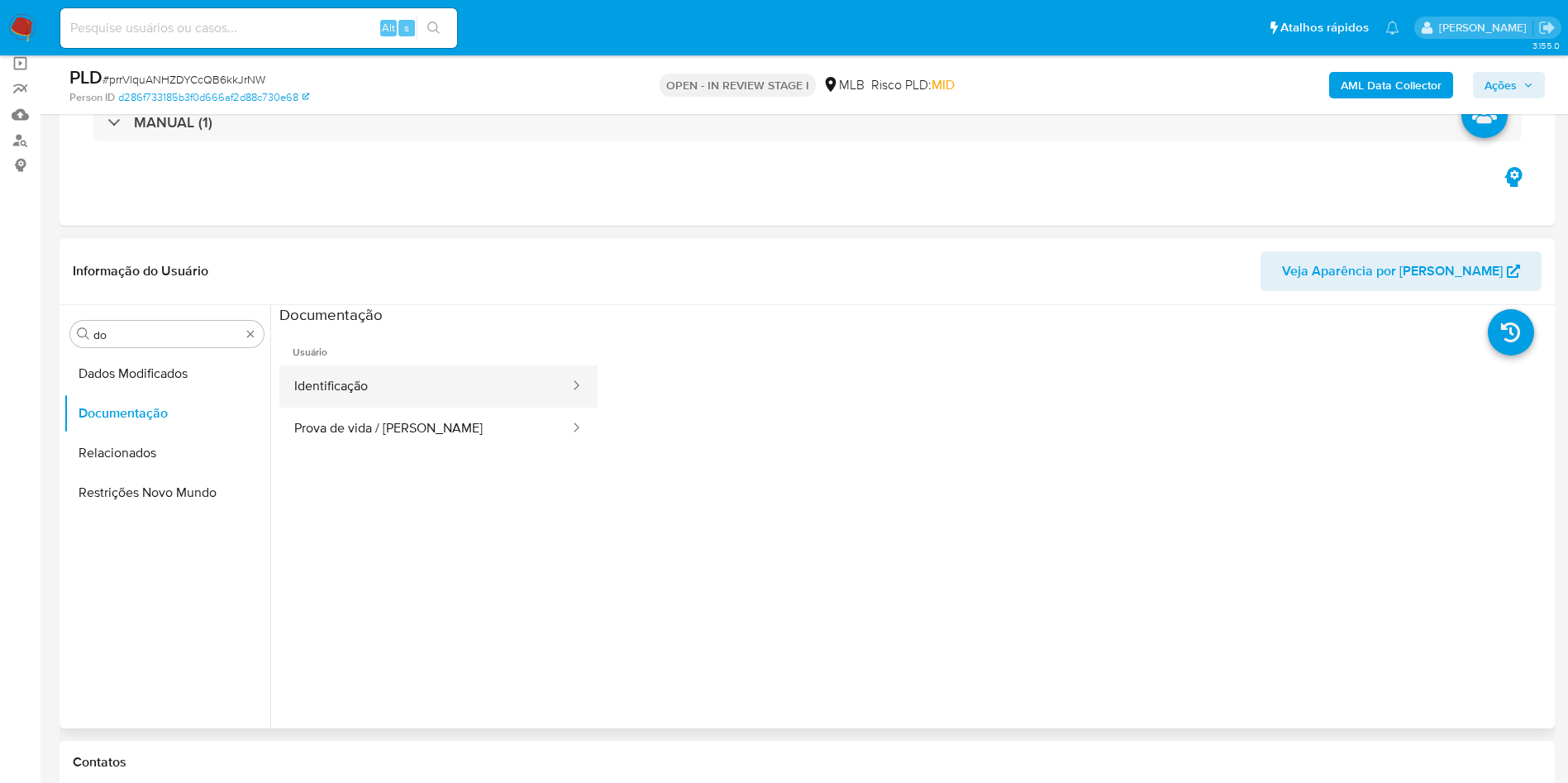
click at [431, 392] on button "Identificação" at bounding box center [425, 387] width 292 height 43
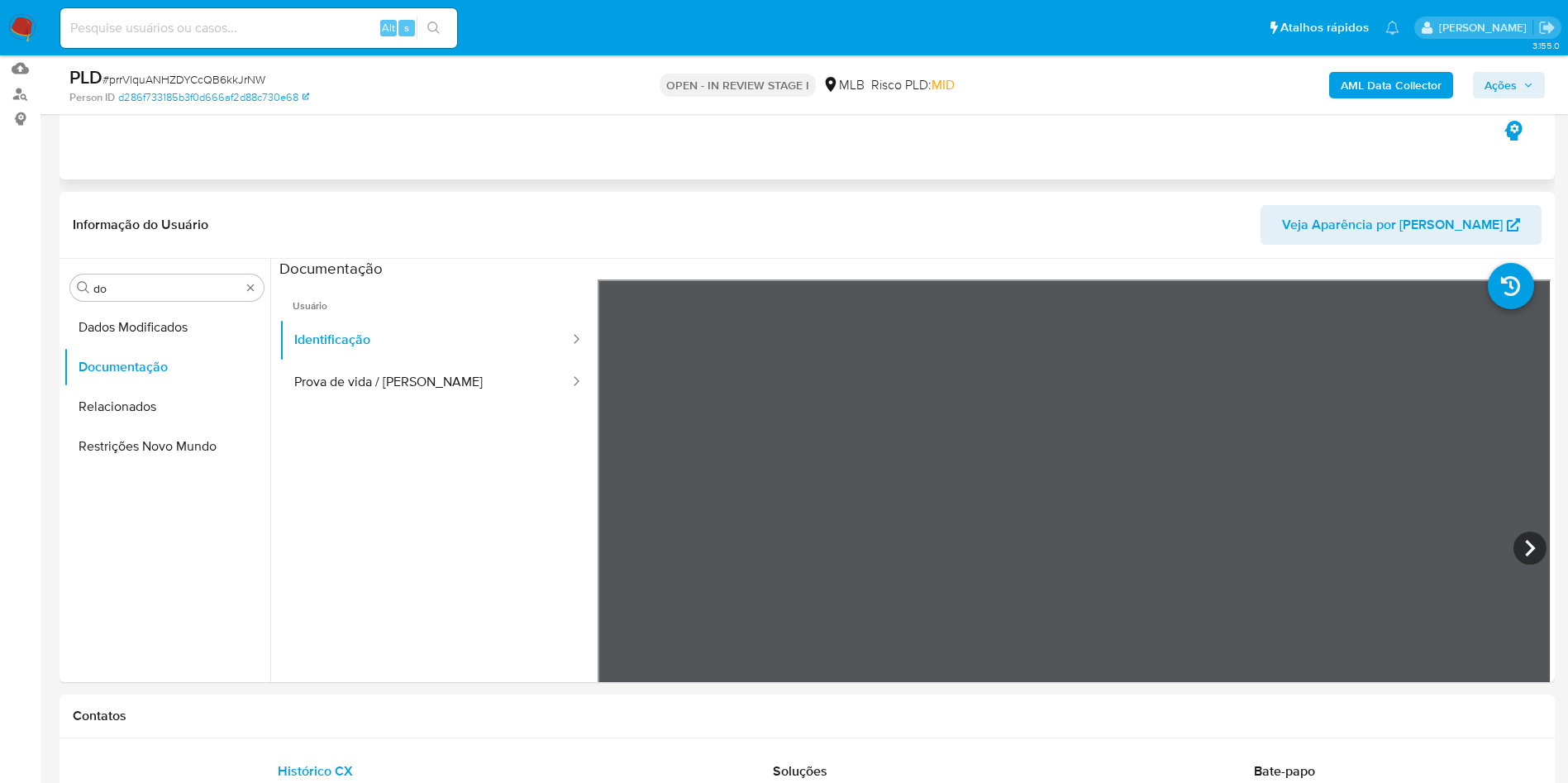
scroll to position [372, 0]
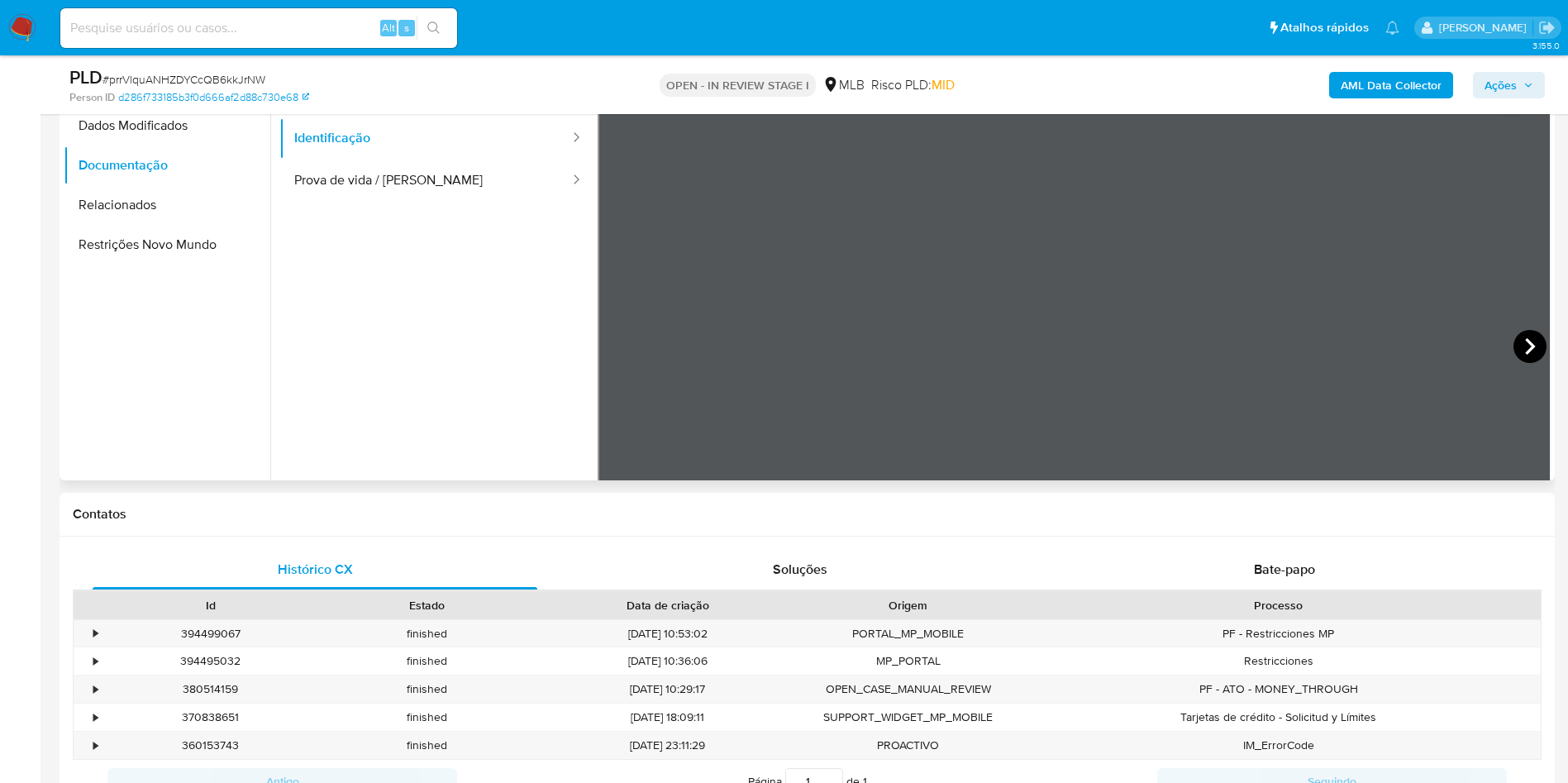
click at [1022, 355] on icon at bounding box center [1530, 346] width 33 height 33
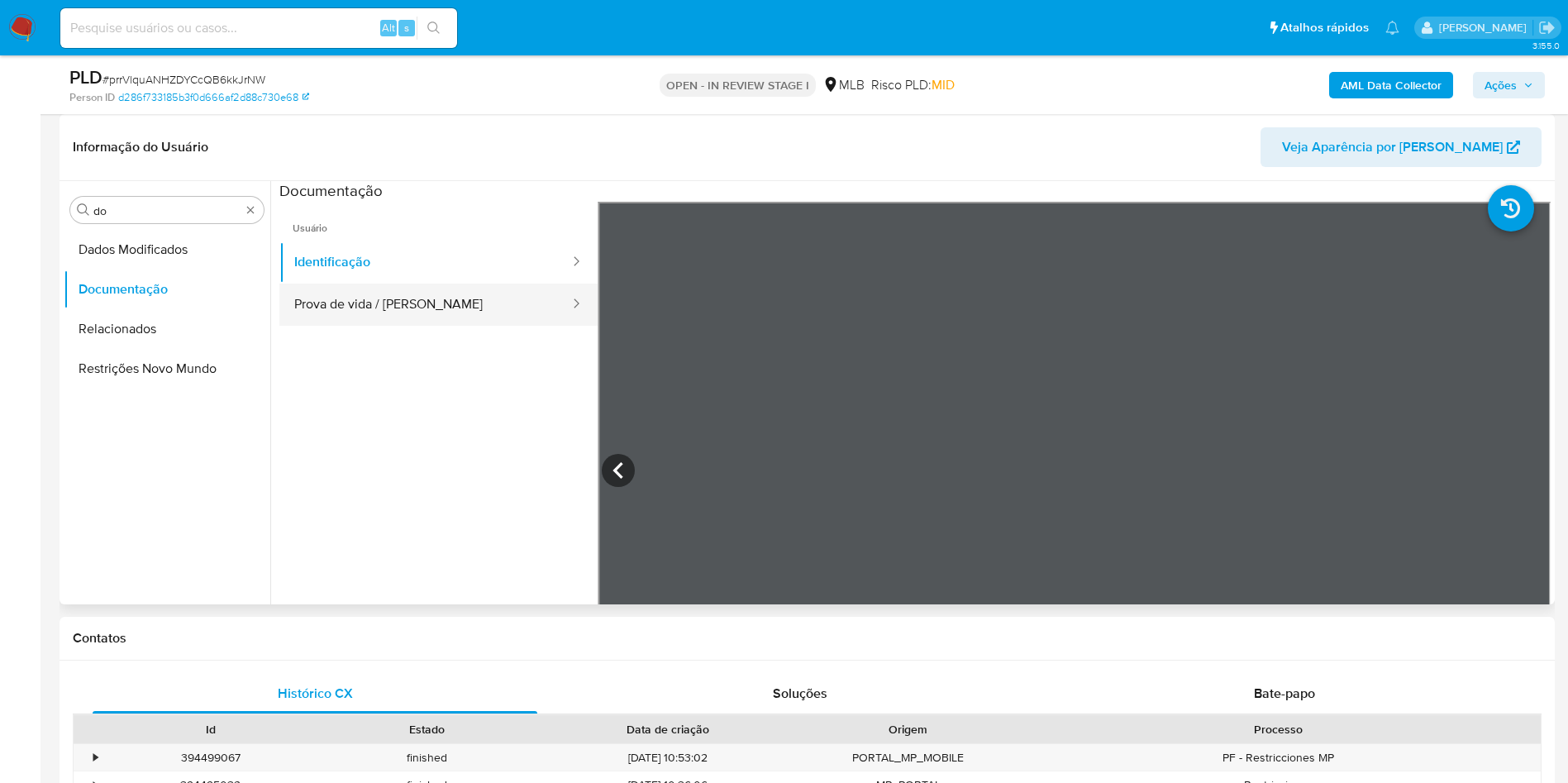
click at [352, 318] on button "Prova de vida / Selfie" at bounding box center [425, 304] width 292 height 43
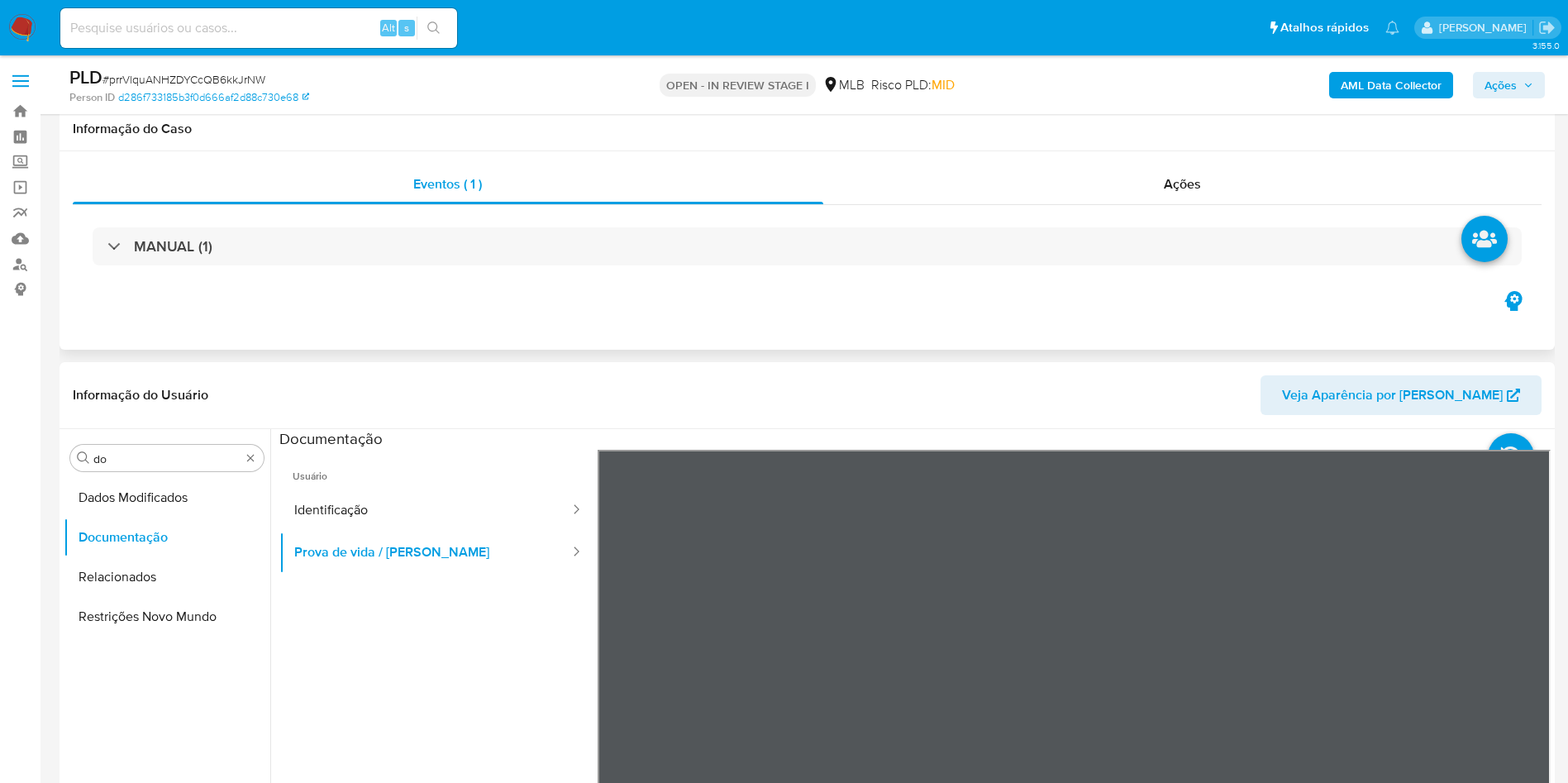
scroll to position [124, 0]
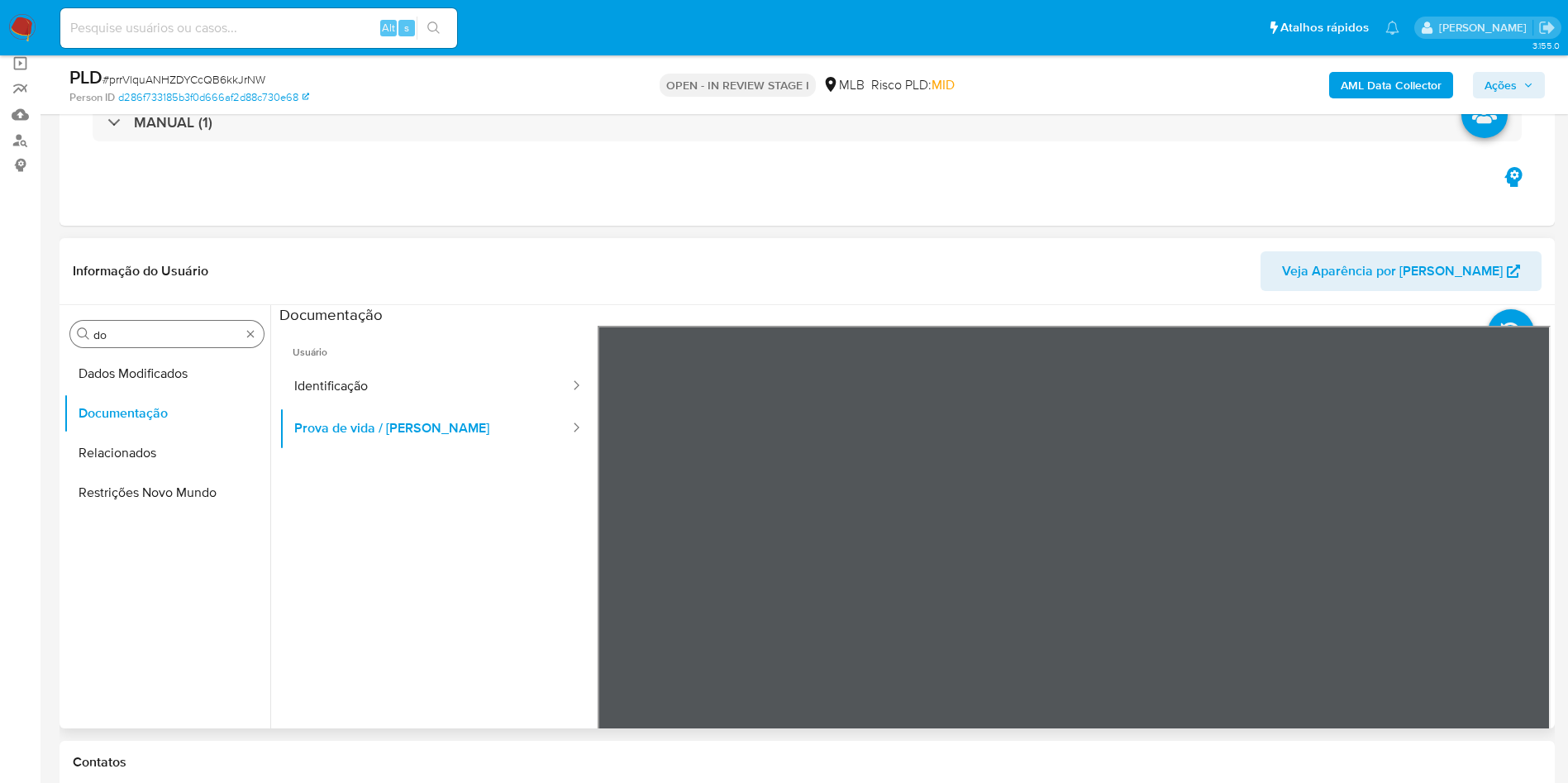
click at [187, 331] on input "do" at bounding box center [167, 335] width 147 height 15
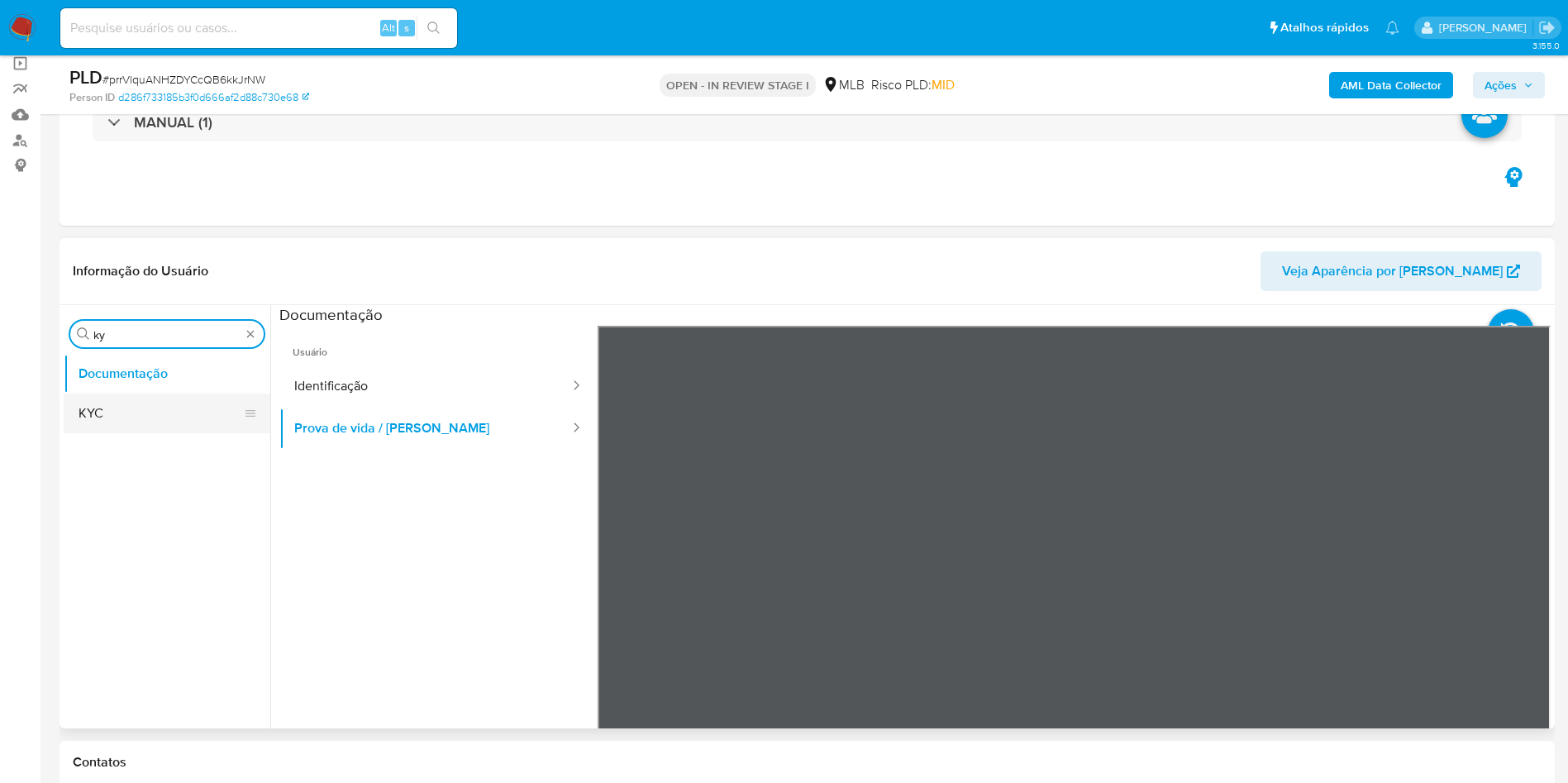
type input "ky"
click at [165, 394] on button "KYC" at bounding box center [160, 413] width 193 height 40
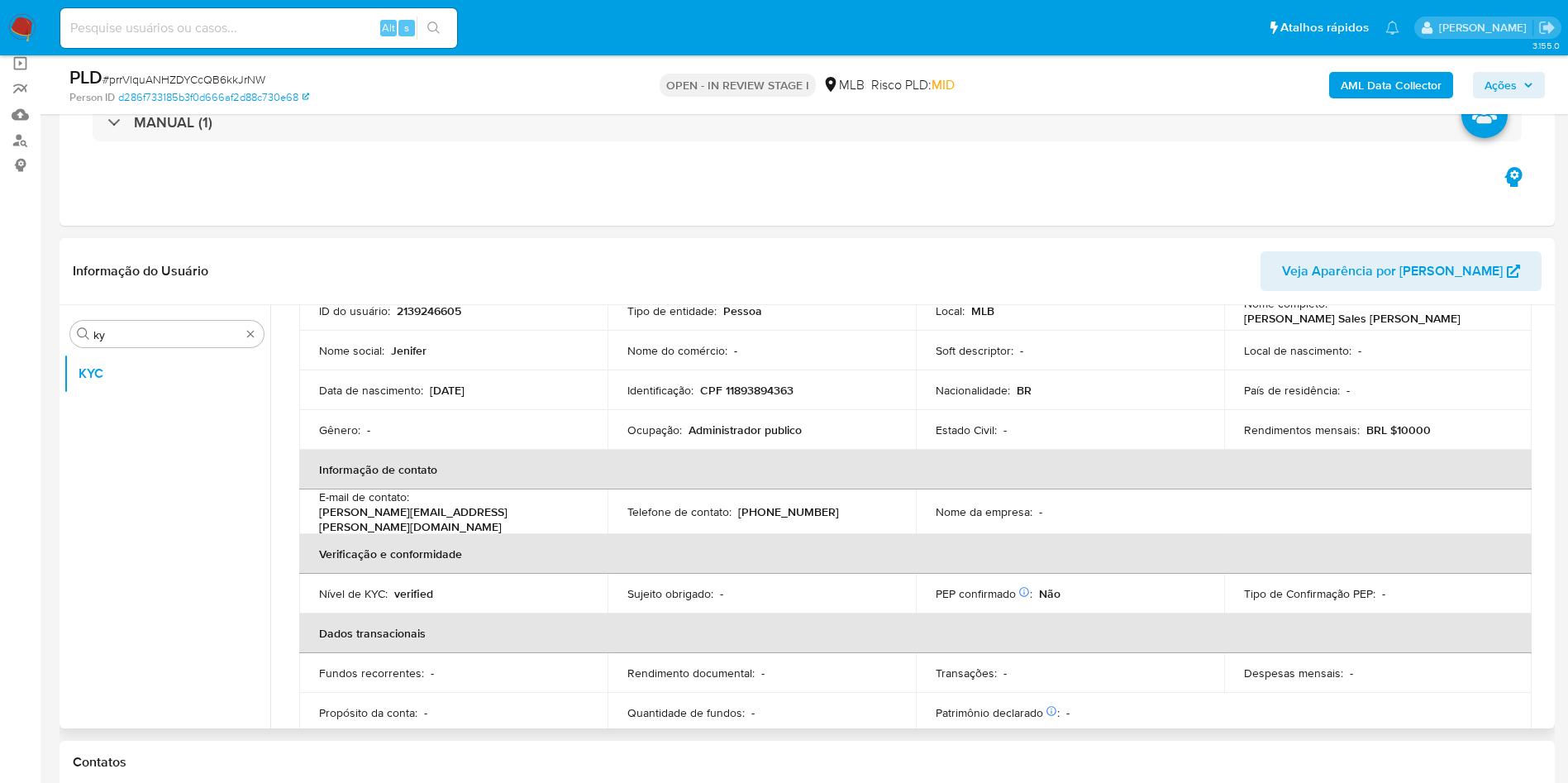
scroll to position [125, 0]
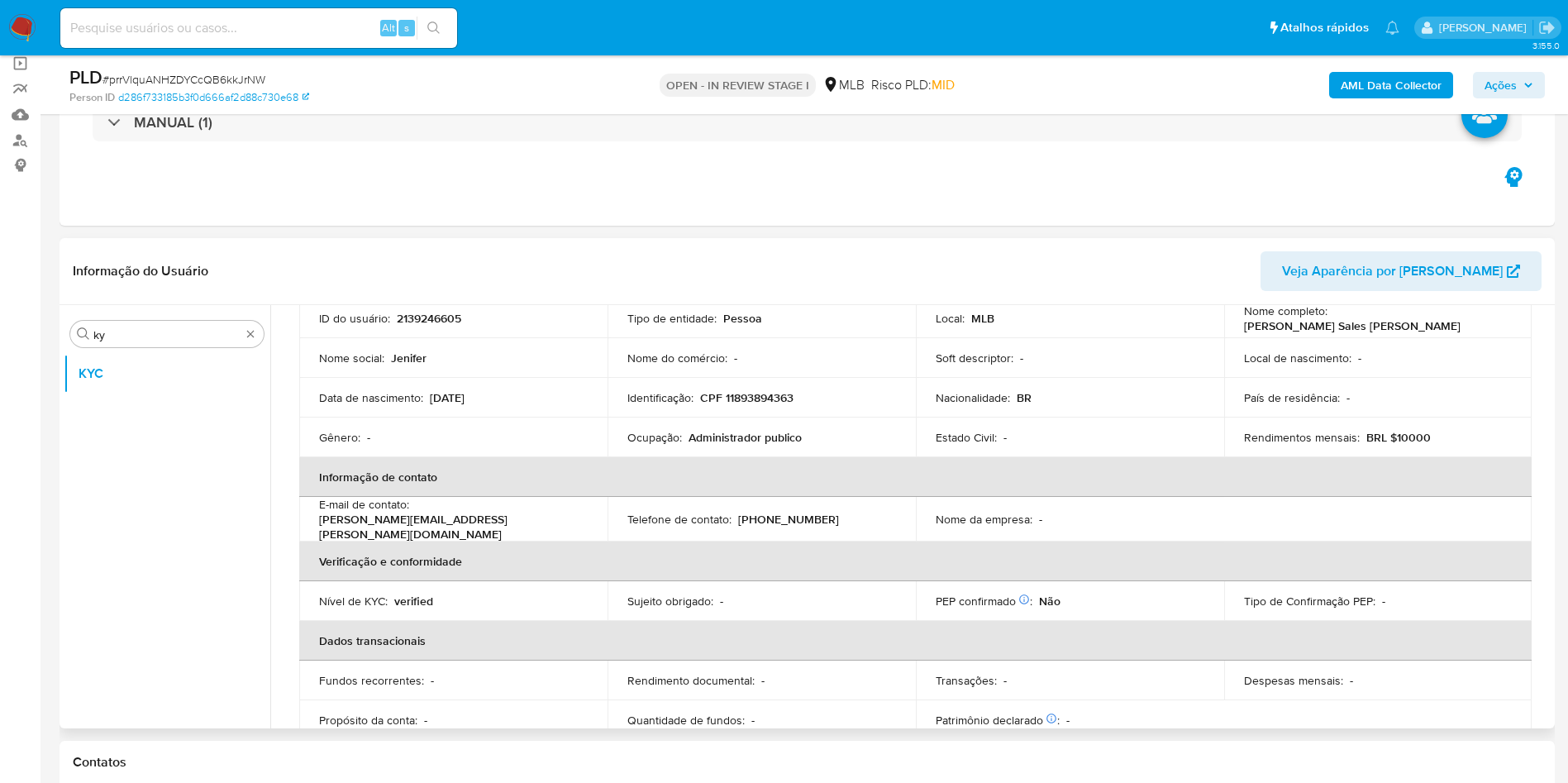
click at [689, 423] on td "Ocupação : Administrador publico" at bounding box center [761, 437] width 308 height 40
click at [690, 423] on td "Ocupação : Administrador publico" at bounding box center [761, 437] width 308 height 40
drag, startPoint x: 690, startPoint y: 423, endPoint x: 744, endPoint y: 476, distance: 75.7
click at [687, 423] on td "Ocupação : Administrador publico" at bounding box center [761, 437] width 308 height 40
copy div "Ocupação : Administrador publico"
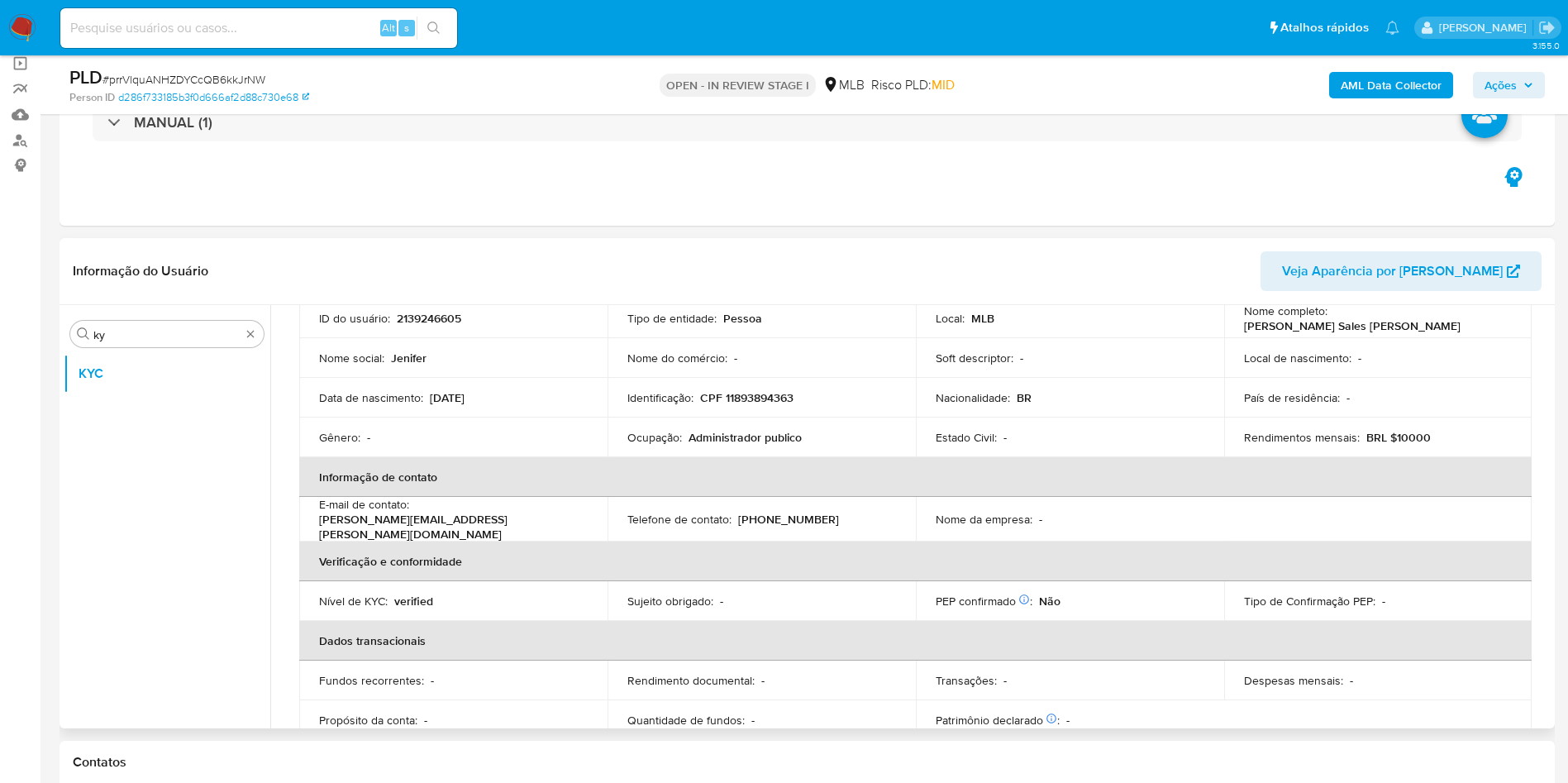
drag, startPoint x: 747, startPoint y: 398, endPoint x: 784, endPoint y: 391, distance: 37.7
click at [746, 398] on p "CPF 11893894363" at bounding box center [746, 398] width 93 height 15
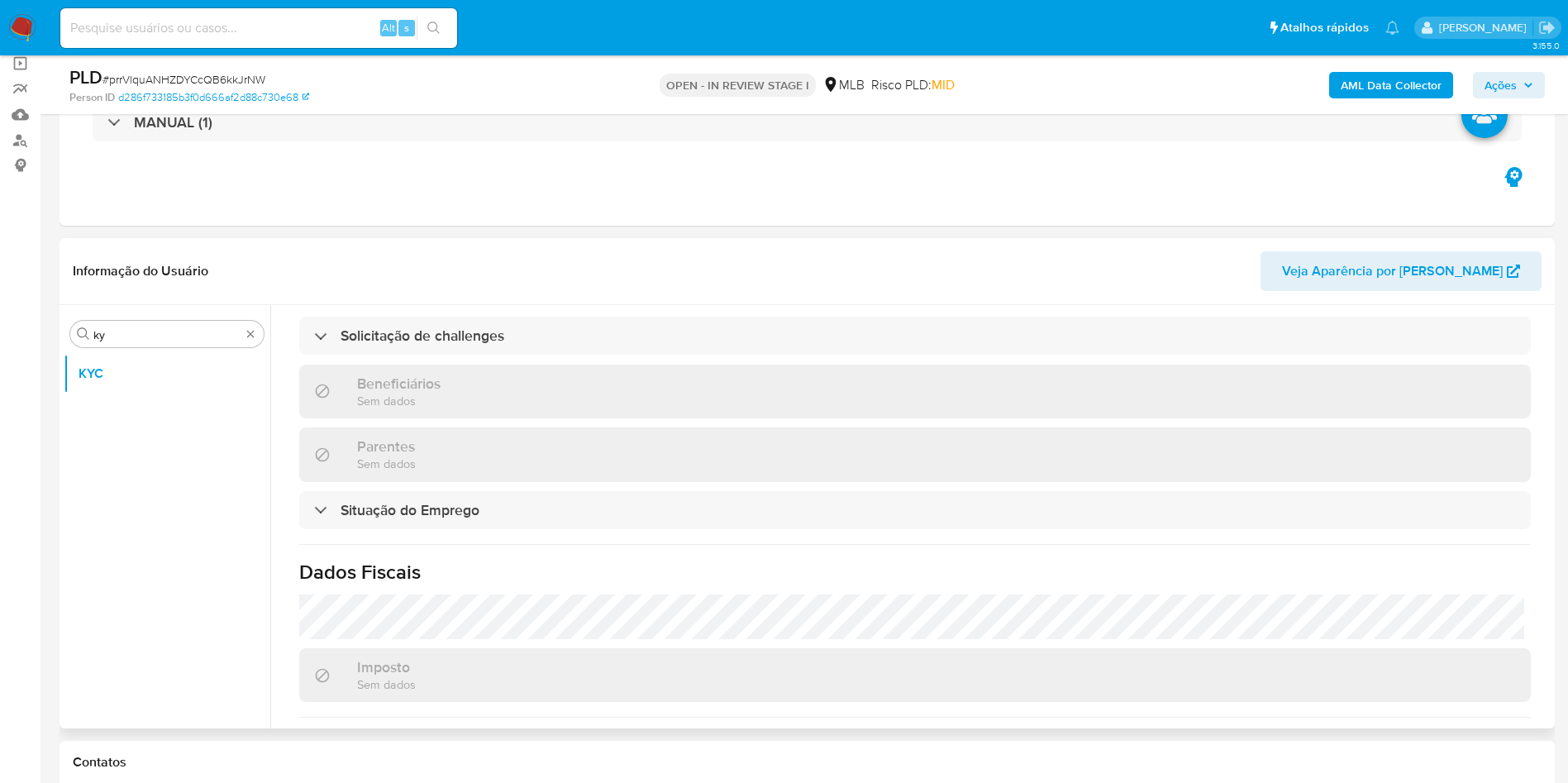
scroll to position [704, 0]
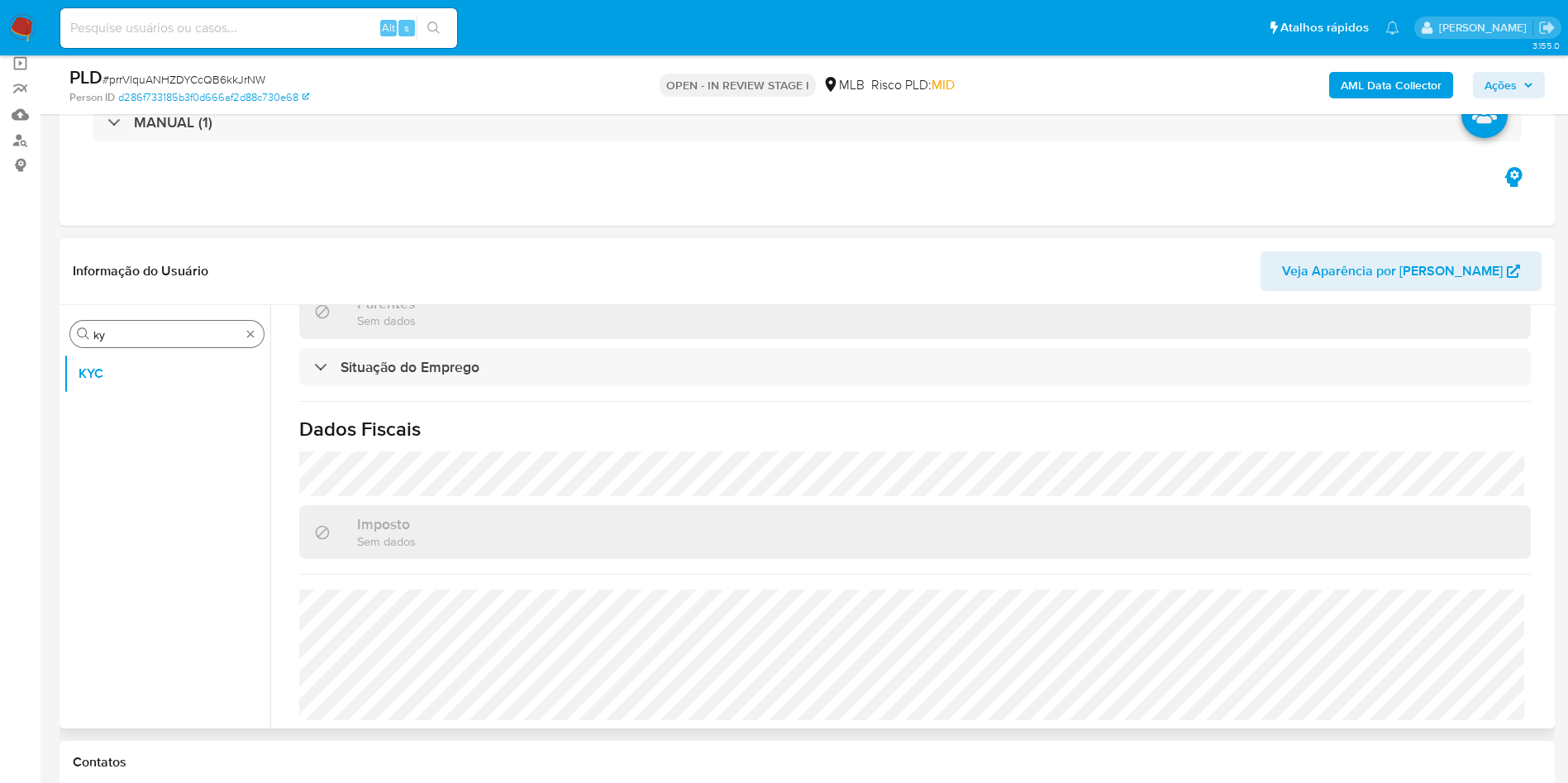
click at [135, 342] on div "Procurar ky" at bounding box center [167, 334] width 193 height 27
click at [131, 338] on input "ky" at bounding box center [167, 335] width 147 height 15
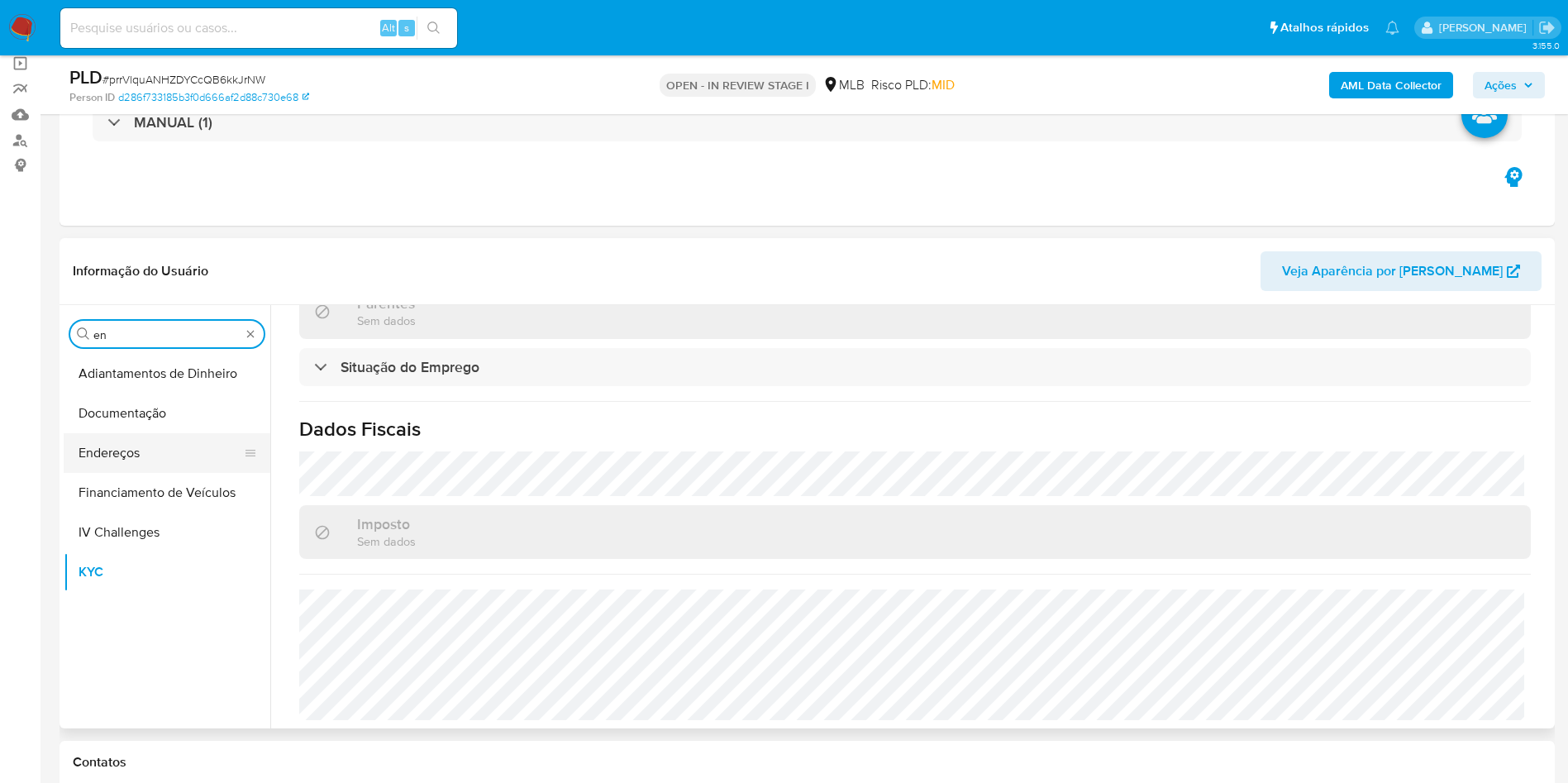
type input "en"
click at [136, 453] on button "Endereços" at bounding box center [160, 453] width 193 height 40
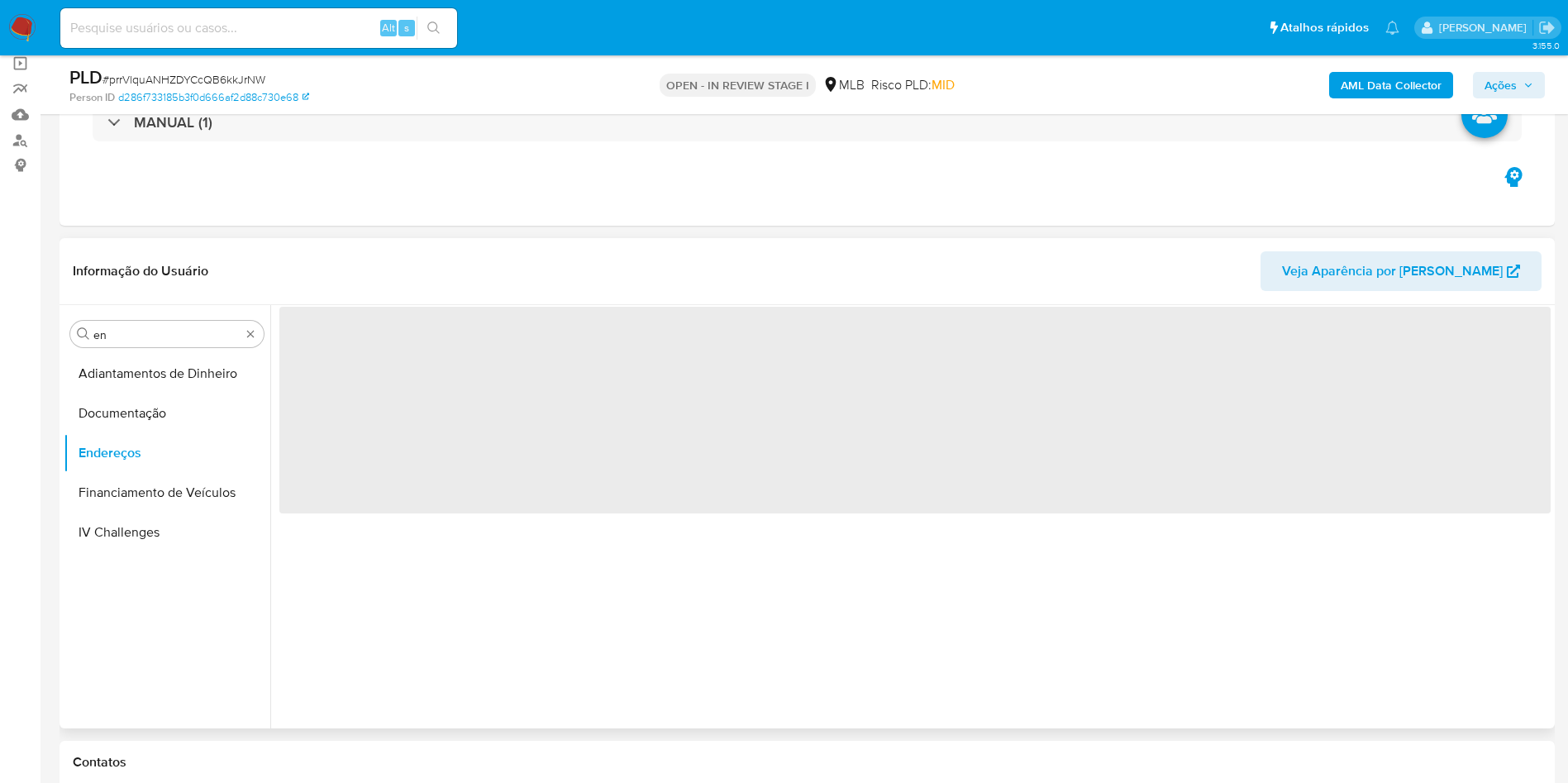
scroll to position [0, 0]
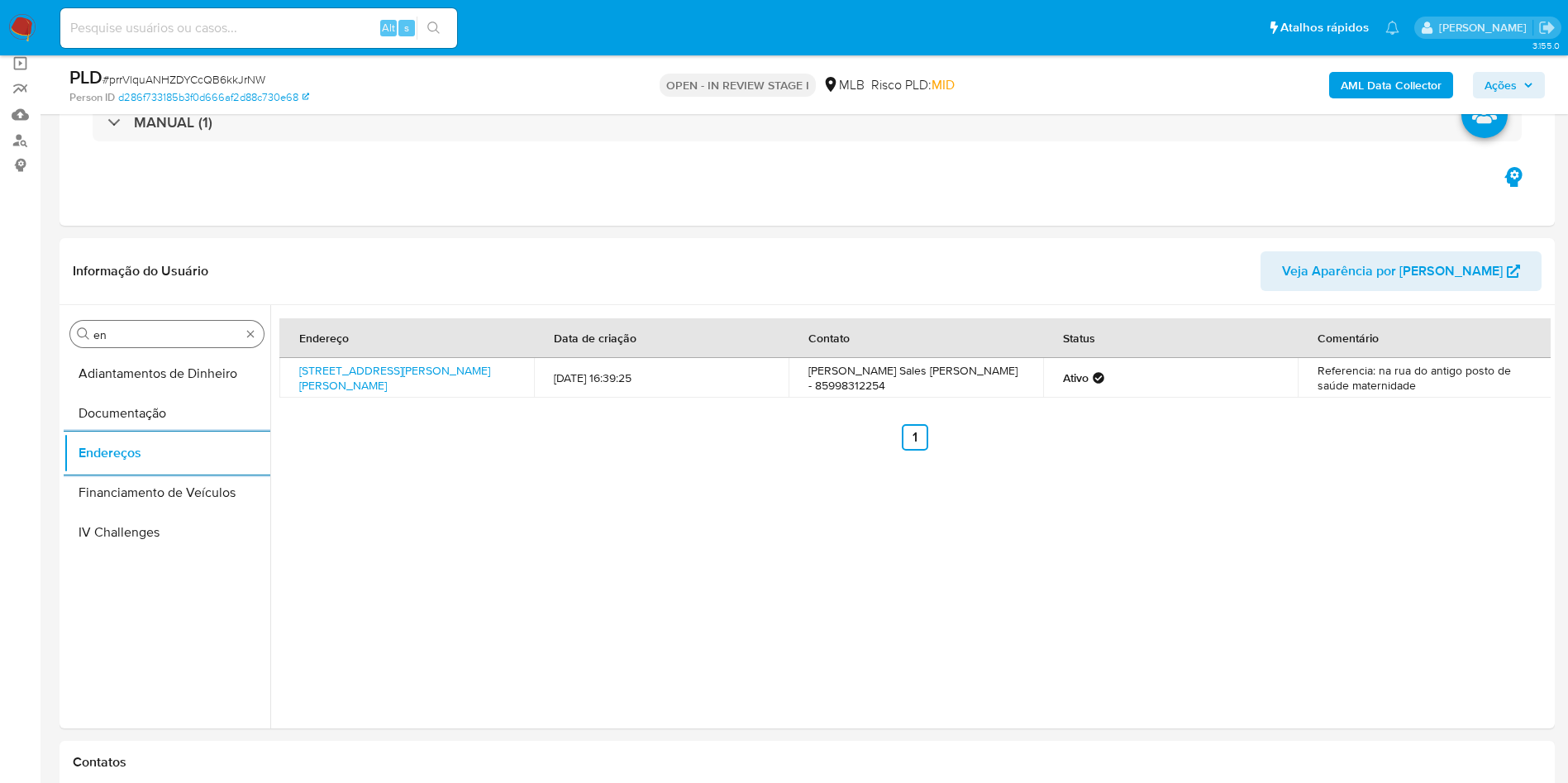
click at [162, 337] on input "en" at bounding box center [167, 335] width 147 height 15
click at [162, 336] on input "en" at bounding box center [167, 335] width 147 height 15
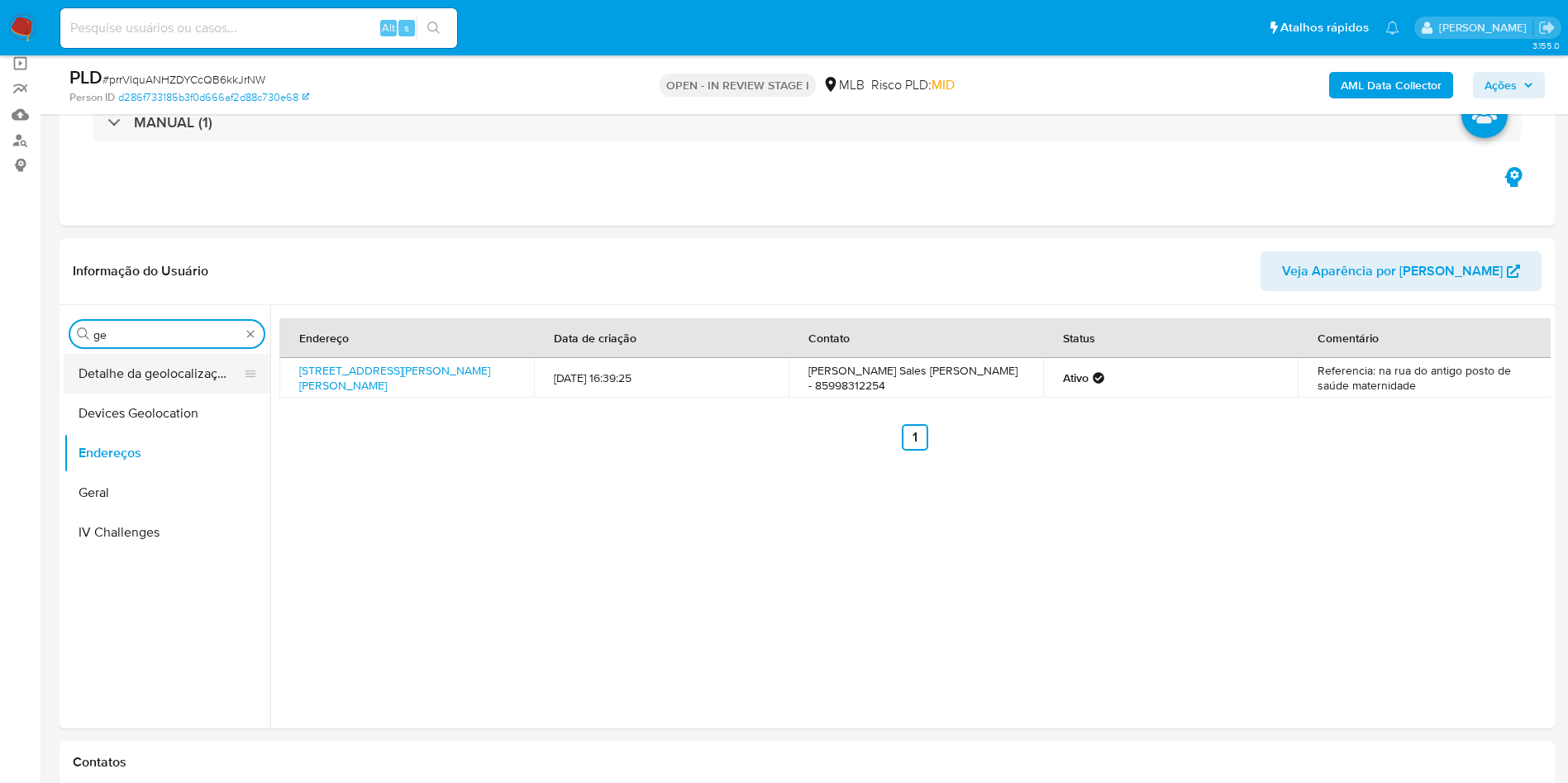
type input "ge"
click at [128, 381] on button "Detalhe da geolocalização" at bounding box center [160, 373] width 193 height 40
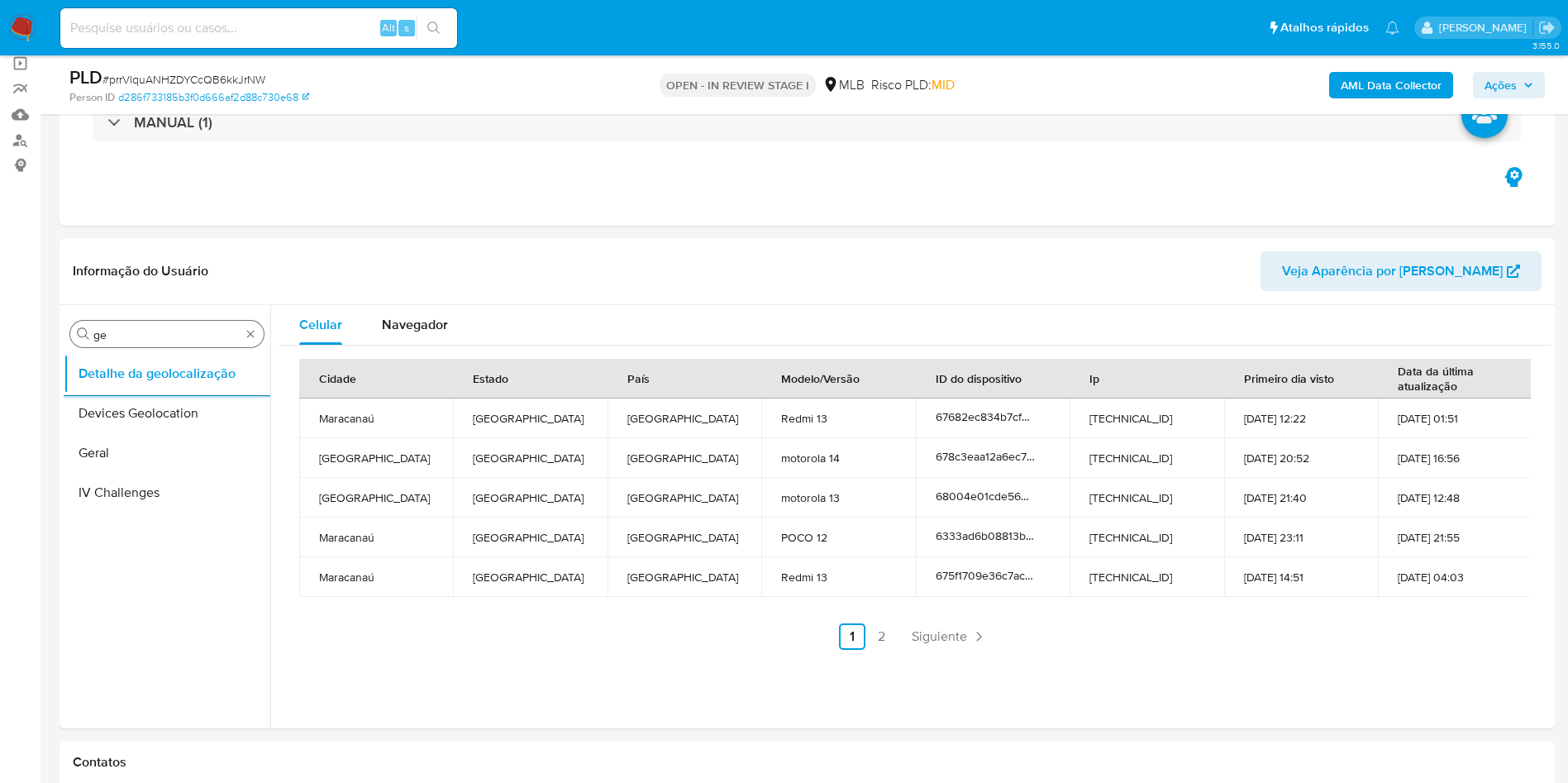
click at [112, 328] on input "ge" at bounding box center [167, 335] width 147 height 15
click at [112, 325] on div "Procurar ge" at bounding box center [167, 334] width 193 height 27
click at [146, 335] on input "ge" at bounding box center [167, 335] width 147 height 15
click at [147, 333] on input "ge" at bounding box center [167, 335] width 147 height 15
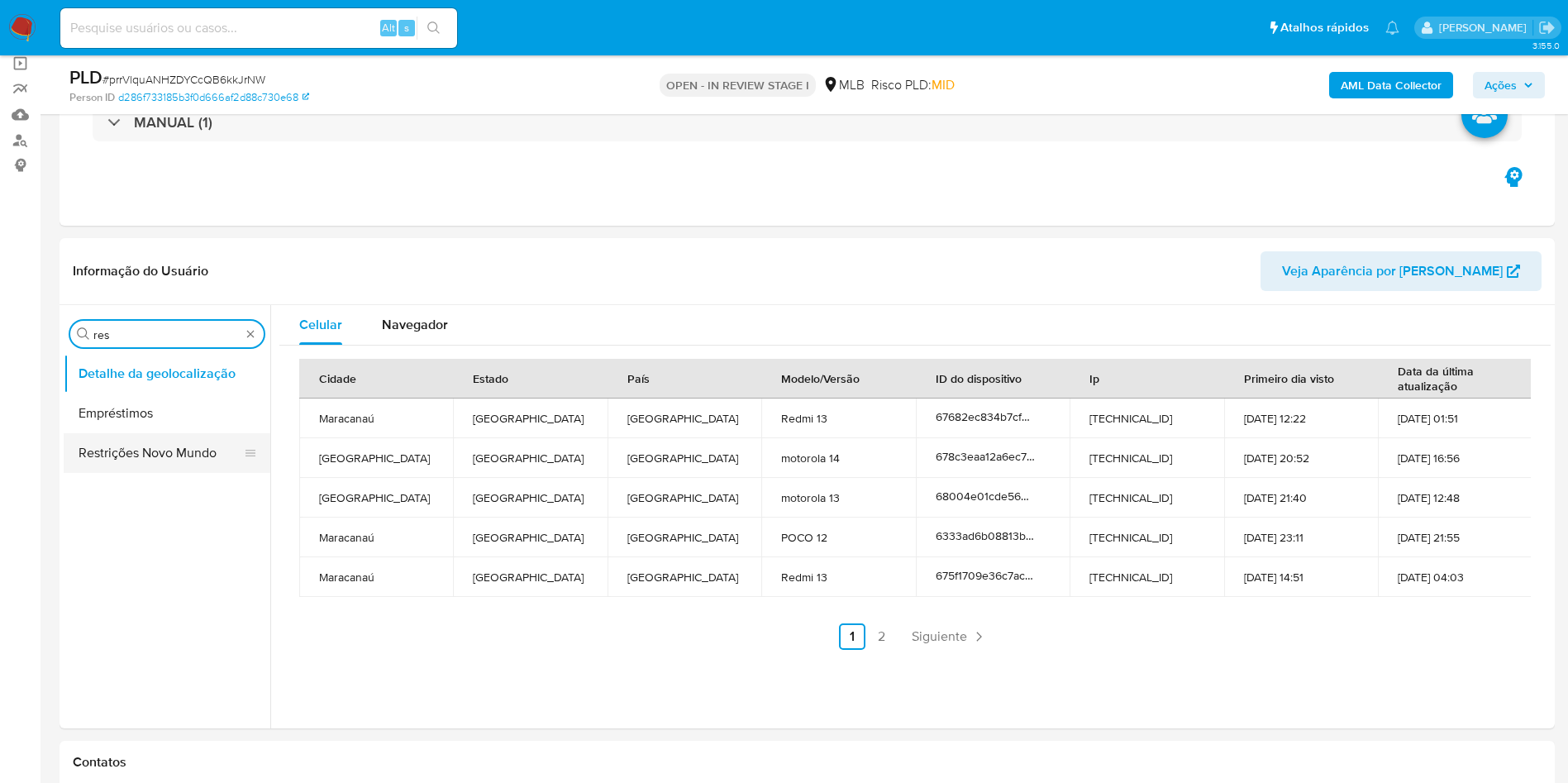
type input "res"
click at [126, 451] on button "Restrições Novo Mundo" at bounding box center [160, 453] width 193 height 40
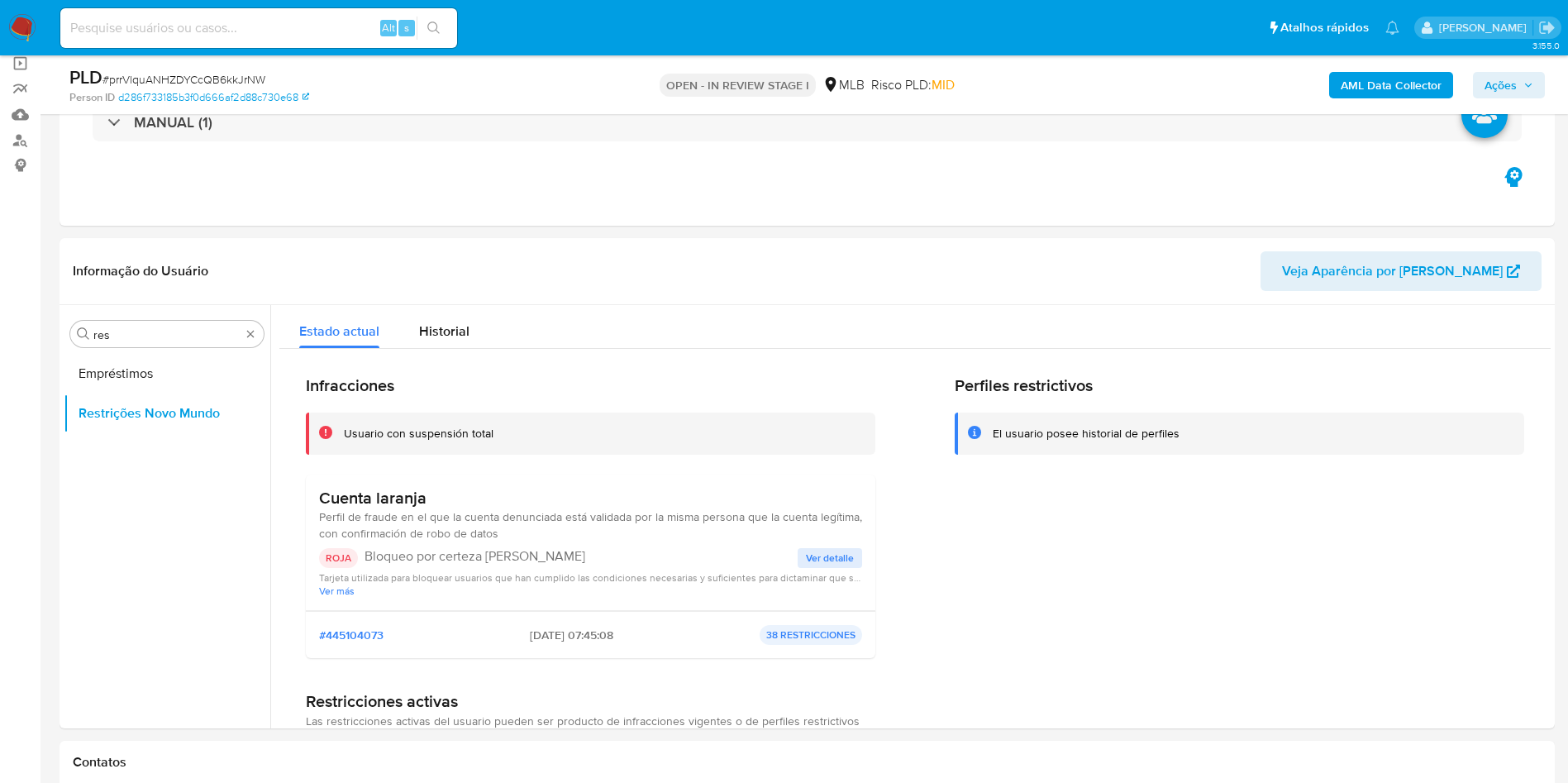
click at [417, 467] on span "Perfil de fraude en el que la cuenta denunciada está validada por la misma pers…" at bounding box center [591, 525] width 543 height 33
click at [391, 467] on h3 "Cuenta laranja" at bounding box center [591, 498] width 543 height 20
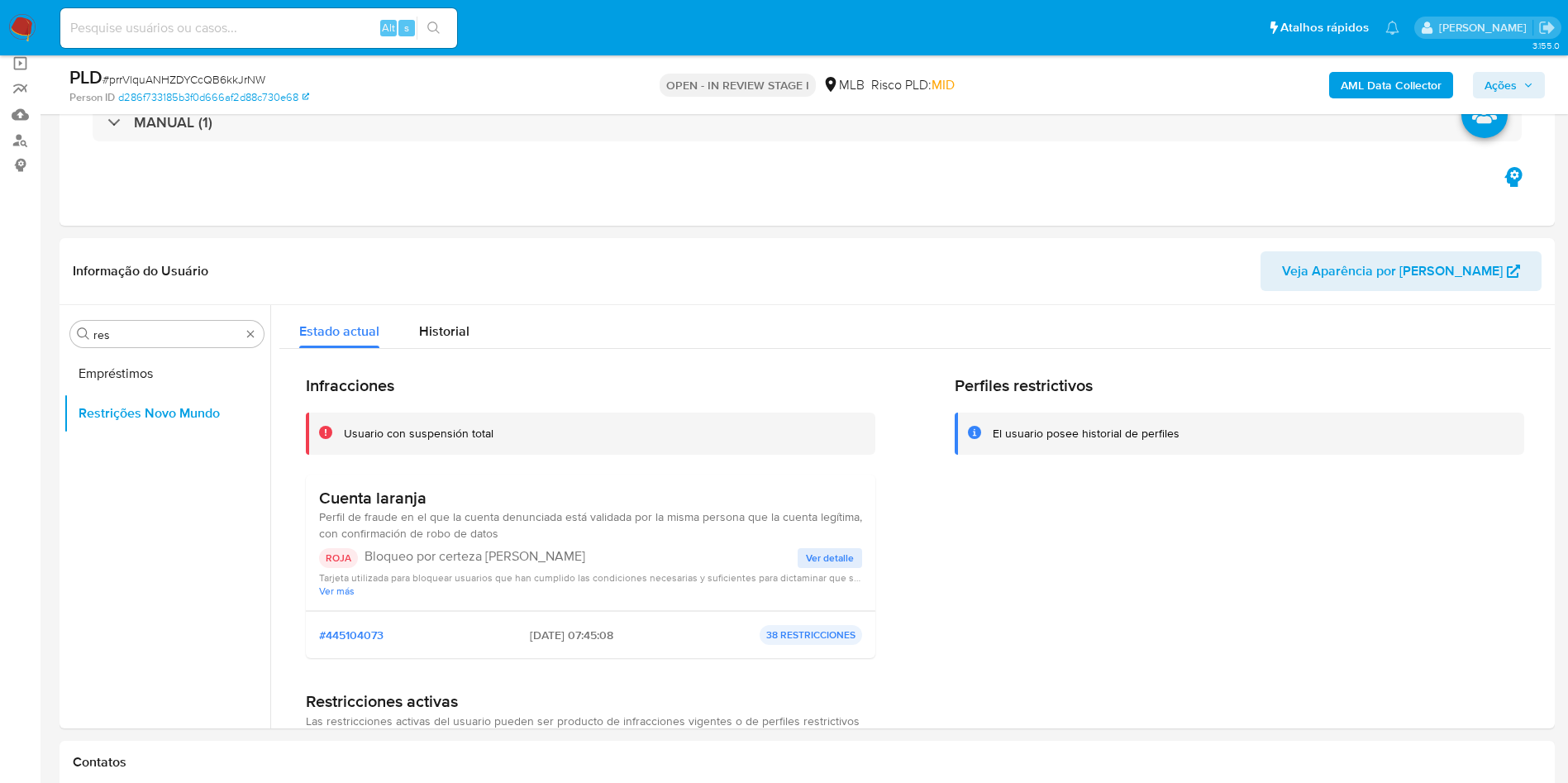
drag, startPoint x: 391, startPoint y: 500, endPoint x: 583, endPoint y: 543, distance: 196.8
click at [390, 467] on h3 "Cuenta laranja" at bounding box center [591, 498] width 543 height 20
click at [487, 467] on p "Bloqueo por certeza Conta Laranja" at bounding box center [581, 556] width 433 height 17
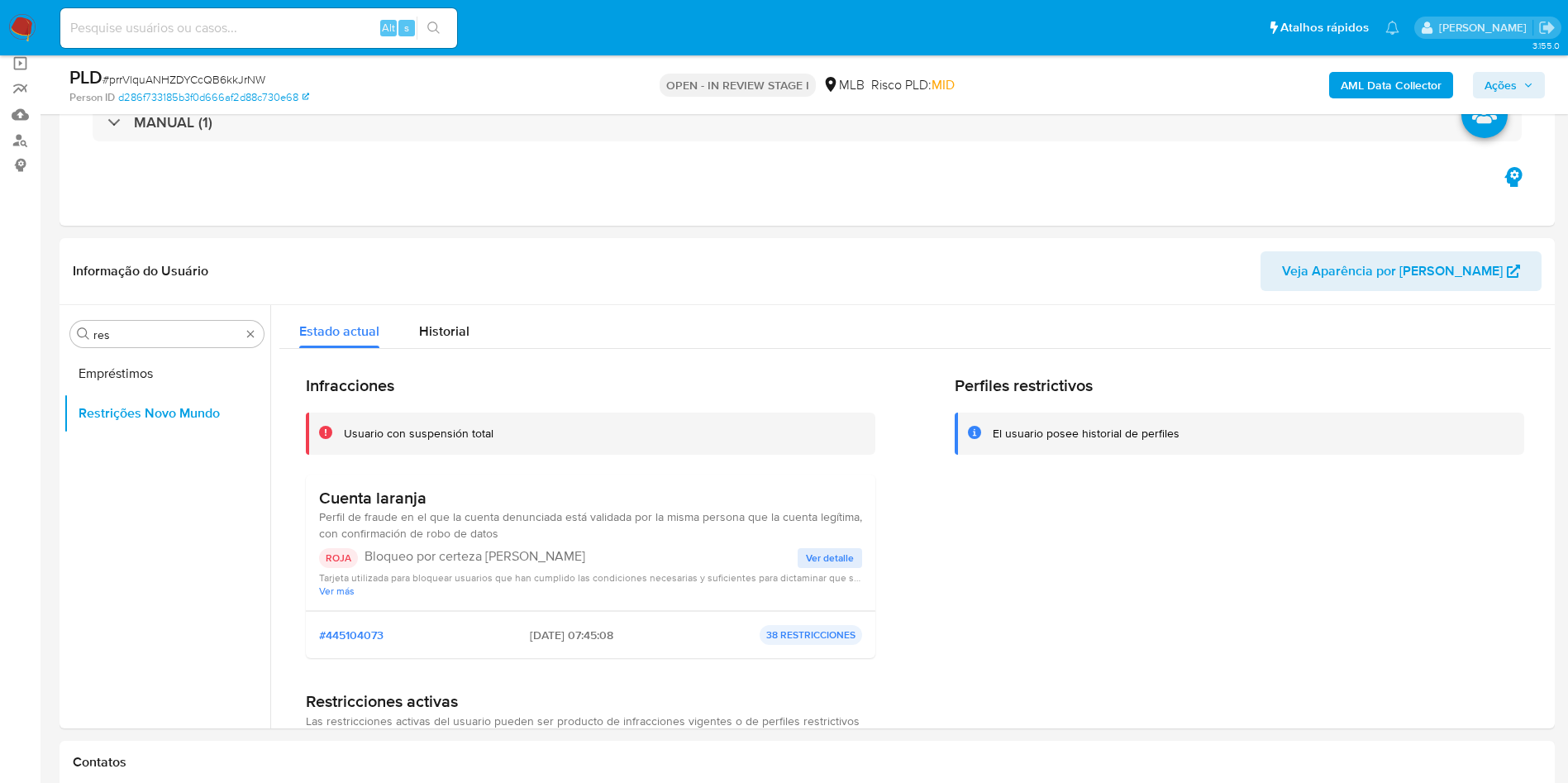
click at [807, 467] on span "Ver detalle" at bounding box center [830, 558] width 48 height 17
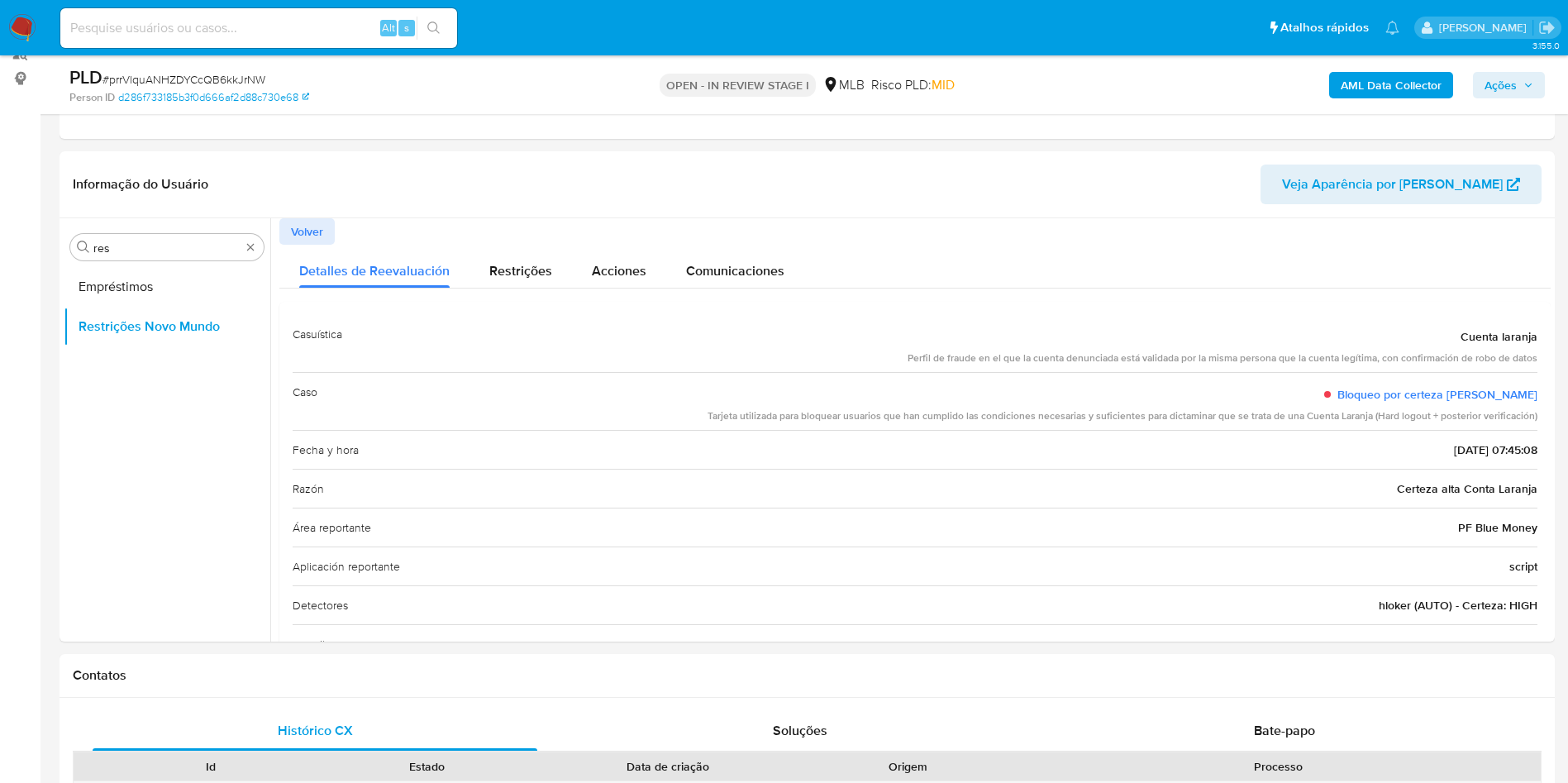
scroll to position [248, 0]
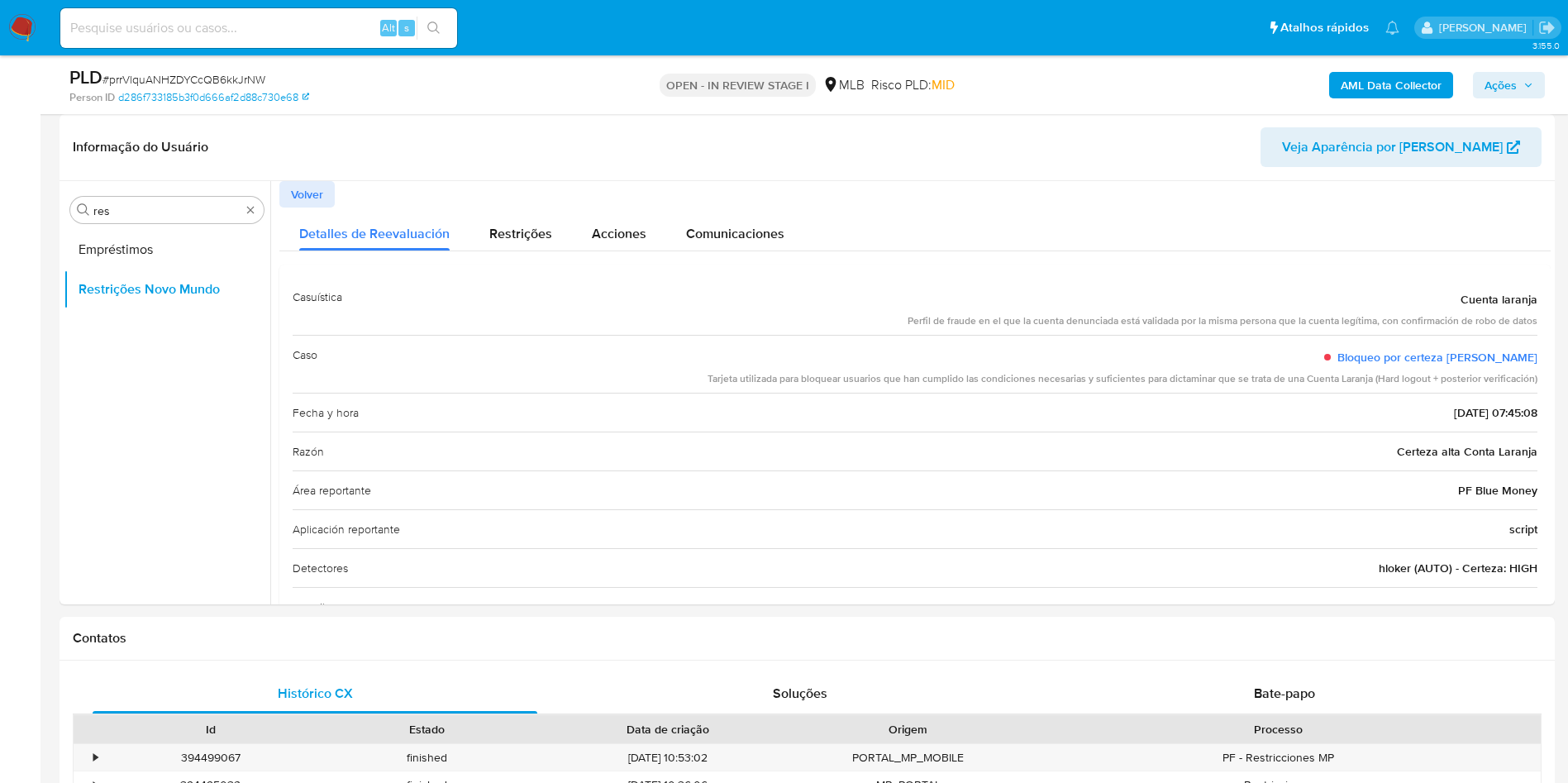
click at [1022, 454] on span "Certeza alta Conta Laranja" at bounding box center [1467, 452] width 141 height 17
click at [1022, 454] on span "Certeza alta Conta Laranja" at bounding box center [1467, 452] width 141 height 17
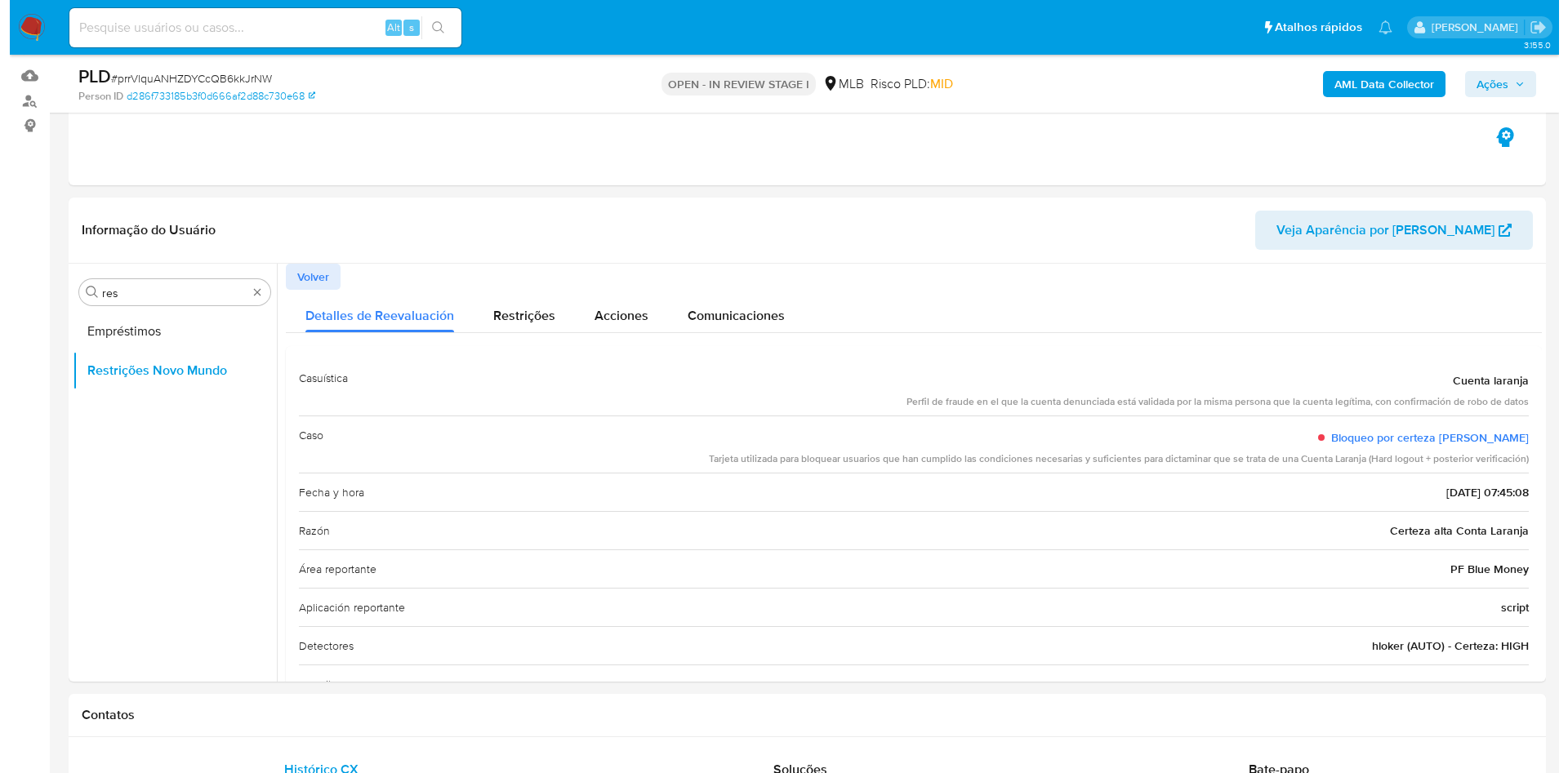
scroll to position [122, 0]
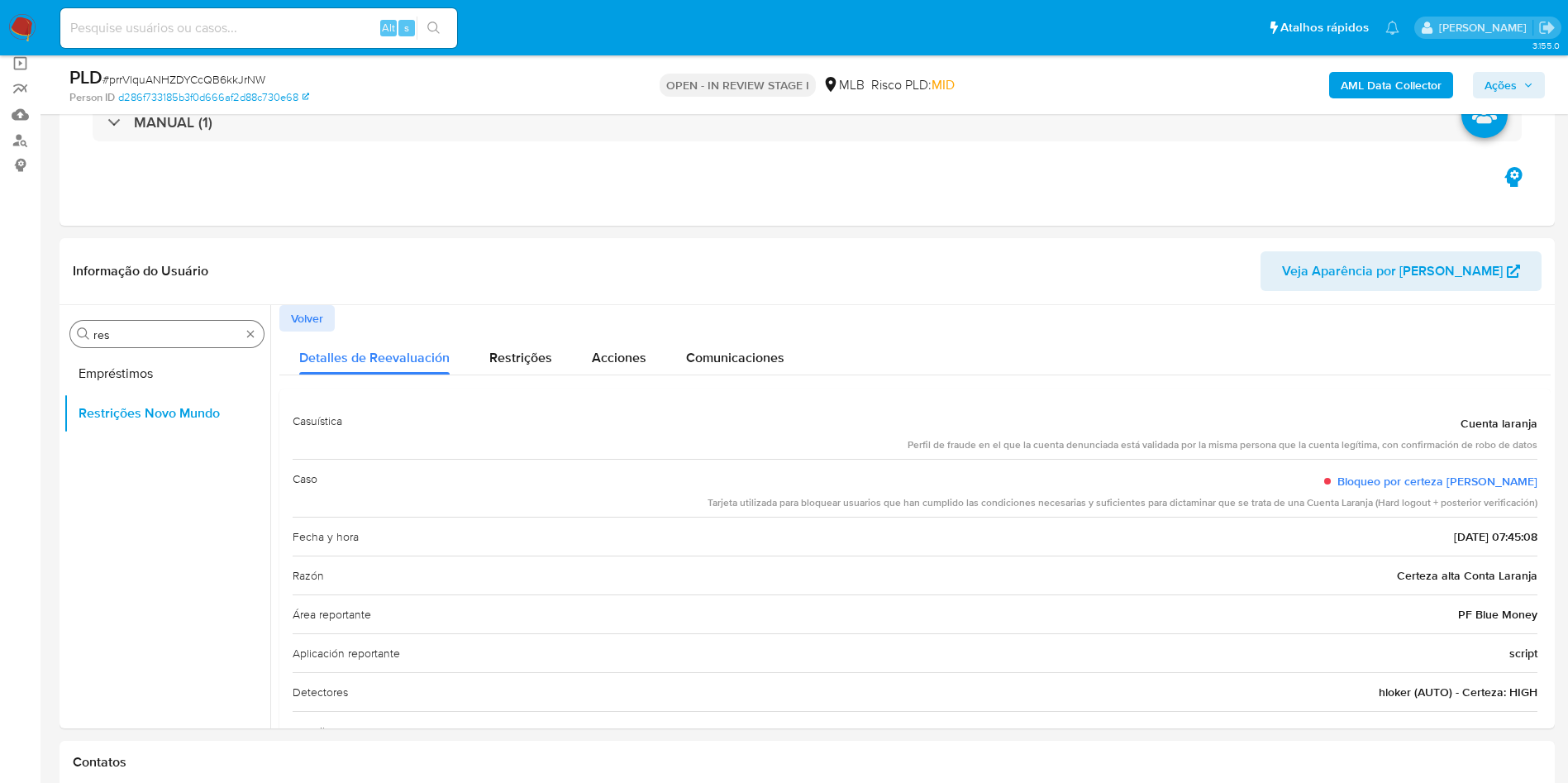
click at [135, 331] on input "res" at bounding box center [167, 335] width 147 height 15
type input "po"
click at [118, 369] on button "Dispositivos Point" at bounding box center [167, 373] width 206 height 40
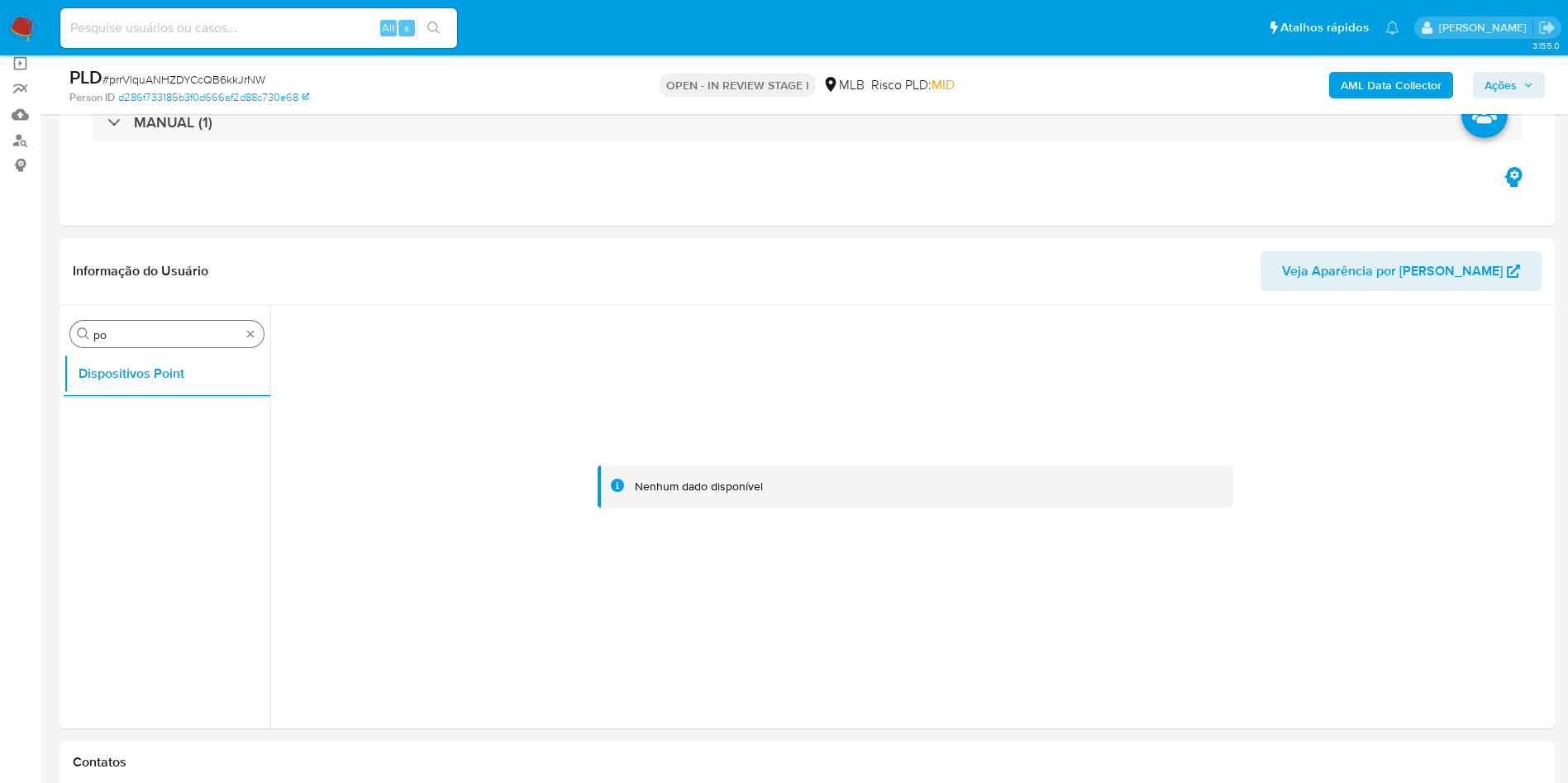
click at [136, 337] on input "po" at bounding box center [167, 335] width 147 height 15
type input "ane"
click at [112, 391] on button "Anexos" at bounding box center [160, 373] width 193 height 40
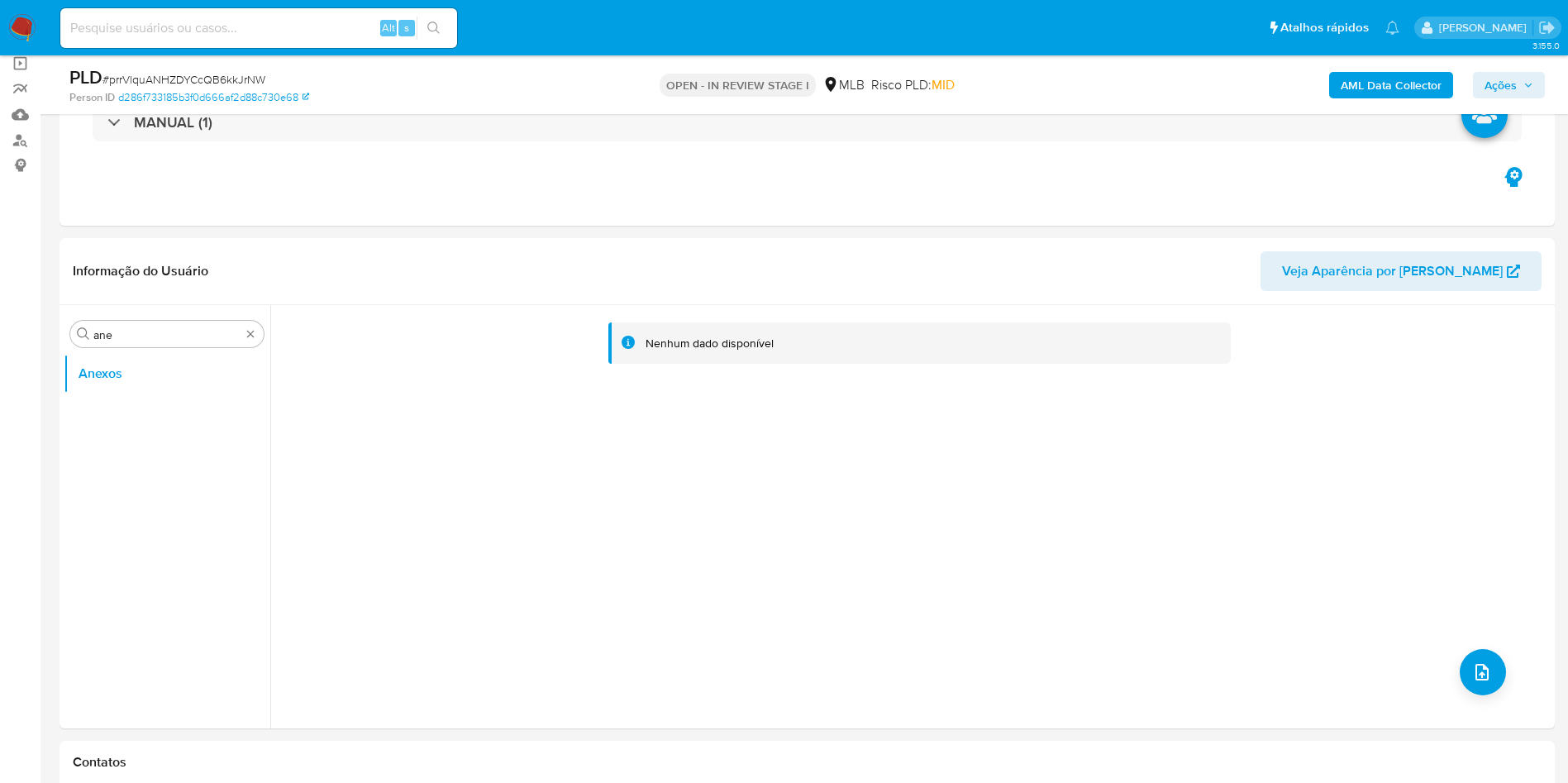
click at [1022, 84] on b "AML Data Collector" at bounding box center [1391, 85] width 101 height 27
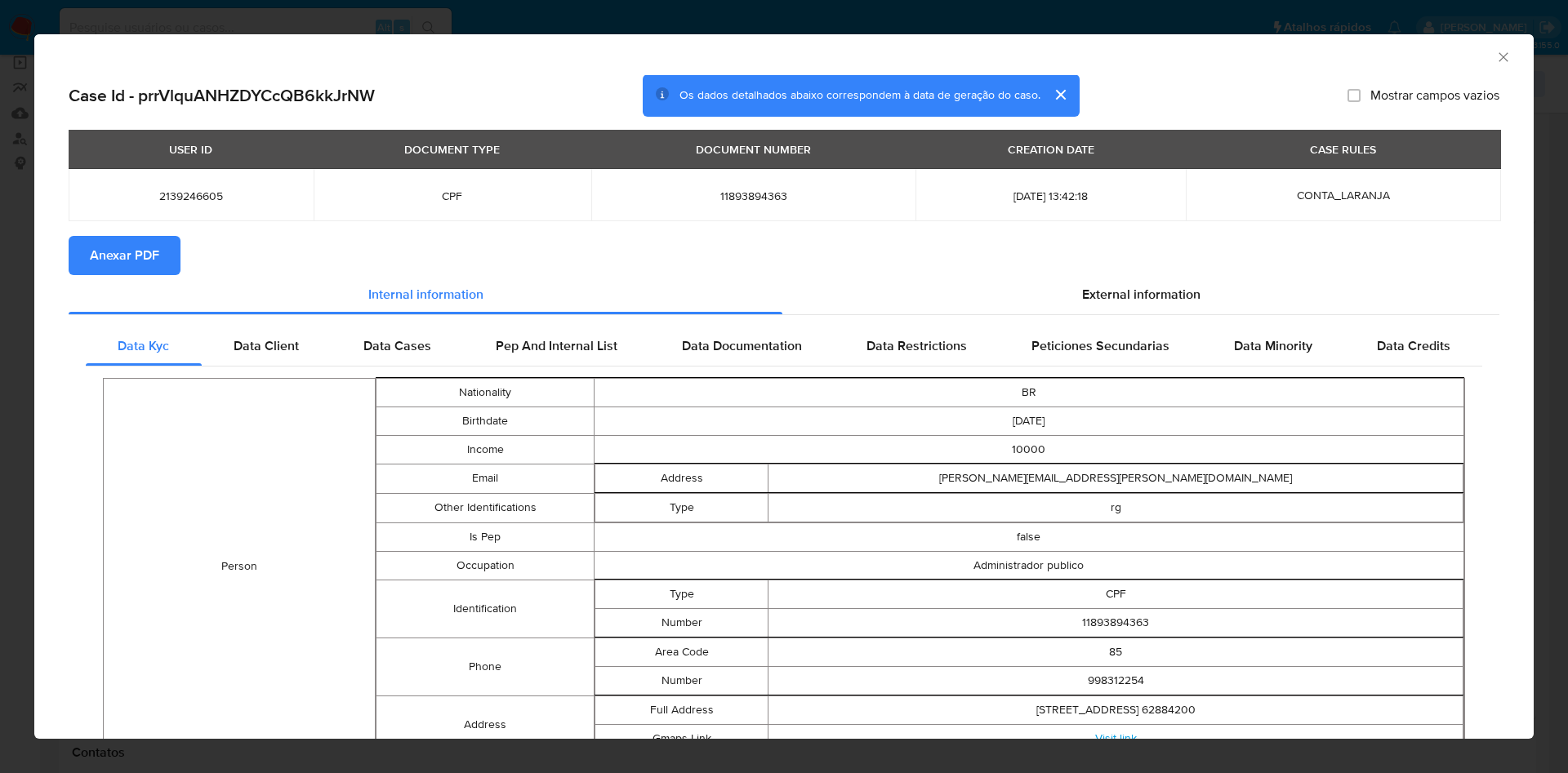
click at [151, 257] on span "Anexar PDF" at bounding box center [124, 255] width 69 height 36
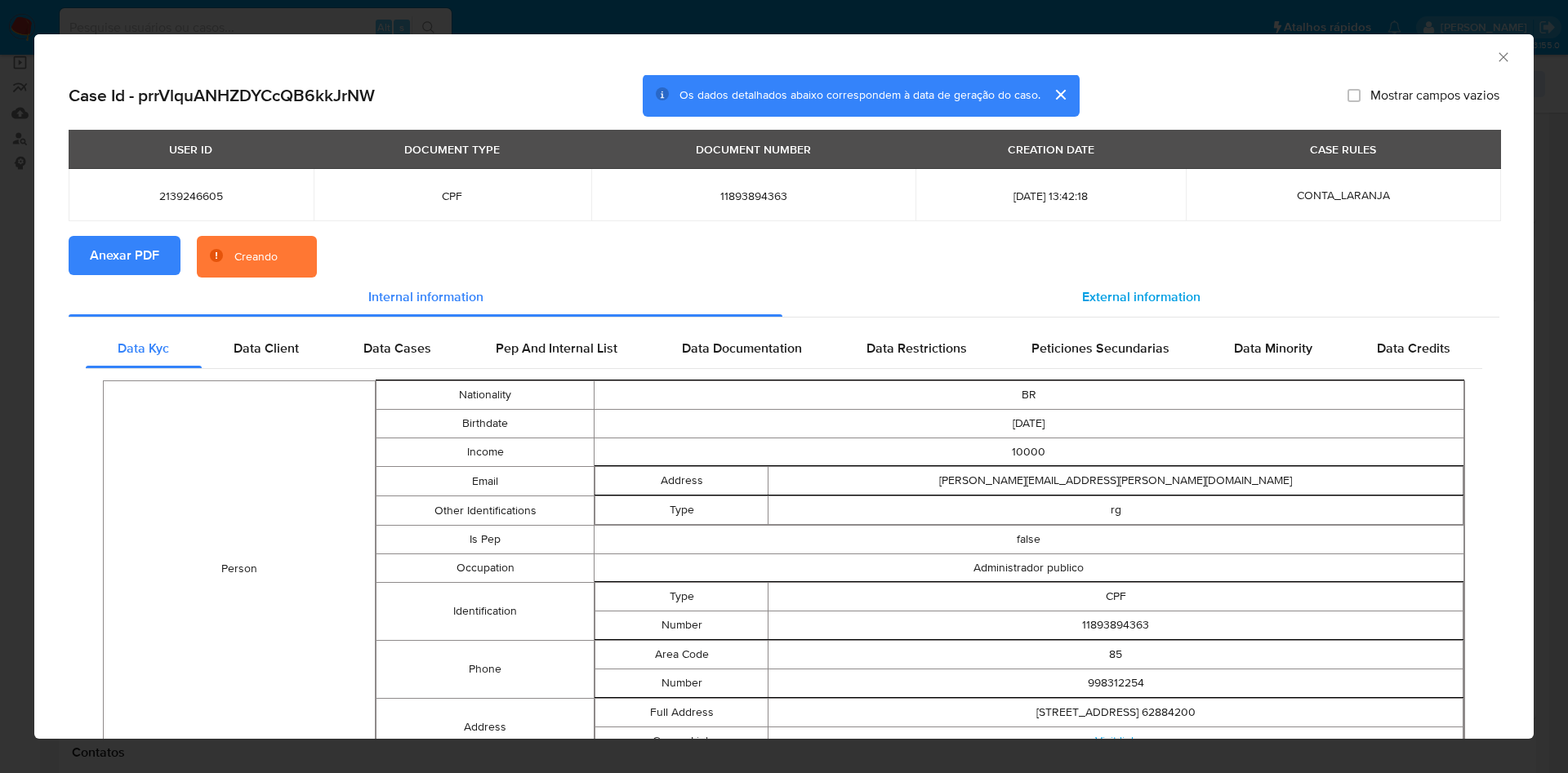
click at [1009, 281] on div "External information" at bounding box center [1141, 297] width 717 height 39
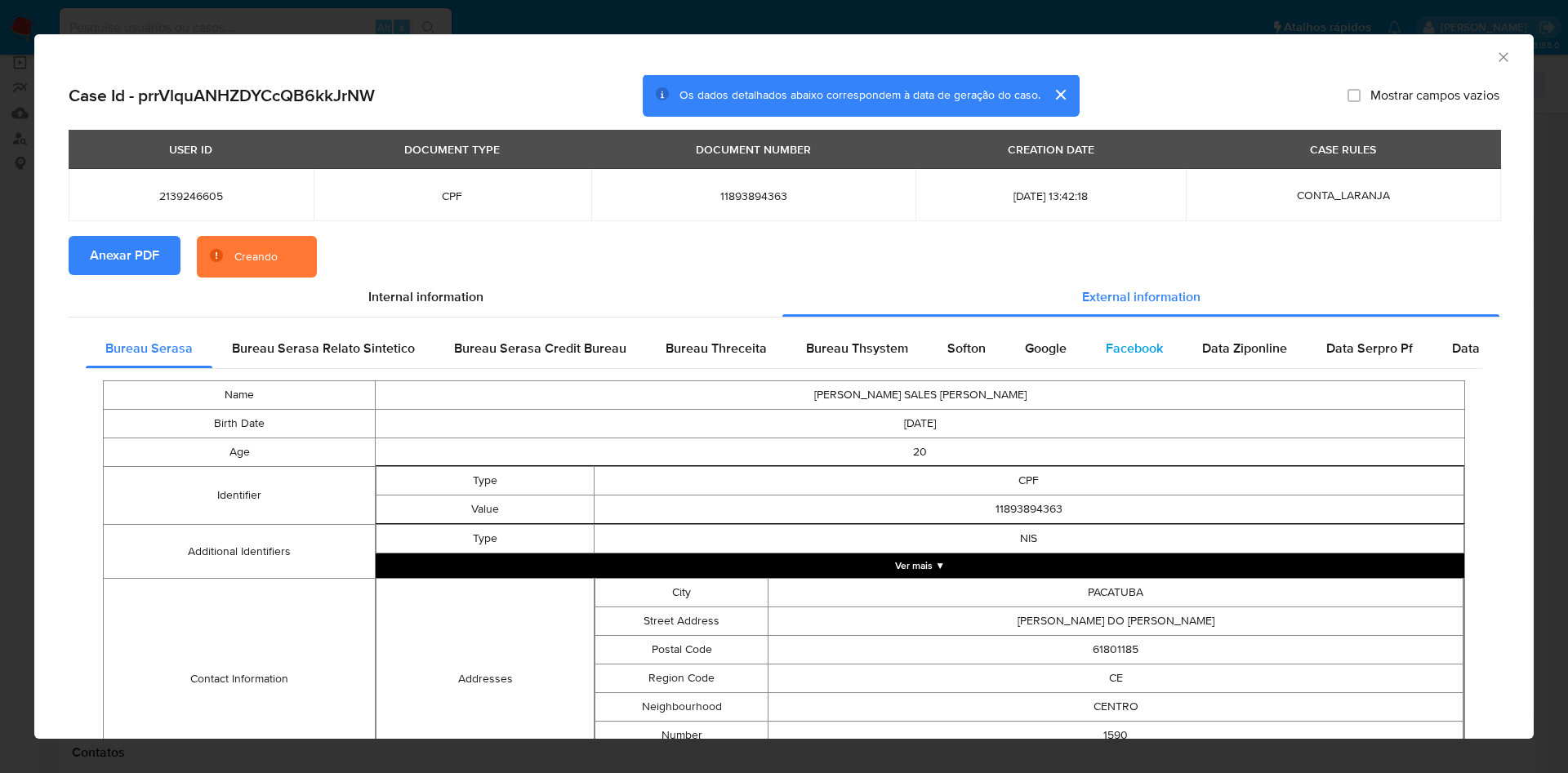
click at [1009, 343] on span "Facebook" at bounding box center [1134, 348] width 58 height 19
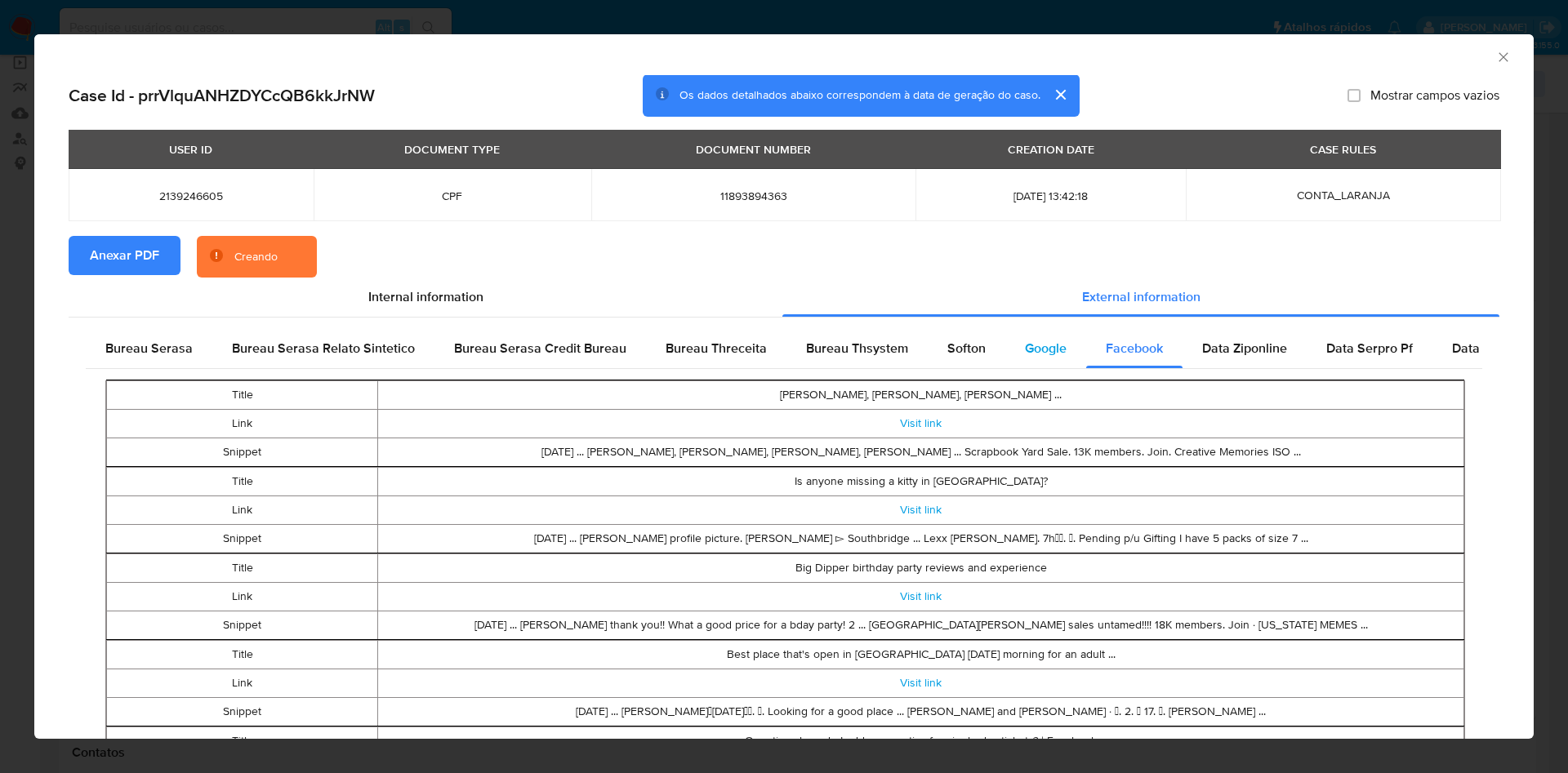
click at [1009, 352] on span "Google" at bounding box center [1046, 348] width 42 height 19
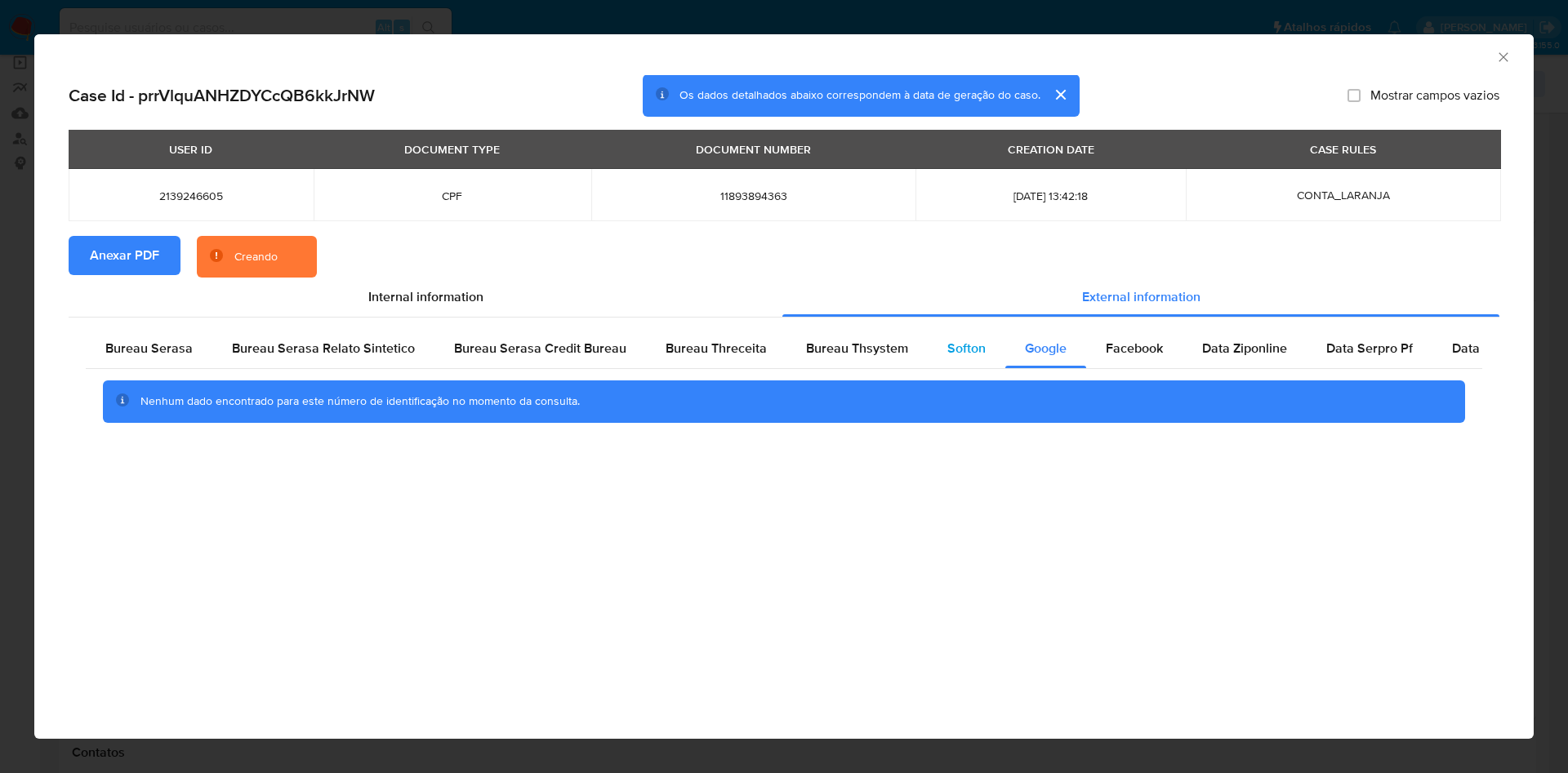
click at [955, 353] on span "Softon" at bounding box center [966, 348] width 38 height 19
click at [873, 362] on div "Bureau Thsystem" at bounding box center [857, 348] width 142 height 39
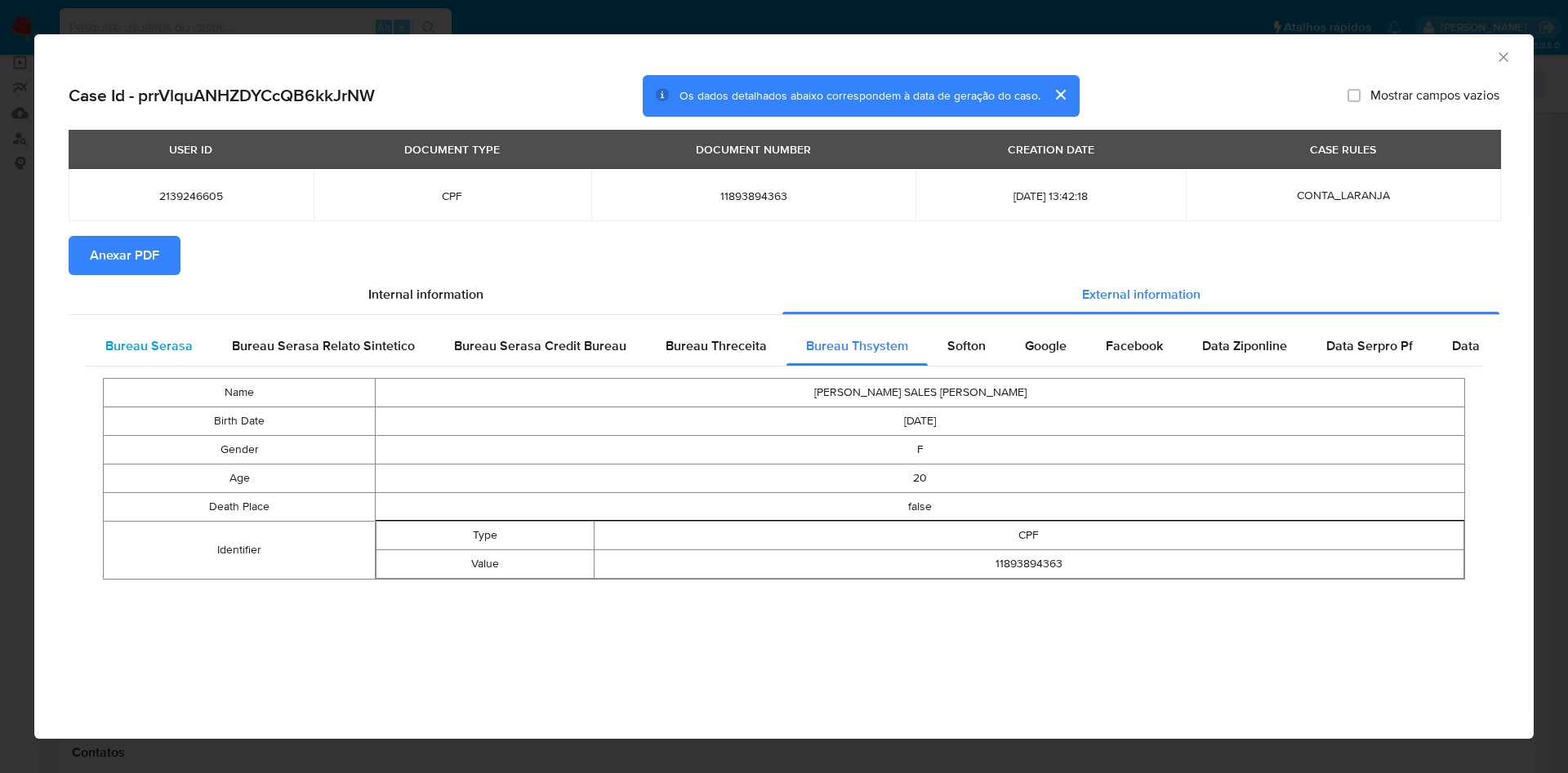
click at [192, 342] on div "Bureau Serasa" at bounding box center [149, 345] width 126 height 39
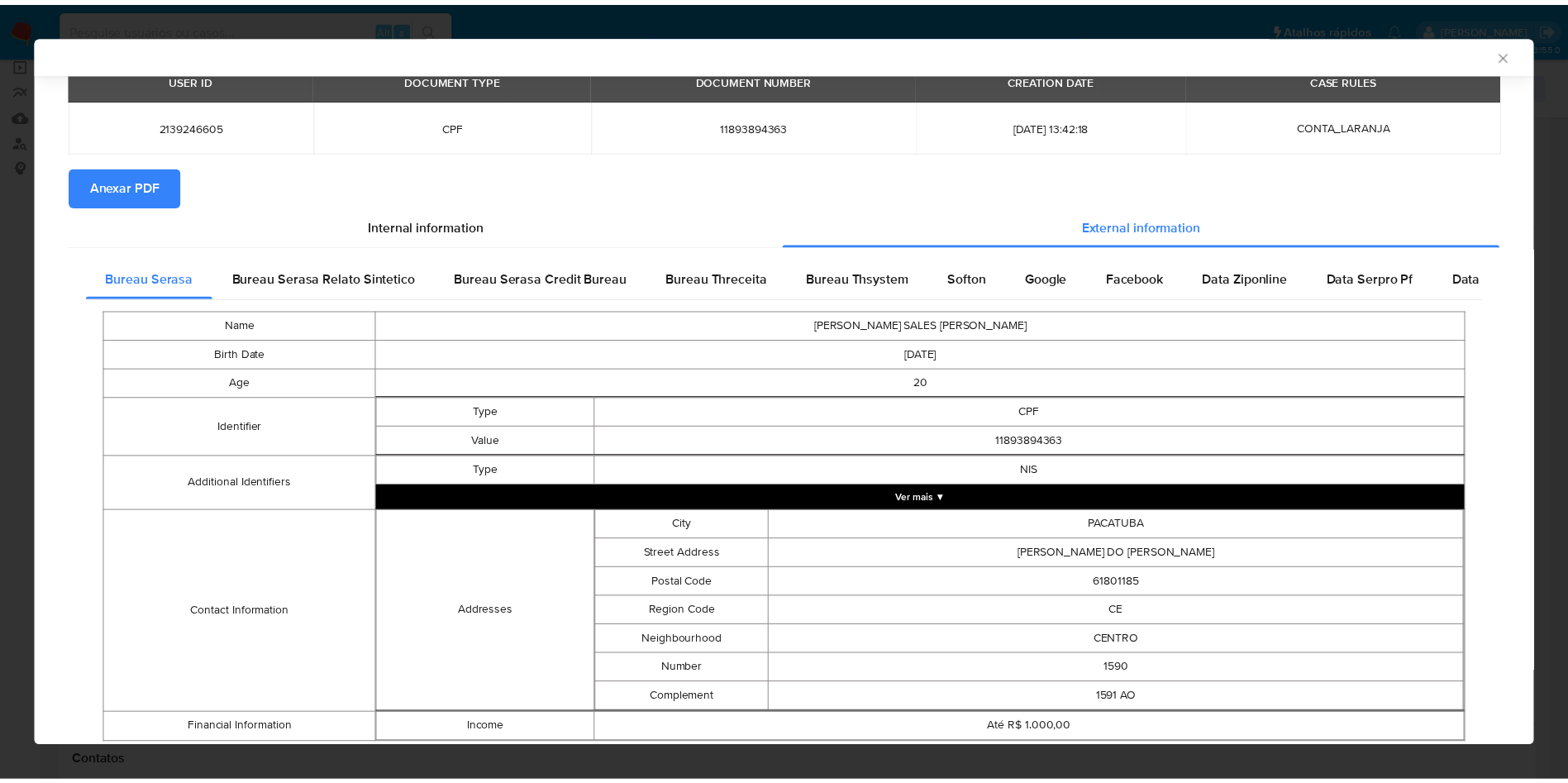
scroll to position [123, 0]
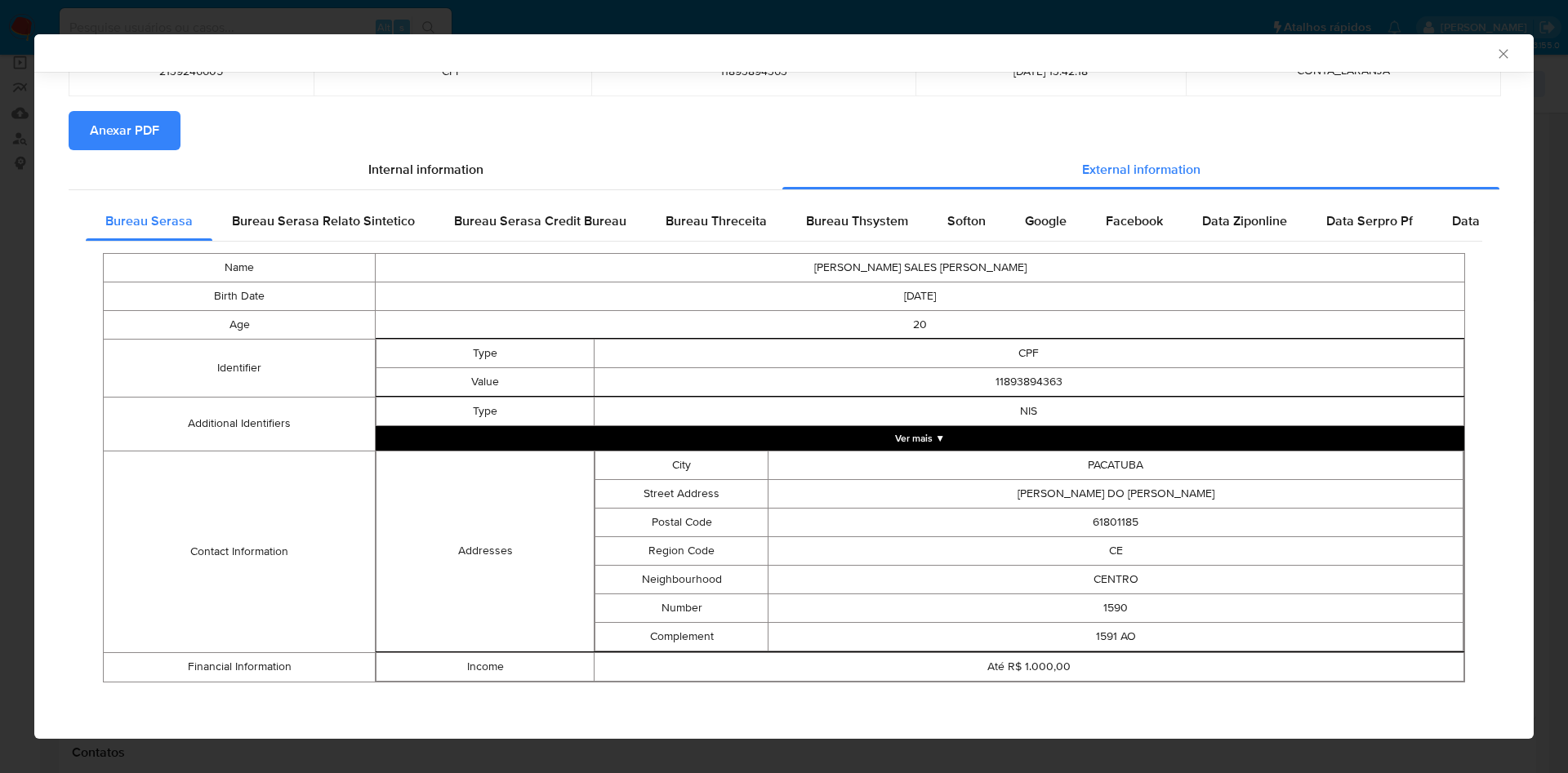
click at [25, 384] on div "AML Data Collector Case Id - prrVlquANHZDYCcQB6kkJrNW Os dados detalhados abaix…" at bounding box center [784, 386] width 1568 height 773
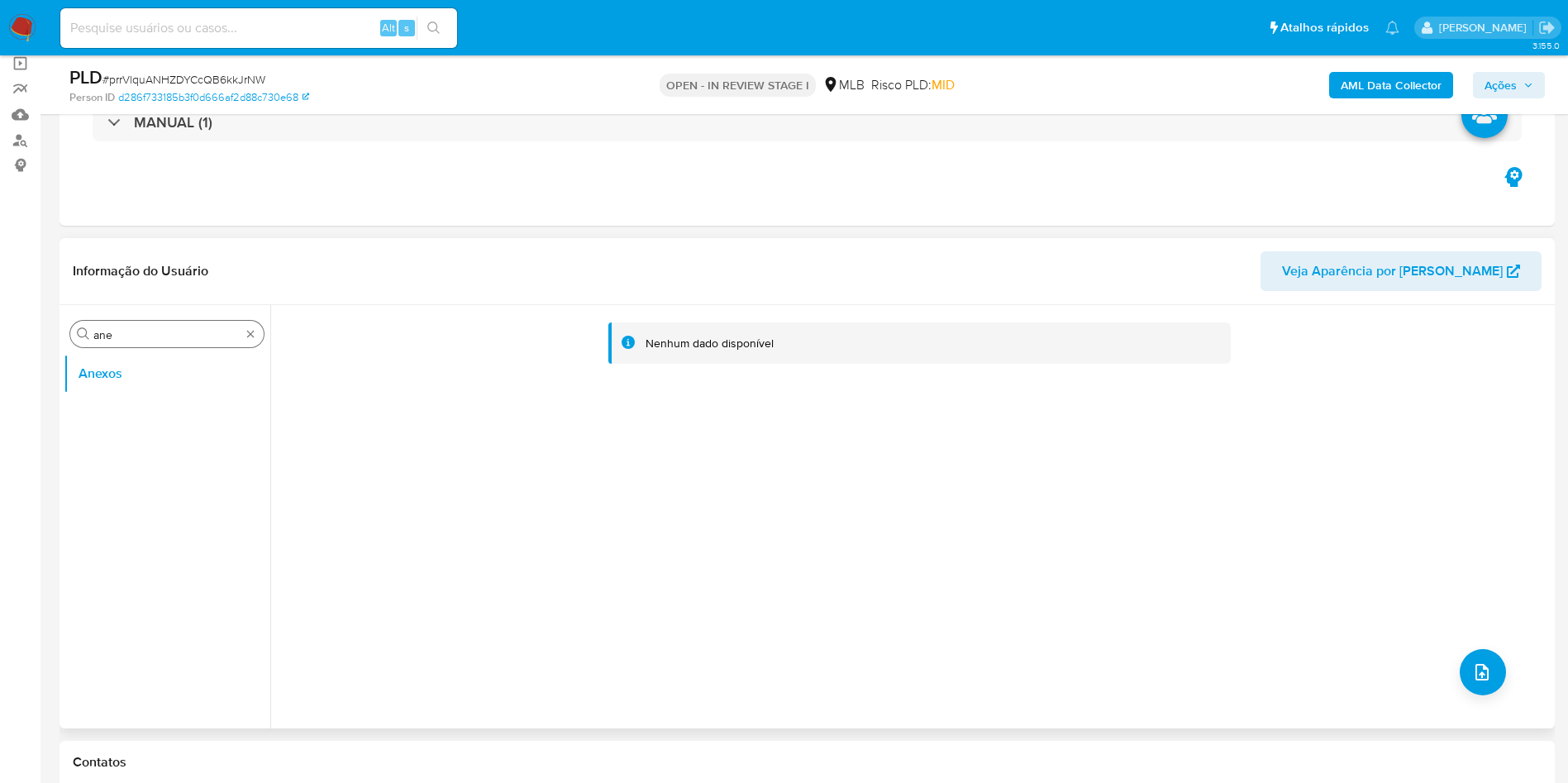
click at [257, 329] on div "Procurar ane" at bounding box center [167, 334] width 193 height 27
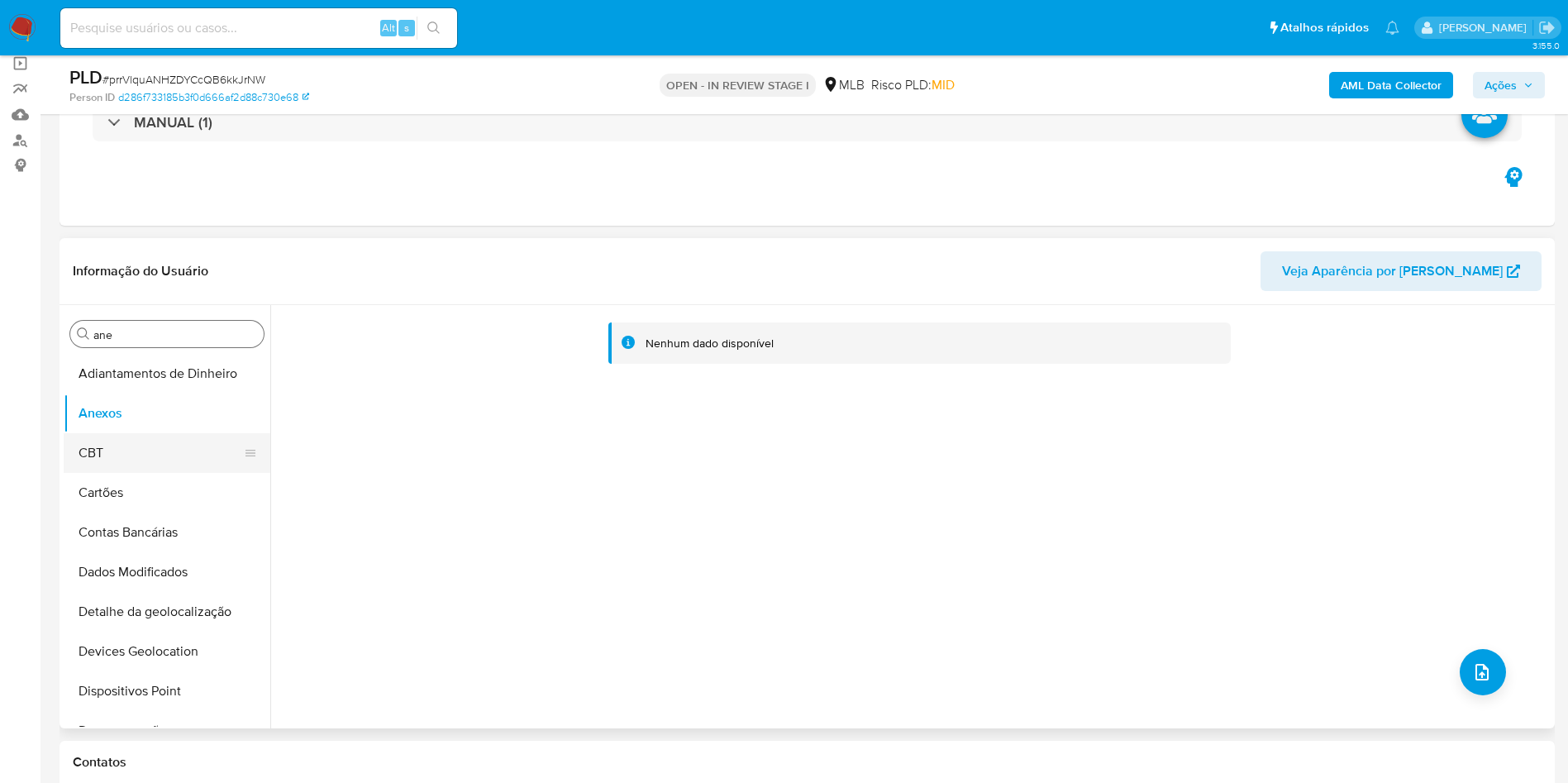
click at [128, 442] on button "CBT" at bounding box center [160, 453] width 193 height 40
click at [121, 410] on button "Anexos" at bounding box center [160, 413] width 193 height 40
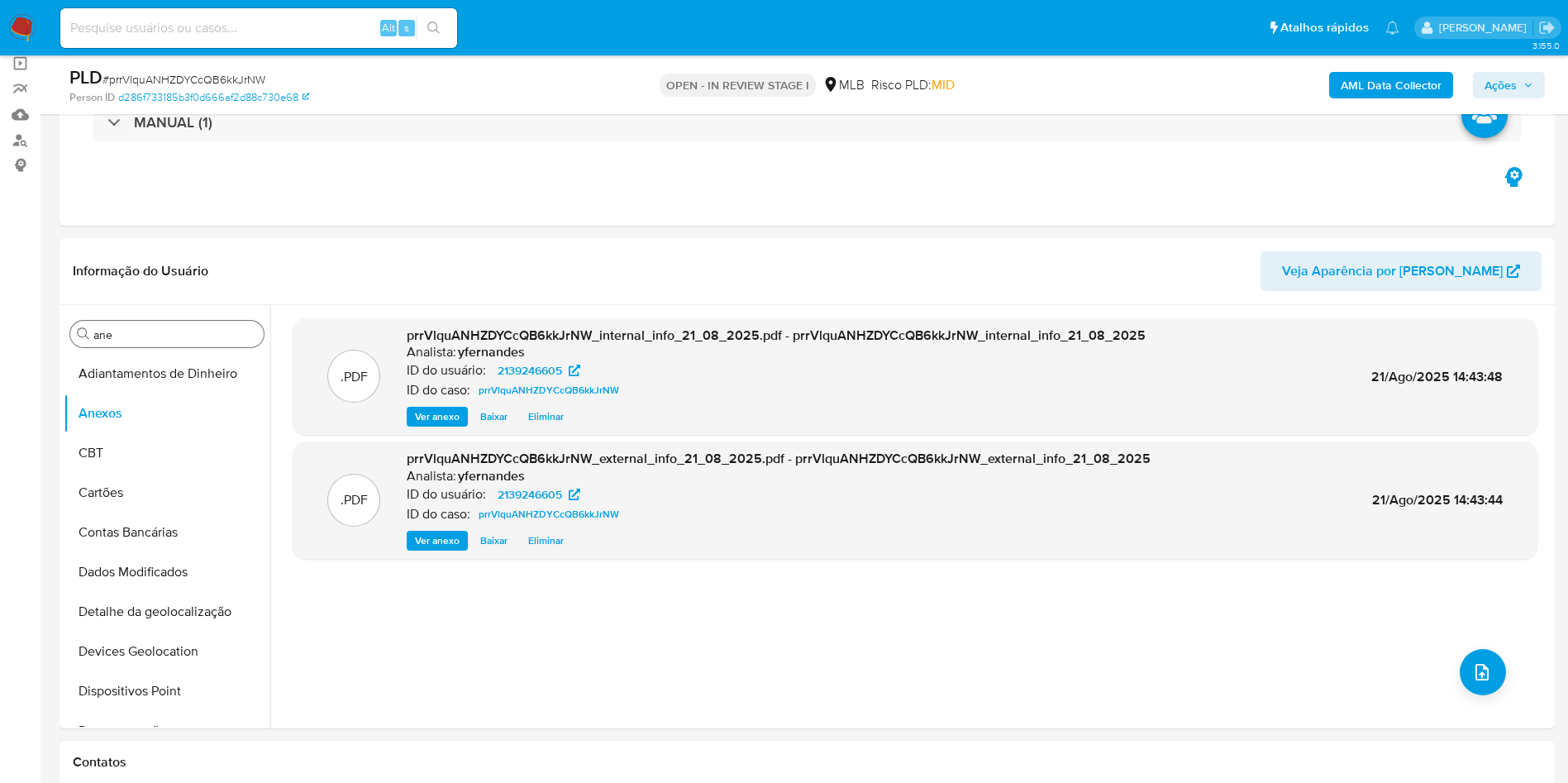
click at [126, 321] on div "Procurar ane" at bounding box center [167, 334] width 193 height 27
click at [143, 334] on input "ane" at bounding box center [175, 335] width 164 height 15
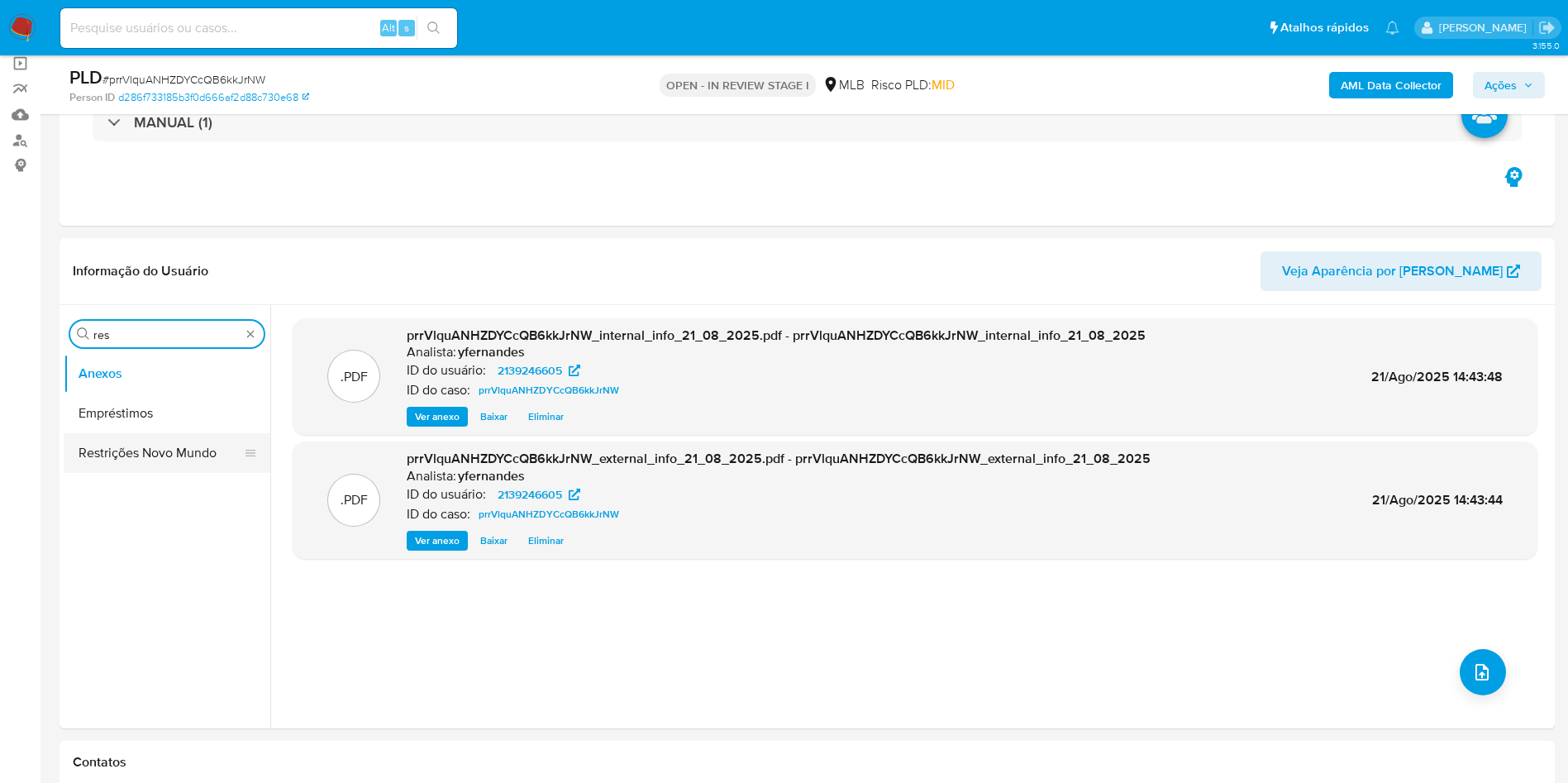
type input "res"
click at [109, 450] on button "Restrições Novo Mundo" at bounding box center [160, 453] width 193 height 40
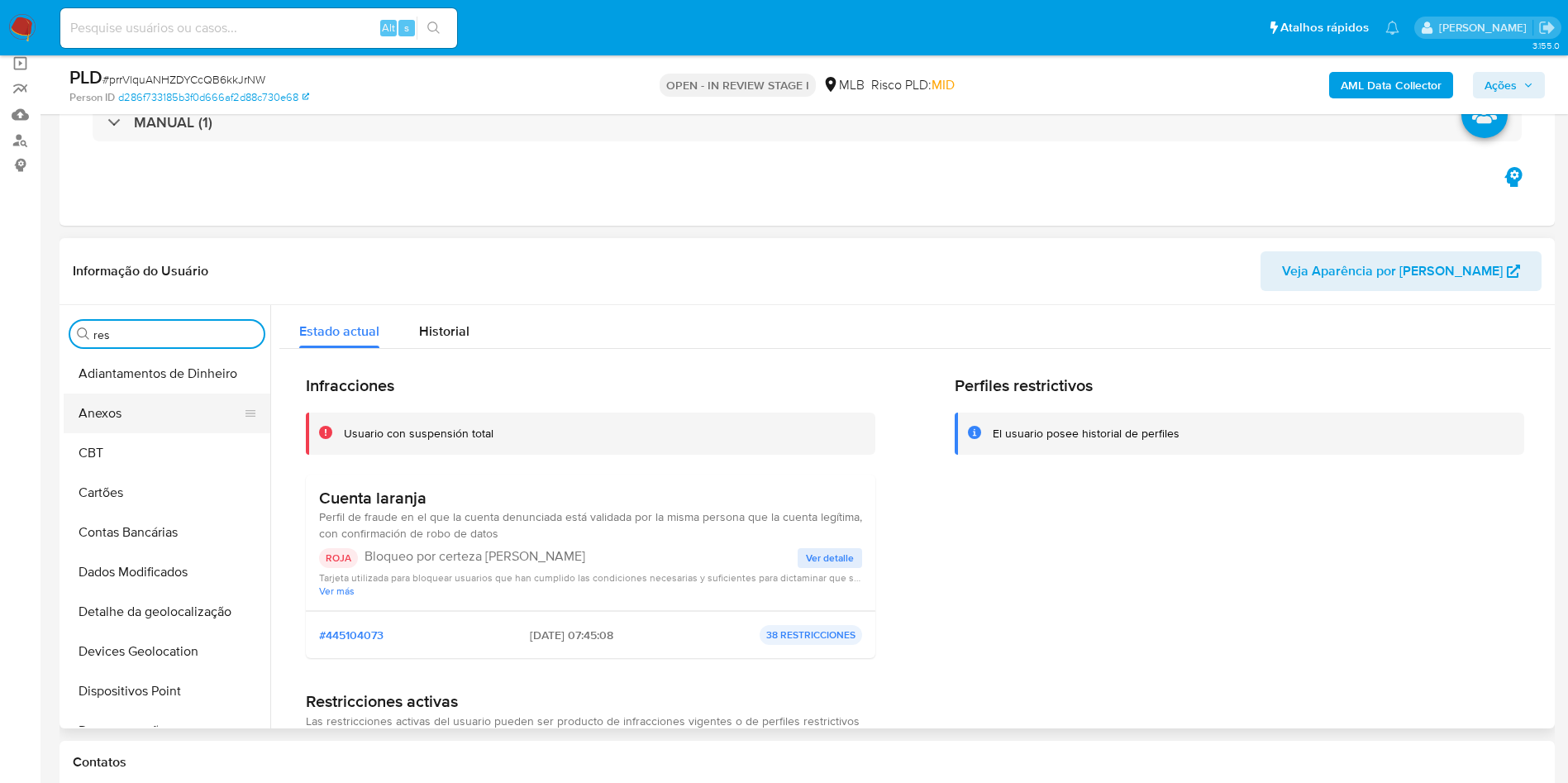
click at [137, 416] on button "Anexos" at bounding box center [160, 413] width 193 height 40
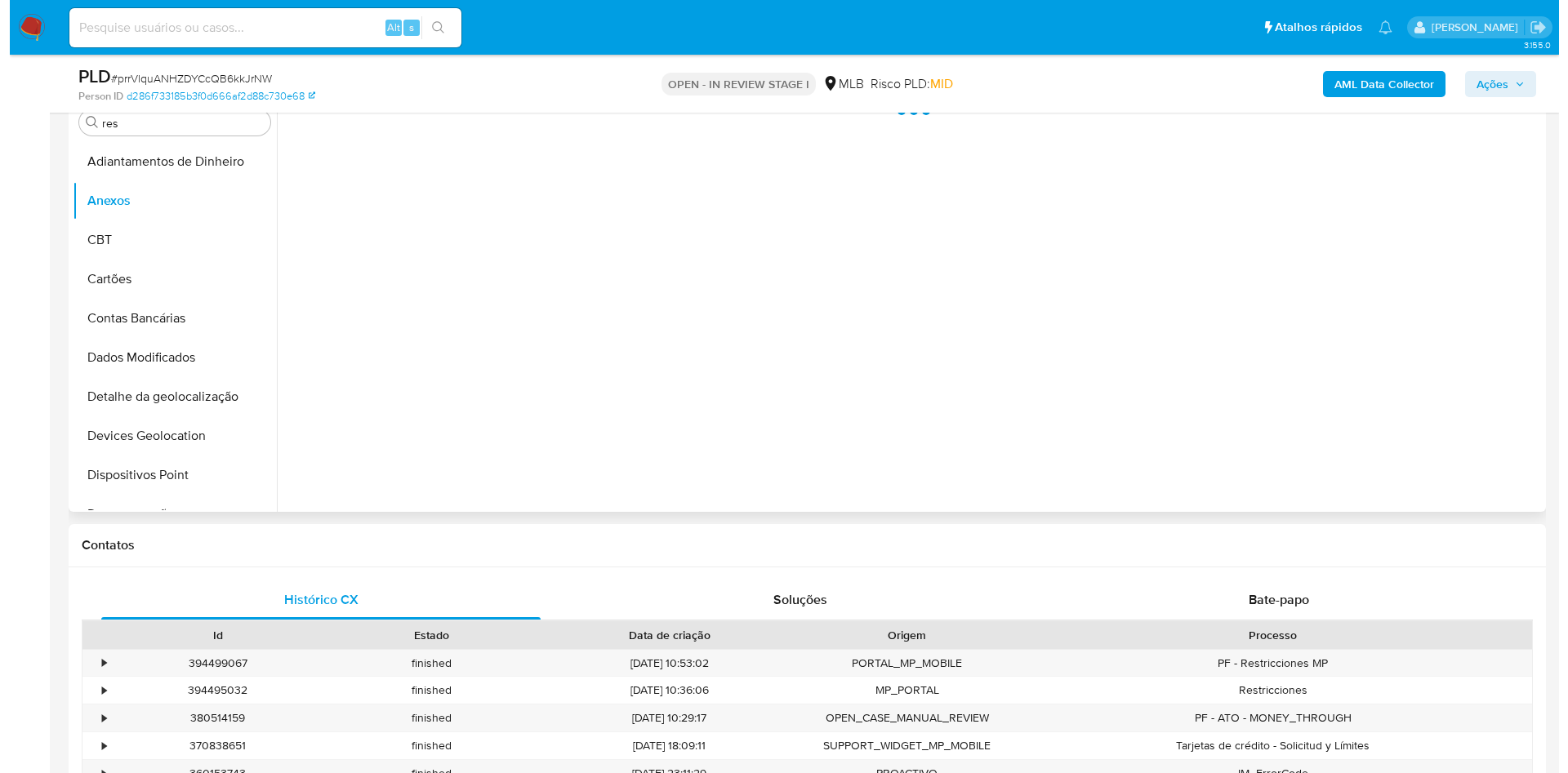
scroll to position [367, 0]
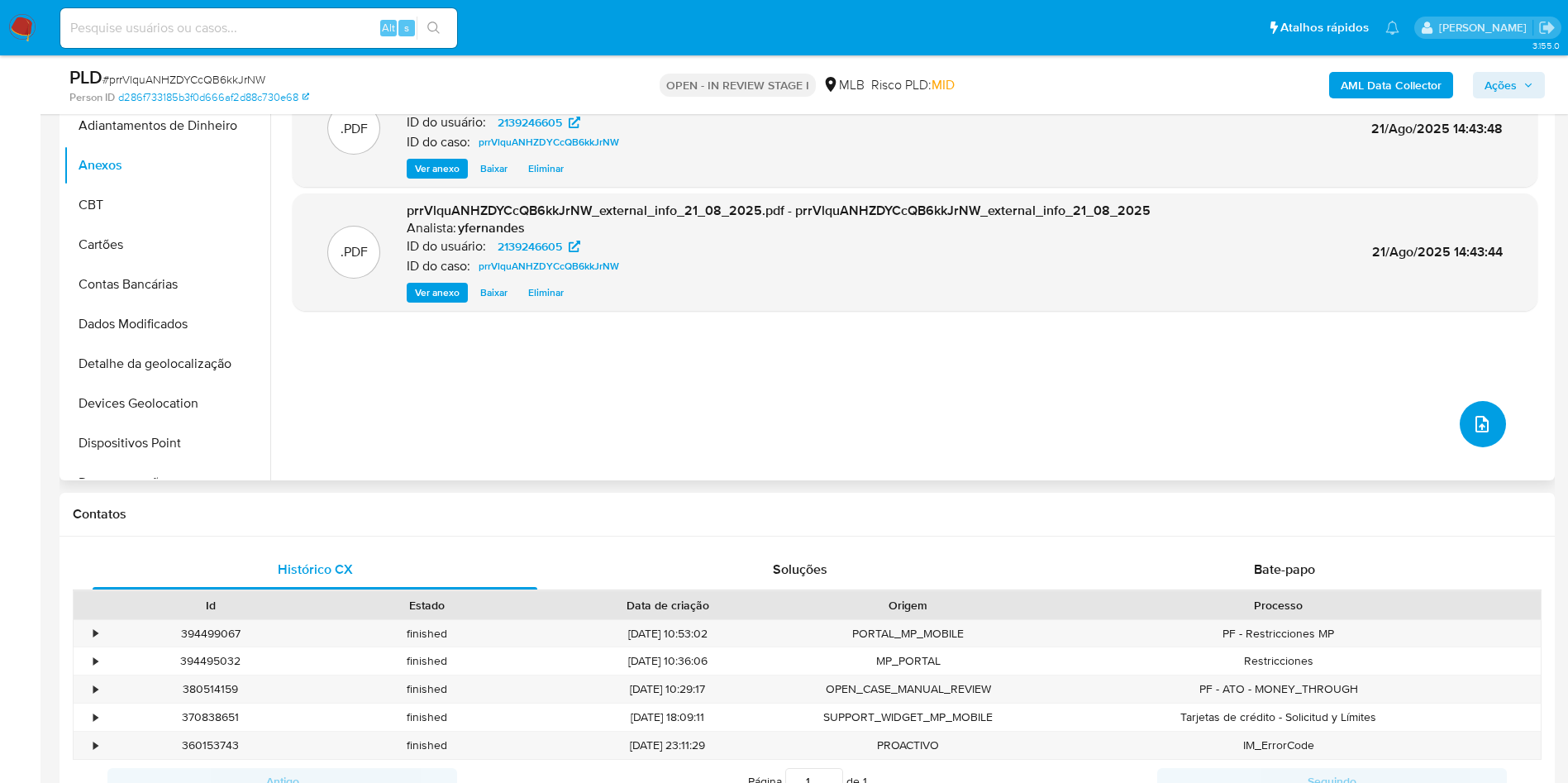
click at [1022, 428] on icon "upload-file" at bounding box center [1482, 424] width 13 height 17
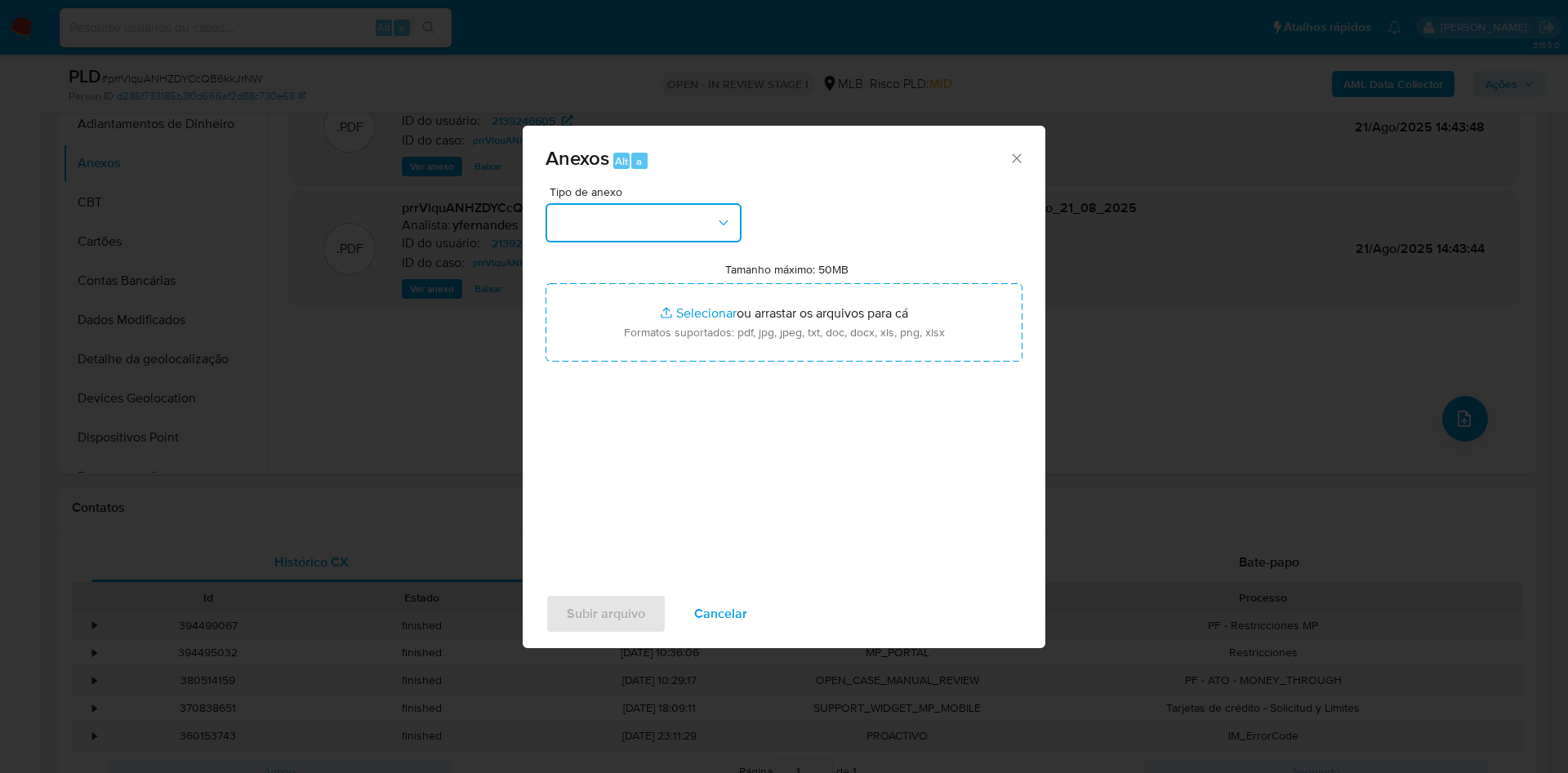
click at [647, 232] on button "button" at bounding box center [644, 222] width 196 height 39
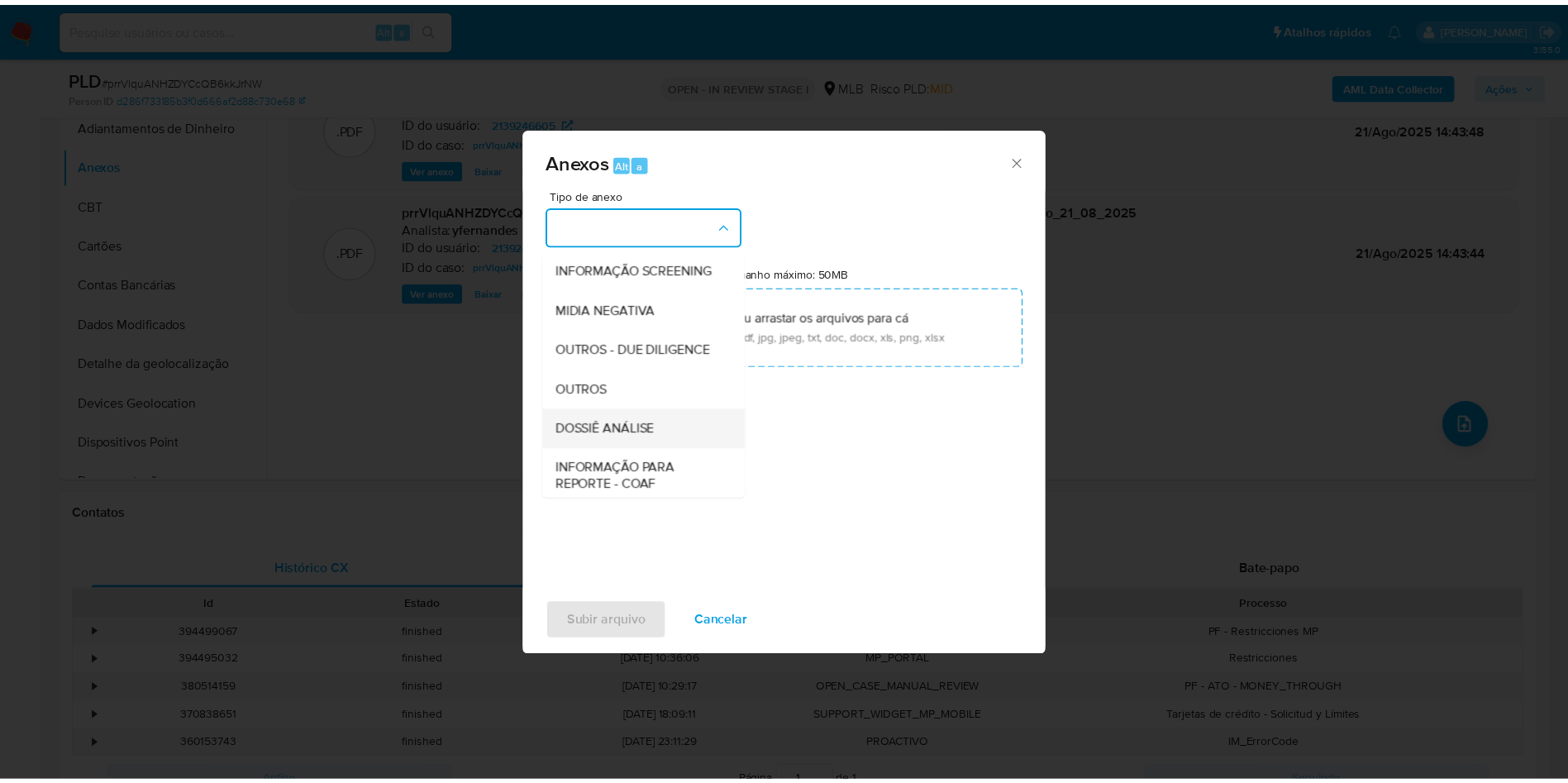
scroll to position [255, 0]
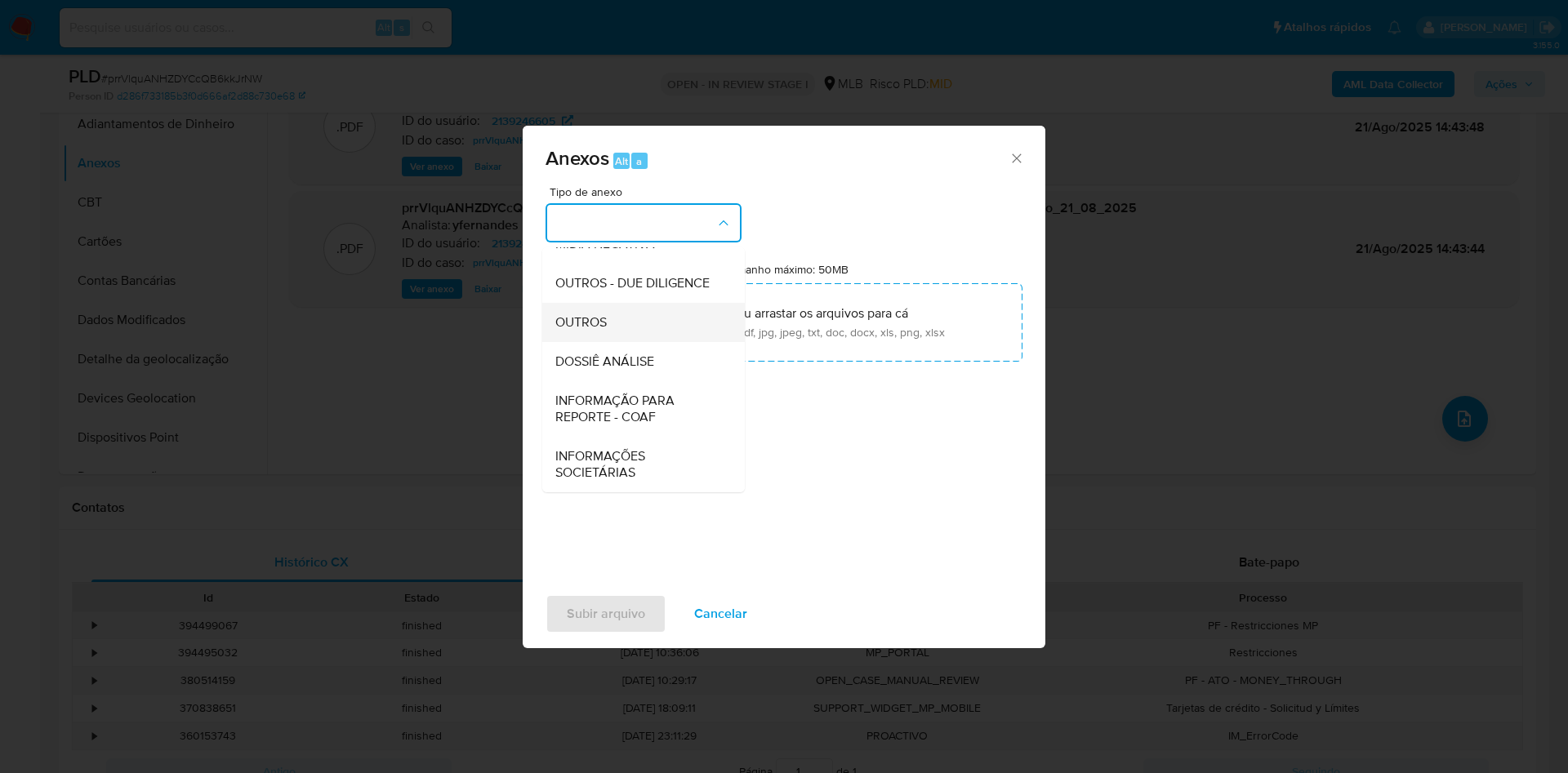
click at [646, 318] on div "OUTROS" at bounding box center [638, 322] width 166 height 39
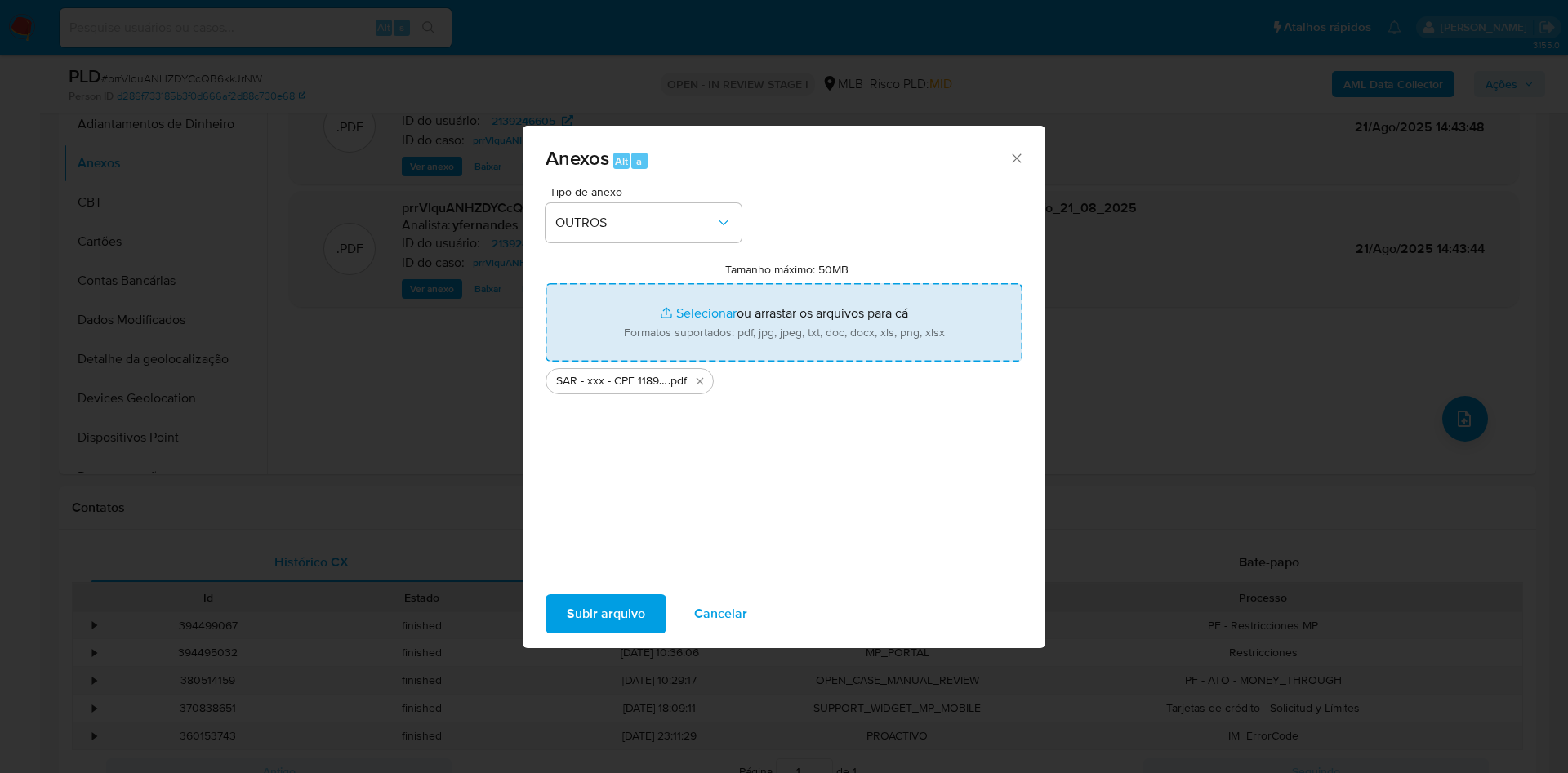
type input "C:\fakepath\Mulan 2139246605_2025_08_21_07_55_21.xlsx"
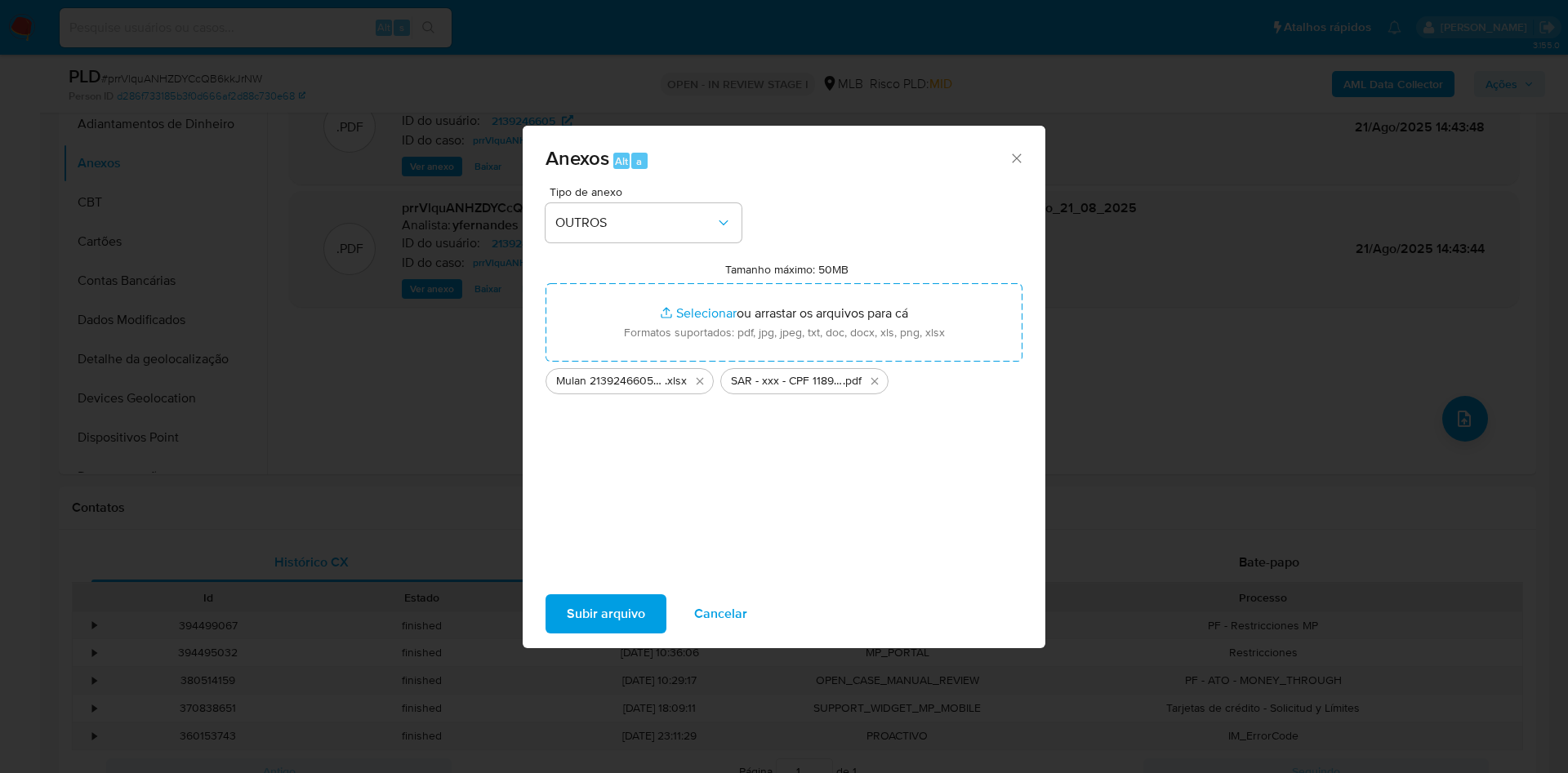
click at [571, 461] on span "Subir arquivo" at bounding box center [606, 613] width 79 height 36
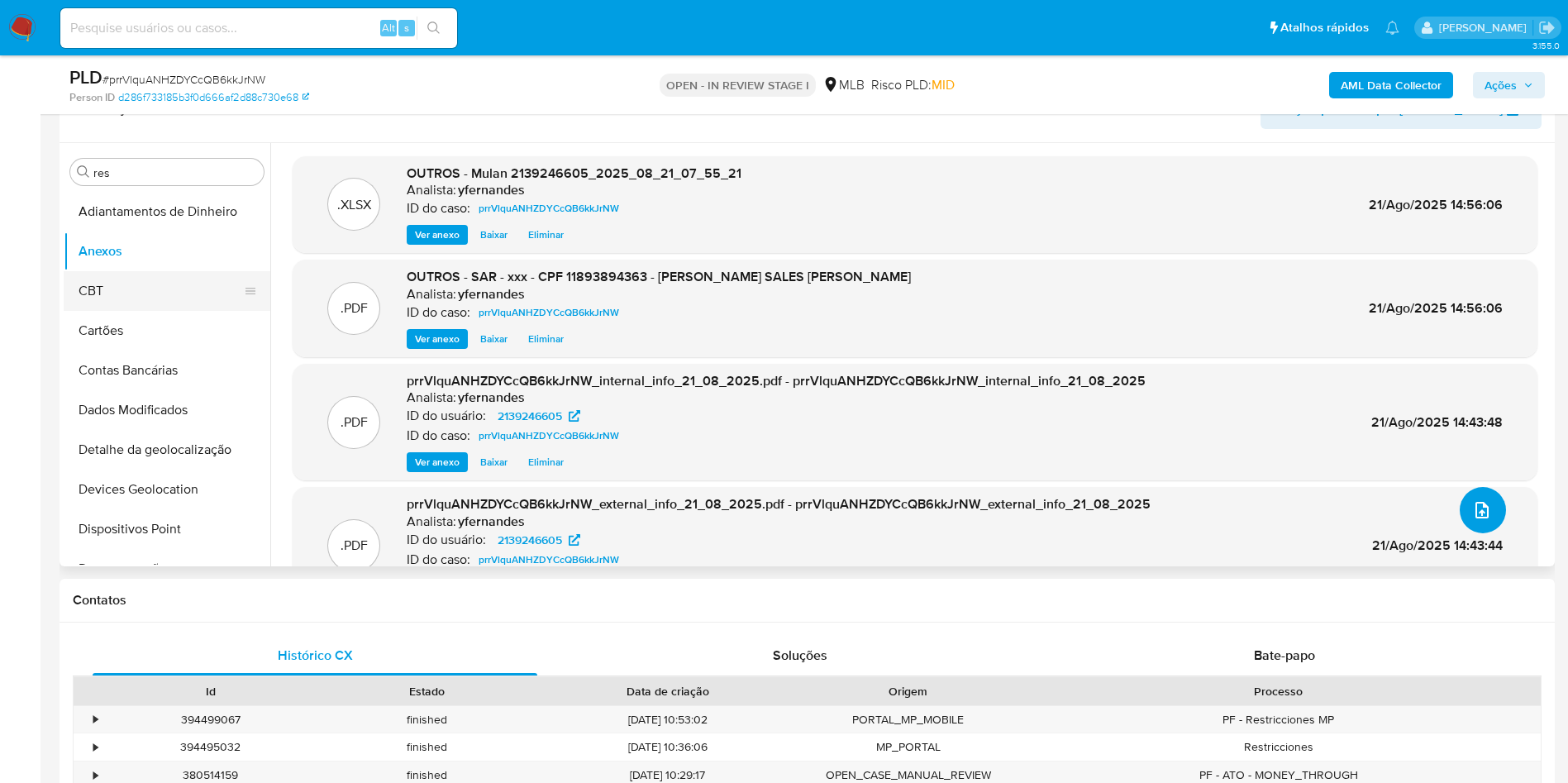
scroll to position [248, 0]
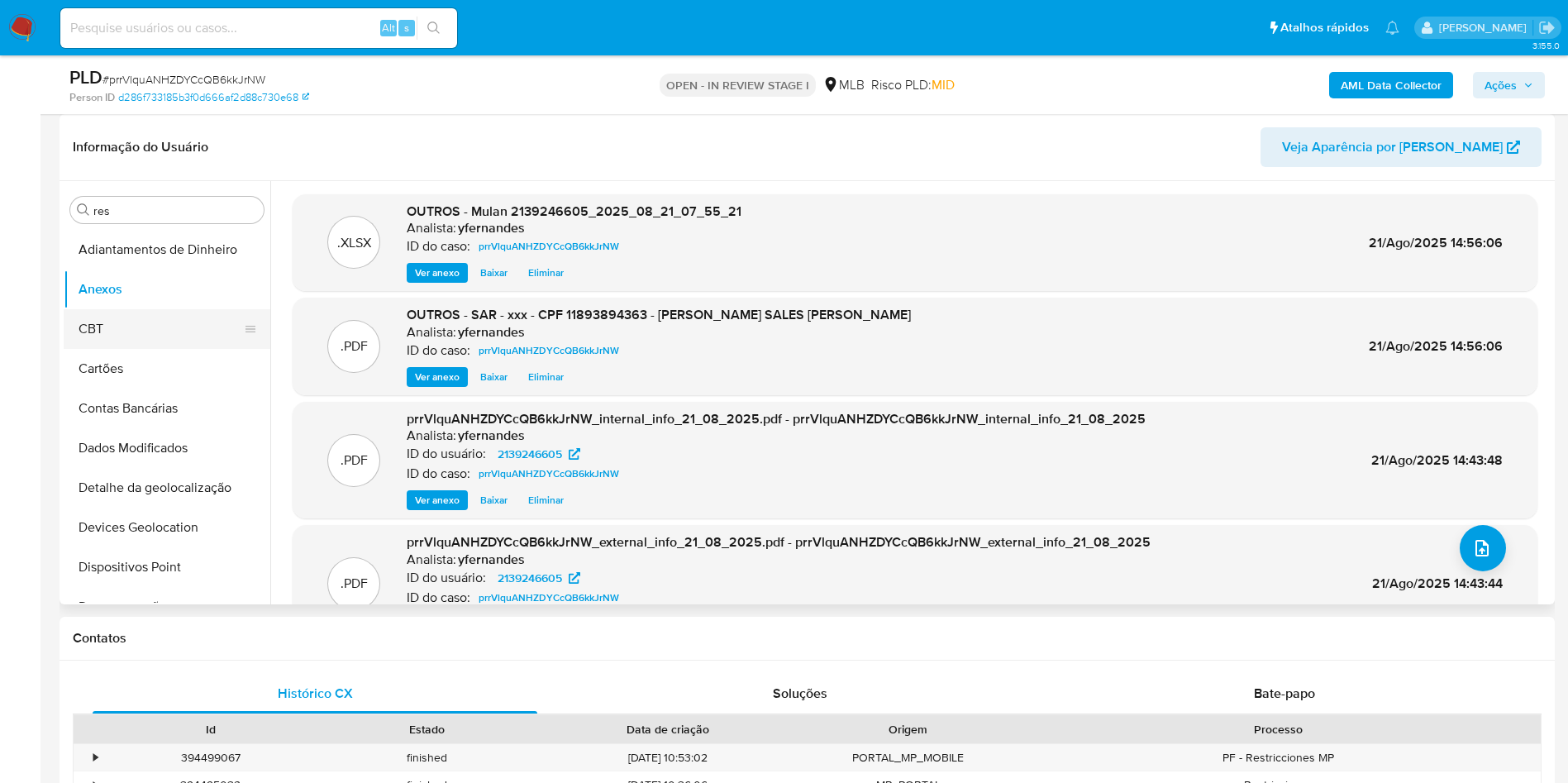
click at [174, 328] on button "CBT" at bounding box center [160, 329] width 193 height 40
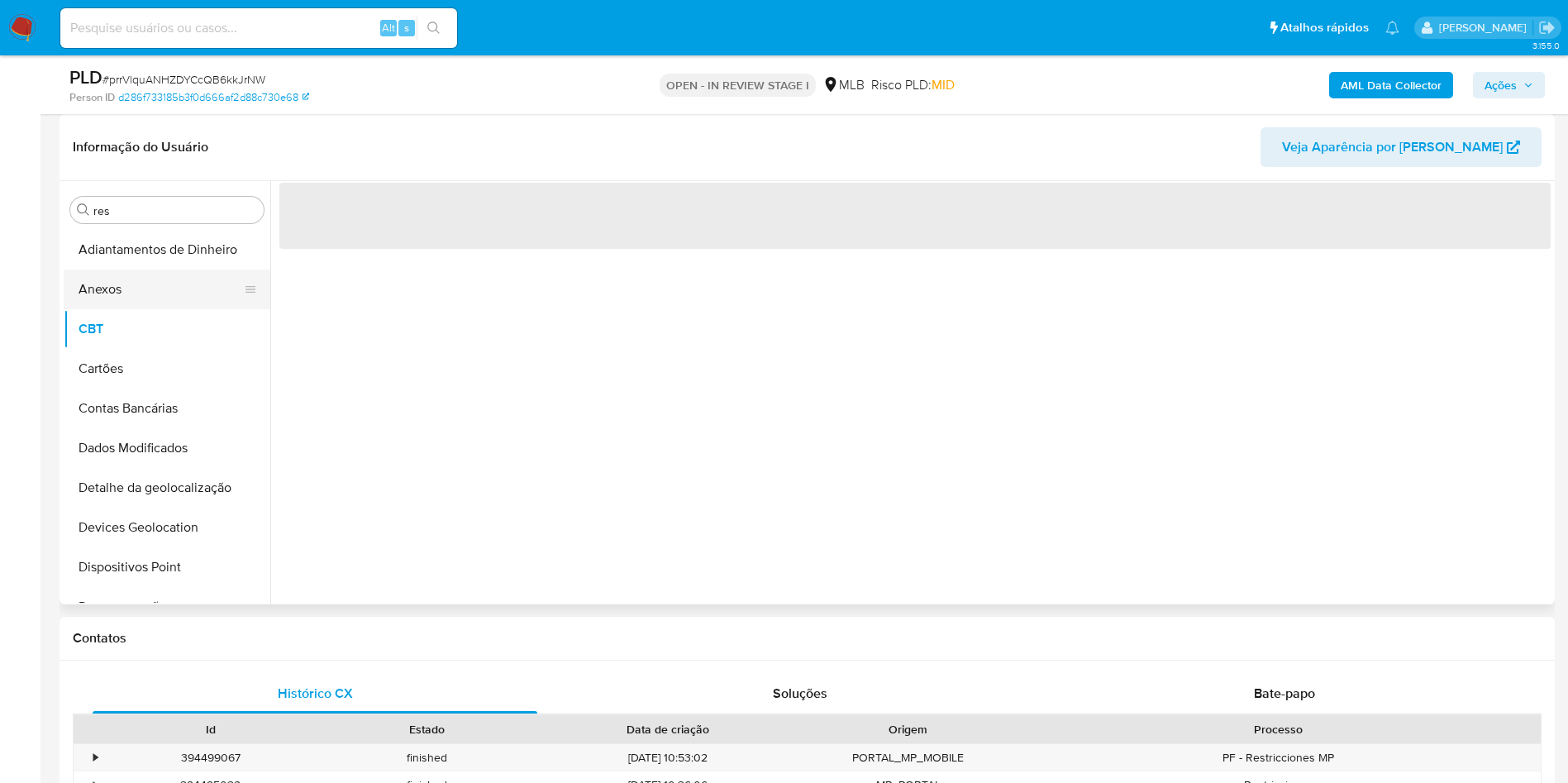
click at [150, 291] on button "Anexos" at bounding box center [160, 289] width 193 height 40
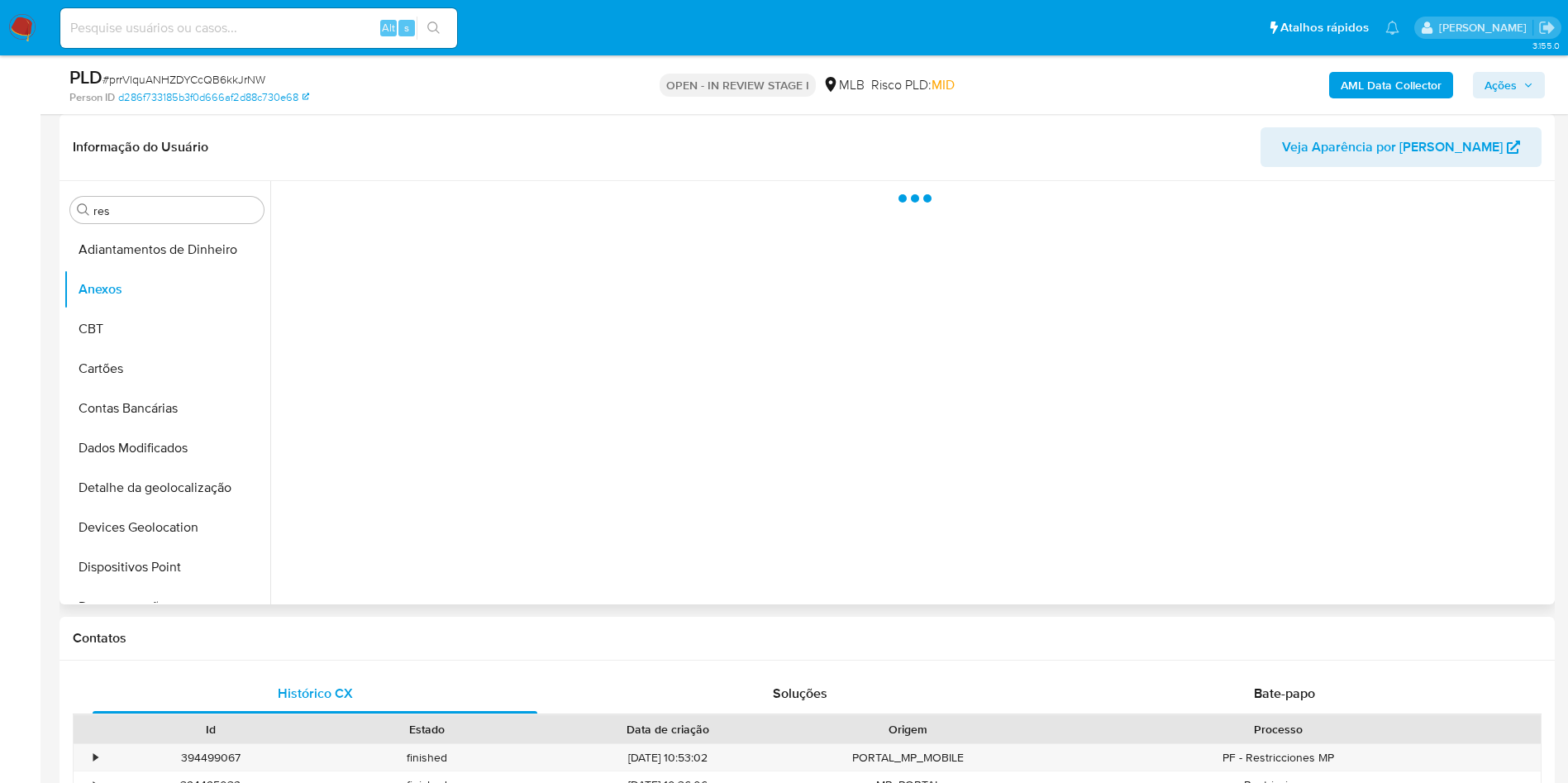
scroll to position [124, 0]
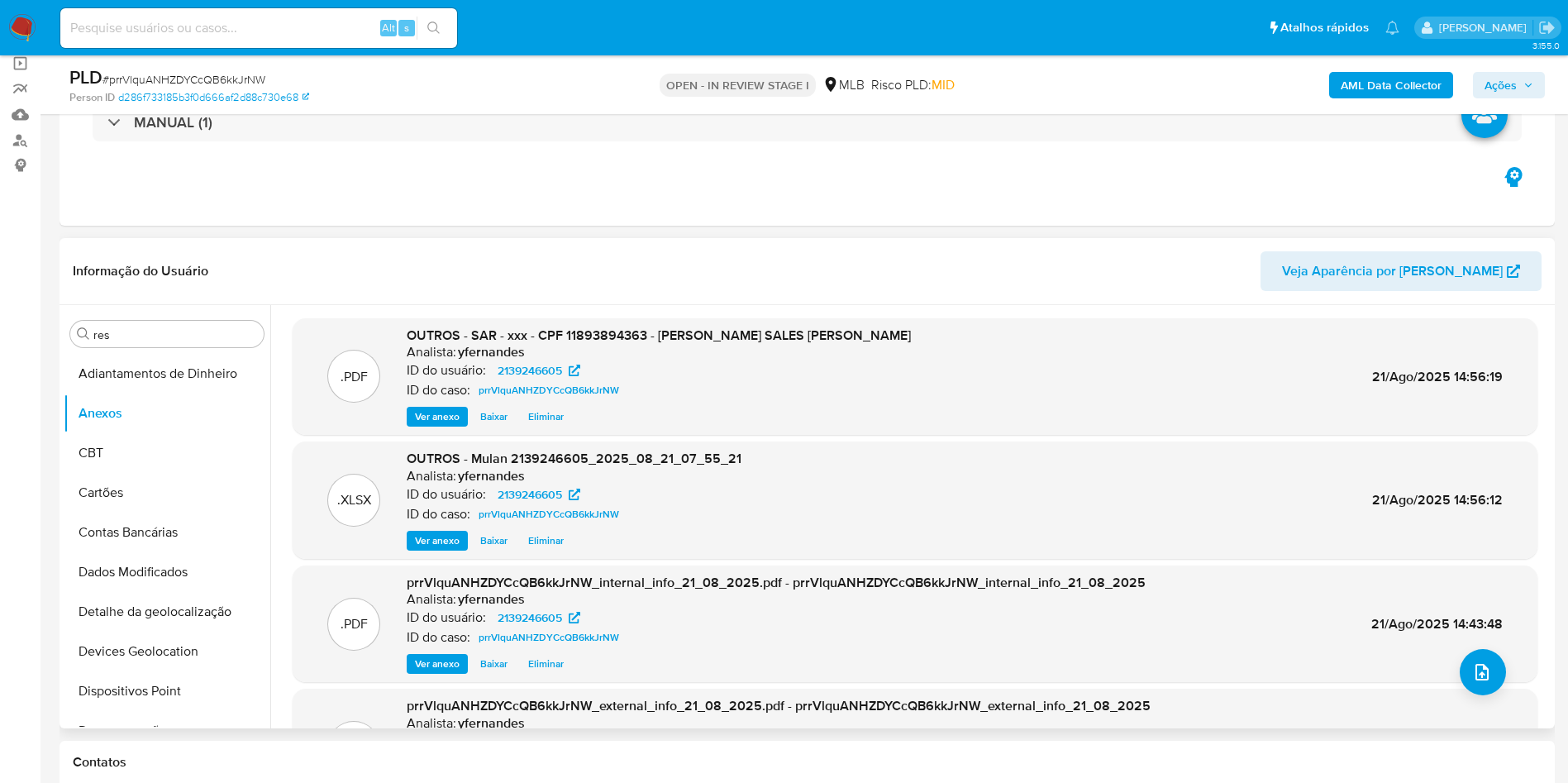
click at [1022, 72] on span "Ações" at bounding box center [1500, 85] width 32 height 27
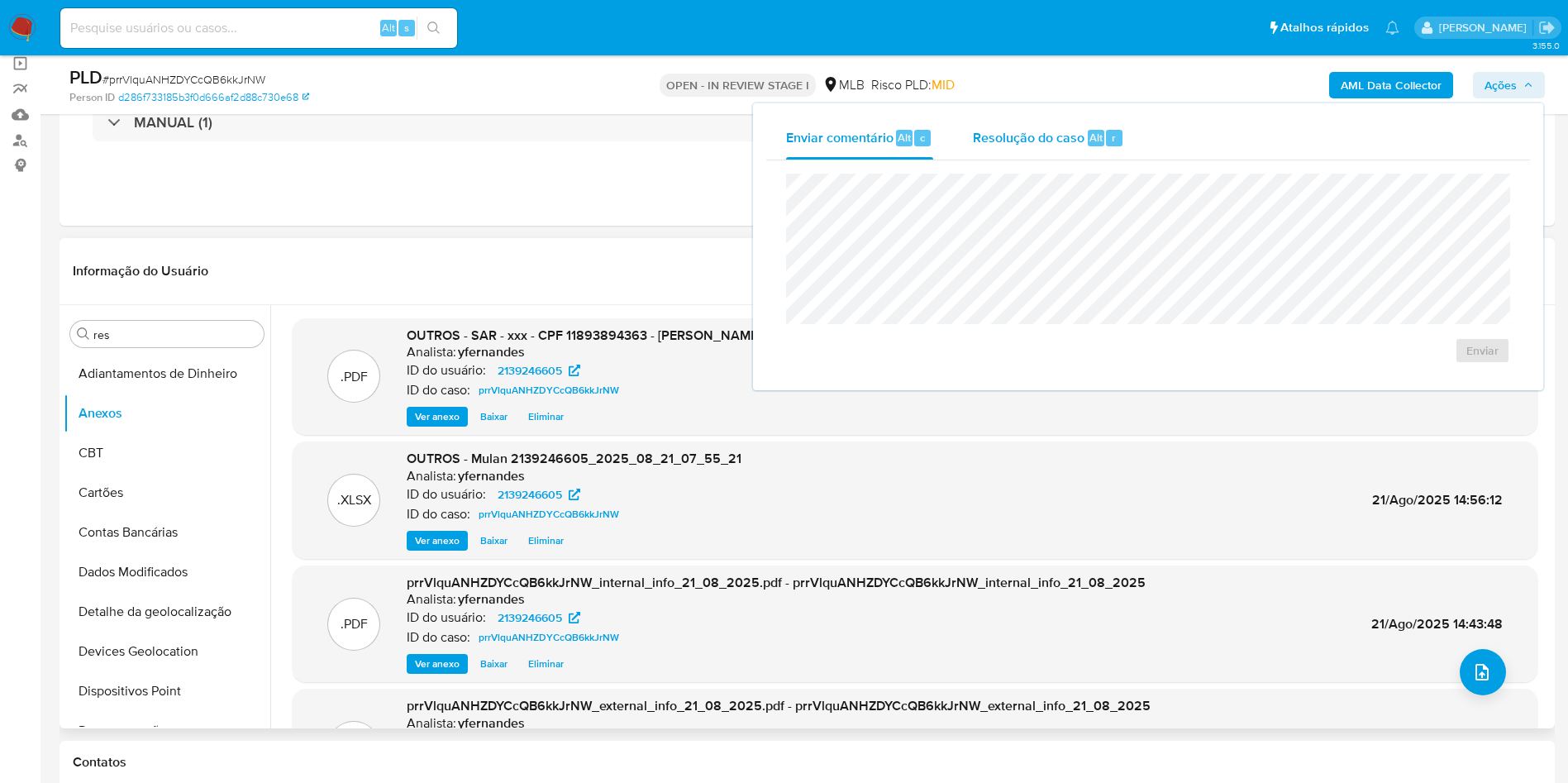
click at [1022, 122] on div "Resolução do caso Alt r" at bounding box center [1048, 138] width 151 height 43
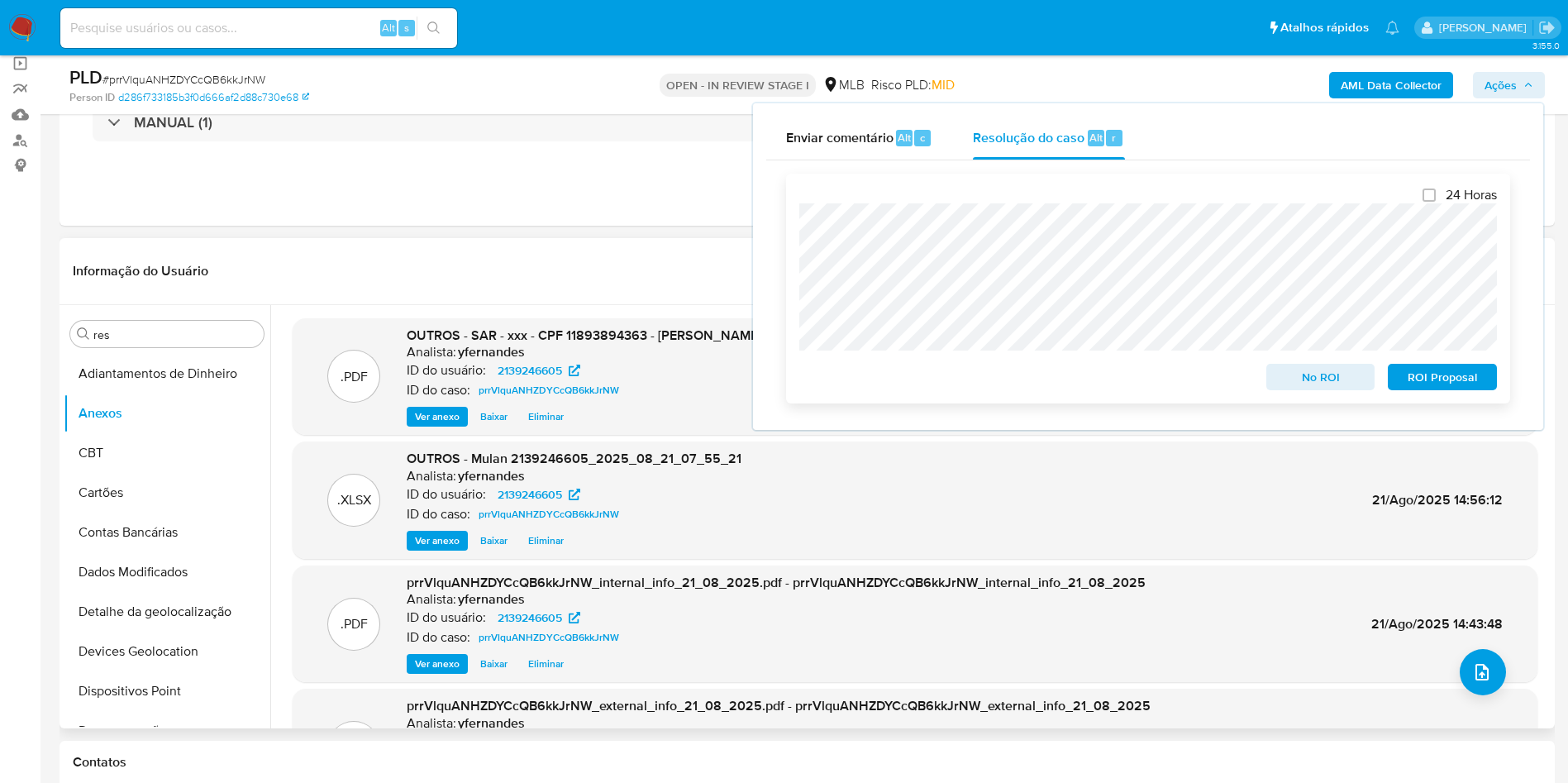
click at [1022, 383] on span "ROI Proposal" at bounding box center [1442, 377] width 86 height 23
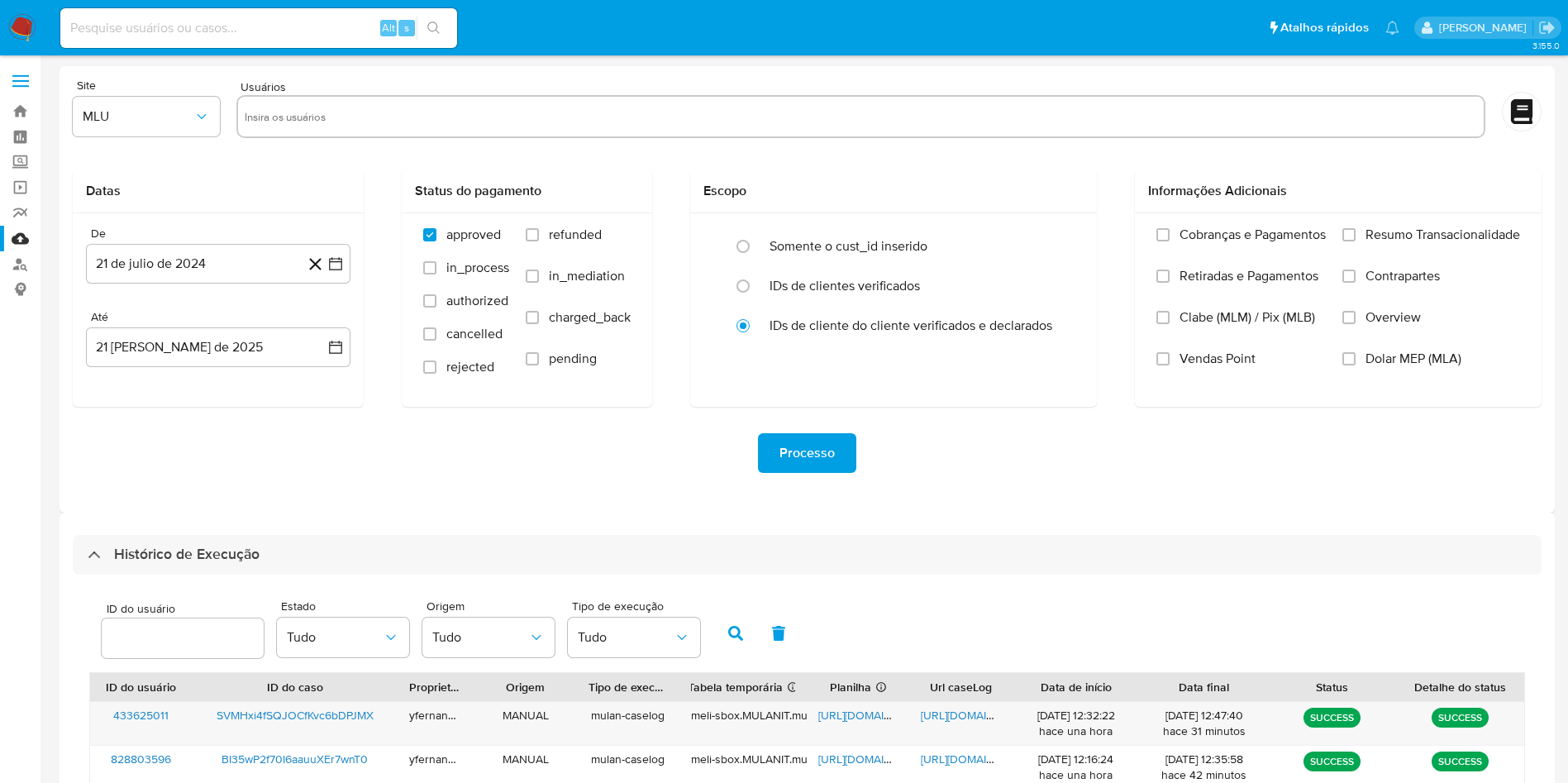
select select "10"
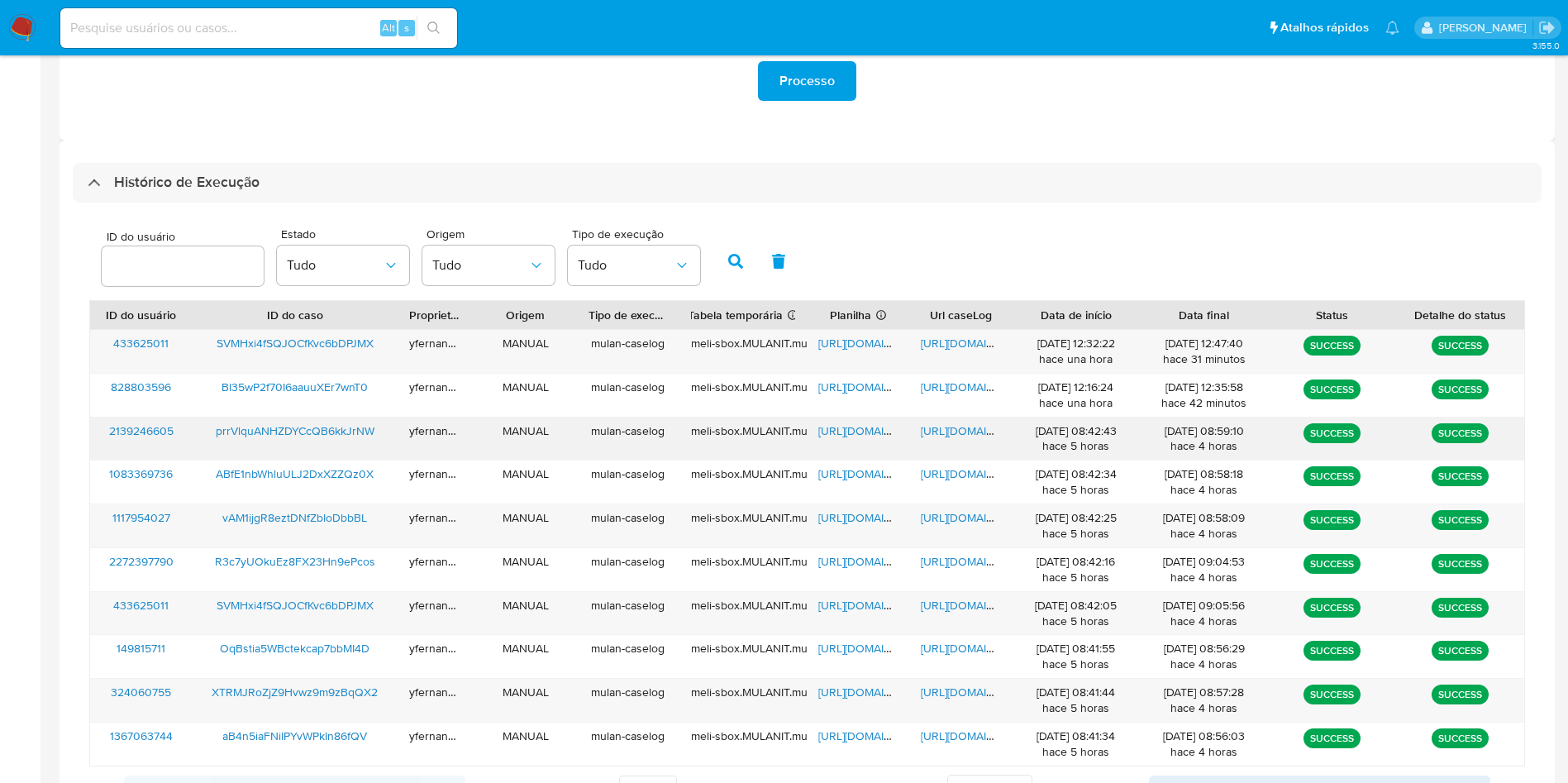
click at [856, 431] on span "[URL][DOMAIN_NAME]" at bounding box center [875, 430] width 114 height 17
click at [986, 426] on span "[URL][DOMAIN_NAME]" at bounding box center [977, 430] width 114 height 17
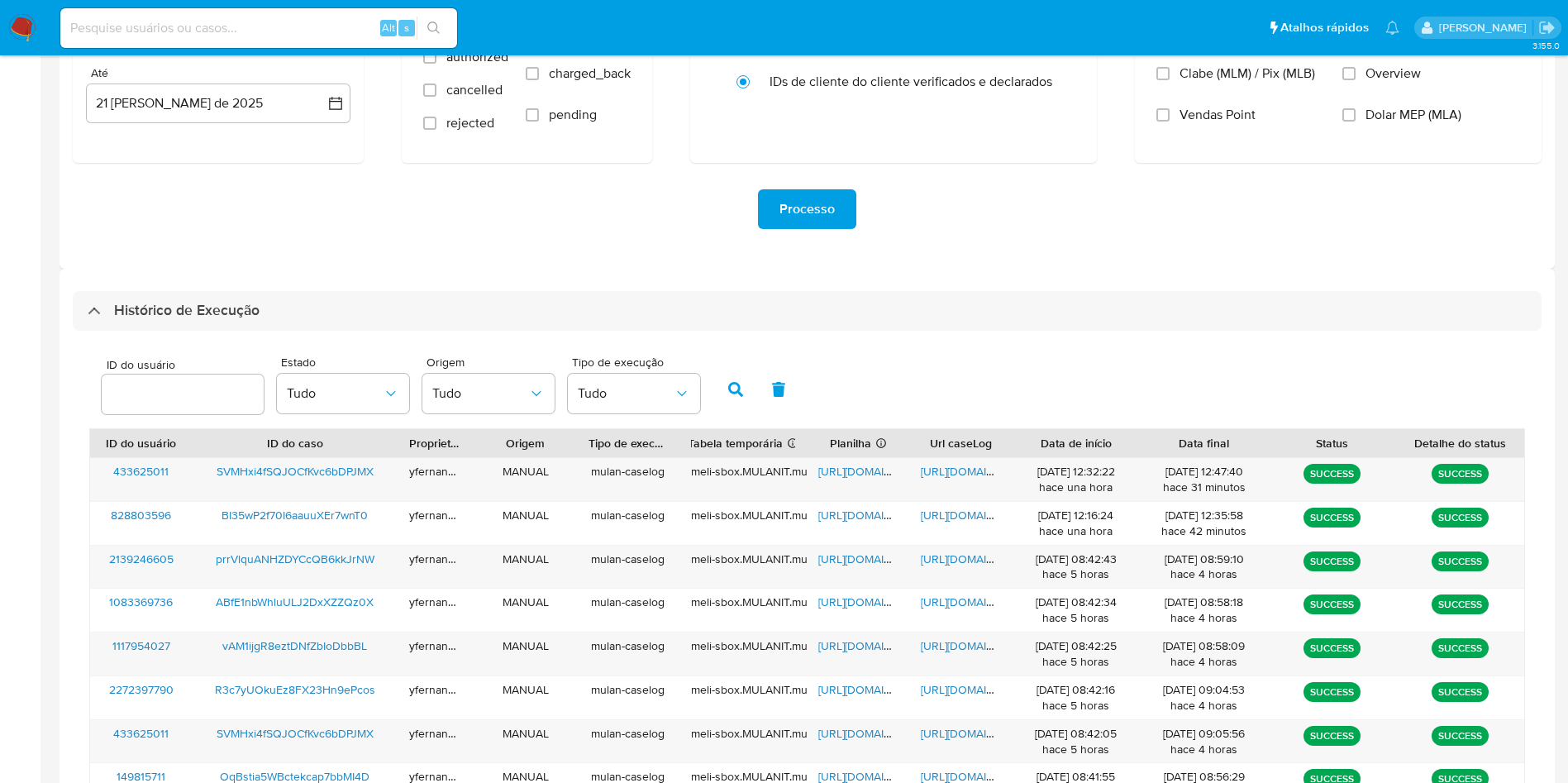
scroll to position [0, 0]
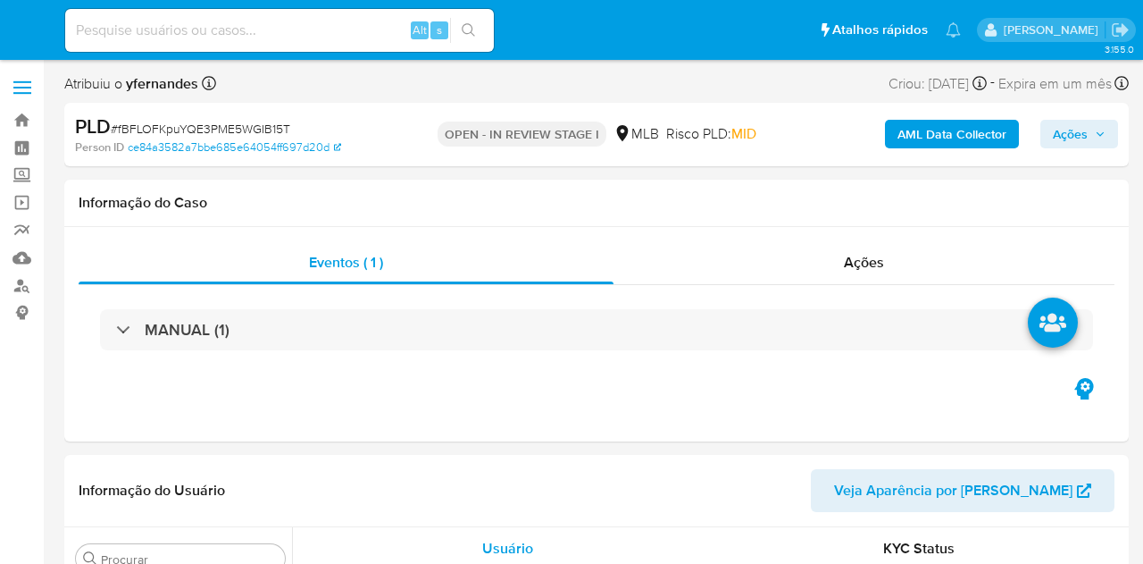
select select "10"
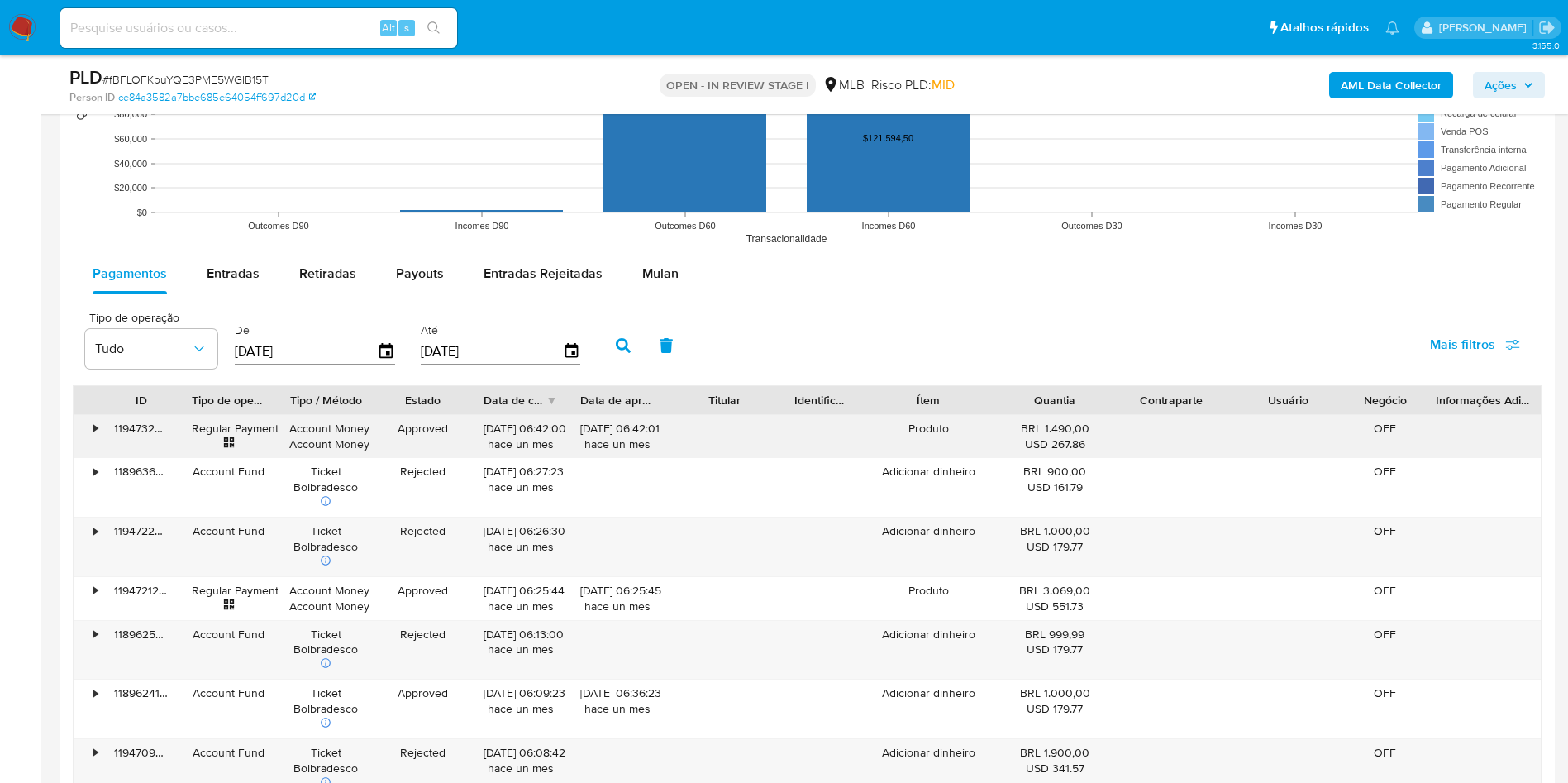
scroll to position [1736, 0]
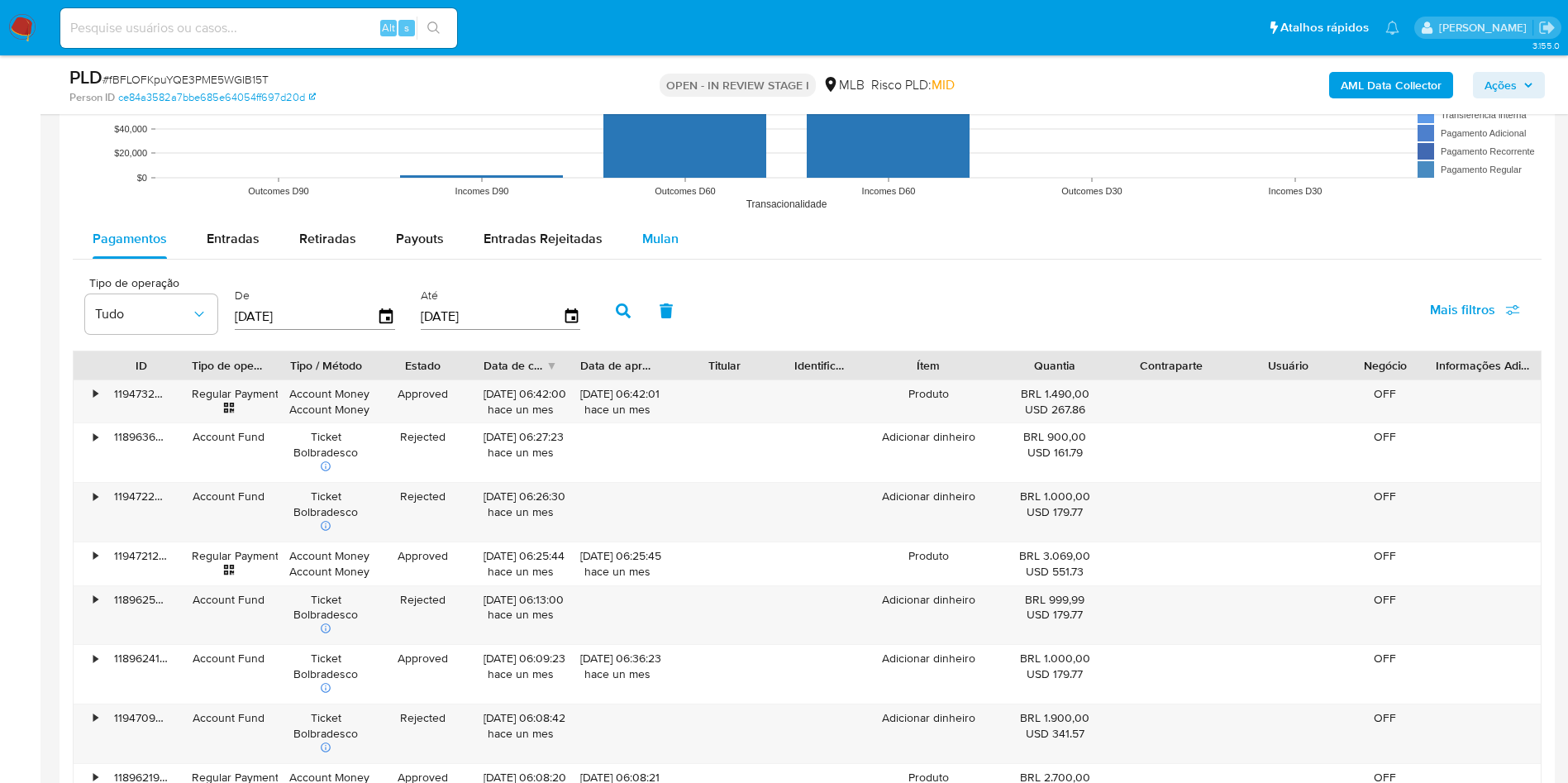
click at [642, 221] on div "Mulan" at bounding box center [660, 239] width 36 height 40
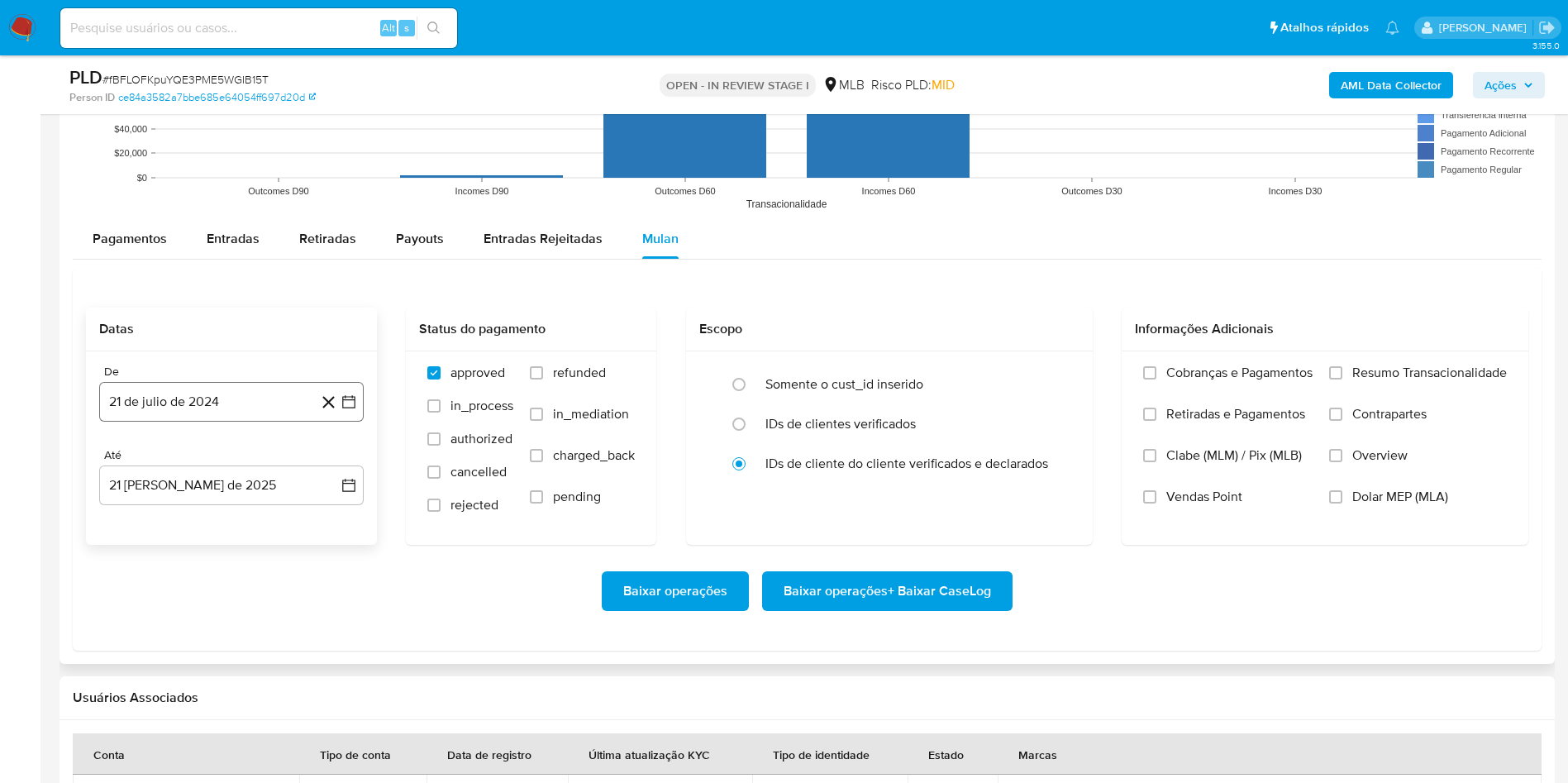
click at [226, 420] on button "21 de julio de 2024" at bounding box center [231, 402] width 265 height 40
click at [228, 475] on div "julio 2024 julio 2024 lun lunes mar martes mié miércoles jue jueves vie viernes…" at bounding box center [231, 560] width 225 height 217
click at [253, 461] on span "julio 2024" at bounding box center [223, 461] width 62 height 17
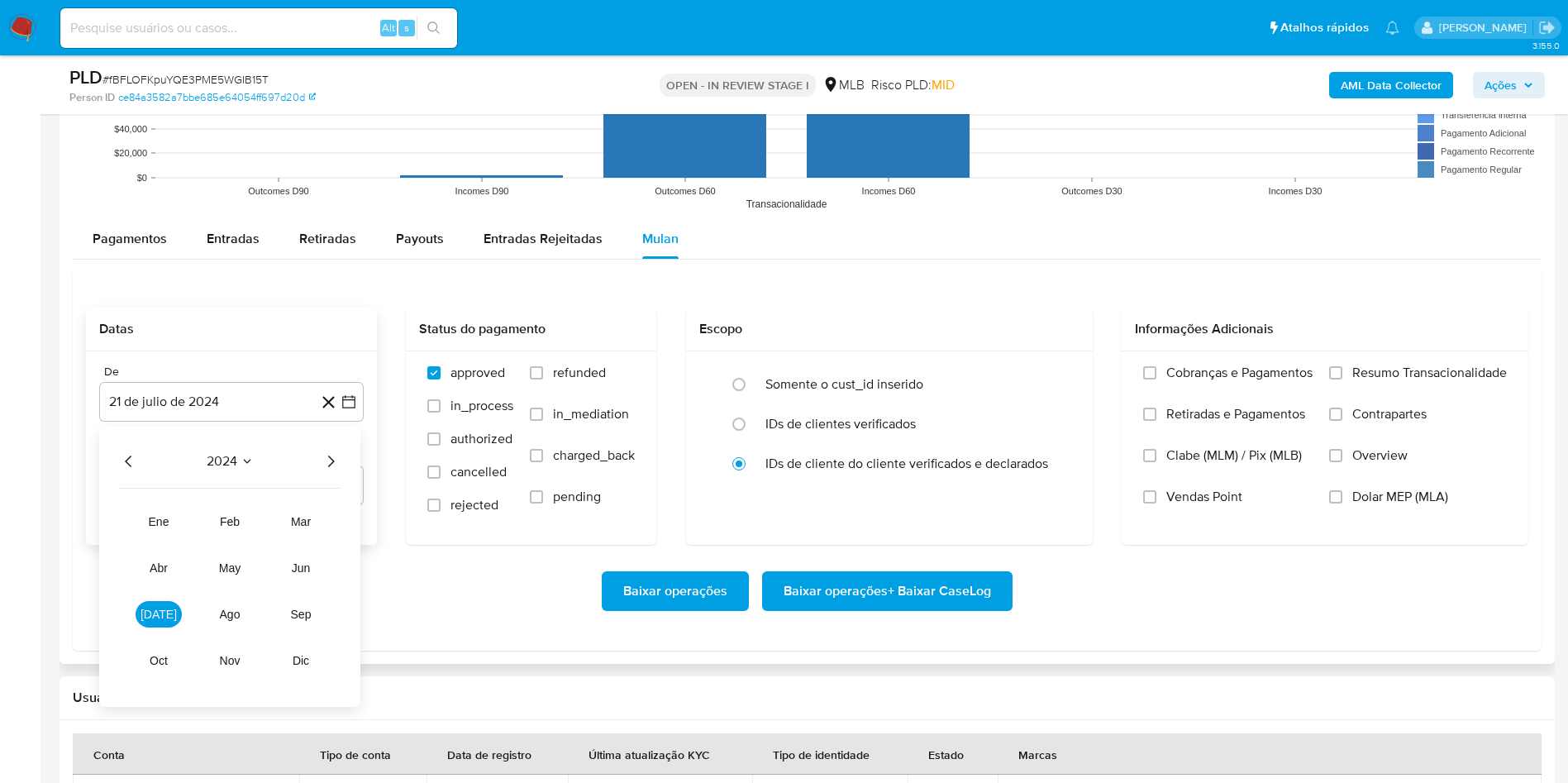
click at [324, 453] on icon "Año siguiente" at bounding box center [330, 461] width 19 height 19
click at [164, 521] on span "[DATE]" at bounding box center [158, 614] width 36 height 13
click at [169, 515] on button "1" at bounding box center [165, 522] width 27 height 27
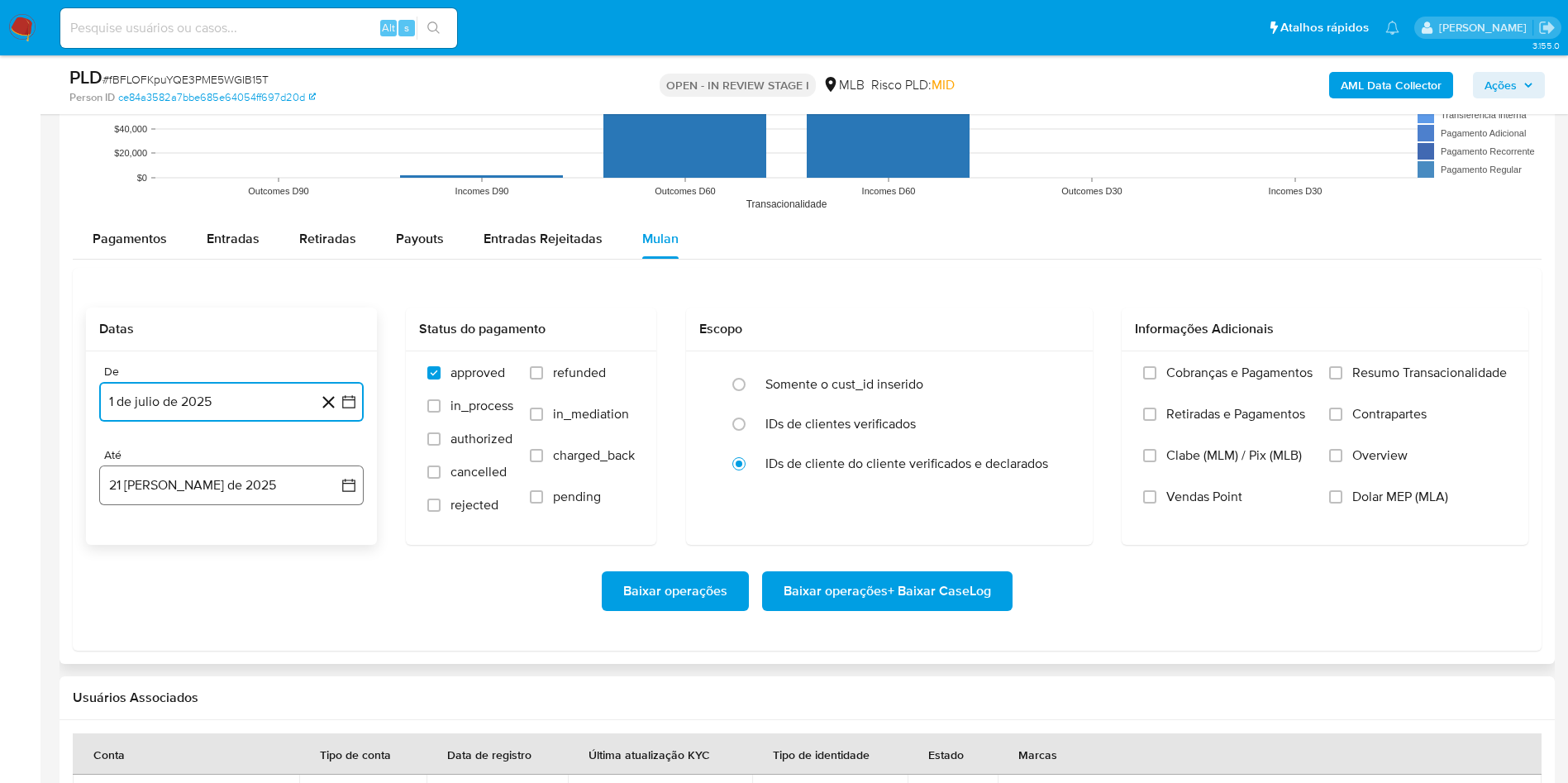
click at [174, 484] on button "21 [PERSON_NAME] de 2025" at bounding box center [231, 485] width 265 height 40
click at [198, 521] on button "20" at bounding box center [198, 705] width 27 height 27
click at [1057, 375] on span "Resumo Transacionalidade" at bounding box center [1429, 373] width 155 height 17
click at [1057, 382] on label "Resumo Transacionalidade" at bounding box center [1418, 385] width 178 height 42
click at [1057, 379] on input "Resumo Transacionalidade" at bounding box center [1336, 373] width 13 height 13
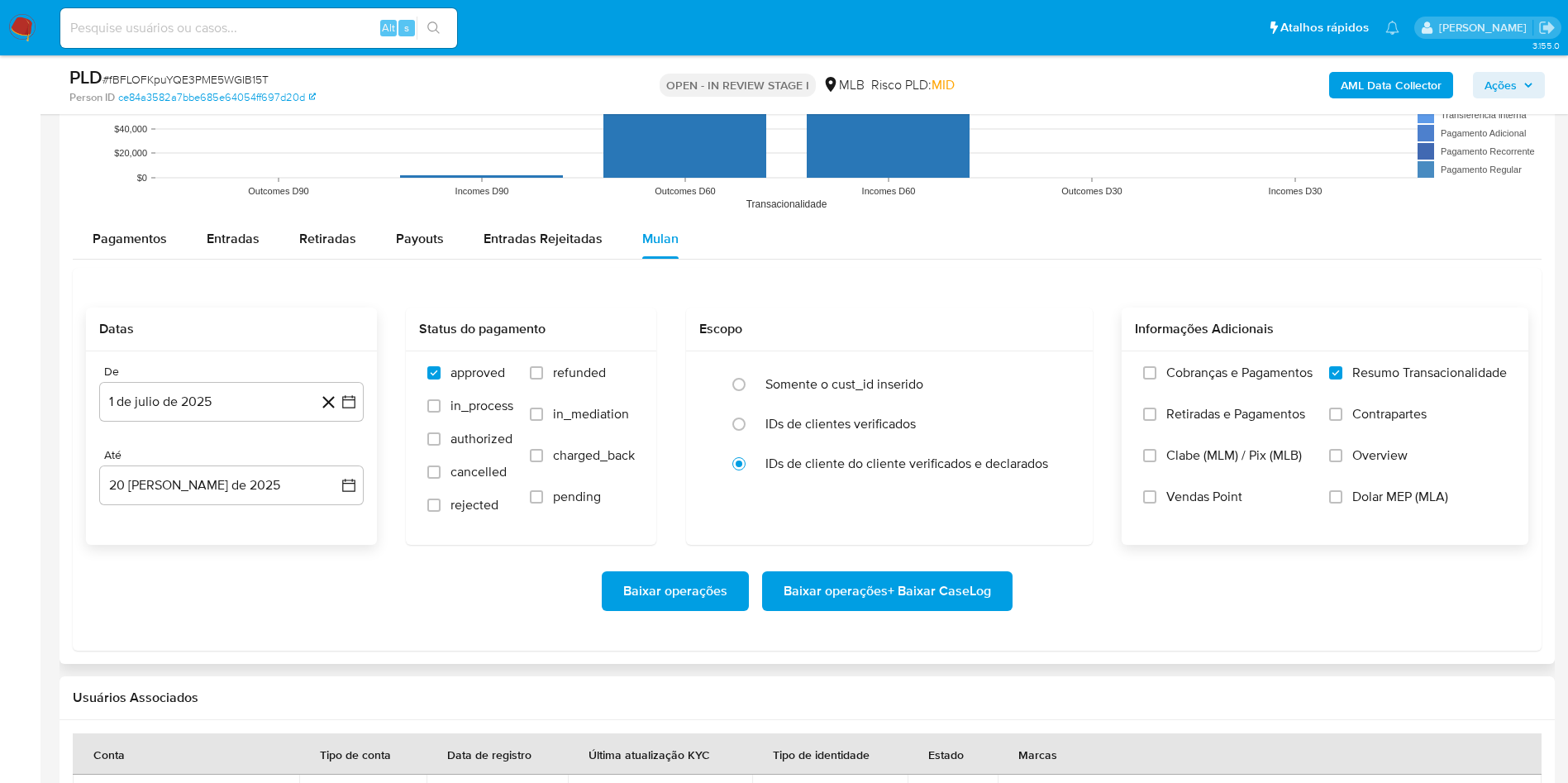
click at [868, 521] on span "Baixar operações + Baixar CaseLog" at bounding box center [888, 590] width 207 height 36
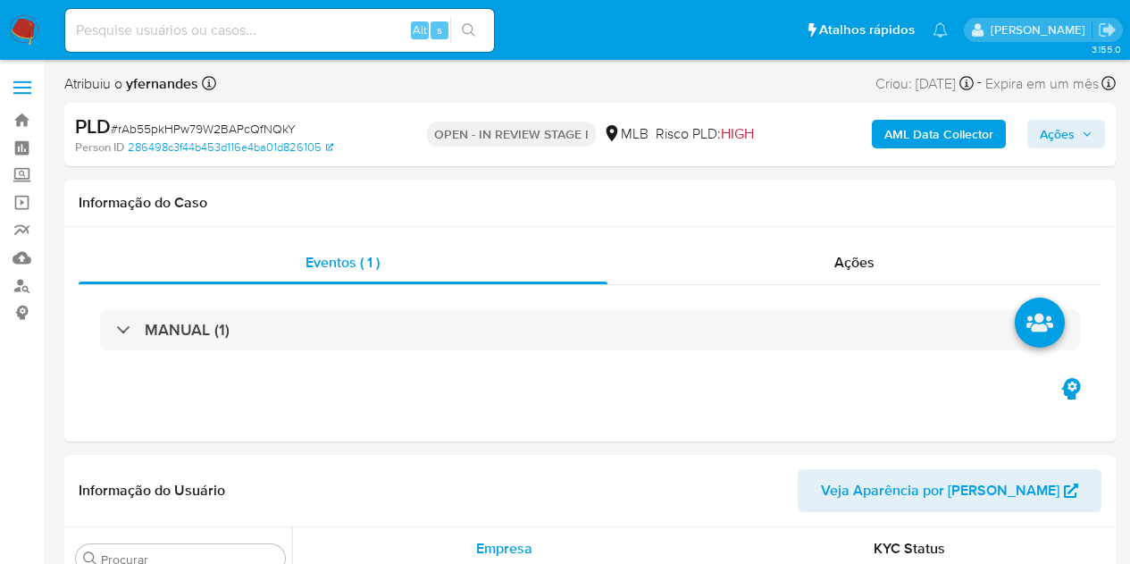
select select "10"
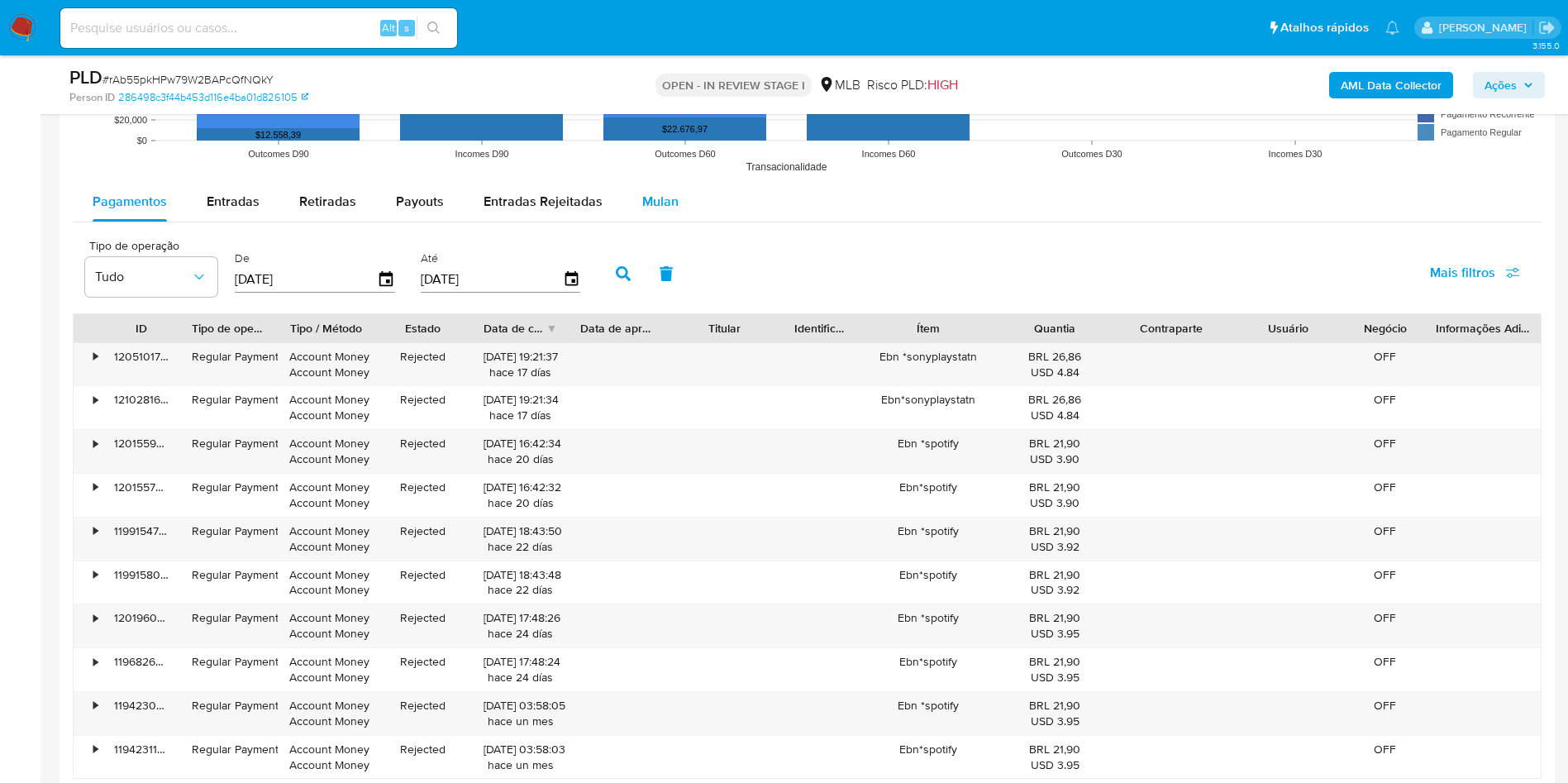
scroll to position [1736, 0]
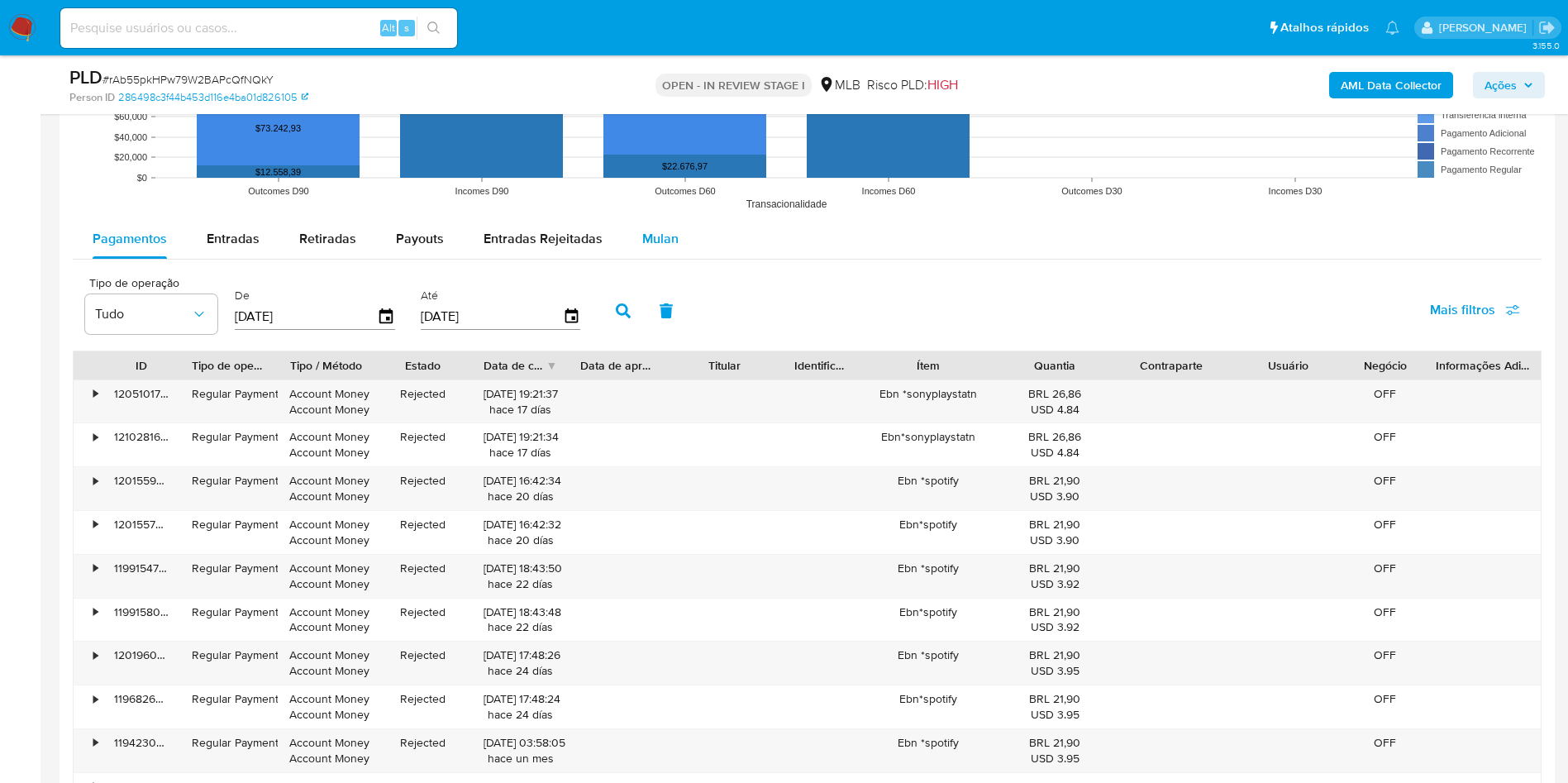
click at [651, 235] on span "Mulan" at bounding box center [660, 238] width 36 height 19
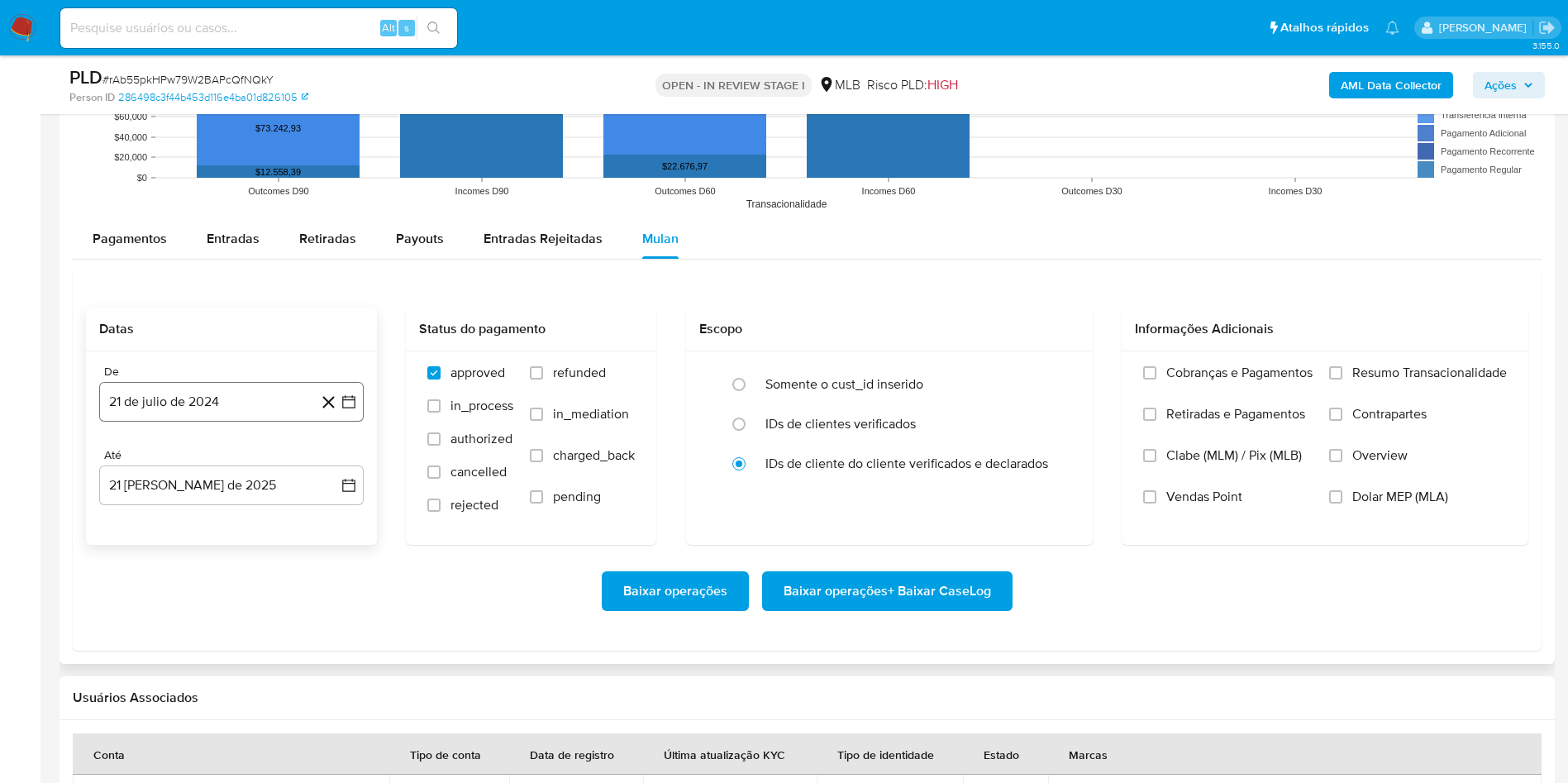
click at [213, 398] on button "21 de julio de 2024" at bounding box center [231, 402] width 265 height 40
click at [227, 466] on span "julio 2024" at bounding box center [223, 461] width 62 height 17
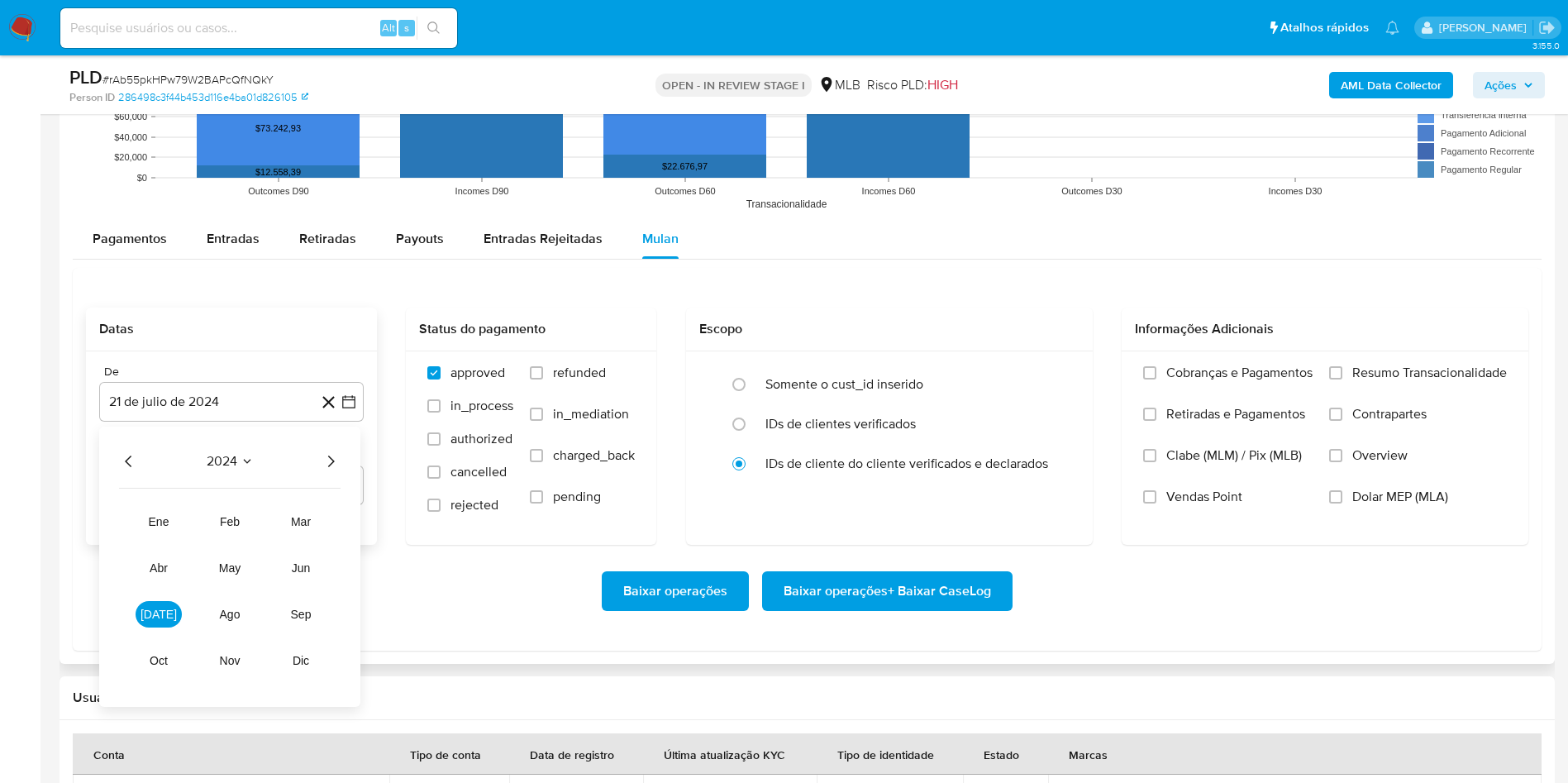
click at [329, 463] on icon "Año siguiente" at bounding box center [330, 461] width 19 height 19
click at [145, 521] on button "[DATE]" at bounding box center [158, 614] width 46 height 27
click at [164, 521] on button "1" at bounding box center [165, 522] width 27 height 27
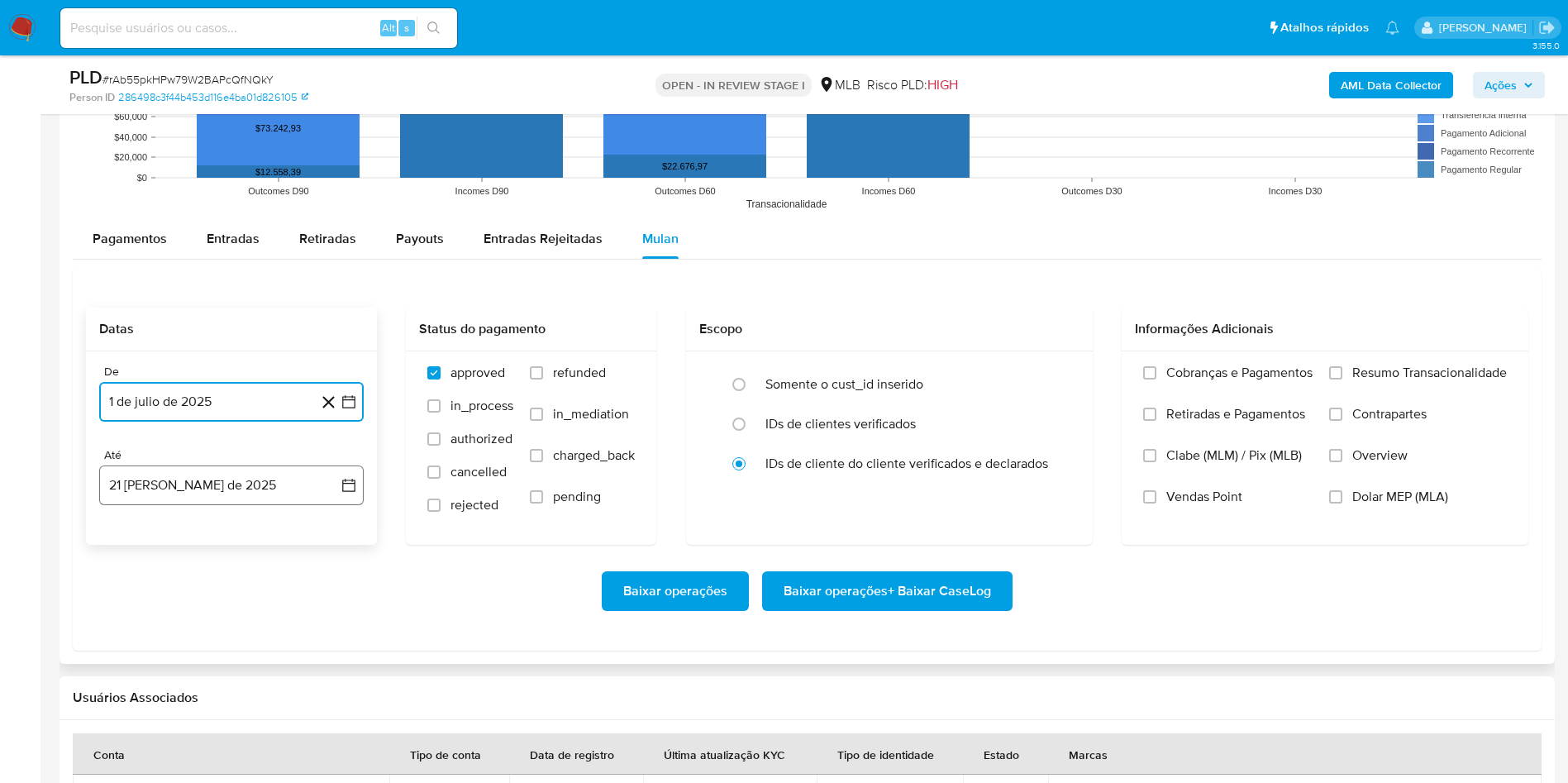
click at [165, 497] on button "21 [PERSON_NAME] de 2025" at bounding box center [231, 485] width 265 height 40
click at [190, 521] on button "20" at bounding box center [198, 705] width 27 height 27
click at [1045, 359] on div "Cobranças e Pagamentos Retiradas e Pagamentos Clabe (MLM) / Pix (MLB) Vendas Po…" at bounding box center [1325, 447] width 406 height 192
click at [1045, 383] on label "Resumo Transacionalidade" at bounding box center [1418, 385] width 178 height 42
click at [1045, 379] on input "Resumo Transacionalidade" at bounding box center [1336, 373] width 13 height 13
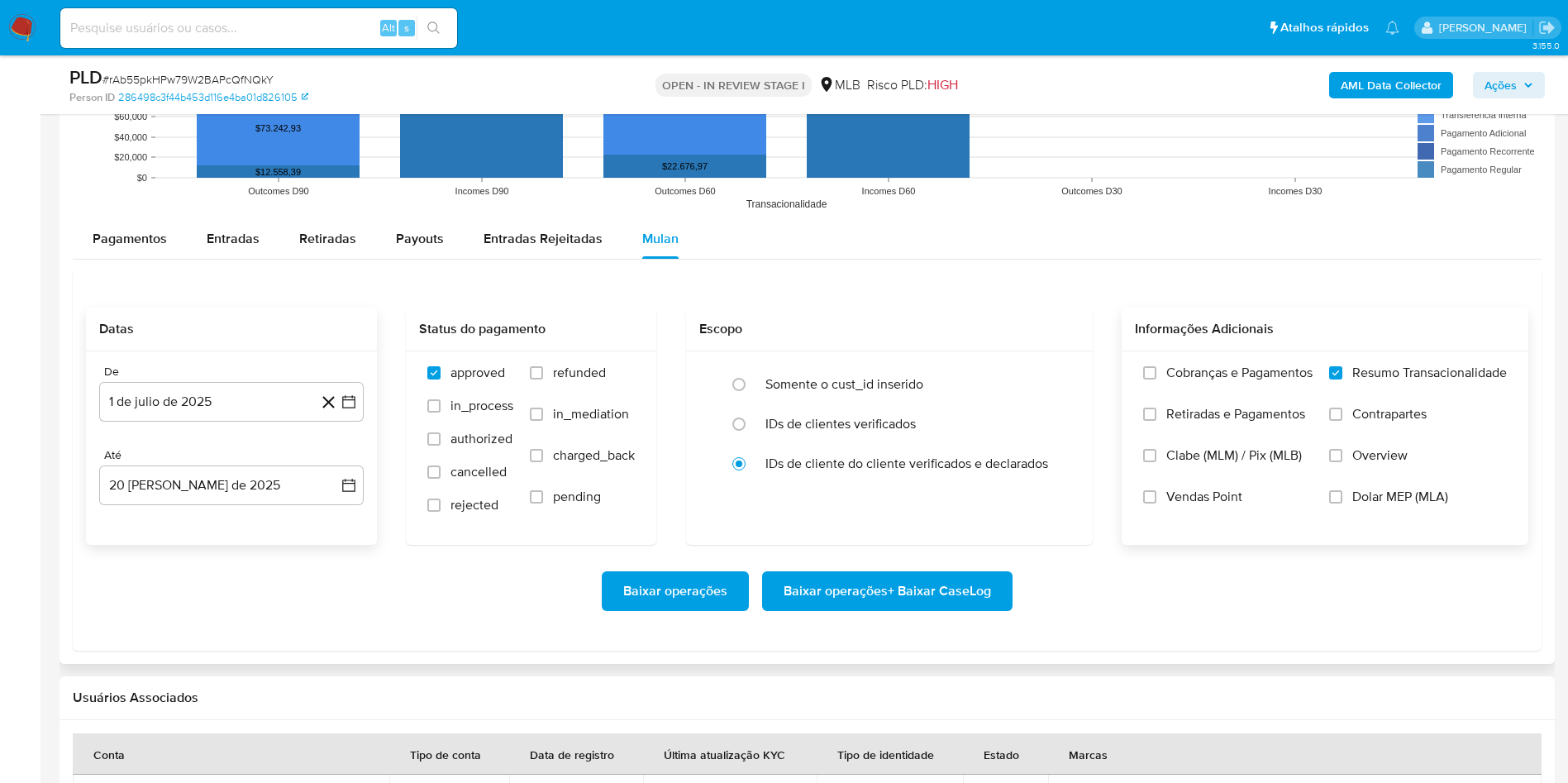
click at [902, 521] on span "Baixar operações + Baixar CaseLog" at bounding box center [888, 590] width 207 height 36
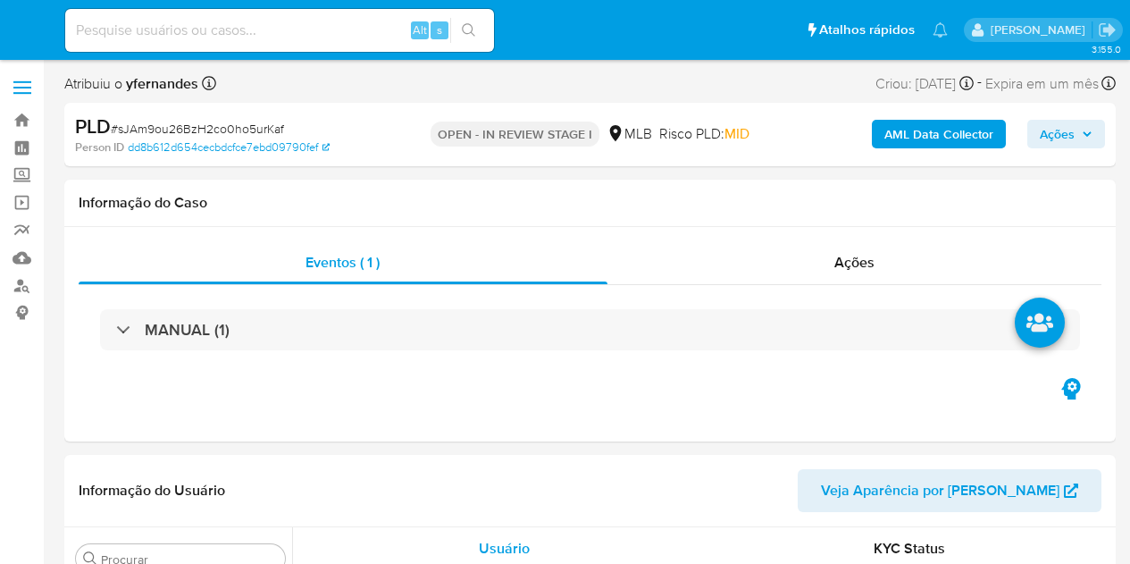
select select "10"
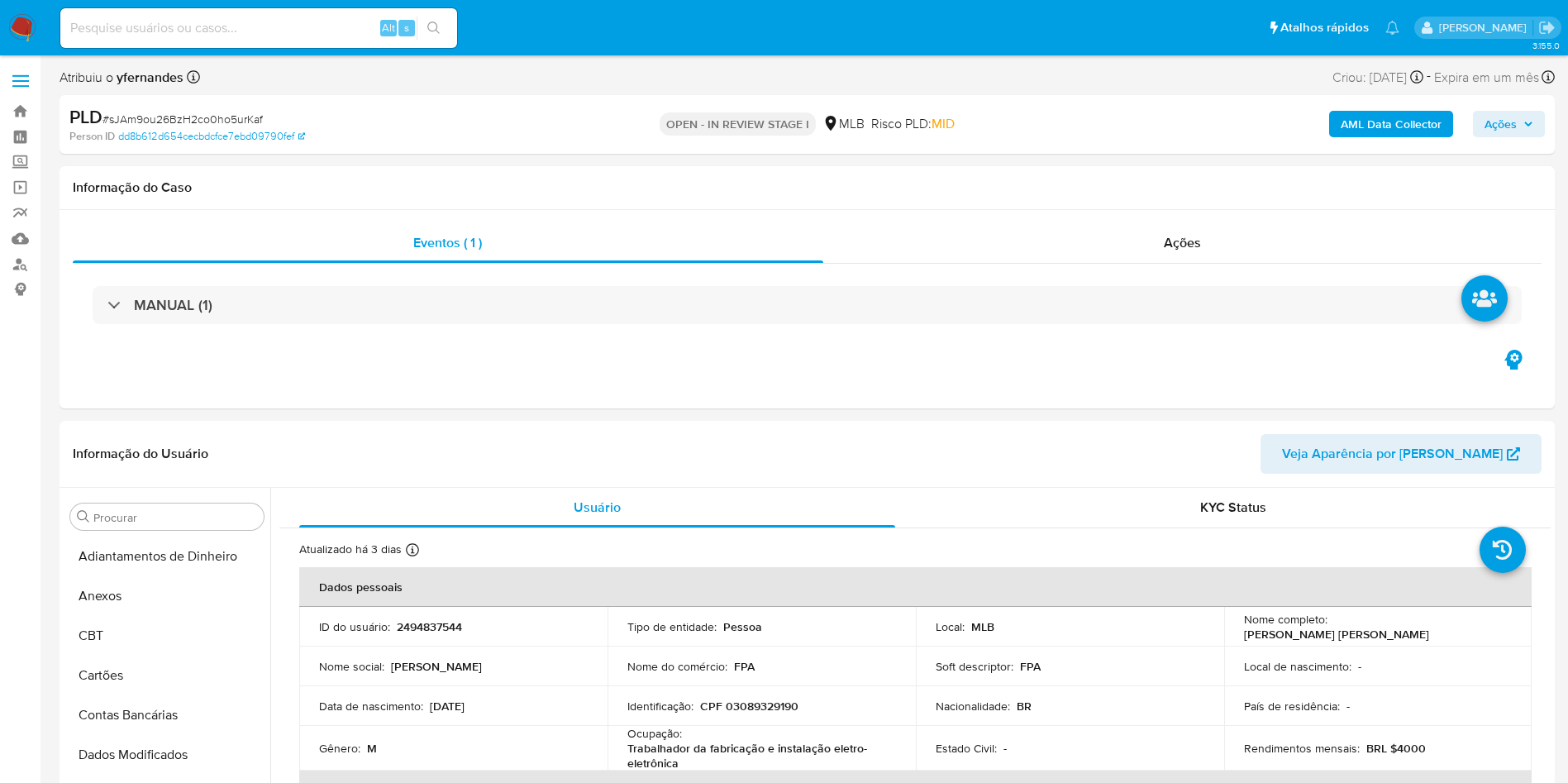
scroll to position [739, 0]
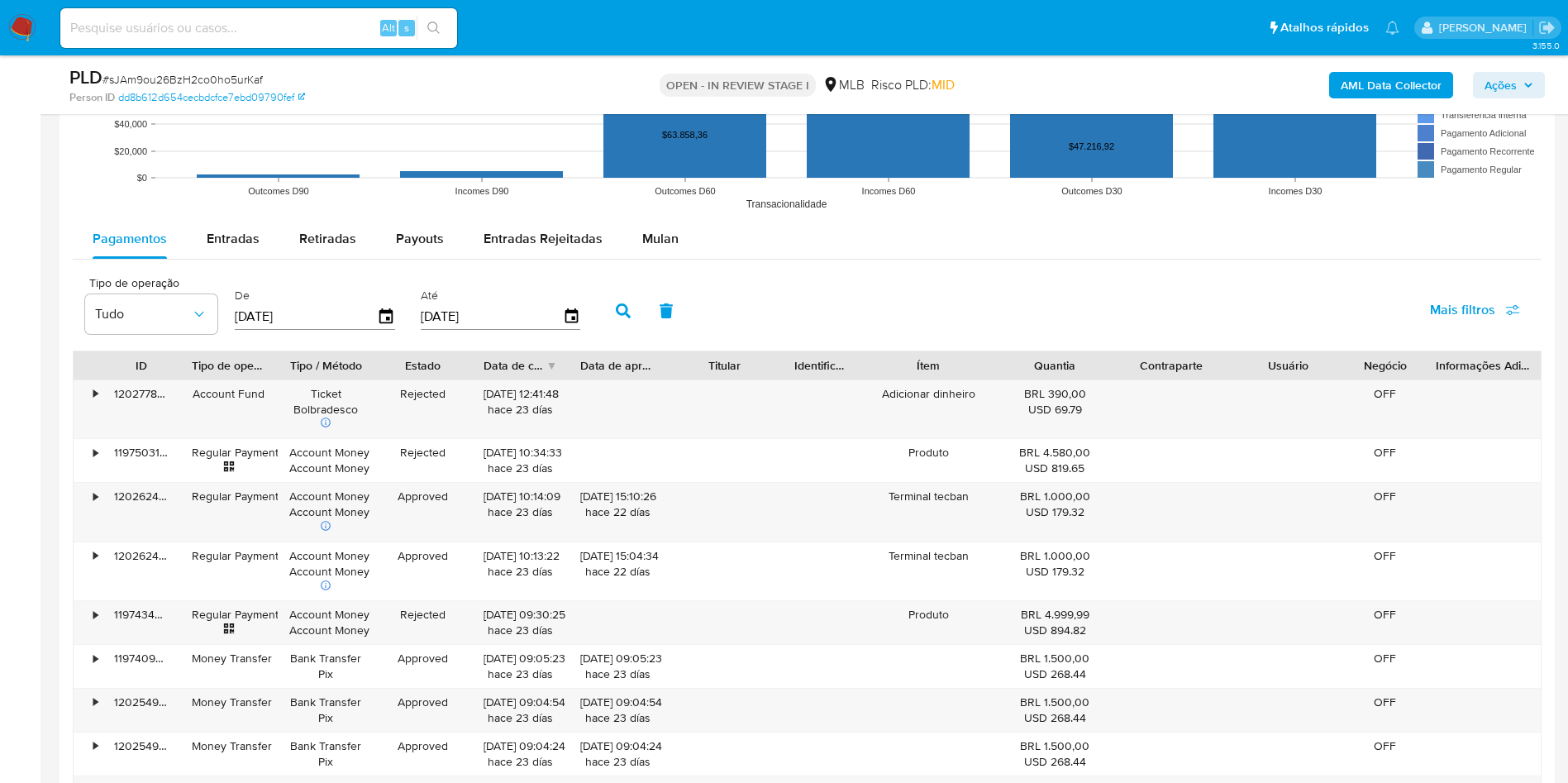
click at [642, 242] on span "Mulan" at bounding box center [660, 238] width 36 height 19
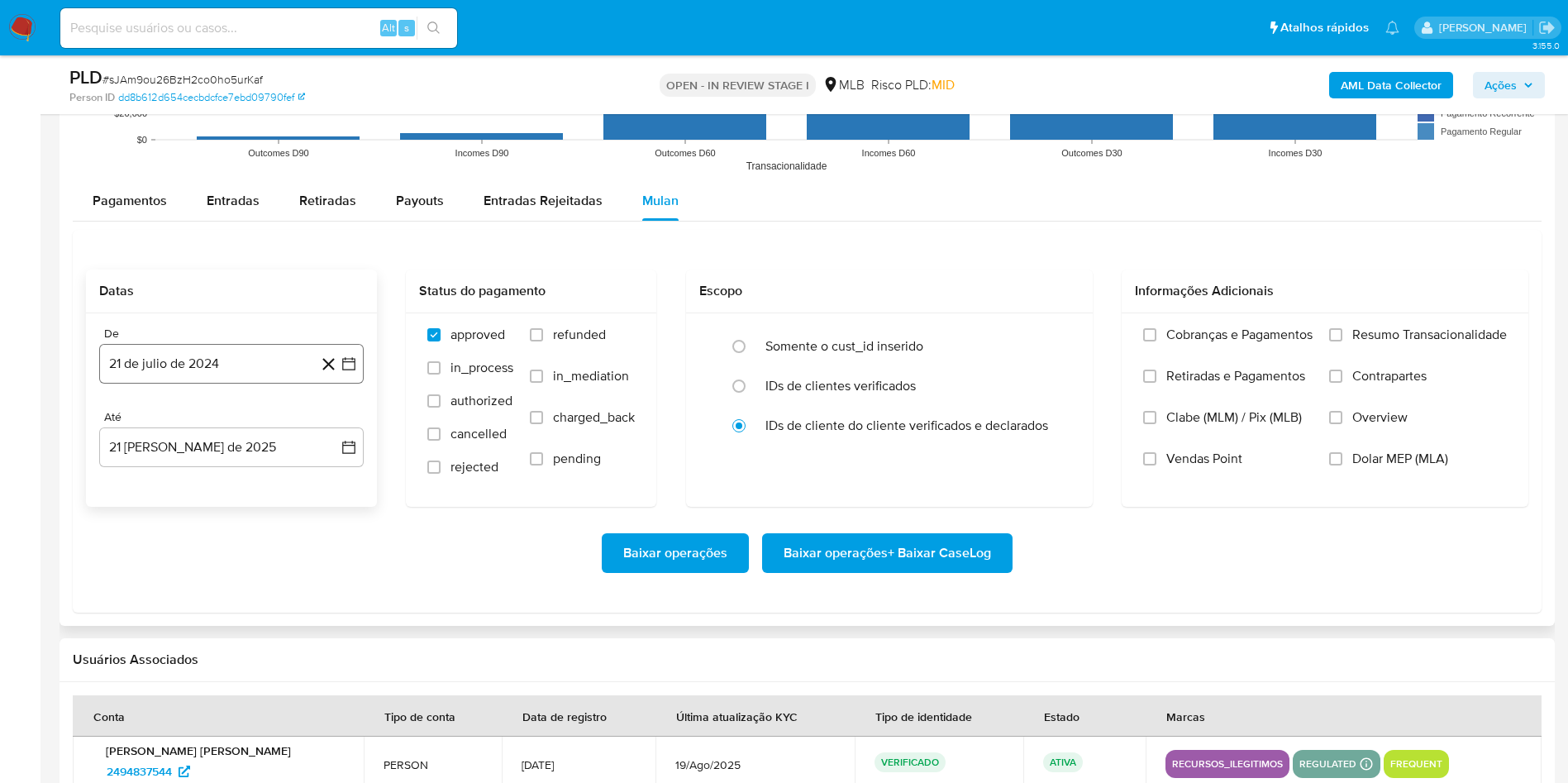
scroll to position [1736, 0]
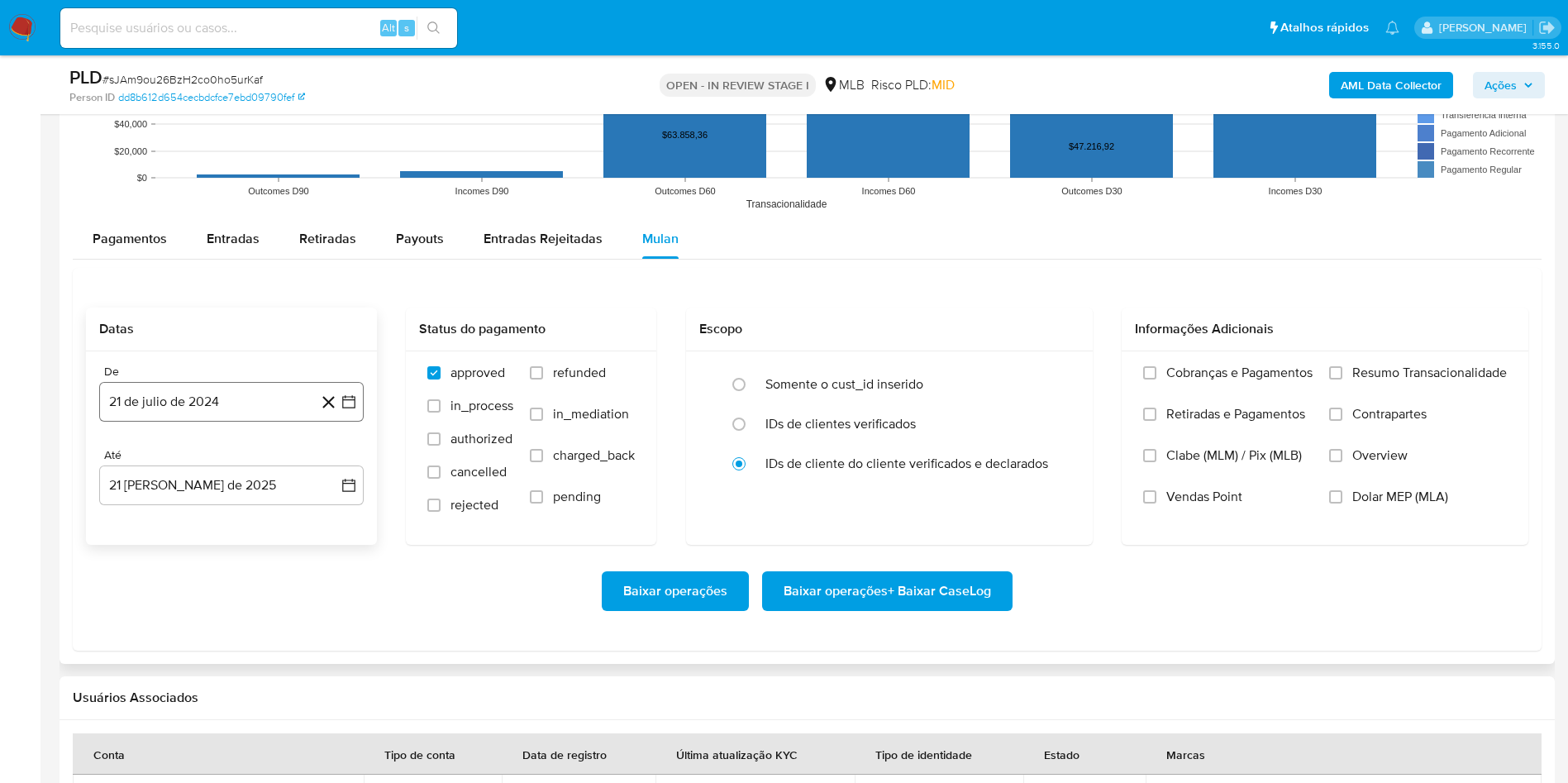
click at [205, 404] on button "21 de julio de 2024" at bounding box center [231, 402] width 265 height 40
click at [231, 463] on span "julio 2024" at bounding box center [223, 461] width 62 height 17
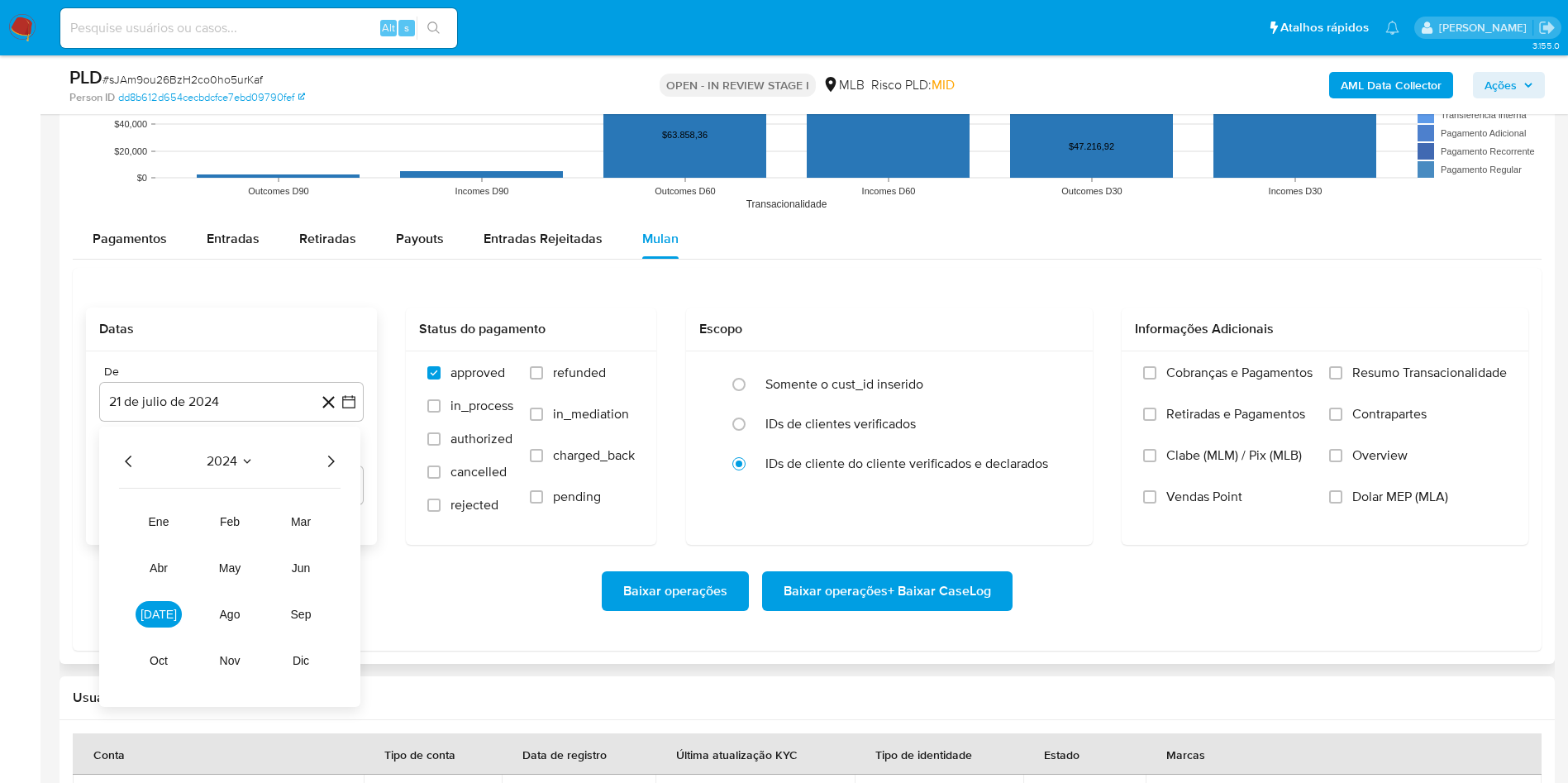
click at [338, 460] on icon "Año siguiente" at bounding box center [330, 461] width 19 height 19
click at [144, 521] on button "[DATE]" at bounding box center [158, 614] width 46 height 27
click at [162, 521] on button "1" at bounding box center [165, 522] width 27 height 27
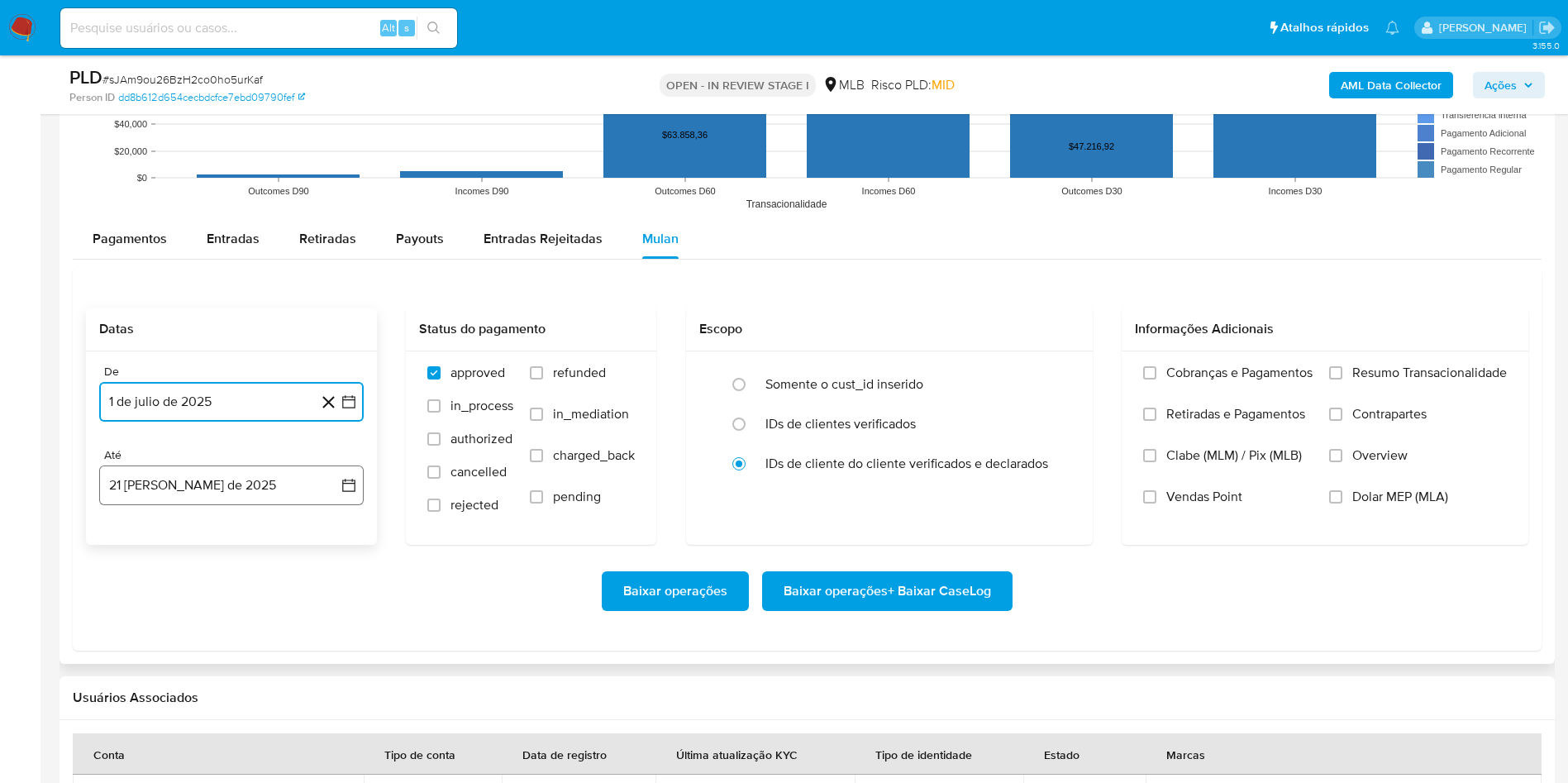
click at [160, 496] on button "[DATE]" at bounding box center [231, 485] width 265 height 40
click at [196, 521] on button "20" at bounding box center [198, 705] width 27 height 27
click at [1045, 354] on div "Cobranças e Pagamentos Retiradas e Pagamentos Clabe (MLM) / Pix (MLB) Vendas Po…" at bounding box center [1325, 447] width 406 height 192
click at [1045, 365] on span "Resumo Transacionalidade" at bounding box center [1429, 373] width 155 height 17
click at [1045, 367] on input "Resumo Transacionalidade" at bounding box center [1336, 373] width 13 height 13
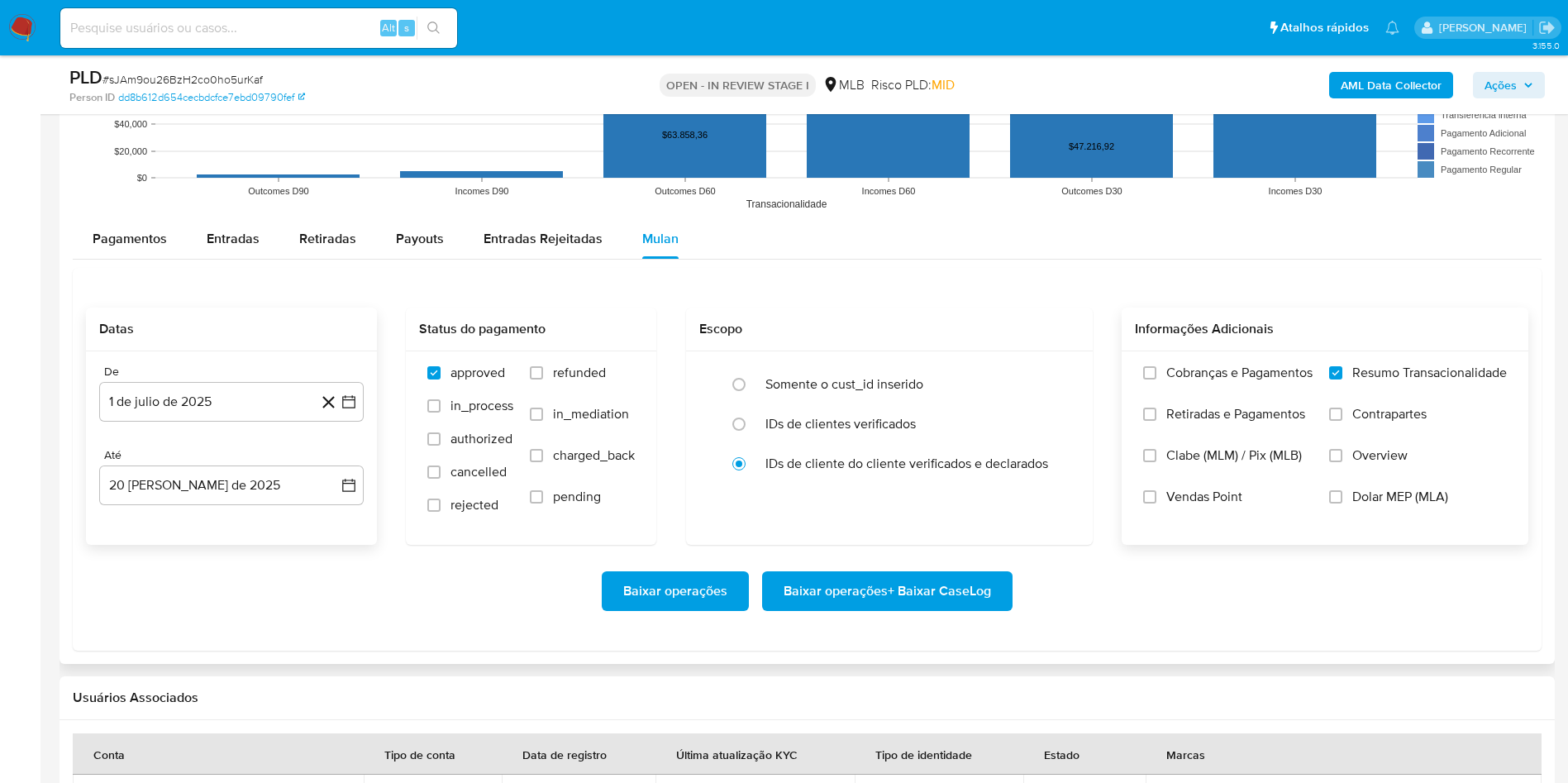
click at [895, 521] on span "Baixar operações + Baixar CaseLog" at bounding box center [888, 590] width 207 height 36
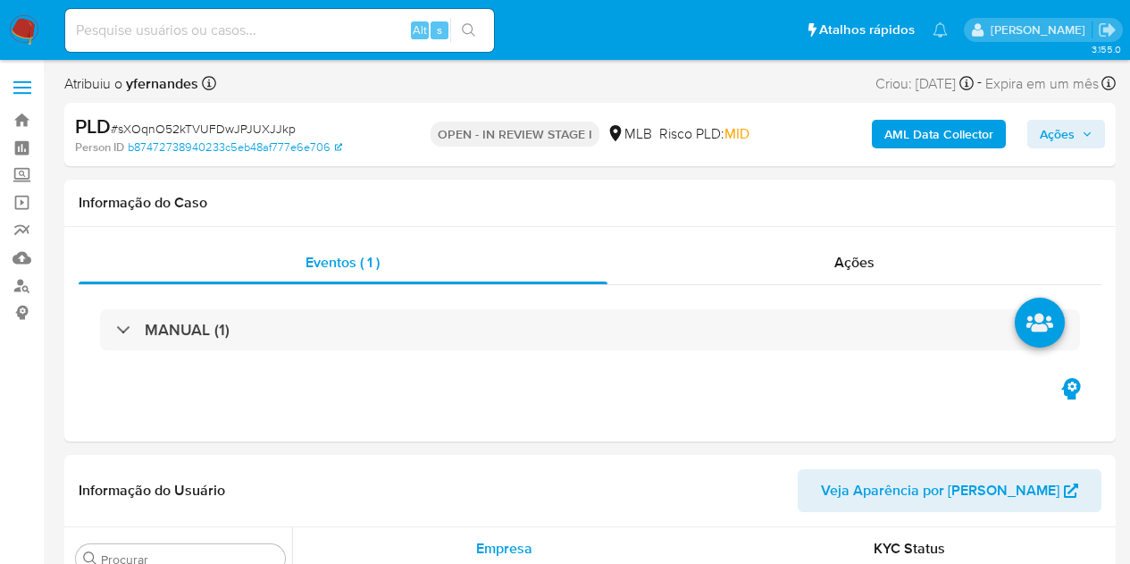
select select "10"
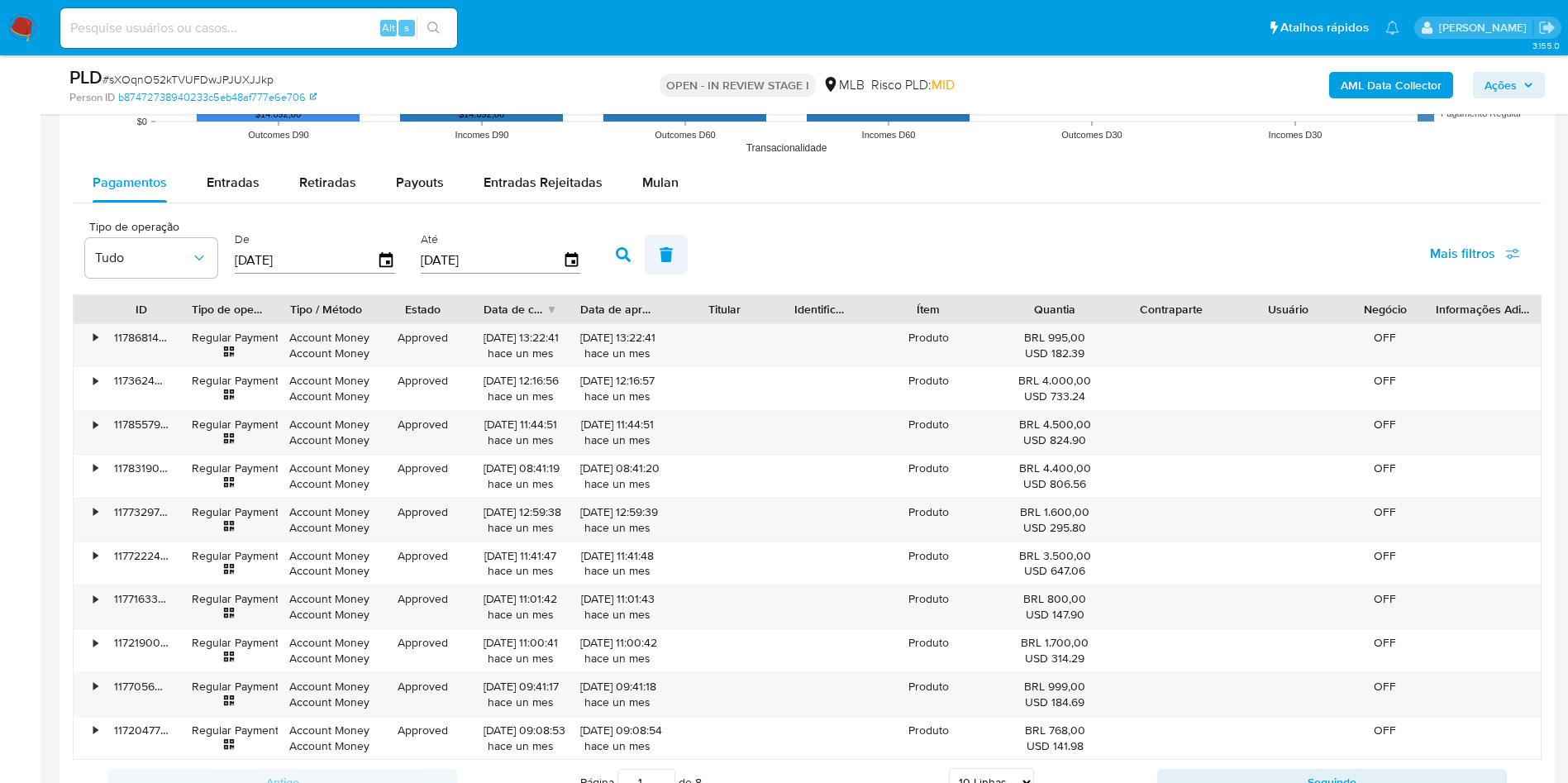
scroll to position [1736, 0]
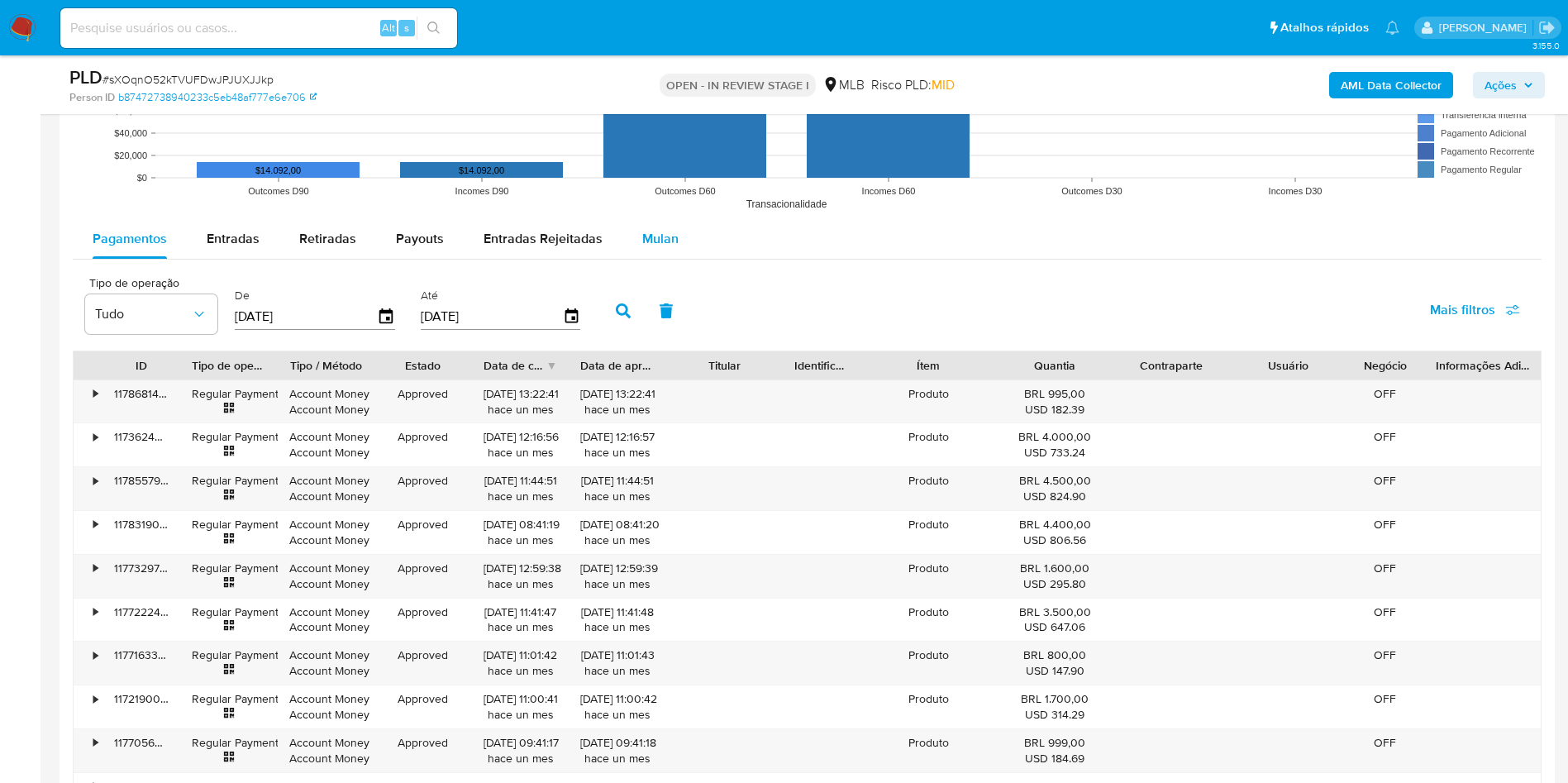
click at [653, 248] on div "Mulan" at bounding box center [660, 239] width 36 height 40
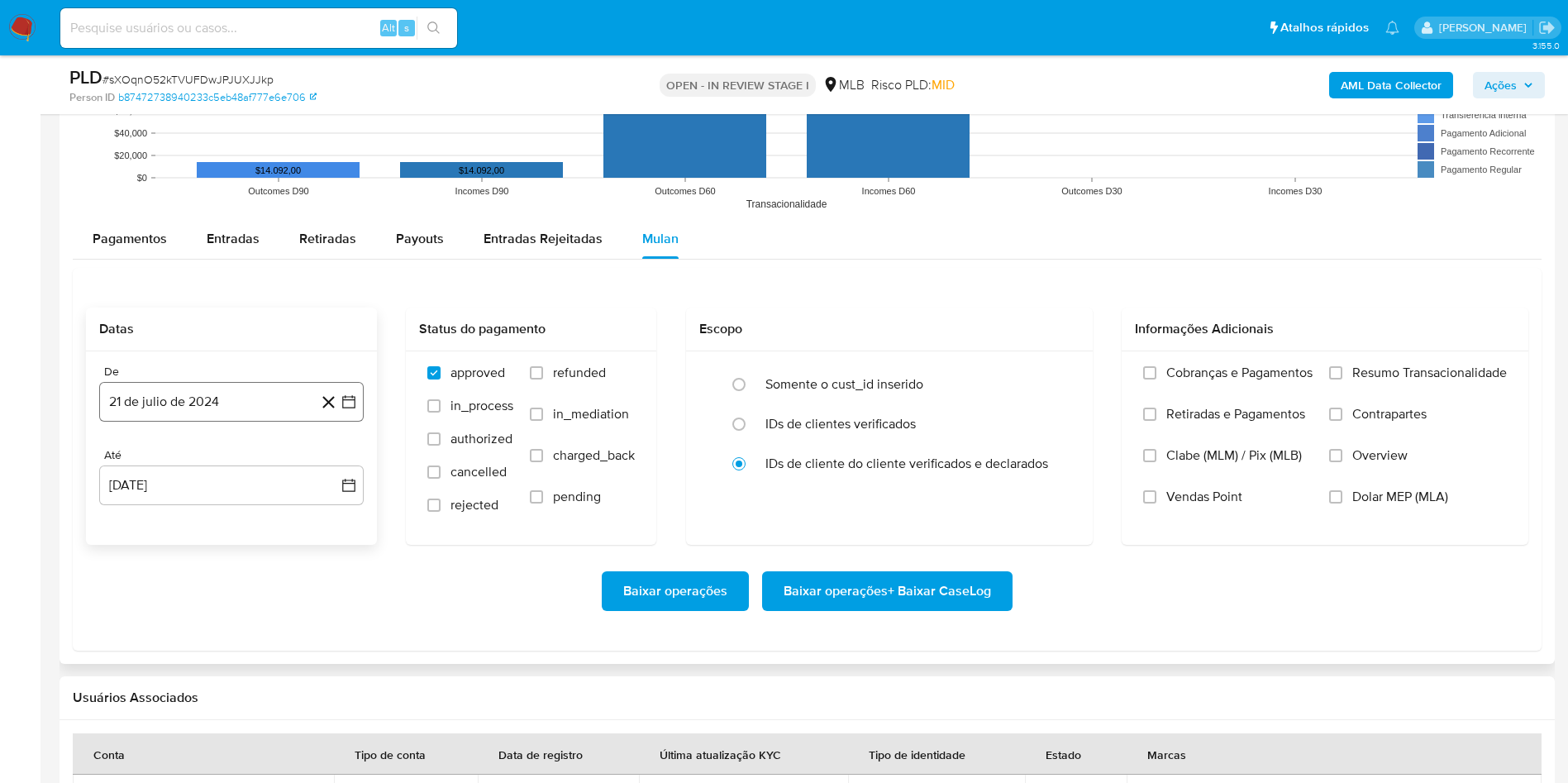
click at [200, 404] on button "21 de julio de 2024" at bounding box center [231, 402] width 265 height 40
click at [250, 464] on span "julio 2024" at bounding box center [223, 461] width 62 height 17
click at [327, 466] on icon "Año siguiente" at bounding box center [330, 461] width 19 height 19
click at [165, 521] on button "[DATE]" at bounding box center [158, 614] width 46 height 27
click at [174, 521] on button "1" at bounding box center [165, 522] width 27 height 27
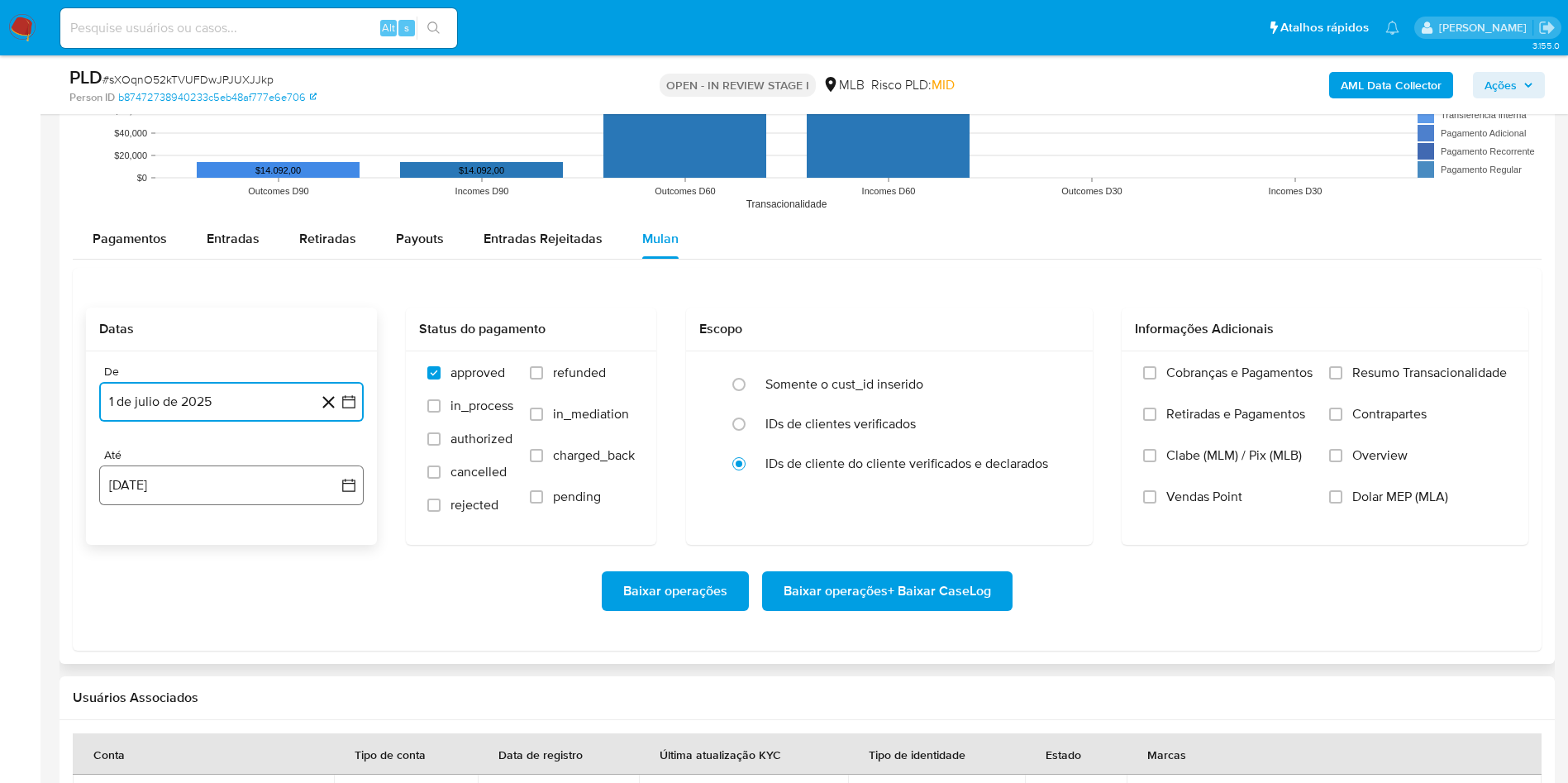
click at [171, 478] on button "21 [PERSON_NAME] de 2025" at bounding box center [231, 485] width 265 height 40
click at [201, 521] on button "20" at bounding box center [198, 705] width 27 height 27
click at [1045, 365] on span "Resumo Transacionalidade" at bounding box center [1429, 373] width 155 height 17
click at [1045, 367] on input "Resumo Transacionalidade" at bounding box center [1336, 373] width 13 height 13
click at [889, 521] on span "Baixar operações + Baixar CaseLog" at bounding box center [888, 590] width 207 height 36
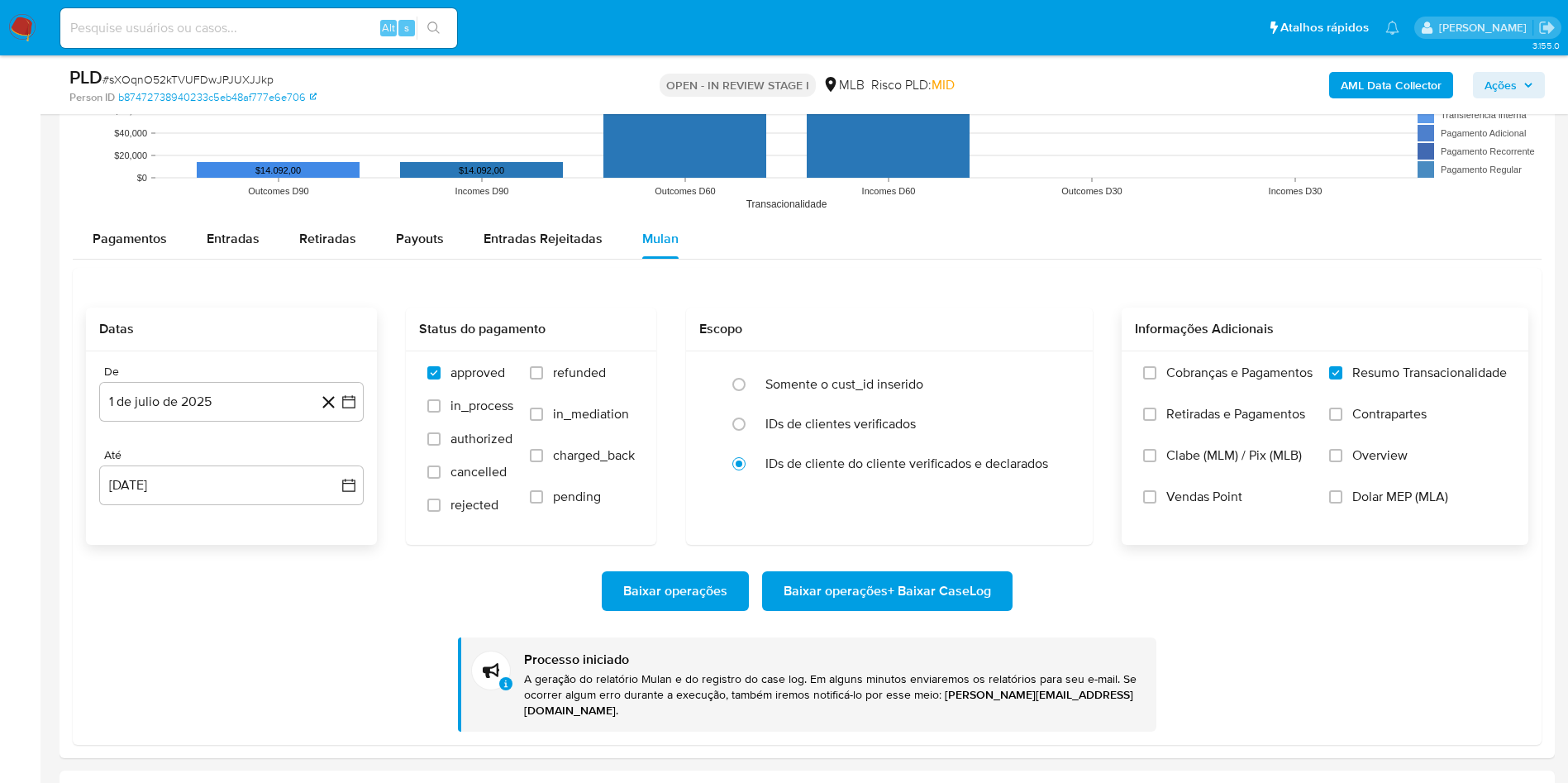
drag, startPoint x: 89, startPoint y: 545, endPoint x: 105, endPoint y: 538, distance: 17.5
click at [89, 521] on div "De 1 de julio de 2025 1-07-2025 Até 20 de agosto de 2025 20-08-2025" at bounding box center [231, 448] width 291 height 193
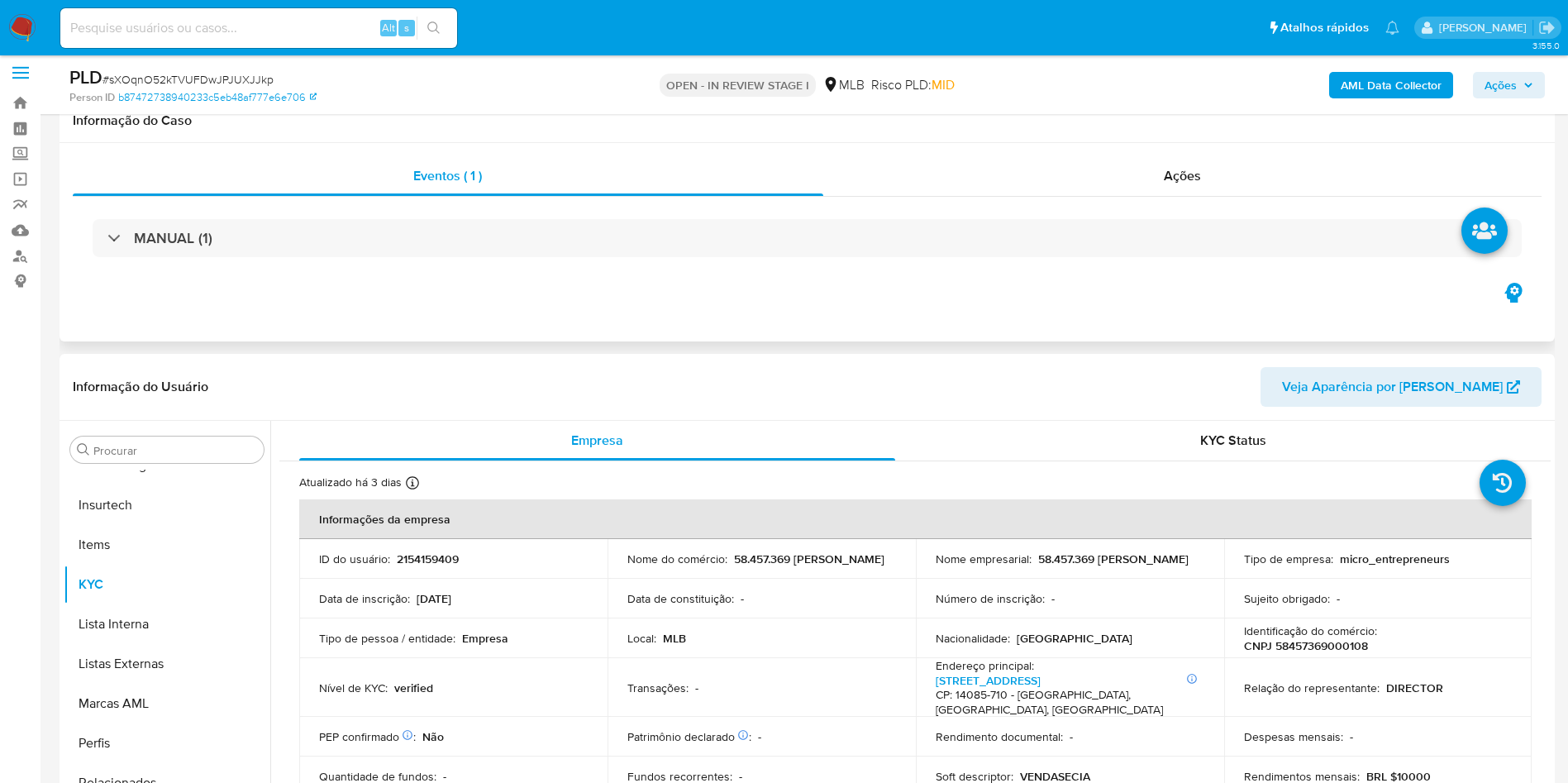
scroll to position [0, 0]
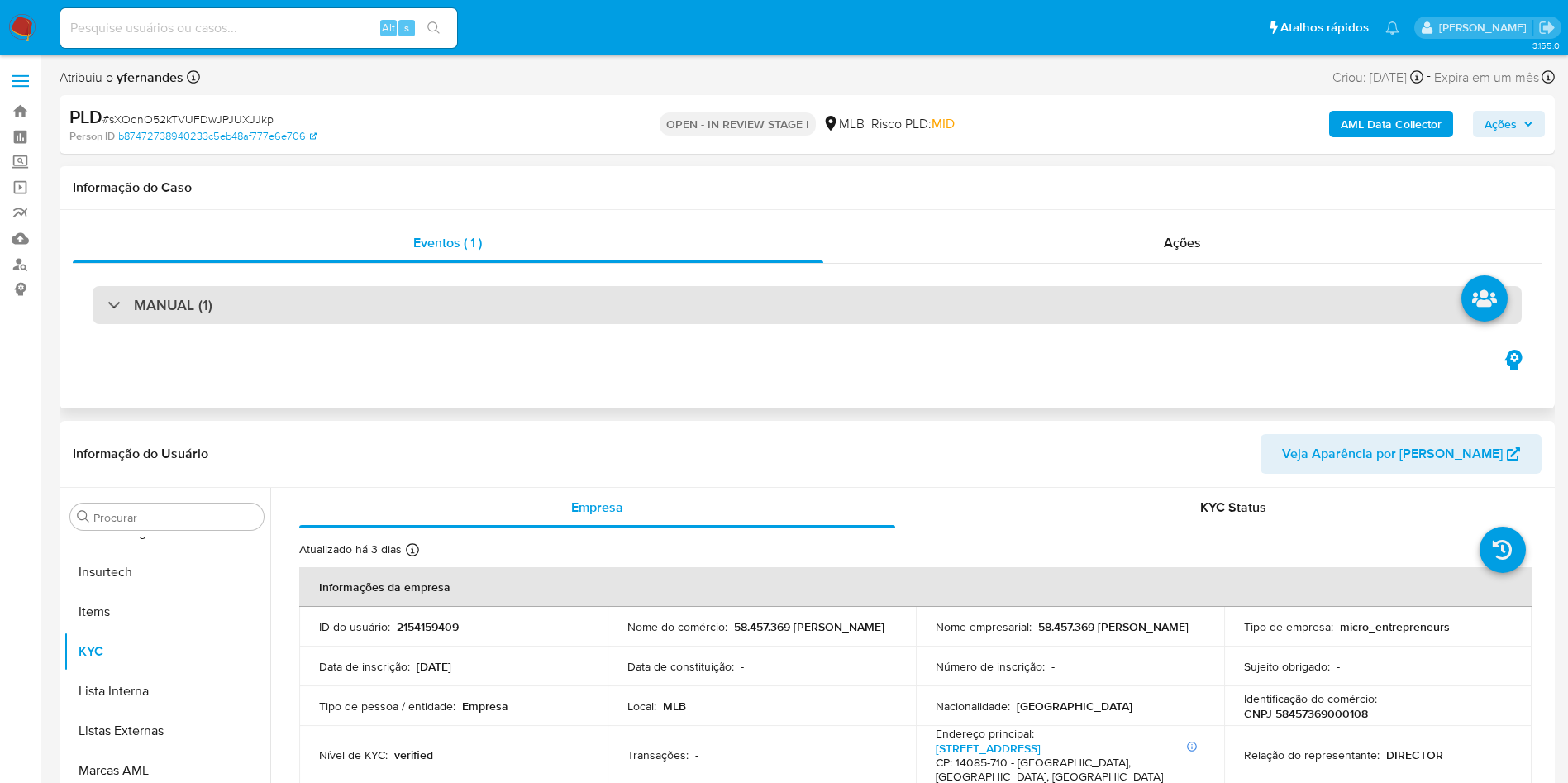
click at [716, 280] on div "MANUAL (1)" at bounding box center [807, 304] width 1469 height 82
click at [724, 309] on div "MANUAL (1)" at bounding box center [807, 304] width 1429 height 38
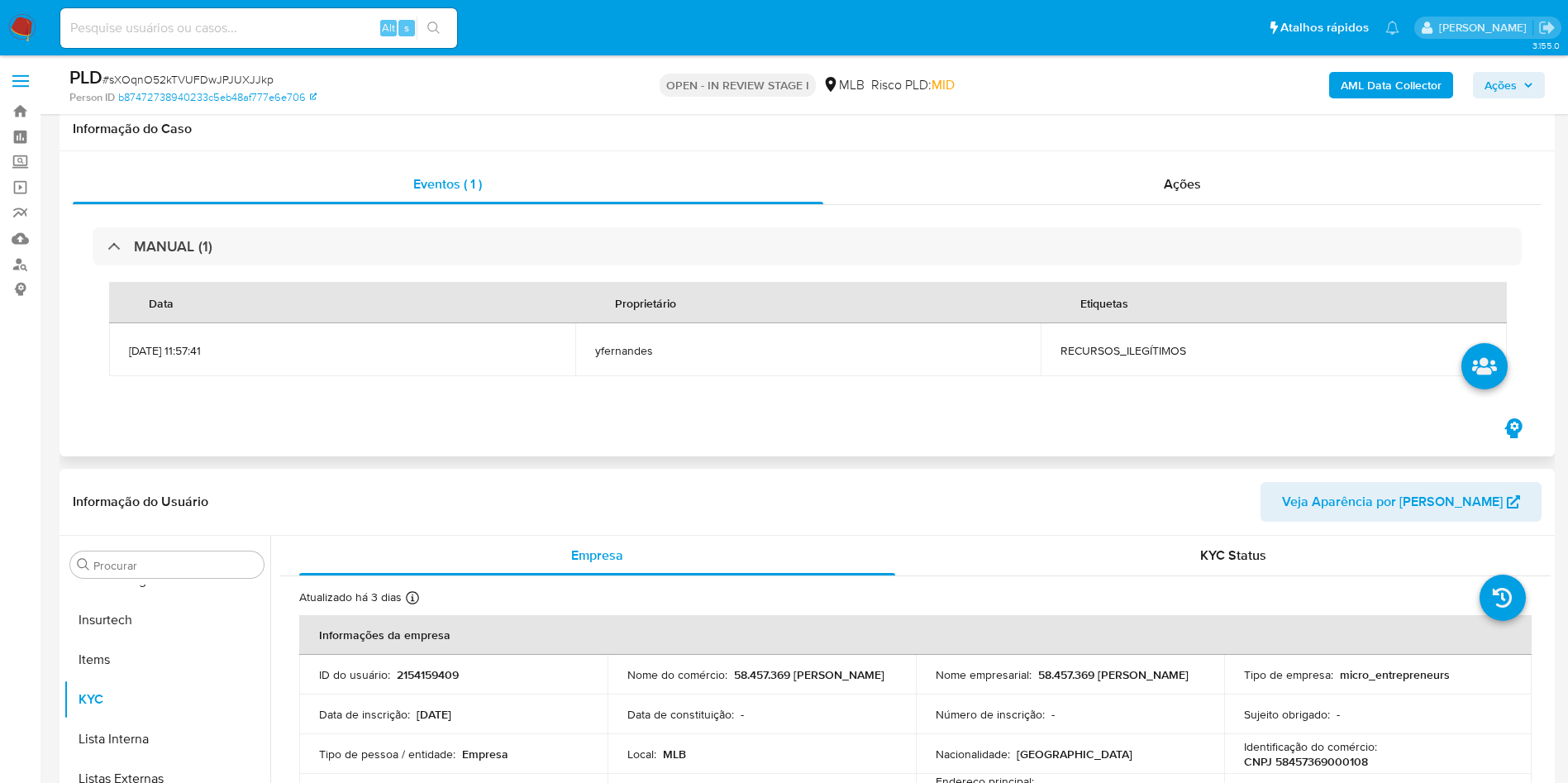
scroll to position [124, 0]
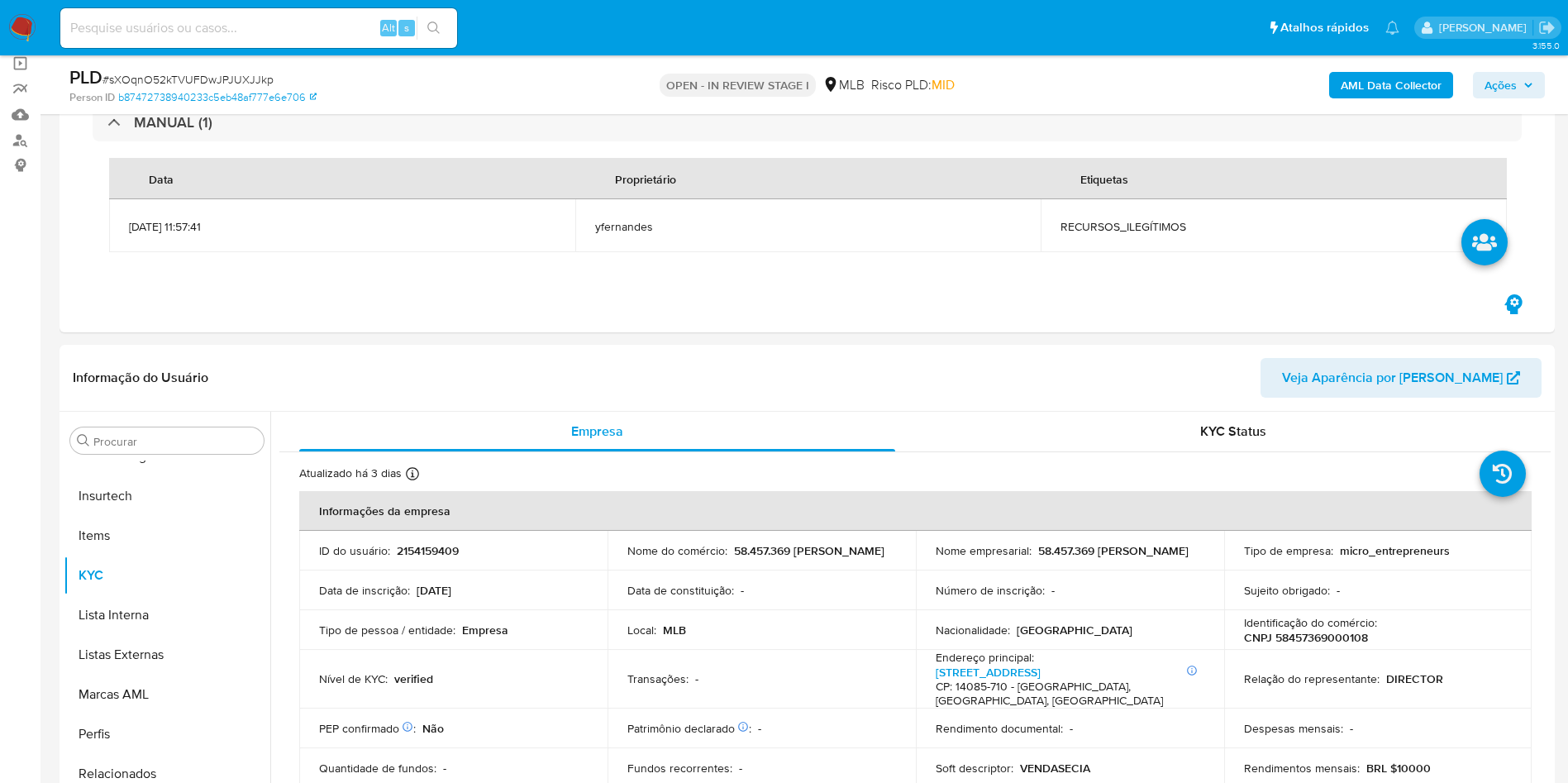
click at [197, 85] on span "# sXOqnO52kTVUFDwJPJUXJJkp" at bounding box center [188, 80] width 171 height 17
click at [197, 82] on span "# sXOqnO52kTVUFDwJPJUXJJkp" at bounding box center [188, 80] width 171 height 17
copy span "sXOqnO52kTVUFDwJPJUXJJkp"
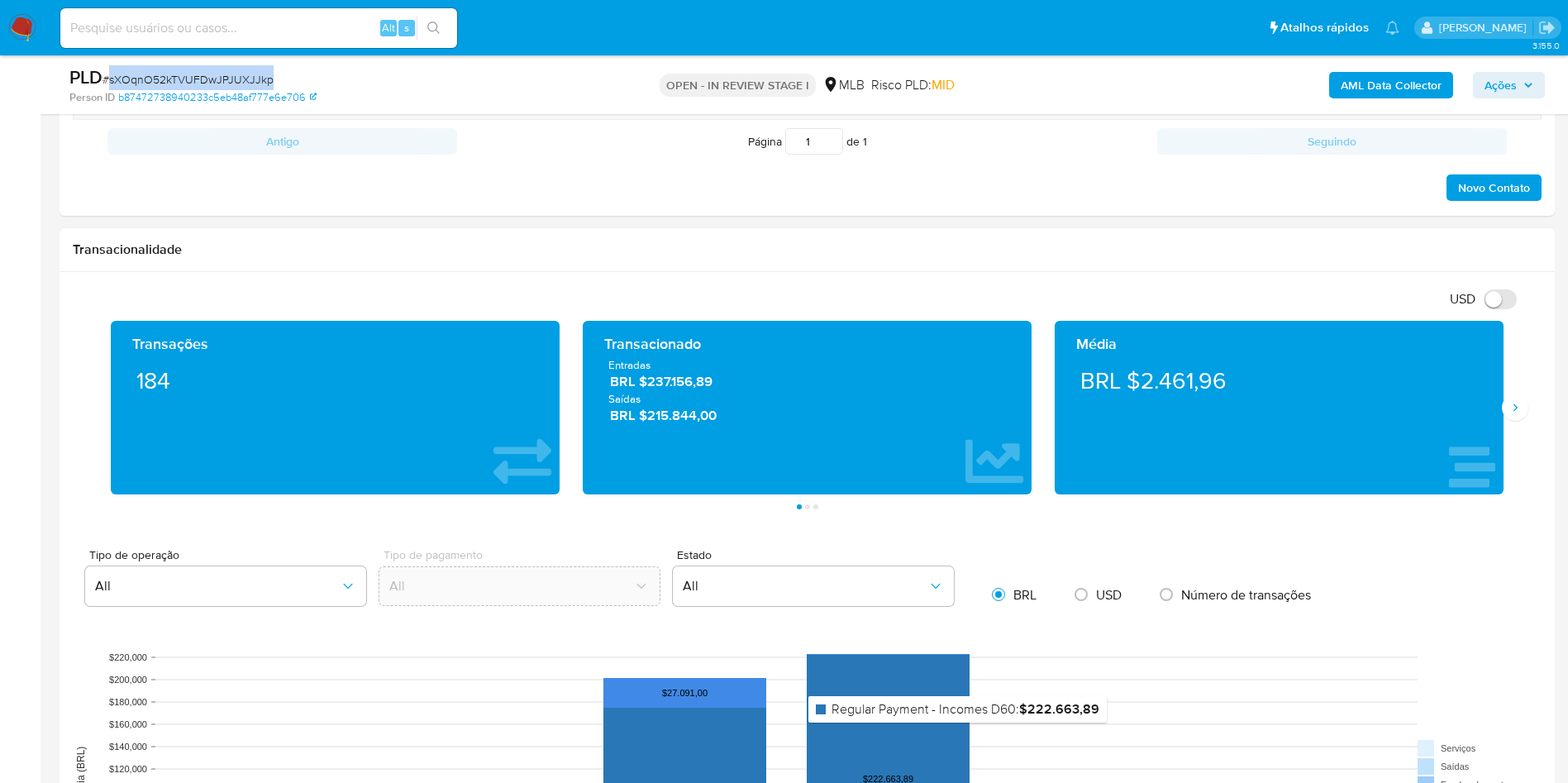
scroll to position [1116, 0]
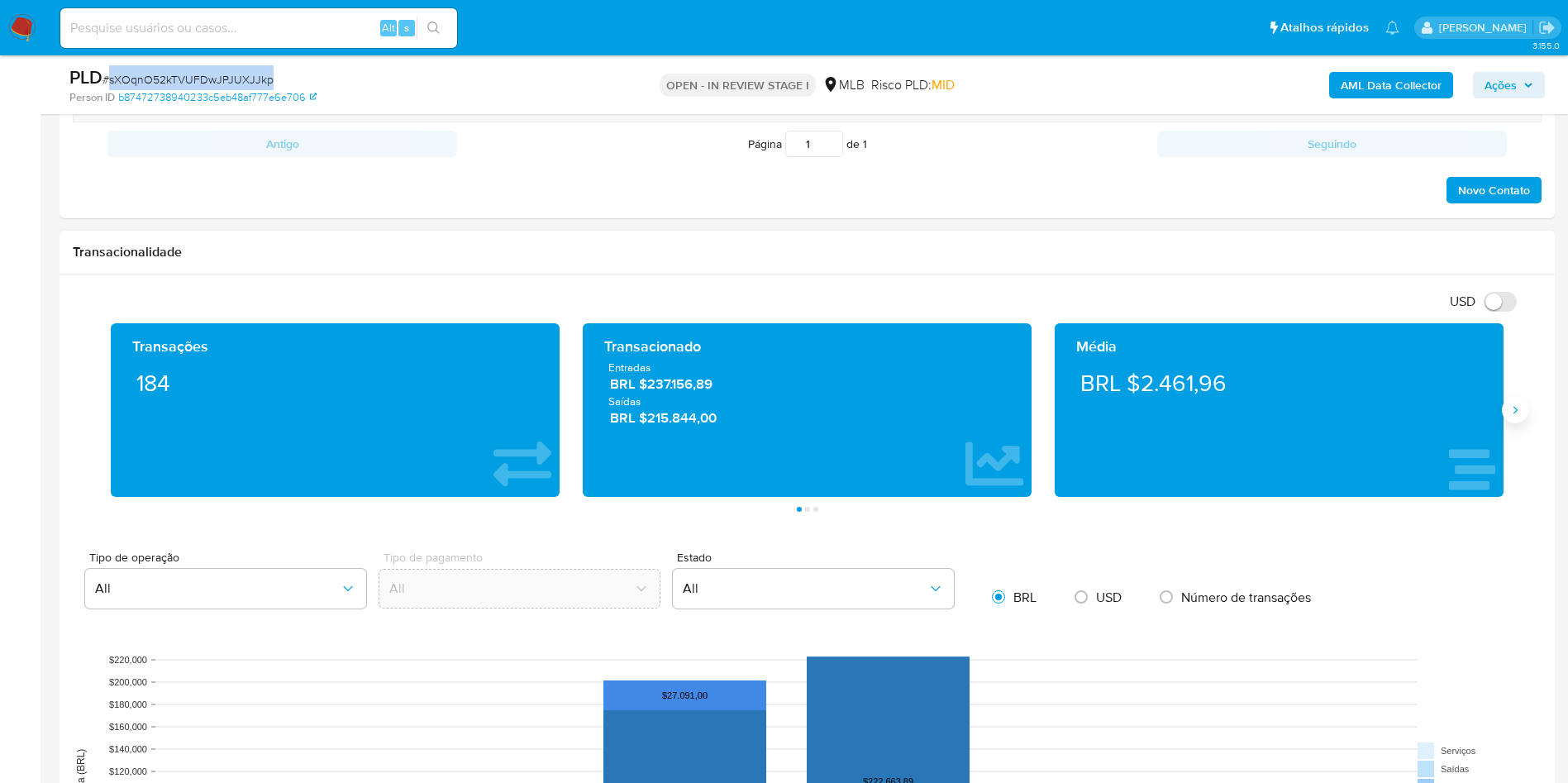
click at [1045, 404] on icon "Siguiente" at bounding box center [1515, 410] width 13 height 13
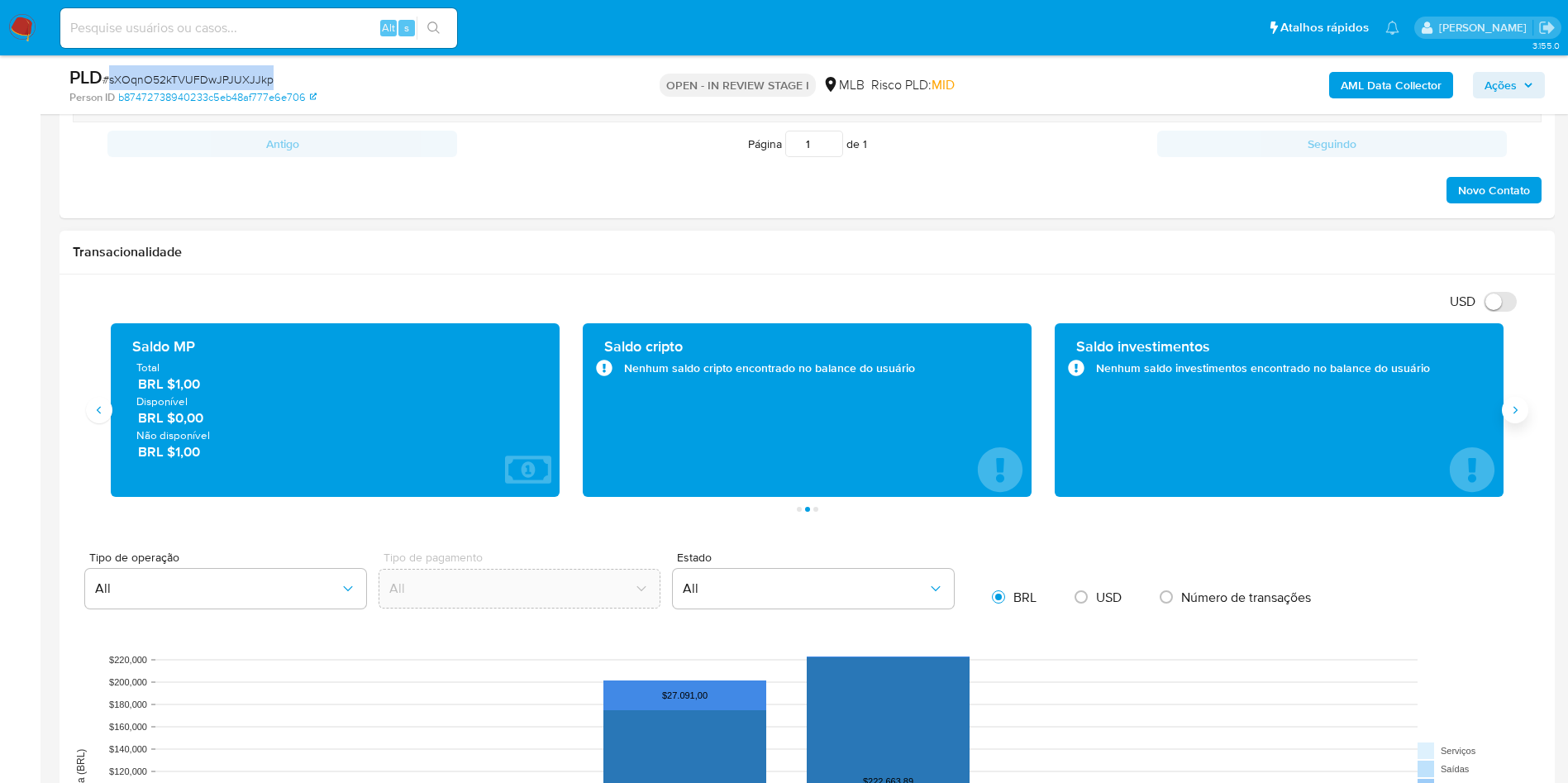
click at [1045, 404] on icon "Siguiente" at bounding box center [1515, 410] width 13 height 13
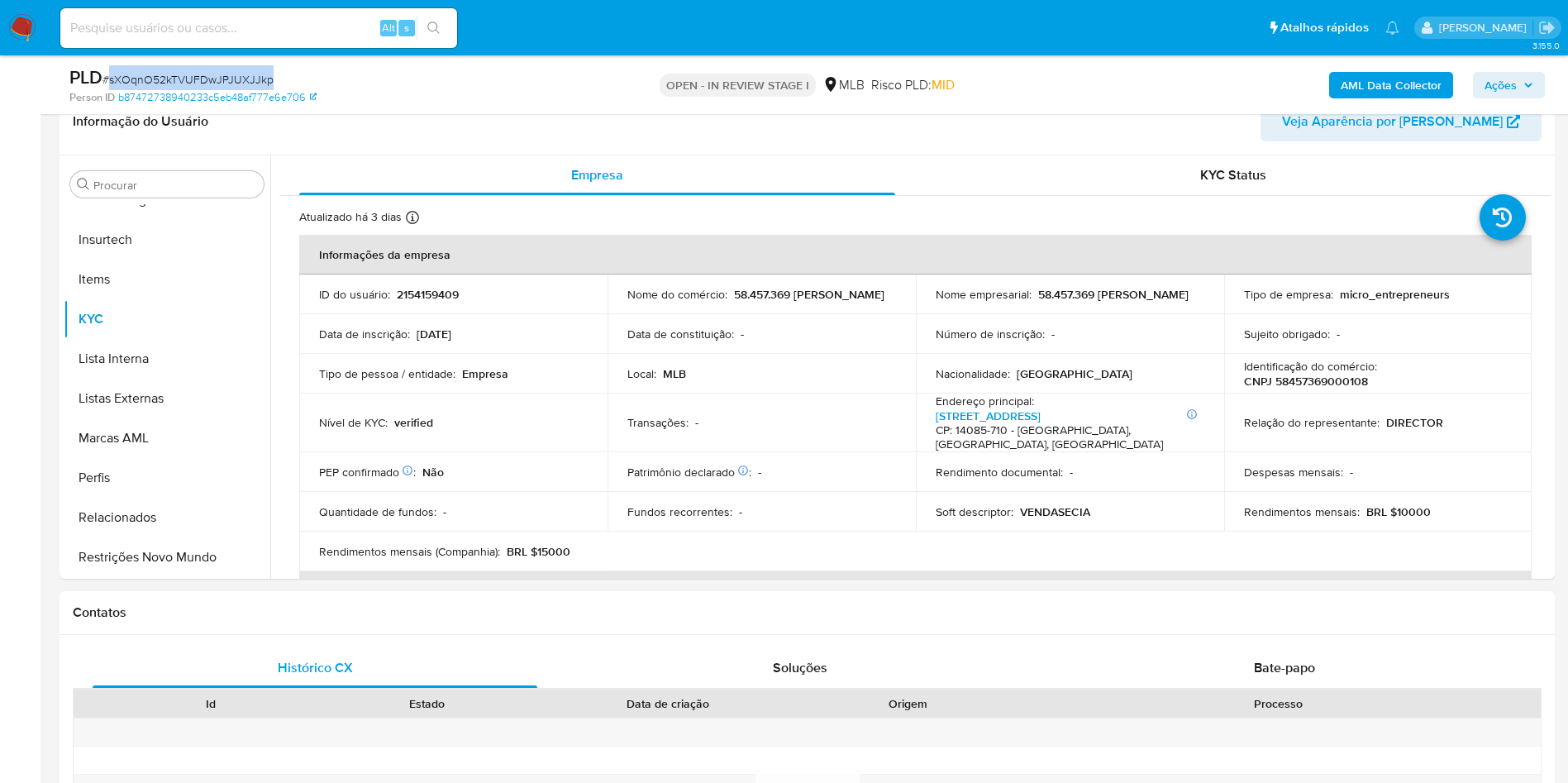
scroll to position [372, 0]
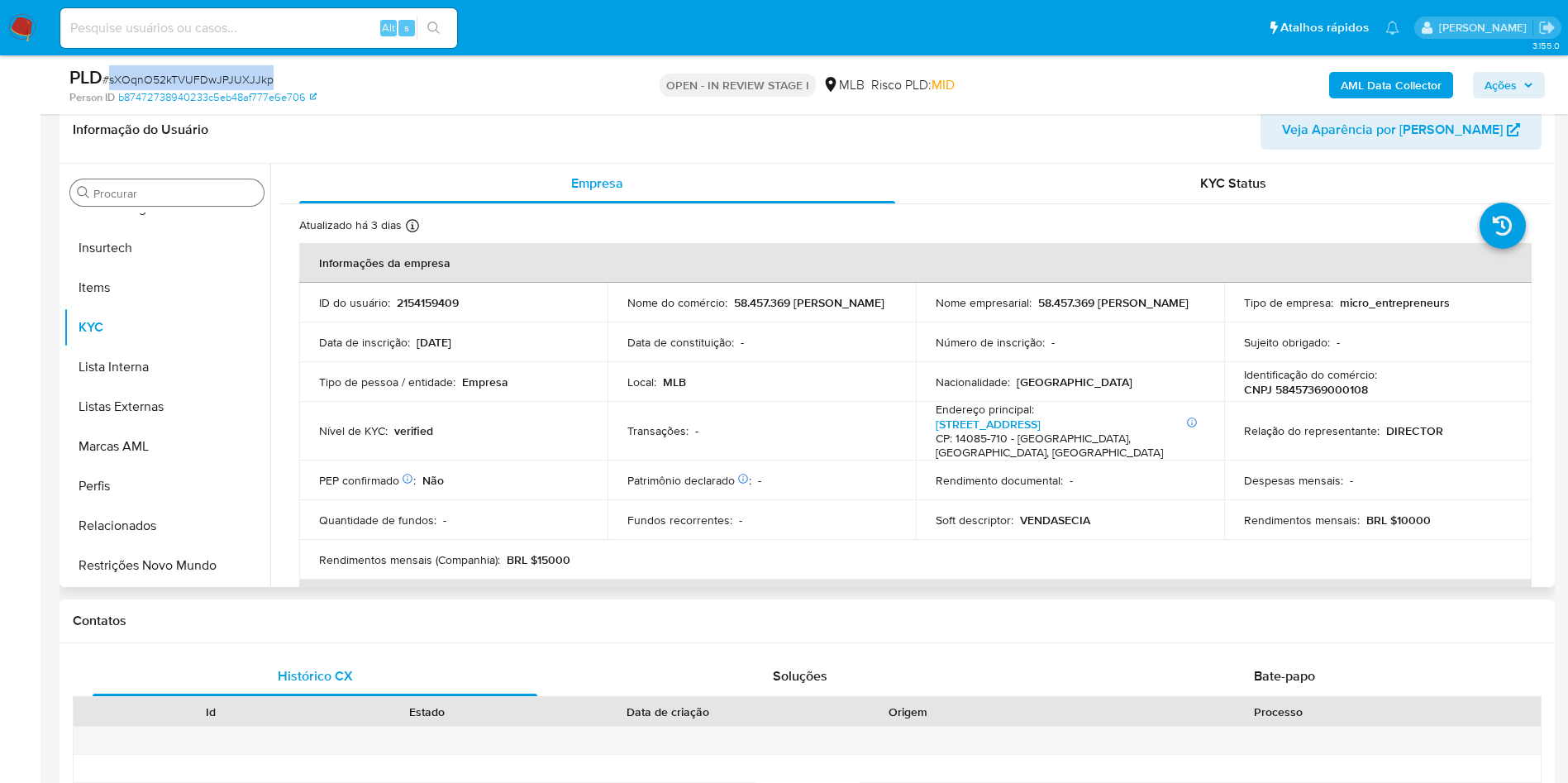
click at [210, 189] on input "Procurar" at bounding box center [175, 193] width 164 height 15
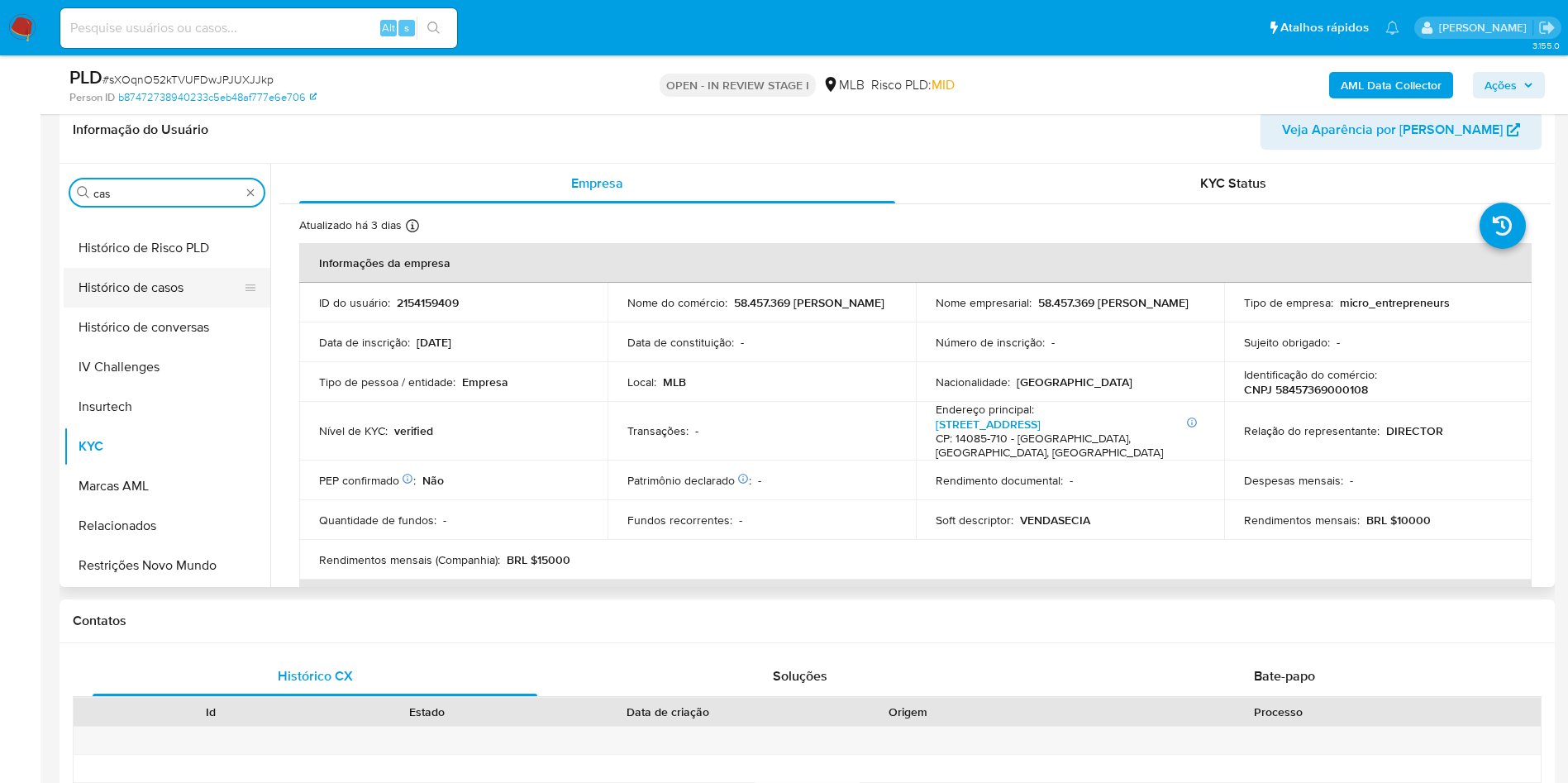
scroll to position [0, 0]
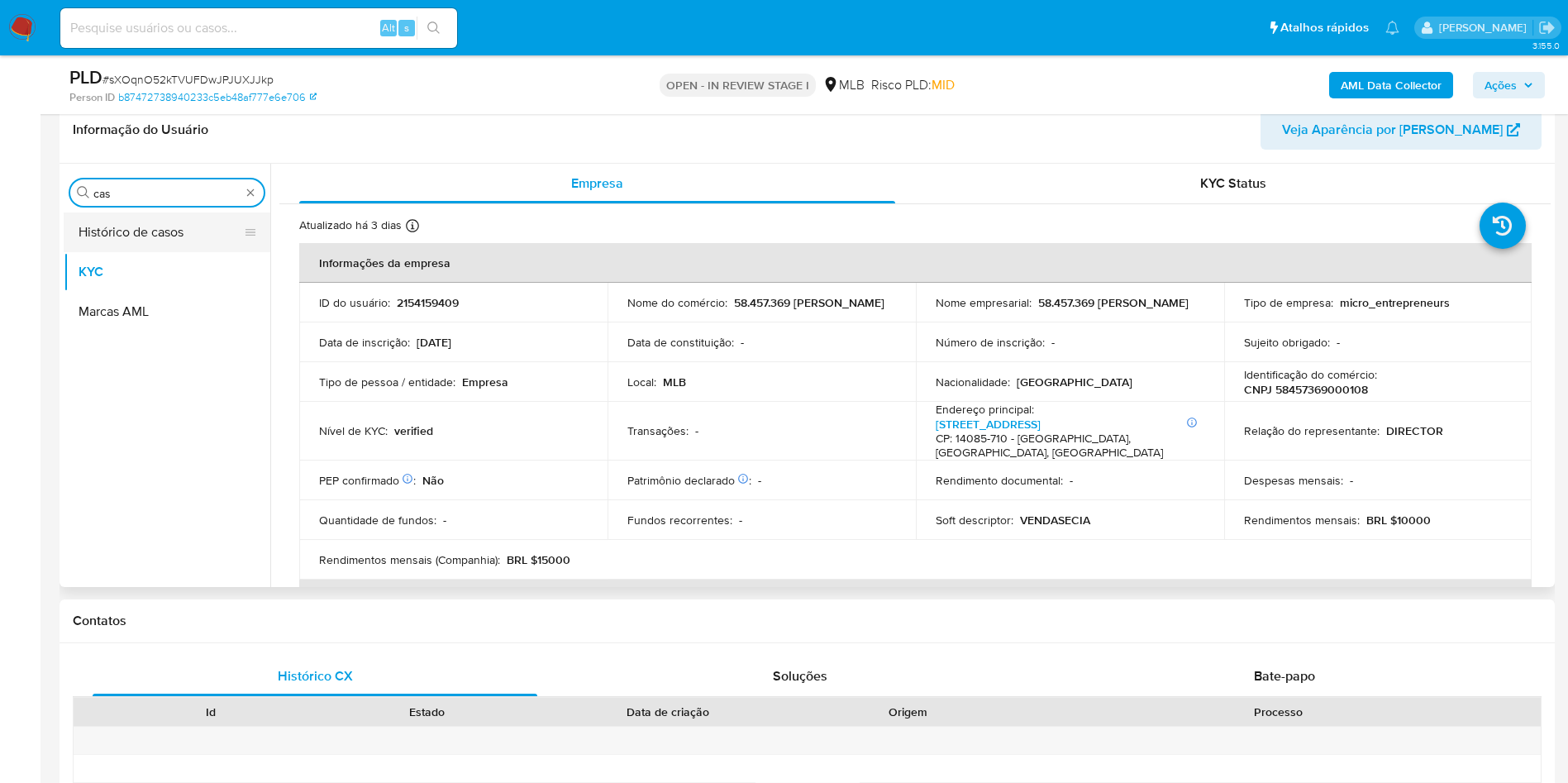
click at [171, 229] on button "Histórico de casos" at bounding box center [160, 232] width 193 height 40
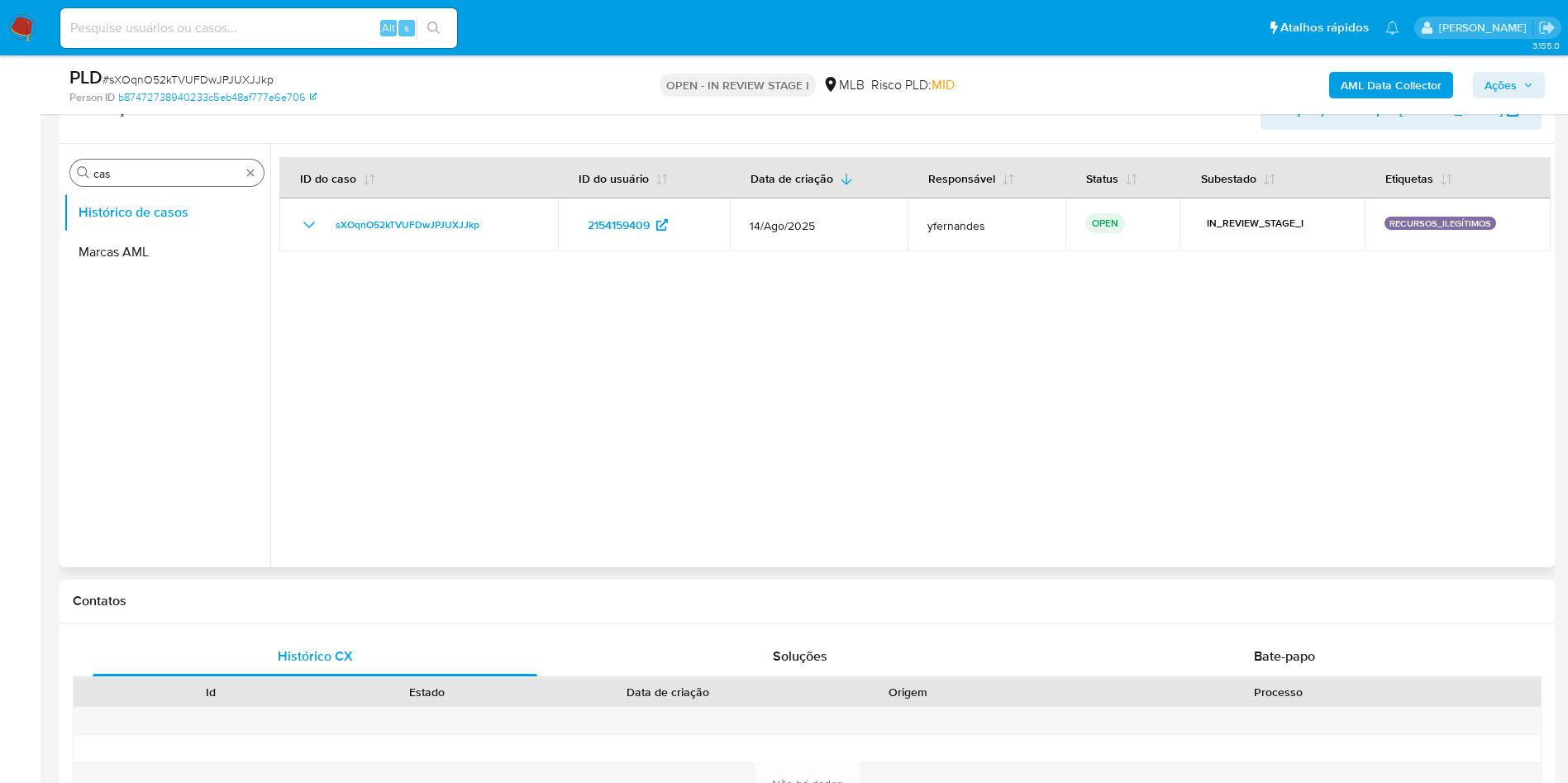
click at [125, 171] on input "cas" at bounding box center [167, 174] width 147 height 15
click at [125, 172] on input "cas" at bounding box center [167, 174] width 147 height 15
type input "ger"
click at [111, 210] on button "Geral" at bounding box center [160, 212] width 193 height 40
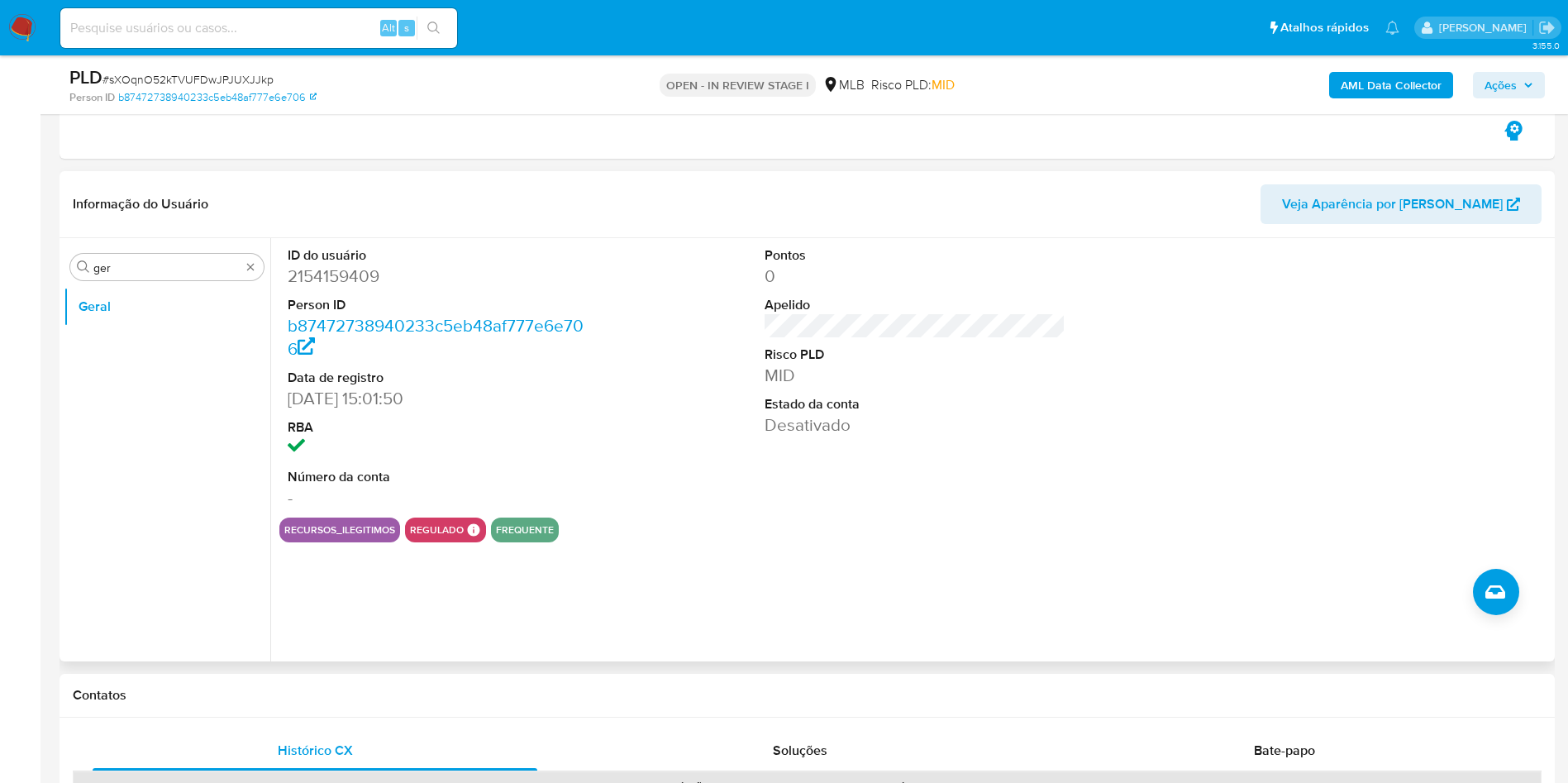
scroll to position [248, 0]
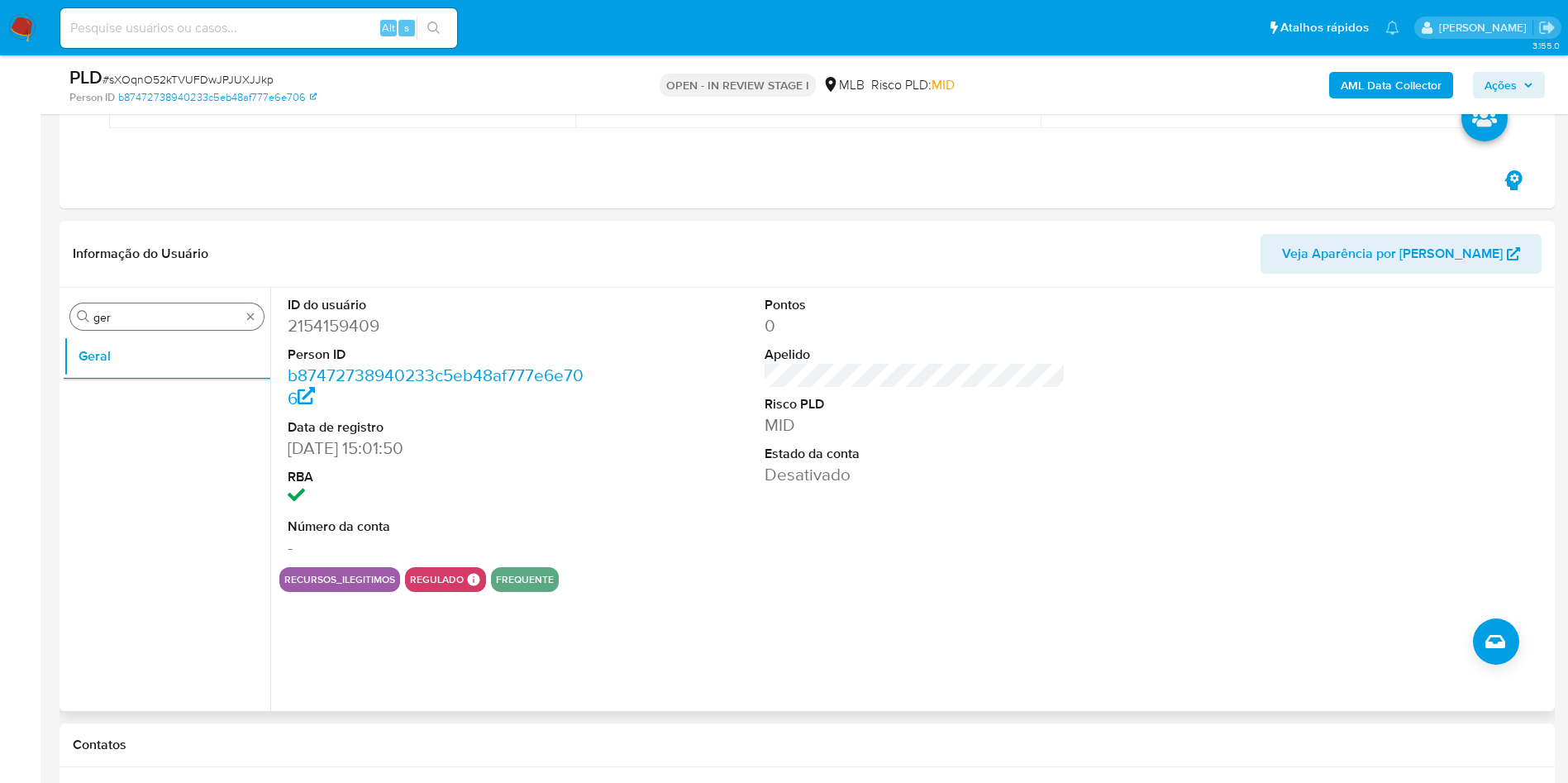
click at [194, 314] on input "ger" at bounding box center [167, 317] width 147 height 15
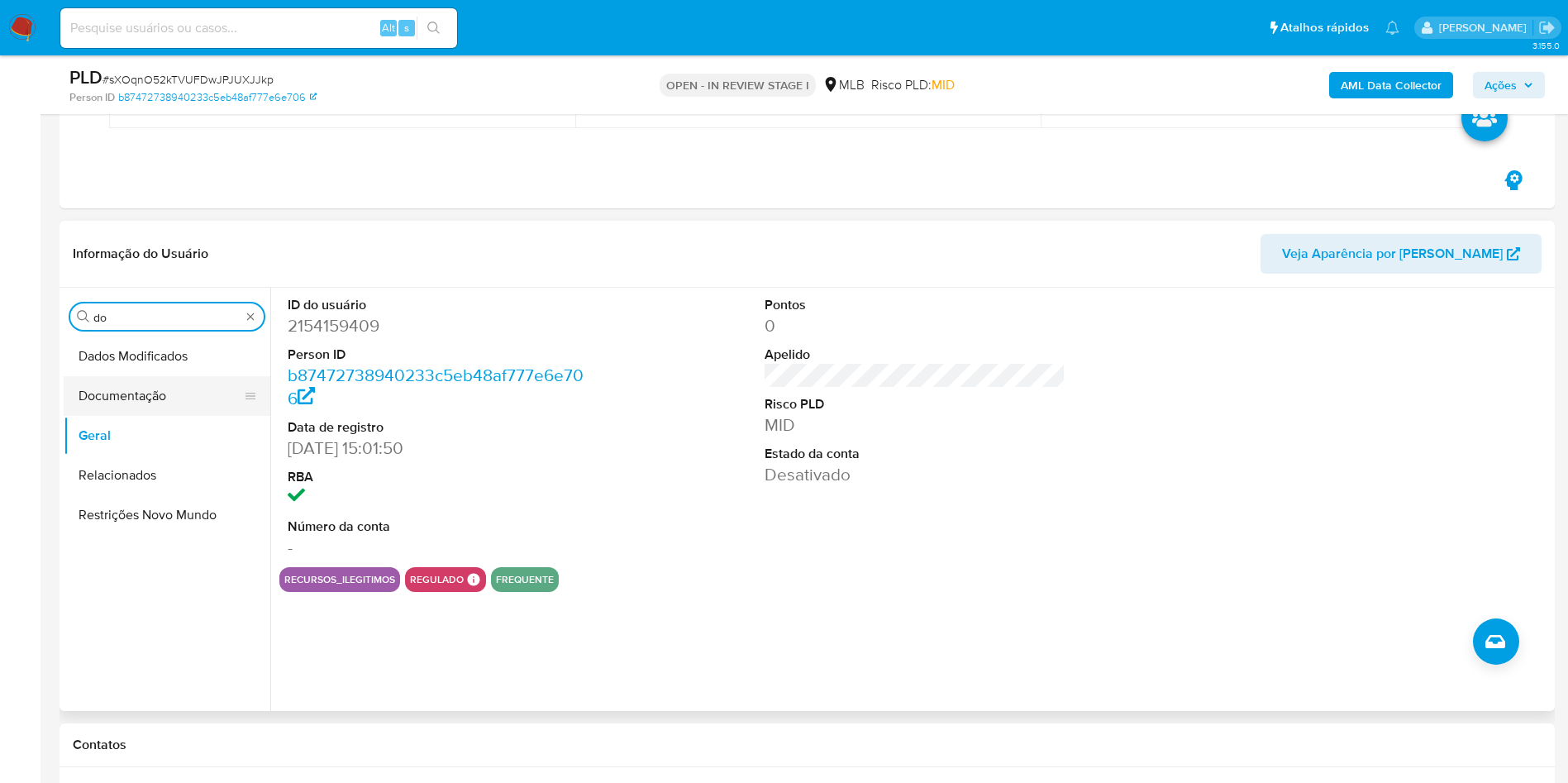
type input "do"
click at [143, 399] on button "Documentação" at bounding box center [160, 395] width 193 height 40
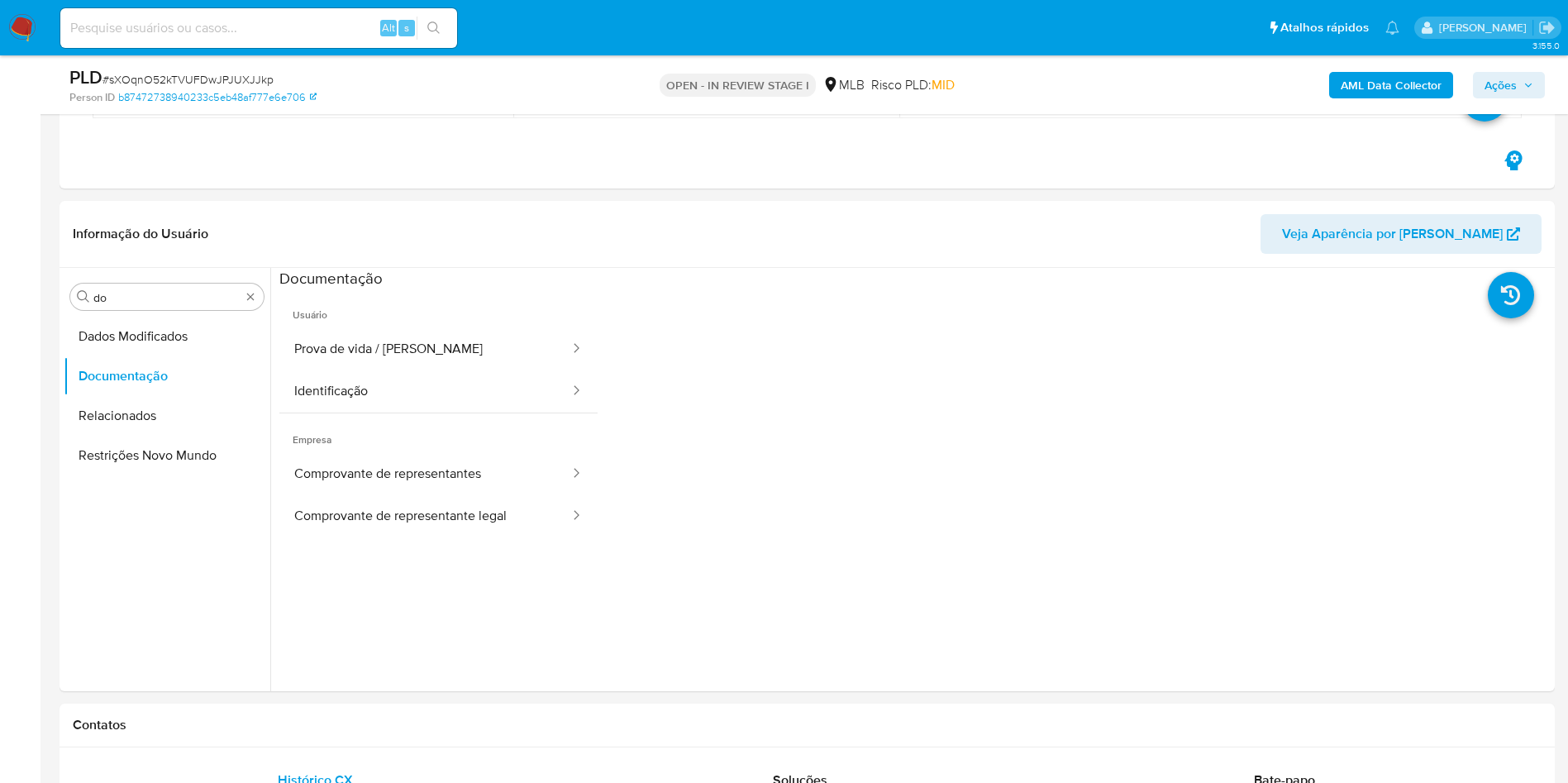
click at [357, 354] on button "Prova de vida / Selfie" at bounding box center [425, 350] width 292 height 43
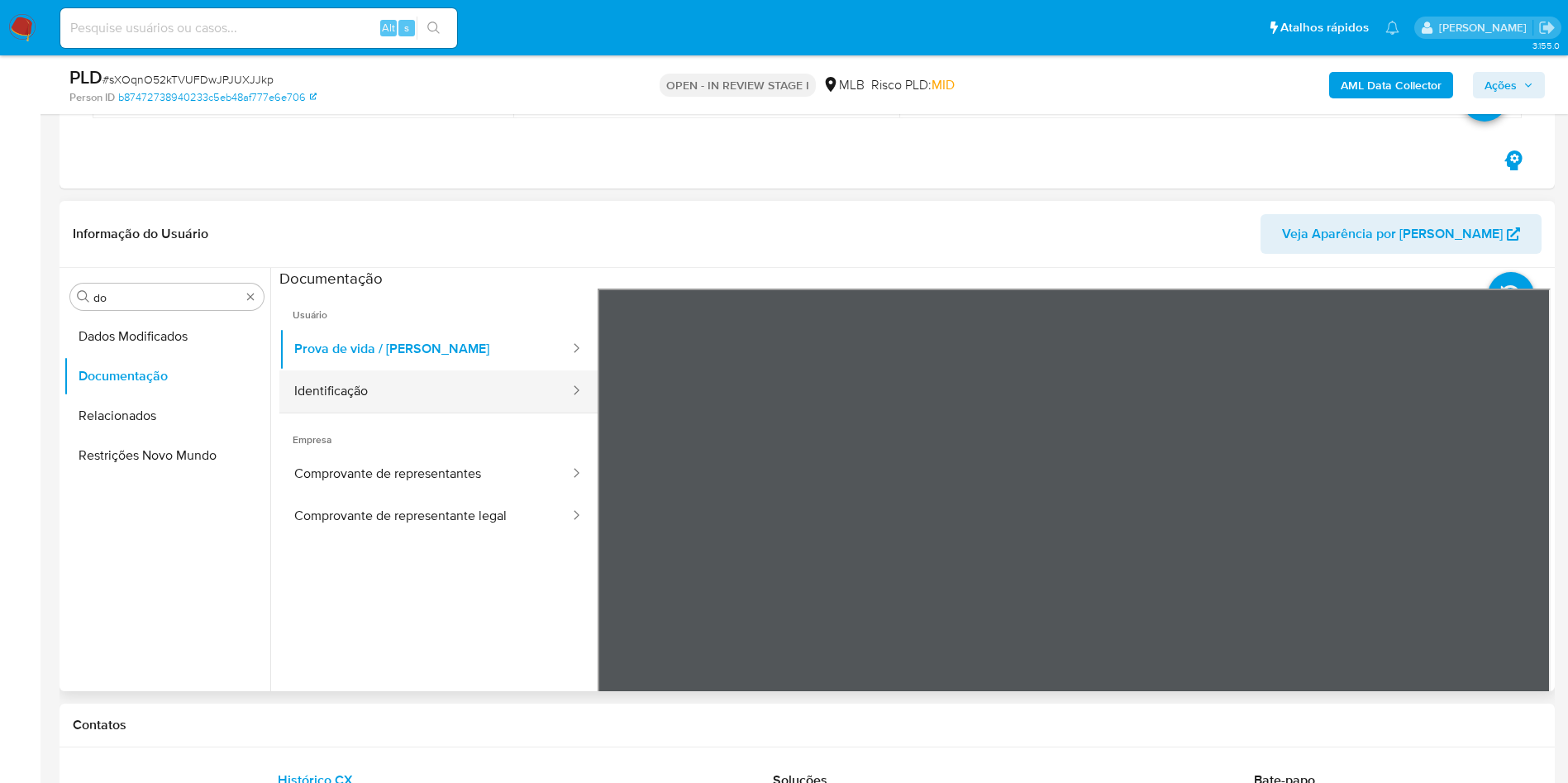
click at [522, 380] on button "Identificação" at bounding box center [425, 392] width 292 height 43
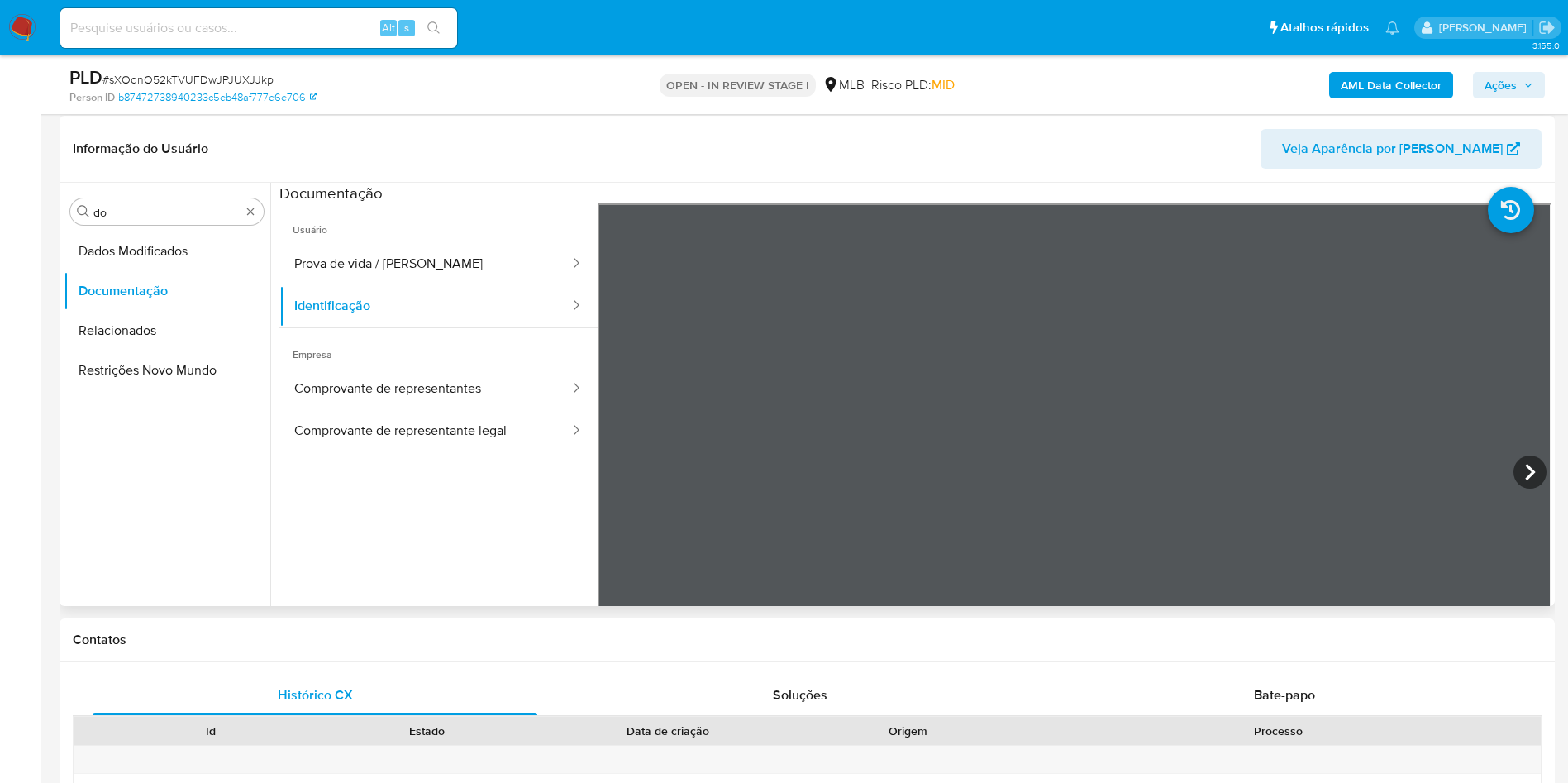
scroll to position [372, 0]
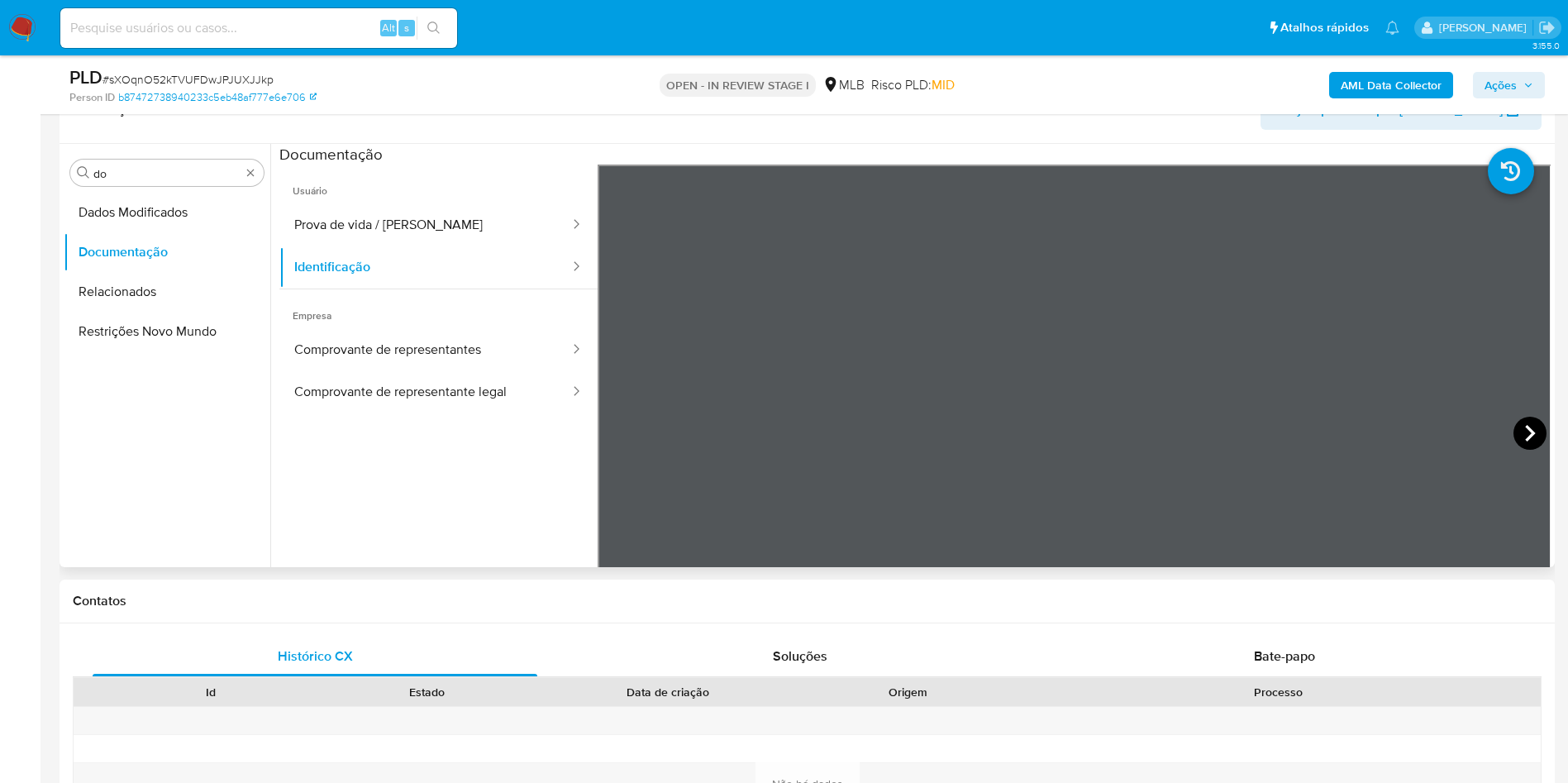
click at [1045, 426] on icon at bounding box center [1530, 433] width 33 height 33
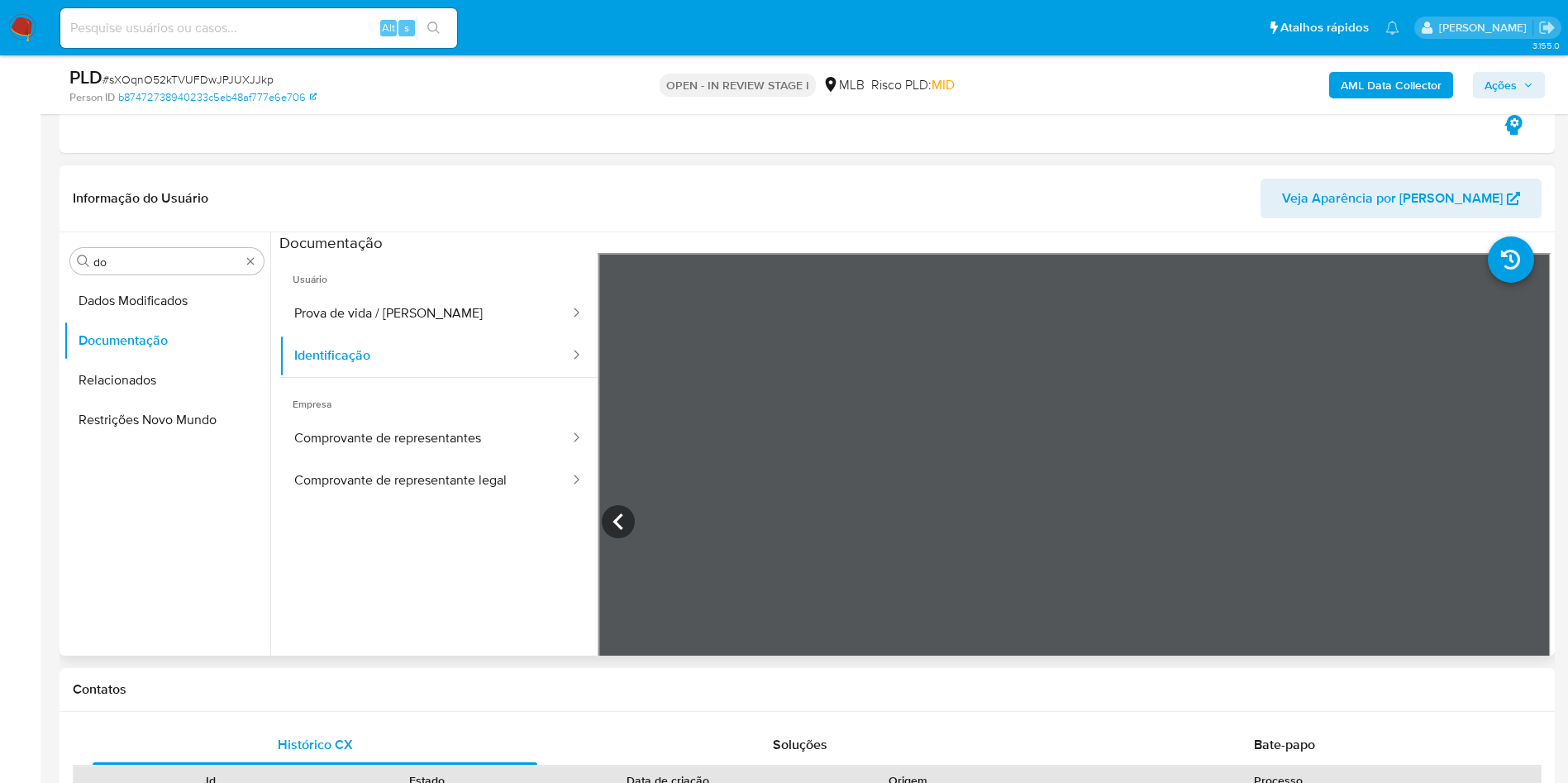
scroll to position [248, 0]
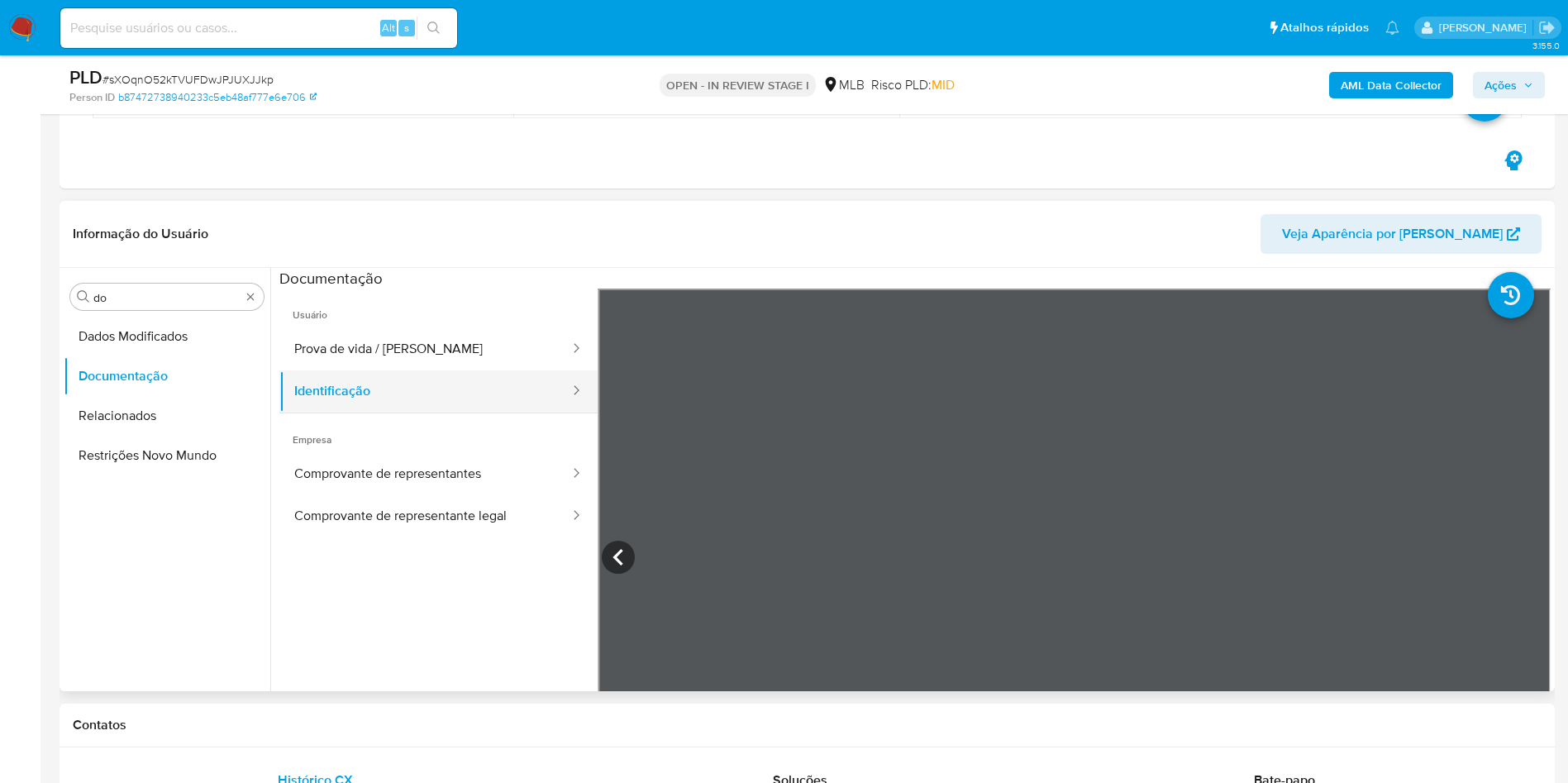
click at [307, 375] on button "Identificação" at bounding box center [425, 392] width 292 height 43
click at [341, 349] on button "Prova de vida / Selfie" at bounding box center [425, 350] width 292 height 43
click at [143, 287] on div "Procurar do" at bounding box center [167, 296] width 193 height 27
drag, startPoint x: 143, startPoint y: 287, endPoint x: 132, endPoint y: 298, distance: 15.6
click at [143, 286] on div "Procurar do" at bounding box center [167, 296] width 193 height 27
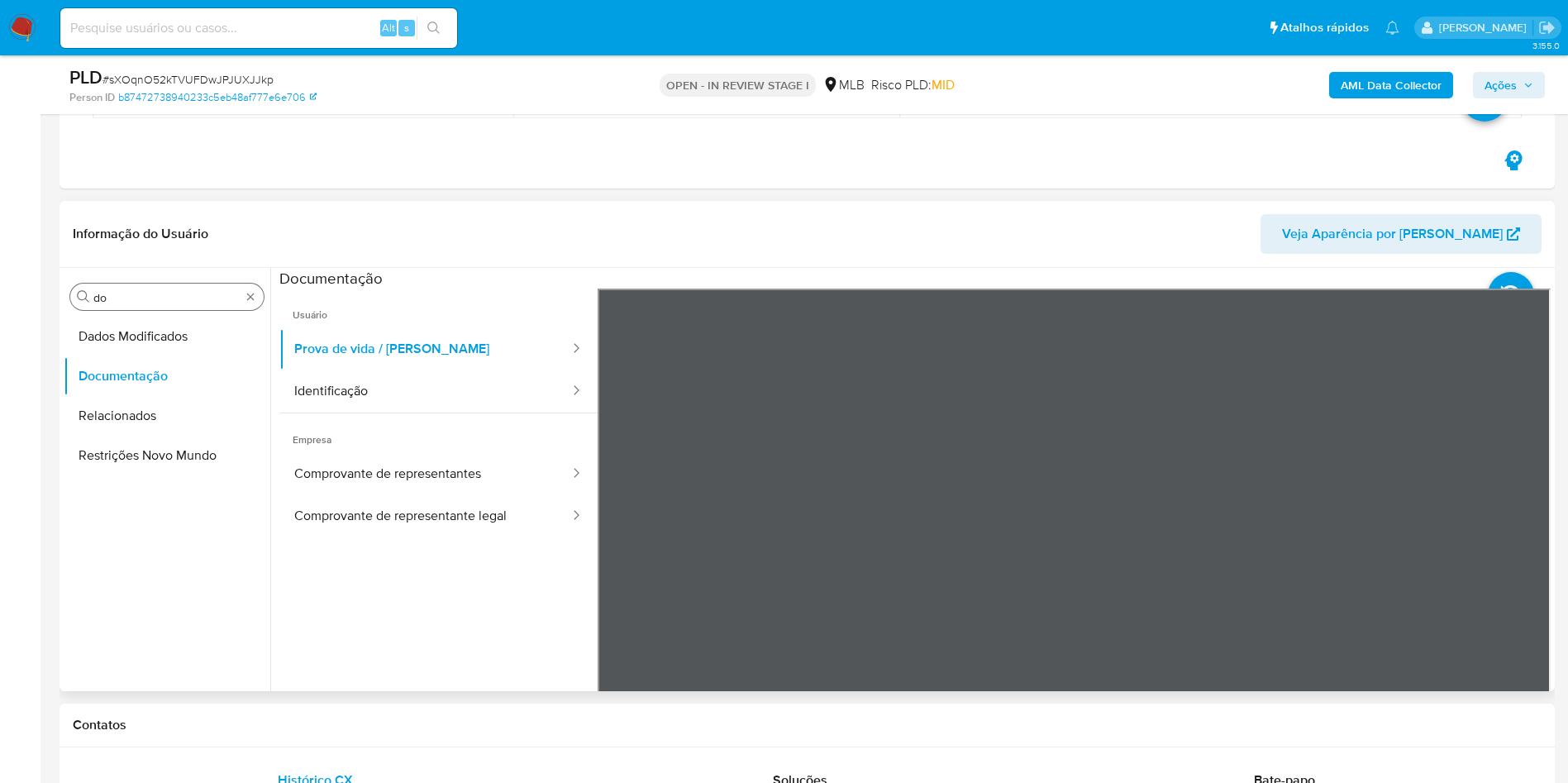
click at [131, 298] on input "do" at bounding box center [167, 297] width 147 height 15
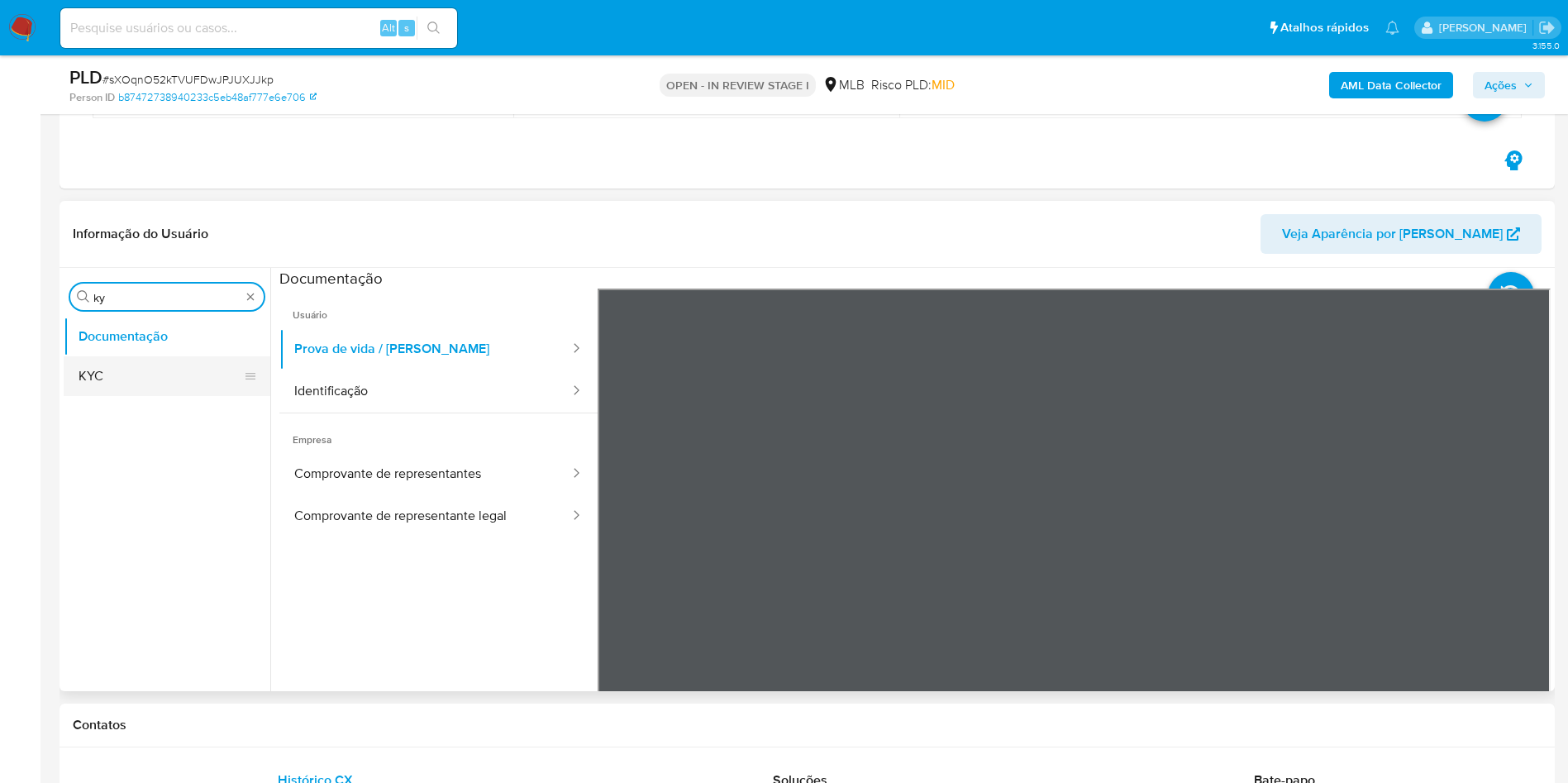
type input "ky"
click at [126, 370] on button "KYC" at bounding box center [160, 376] width 193 height 40
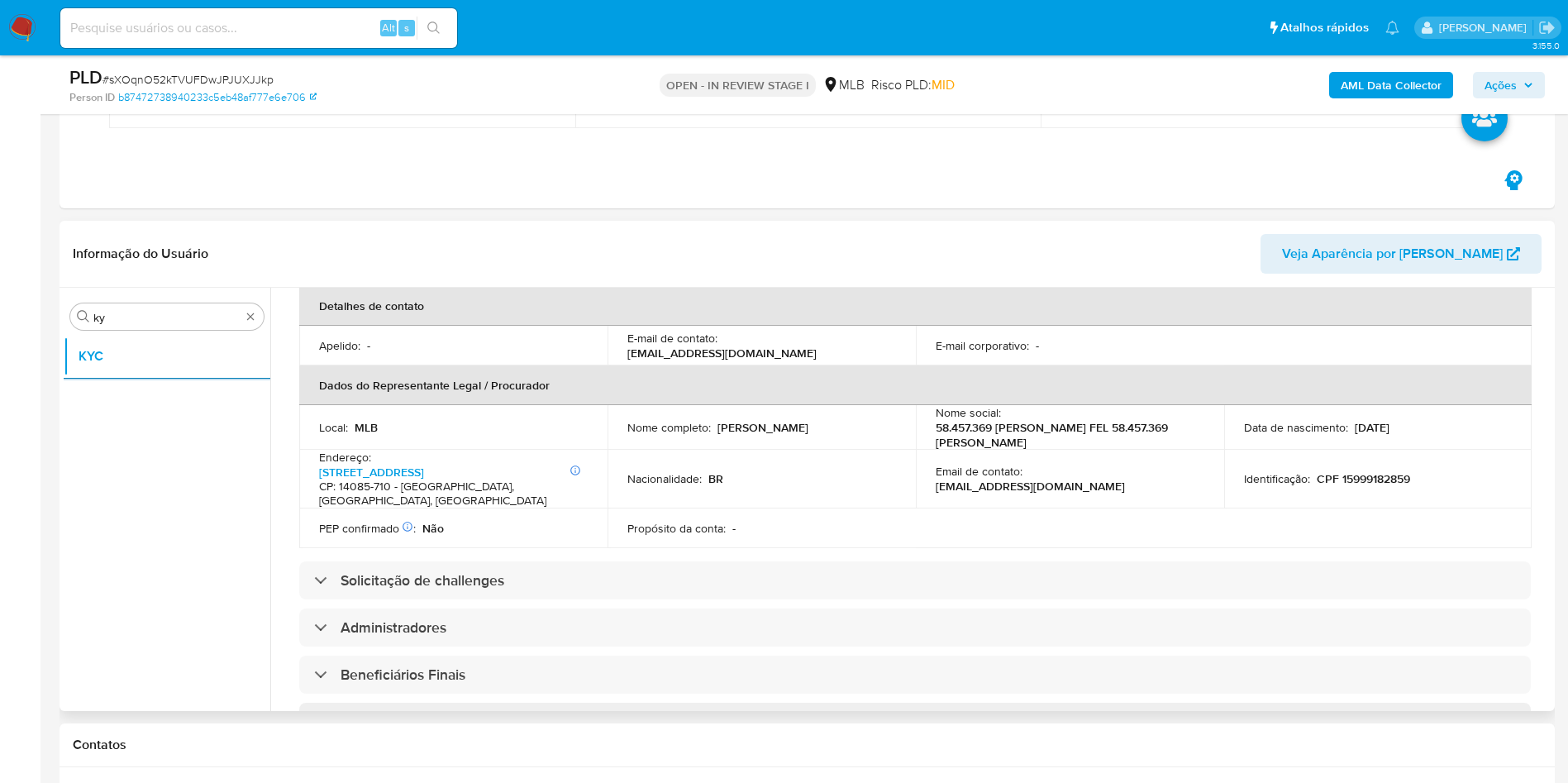
scroll to position [438, 0]
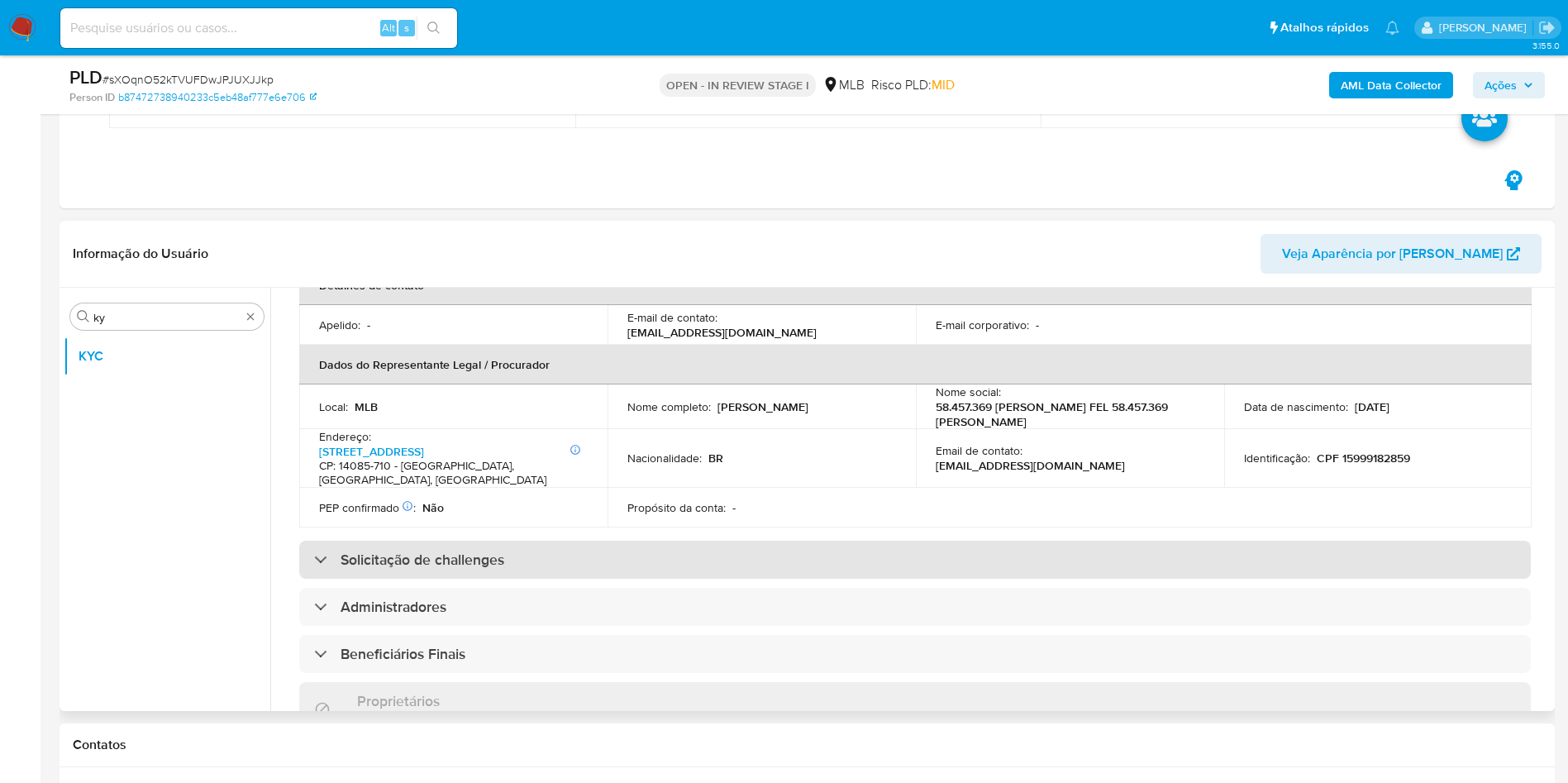
click at [696, 521] on div "Solicitação de challenges" at bounding box center [915, 559] width 1232 height 38
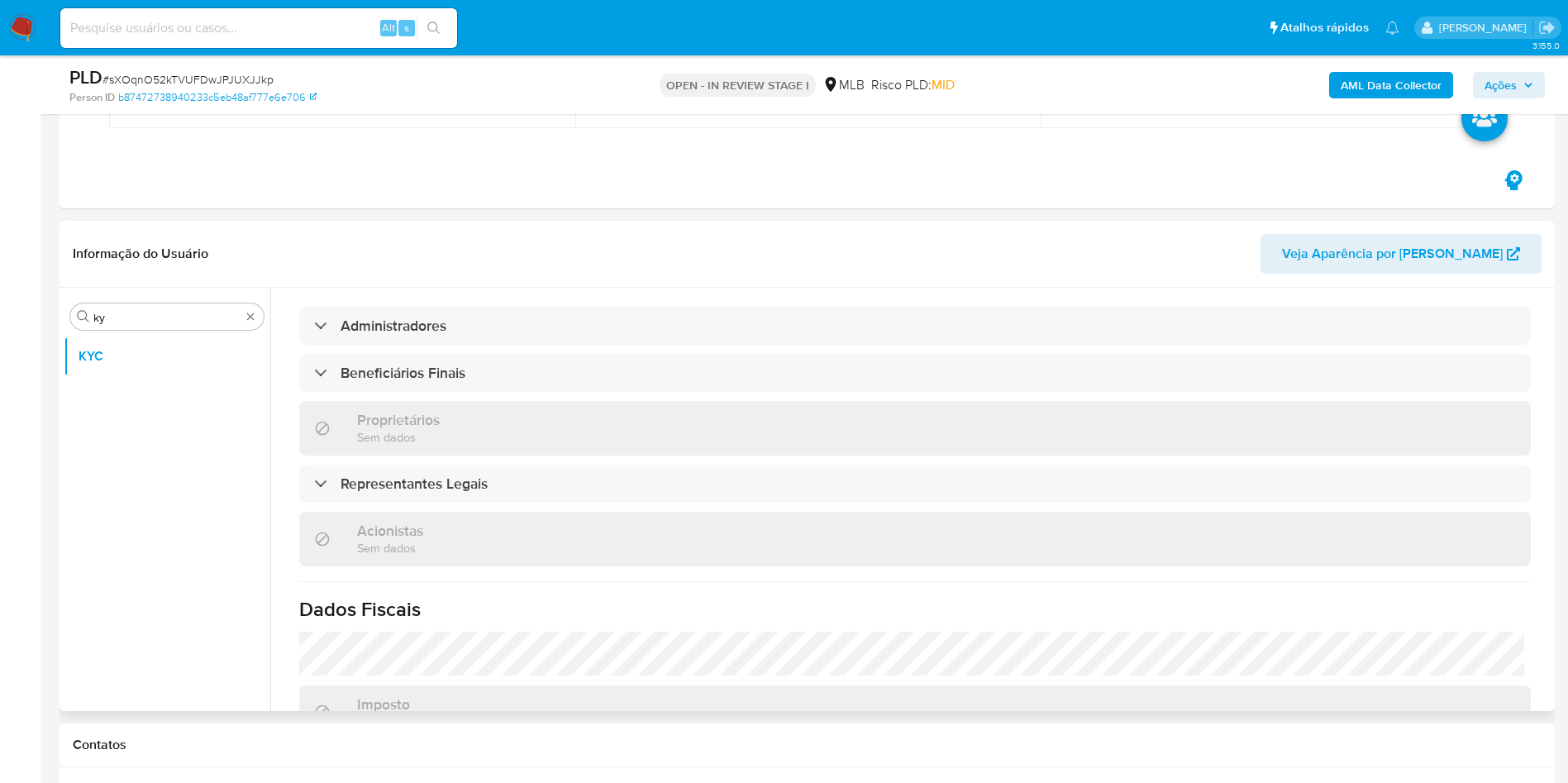
scroll to position [1001, 0]
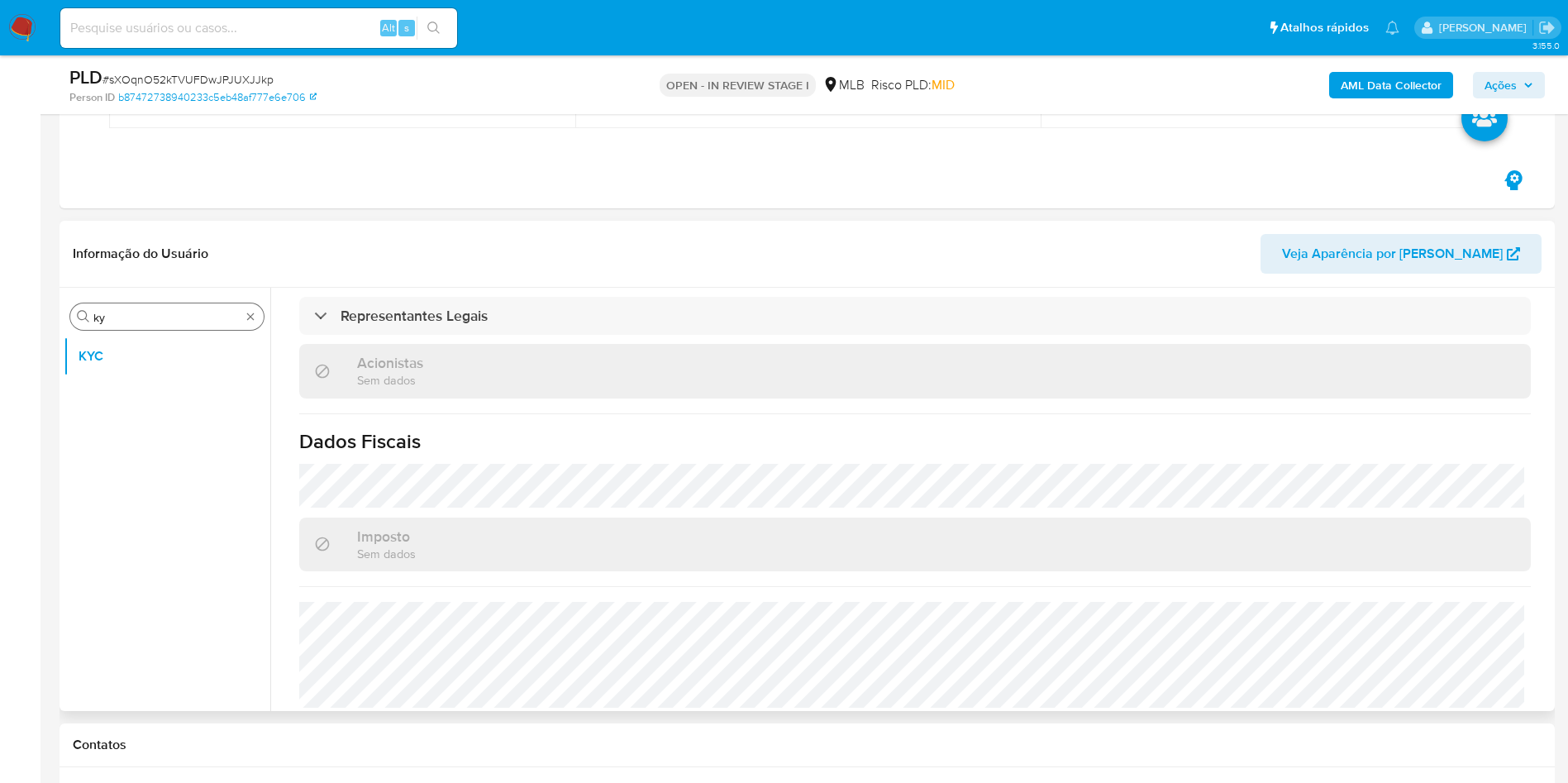
click at [179, 321] on input "ky" at bounding box center [167, 317] width 147 height 15
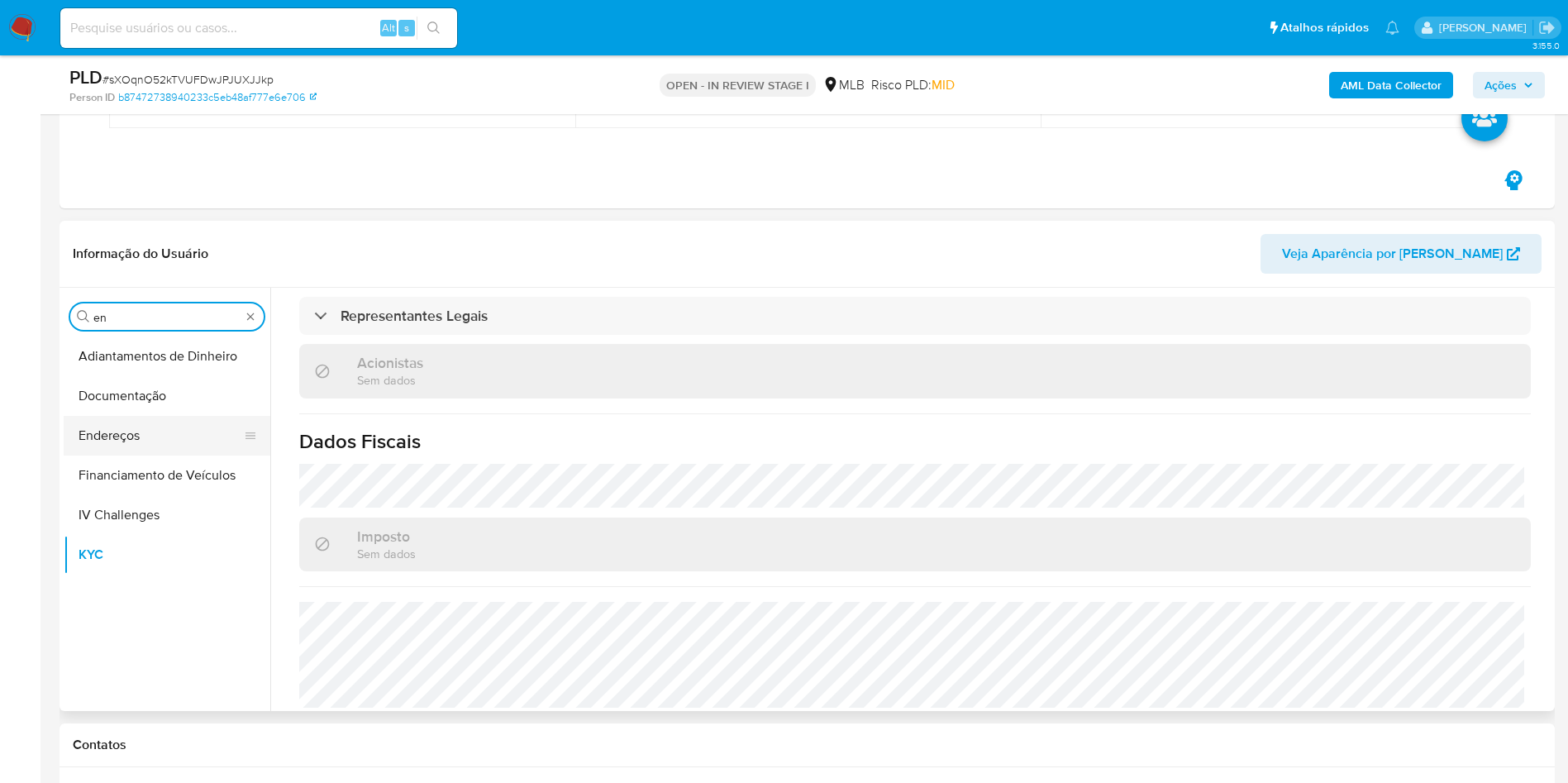
type input "en"
click at [163, 437] on button "Endereços" at bounding box center [160, 435] width 193 height 40
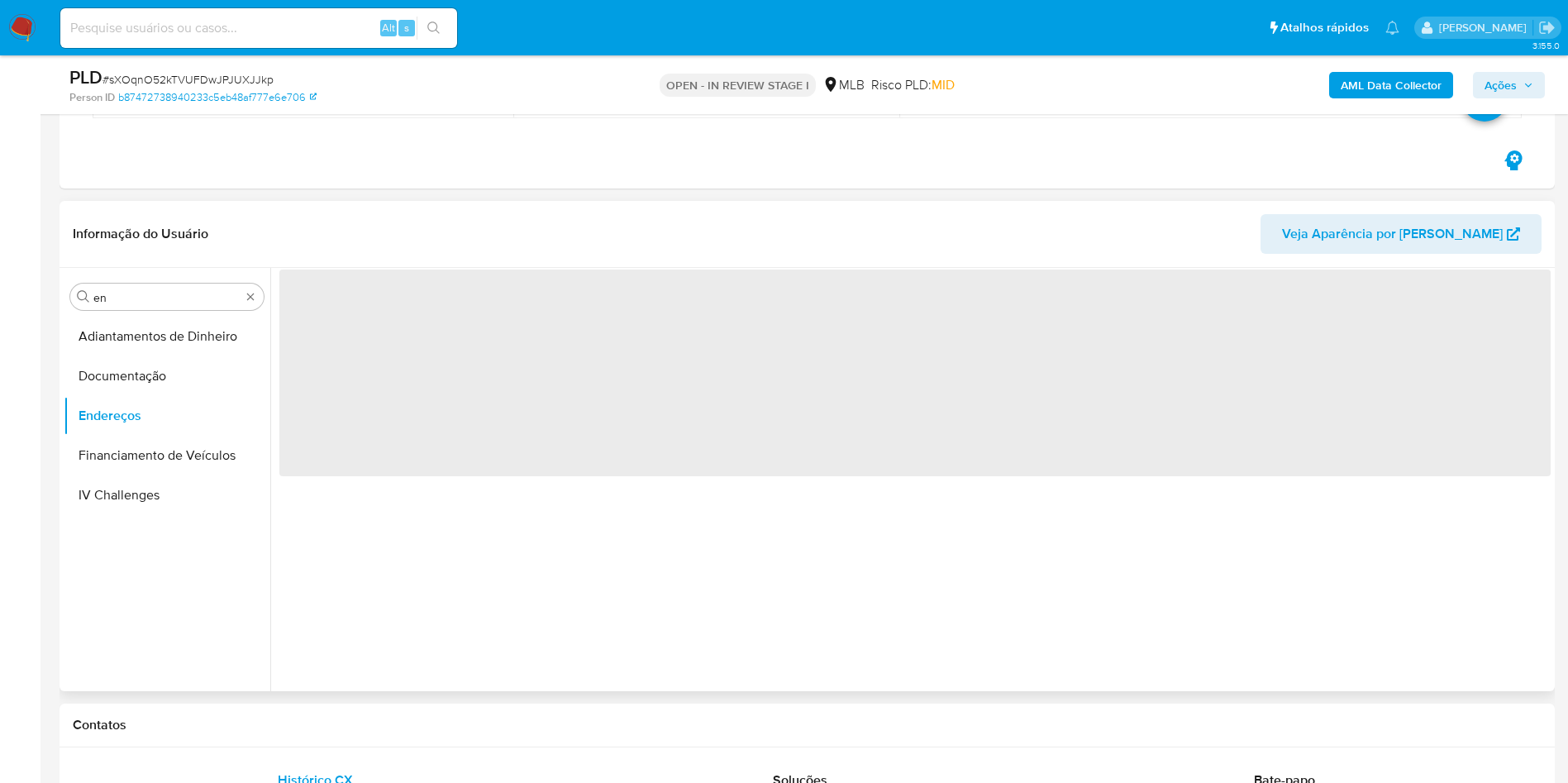
scroll to position [0, 0]
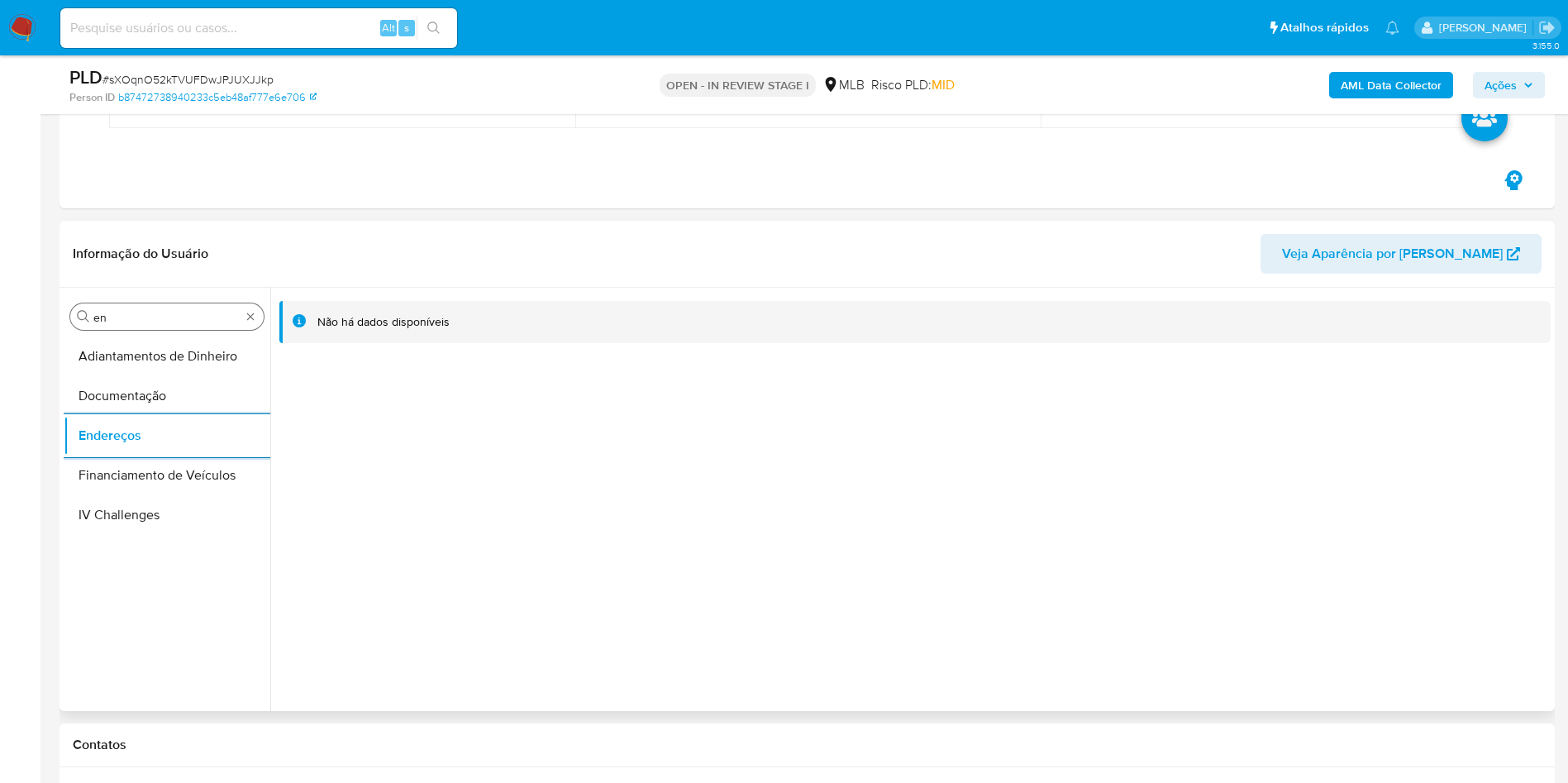
click at [160, 314] on input "en" at bounding box center [167, 317] width 147 height 15
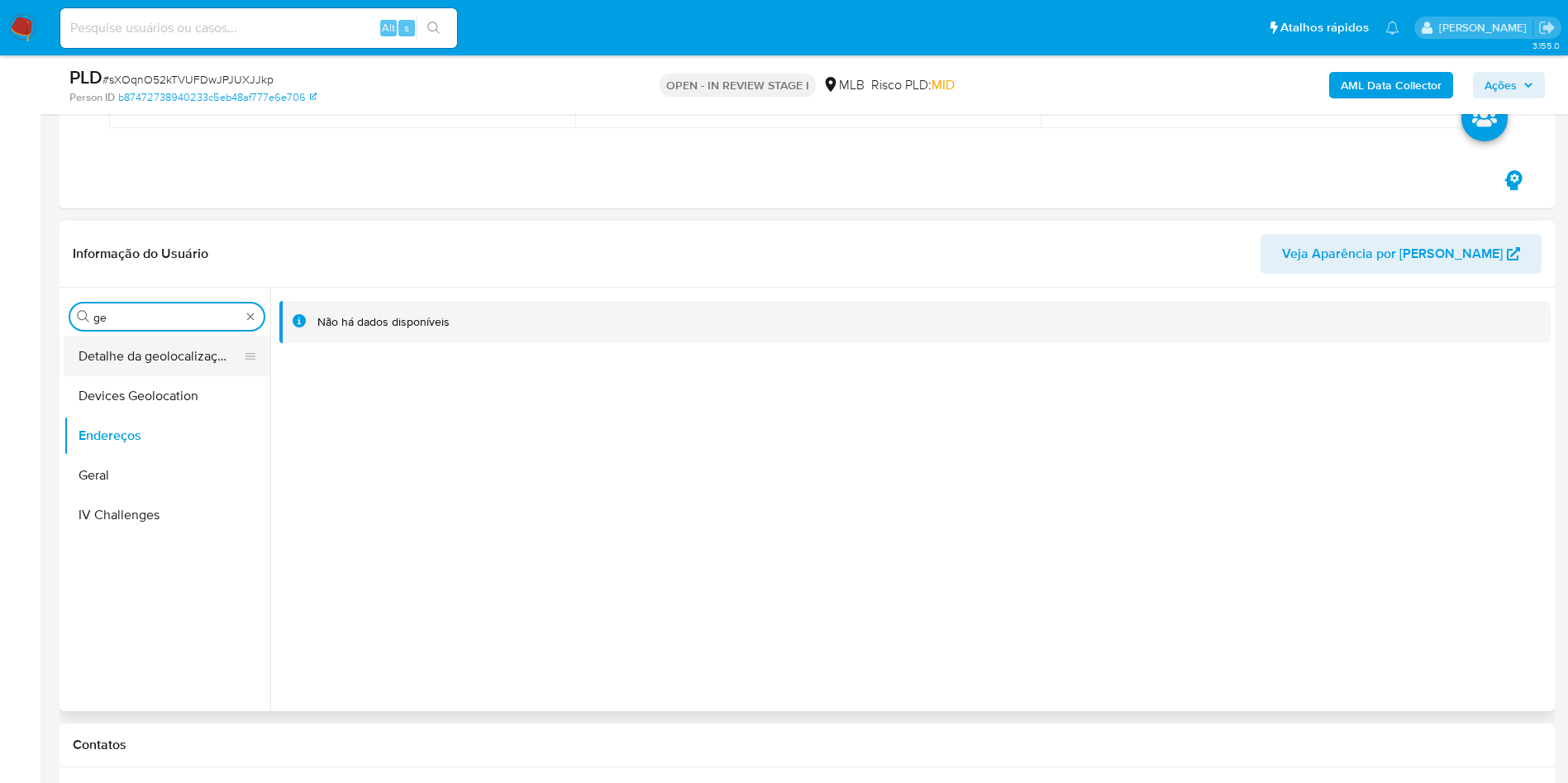
type input "ge"
click at [140, 367] on button "Detalhe da geolocalização" at bounding box center [160, 355] width 193 height 40
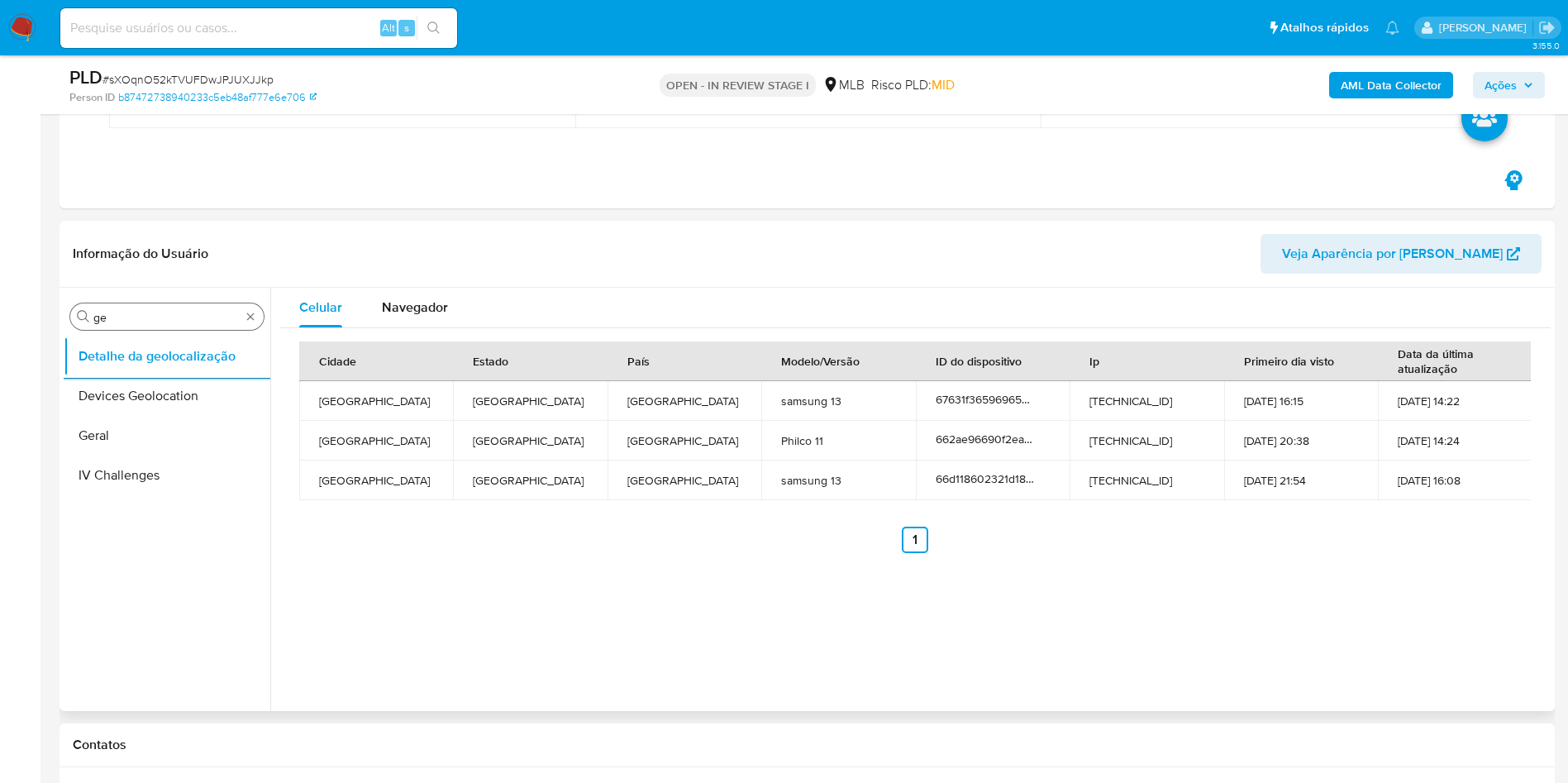
click at [174, 313] on input "ge" at bounding box center [167, 317] width 147 height 15
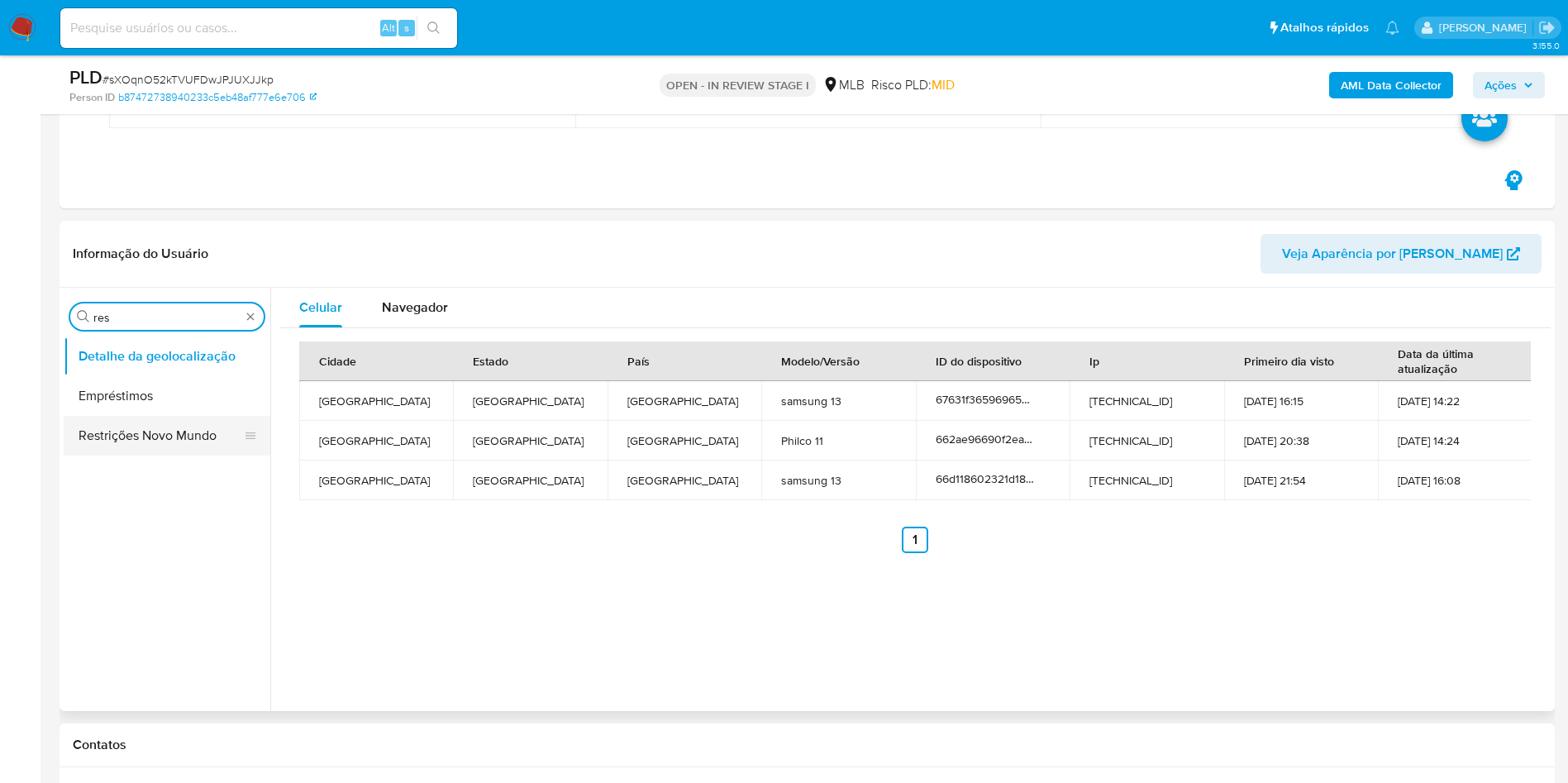
type input "res"
click at [130, 431] on button "Restrições Novo Mundo" at bounding box center [160, 435] width 193 height 40
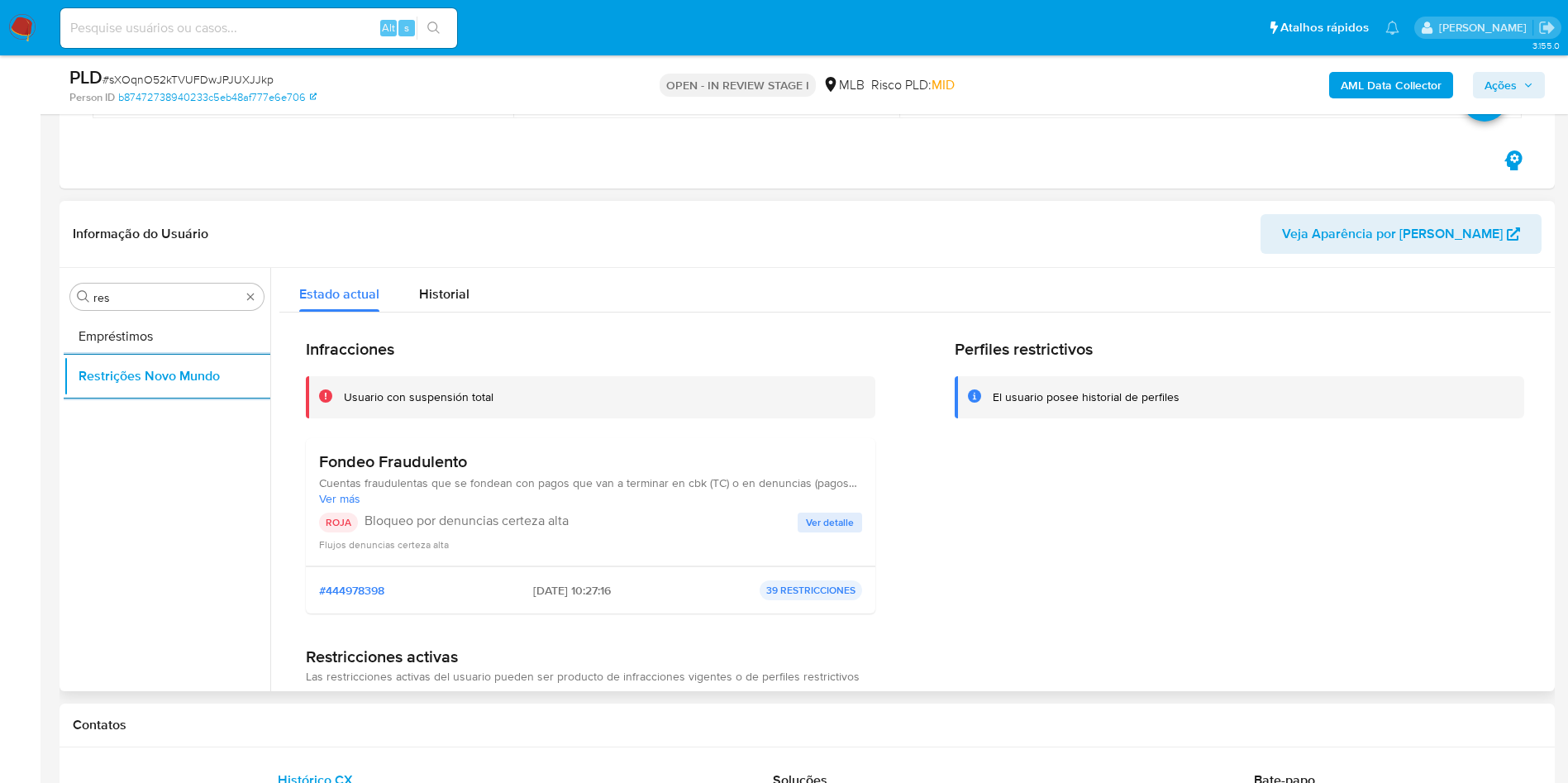
click at [398, 465] on h3 "Fondeo Fraudulento" at bounding box center [591, 462] width 543 height 20
click at [398, 464] on h3 "Fondeo Fraudulento" at bounding box center [591, 462] width 543 height 20
click at [444, 520] on p "Bloqueo por denuncias certeza alta" at bounding box center [581, 521] width 433 height 17
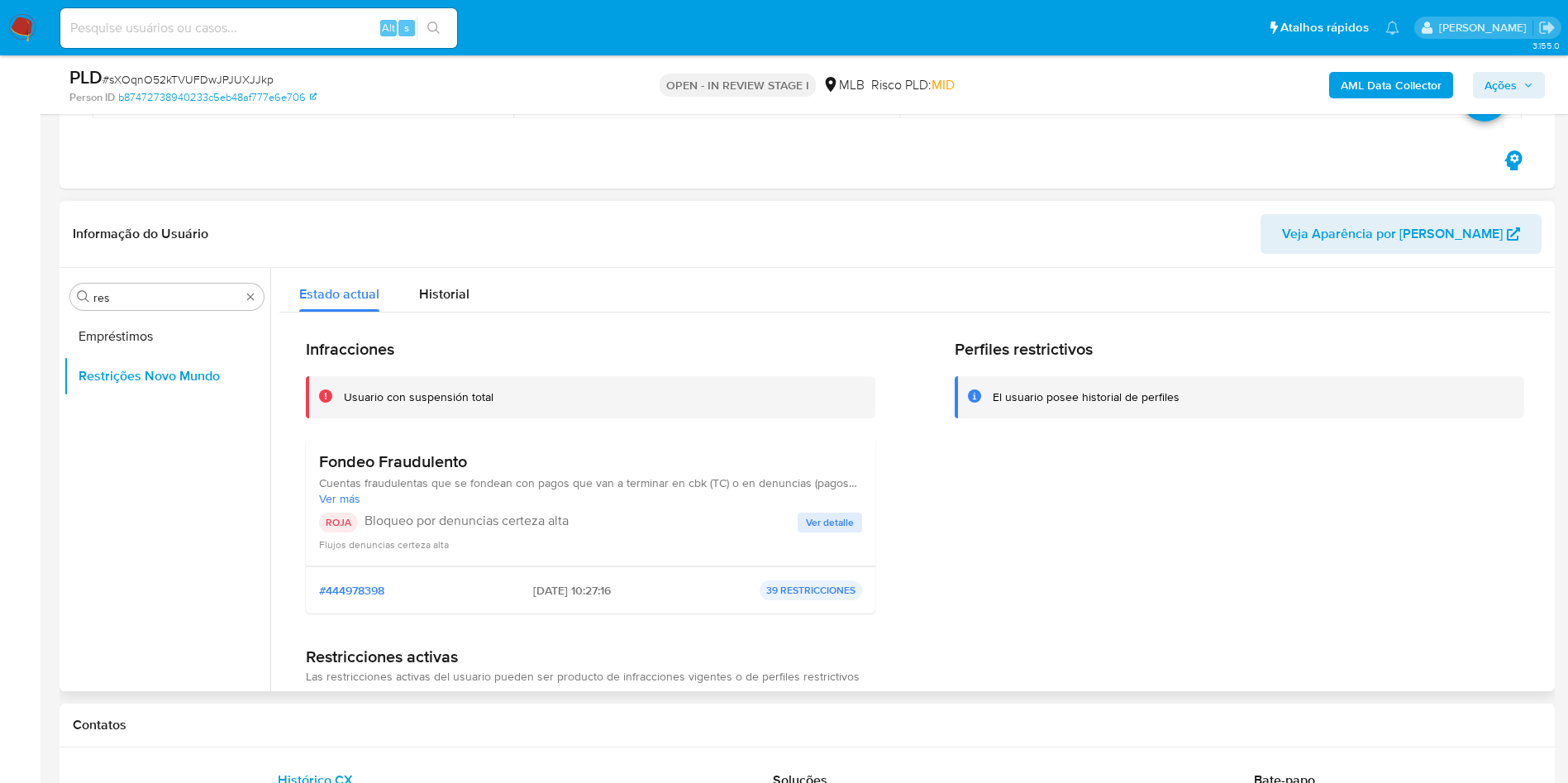
click at [444, 520] on p "Bloqueo por denuncias certeza alta" at bounding box center [581, 521] width 433 height 17
click at [807, 521] on span "Ver detalle" at bounding box center [830, 523] width 48 height 17
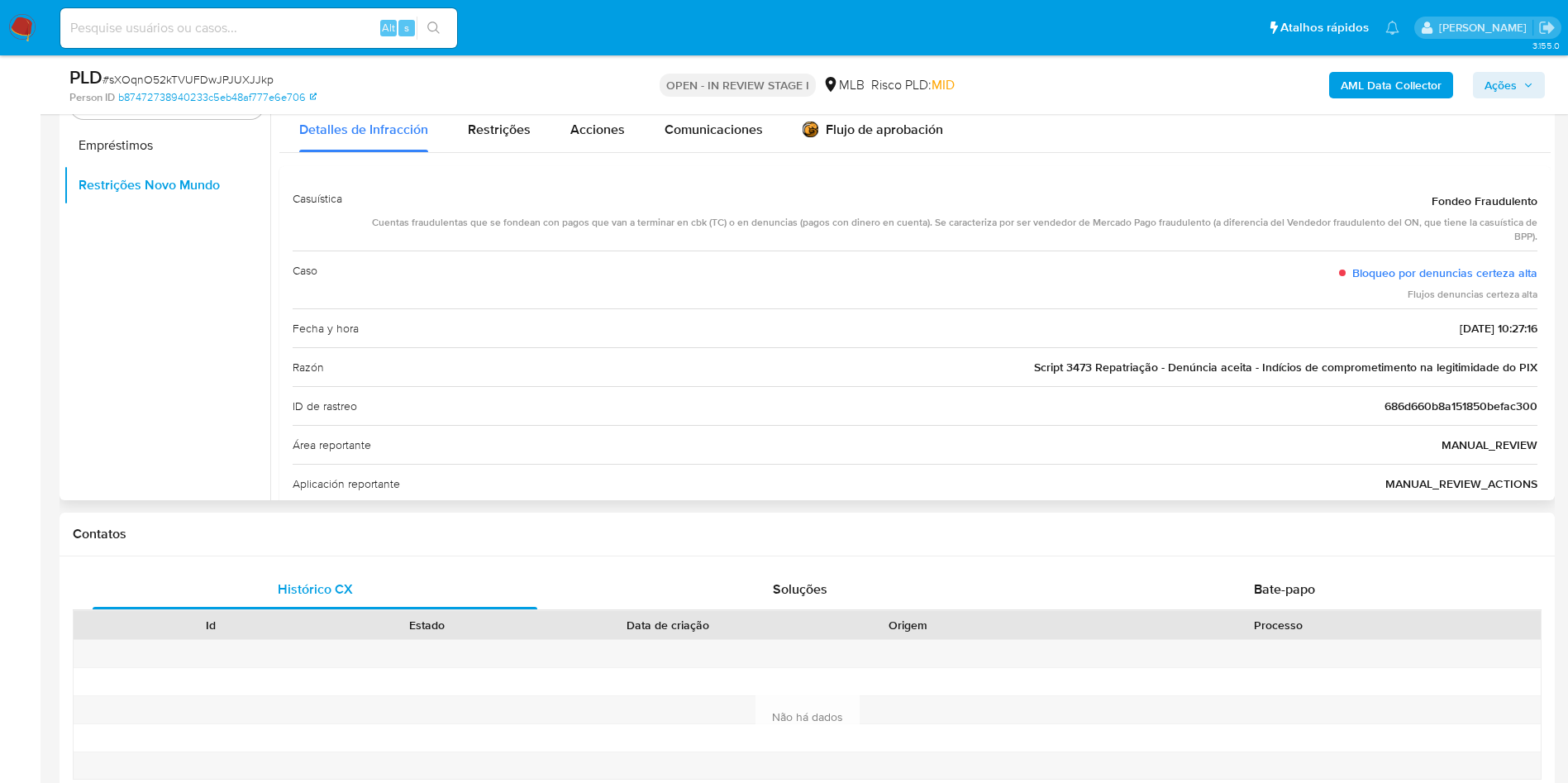
scroll to position [496, 0]
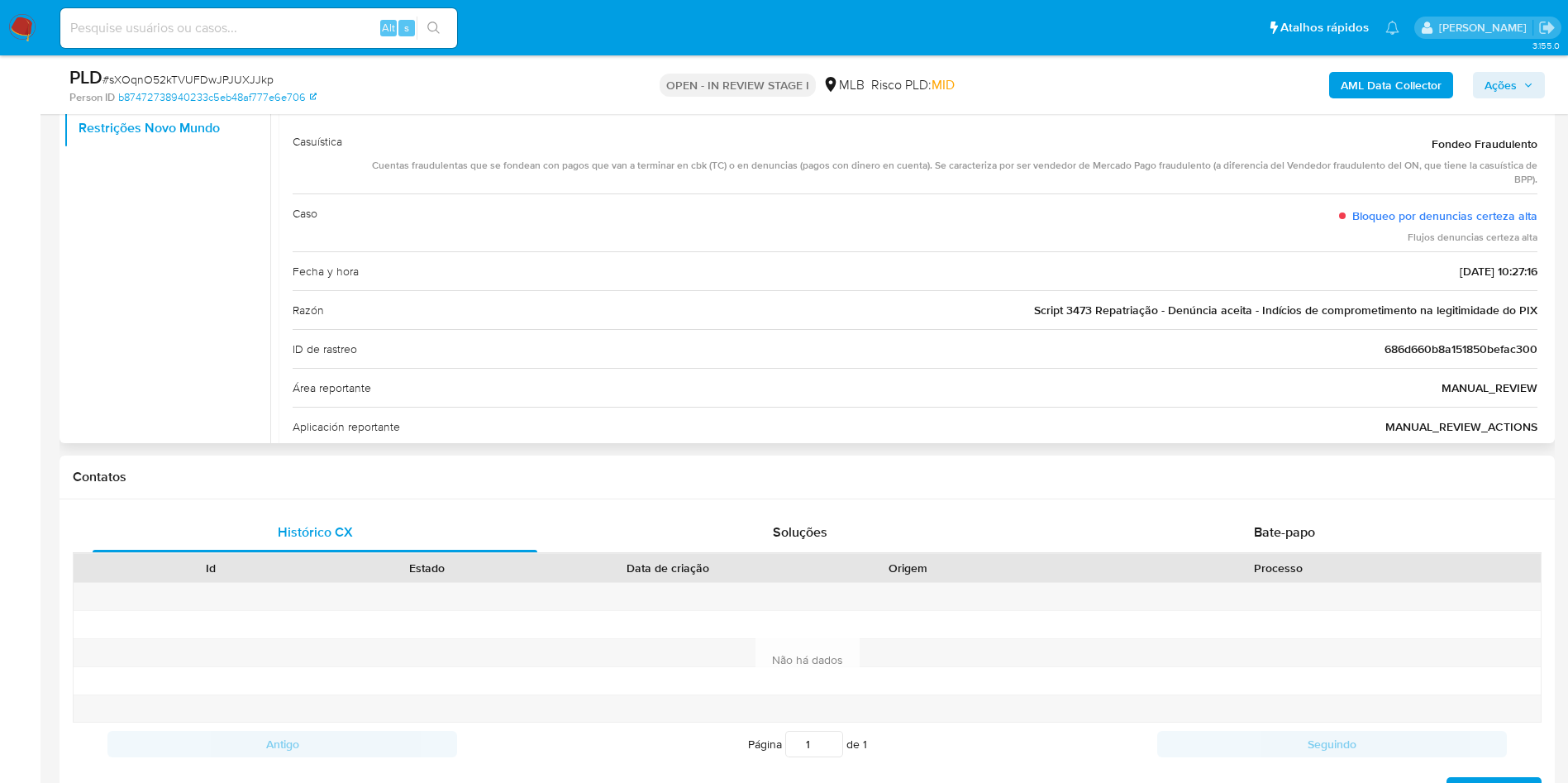
click at [1045, 304] on span "Script 3473 Repatriação - Denúncia aceita - Indícios de comprometimento na legi…" at bounding box center [1286, 310] width 504 height 17
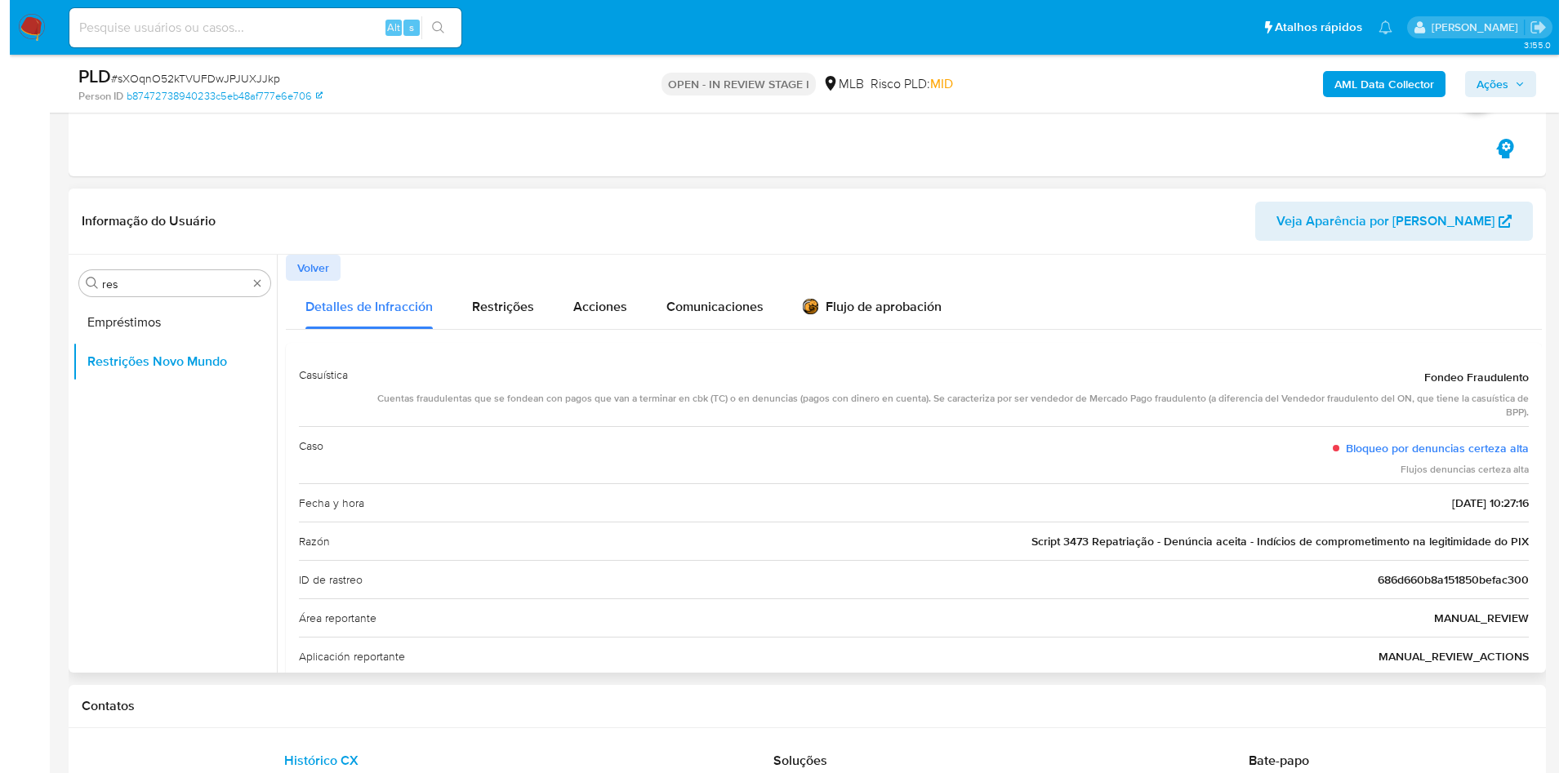
scroll to position [245, 0]
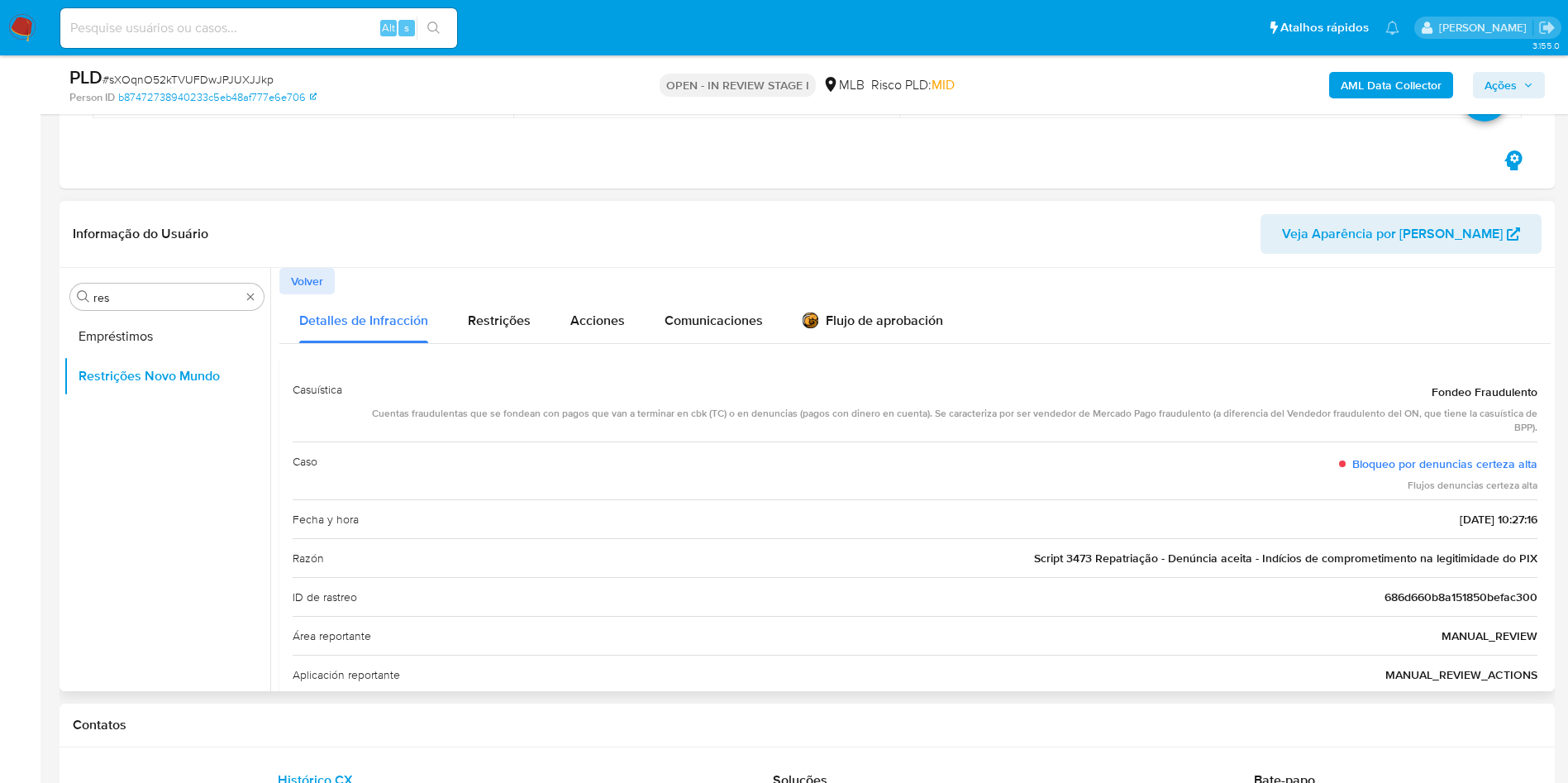
drag, startPoint x: 641, startPoint y: 516, endPoint x: 701, endPoint y: 457, distance: 84.1
click at [639, 516] on div "Fecha y hora 2025-07-09 - 10:27:16" at bounding box center [915, 518] width 1245 height 39
click at [151, 300] on input "res" at bounding box center [167, 297] width 147 height 15
click at [151, 299] on input "res" at bounding box center [167, 297] width 147 height 15
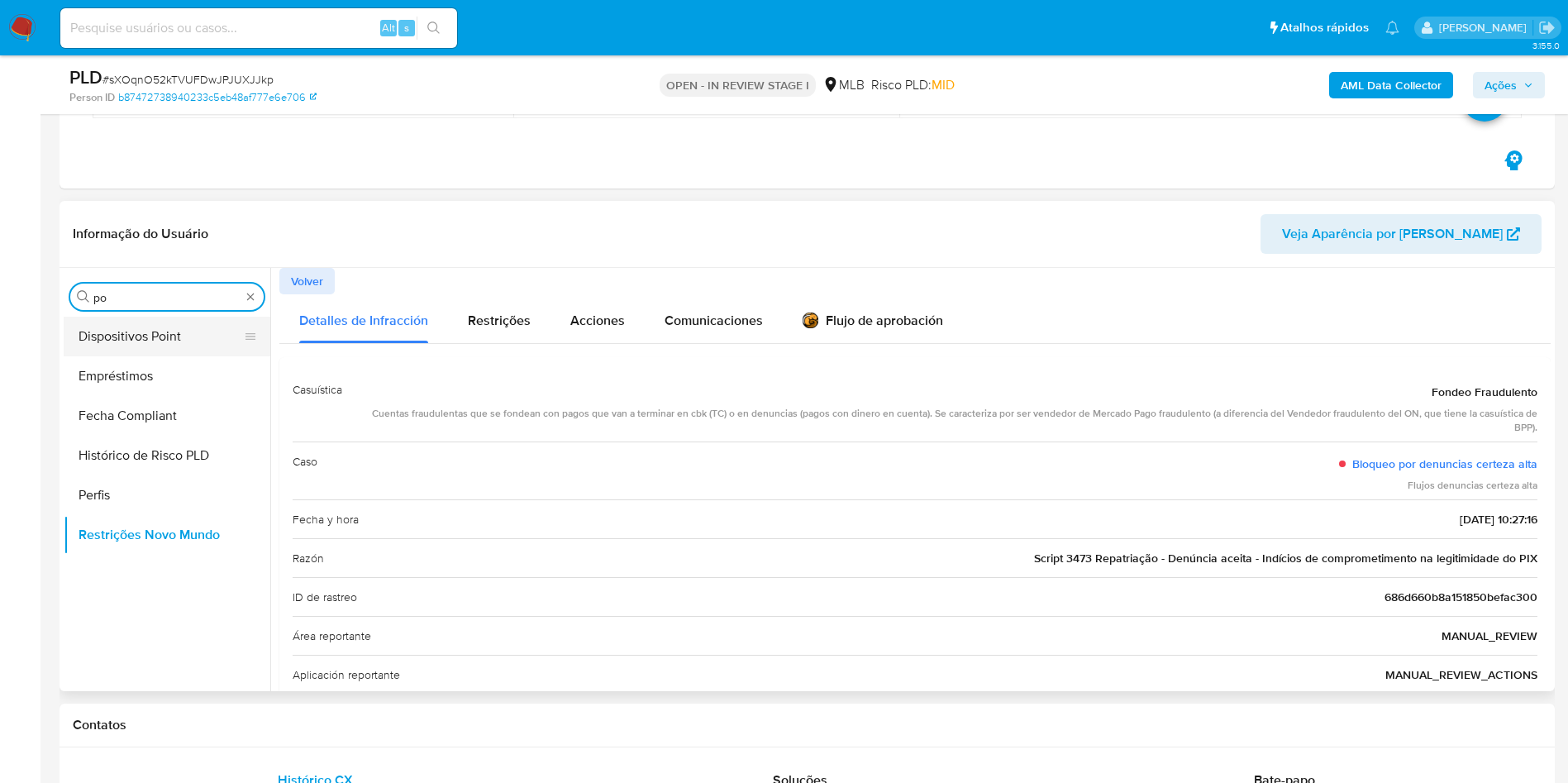
type input "po"
click at [151, 321] on button "Dispositivos Point" at bounding box center [160, 336] width 193 height 40
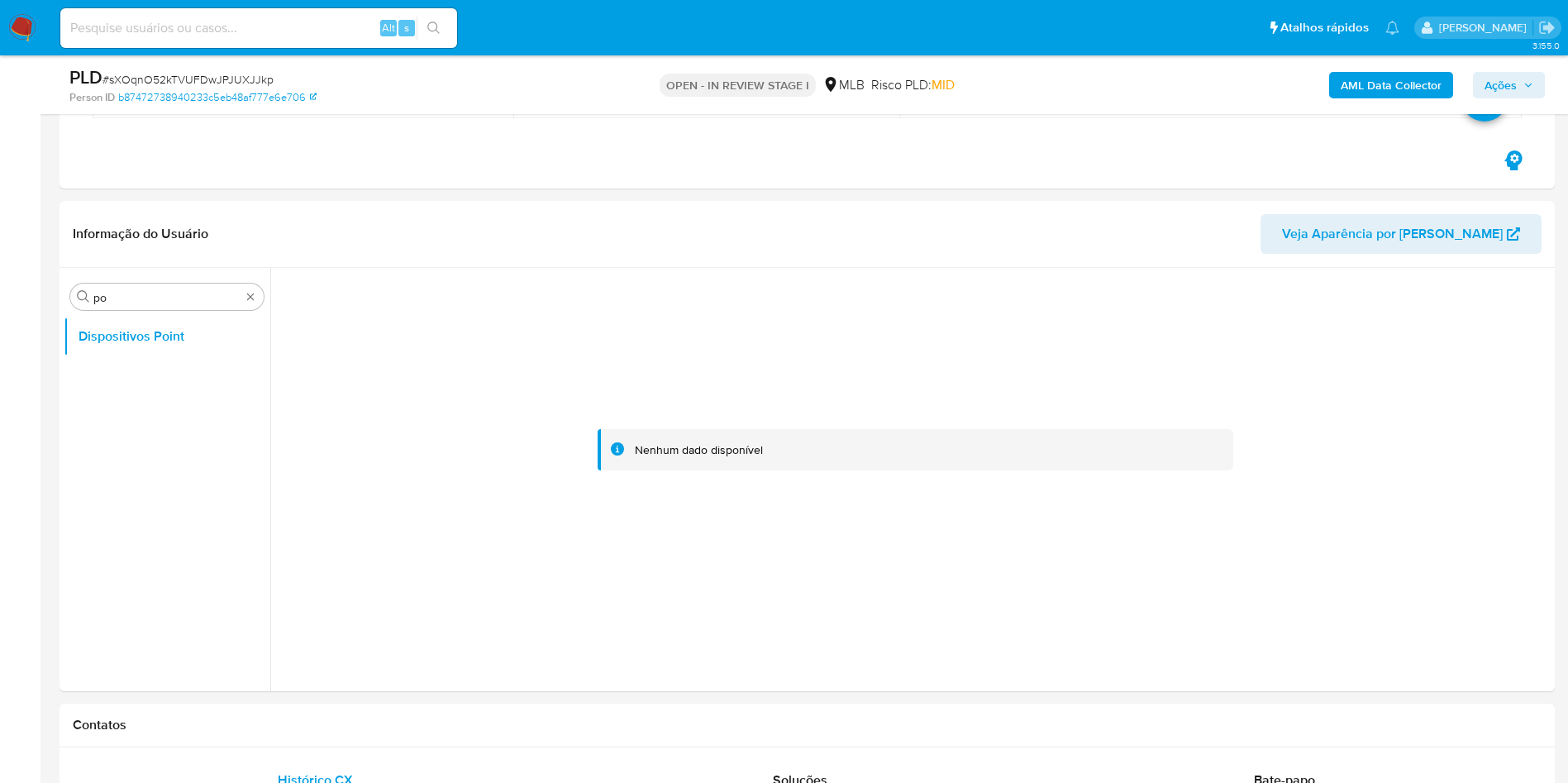
click at [1045, 84] on b "AML Data Collector" at bounding box center [1391, 85] width 101 height 27
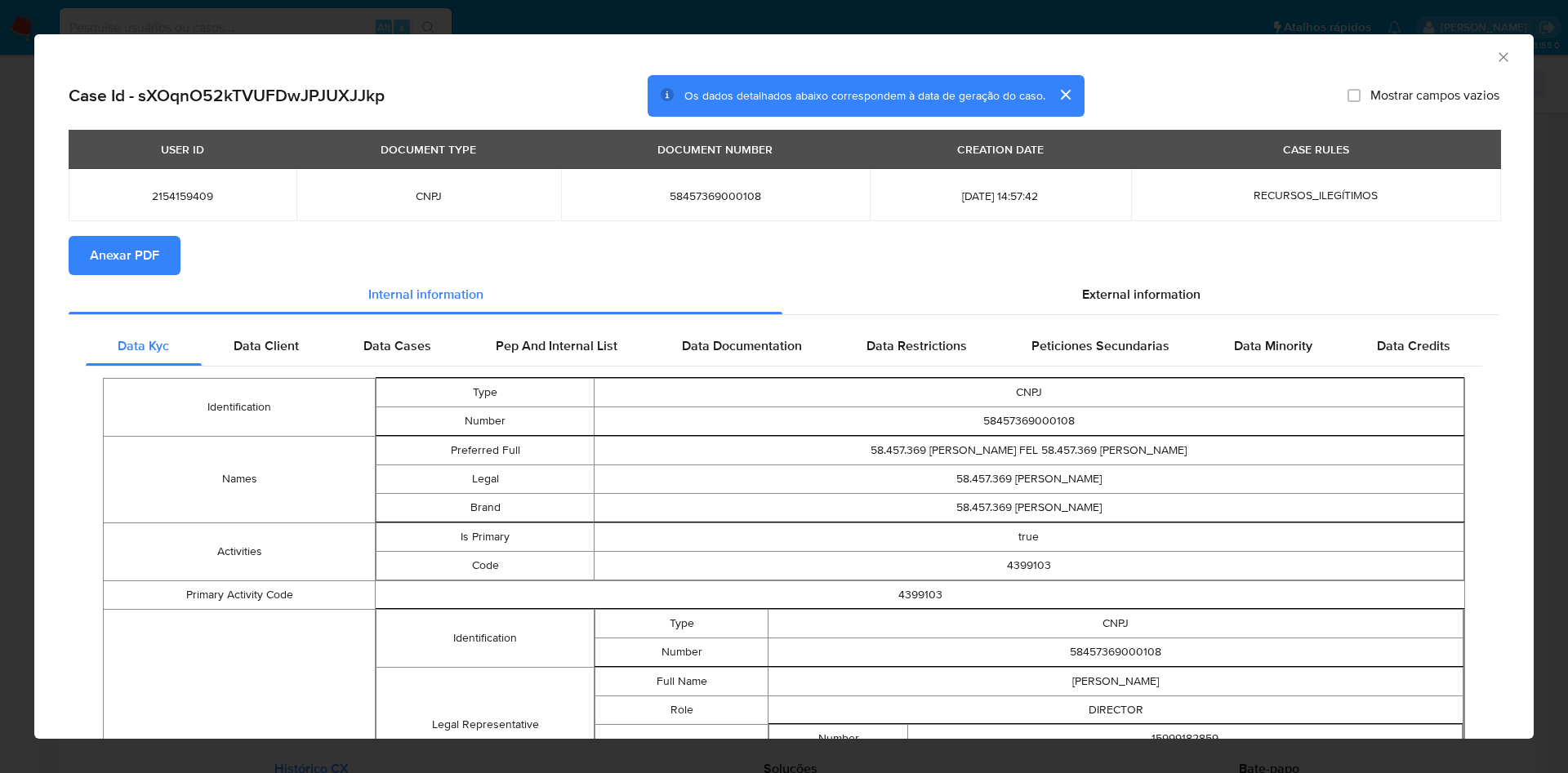
drag, startPoint x: 122, startPoint y: 249, endPoint x: 485, endPoint y: 206, distance: 365.5
click at [122, 249] on span "Anexar PDF" at bounding box center [124, 255] width 69 height 36
click at [1032, 295] on span "External information" at bounding box center [1140, 296] width 118 height 19
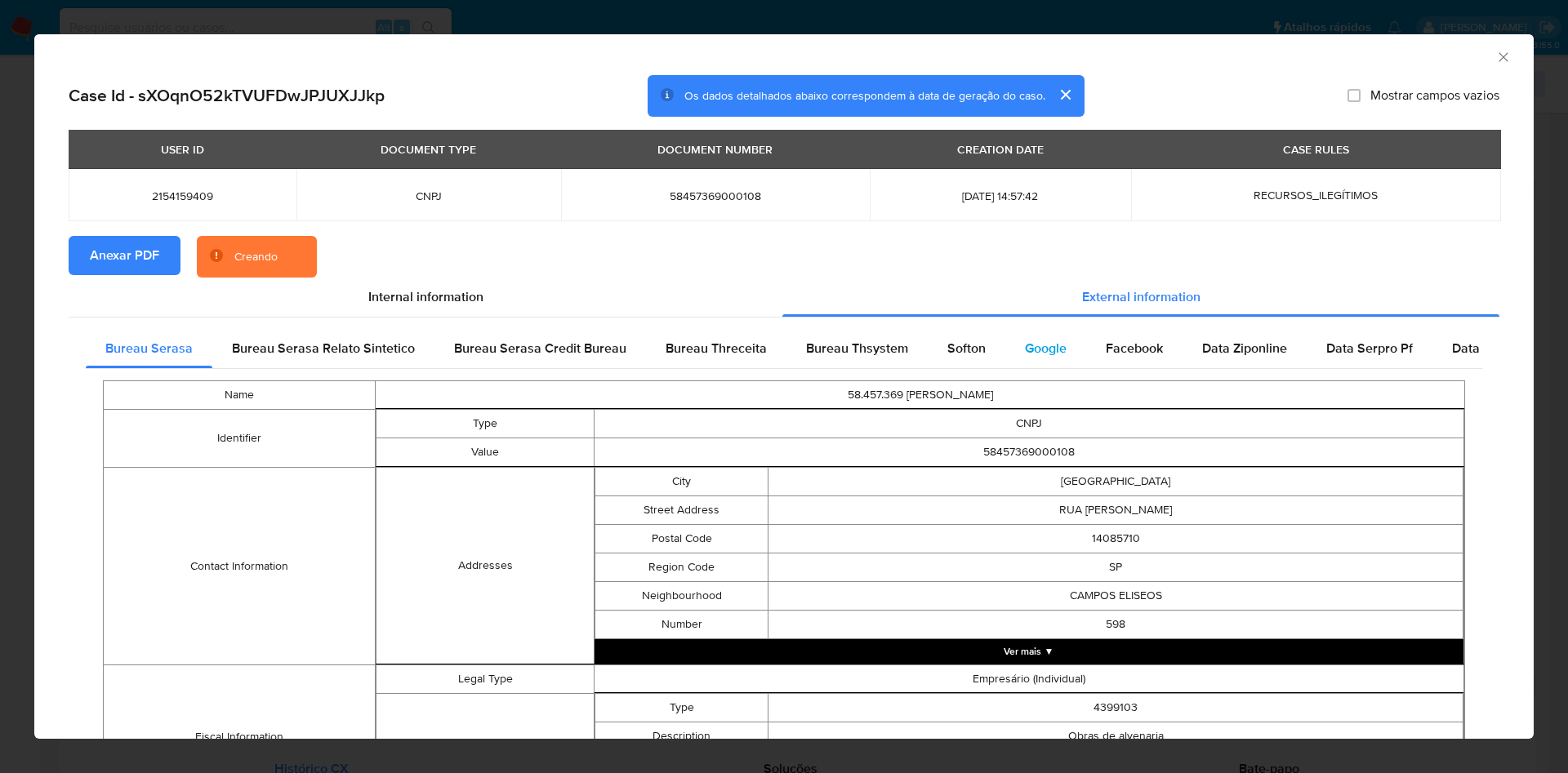
drag, startPoint x: 1109, startPoint y: 347, endPoint x: 1050, endPoint y: 347, distance: 59.0
click at [1032, 346] on span "Facebook" at bounding box center [1134, 348] width 58 height 19
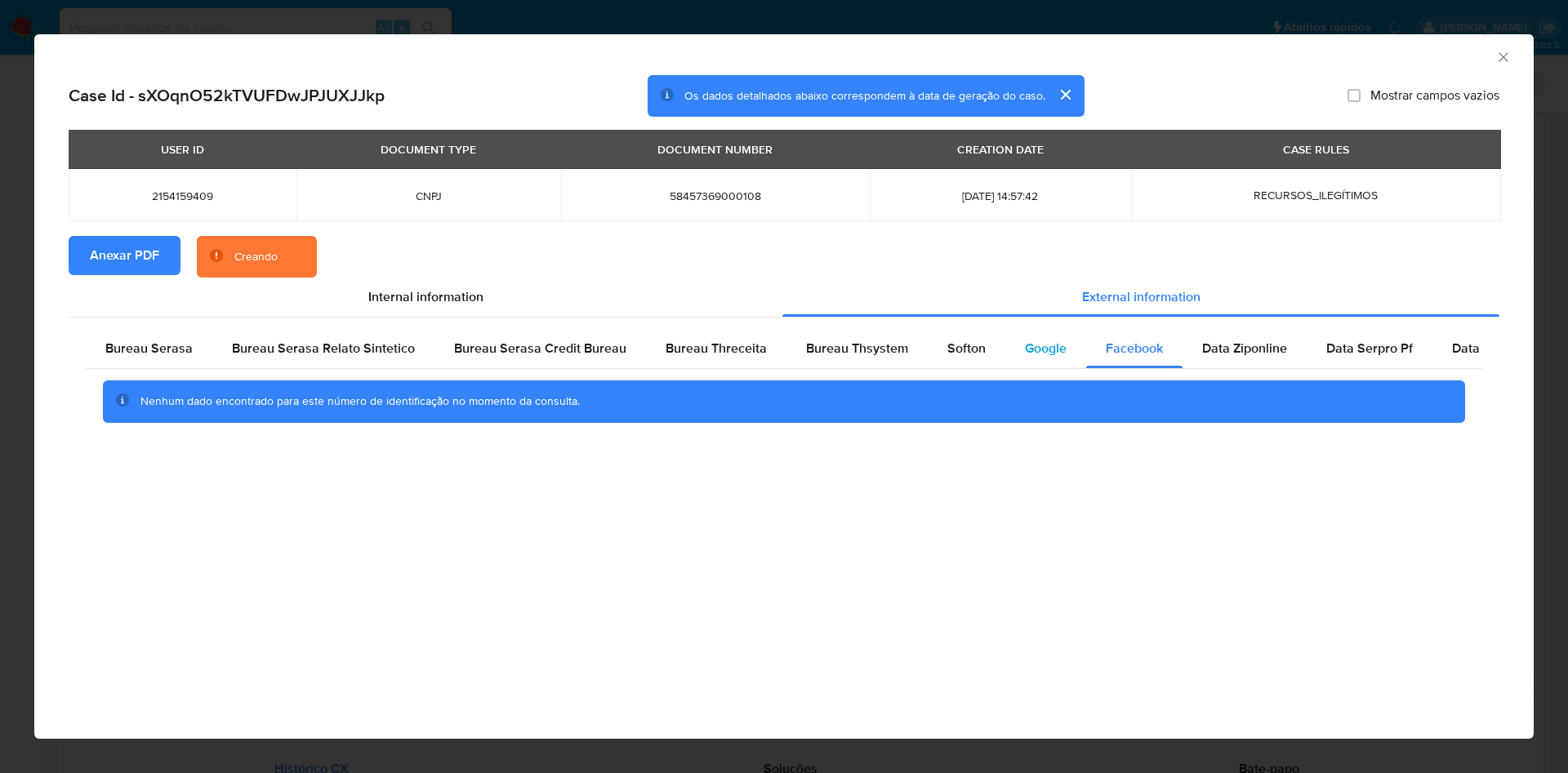
click at [1032, 347] on span "Google" at bounding box center [1046, 348] width 42 height 19
drag, startPoint x: 893, startPoint y: 358, endPoint x: 944, endPoint y: 350, distance: 51.6
click at [894, 358] on div "Bureau Thsystem" at bounding box center [857, 348] width 142 height 39
click at [947, 349] on span "Softon" at bounding box center [966, 348] width 38 height 19
click at [854, 357] on div "Bureau Thsystem" at bounding box center [857, 348] width 142 height 39
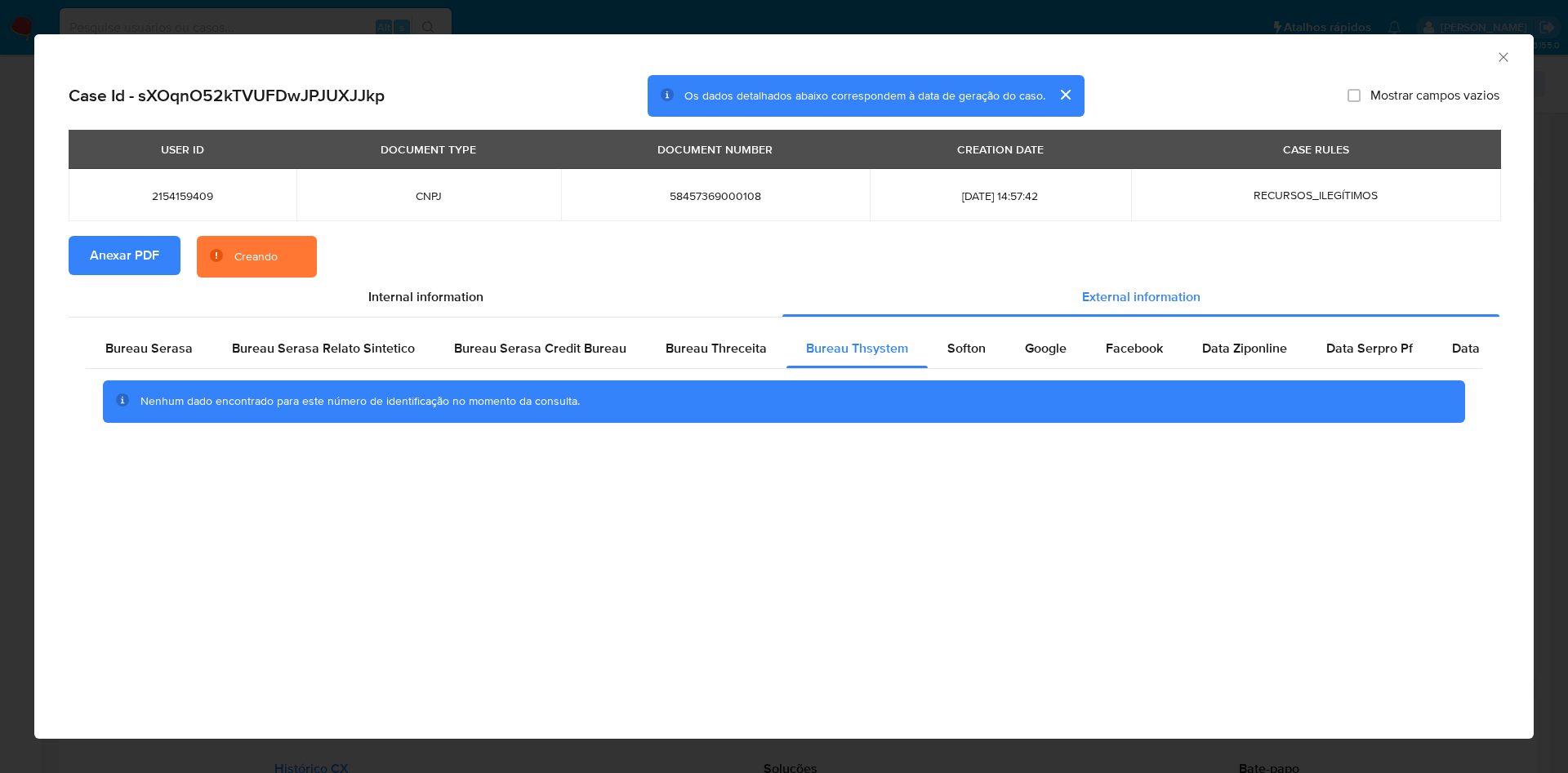
click at [714, 374] on div "Nenhum dado encontrado para este número de identificação no momento da consulta." at bounding box center [784, 401] width 1396 height 65
click at [702, 352] on span "Bureau Threceita" at bounding box center [716, 348] width 101 height 19
click at [516, 355] on span "Bureau Serasa Credit Bureau" at bounding box center [540, 348] width 172 height 19
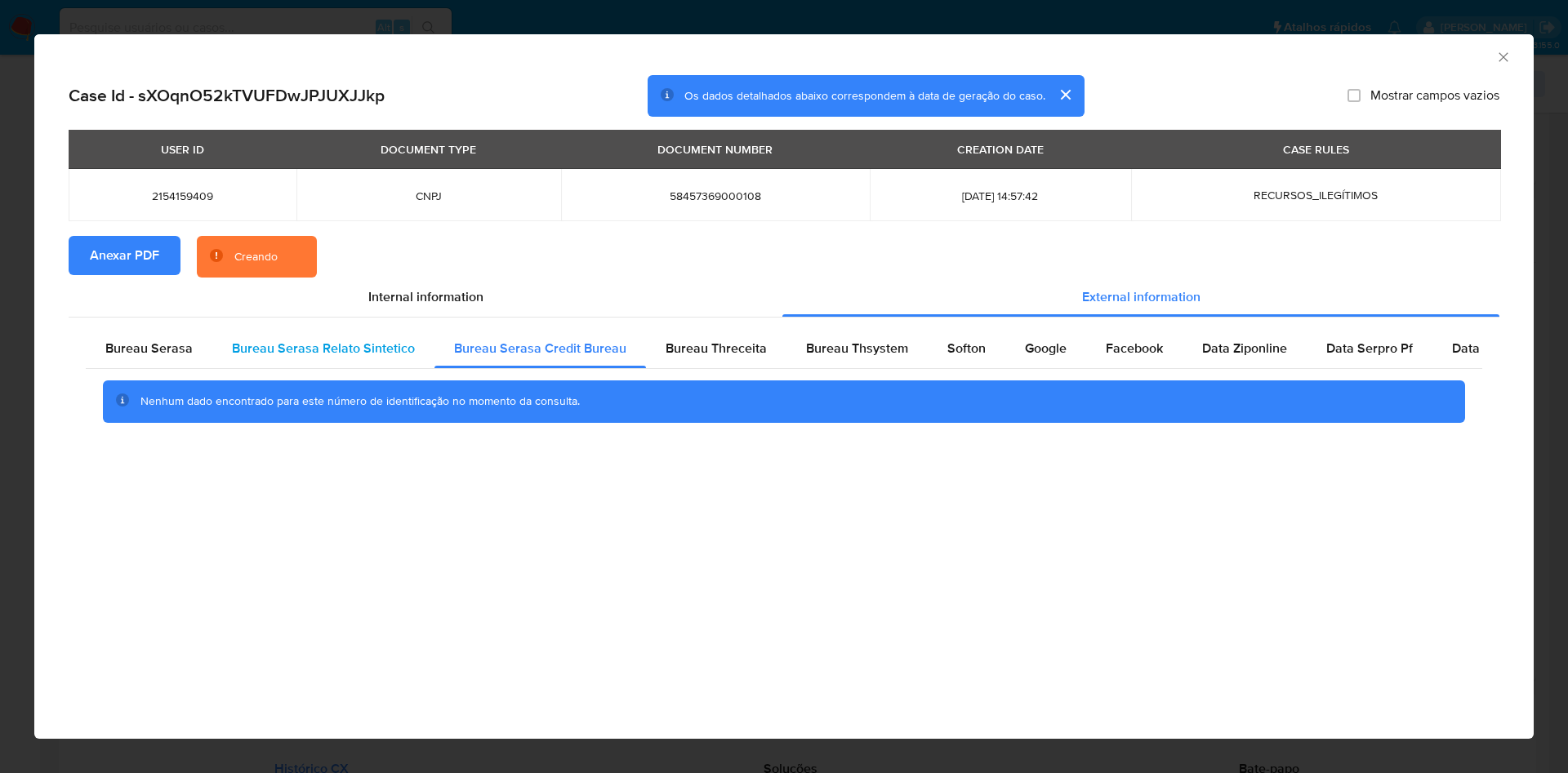
click at [319, 356] on span "Bureau Serasa Relato Sintetico" at bounding box center [324, 348] width 183 height 19
click at [142, 366] on div "Bureau Serasa" at bounding box center [149, 348] width 126 height 39
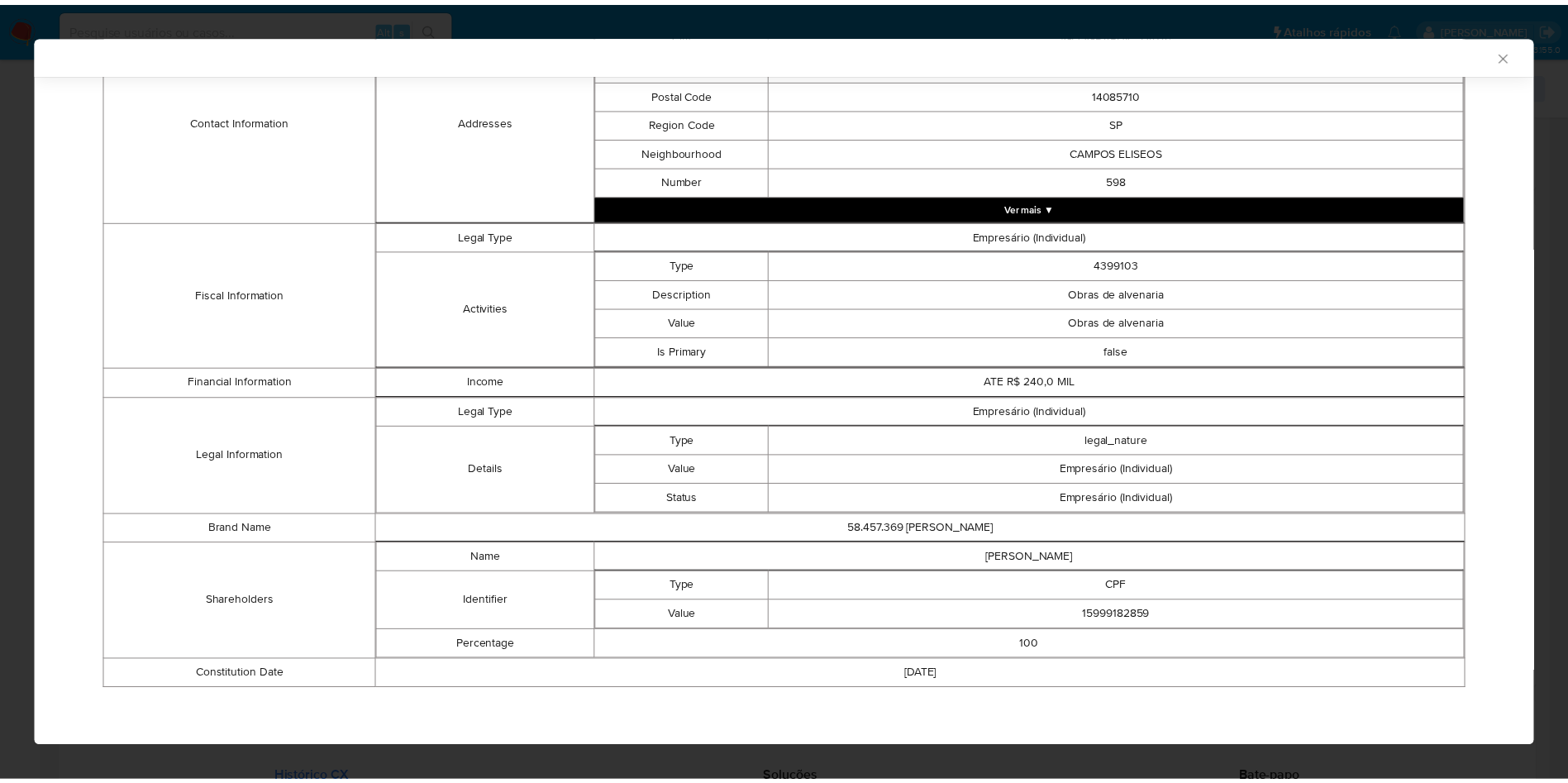
scroll to position [445, 0]
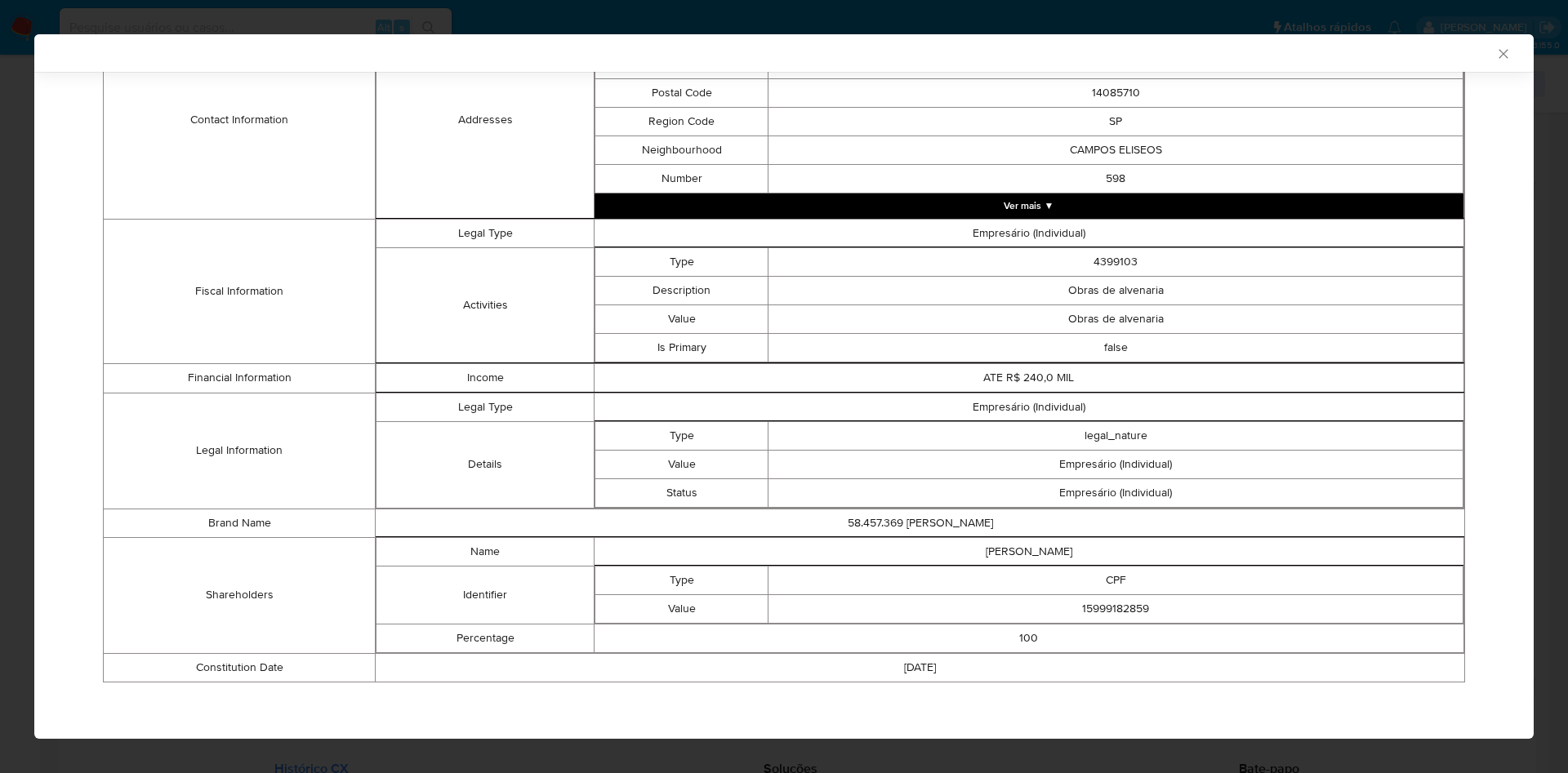
click at [20, 299] on div "AML Data Collector Case Id - sXOqnO52kTVUFDwJPJUXJJkp Os dados detalhados abaix…" at bounding box center [784, 386] width 1568 height 773
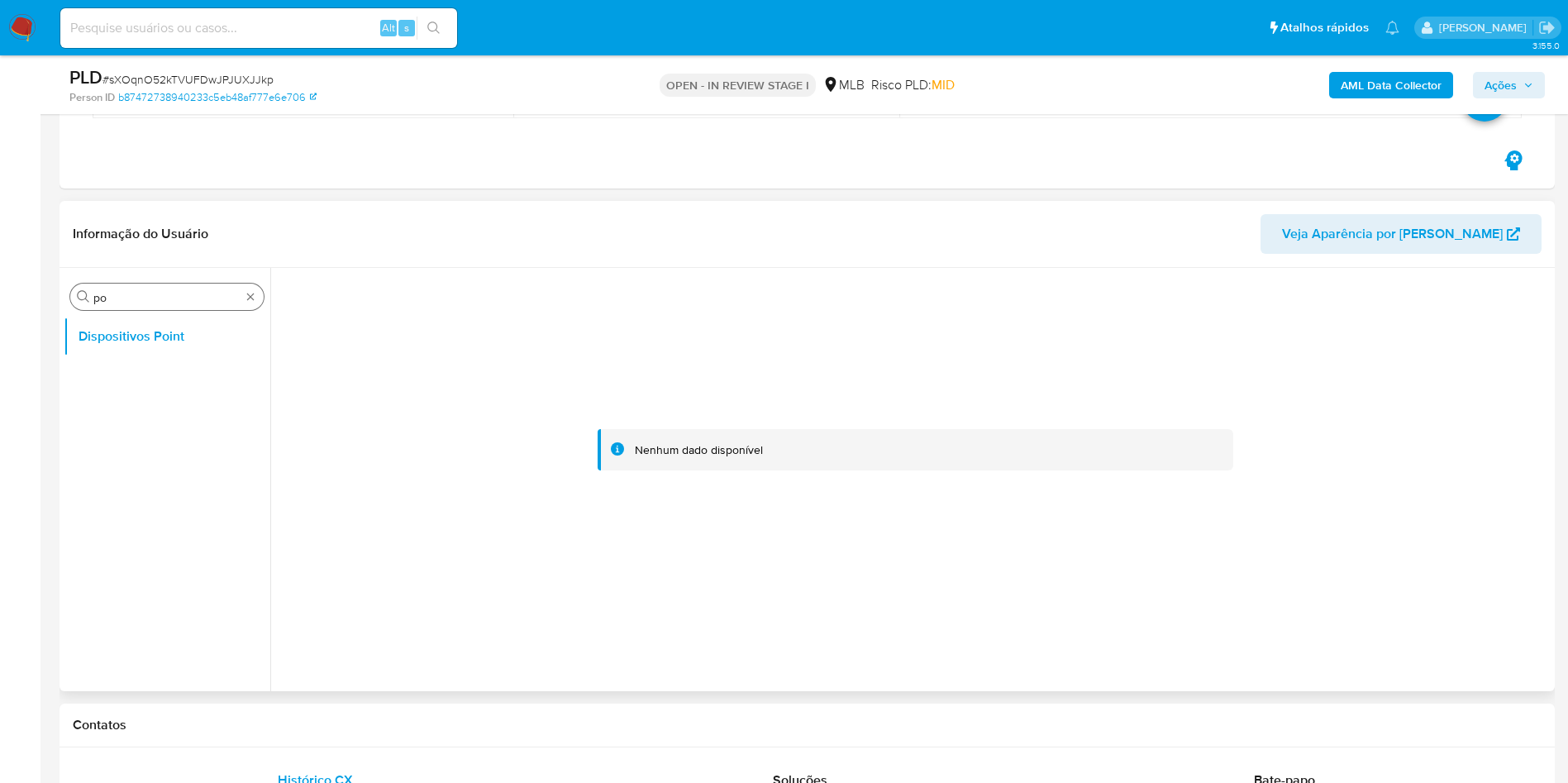
click at [116, 300] on input "po" at bounding box center [167, 297] width 147 height 15
click at [110, 350] on button "Dispositivos Point" at bounding box center [160, 336] width 193 height 40
click at [124, 367] on button "Geral" at bounding box center [160, 376] width 193 height 40
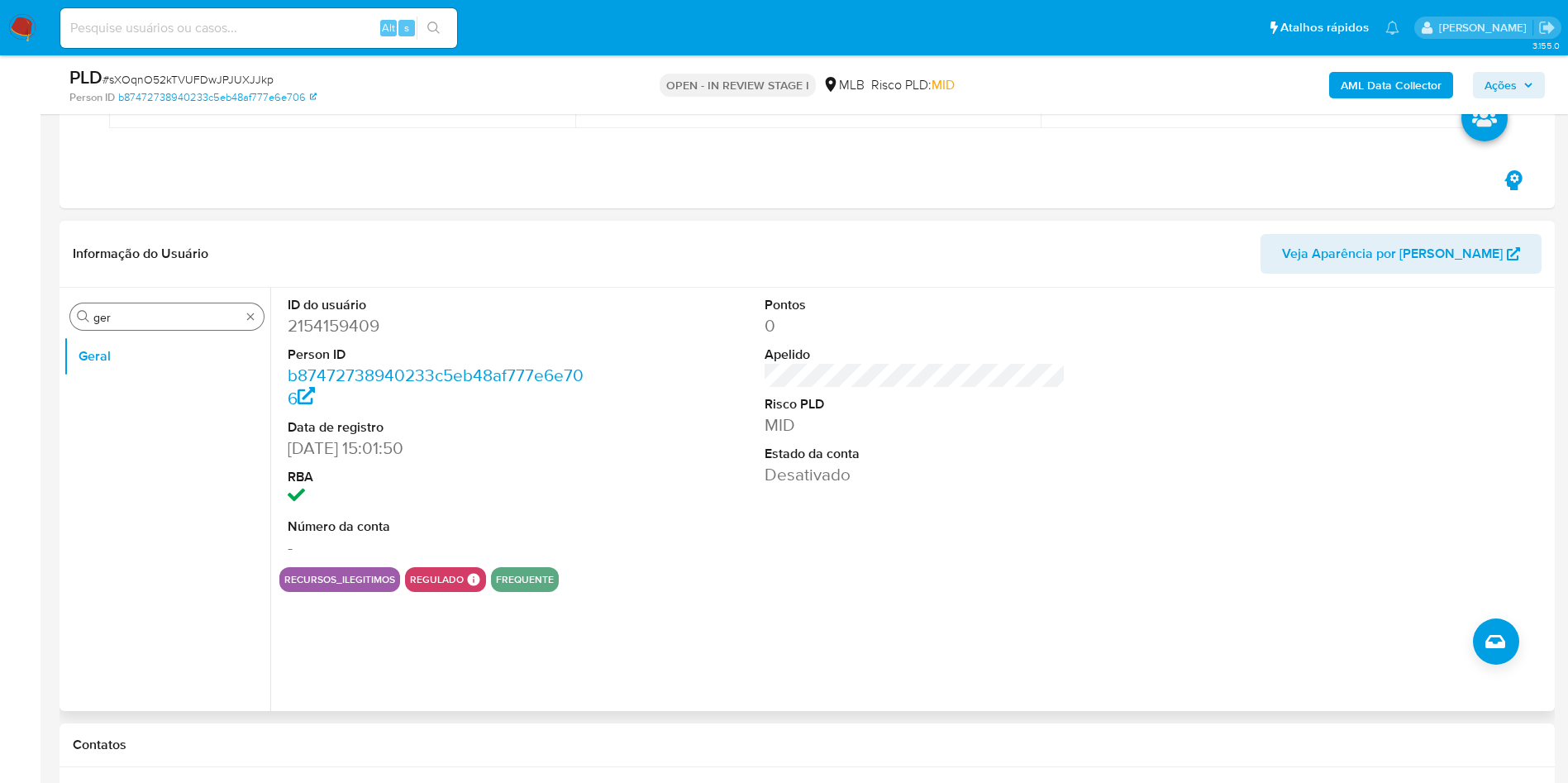
click at [164, 305] on div "Procurar ger" at bounding box center [167, 317] width 193 height 27
click at [142, 317] on input "ger" at bounding box center [167, 317] width 147 height 15
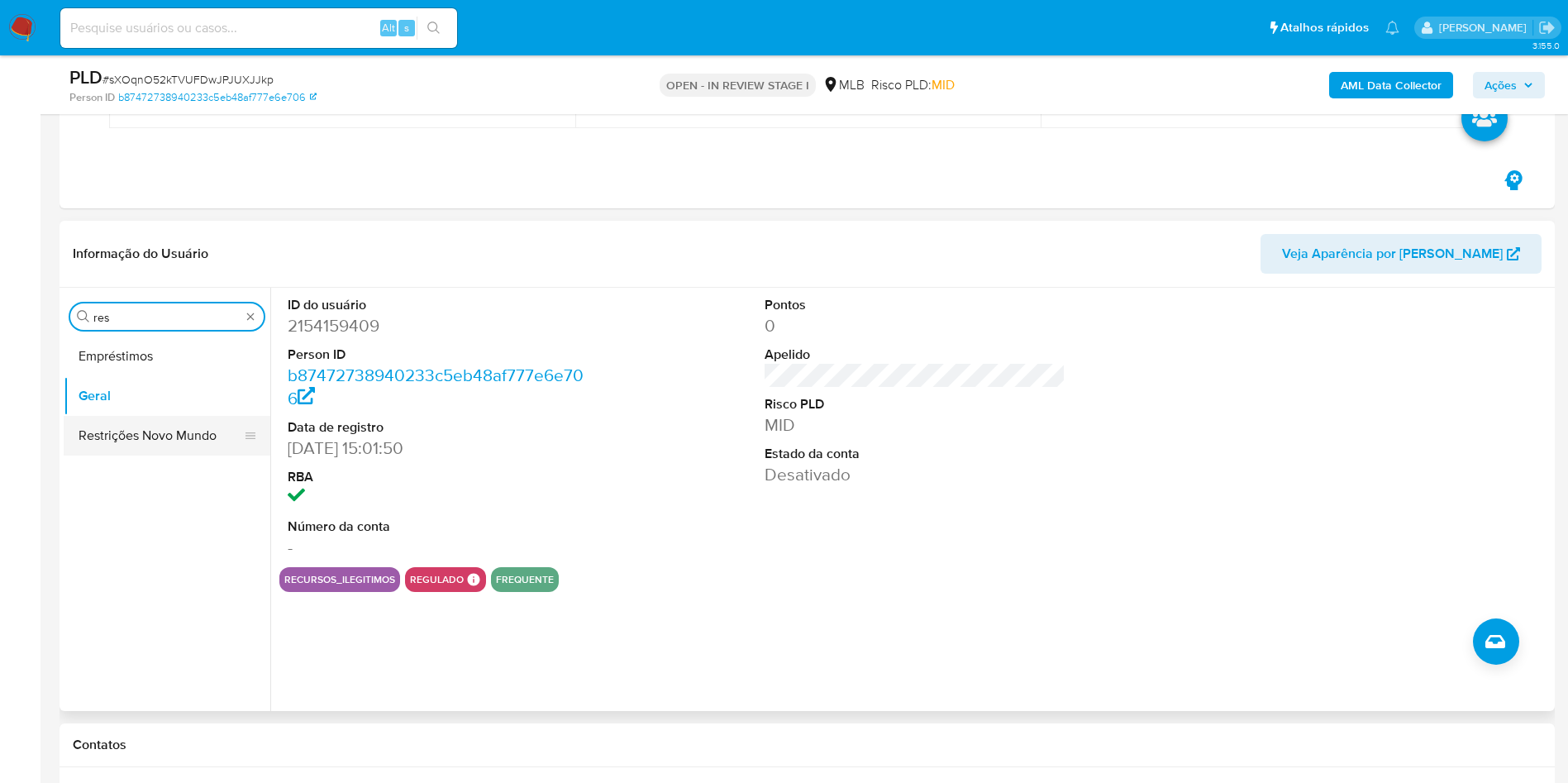
type input "res"
click at [89, 441] on button "Restrições Novo Mundo" at bounding box center [160, 435] width 193 height 40
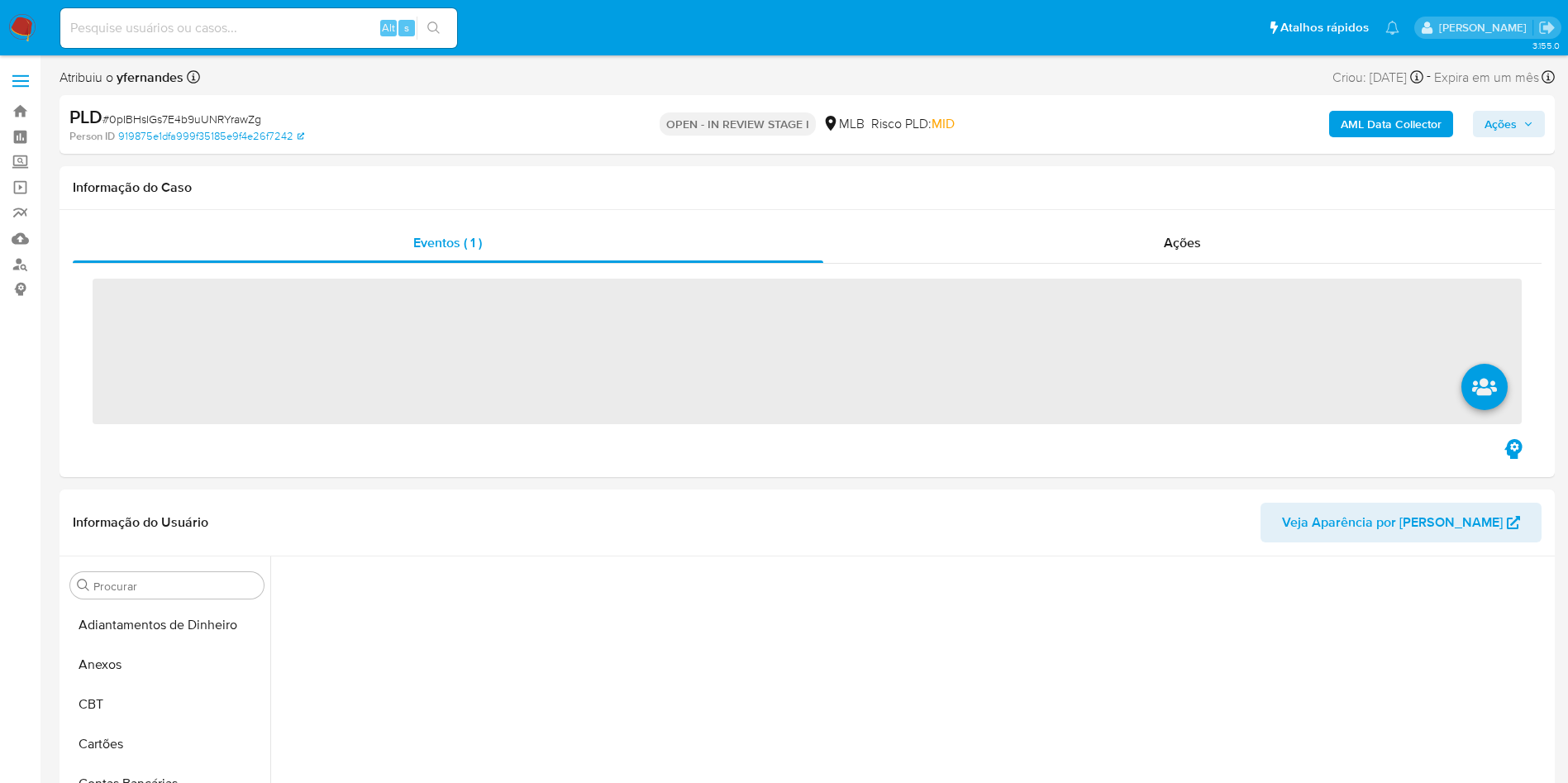
scroll to position [528, 0]
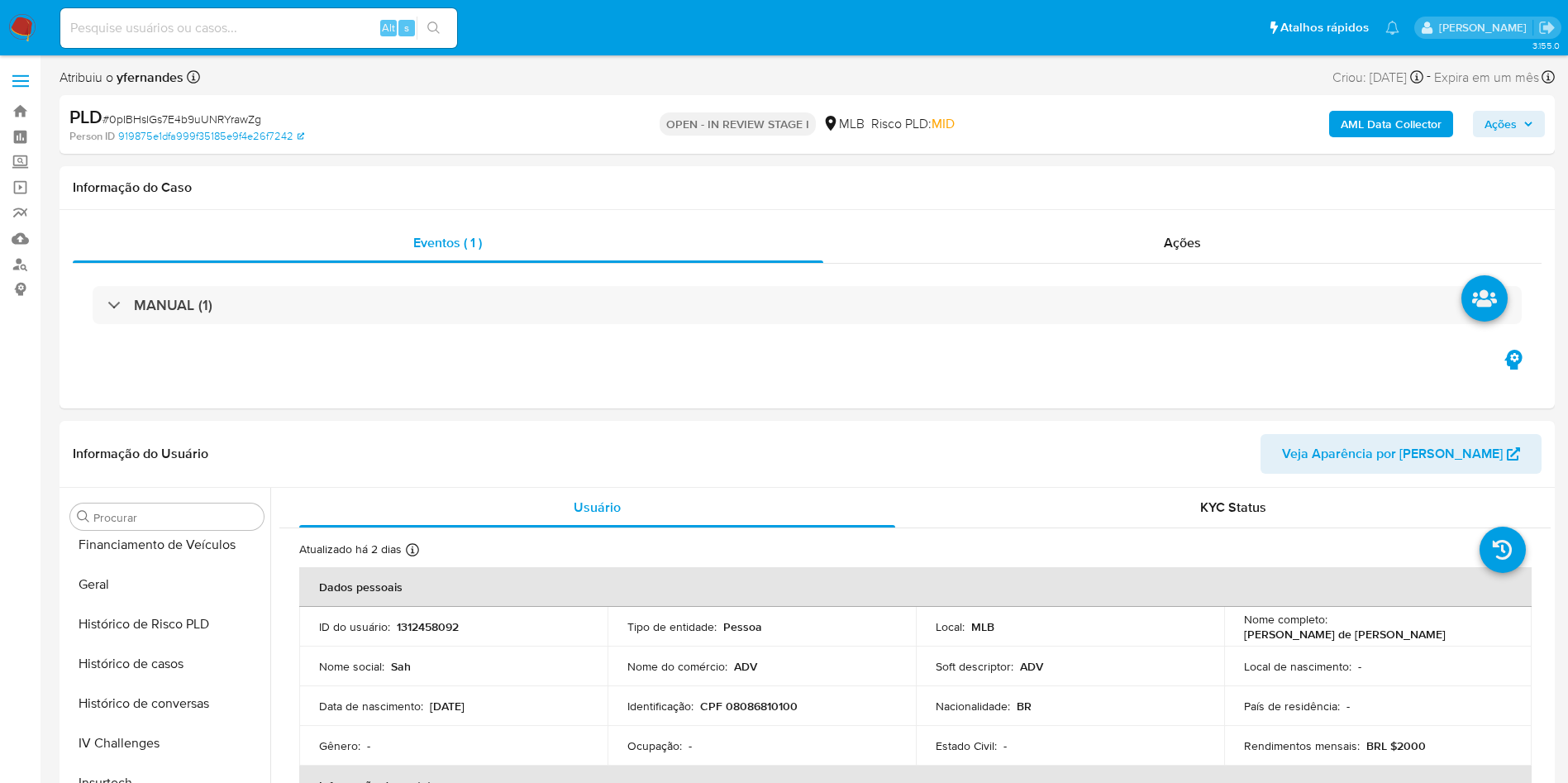
select select "10"
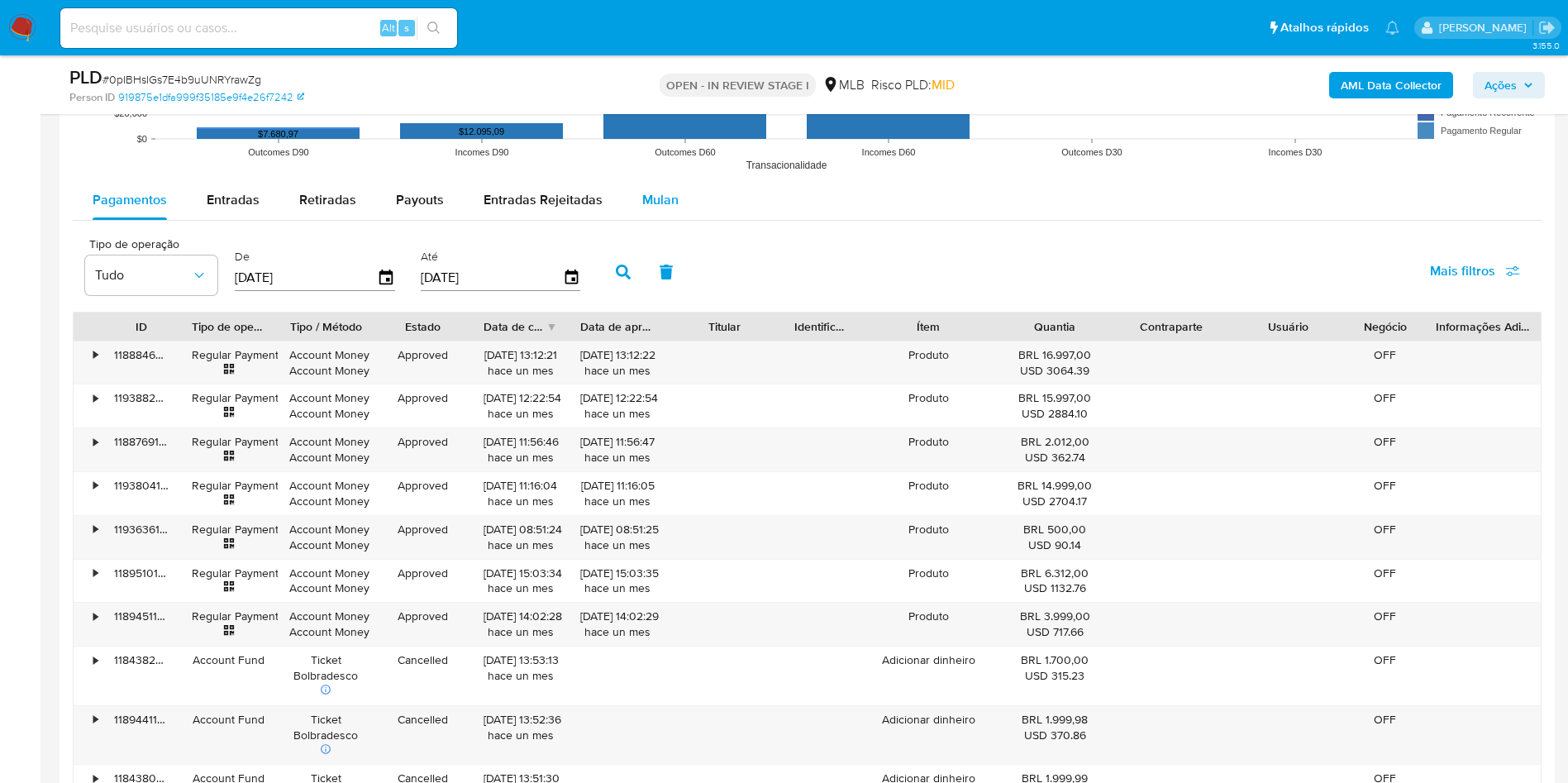
scroll to position [1736, 0]
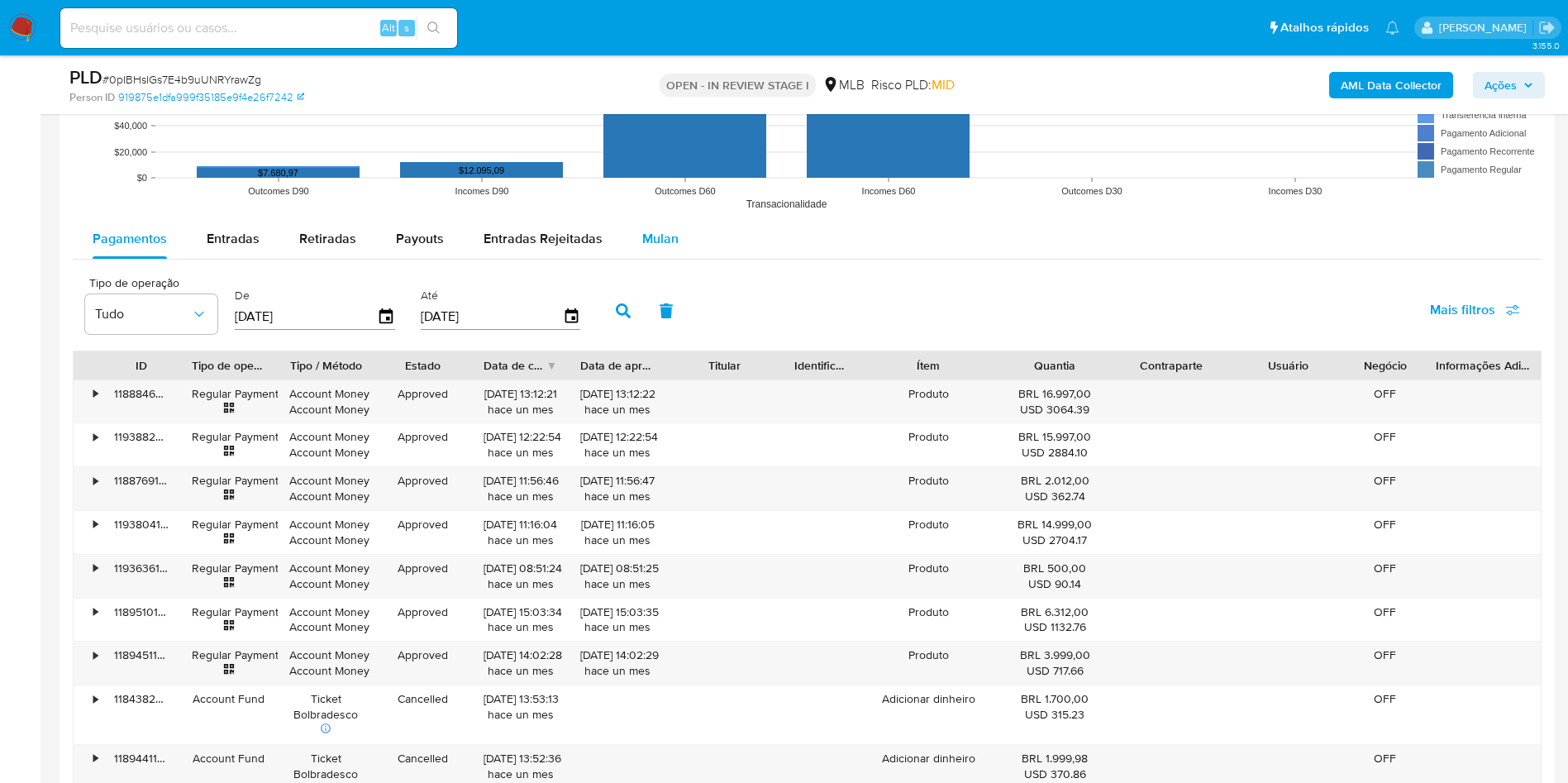
click at [678, 226] on button "Mulan" at bounding box center [661, 239] width 76 height 40
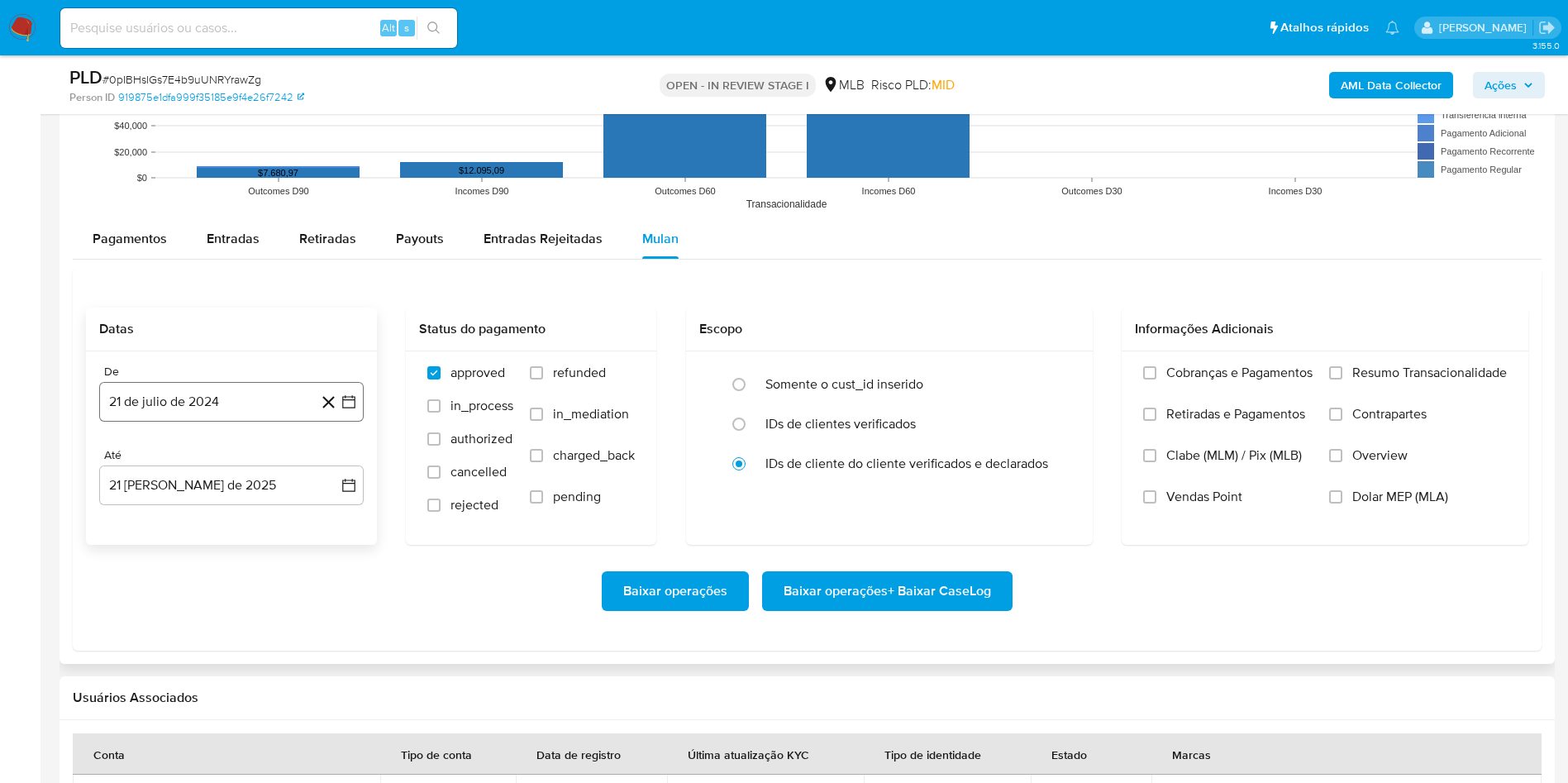
drag, startPoint x: 212, startPoint y: 400, endPoint x: 218, endPoint y: 406, distance: 8.5
click at [211, 399] on button "21 de julio de 2024" at bounding box center [231, 402] width 265 height 40
click at [232, 453] on span "julio 2024" at bounding box center [223, 461] width 62 height 17
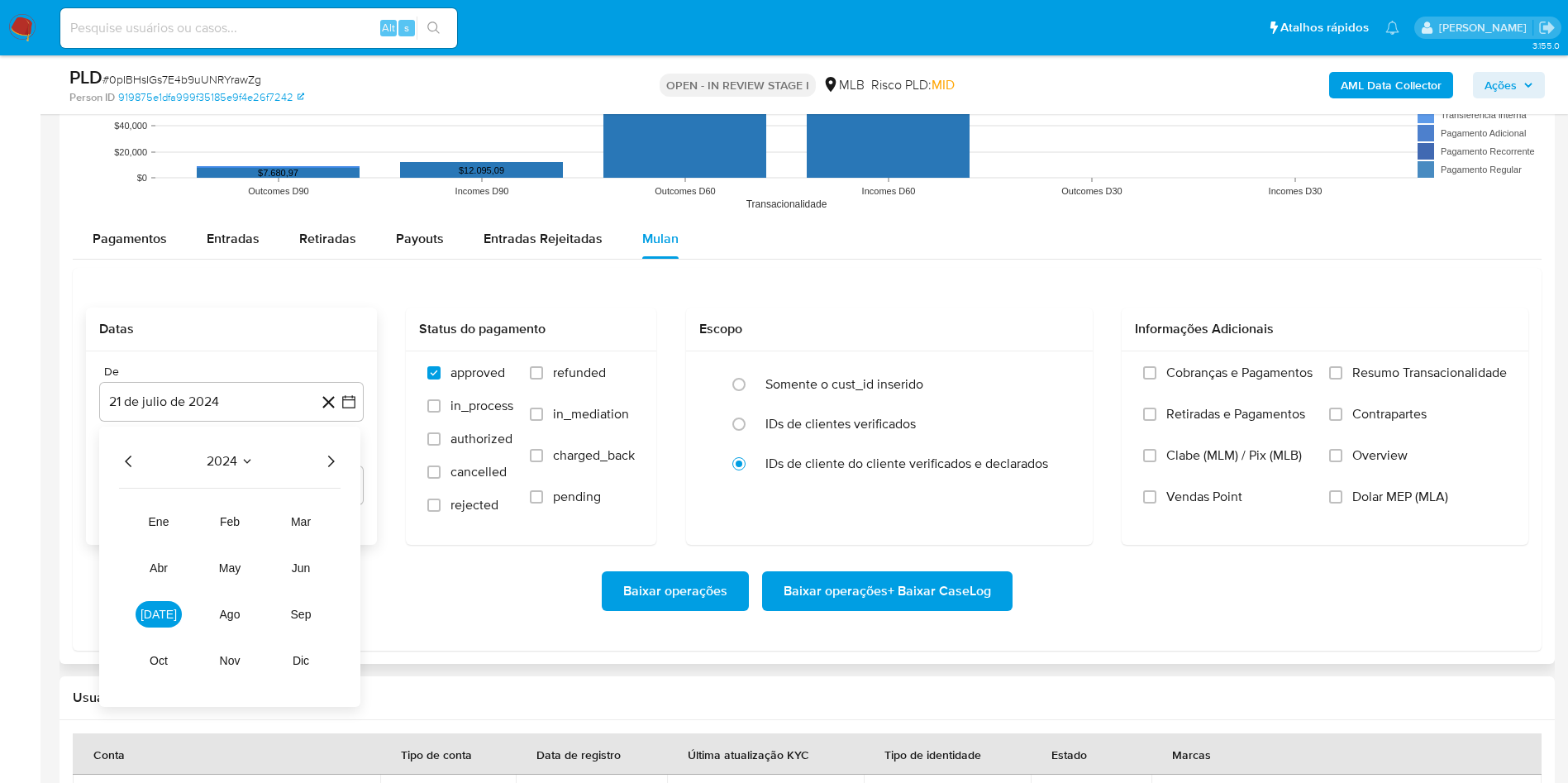
click at [329, 458] on icon "Año siguiente" at bounding box center [330, 461] width 19 height 19
click at [145, 615] on button "[DATE]" at bounding box center [158, 614] width 46 height 27
click at [156, 519] on button "1" at bounding box center [165, 522] width 27 height 27
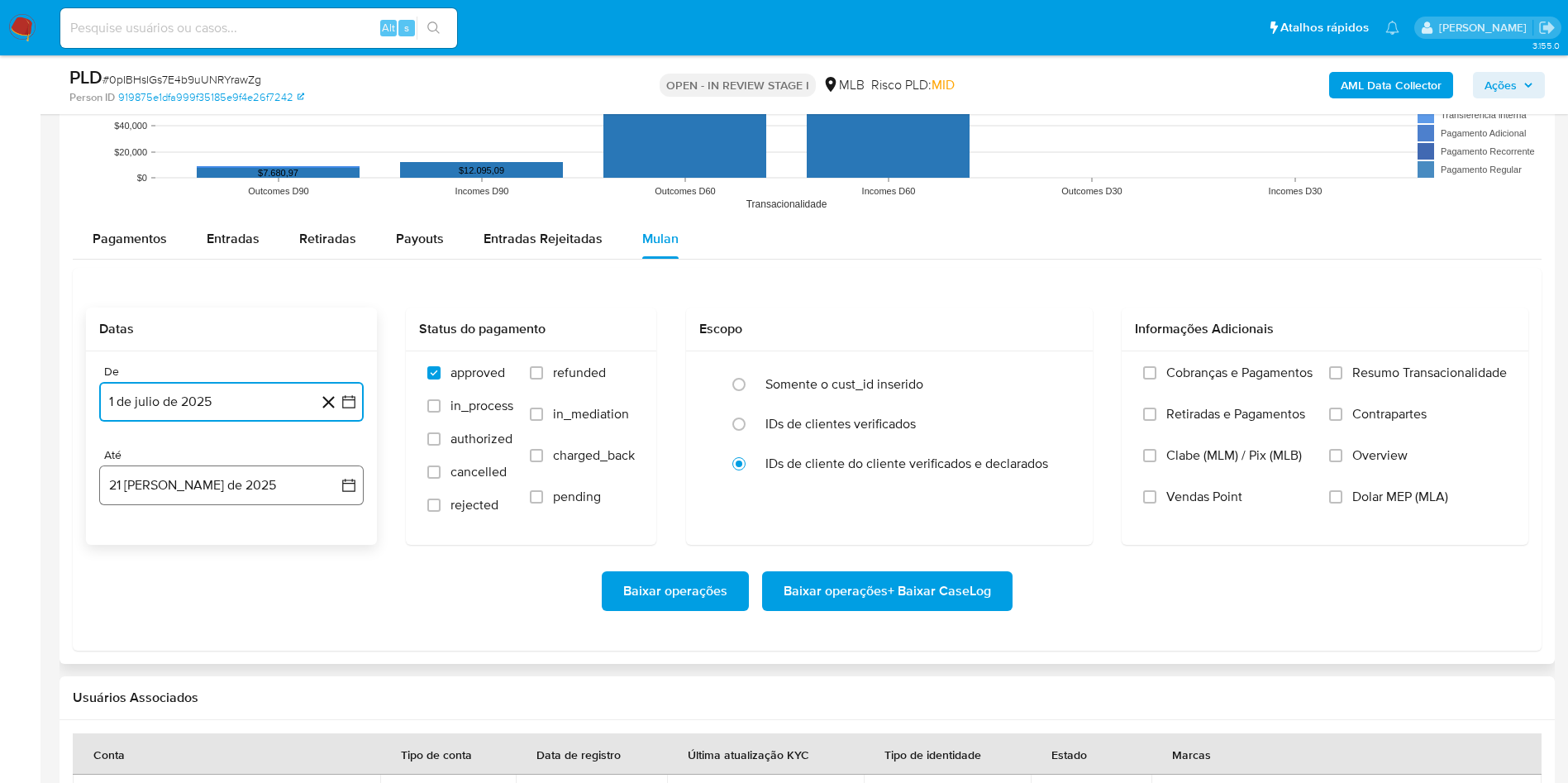
click at [196, 499] on button "21 [PERSON_NAME] de 2025" at bounding box center [231, 485] width 265 height 40
drag, startPoint x: 196, startPoint y: 697, endPoint x: 273, endPoint y: 653, distance: 88.7
click at [196, 698] on button "20" at bounding box center [198, 705] width 27 height 27
click at [1325, 392] on div "Cobranças e Pagamentos Retiradas e Pagamentos Clabe (MLM) / Pix (MLB) Vendas Po…" at bounding box center [1325, 447] width 380 height 166
click at [1365, 367] on span "Resumo Transacionalidade" at bounding box center [1429, 373] width 155 height 17
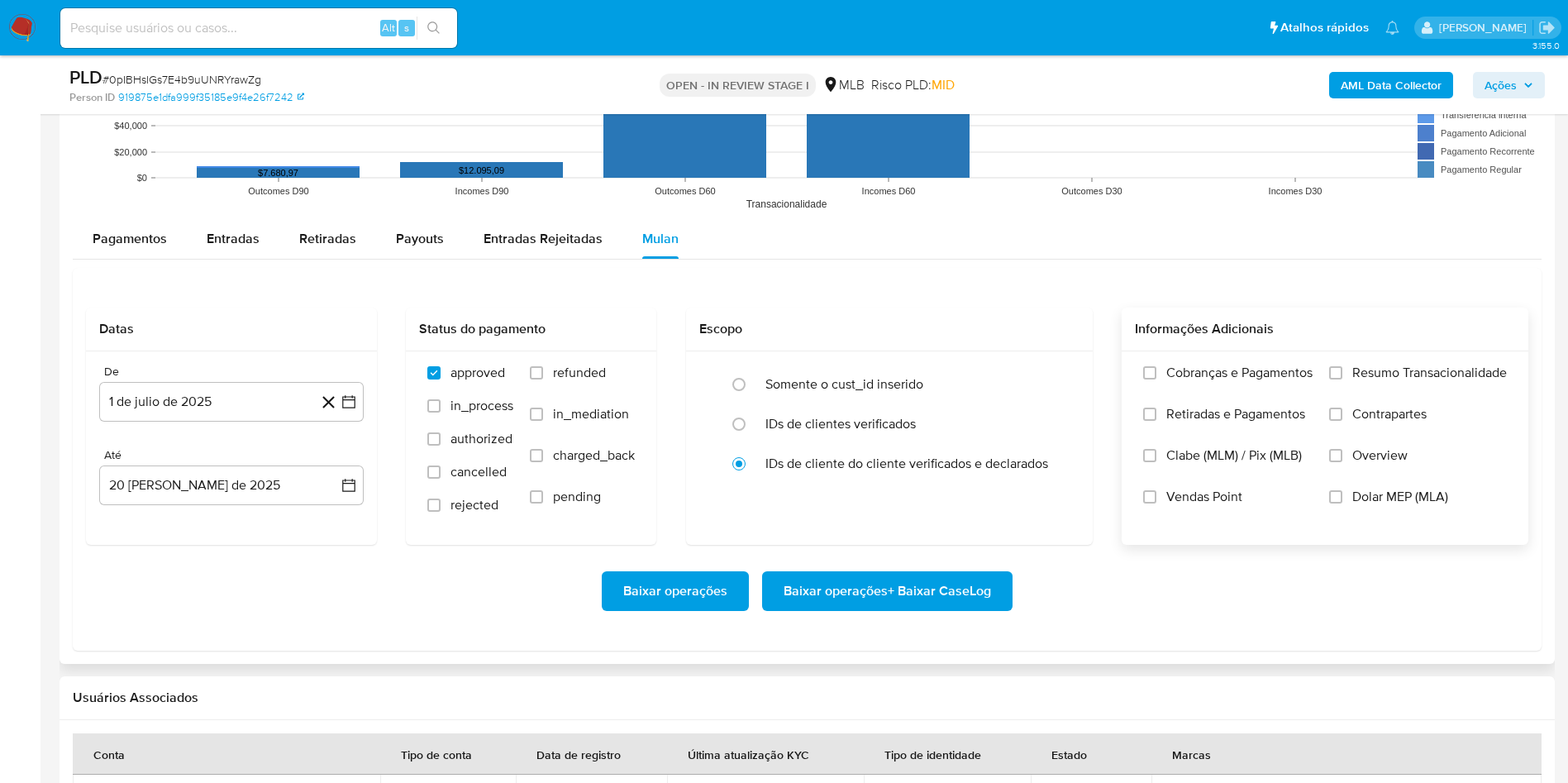
click at [1342, 367] on input "Resumo Transacionalidade" at bounding box center [1336, 373] width 13 height 13
click at [893, 601] on span "Baixar operações + Baixar CaseLog" at bounding box center [888, 590] width 207 height 36
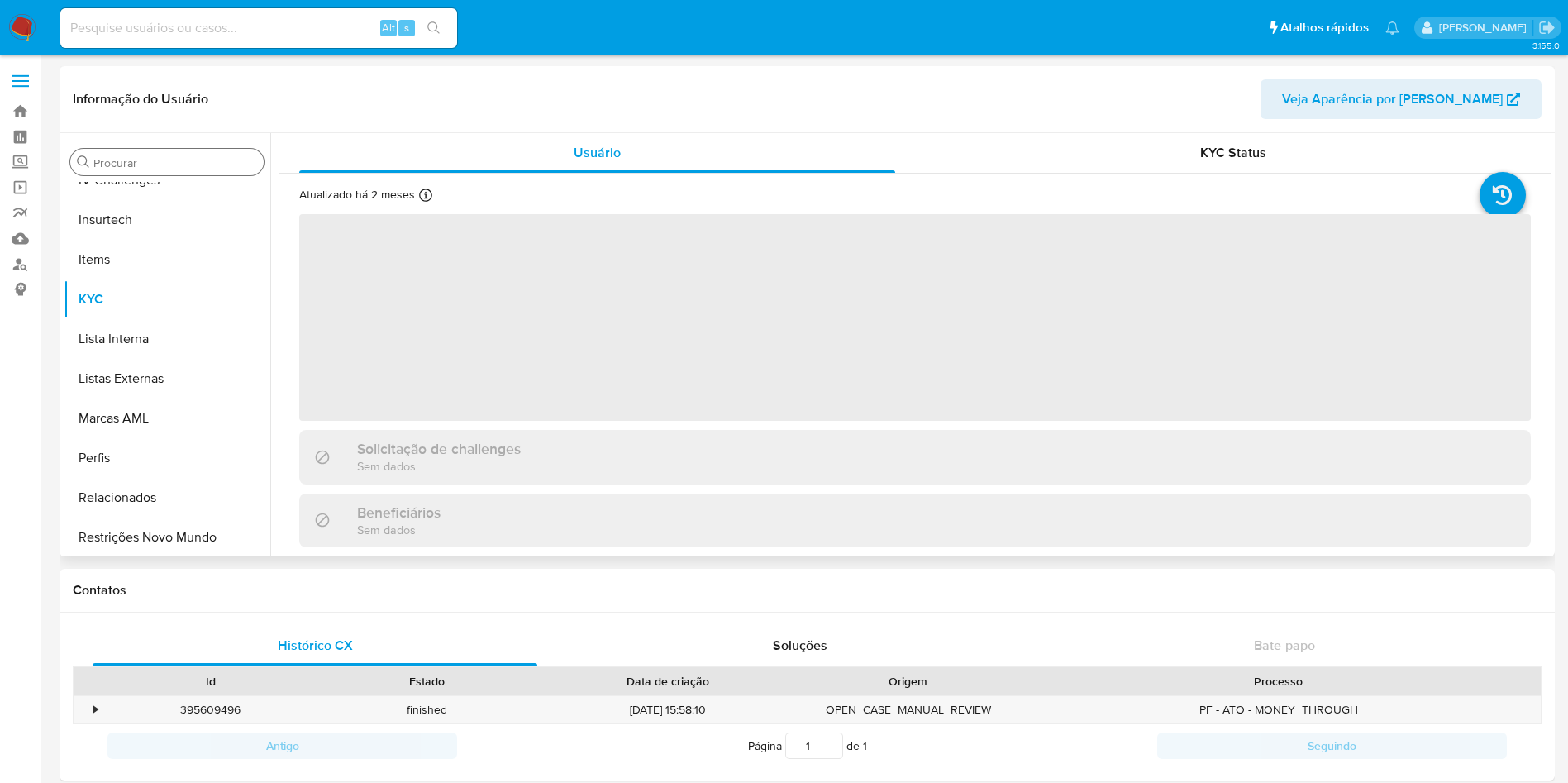
scroll to position [739, 0]
click at [146, 162] on input "Procurar" at bounding box center [175, 163] width 164 height 15
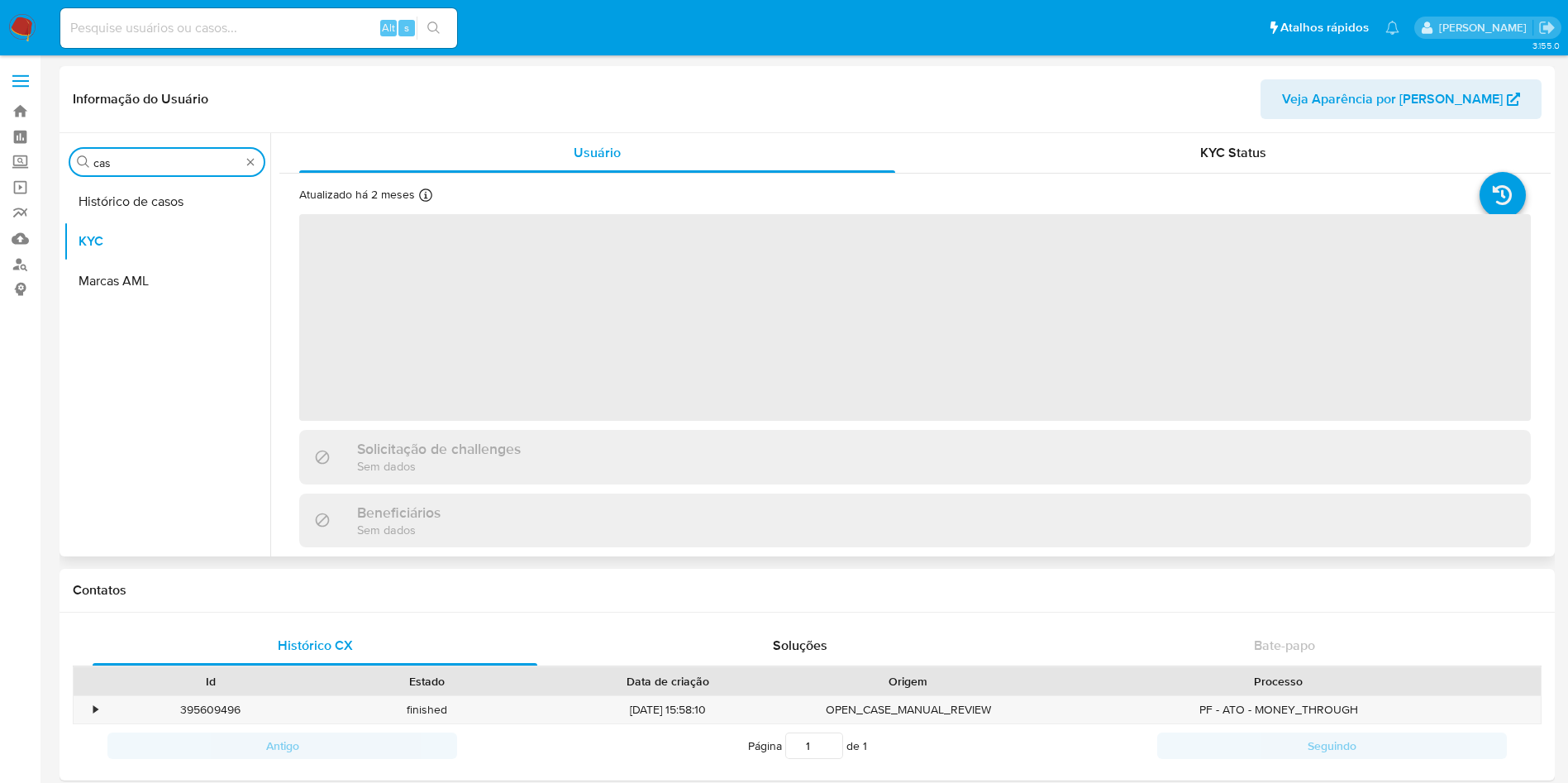
scroll to position [0, 0]
type input "cas"
click at [135, 186] on button "Histórico de casos" at bounding box center [160, 201] width 193 height 40
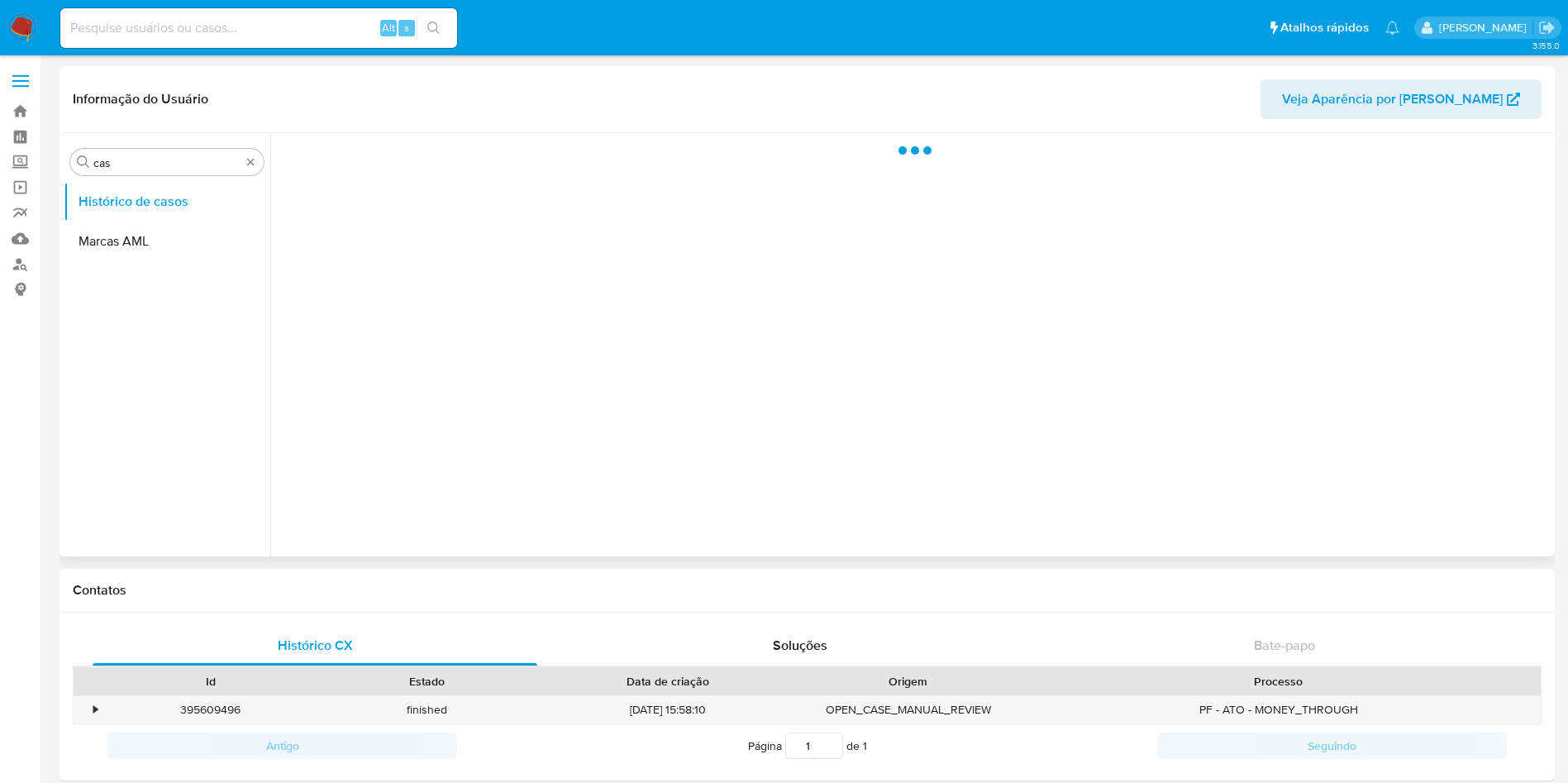
select select "10"
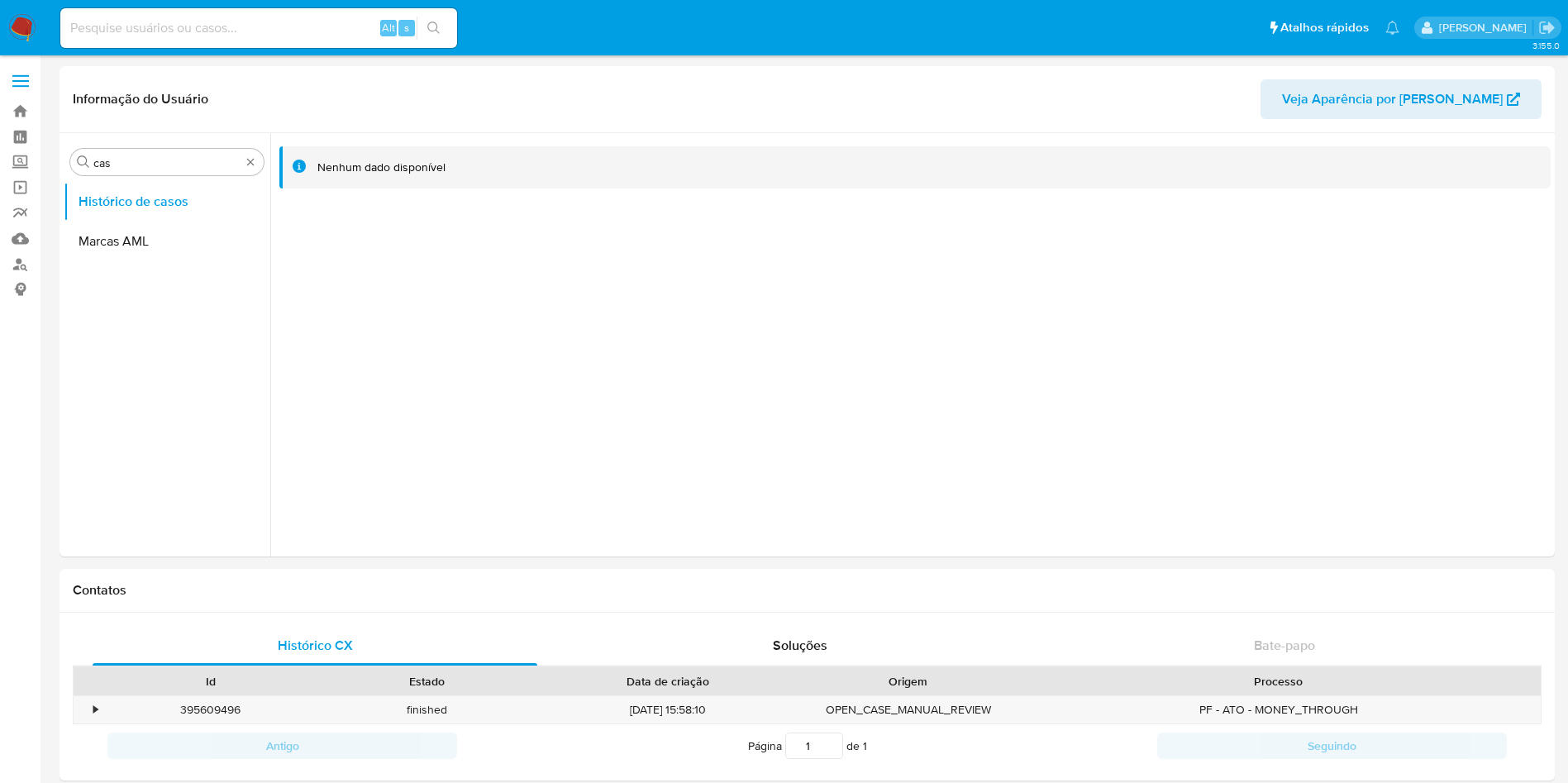
click at [23, 27] on img at bounding box center [22, 28] width 28 height 28
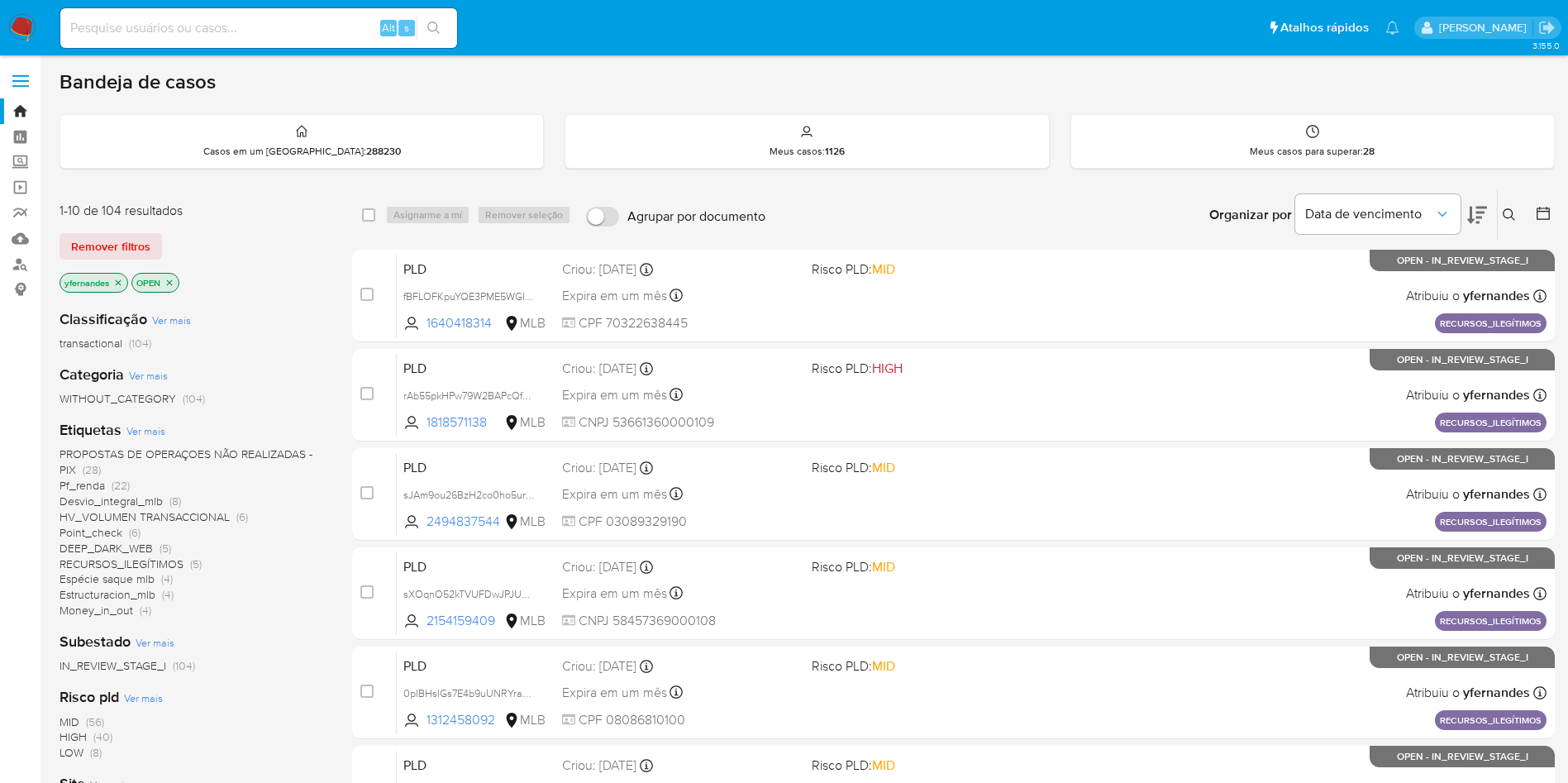
click at [213, 19] on input at bounding box center [258, 28] width 397 height 21
paste input "prrVlquANHZDYCcQB6kkJrNW"
type input "prrVlquANHZDYCcQB6kkJrNW"
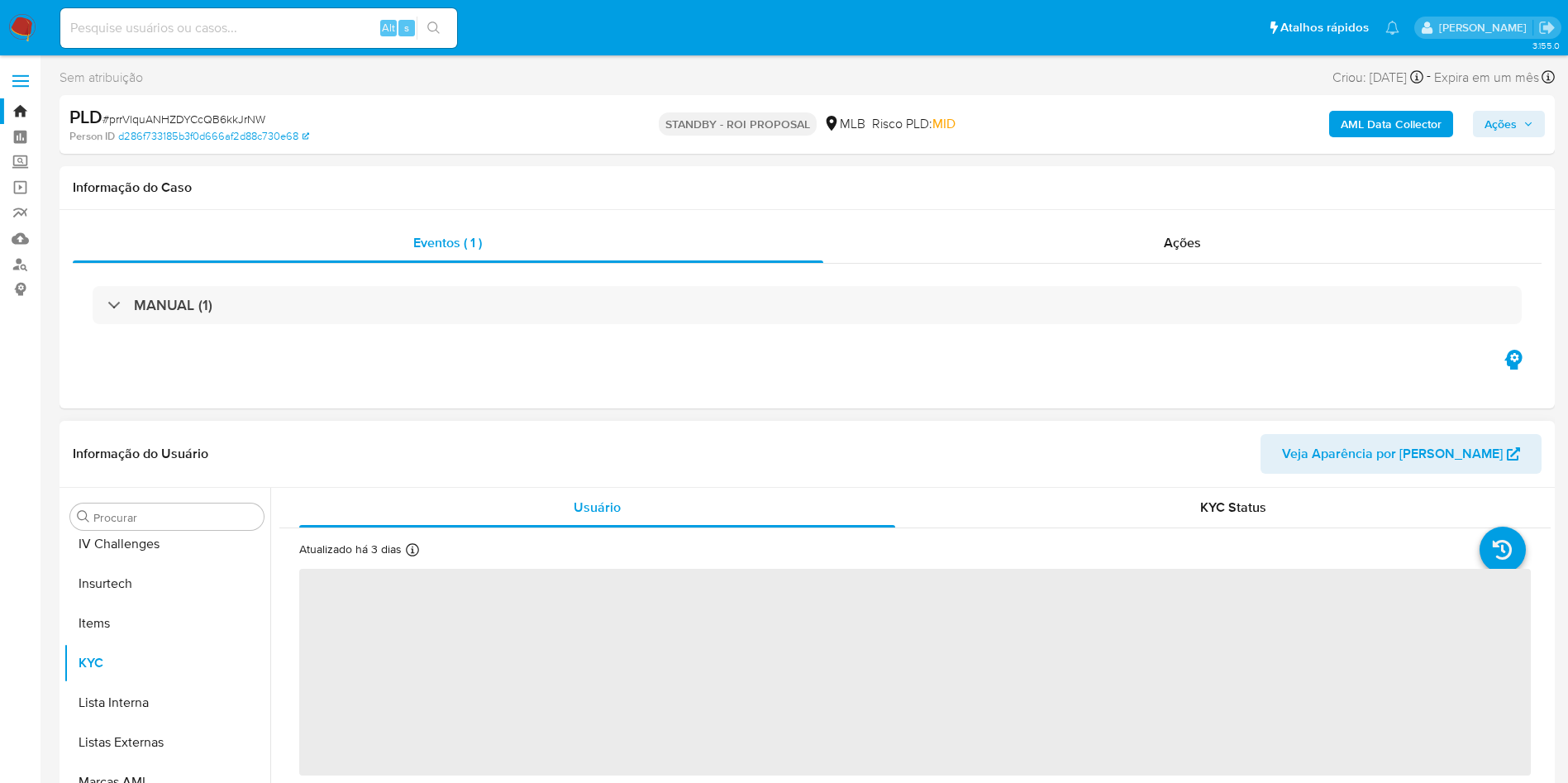
scroll to position [739, 0]
click at [117, 521] on input "Procurar" at bounding box center [175, 517] width 164 height 15
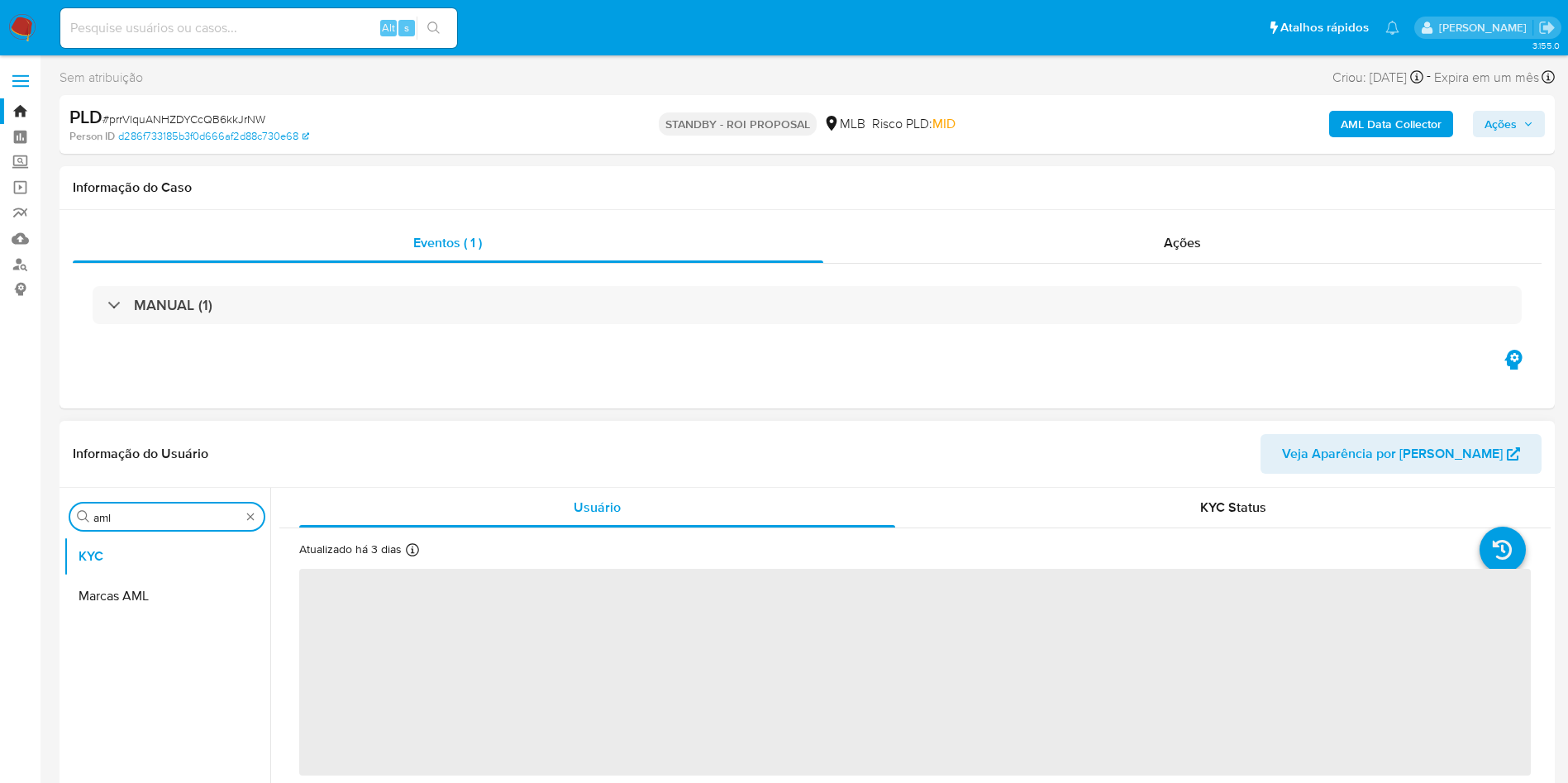
scroll to position [0, 0]
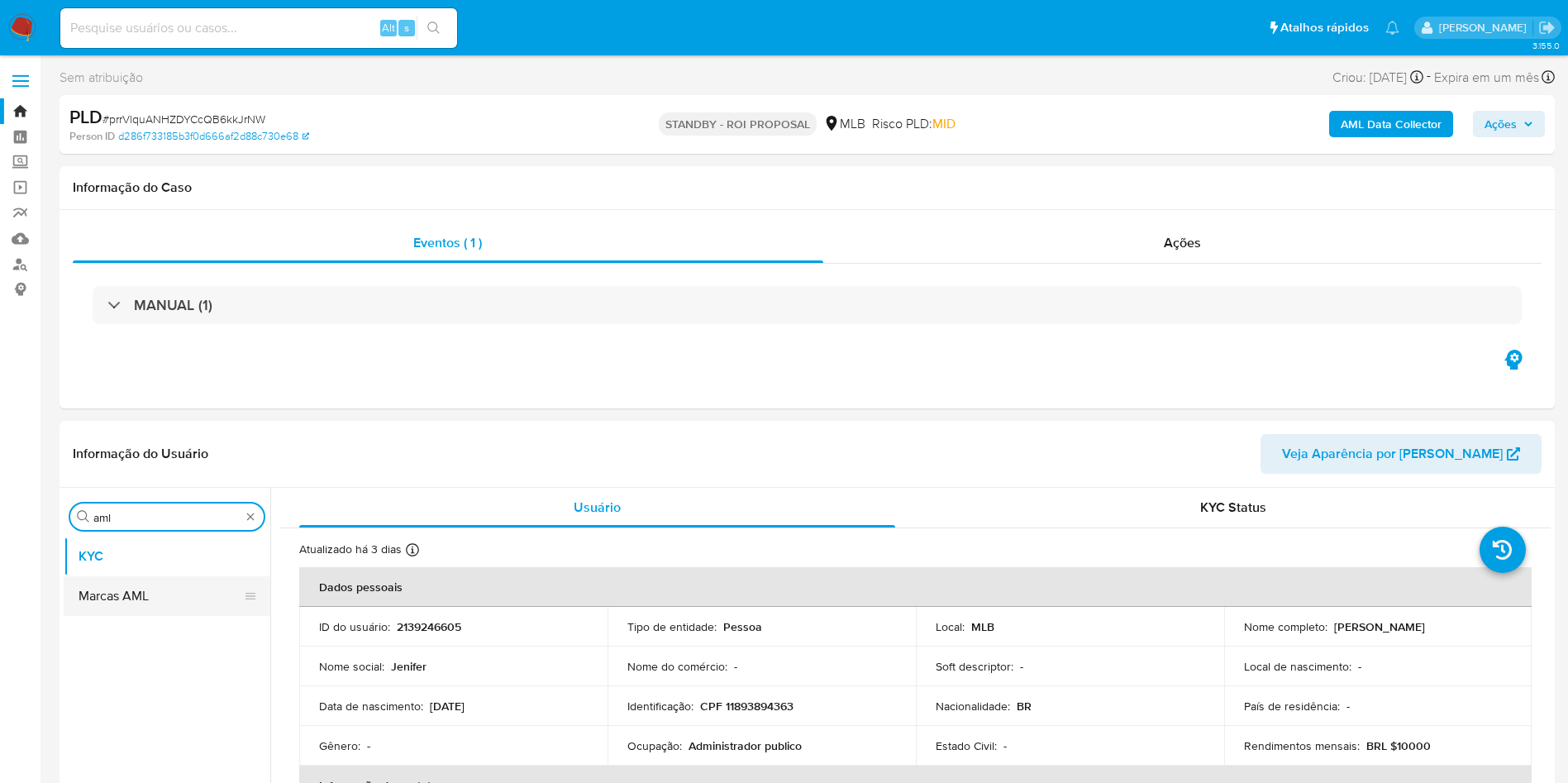
type input "aml"
click at [131, 615] on button "Marcas AML" at bounding box center [160, 595] width 193 height 40
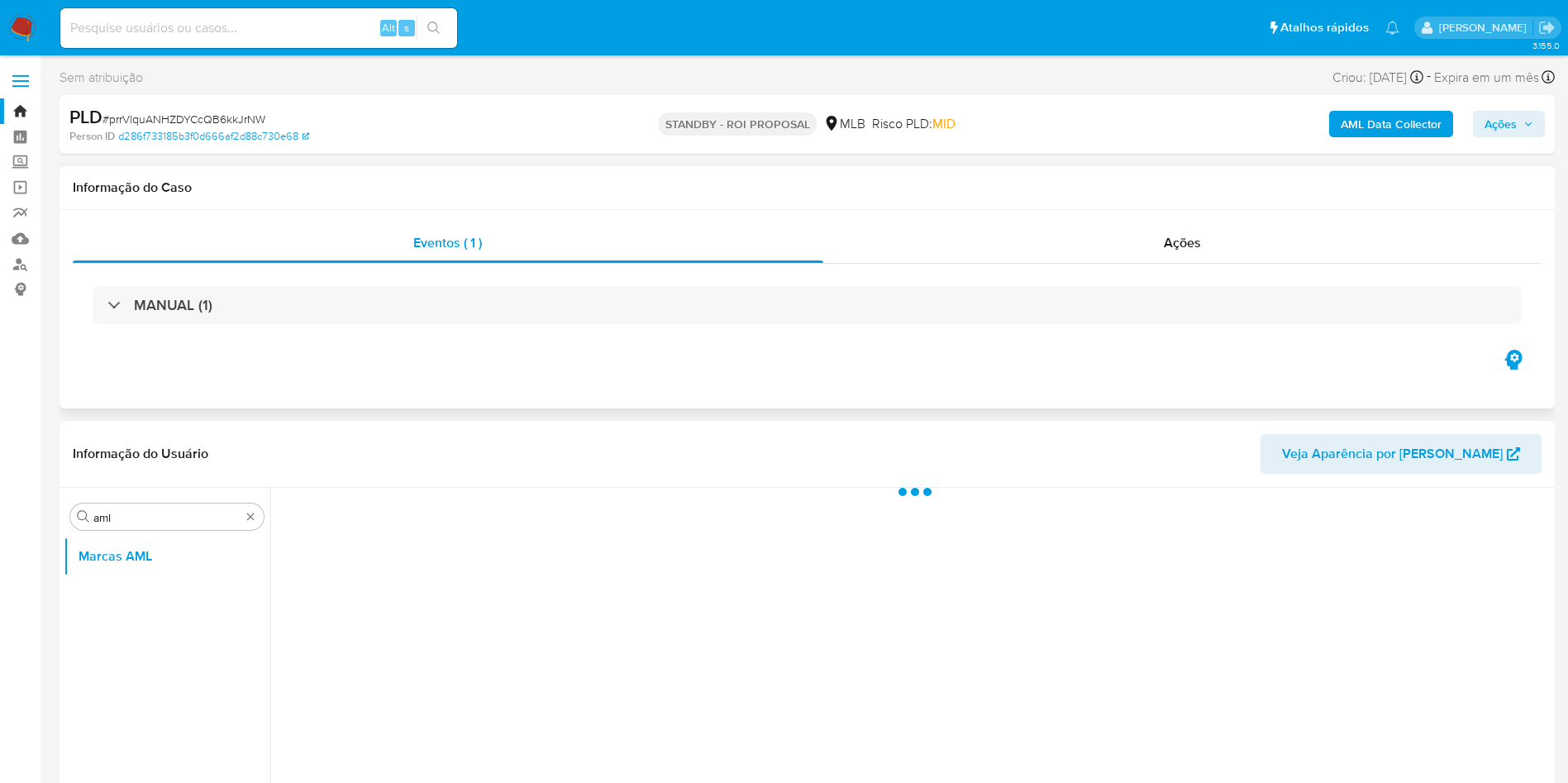
select select "10"
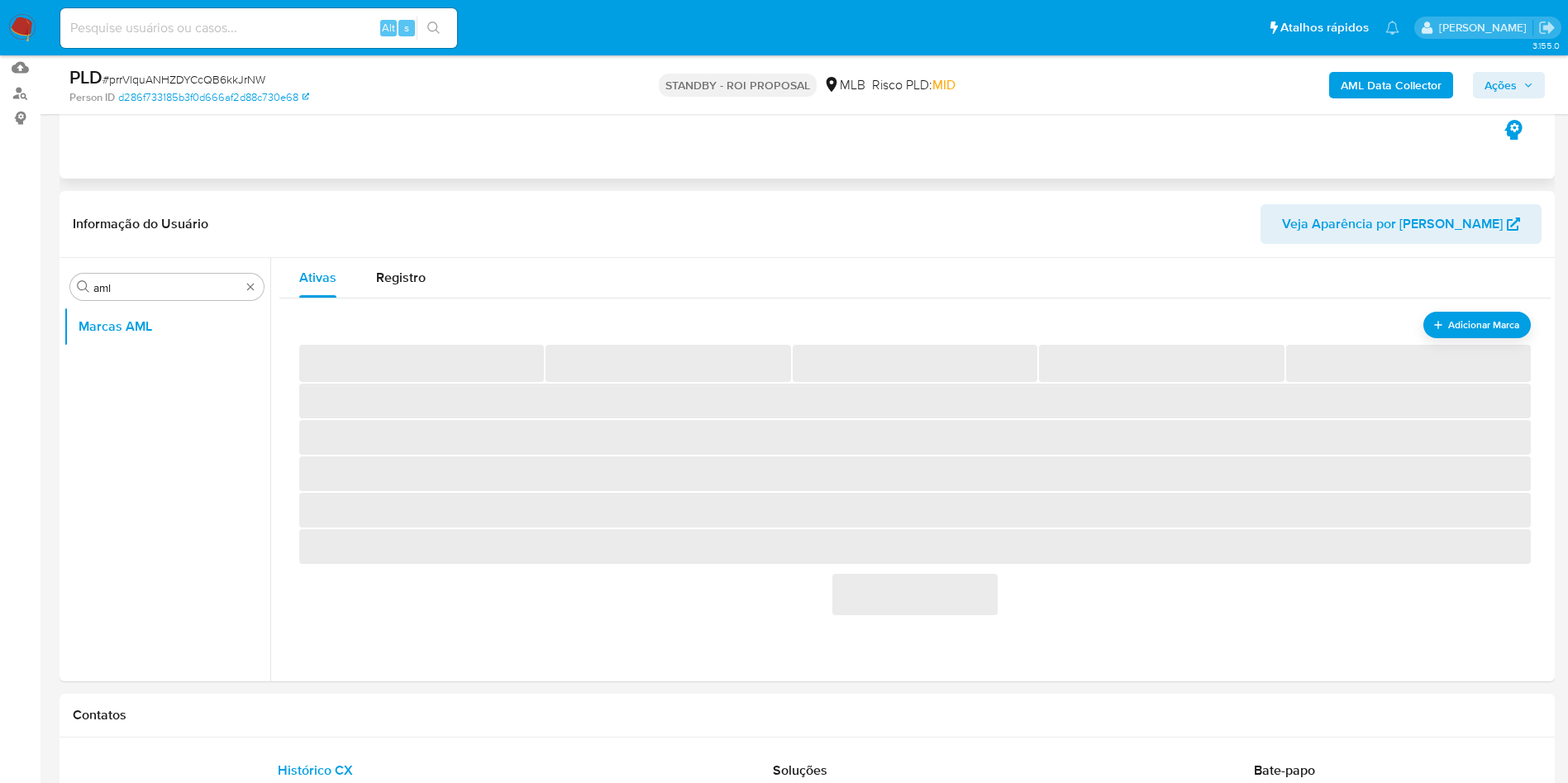
scroll to position [151, 0]
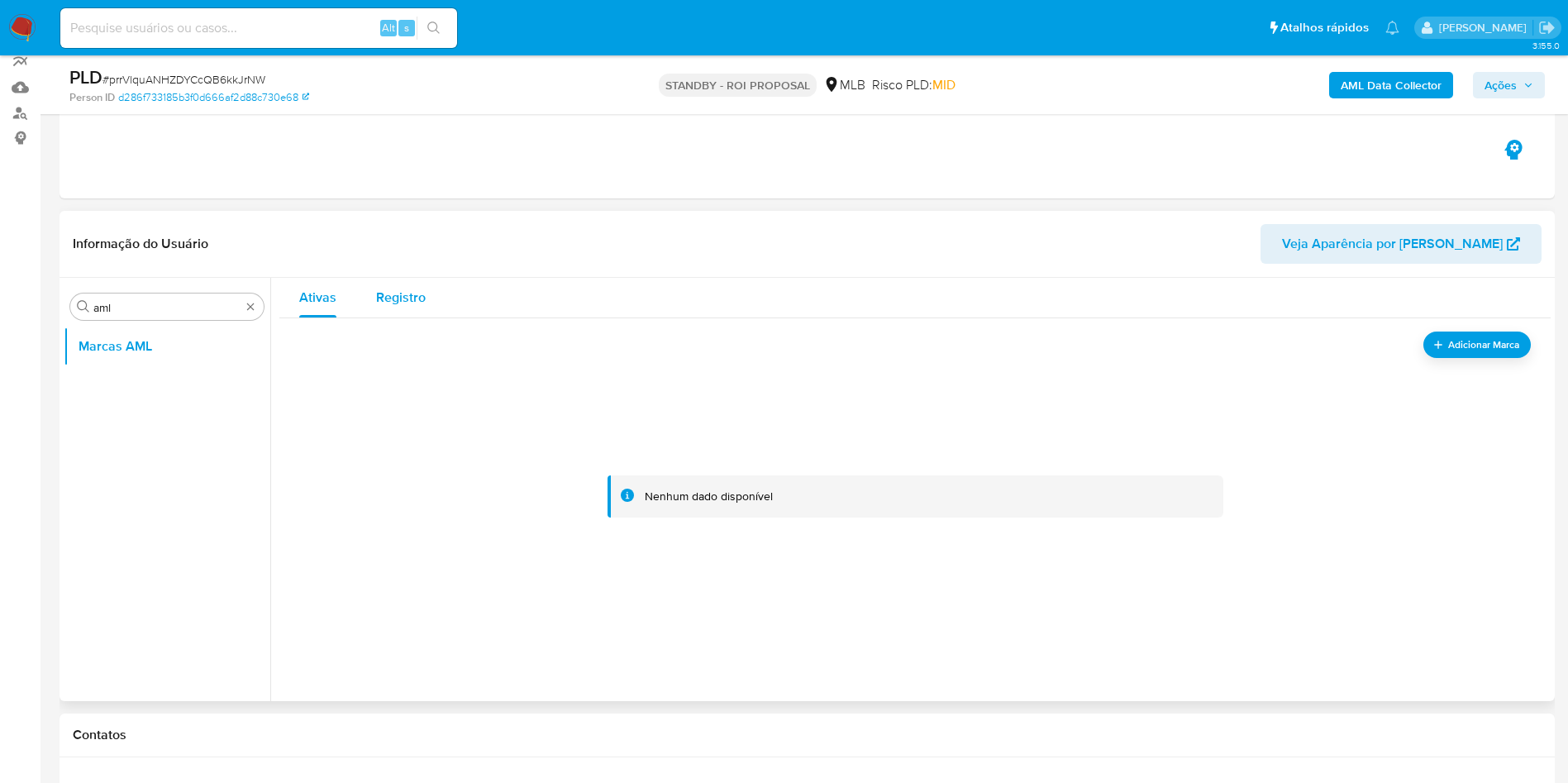
click at [425, 298] on button "Registro" at bounding box center [401, 297] width 89 height 40
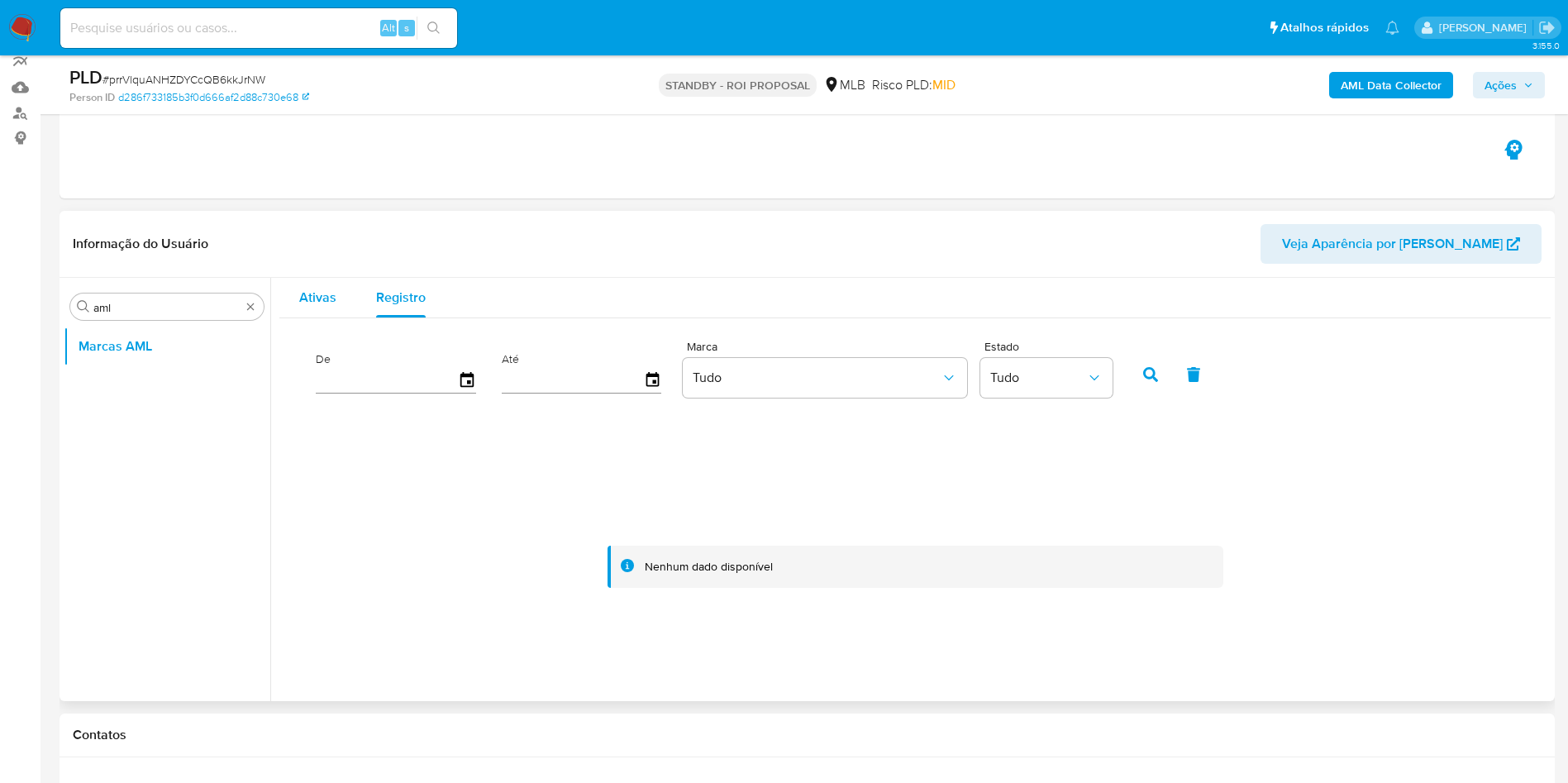
click at [314, 306] on div "Ativas" at bounding box center [317, 297] width 37 height 40
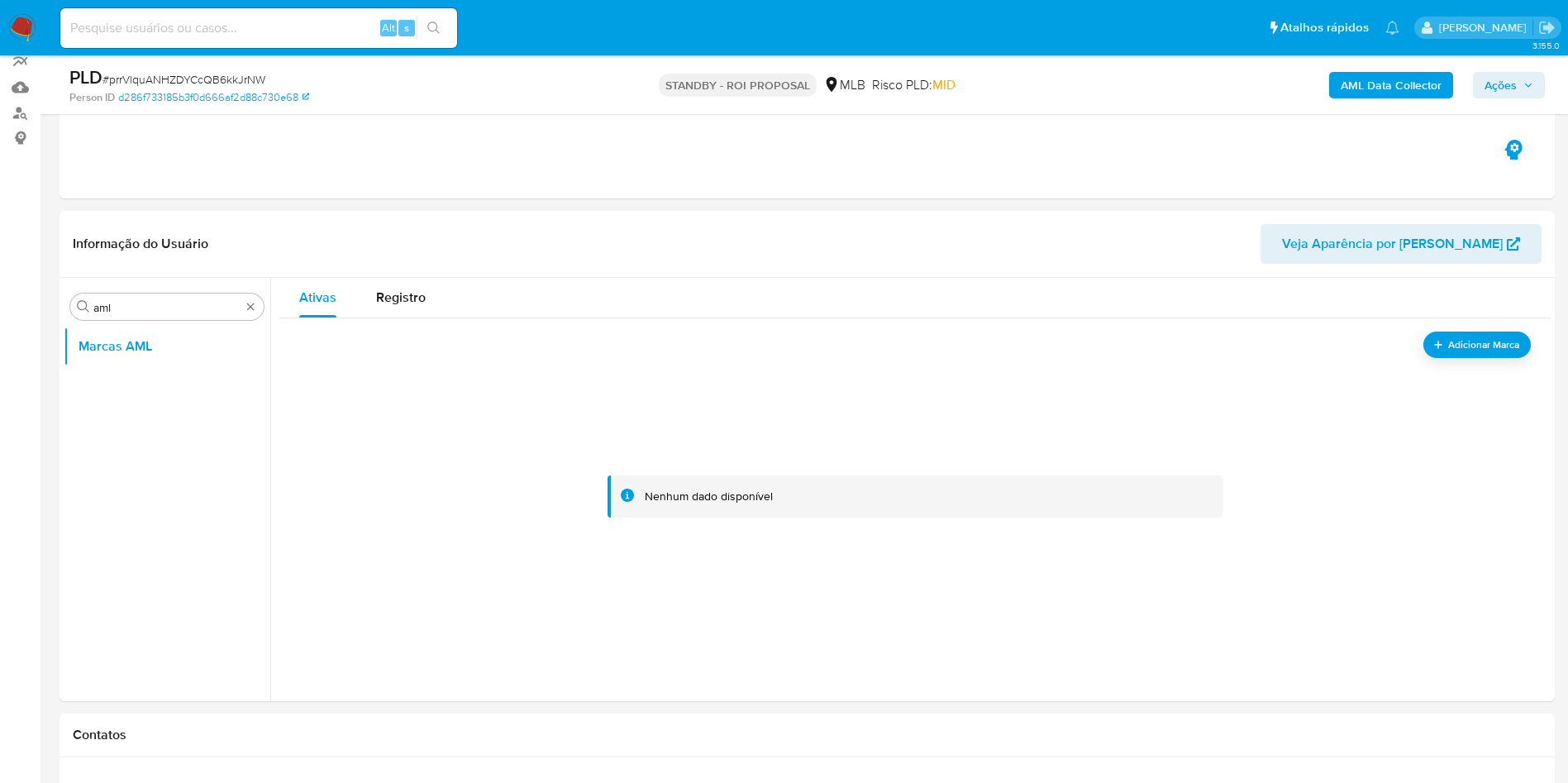
click at [24, 23] on img at bounding box center [22, 28] width 28 height 28
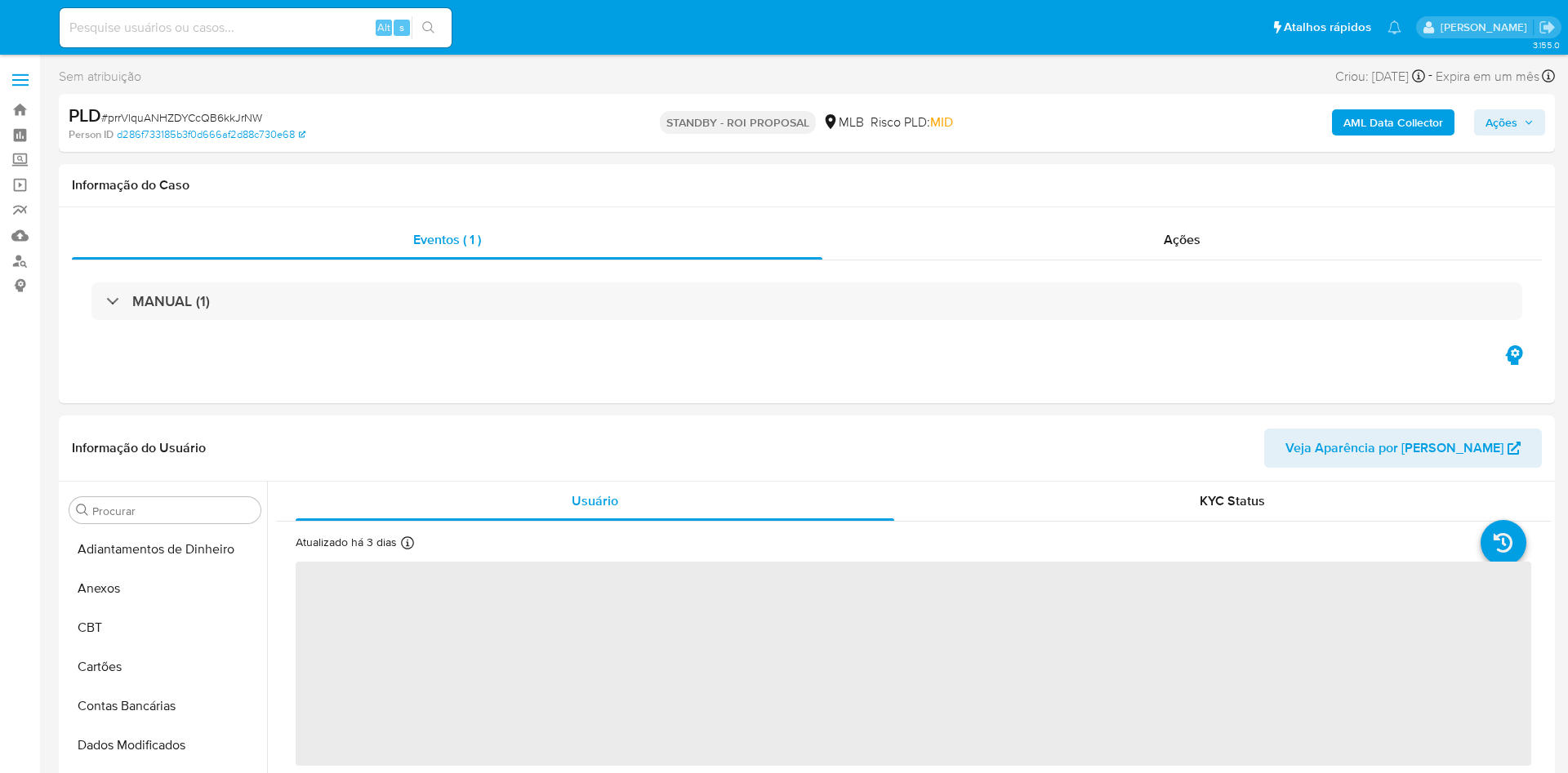
select select "10"
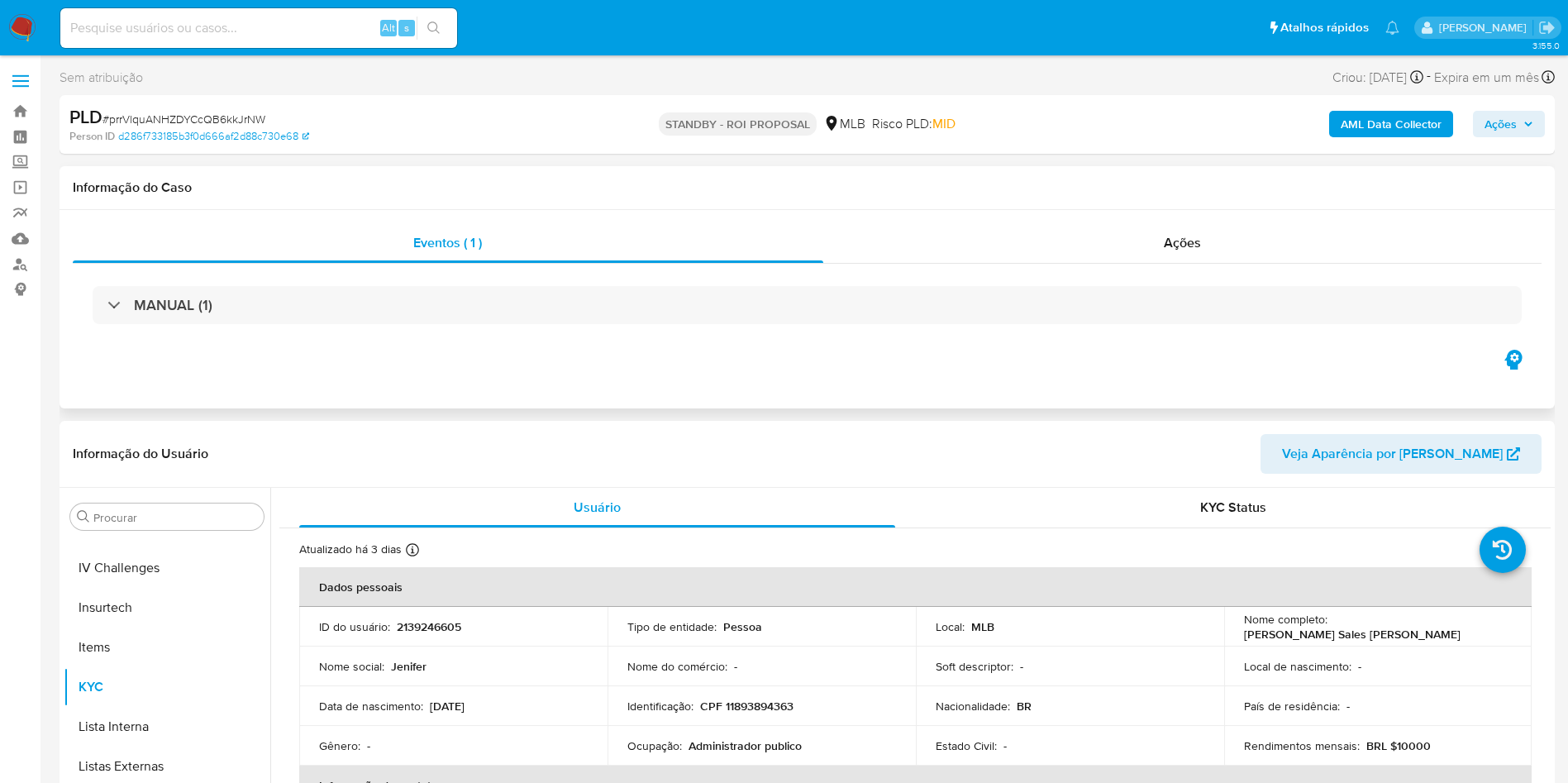
scroll to position [739, 0]
click at [988, 255] on div "Ações" at bounding box center [1183, 242] width 719 height 40
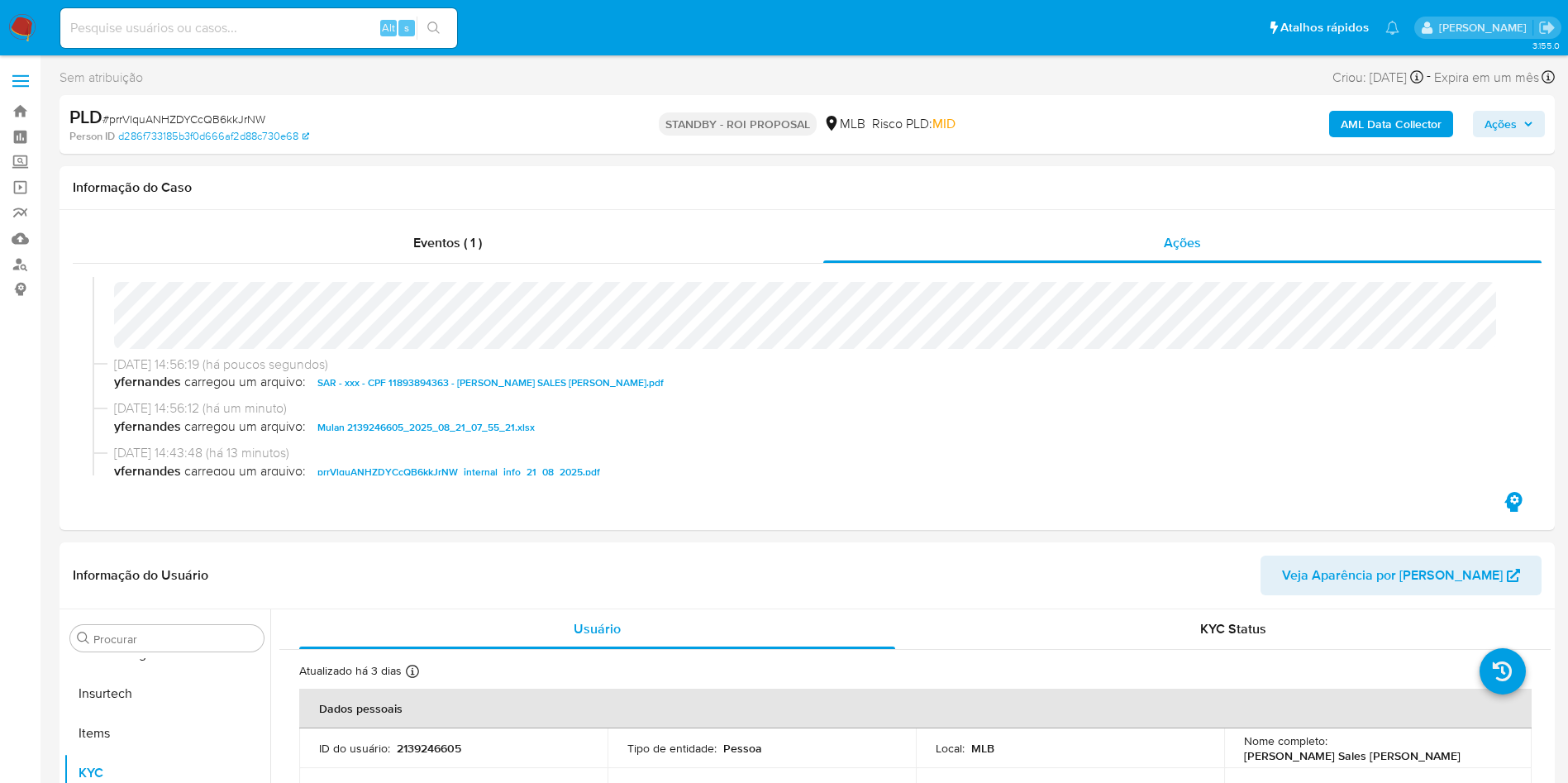
scroll to position [0, 0]
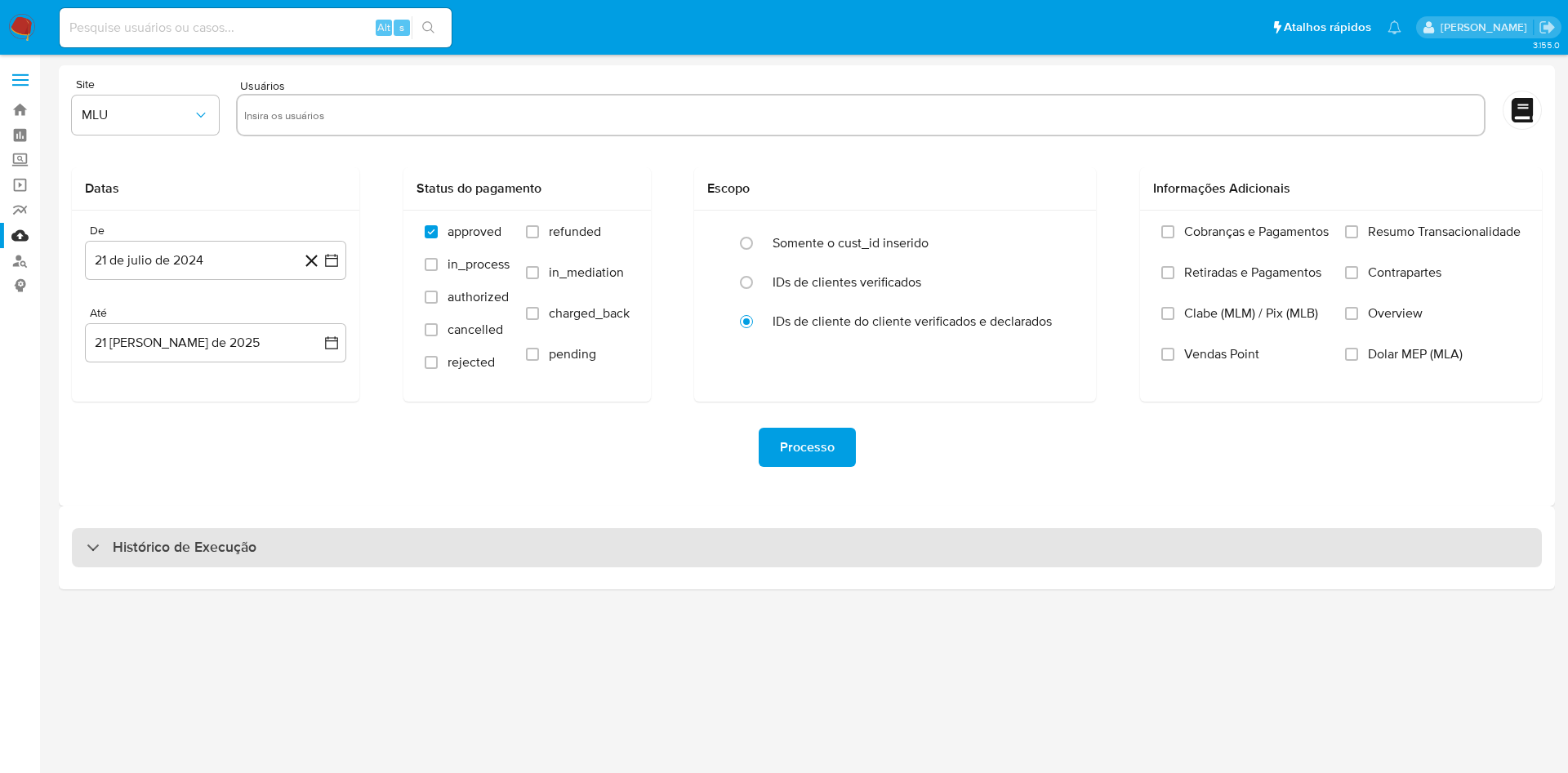
click at [696, 535] on div "Histórico de Execução" at bounding box center [807, 547] width 1470 height 39
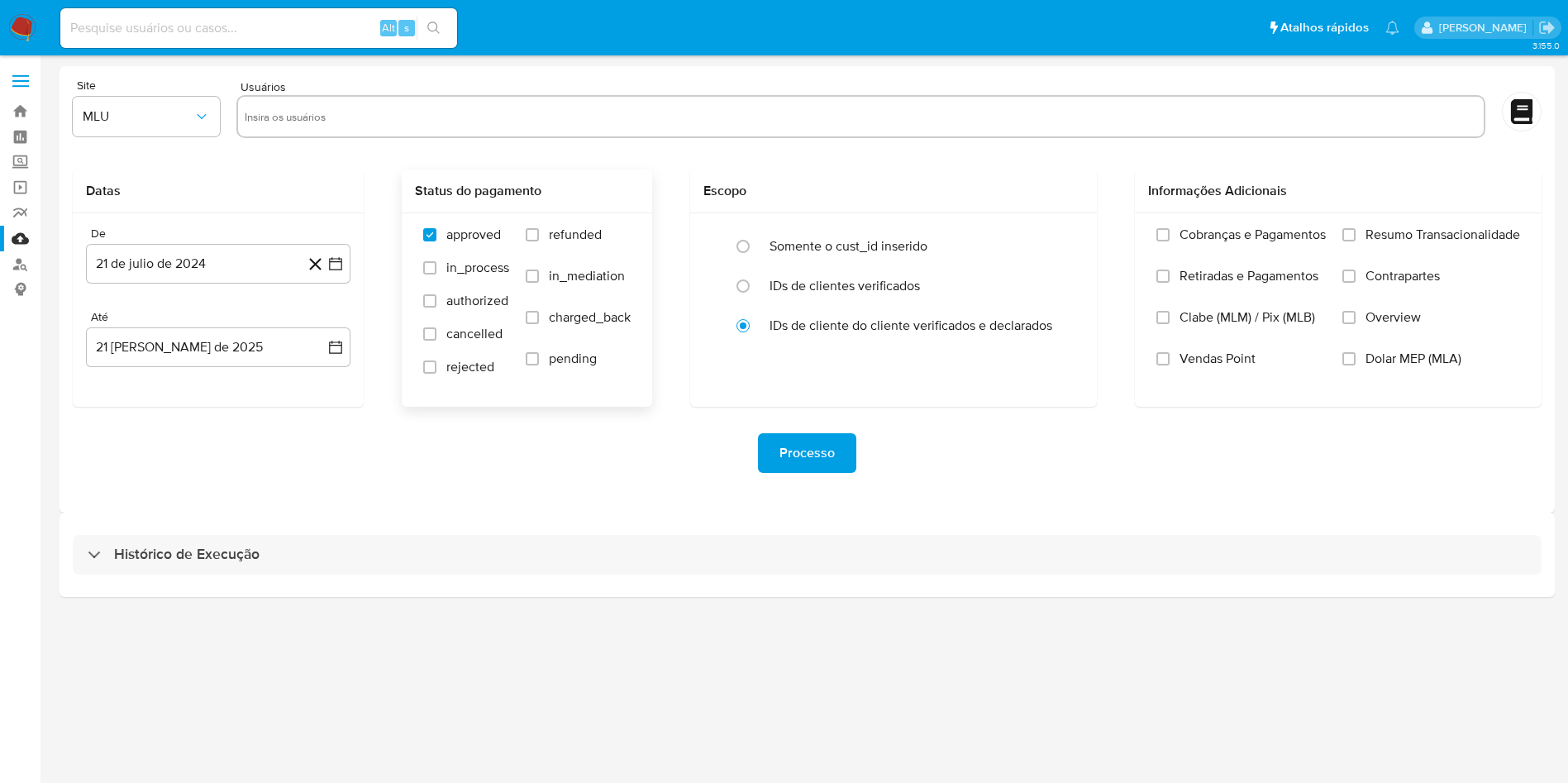
select select "10"
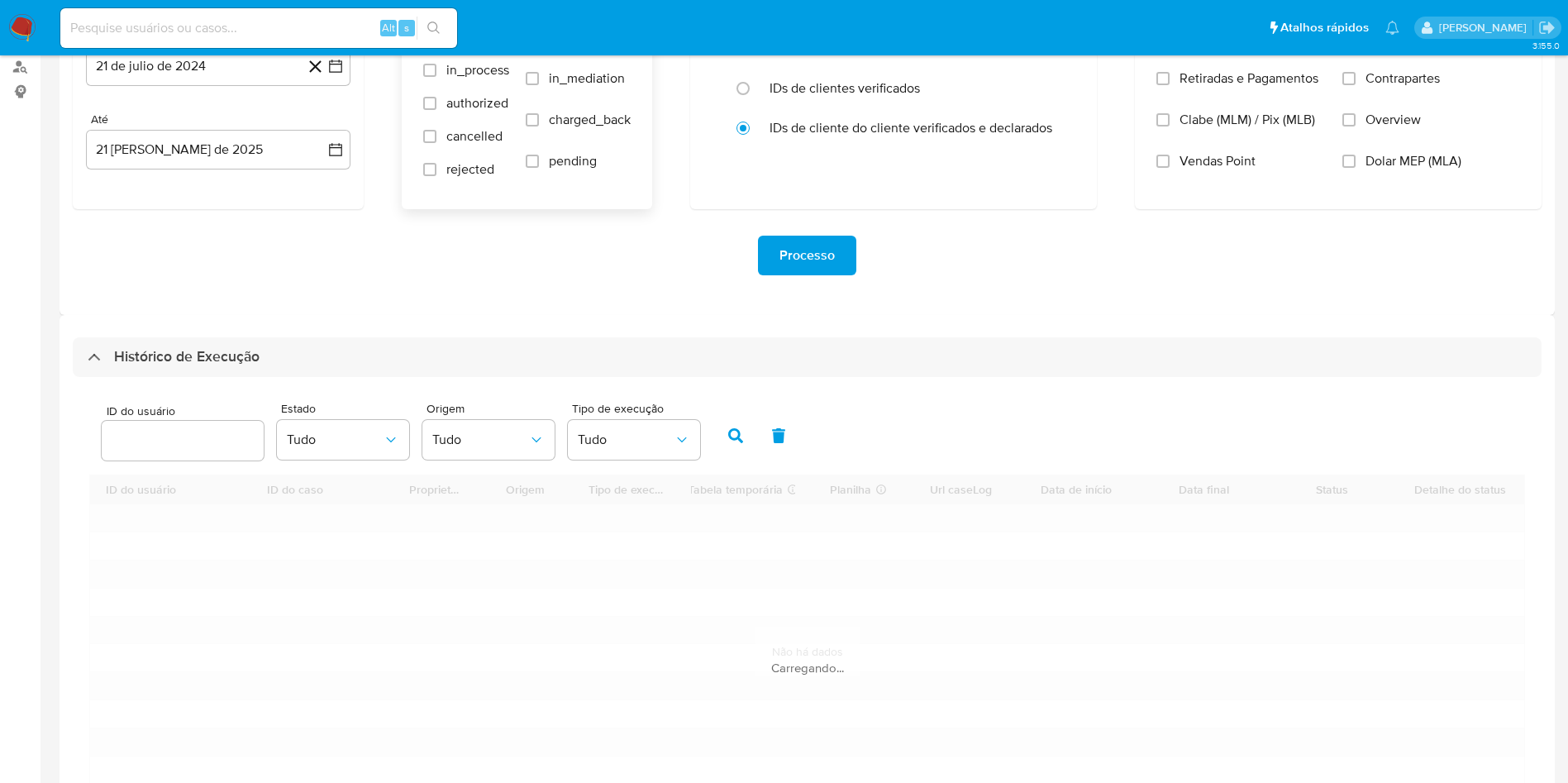
scroll to position [293, 0]
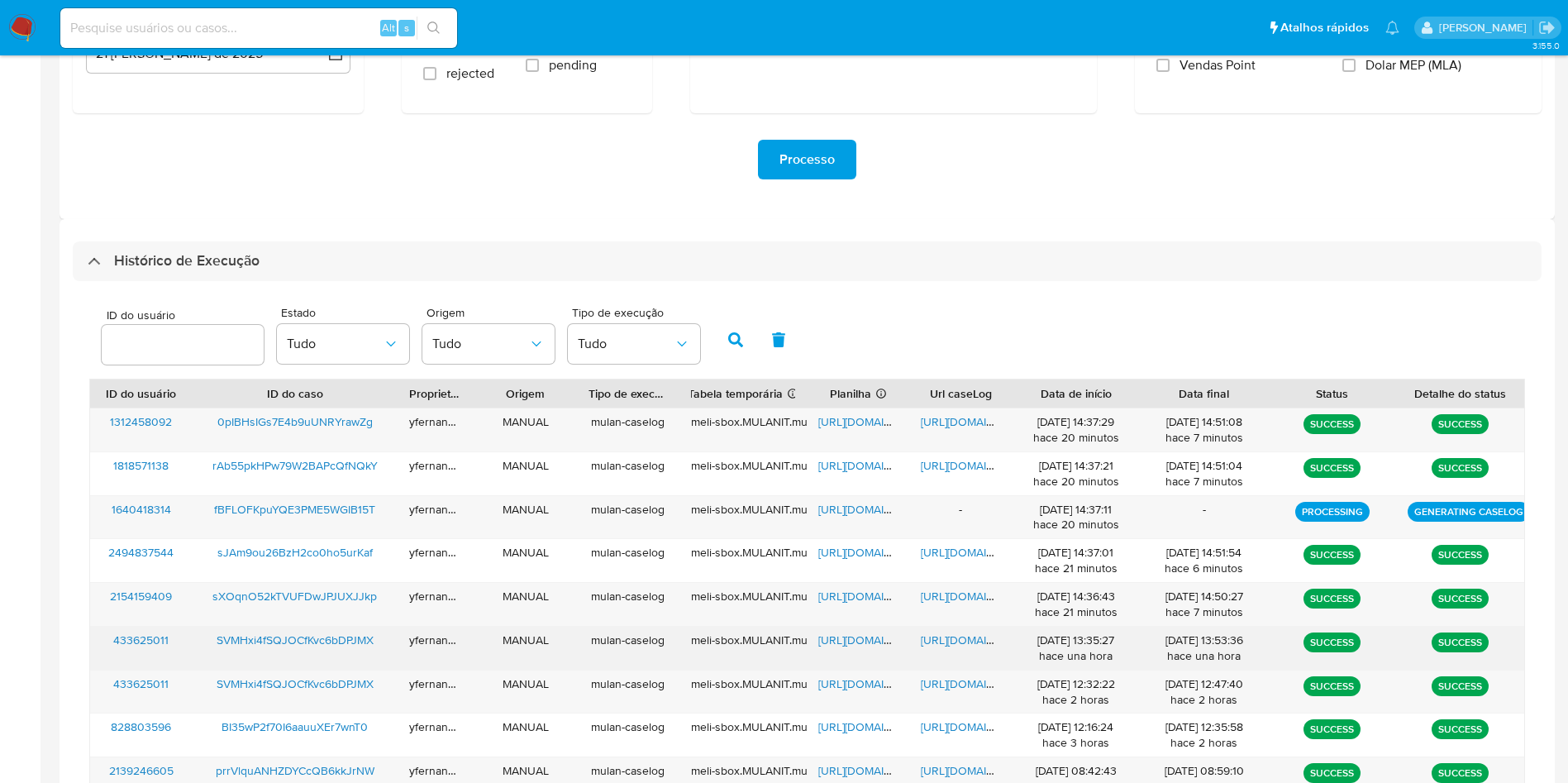
click at [837, 640] on span "https://docs.google.com/spreadsheets/d/1n033B6zdBmXv7-hPxX3HYjjo6k7HaIRB9J3spHb…" at bounding box center [875, 640] width 114 height 17
click at [950, 633] on span "https://docs.google.com/document/d/17vsgXjYvMPHK9u69EXWzSJnjG57FJVJPoziaF9BGnPo…" at bounding box center [977, 640] width 114 height 17
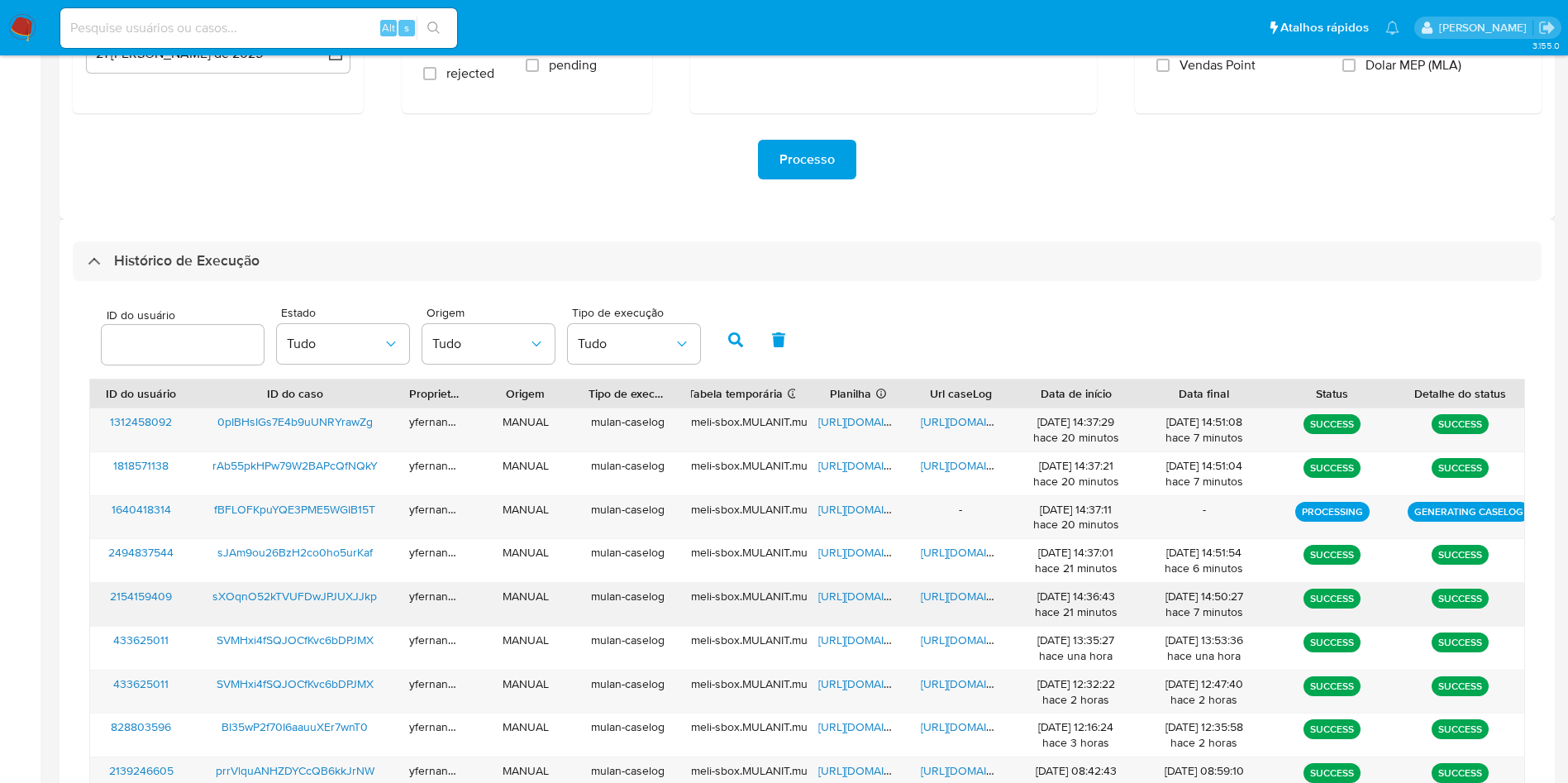
click at [831, 602] on span "https://docs.google.com/spreadsheets/d/1Ifdz1kL1ltQYOhKtlfpTbhUApHjtLNxnGbSN2Lj…" at bounding box center [875, 596] width 114 height 17
click at [950, 592] on span "https://docs.google.com/document/d/1gRLszDCZDNJ7J4UlH-0JwpokCqLucMELs2LP0XHV0MQ…" at bounding box center [977, 596] width 114 height 17
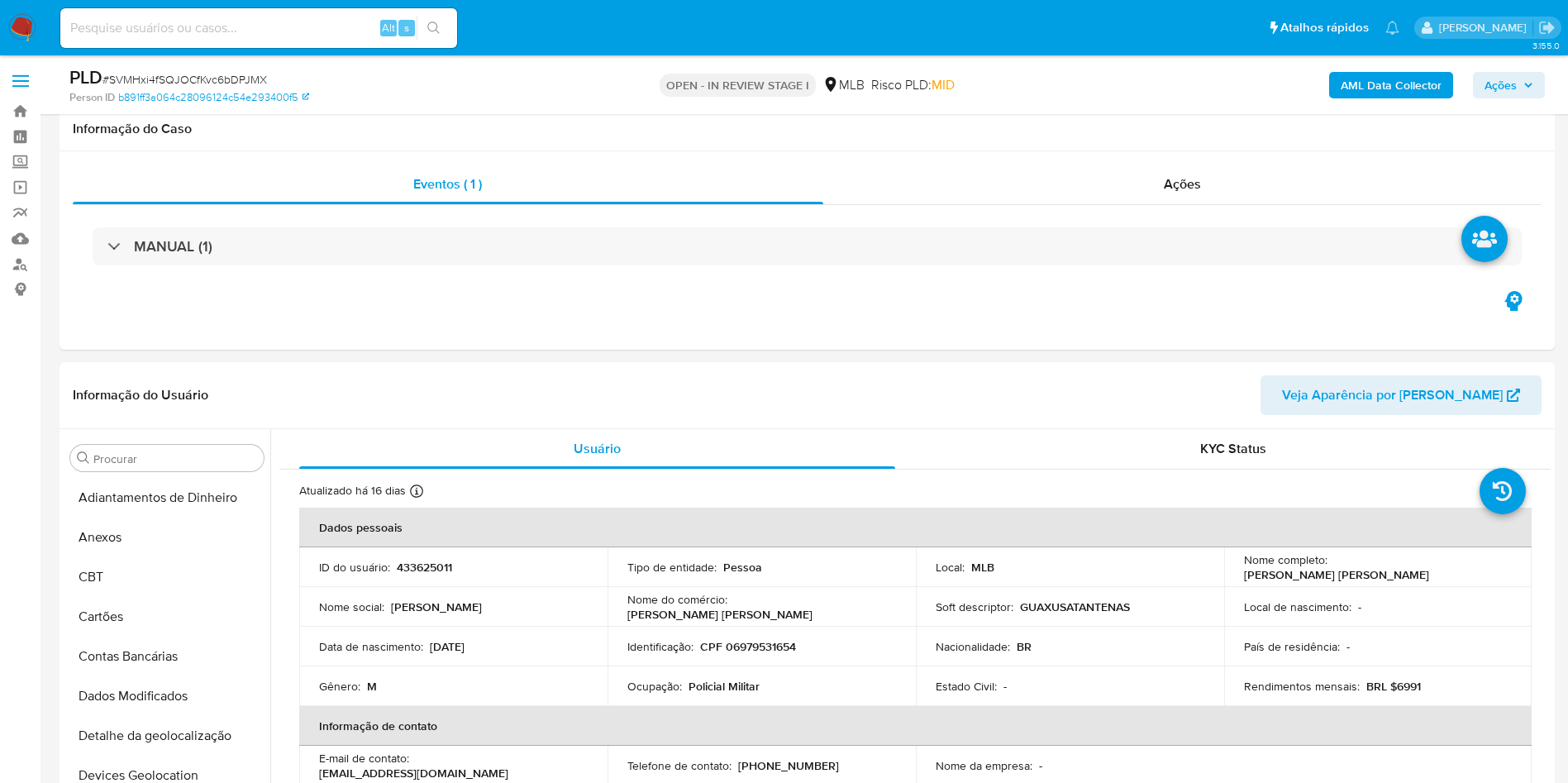
scroll to position [1914, 0]
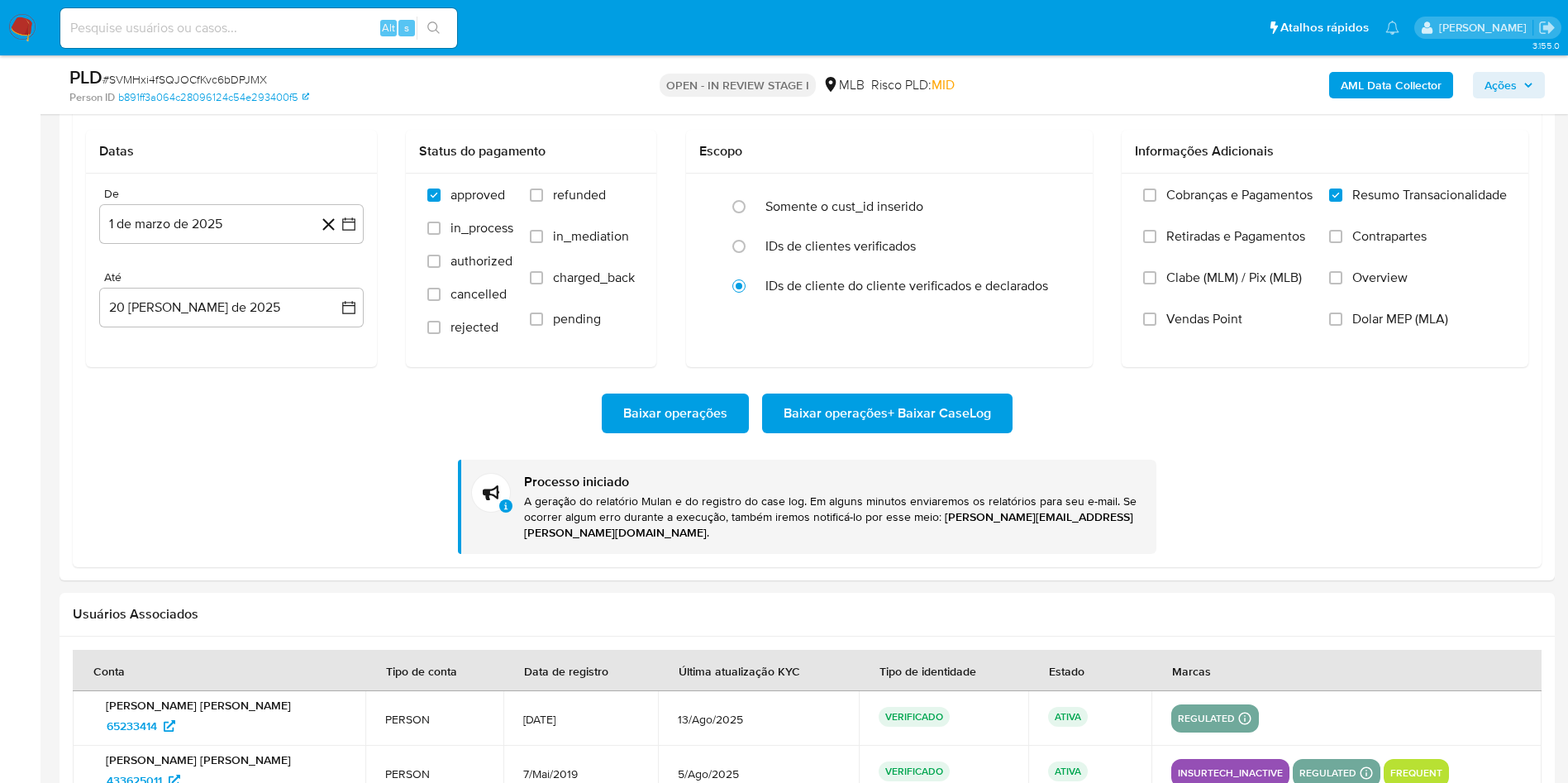
click at [271, 66] on div "PLD # SVMHxi4fSQJOCfKvc6bDPJMX" at bounding box center [312, 78] width 486 height 25
click at [248, 71] on span "# SVMHxi4fSQJOCfKvc6bDPJMX" at bounding box center [185, 80] width 165 height 17
copy span "SVMHxi4fSQJOCfKvc6bDPJMX"
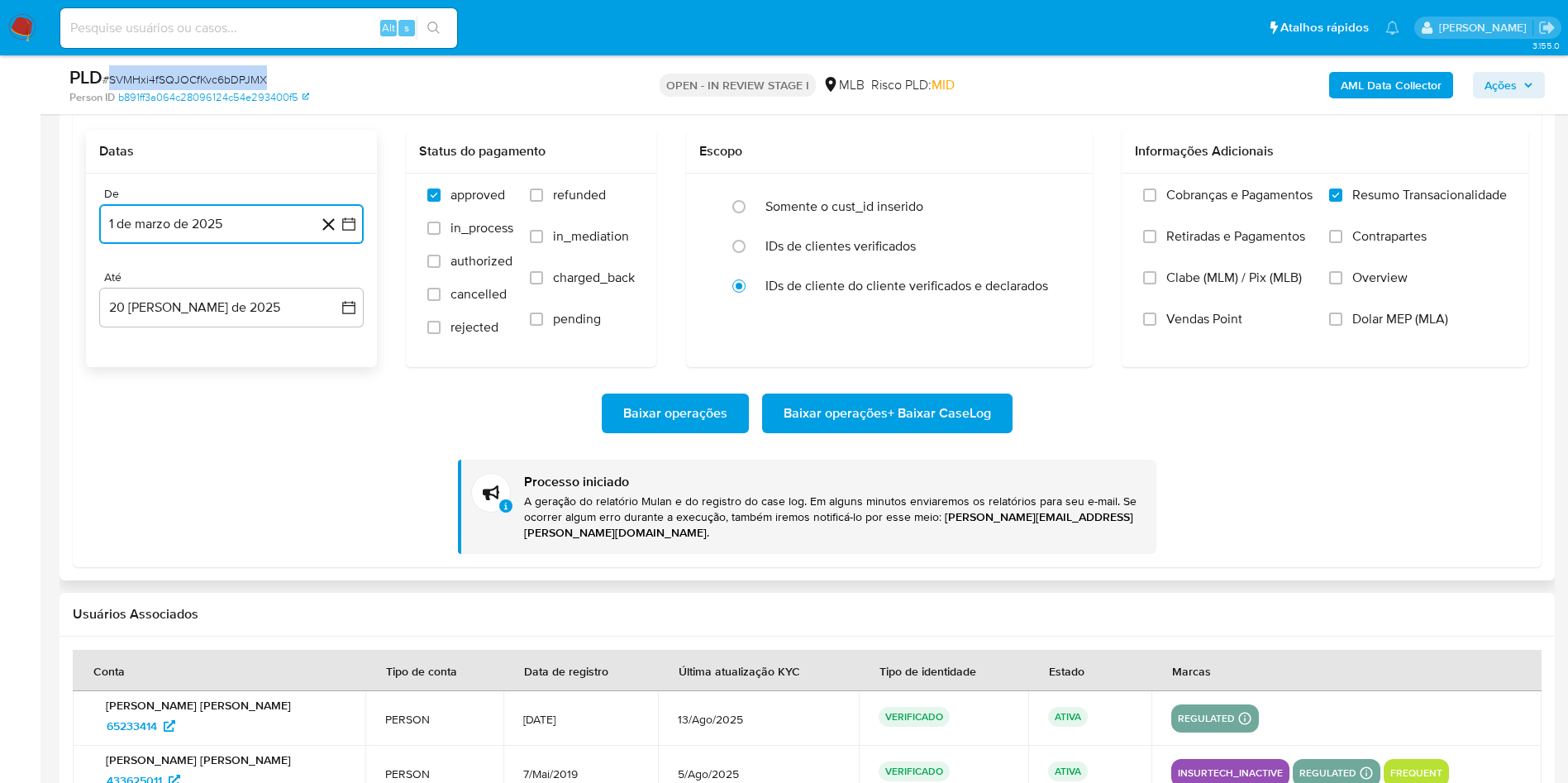
click at [247, 234] on button "1 de marzo de 2025" at bounding box center [231, 224] width 265 height 40
click at [128, 286] on icon "Mes anterior" at bounding box center [129, 283] width 19 height 19
click at [205, 345] on button "1" at bounding box center [198, 344] width 27 height 27
click at [190, 296] on button "21 de agosto de 2025" at bounding box center [231, 307] width 265 height 40
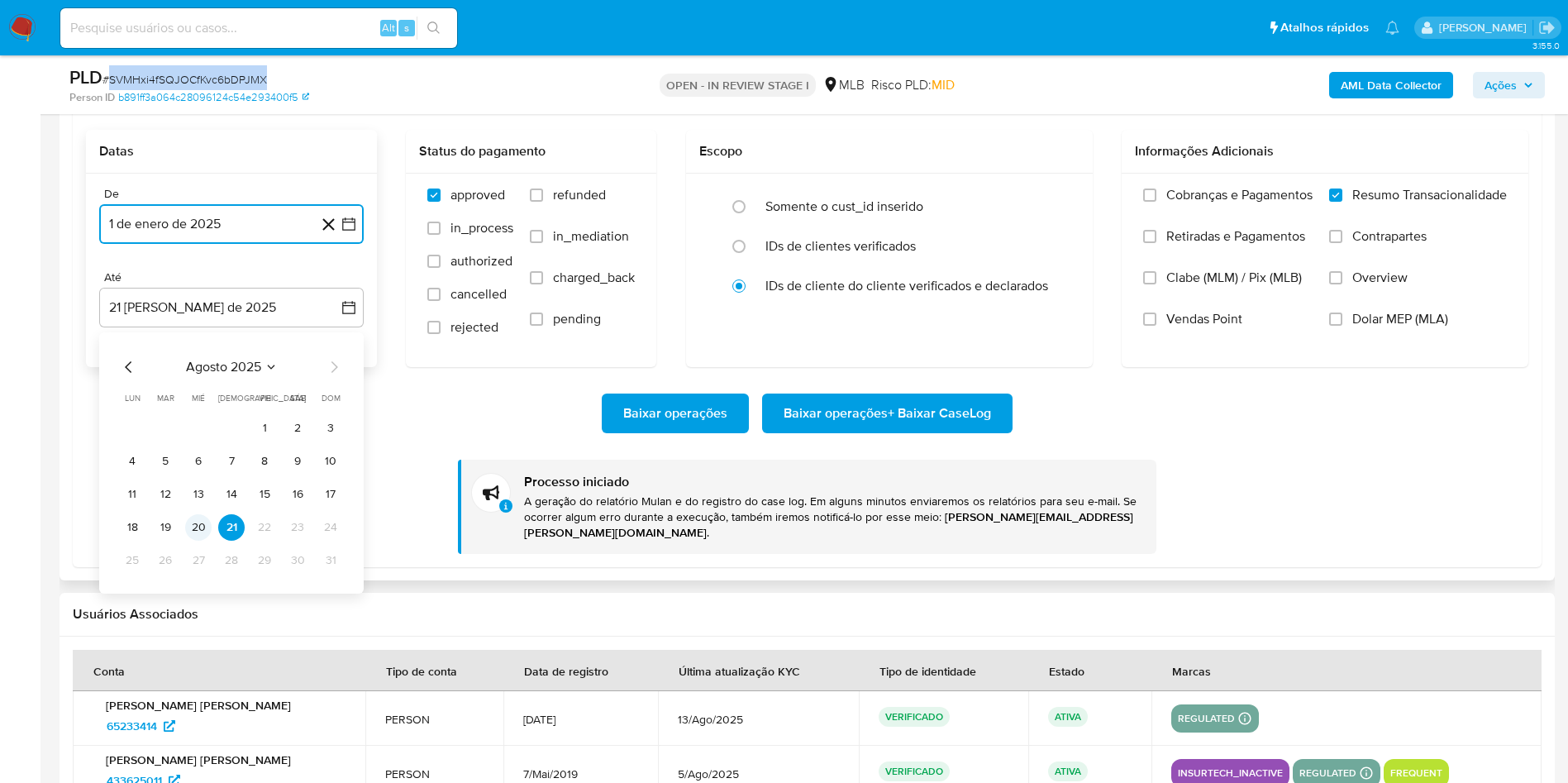
click at [203, 529] on button "20" at bounding box center [198, 528] width 27 height 27
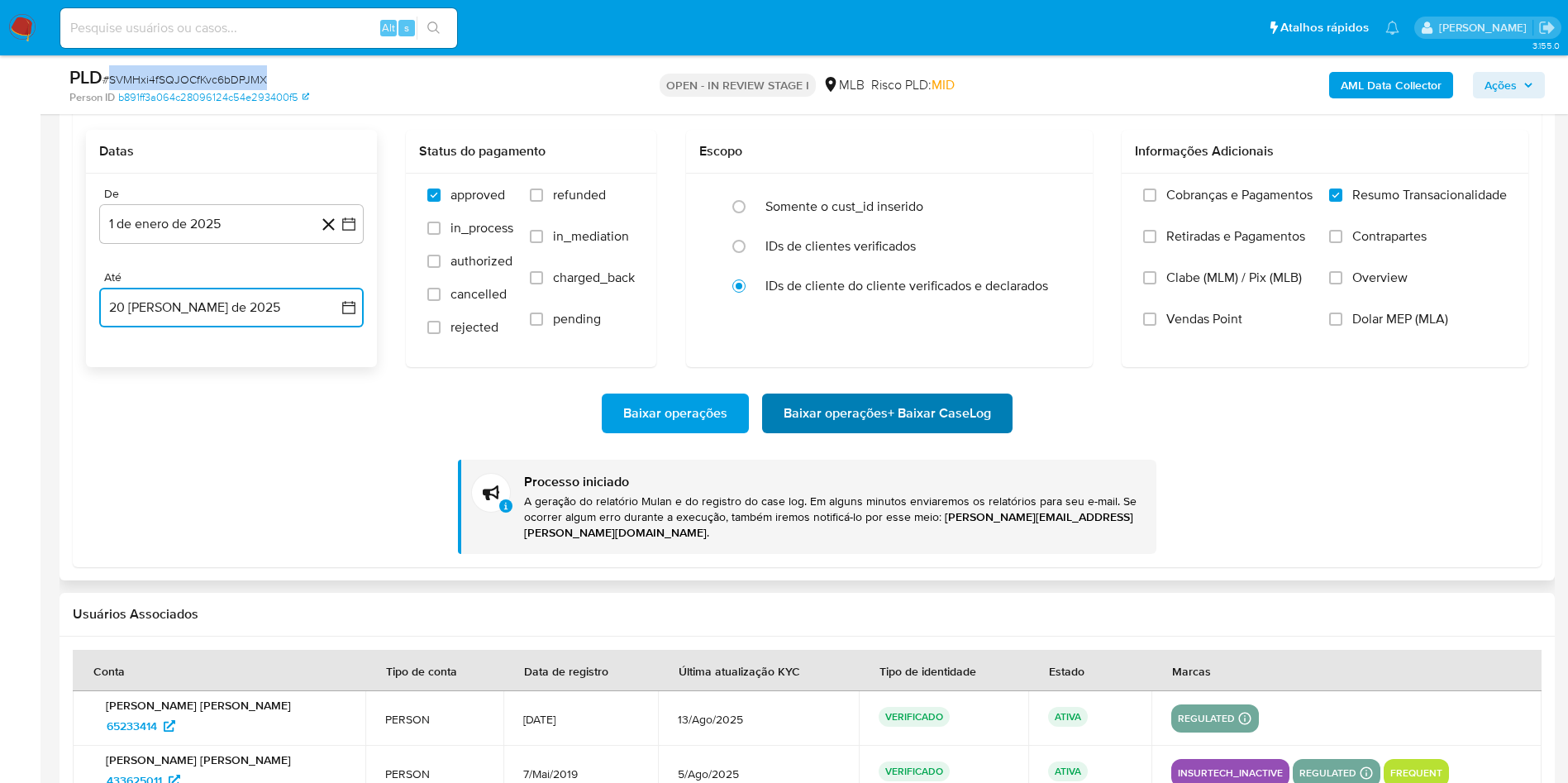
click at [874, 421] on span "Baixar operações + Baixar CaseLog" at bounding box center [888, 413] width 207 height 36
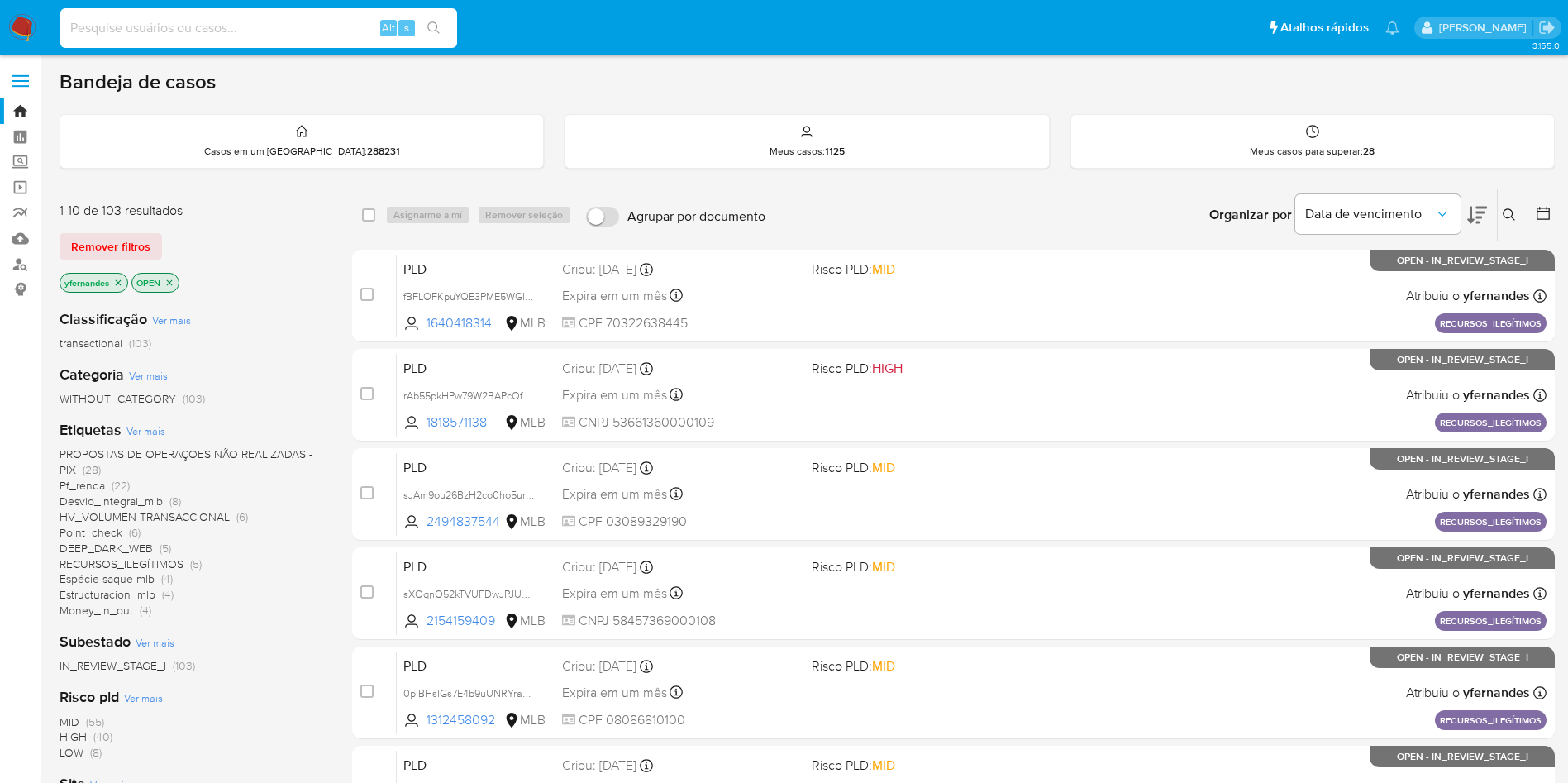
click at [268, 29] on input at bounding box center [258, 28] width 397 height 21
paste input "2311608267"
type input "2311608267"
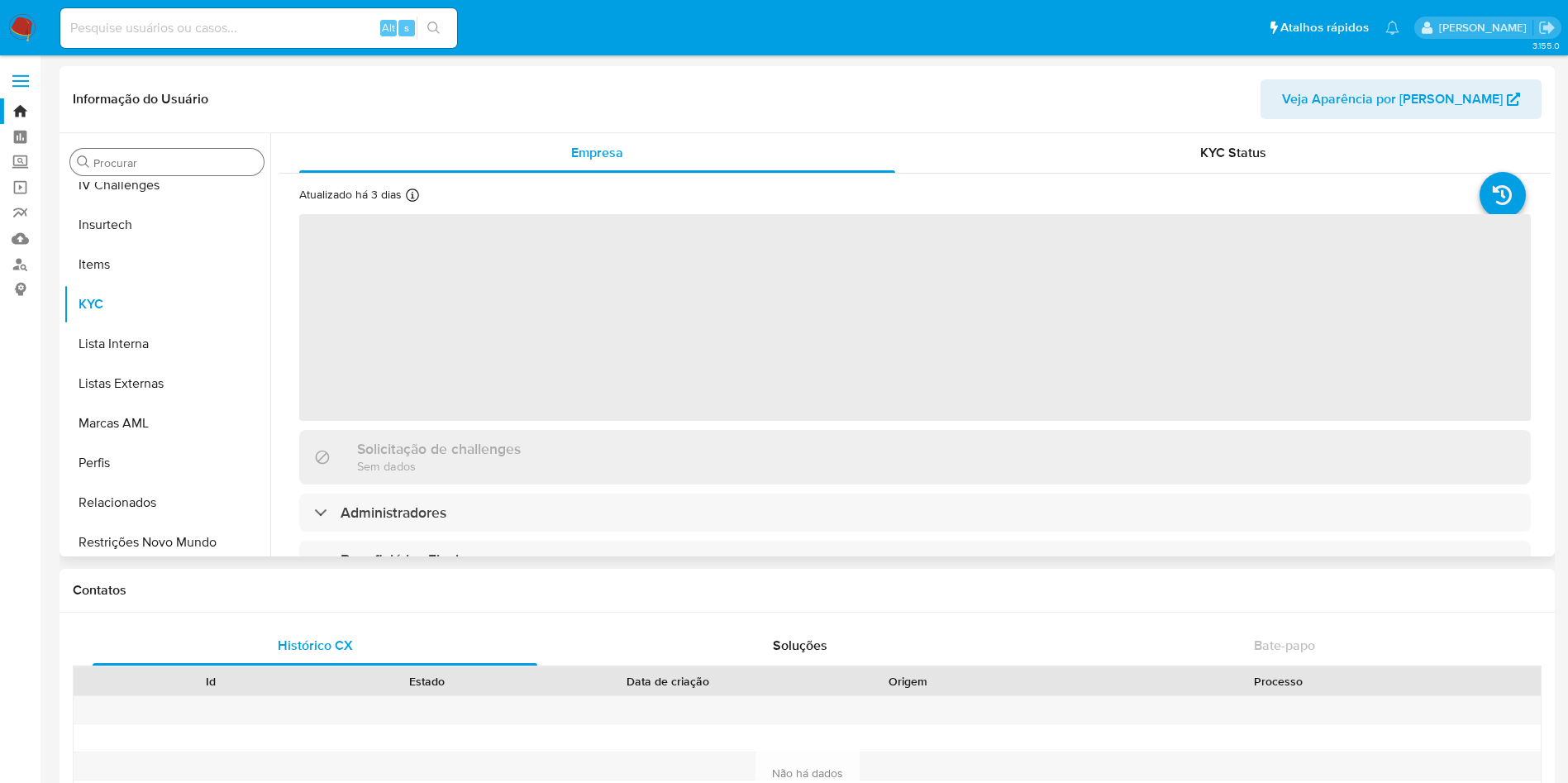
scroll to position [739, 0]
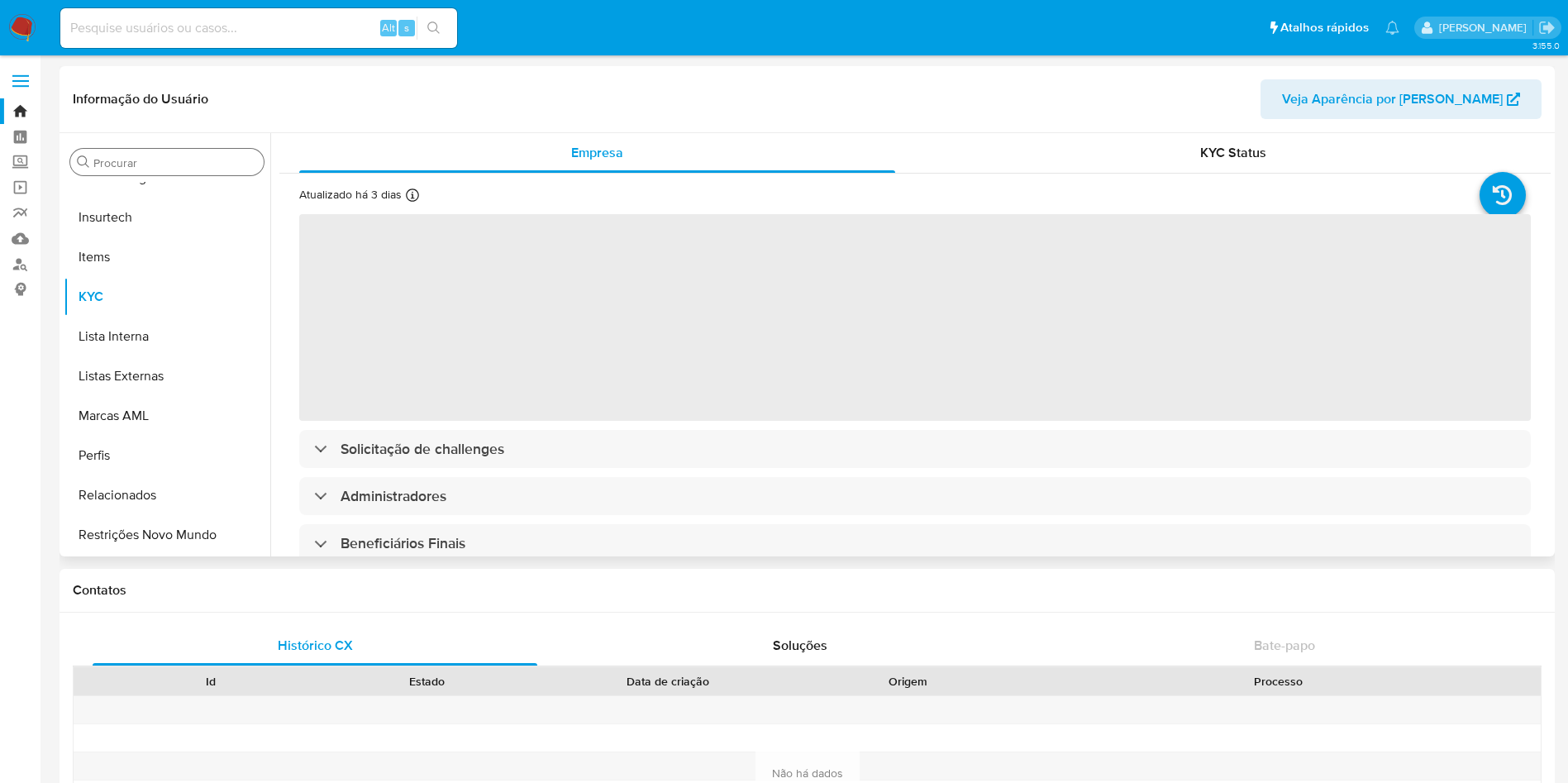
click at [142, 165] on input "Procurar" at bounding box center [175, 163] width 164 height 15
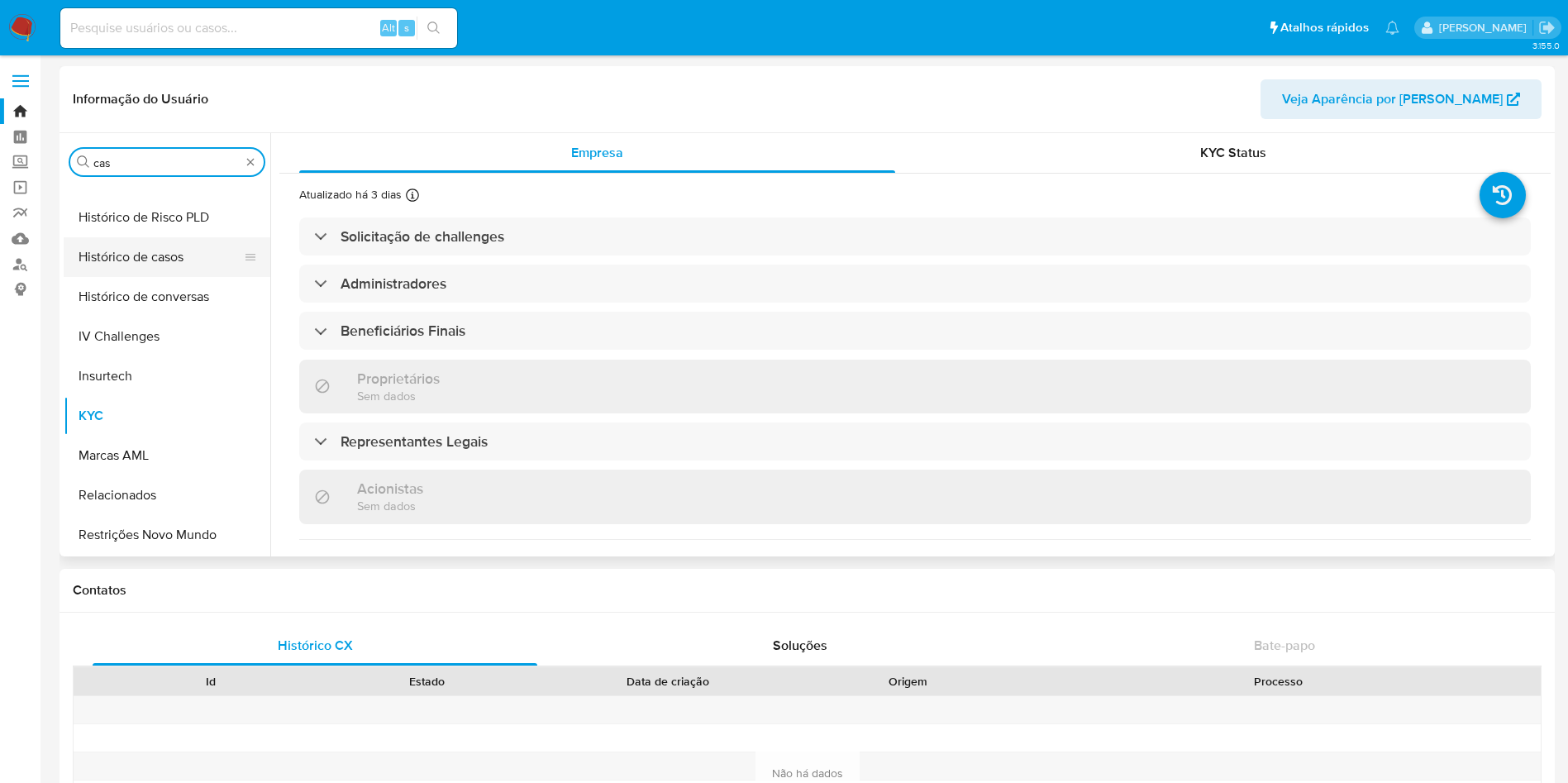
scroll to position [0, 0]
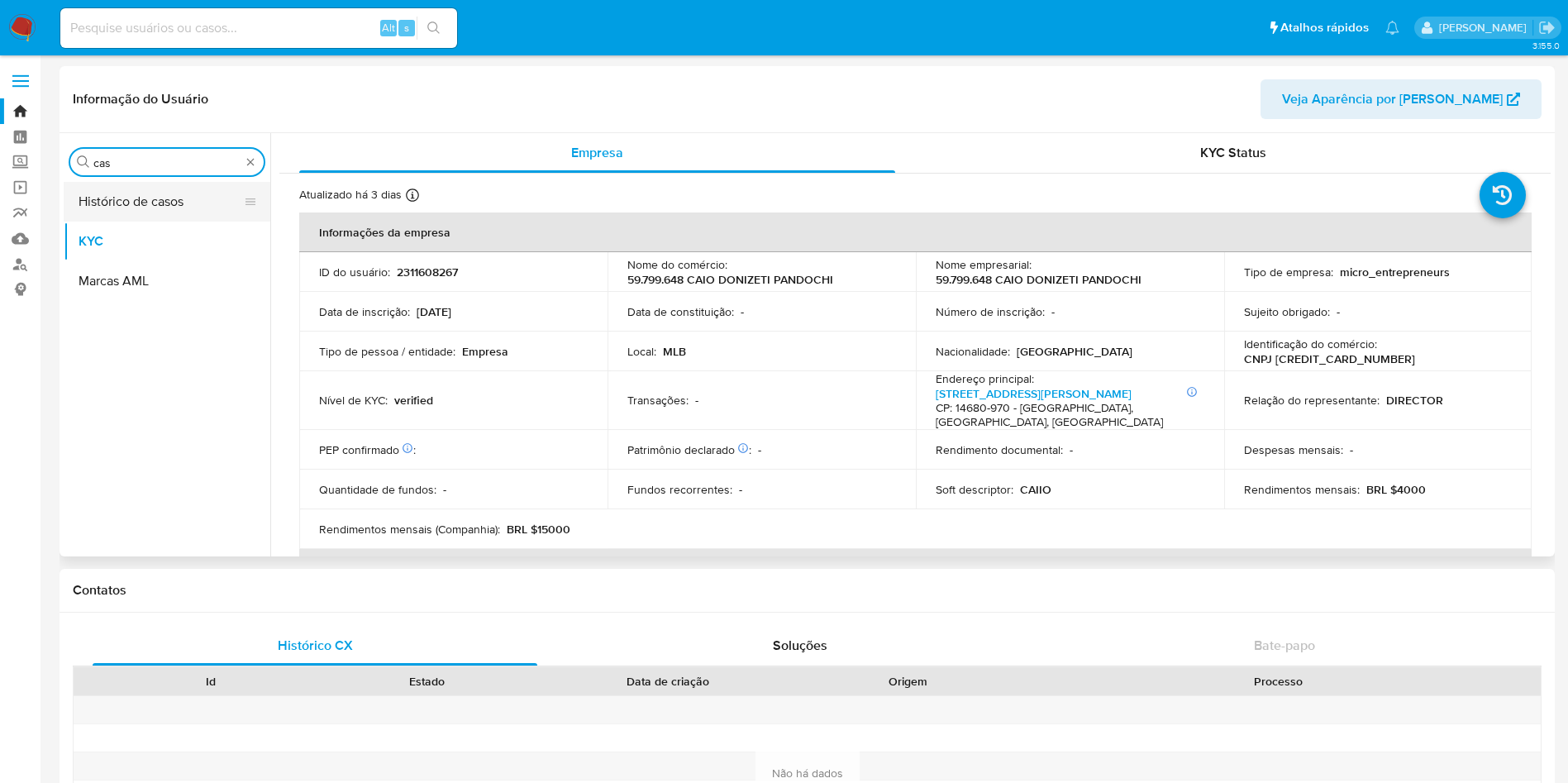
type input "cas"
click at [146, 196] on button "Histórico de casos" at bounding box center [160, 201] width 193 height 40
select select "10"
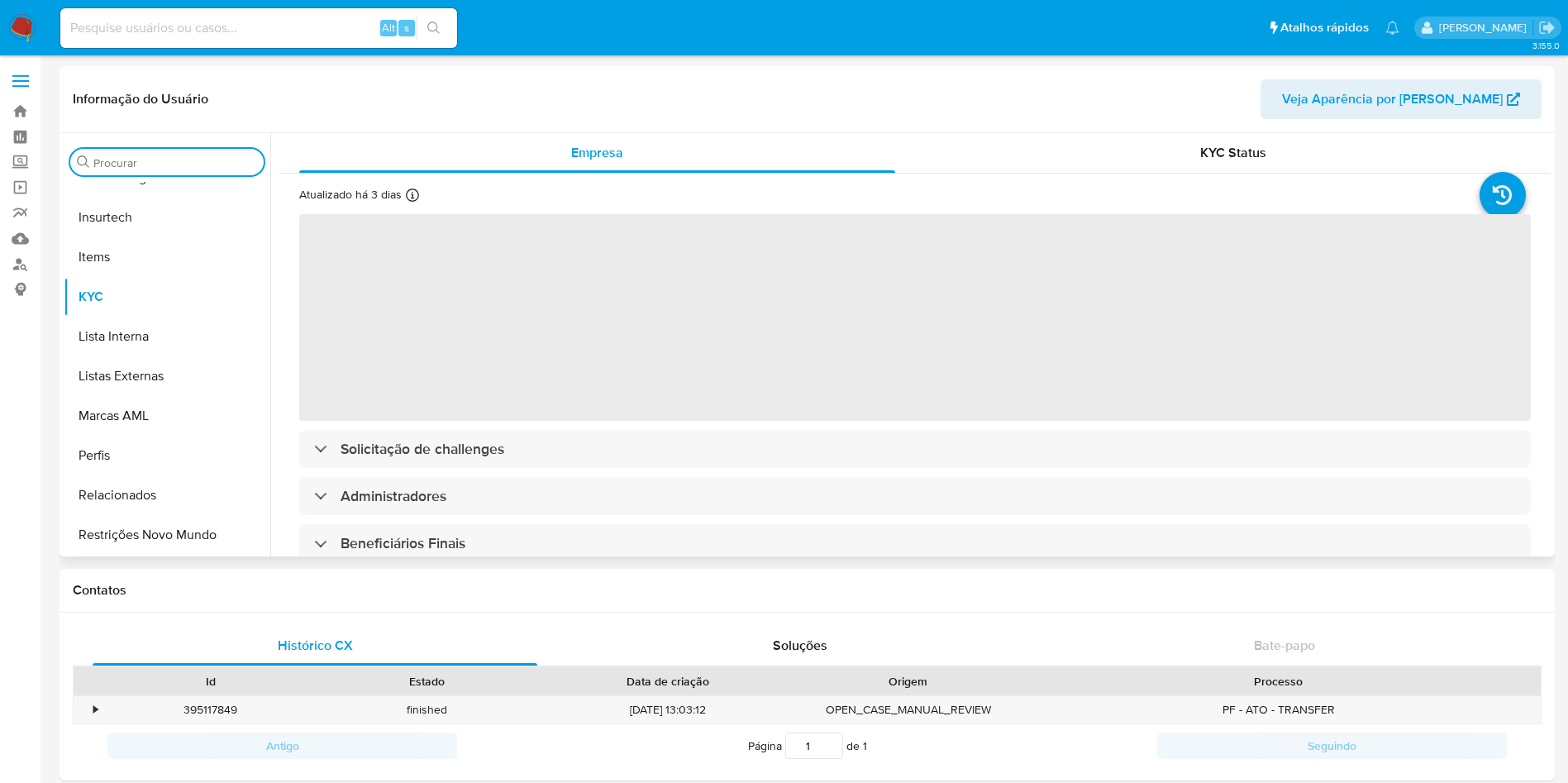
click at [112, 156] on input "Procurar" at bounding box center [175, 163] width 164 height 15
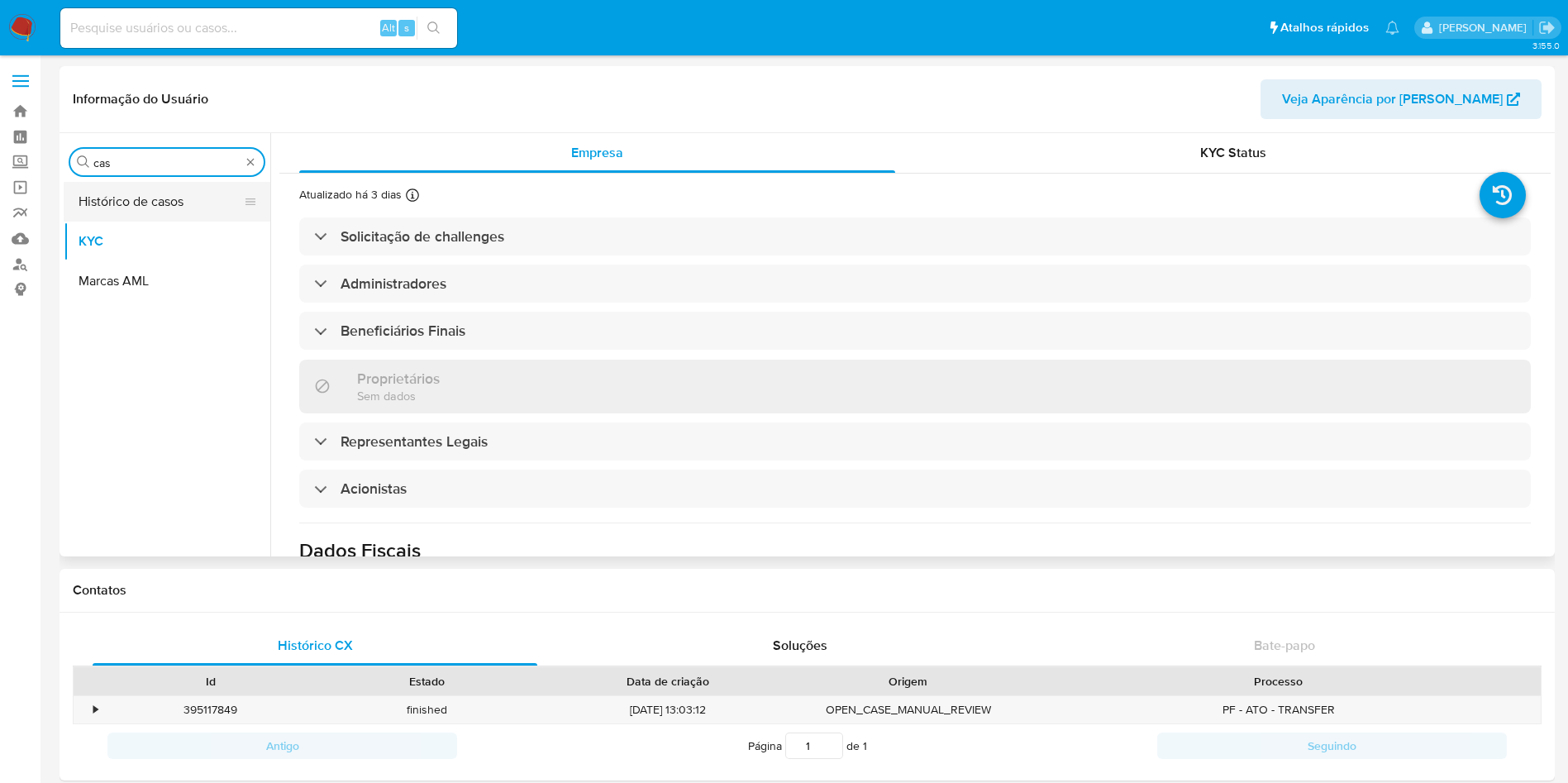
type input "cas"
click at [125, 206] on button "Histórico de casos" at bounding box center [160, 201] width 193 height 40
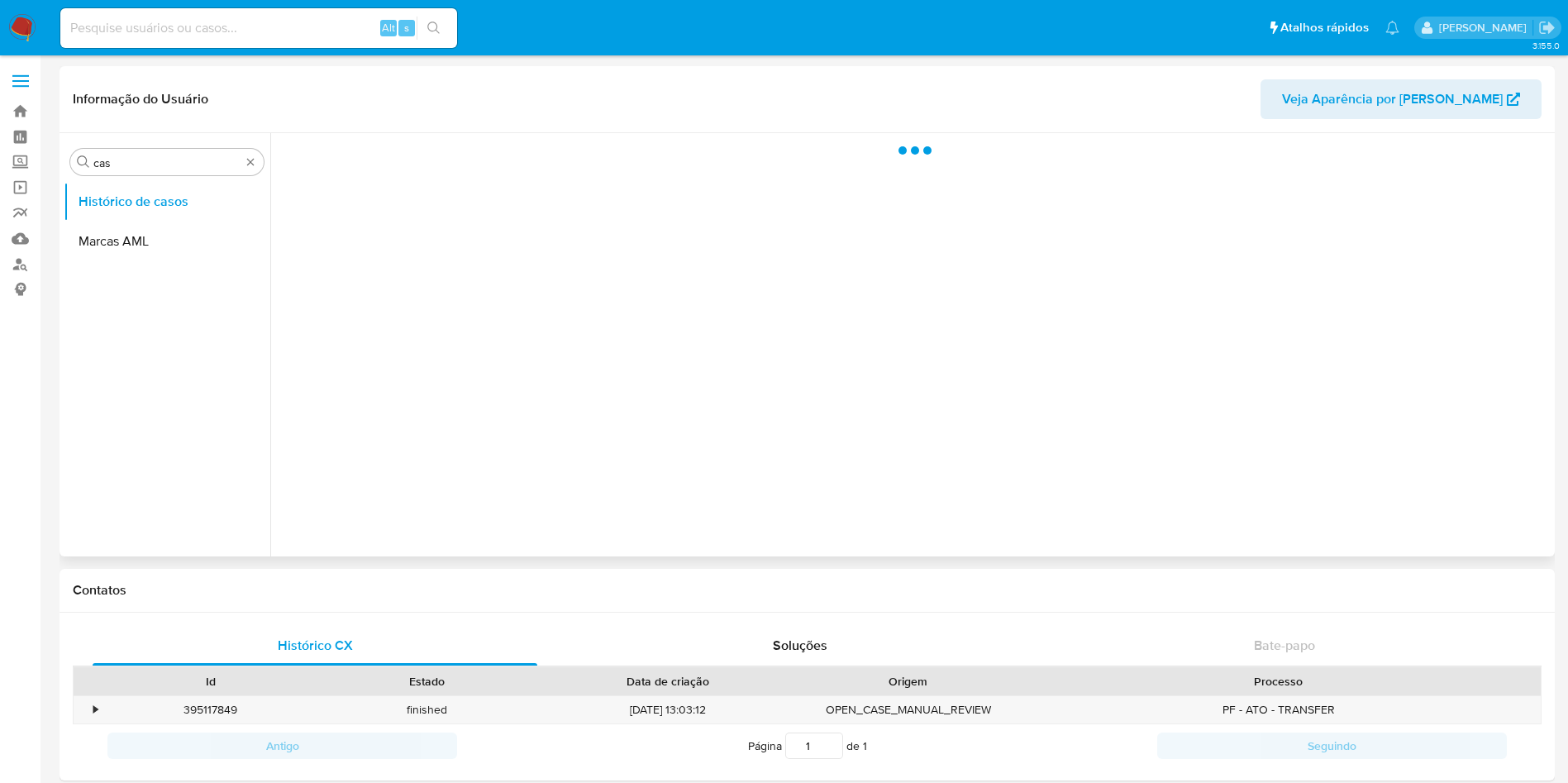
select select "10"
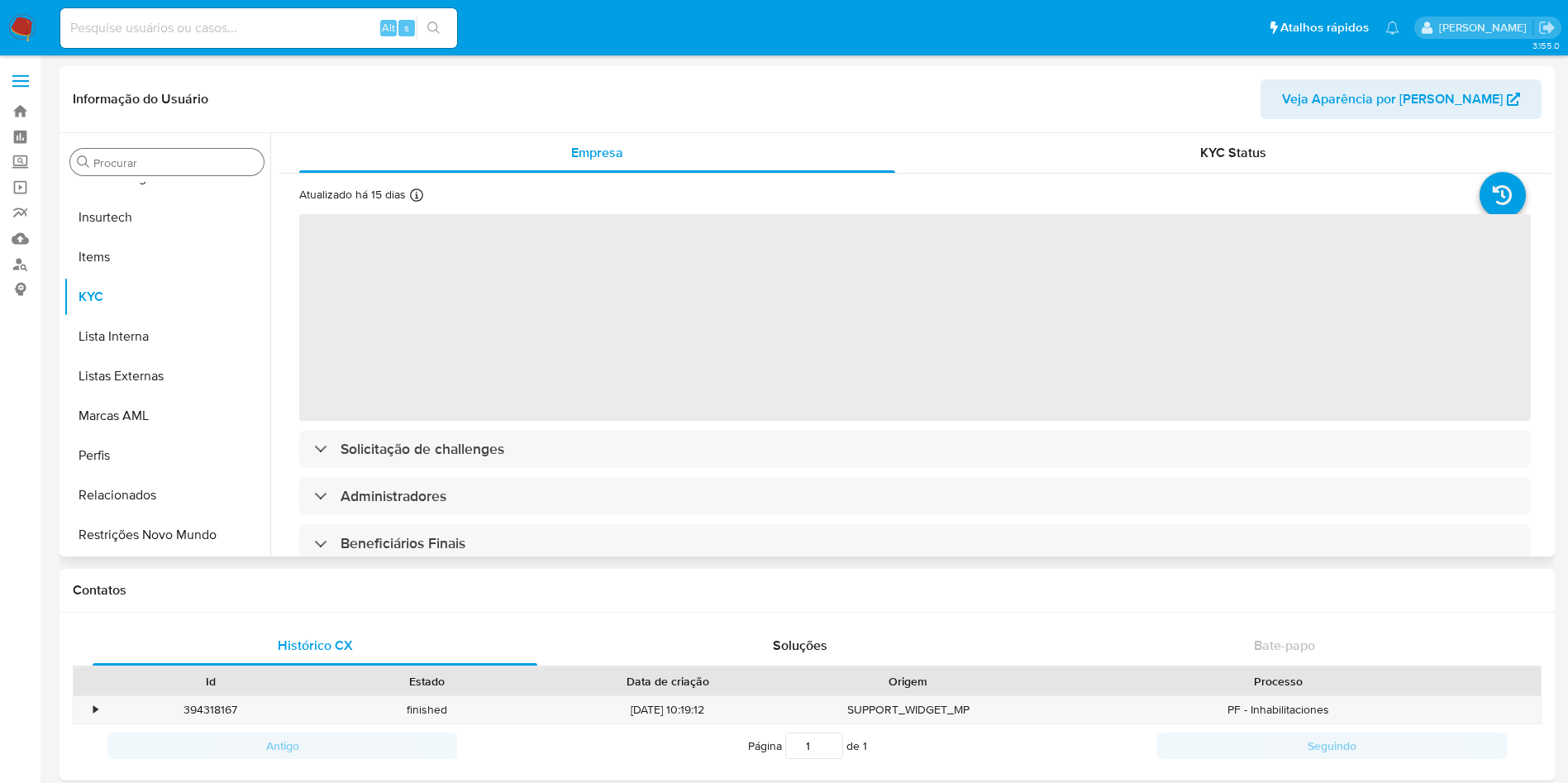
click at [125, 148] on div "Procurar Adiantamentos de Dinheiro Anexos CBT Cartões Contas Bancárias Dados Mo…" at bounding box center [167, 345] width 206 height 421
click at [134, 168] on input "Procurar" at bounding box center [175, 163] width 164 height 15
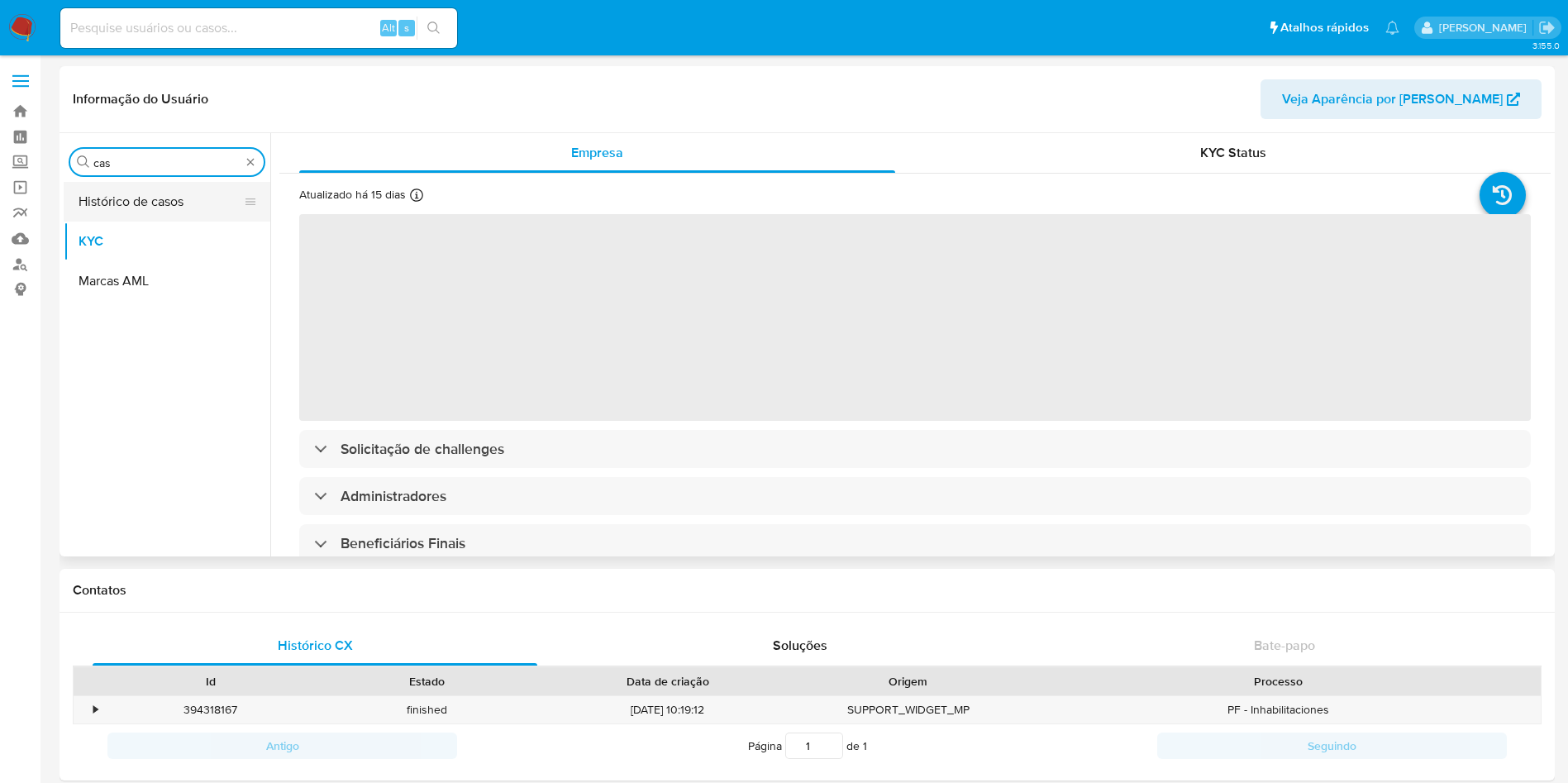
type input "cas"
click at [96, 208] on button "Histórico de casos" at bounding box center [160, 201] width 193 height 40
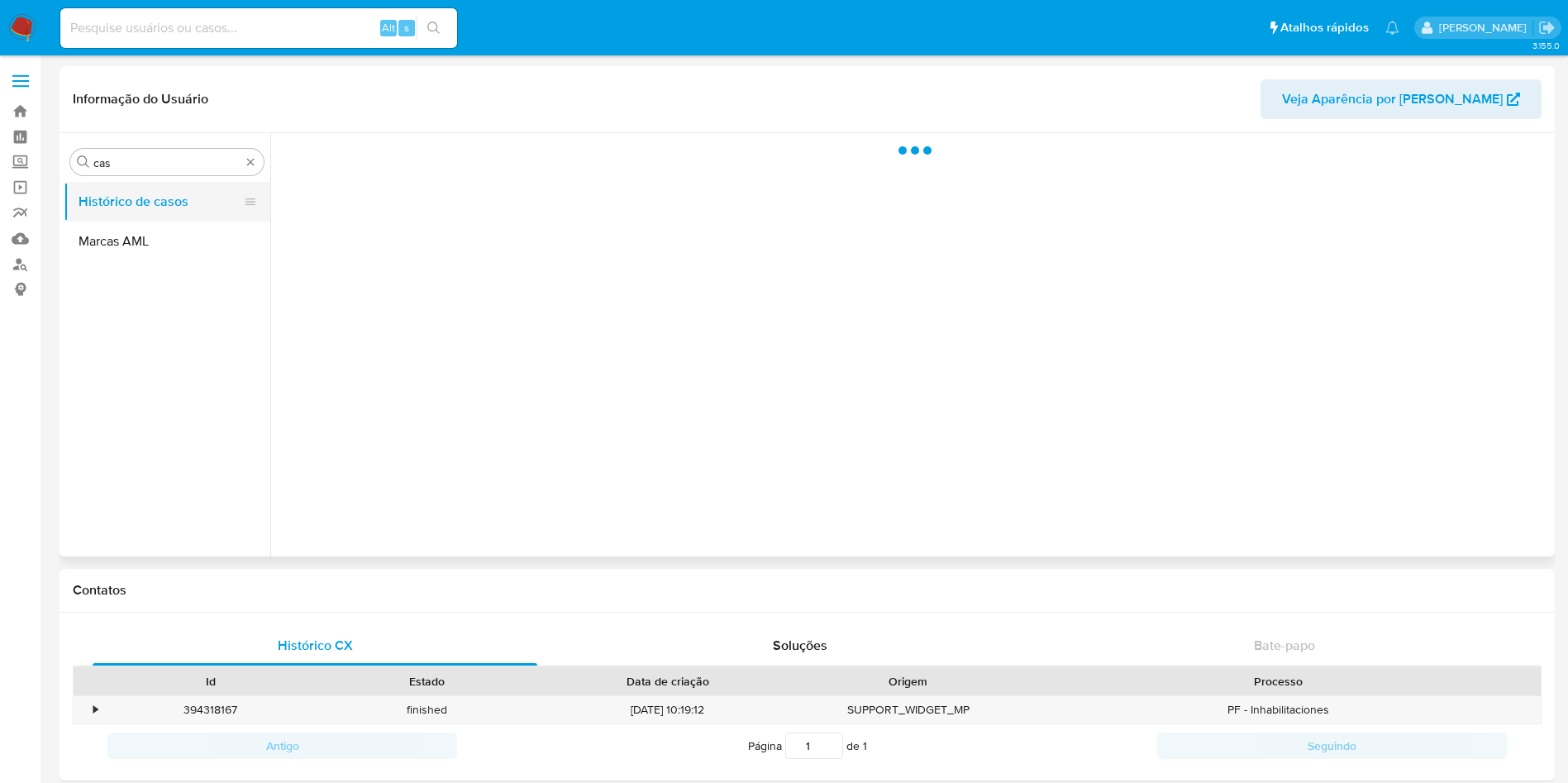
select select "10"
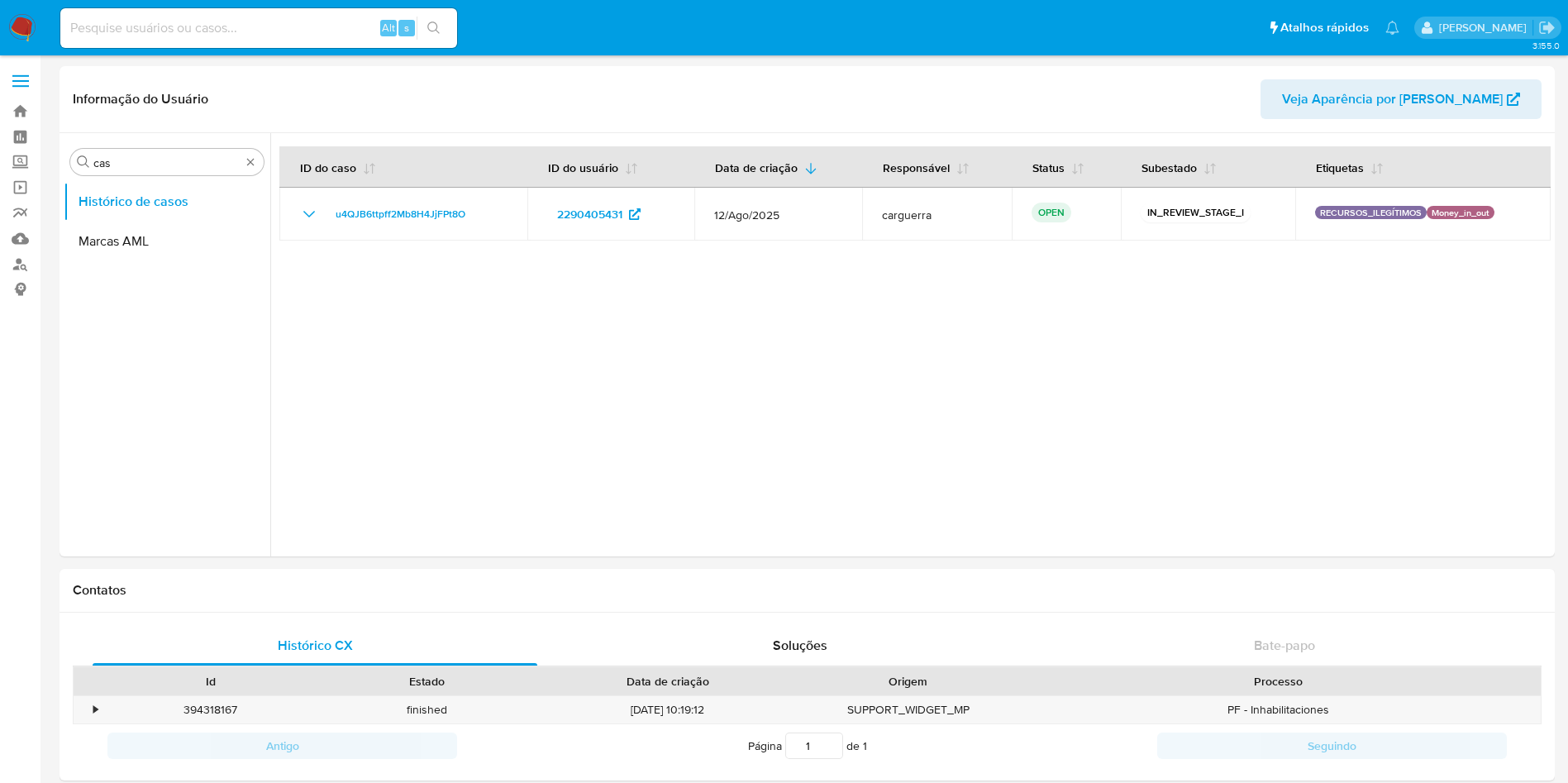
click at [32, 21] on img at bounding box center [22, 28] width 28 height 28
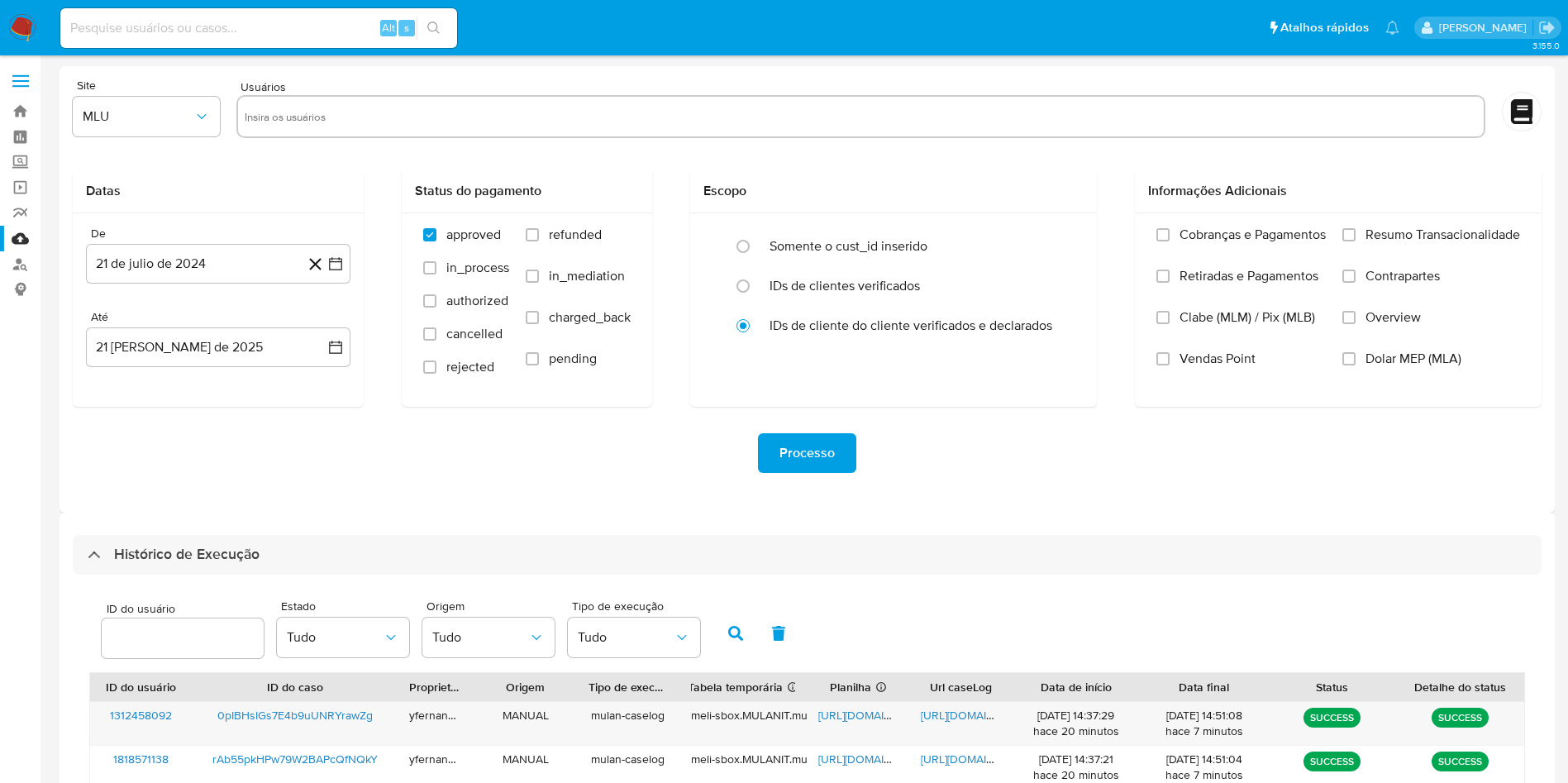
select select "10"
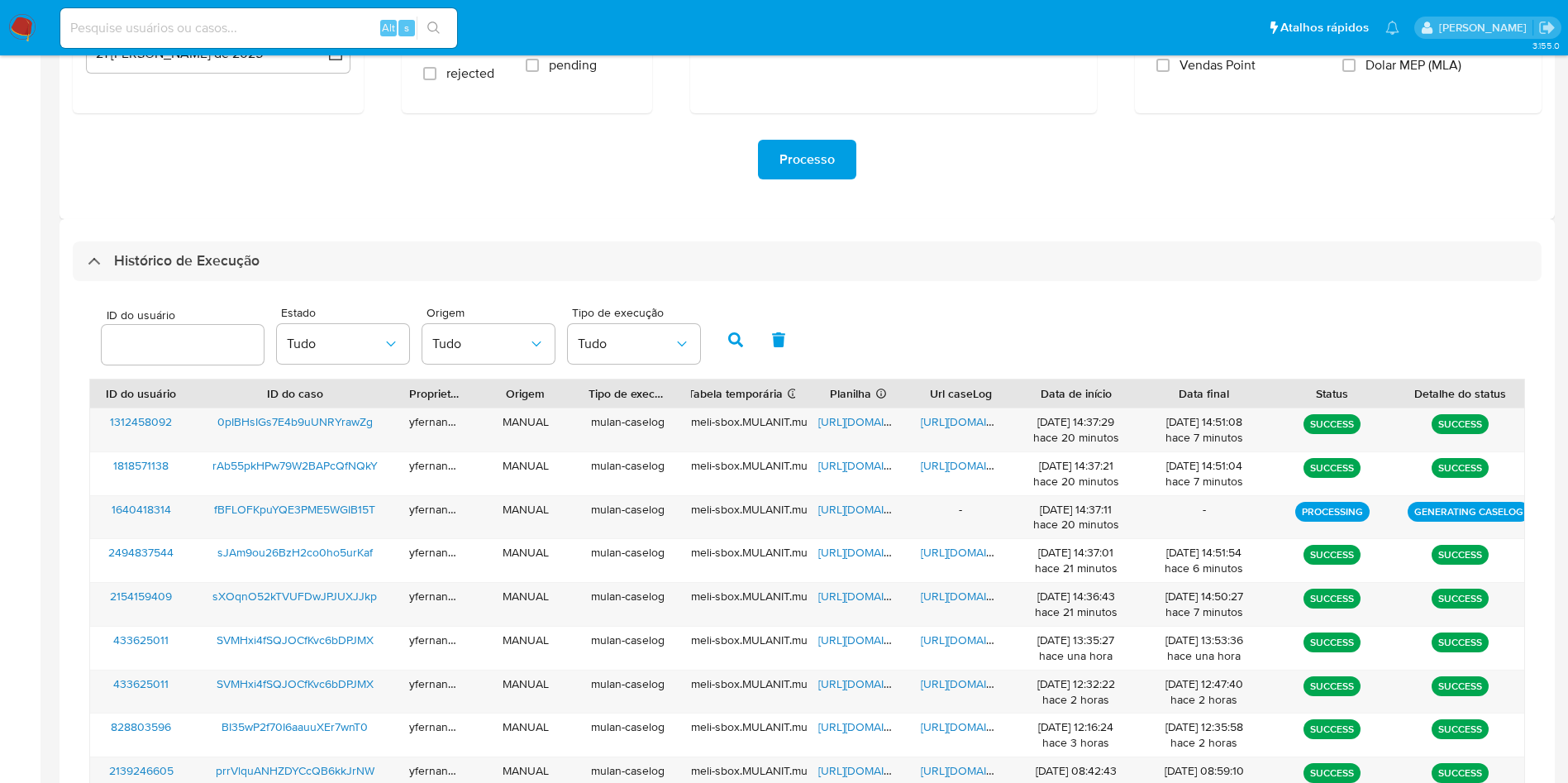
scroll to position [293, 0]
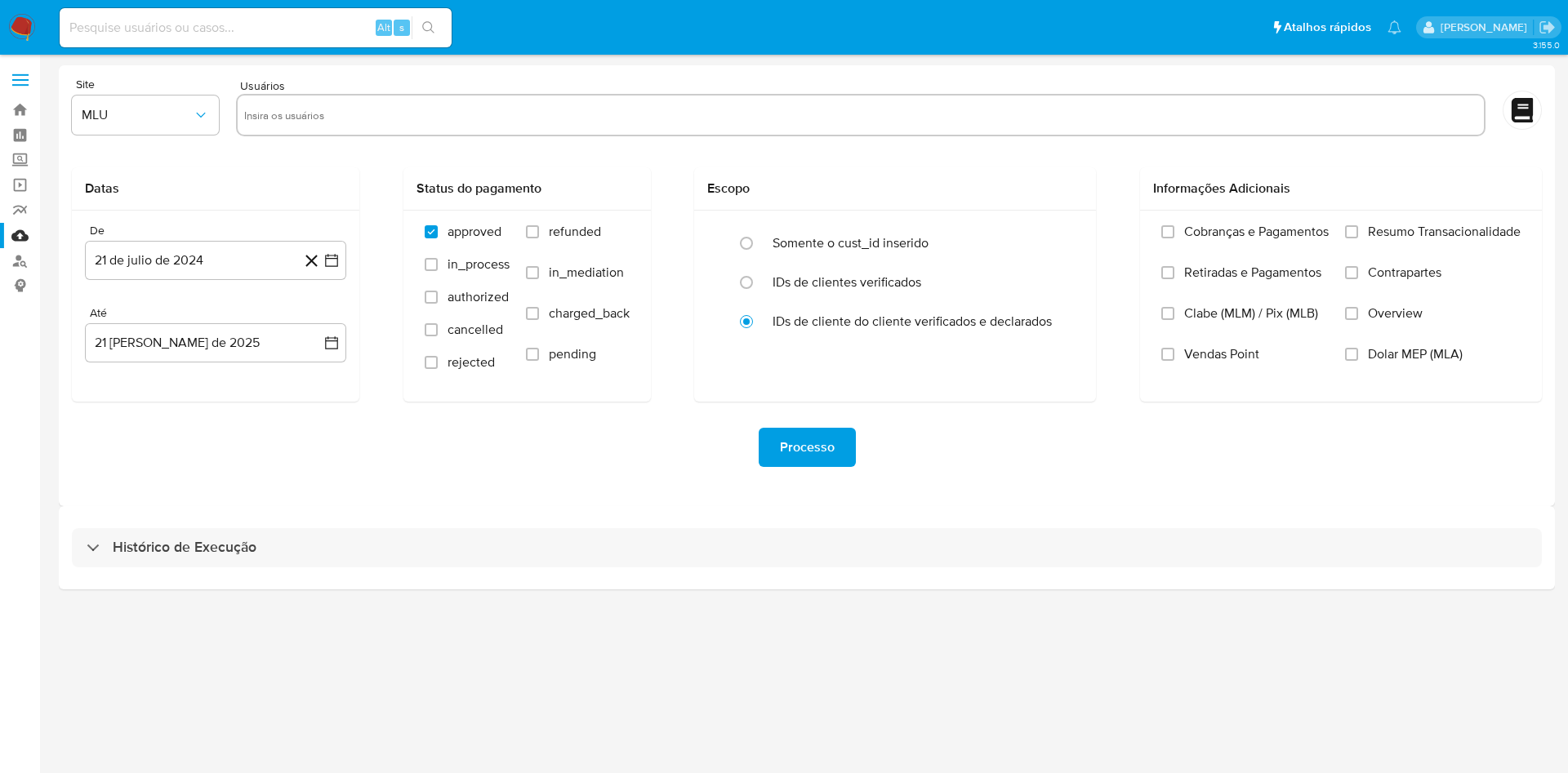
drag, startPoint x: 622, startPoint y: 528, endPoint x: 868, endPoint y: 1, distance: 581.6
click at [623, 528] on div "Histórico de Execução" at bounding box center [807, 547] width 1470 height 39
select select "10"
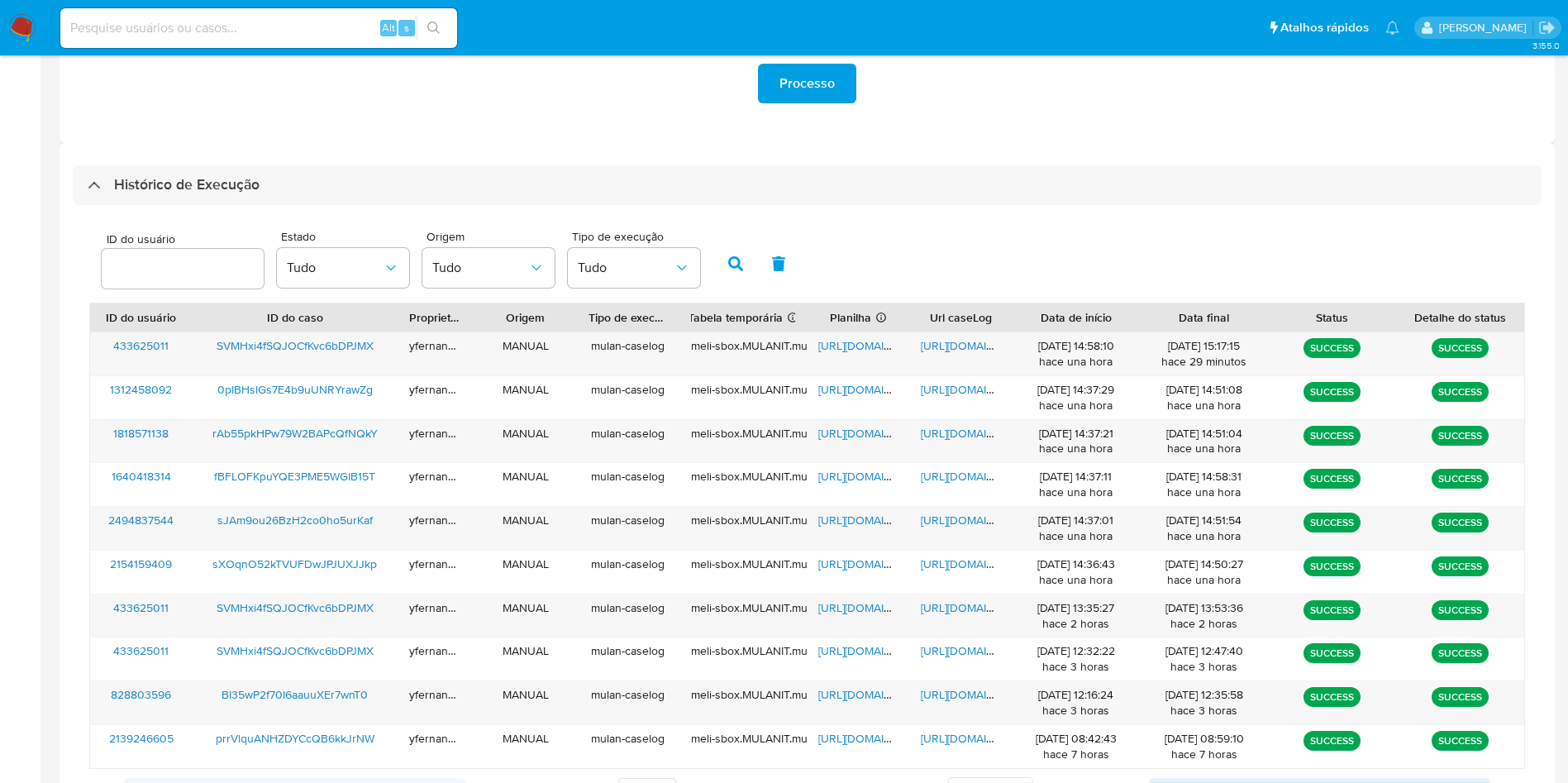
scroll to position [372, 0]
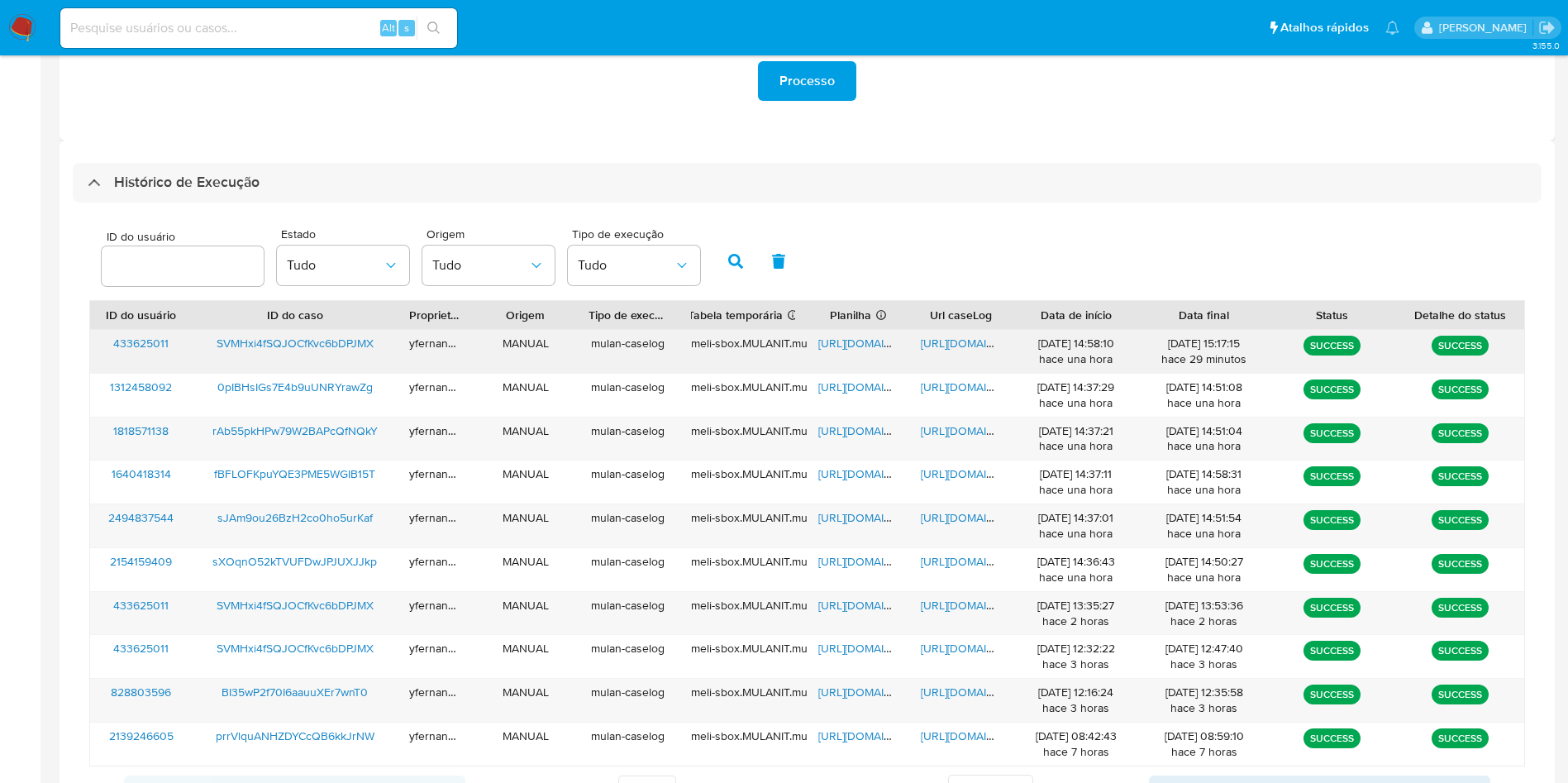
click at [864, 342] on span "https://docs.google.com/spreadsheets/d/1it044yoKabbv1ivaoQHbK_4X24PKecRZ35IRAwB…" at bounding box center [875, 343] width 114 height 17
click at [926, 341] on span "https://docs.google.com/document/d/1L1DHCVxl-rubymiCrysMgGngI5r1ph4ZHtXYGSMprts…" at bounding box center [977, 343] width 114 height 17
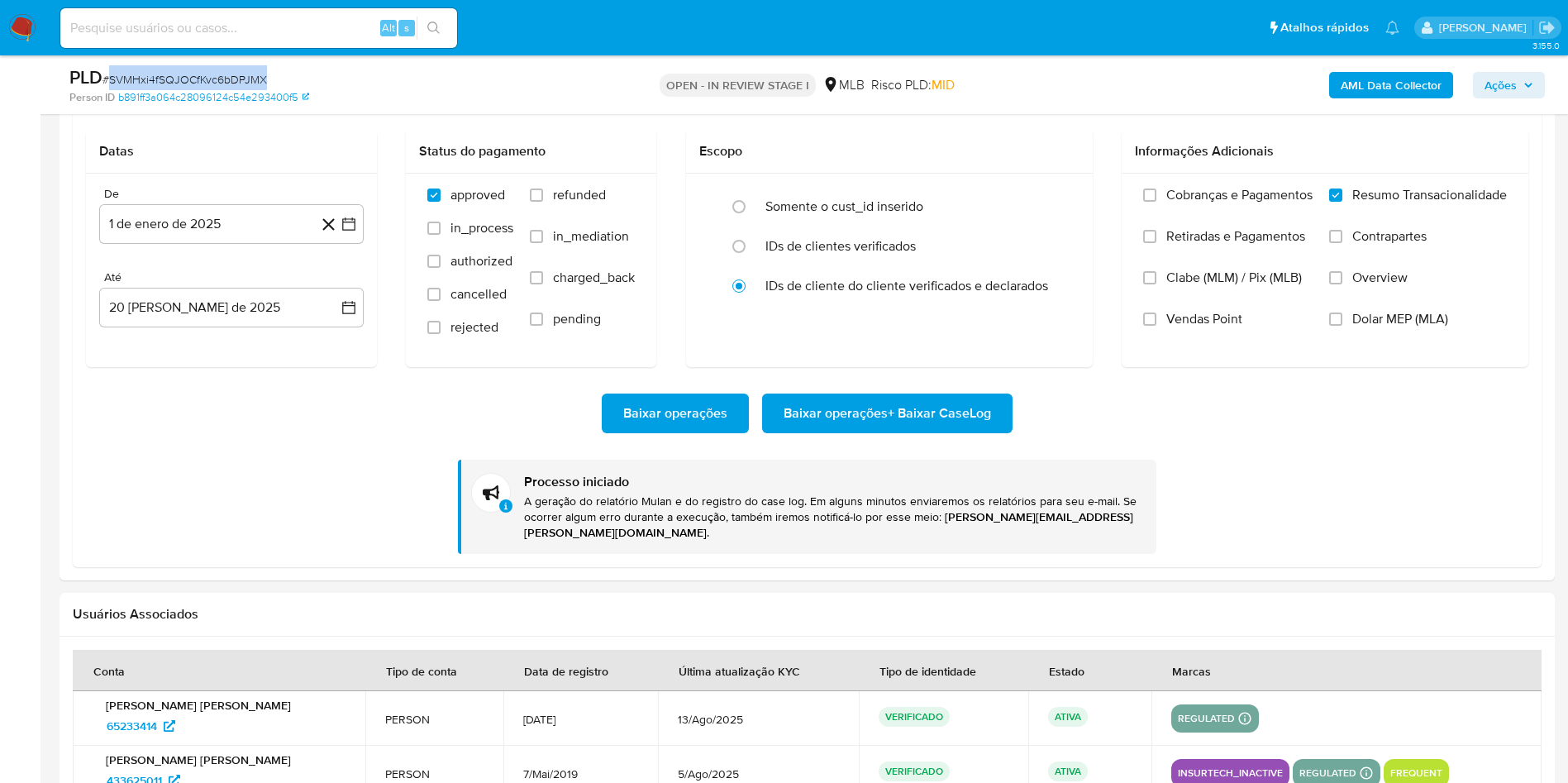
scroll to position [739, 0]
click at [181, 66] on div "PLD # SVMHxi4fSQJOCfKvc6bDPJMX" at bounding box center [312, 78] width 486 height 25
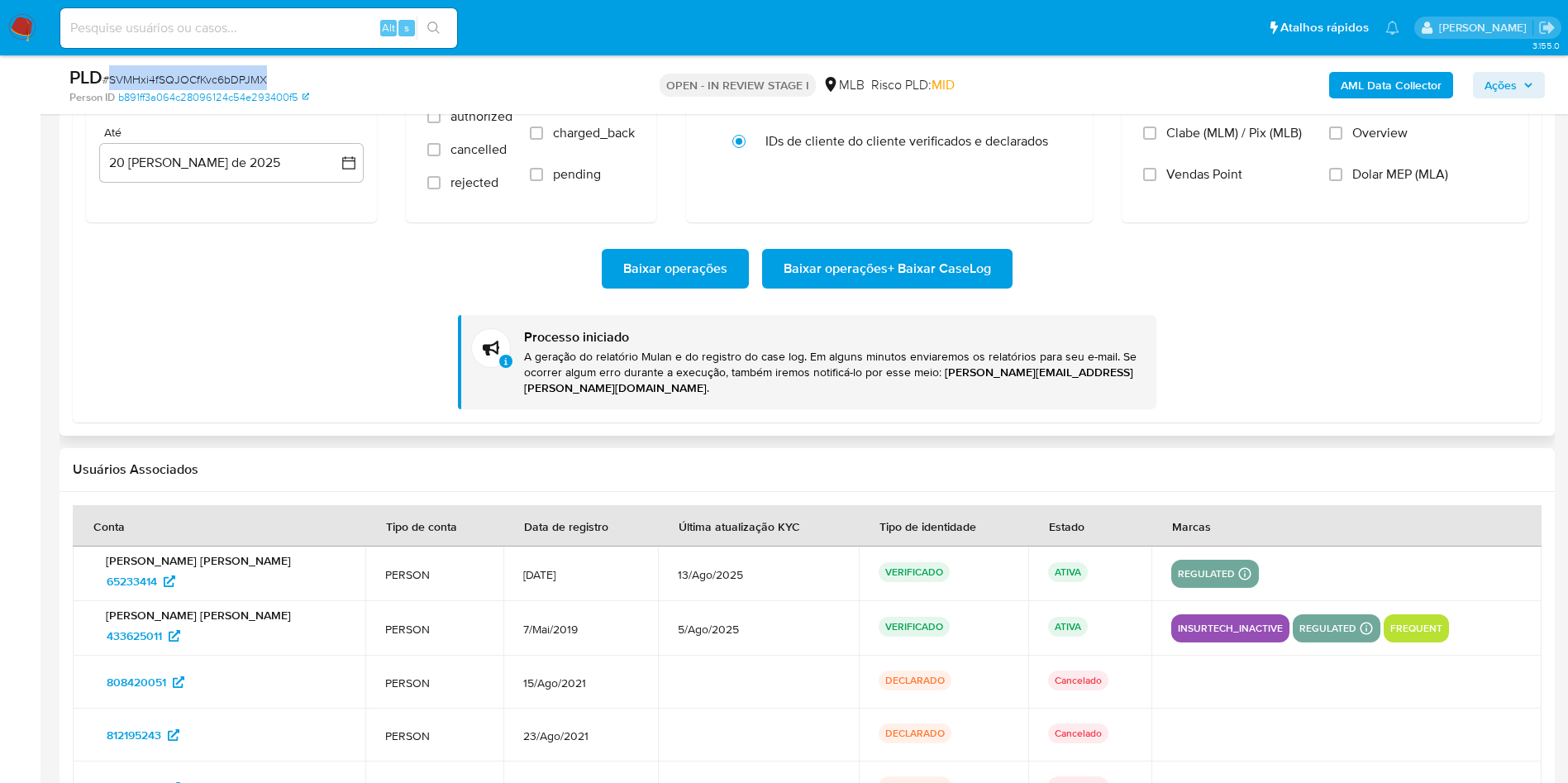
scroll to position [1790, 0]
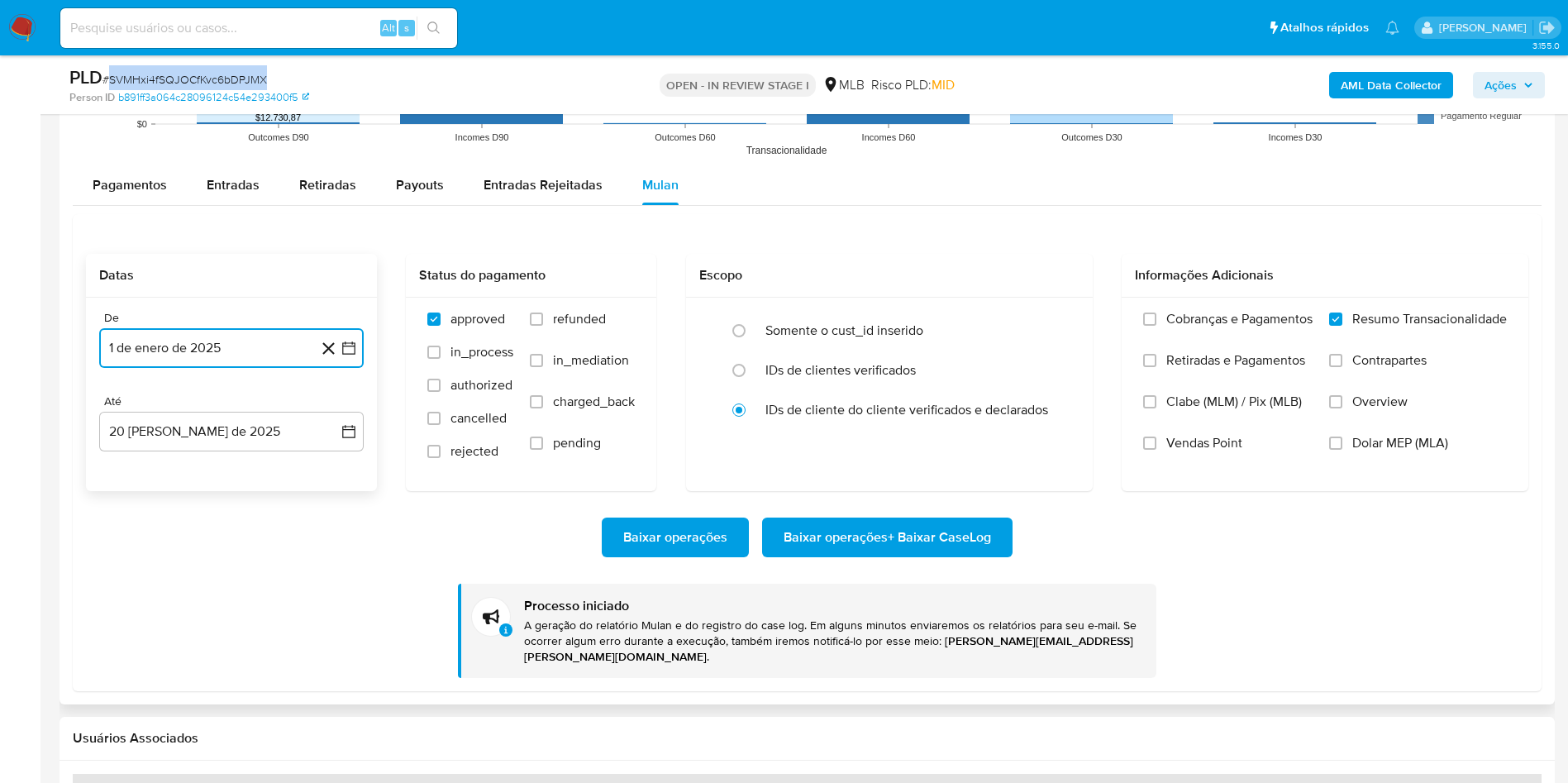
click at [349, 359] on button "1 de enero de 2025" at bounding box center [231, 348] width 265 height 40
click at [131, 406] on icon "Mes anterior" at bounding box center [129, 407] width 19 height 19
click at [260, 468] on button "1" at bounding box center [265, 468] width 27 height 27
click at [226, 429] on button "21 [PERSON_NAME] de 2025" at bounding box center [231, 431] width 265 height 40
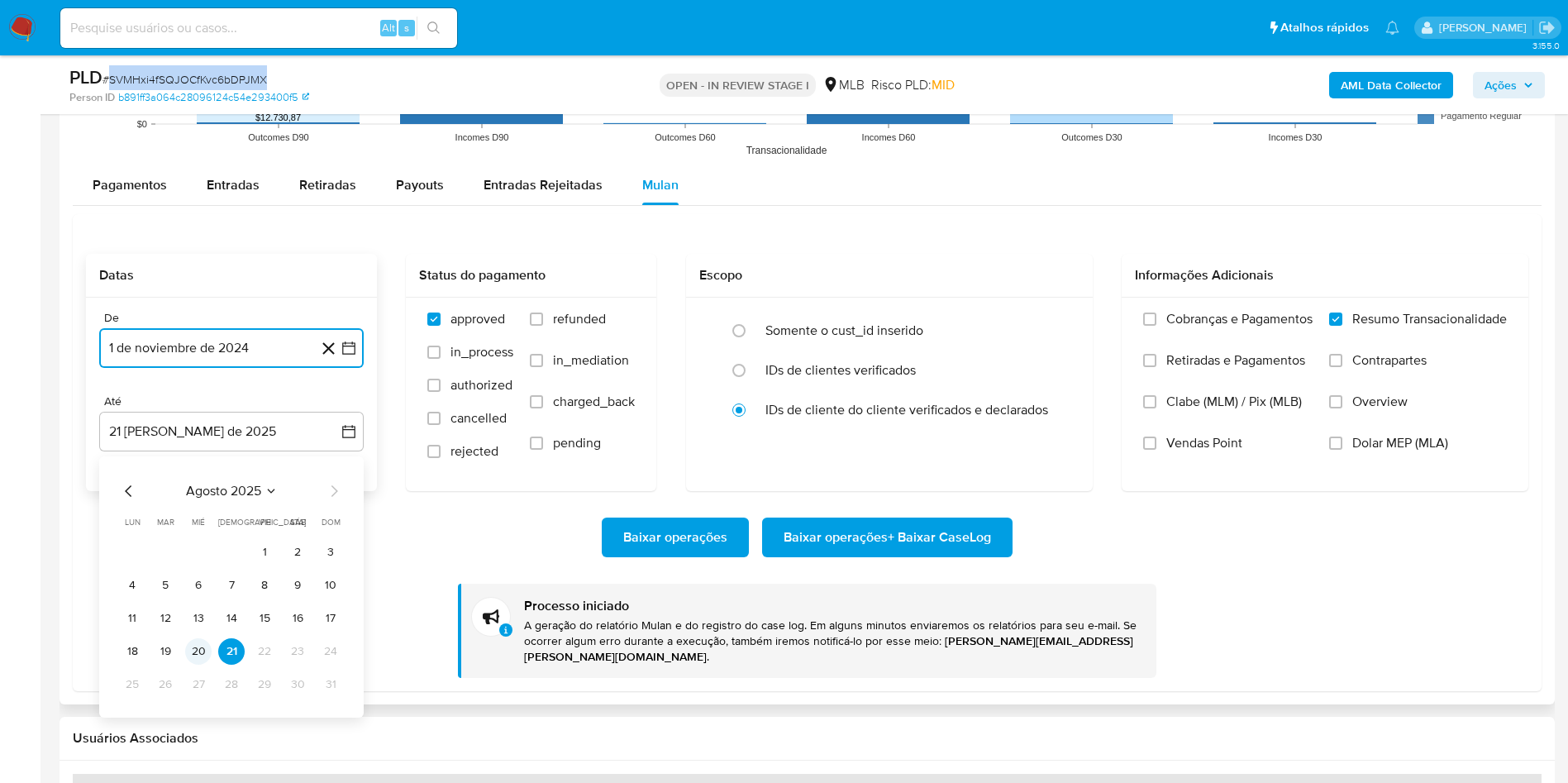
click at [193, 646] on button "20" at bounding box center [198, 651] width 27 height 27
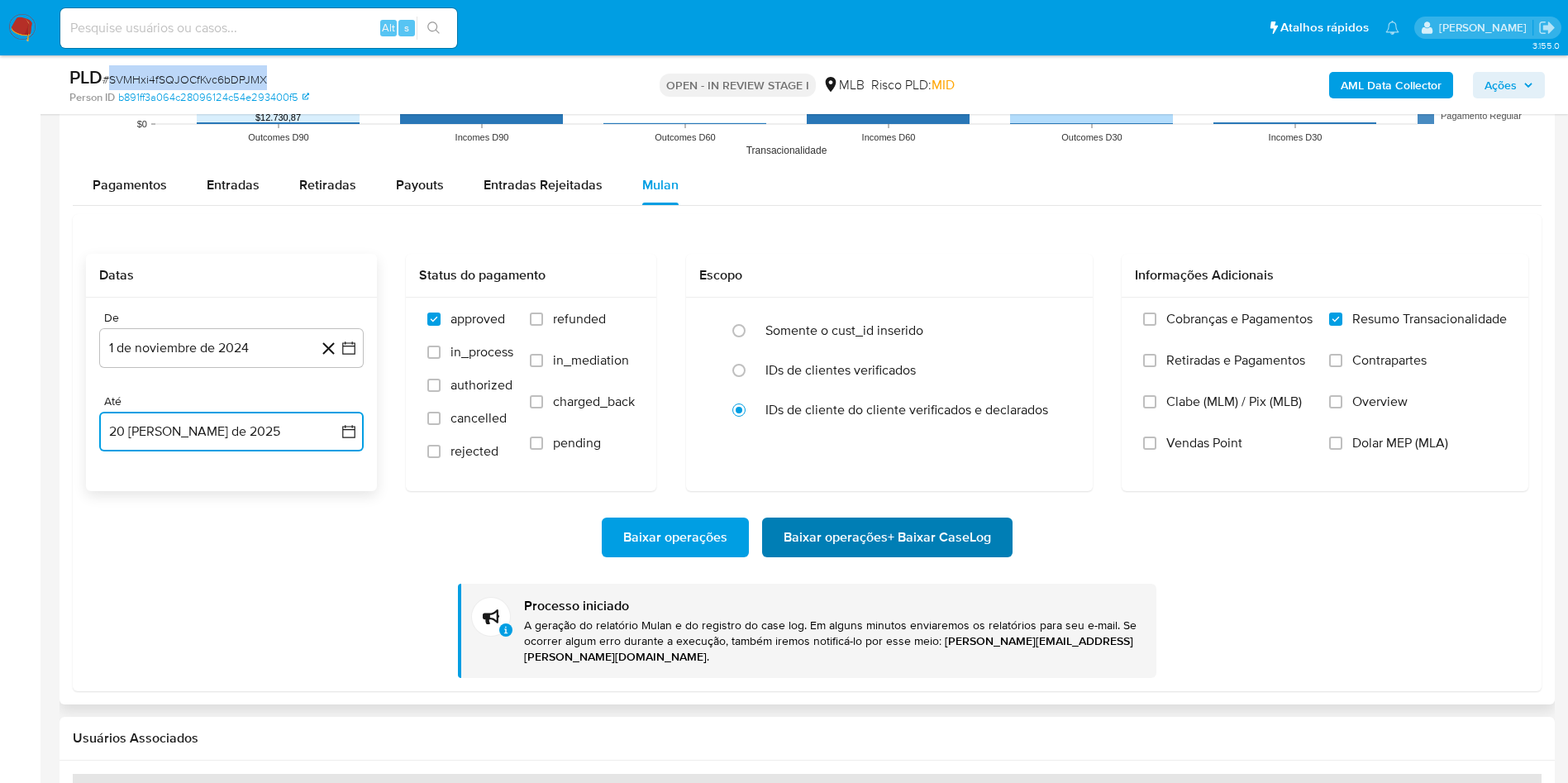
click at [886, 543] on span "Baixar operações + Baixar CaseLog" at bounding box center [888, 537] width 207 height 36
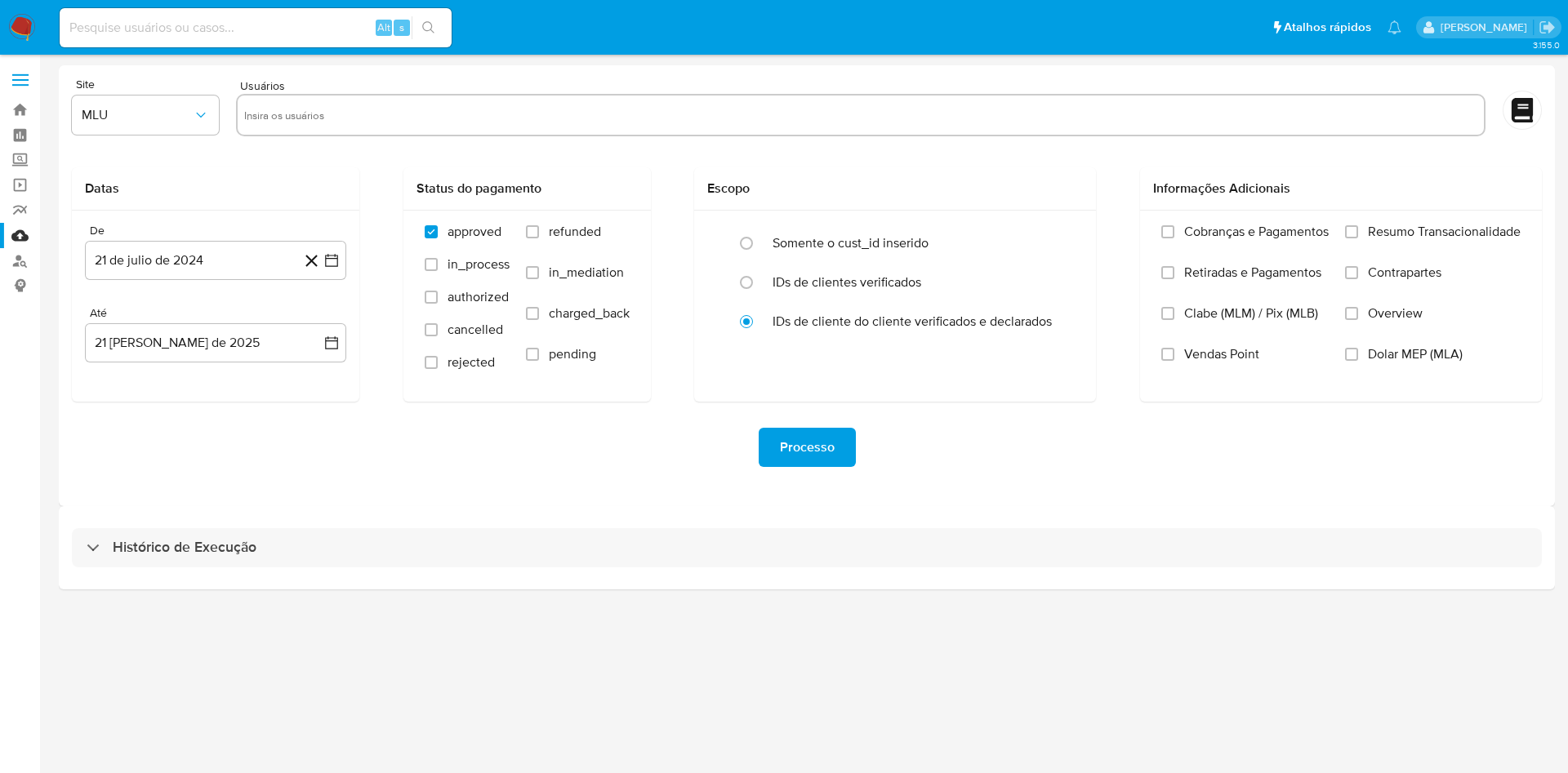
drag, startPoint x: 726, startPoint y: 538, endPoint x: 1030, endPoint y: 478, distance: 309.9
click at [726, 539] on div "Histórico de Execução" at bounding box center [807, 547] width 1470 height 39
select select "10"
click at [957, 569] on div "Histórico de Execução" at bounding box center [806, 547] width 1496 height 83
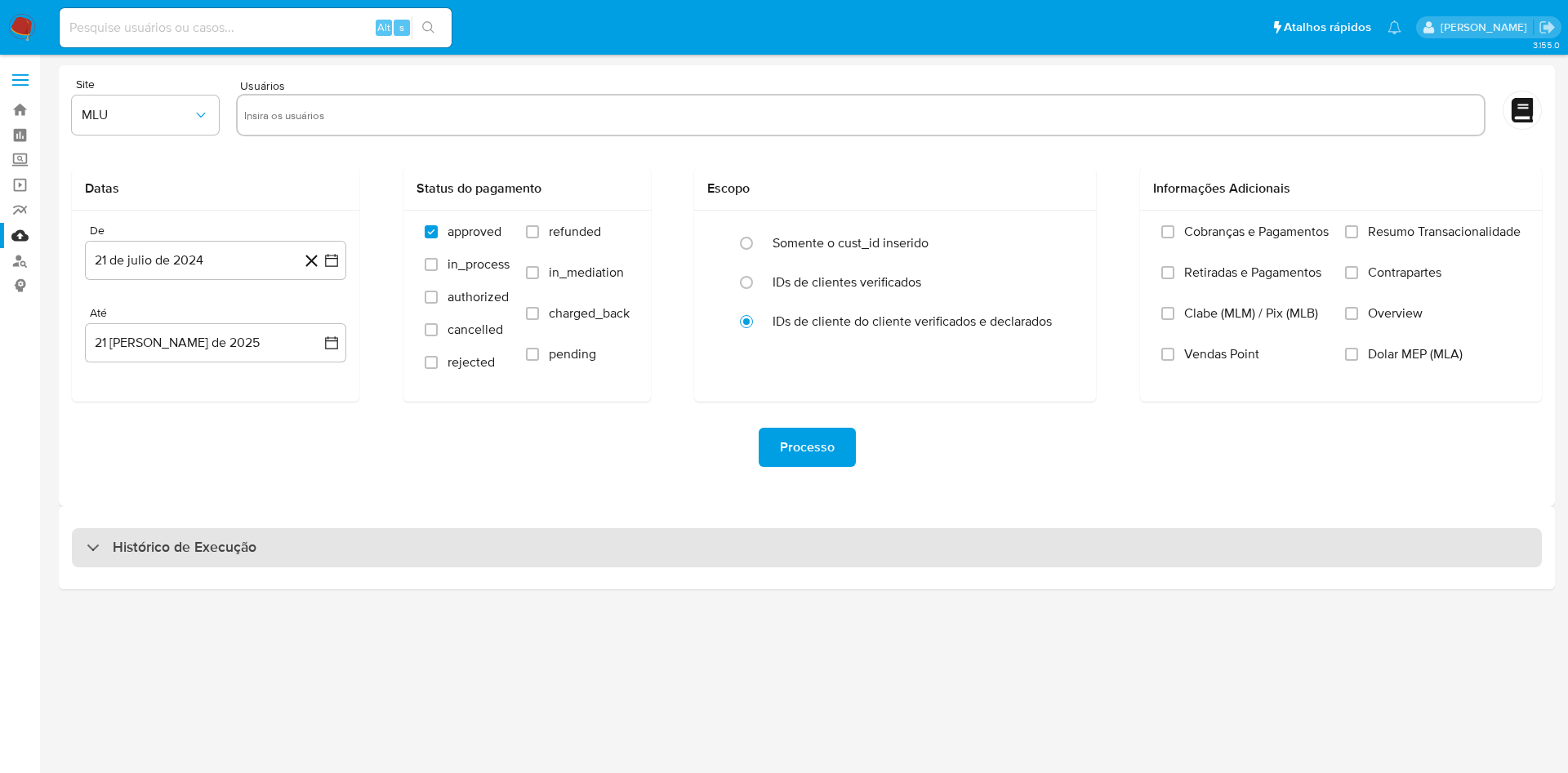
click at [952, 557] on div "Histórico de Execução" at bounding box center [807, 547] width 1470 height 39
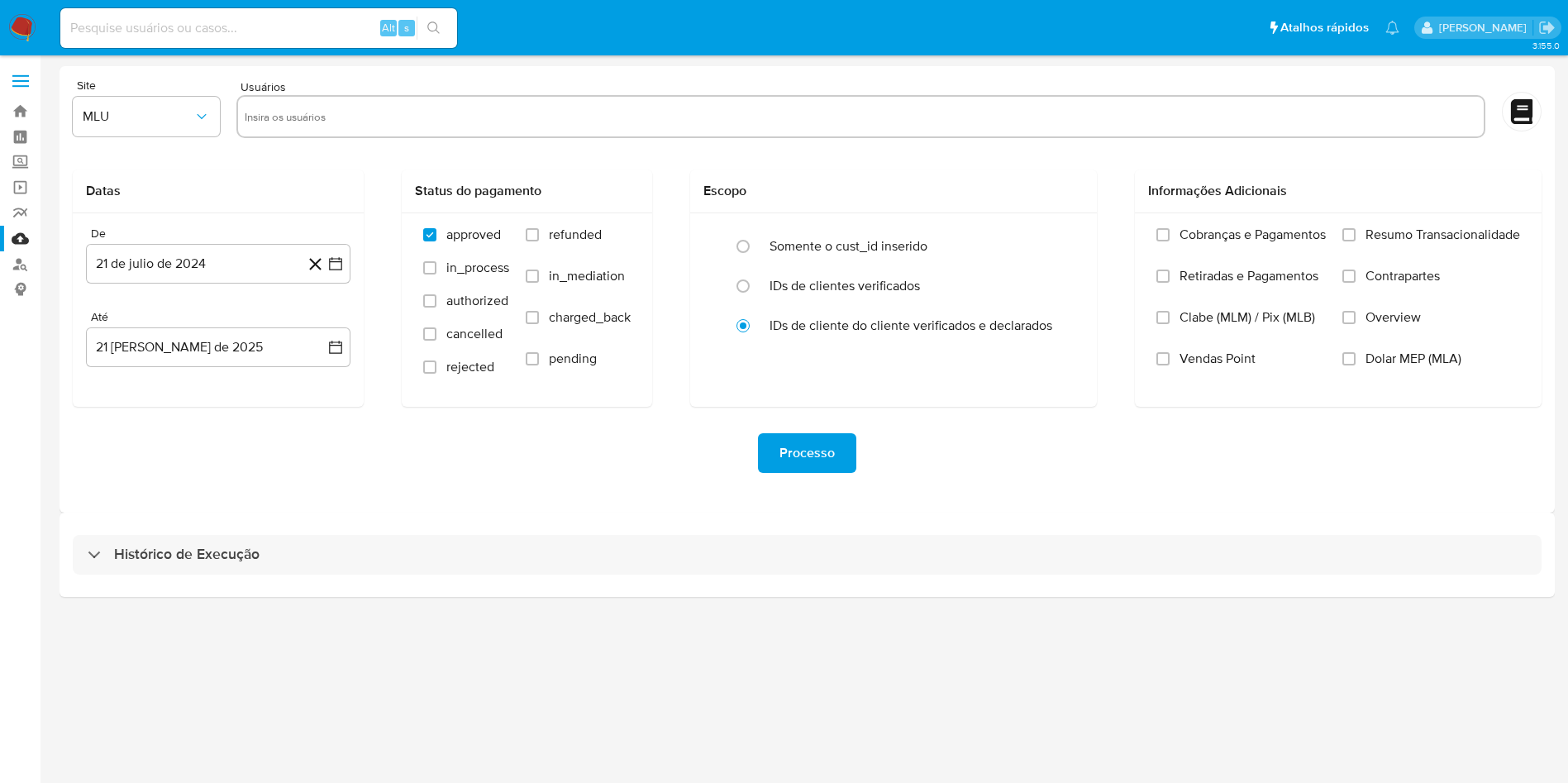
select select "10"
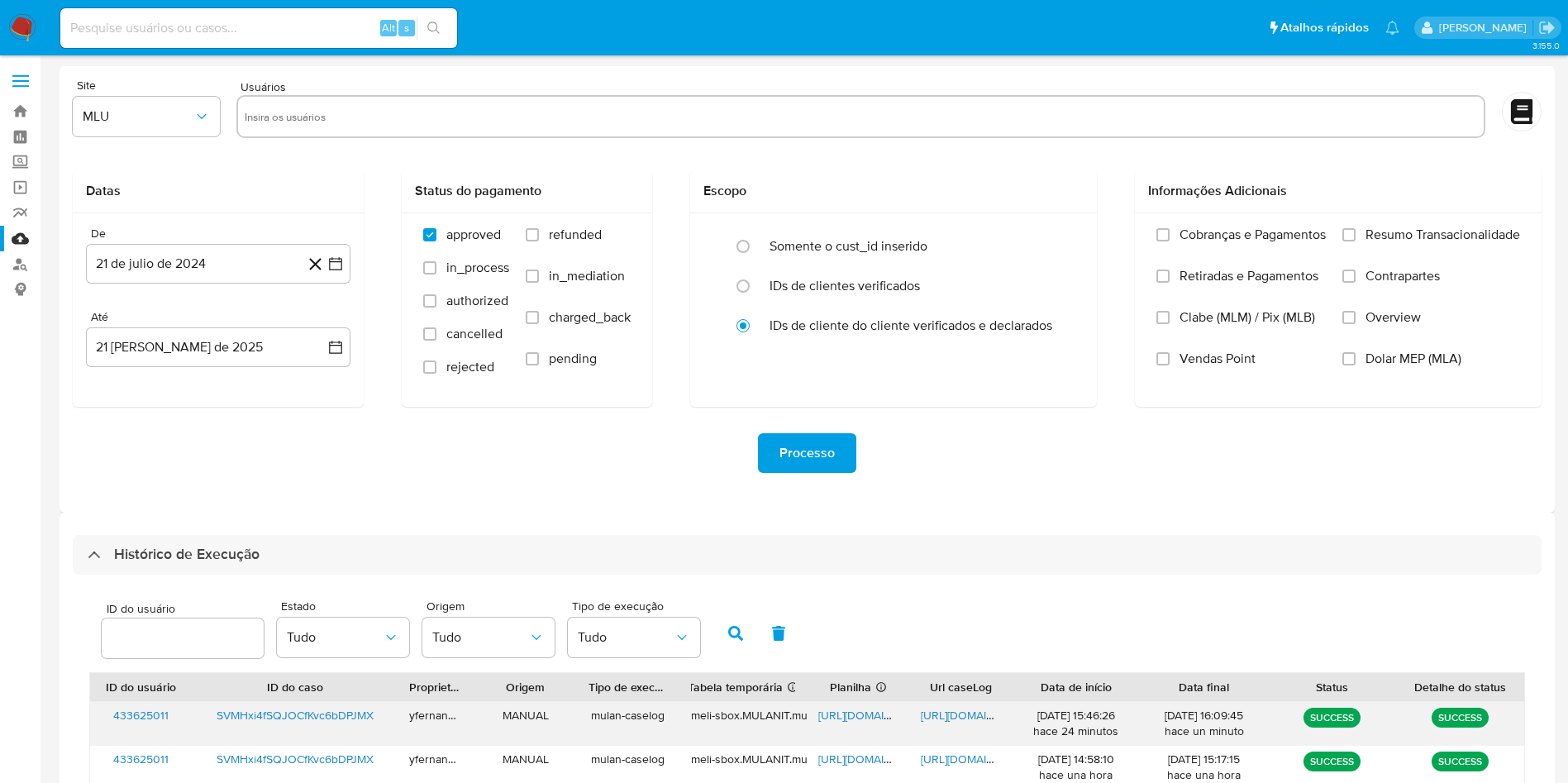
scroll to position [124, 0]
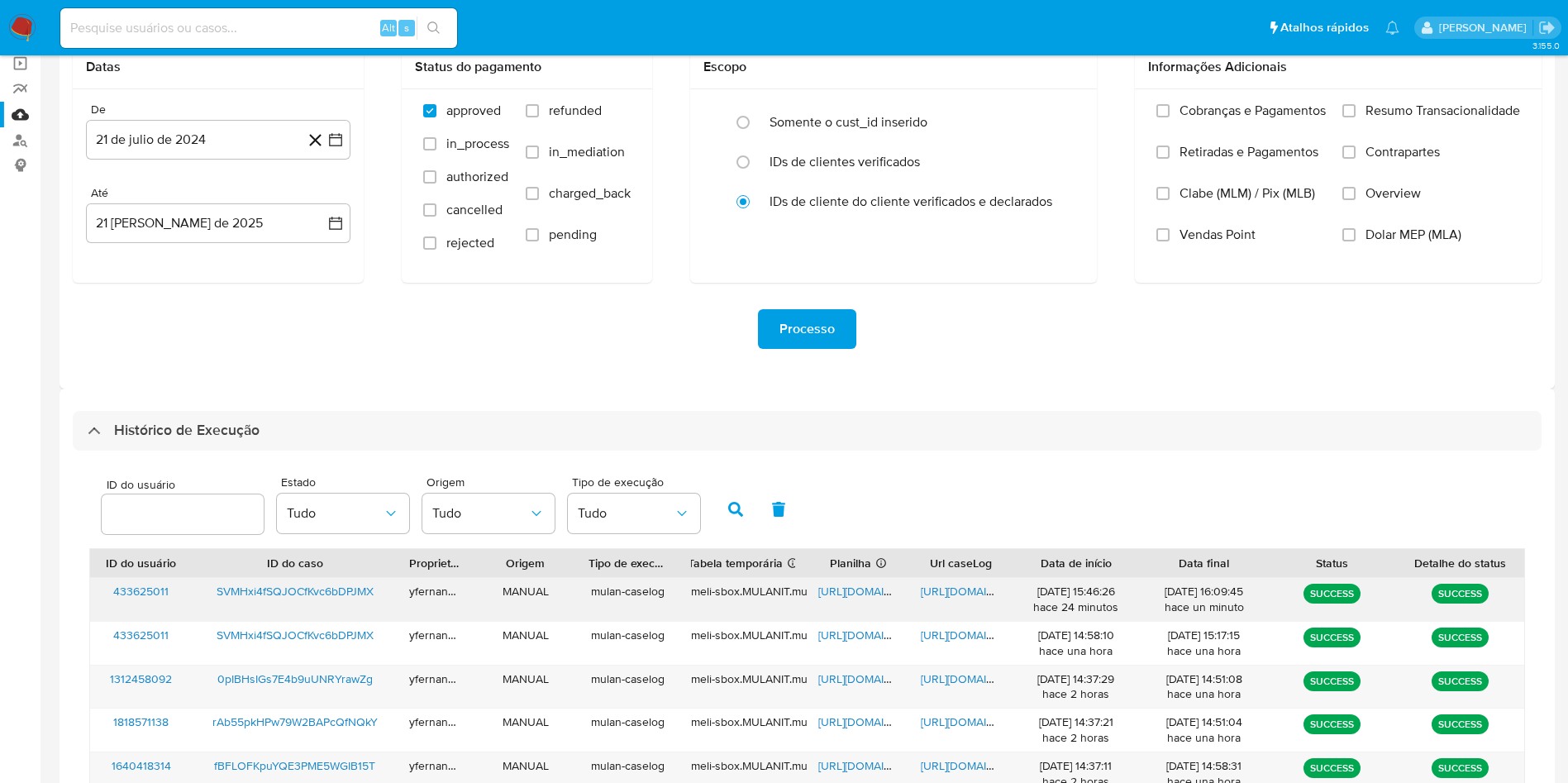
click at [868, 604] on div "[URL][DOMAIN_NAME]" at bounding box center [858, 599] width 103 height 43
click at [867, 600] on div "[URL][DOMAIN_NAME]" at bounding box center [858, 599] width 103 height 43
click at [865, 597] on span "[URL][DOMAIN_NAME]" at bounding box center [875, 591] width 114 height 17
click at [945, 584] on span "[URL][DOMAIN_NAME]" at bounding box center [977, 591] width 114 height 17
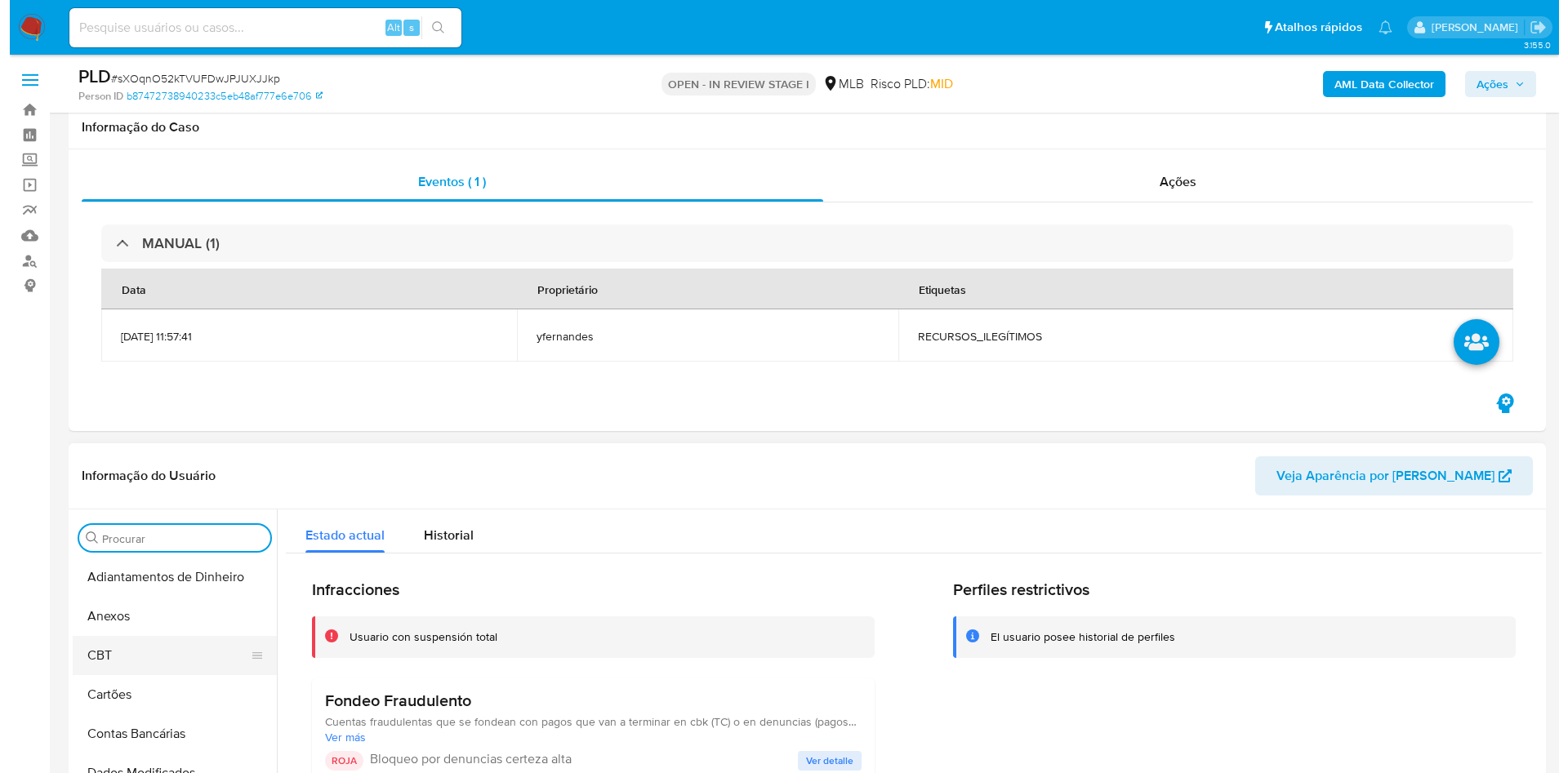
scroll to position [245, 0]
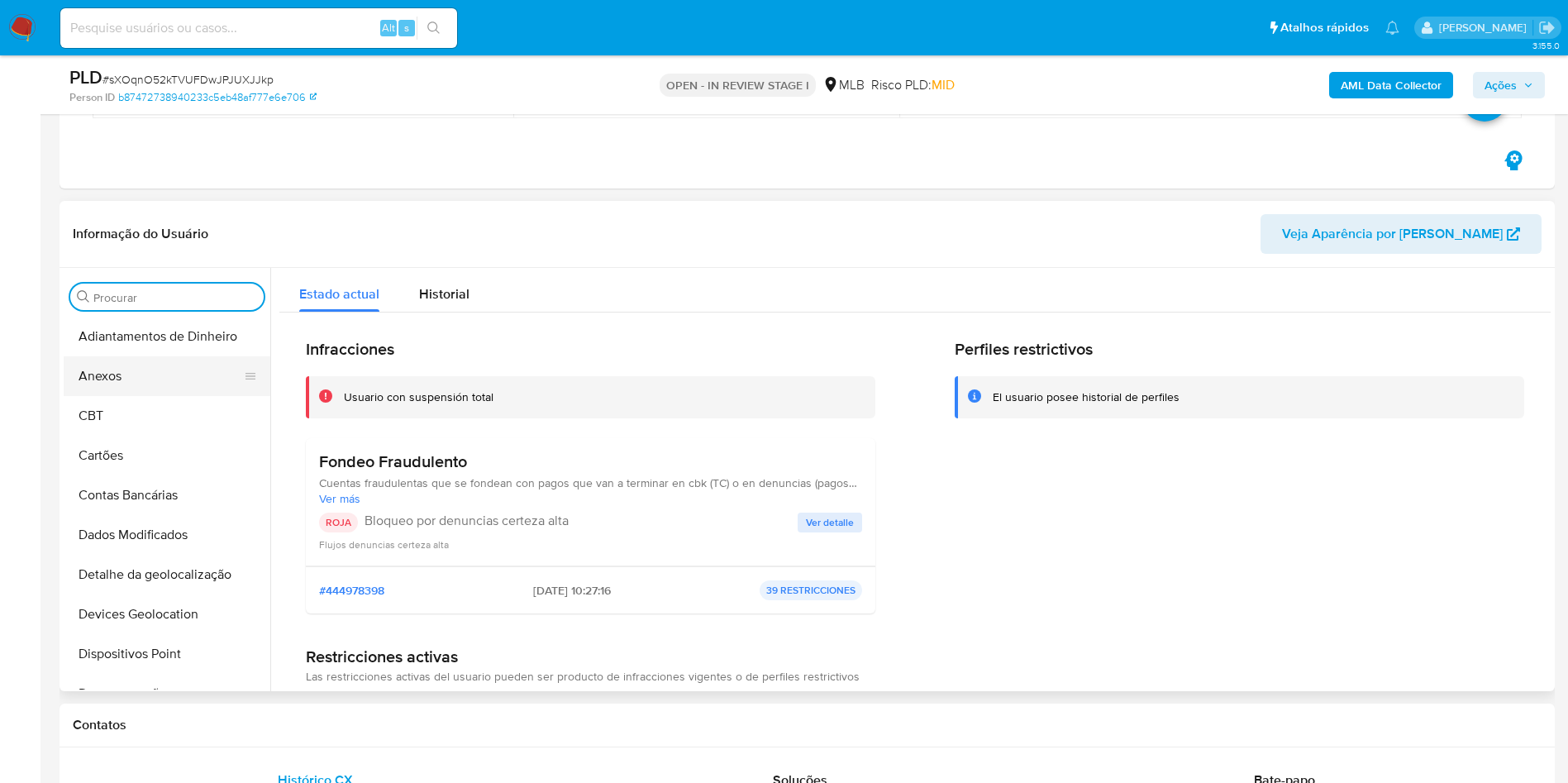
click at [149, 364] on button "Anexos" at bounding box center [160, 376] width 193 height 40
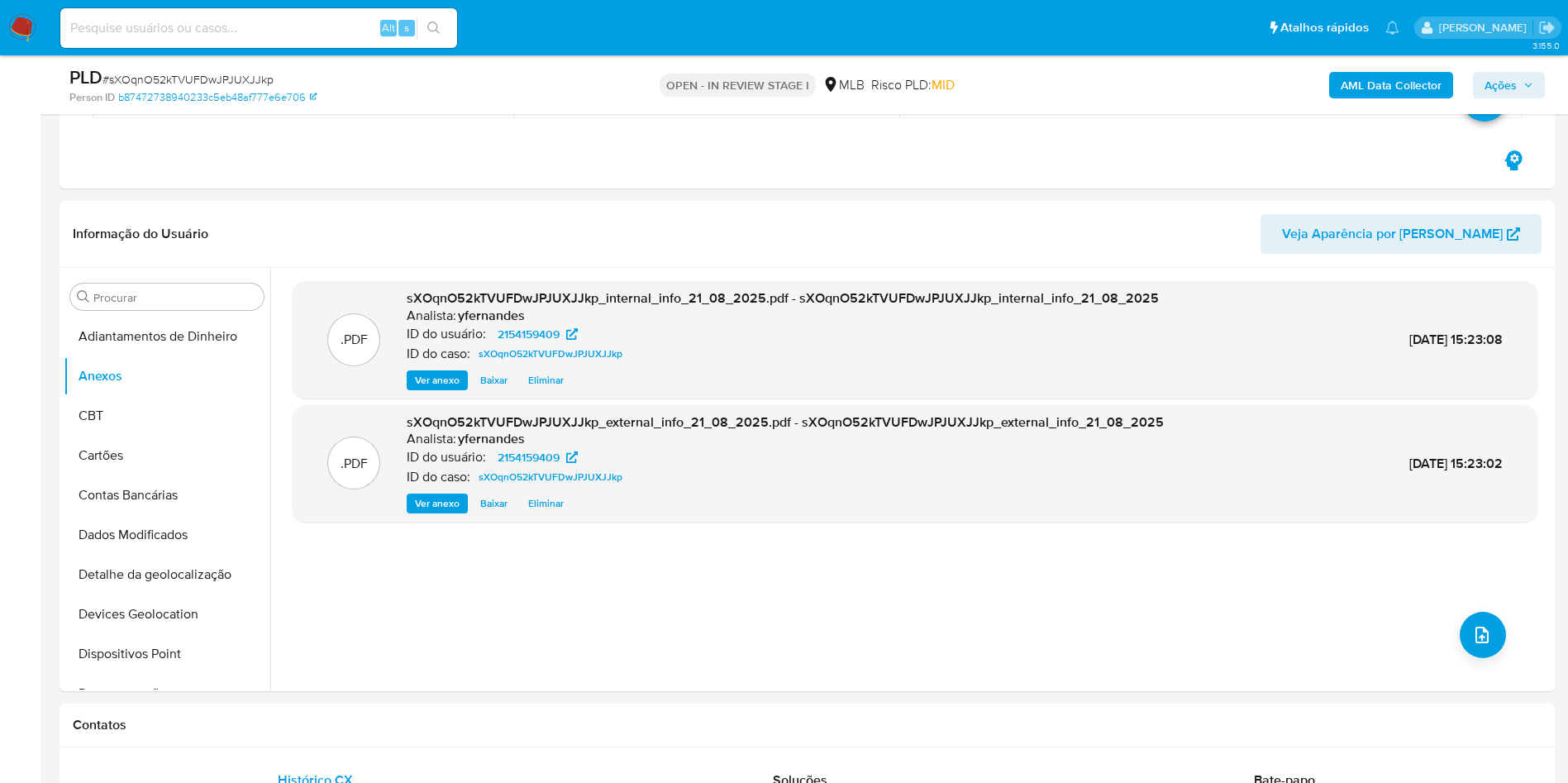
drag, startPoint x: 46, startPoint y: 180, endPoint x: 141, endPoint y: 58, distance: 154.6
click at [1477, 630] on icon "upload-file" at bounding box center [1482, 634] width 19 height 19
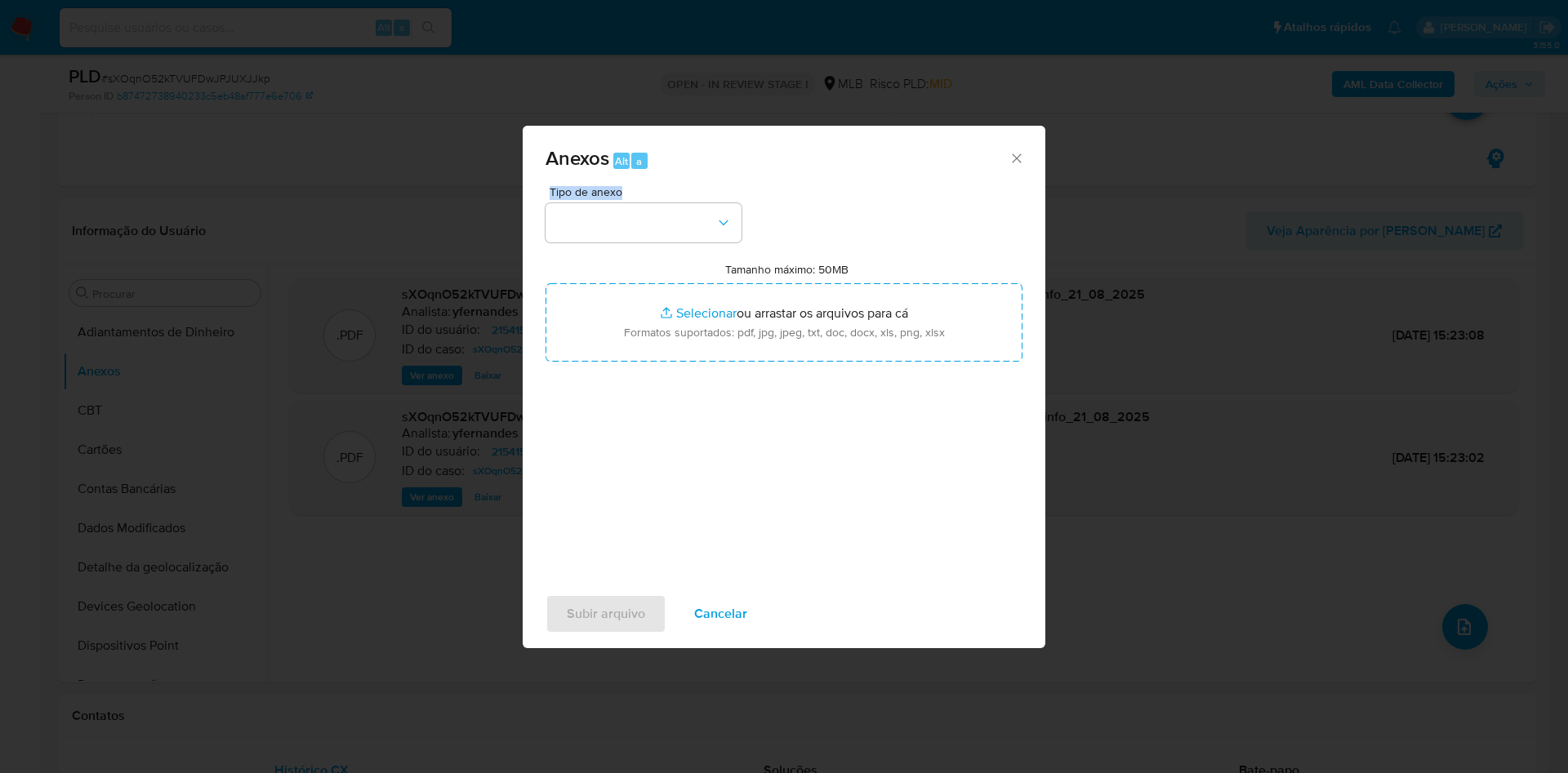
click at [637, 192] on div "Anexos Alt a Tipo de anexo Tamanho máximo: 50MB Selecionar arquivos Selecionar …" at bounding box center [784, 387] width 523 height 523
click at [656, 209] on button "button" at bounding box center [644, 222] width 196 height 39
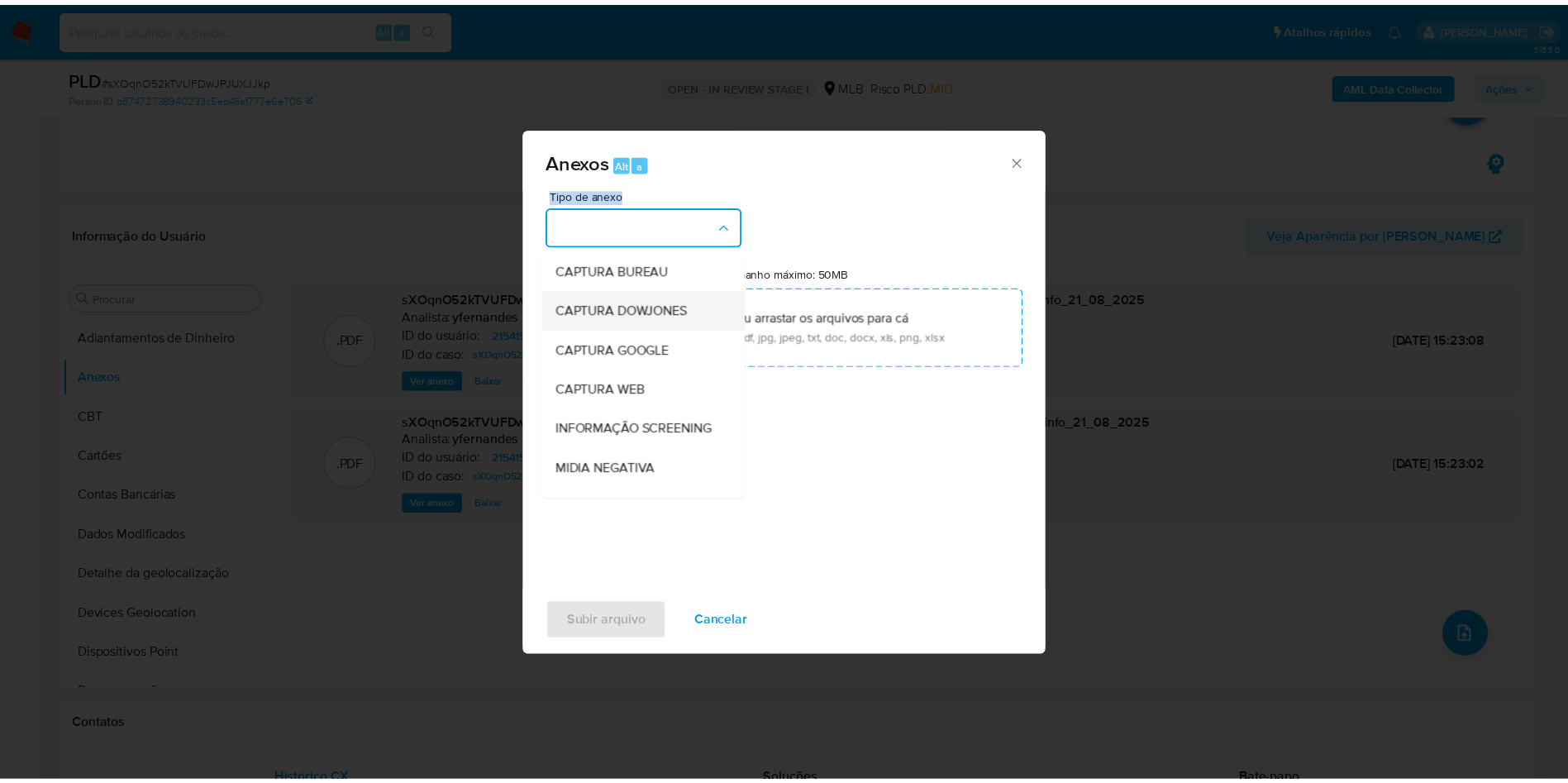
scroll to position [255, 0]
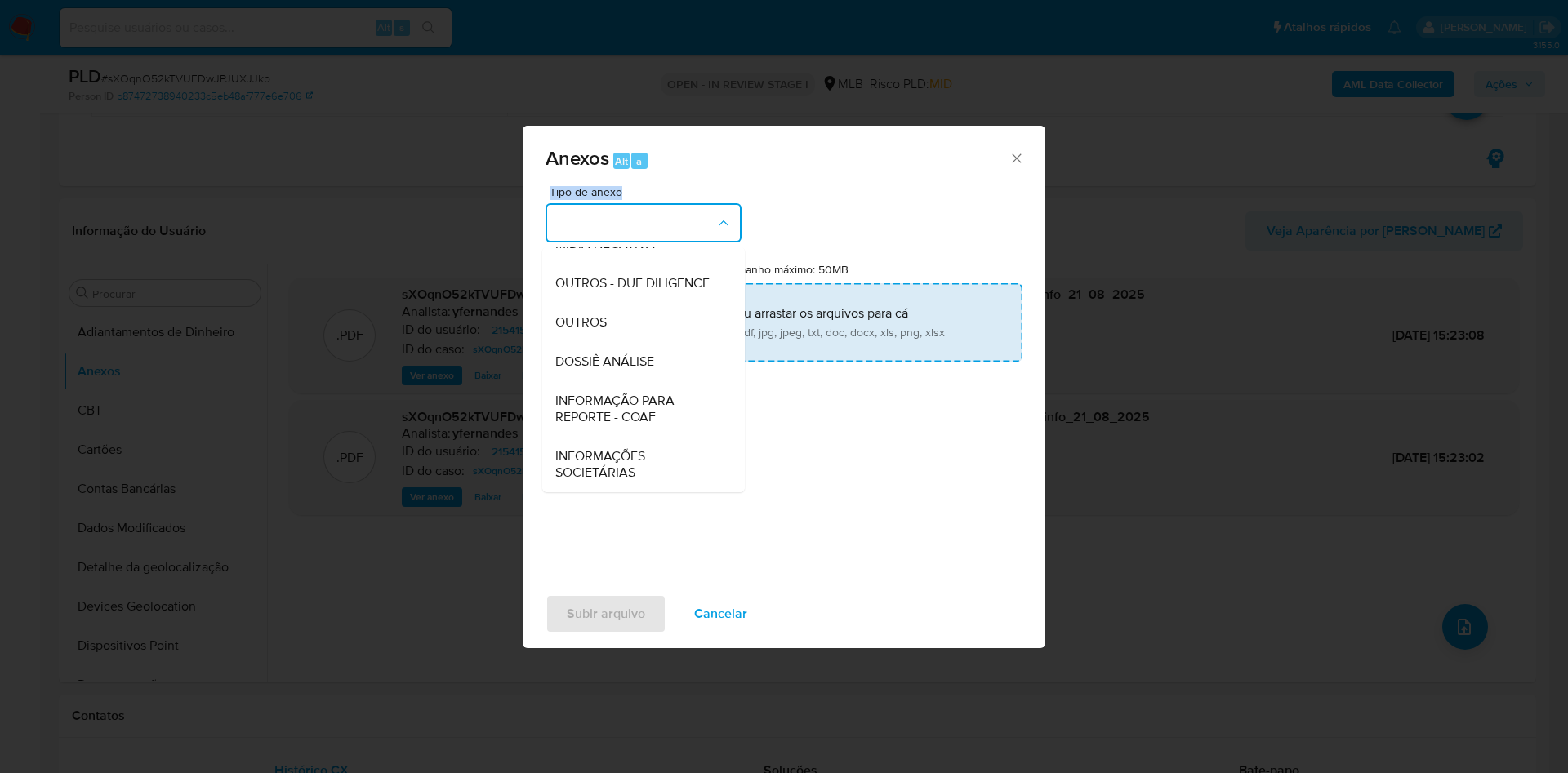
click at [602, 317] on span "OUTROS" at bounding box center [581, 323] width 51 height 16
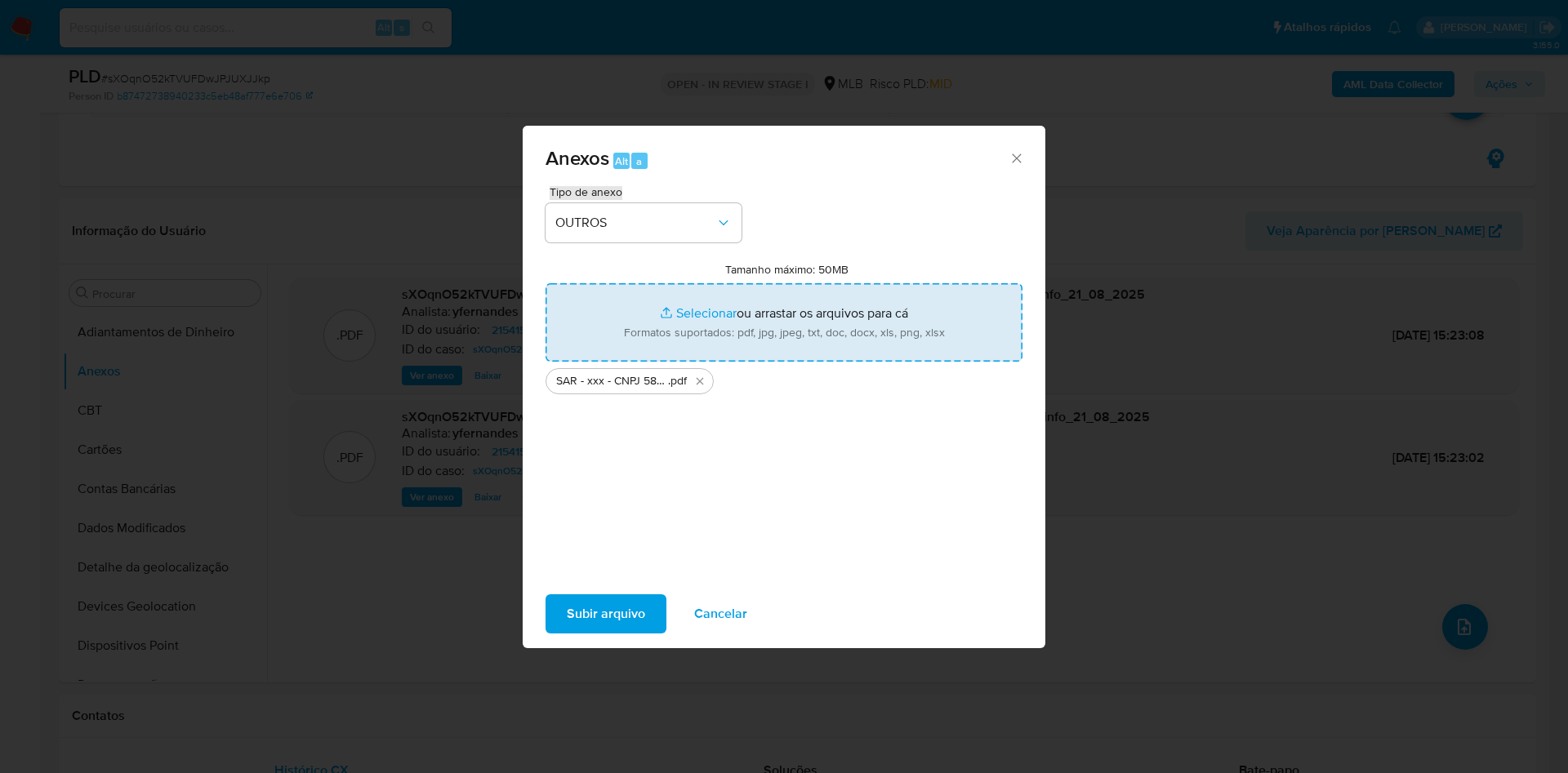
type input "C:\fakepath\Mulan 2154159409_2025_08_21_13_47_26.xlsx"
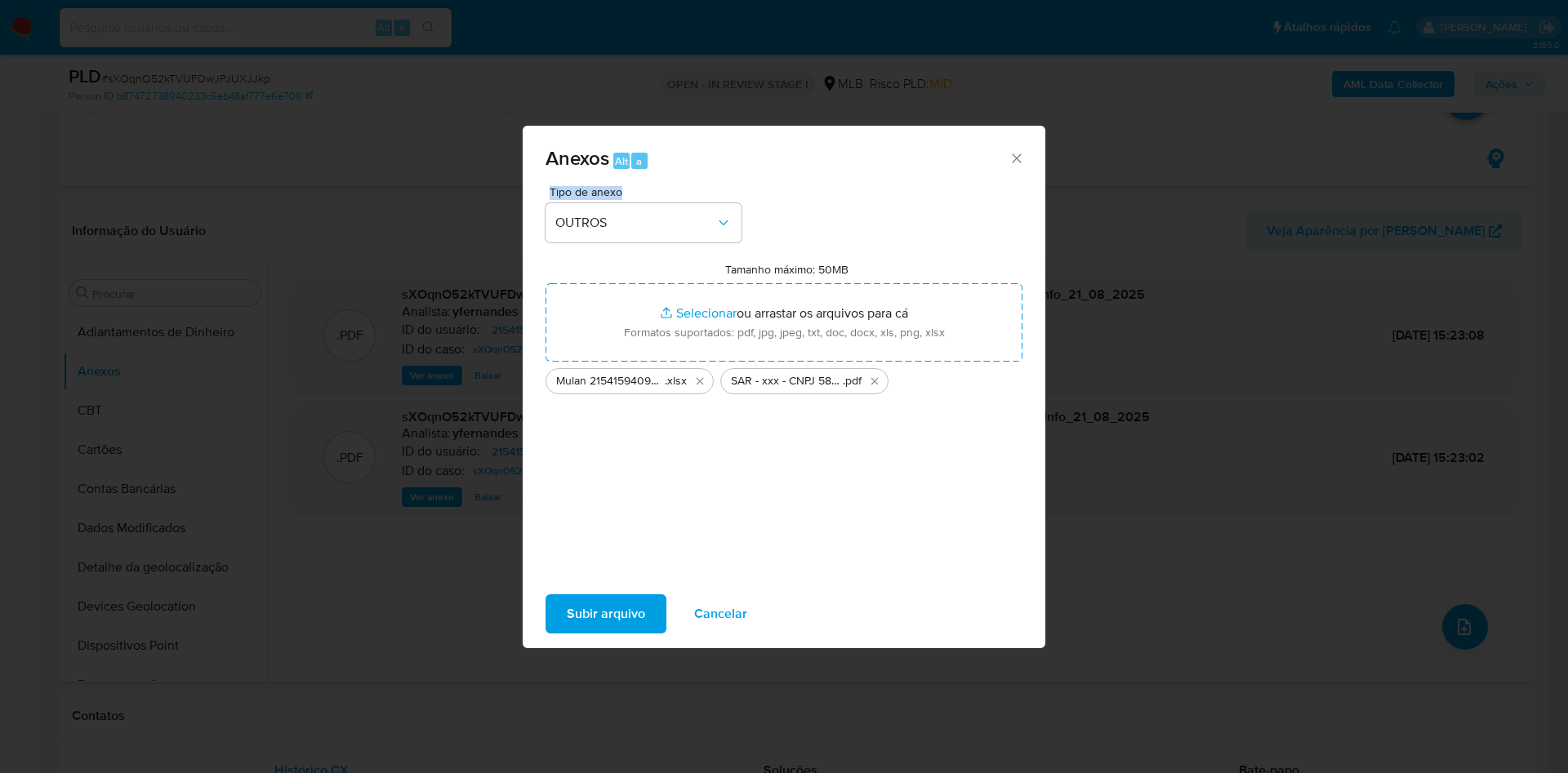
click at [615, 618] on span "Subir arquivo" at bounding box center [606, 613] width 79 height 36
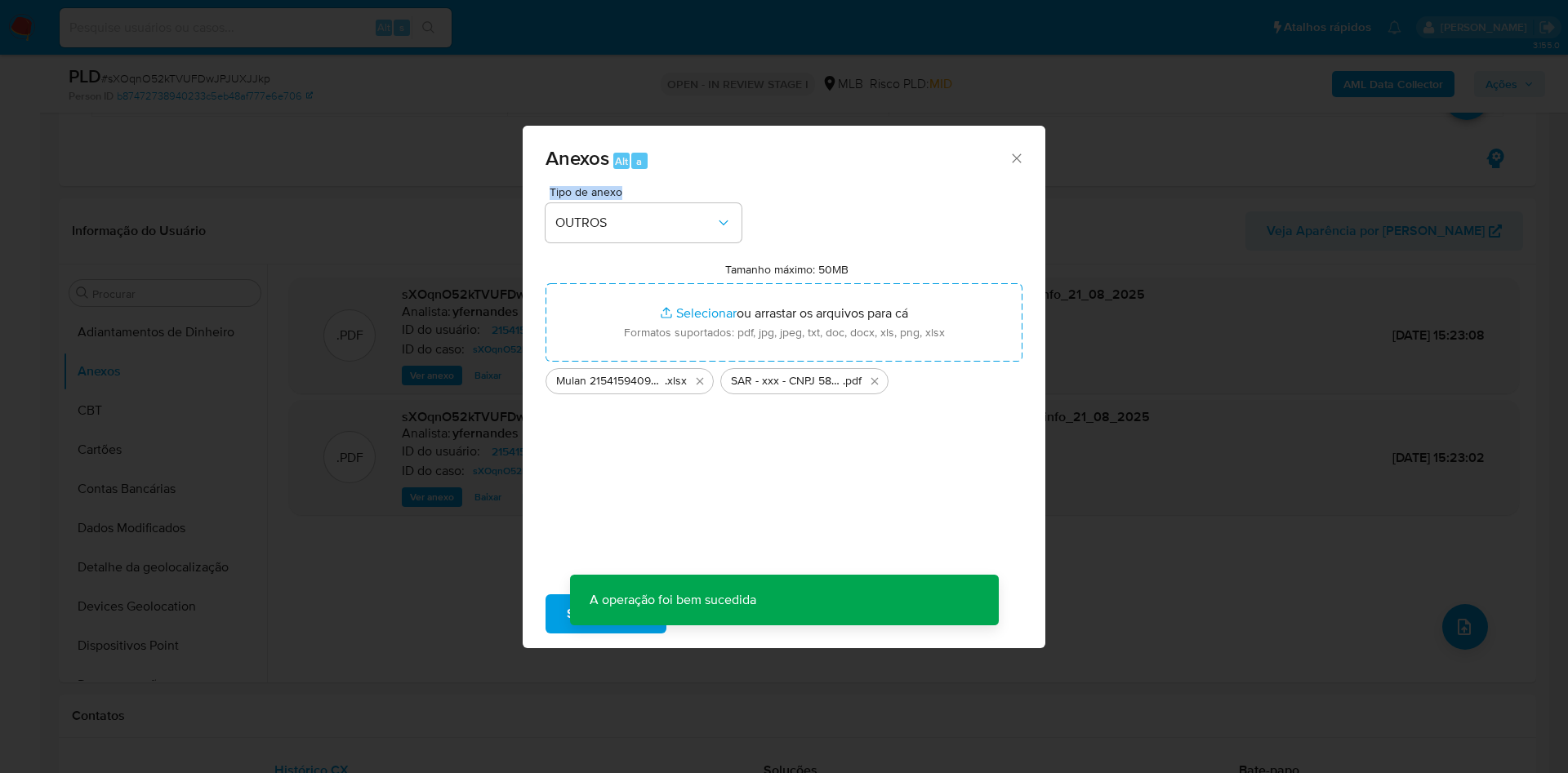
click at [118, 418] on div "Anexos Alt a Tipo de anexo OUTROS Tamanho máximo: 50MB Selecionar arquivos Sele…" at bounding box center [784, 386] width 1568 height 773
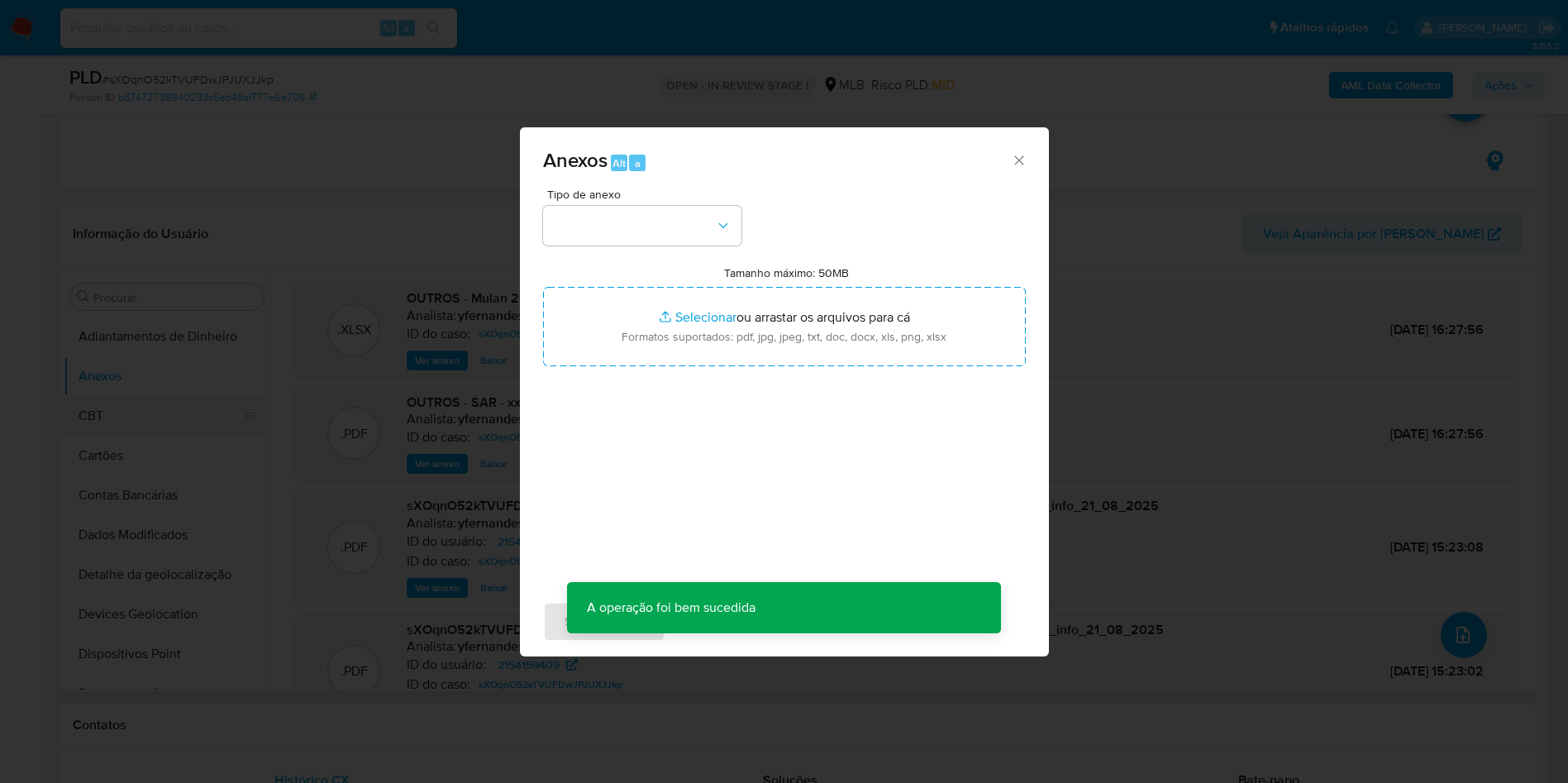
click at [109, 414] on div "Anexos Alt a Tipo de anexo Tamanho máximo: 50MB Selecionar arquivos Selecionar …" at bounding box center [784, 392] width 1568 height 783
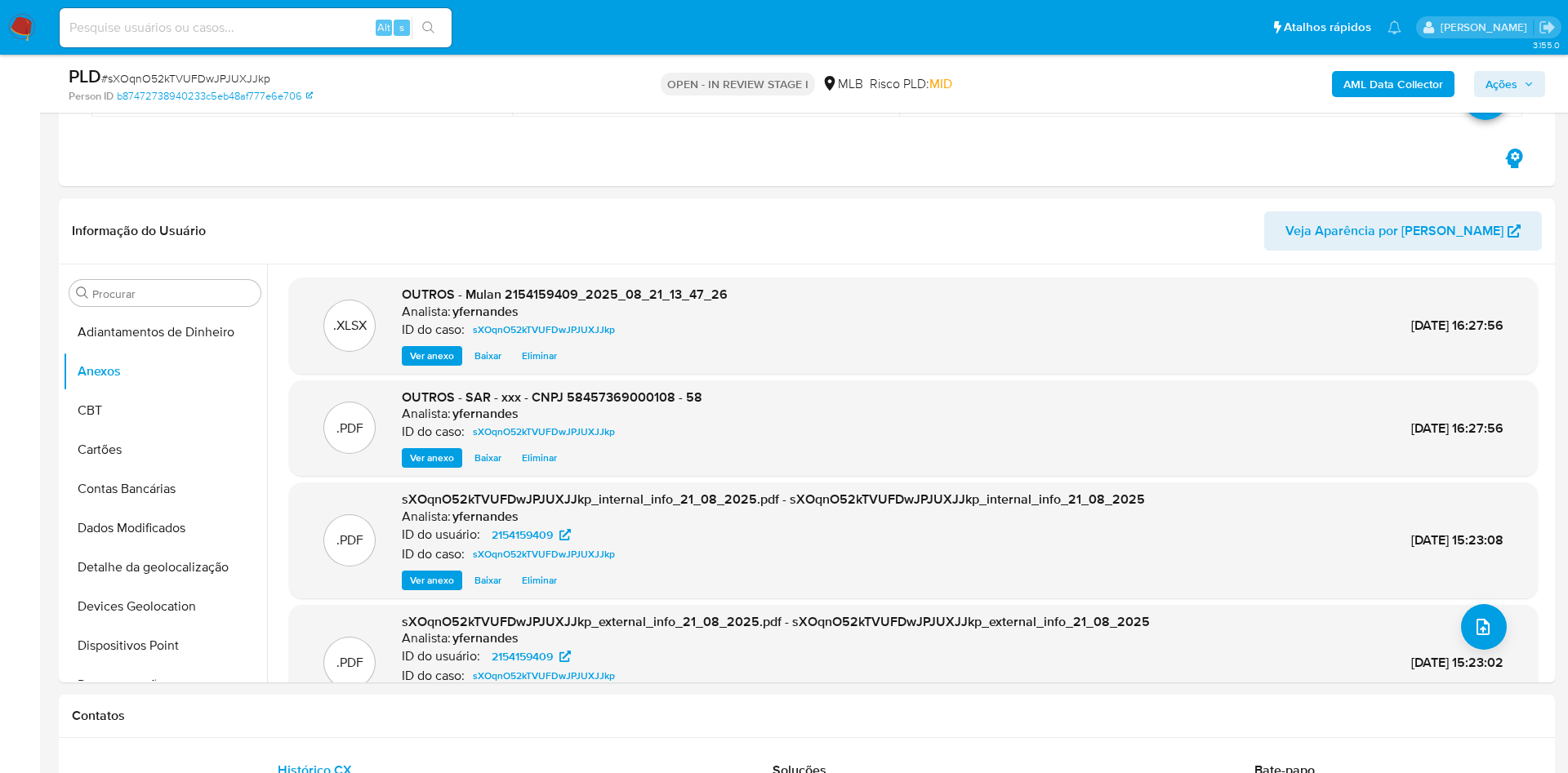
click at [100, 376] on button "Anexos" at bounding box center [165, 371] width 204 height 39
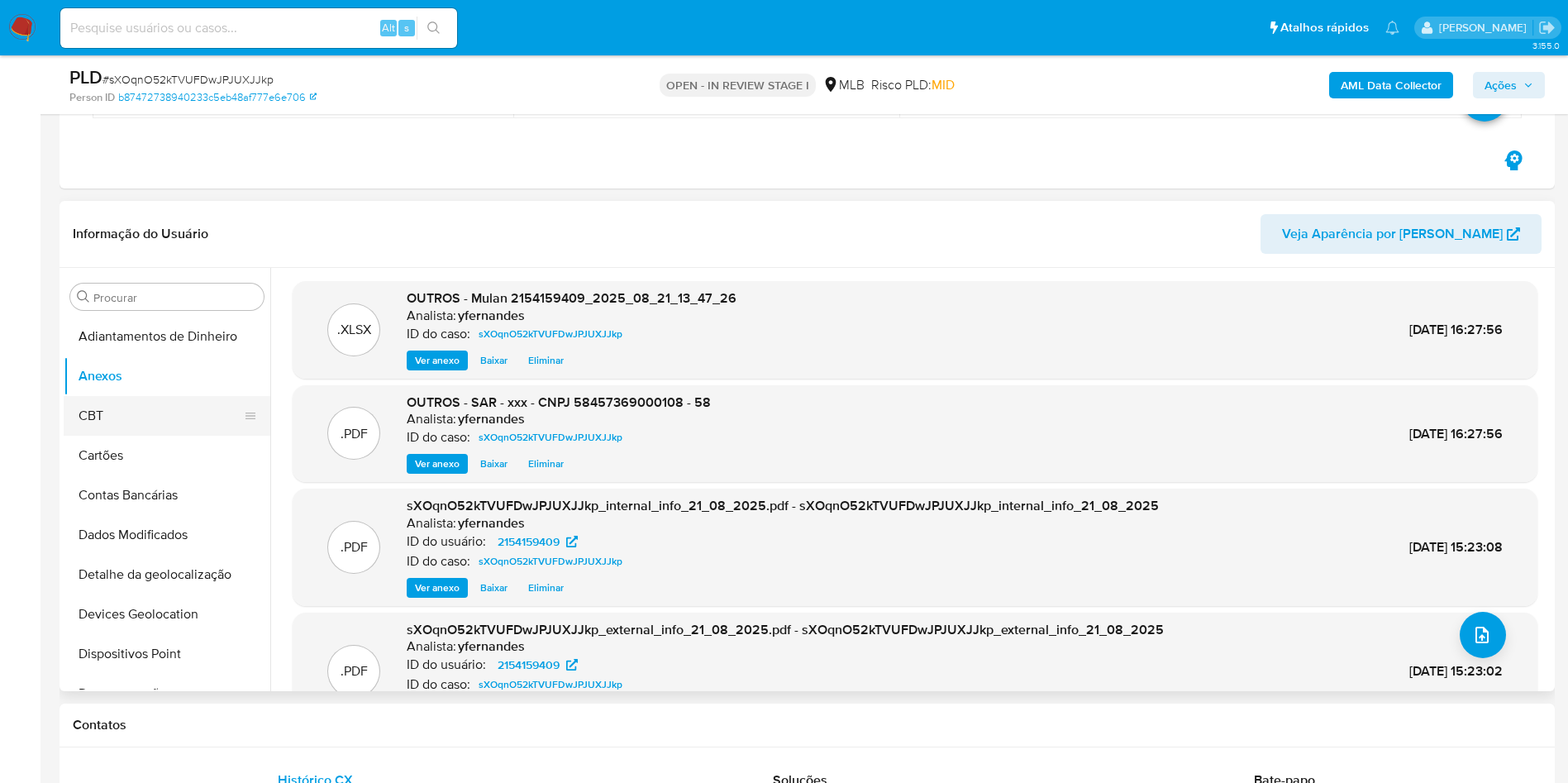
click at [119, 416] on button "CBT" at bounding box center [160, 416] width 193 height 40
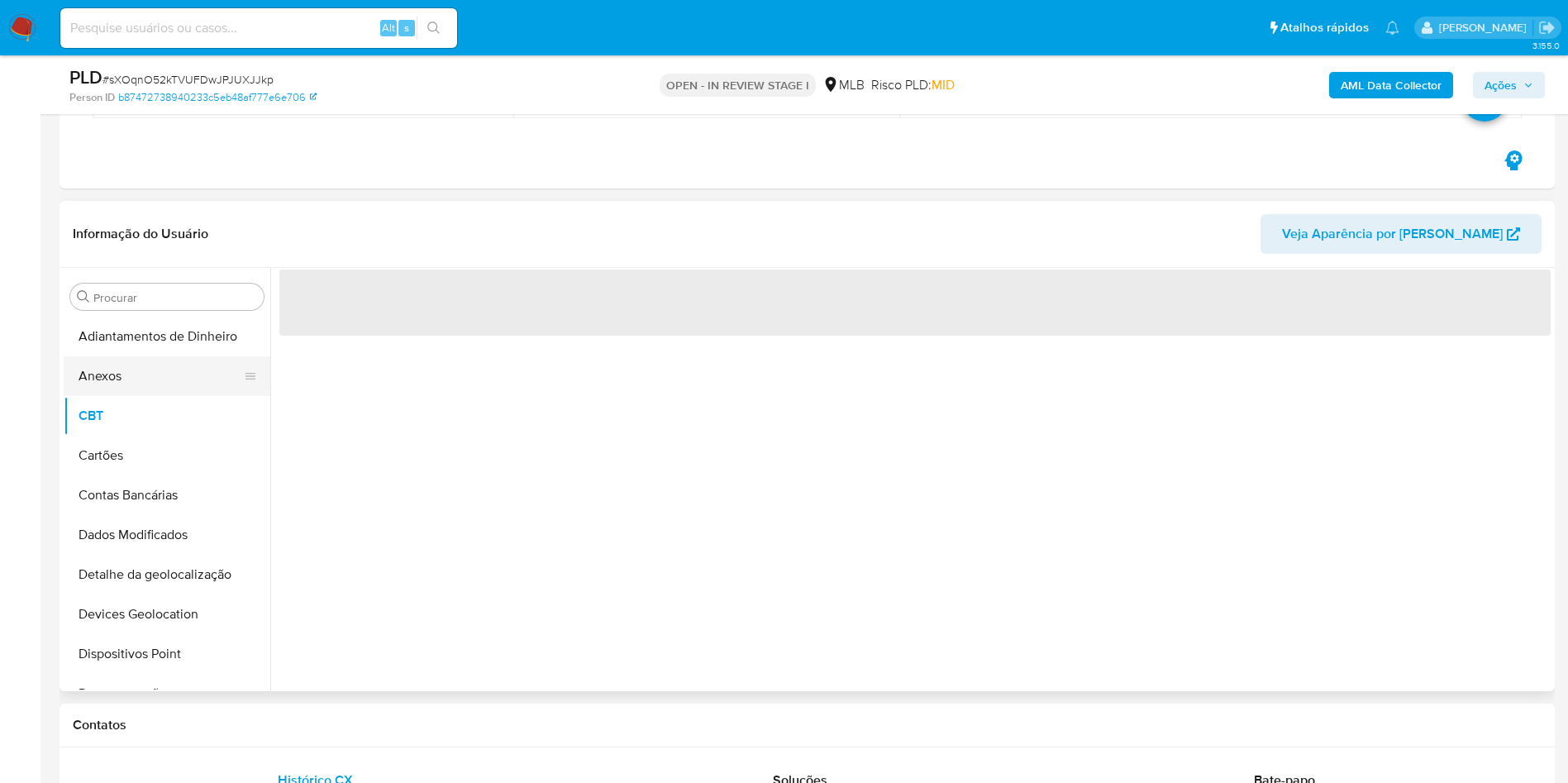
click at [116, 380] on button "Anexos" at bounding box center [160, 376] width 193 height 40
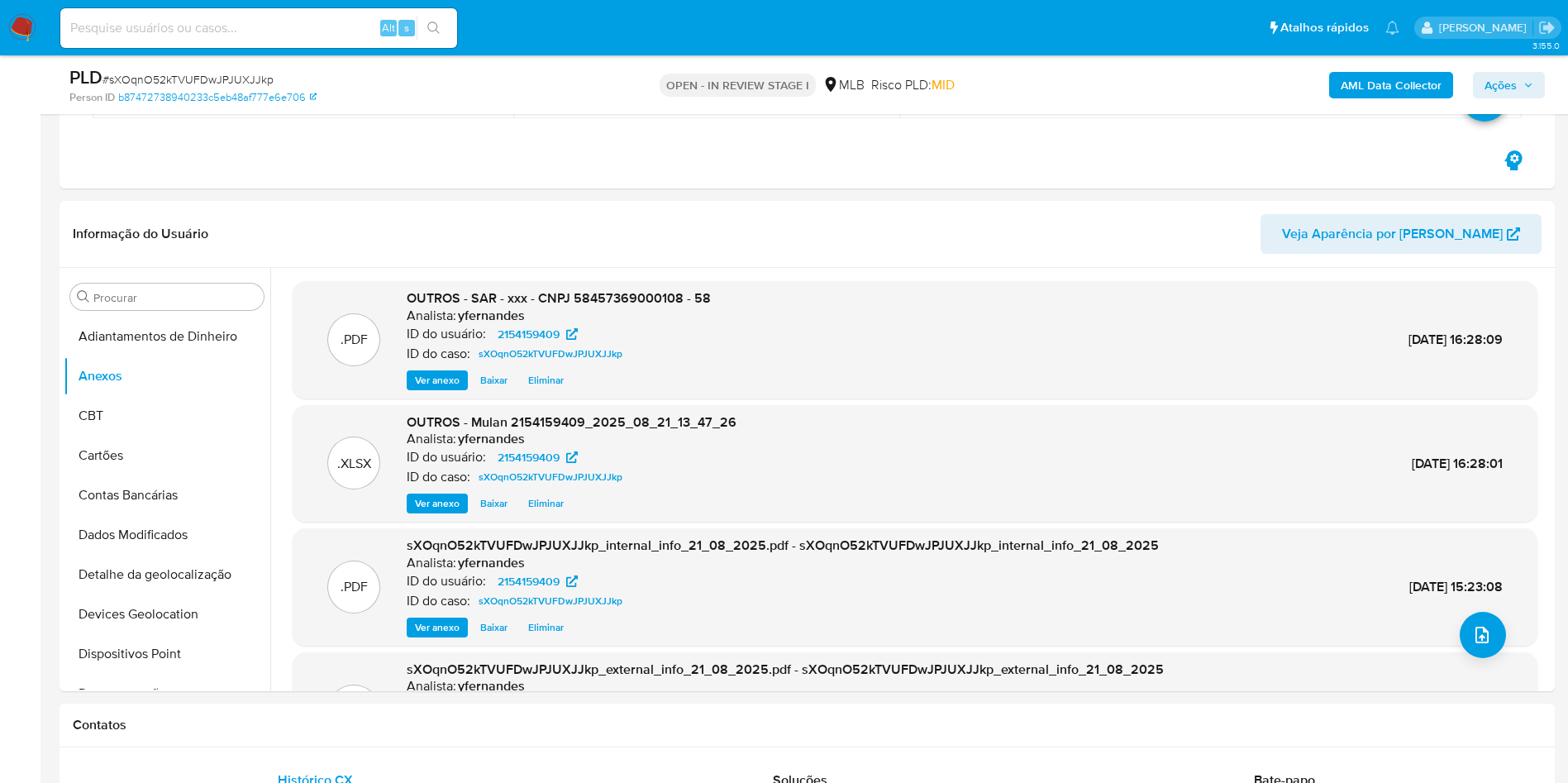
click at [1508, 68] on div "AML Data Collector Ações" at bounding box center [1300, 85] width 488 height 39
click at [1500, 89] on span "Ações" at bounding box center [1500, 85] width 32 height 27
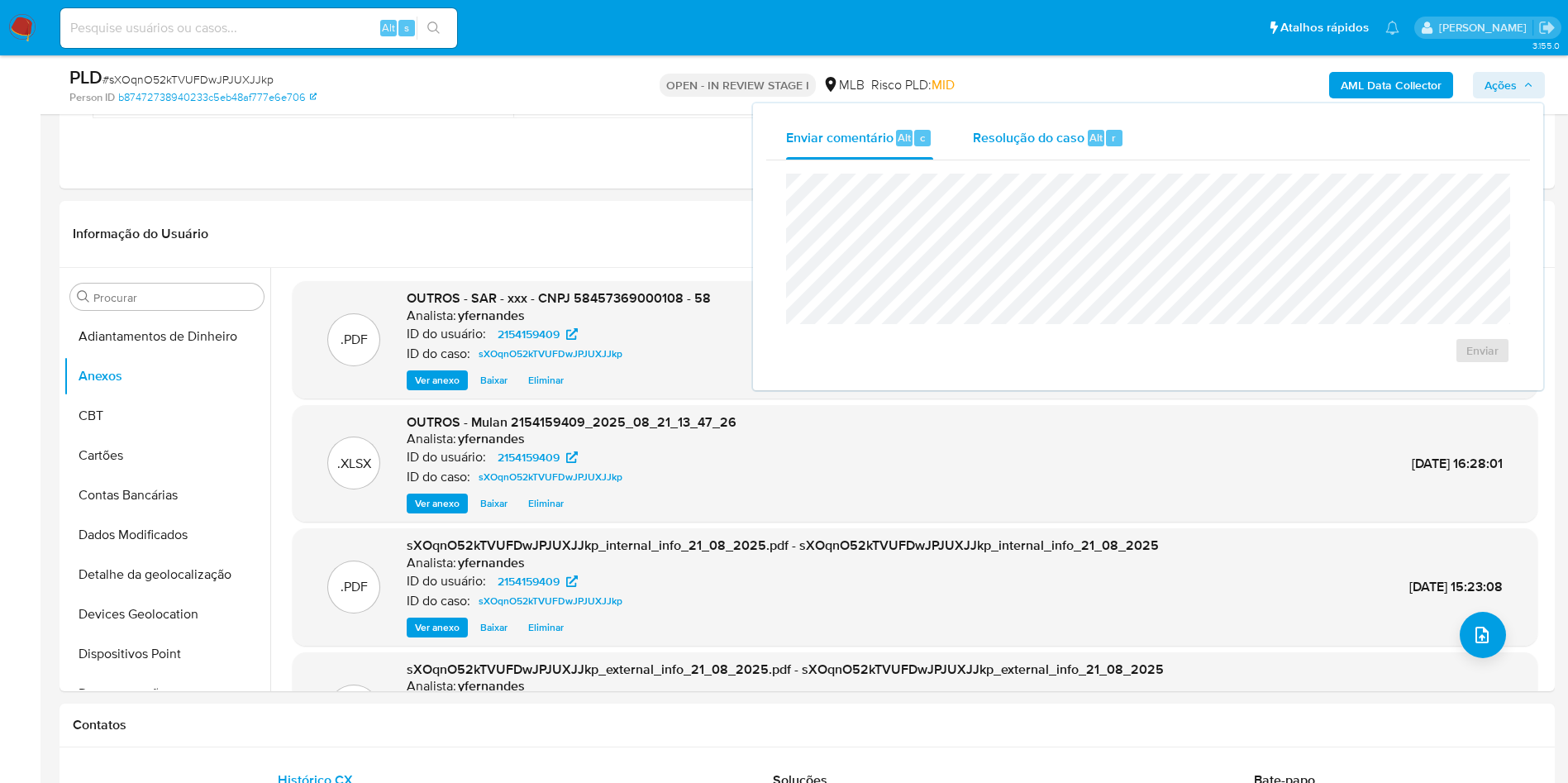
click at [1071, 146] on div "Resolução do caso Alt r" at bounding box center [1048, 138] width 151 height 43
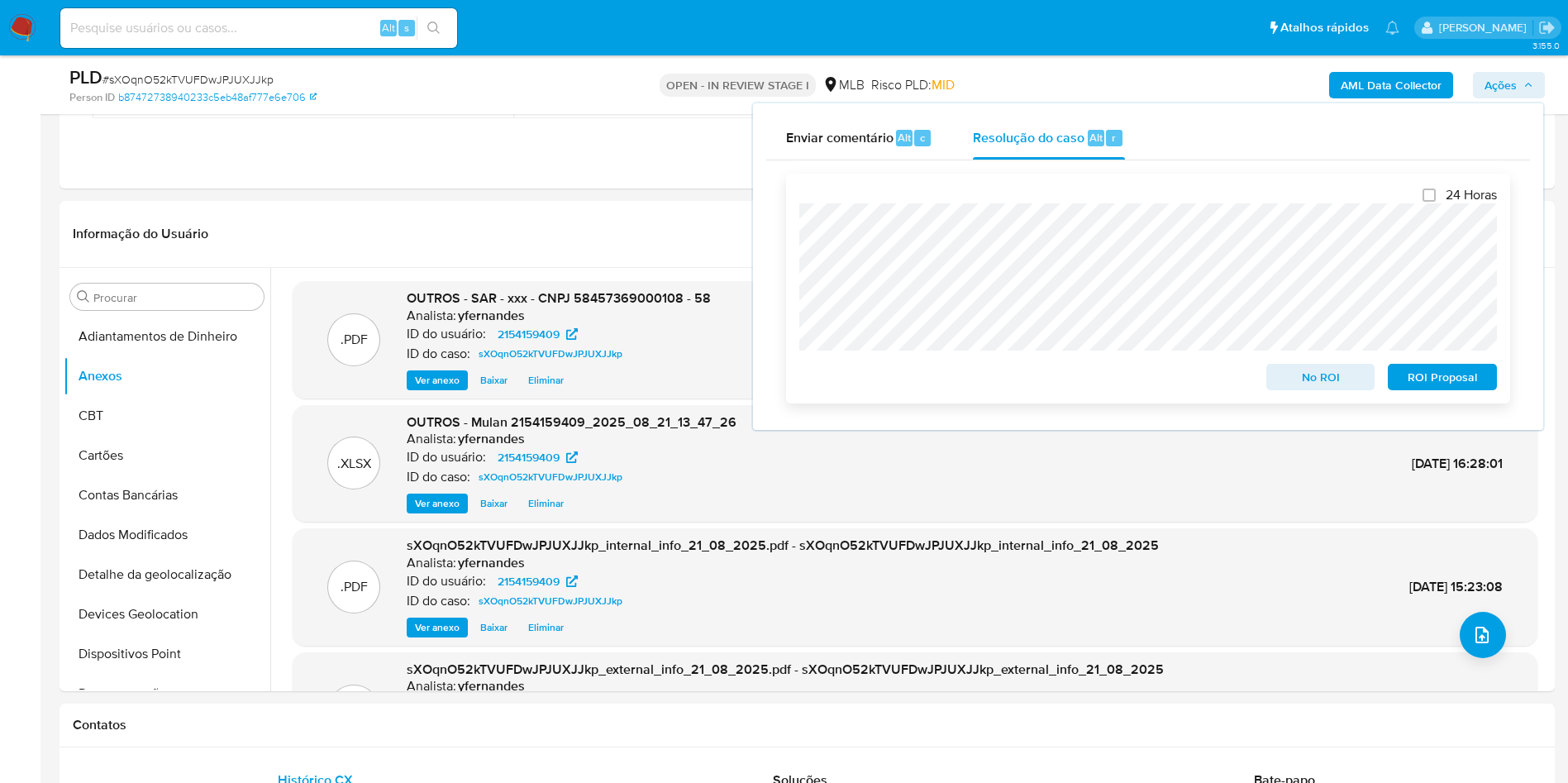
click at [1453, 381] on span "ROI Proposal" at bounding box center [1442, 377] width 86 height 23
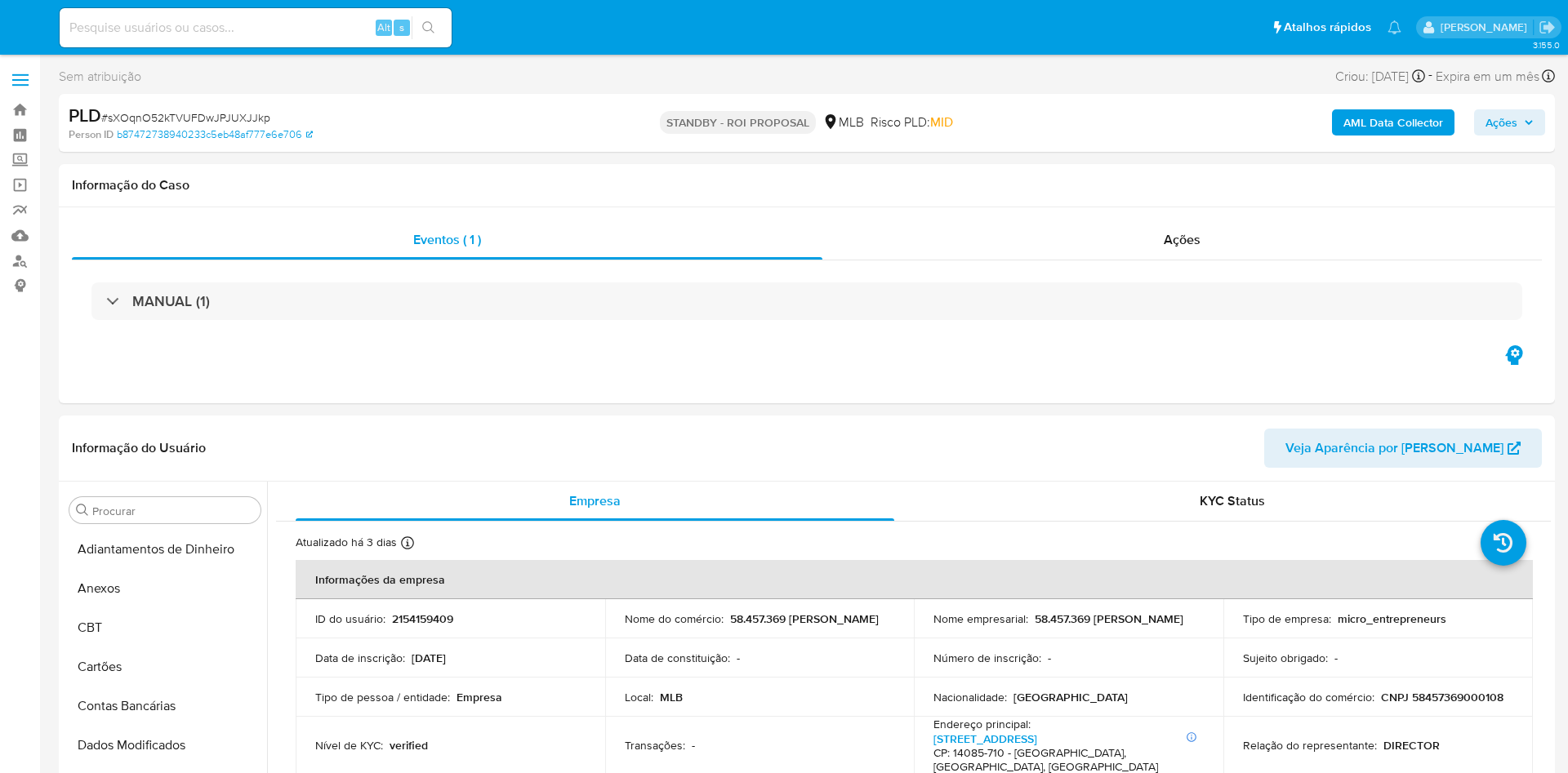
select select "10"
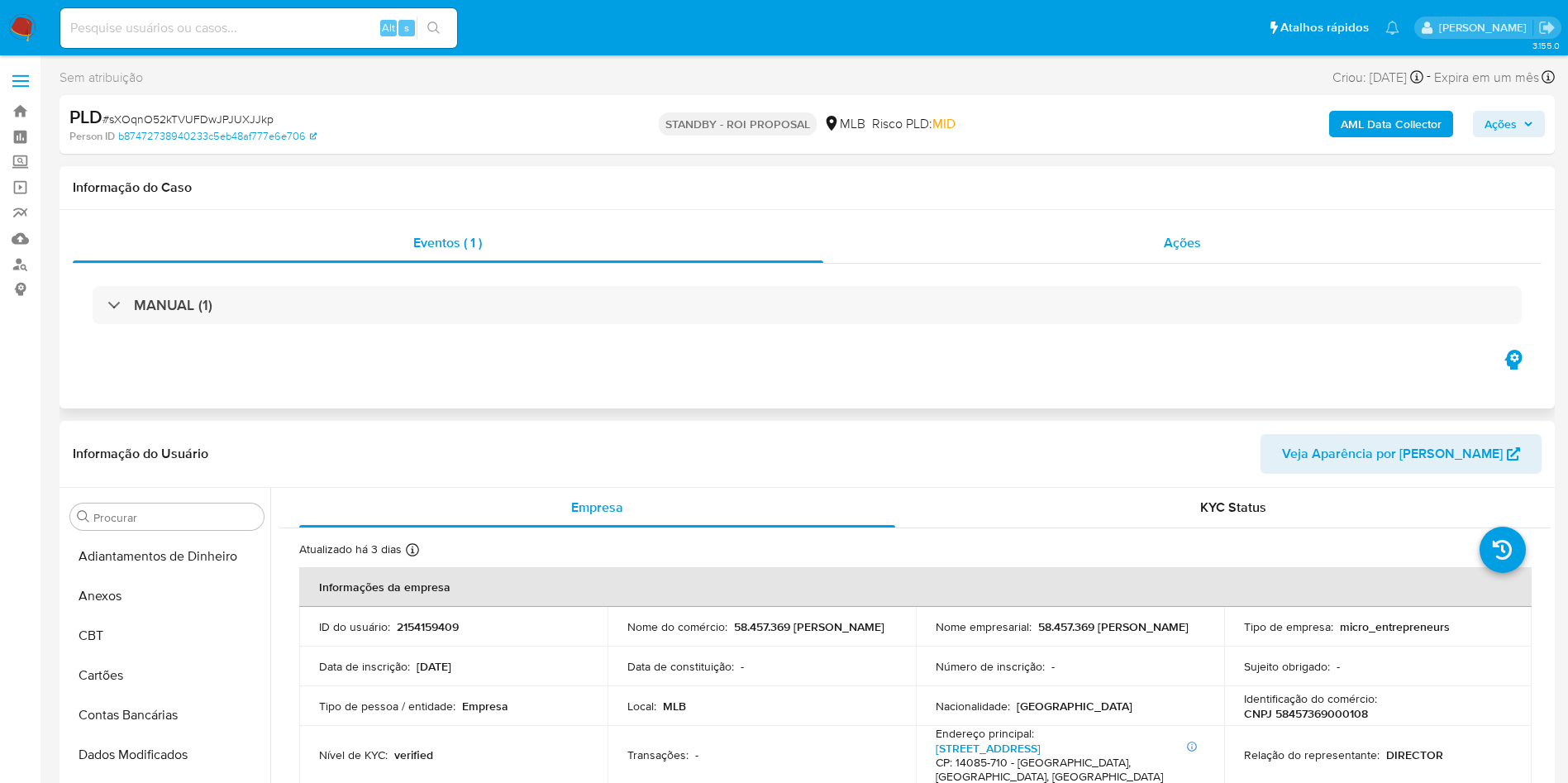
scroll to position [739, 0]
click at [1027, 238] on div "Ações" at bounding box center [1183, 242] width 719 height 40
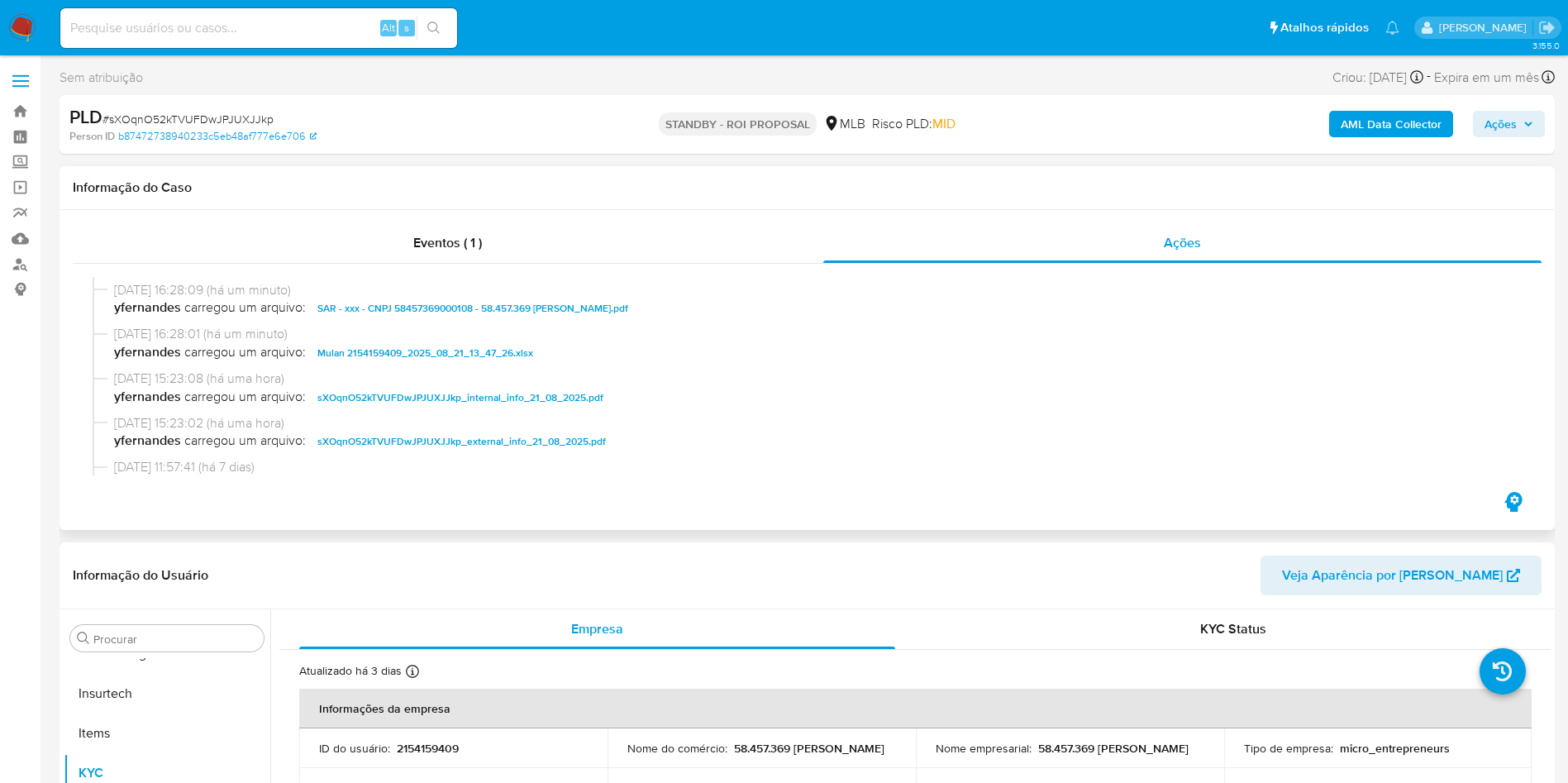
scroll to position [0, 0]
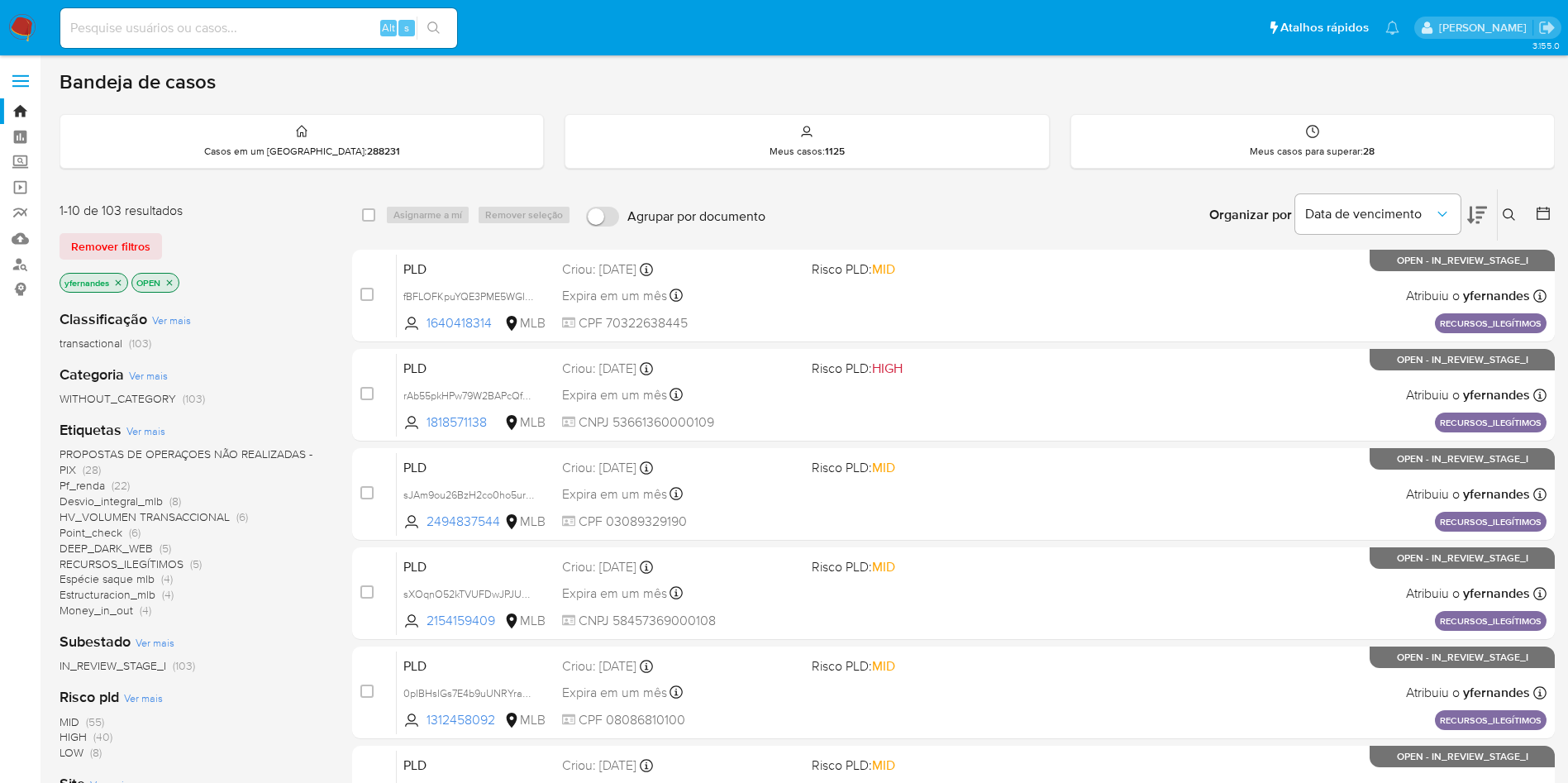
drag, startPoint x: 0, startPoint y: 0, endPoint x: 63, endPoint y: 45, distance: 77.4
click at [30, 22] on img at bounding box center [22, 28] width 28 height 28
